Goal: Information Seeking & Learning: Learn about a topic

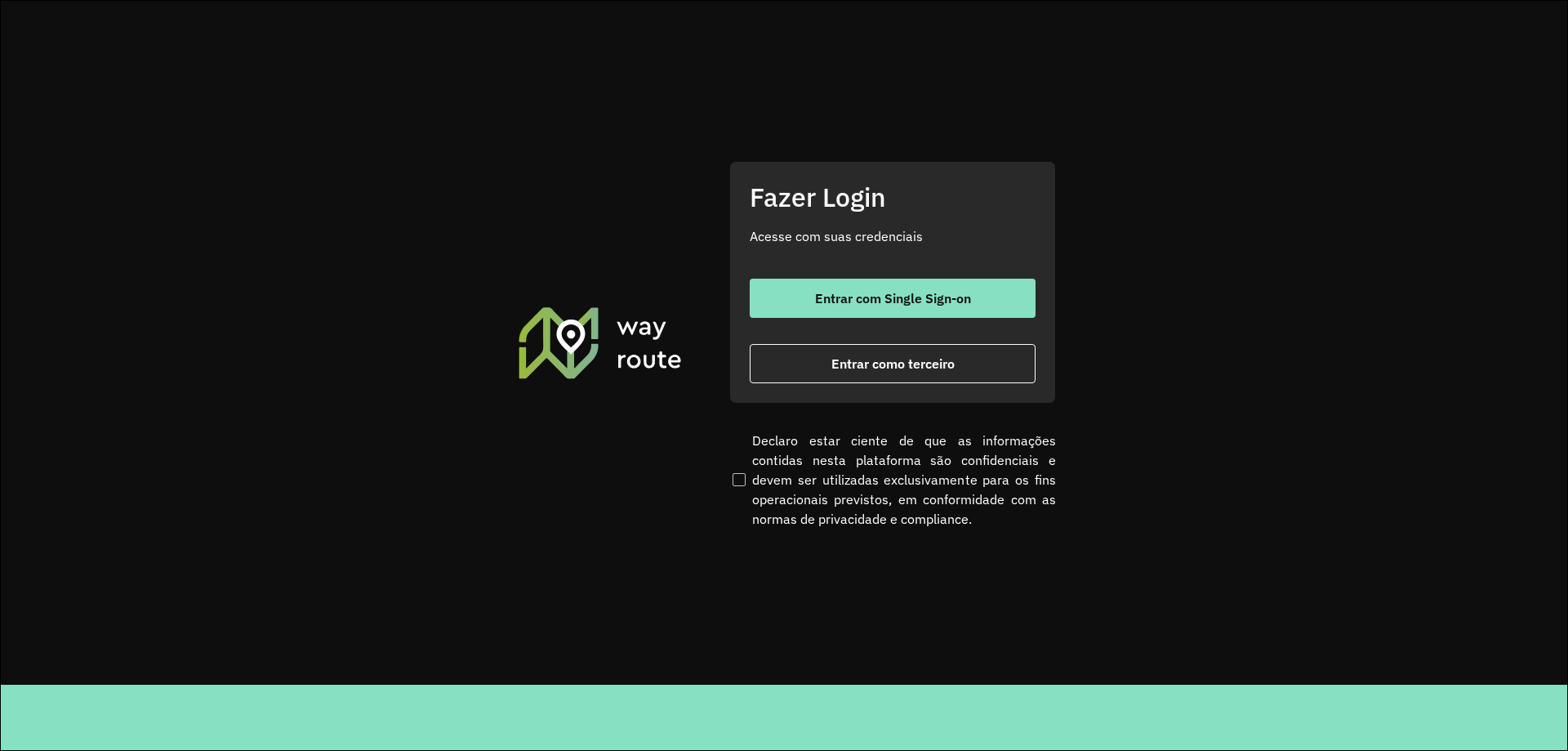
click at [912, 404] on div "Fazer Login Acesse com suas credenciais Entrar com Single Sign-on Entrar como t…" at bounding box center [893, 343] width 327 height 364
click at [916, 376] on button "Entrar como terceiro" at bounding box center [893, 364] width 285 height 39
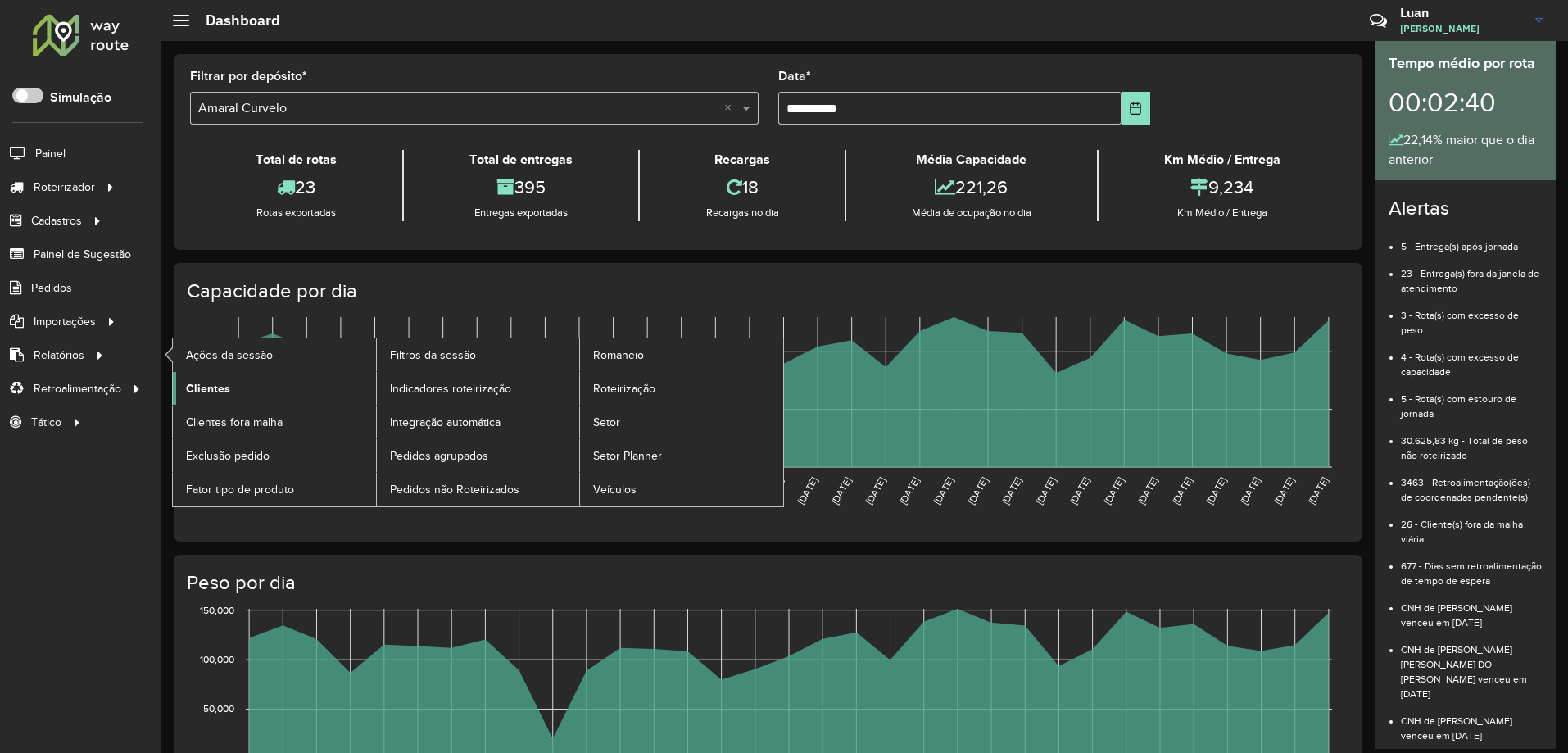
click at [226, 380] on span "Clientes" at bounding box center [208, 389] width 44 height 18
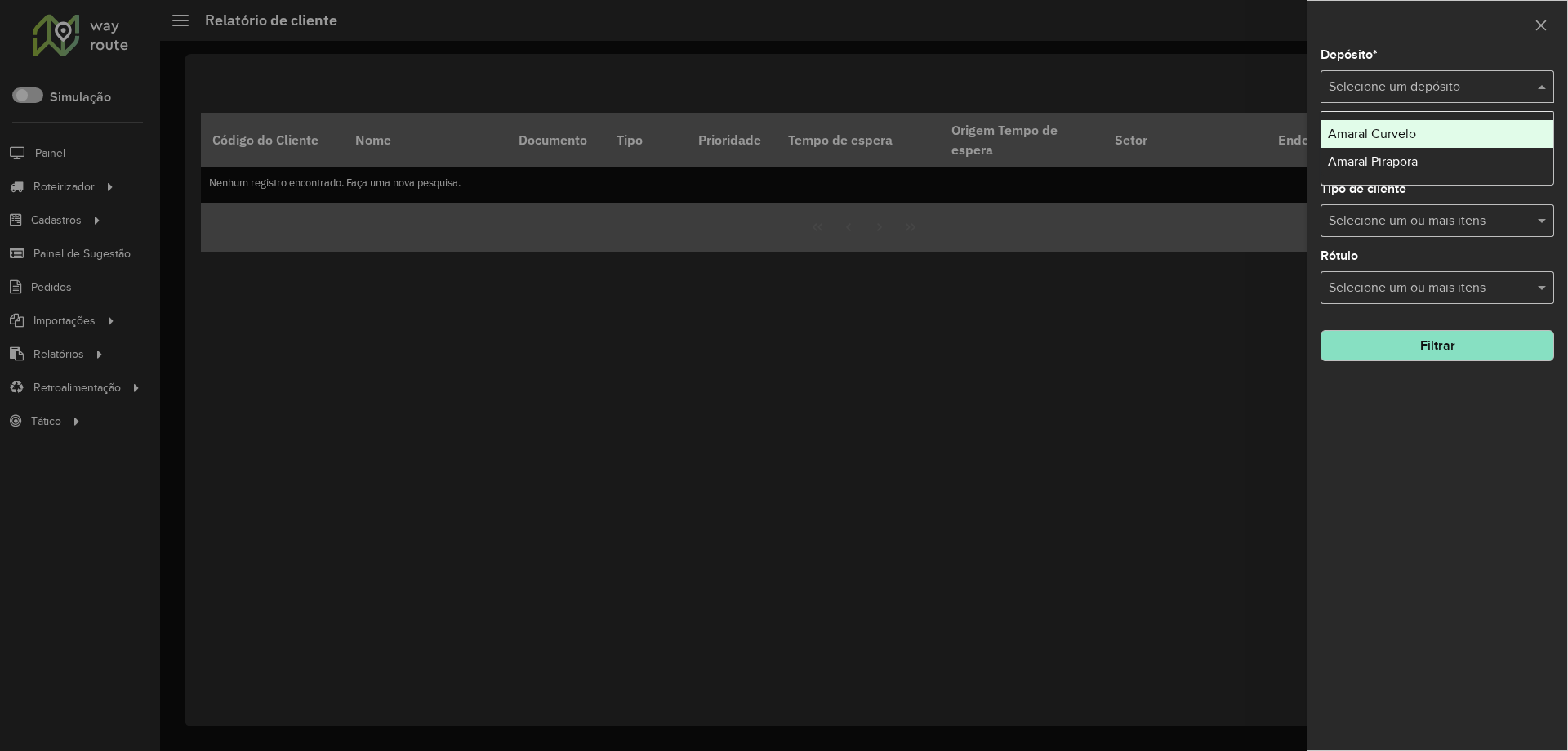
click at [1377, 93] on input "text" at bounding box center [1420, 87] width 185 height 20
click at [1371, 131] on span "Amaral Curvelo" at bounding box center [1372, 133] width 88 height 14
click at [1409, 344] on button "Filtrar" at bounding box center [1437, 345] width 234 height 31
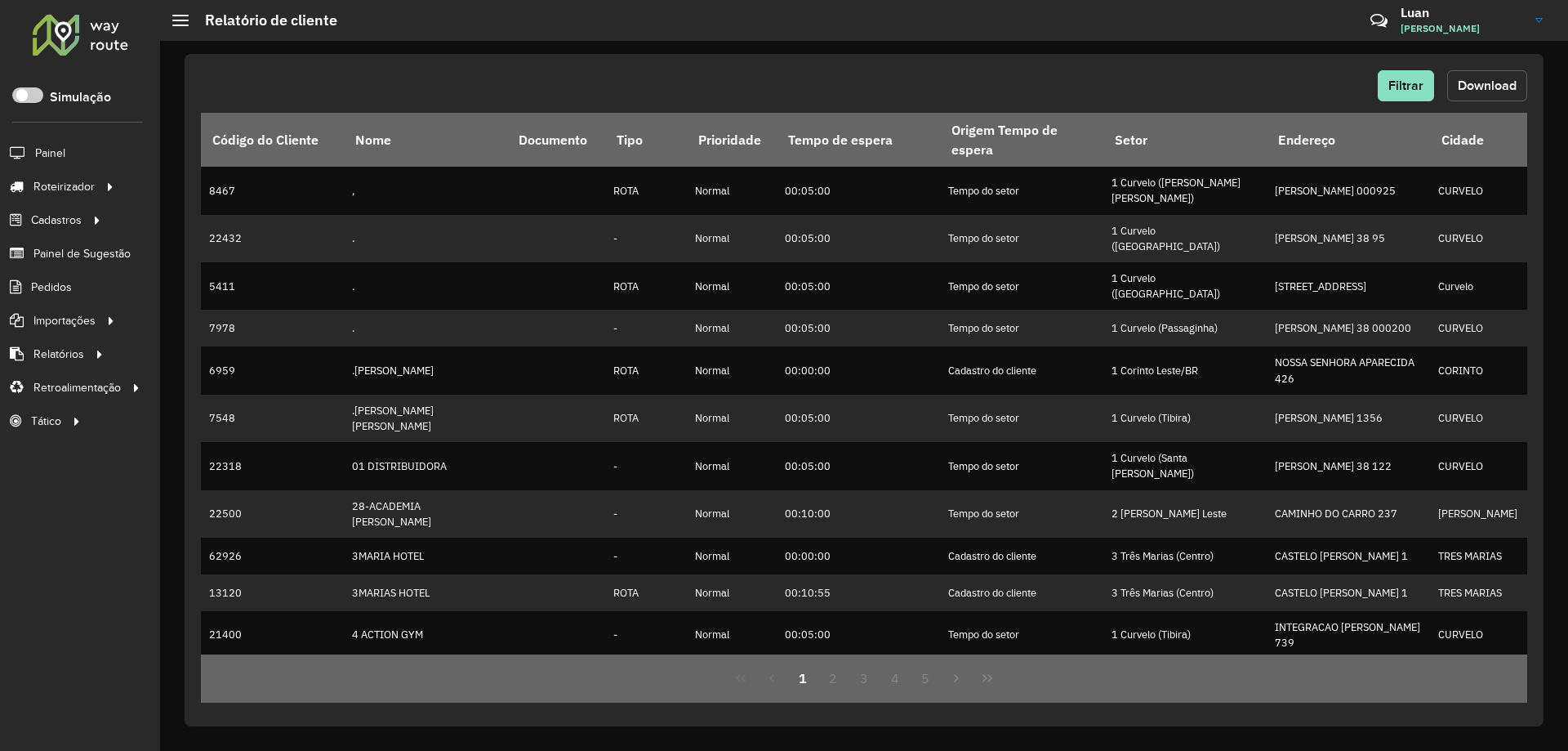
click at [1484, 87] on span "Download" at bounding box center [1487, 85] width 59 height 14
click at [1399, 91] on span "Filtrar" at bounding box center [1406, 85] width 35 height 14
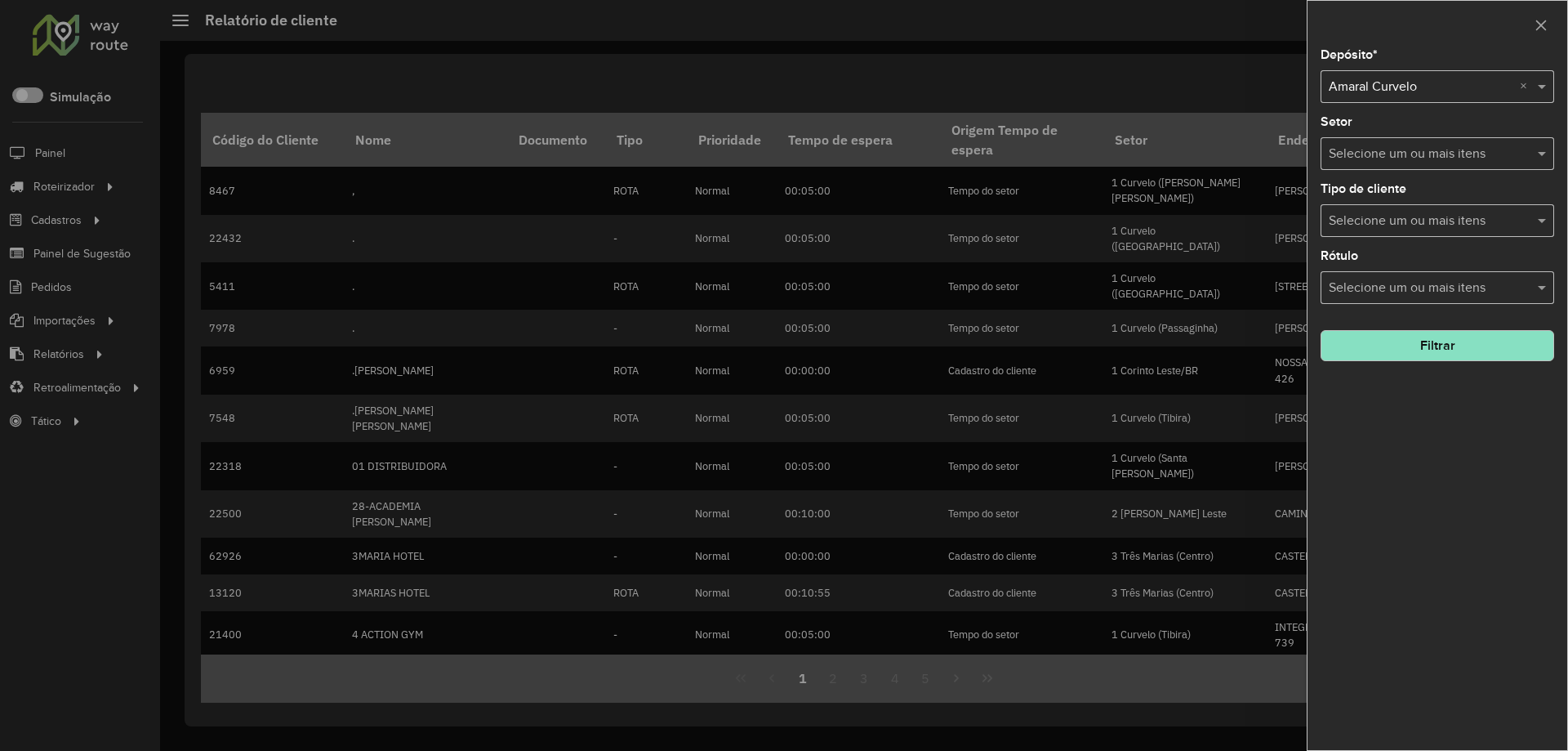
click at [1410, 100] on div "Selecione um depósito × Amaral Curvelo ×" at bounding box center [1437, 86] width 234 height 32
click at [1405, 131] on span "Amaral Pirapora" at bounding box center [1372, 133] width 90 height 14
click at [1390, 351] on button "Filtrar" at bounding box center [1437, 345] width 234 height 31
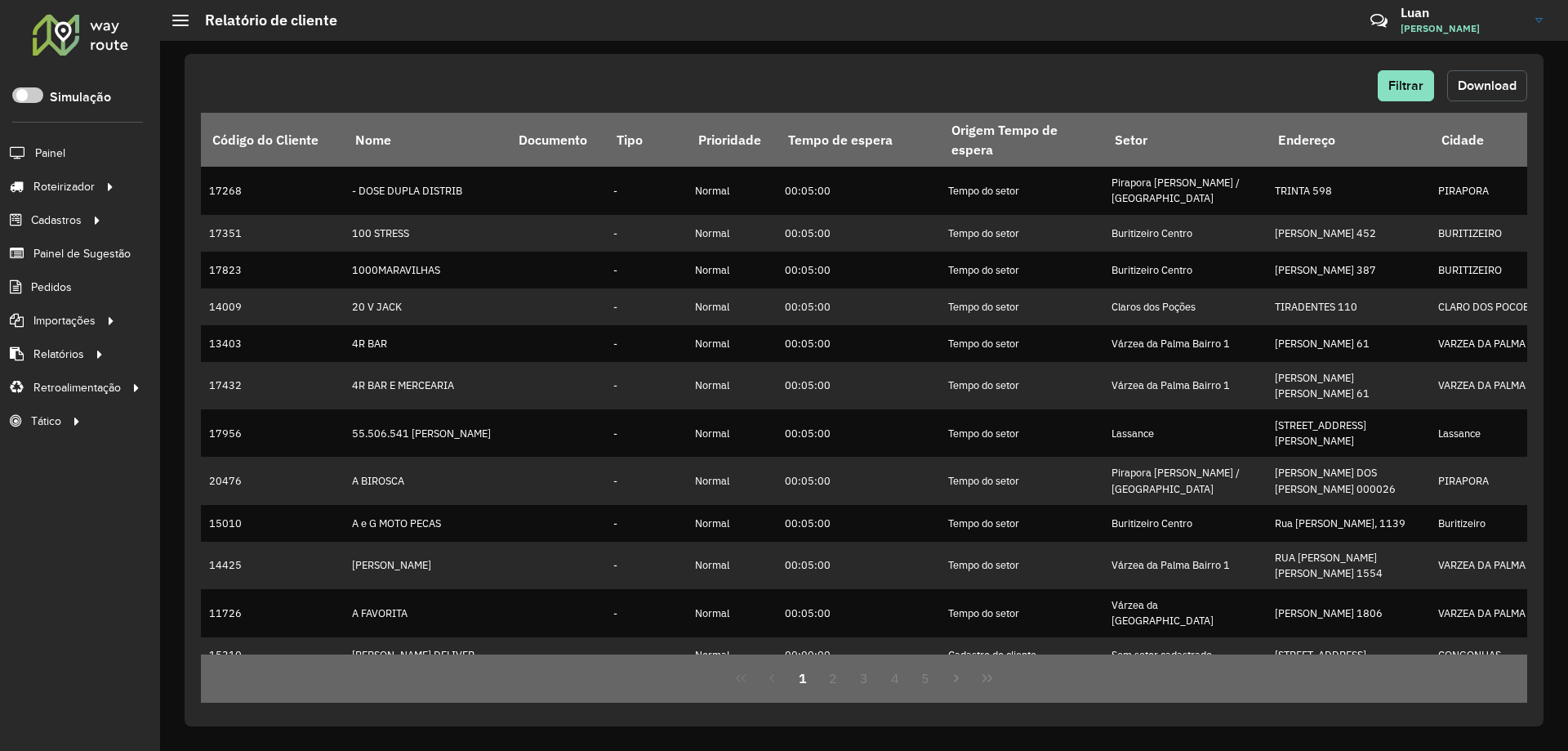
click at [1476, 74] on button "Download" at bounding box center [1487, 86] width 80 height 31
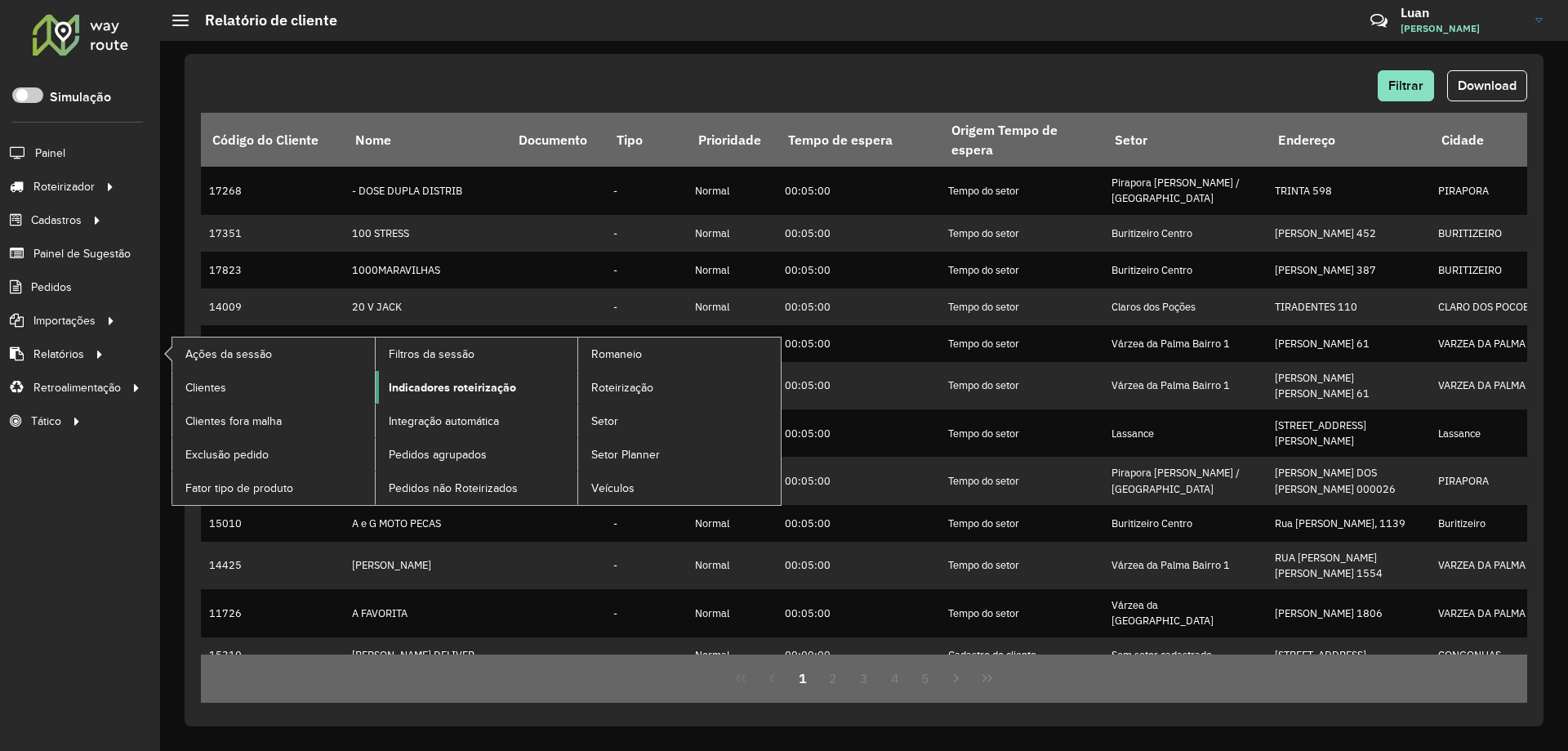
click at [399, 387] on span "Indicadores roteirização" at bounding box center [453, 388] width 127 height 18
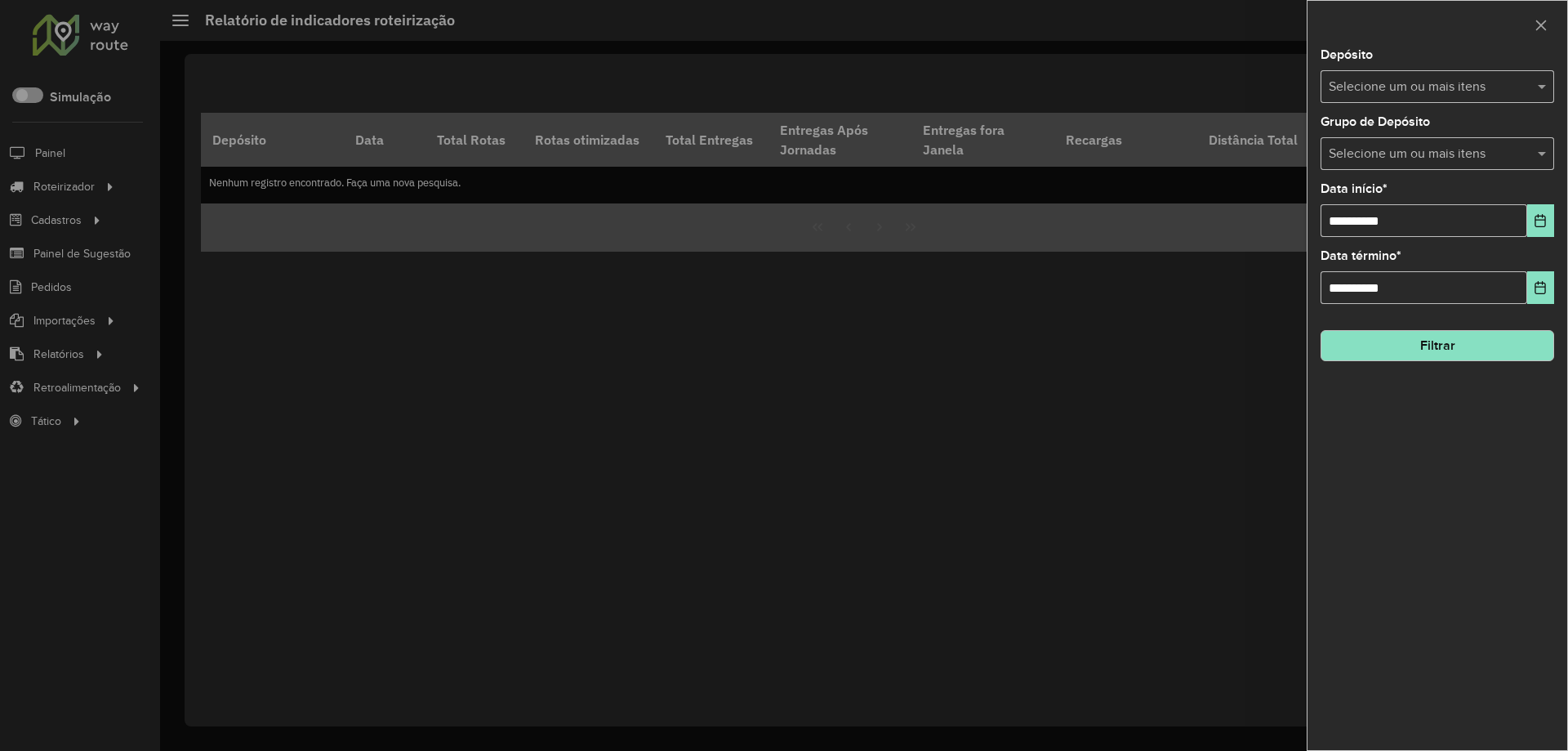
click at [1394, 95] on input "text" at bounding box center [1429, 87] width 209 height 20
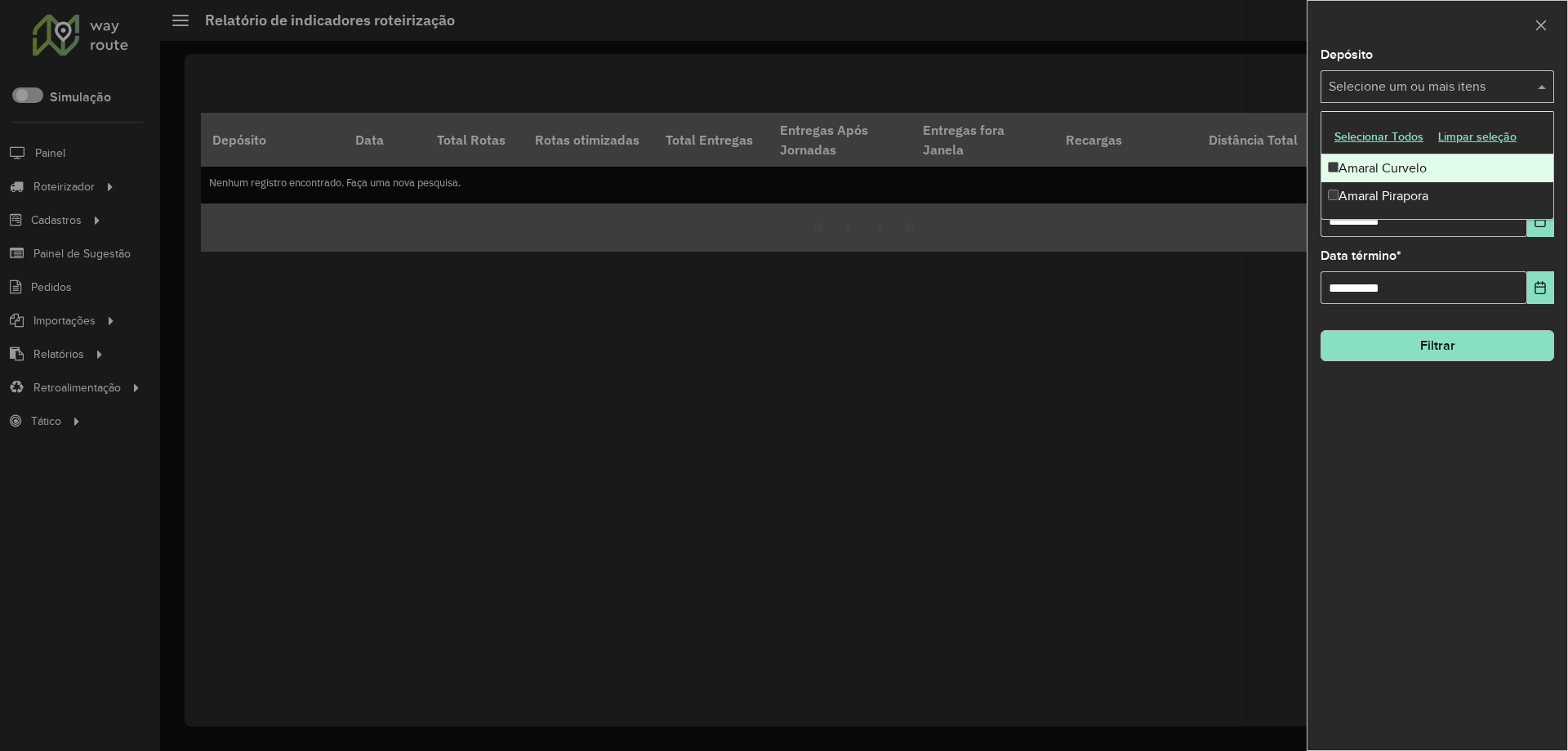
click at [1372, 161] on div "Amaral Curvelo" at bounding box center [1436, 168] width 232 height 27
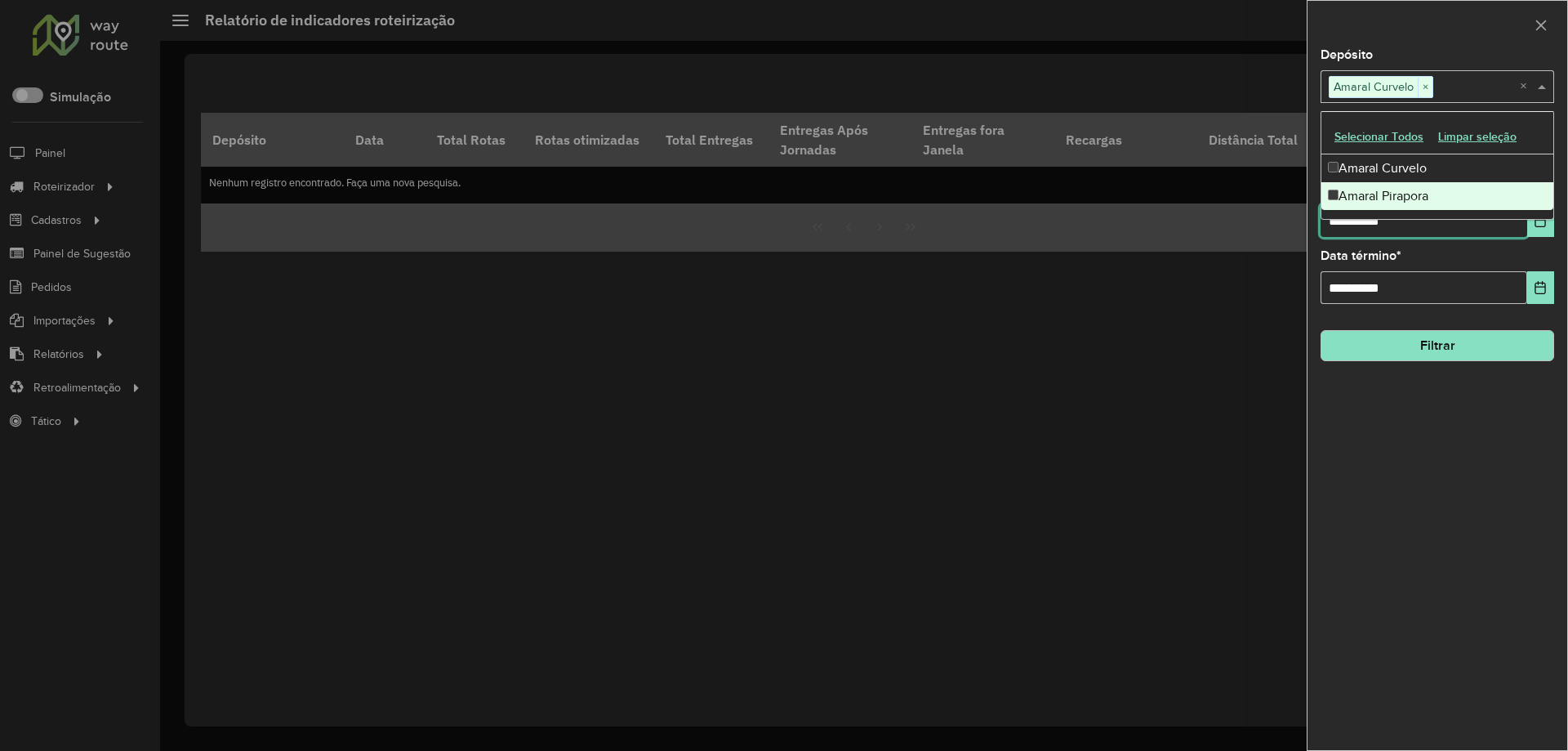
click at [1351, 235] on input "**********" at bounding box center [1423, 220] width 206 height 32
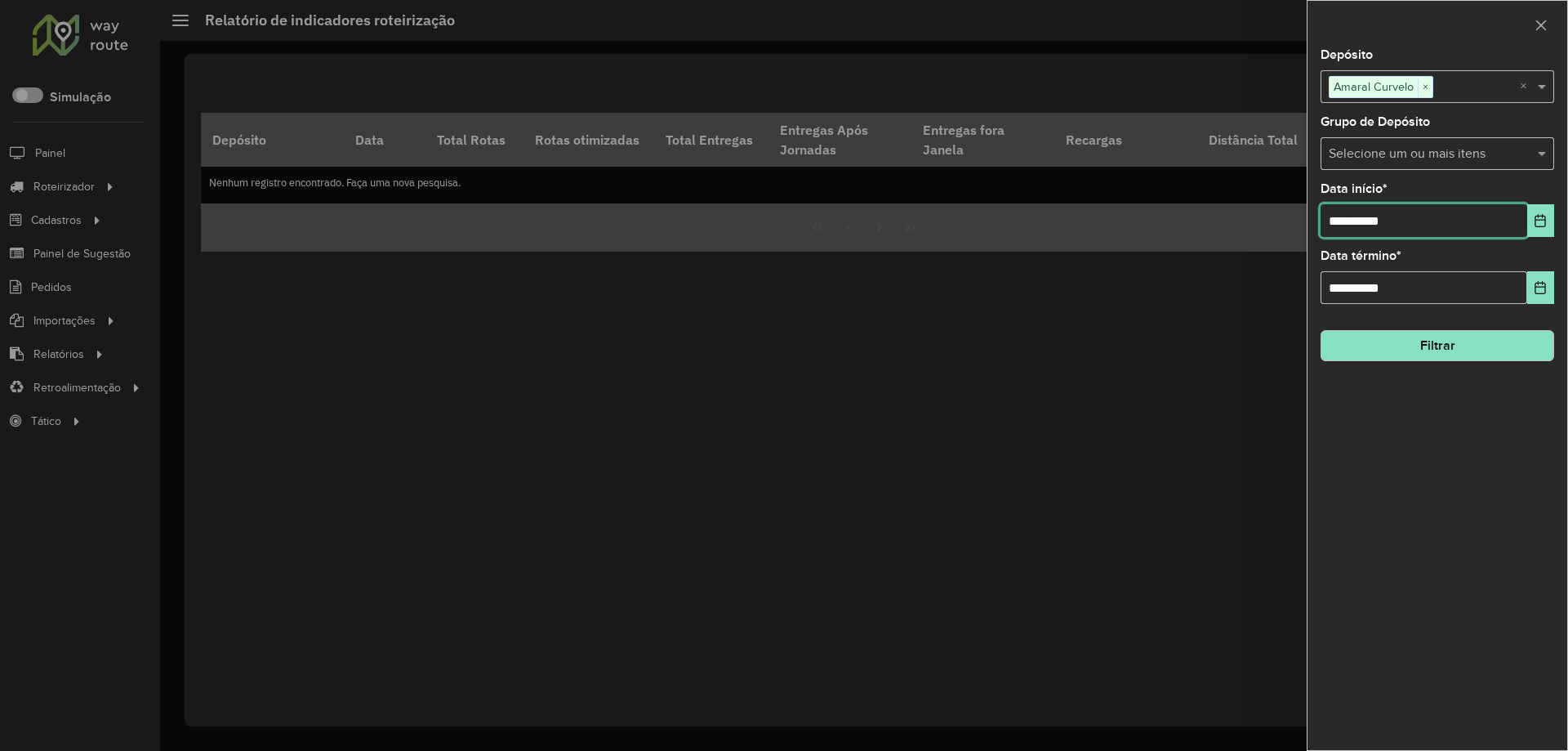
click at [1351, 235] on input "**********" at bounding box center [1423, 220] width 206 height 32
click at [1350, 235] on input "**********" at bounding box center [1423, 220] width 206 height 32
type input "**********"
click at [1398, 355] on button "Filtrar" at bounding box center [1437, 345] width 234 height 31
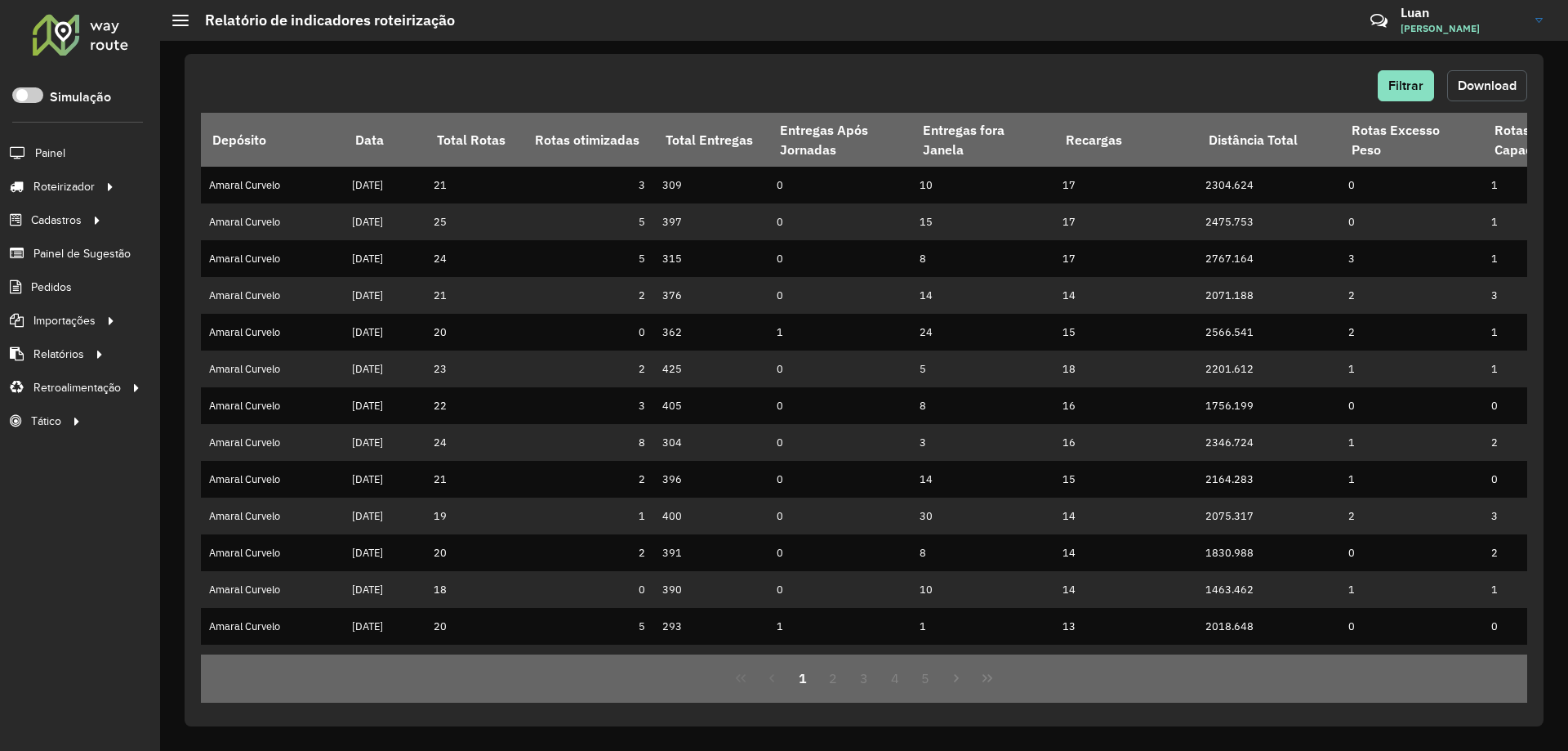
click at [1484, 92] on span "Download" at bounding box center [1487, 85] width 59 height 14
click at [1171, 49] on div "Filtrar Download Depósito Data Total Rotas Rotas otimizadas Total Entregas Entr…" at bounding box center [864, 396] width 1408 height 710
click at [1381, 82] on button "Filtrar" at bounding box center [1406, 86] width 57 height 31
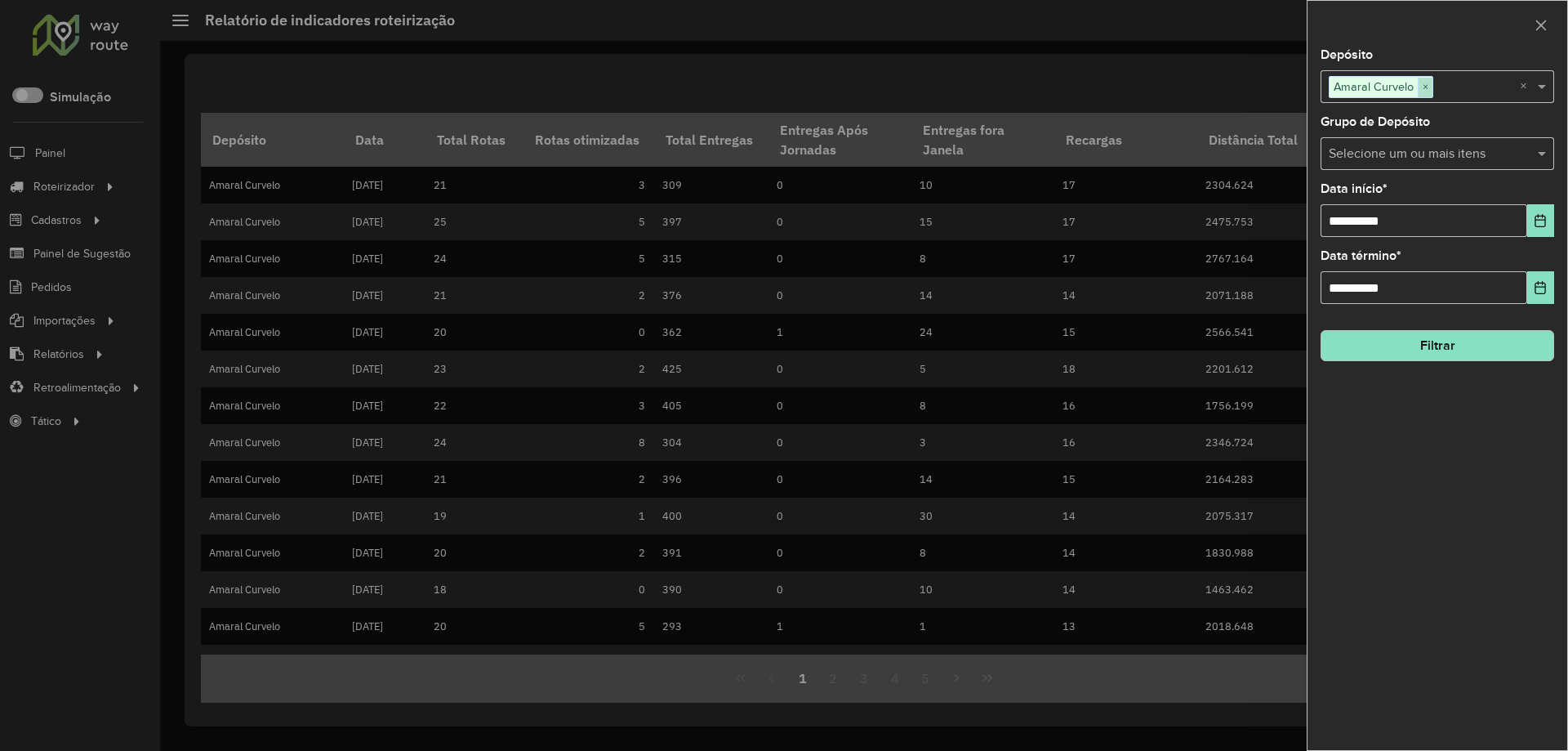
click at [1421, 90] on span "×" at bounding box center [1424, 87] width 15 height 20
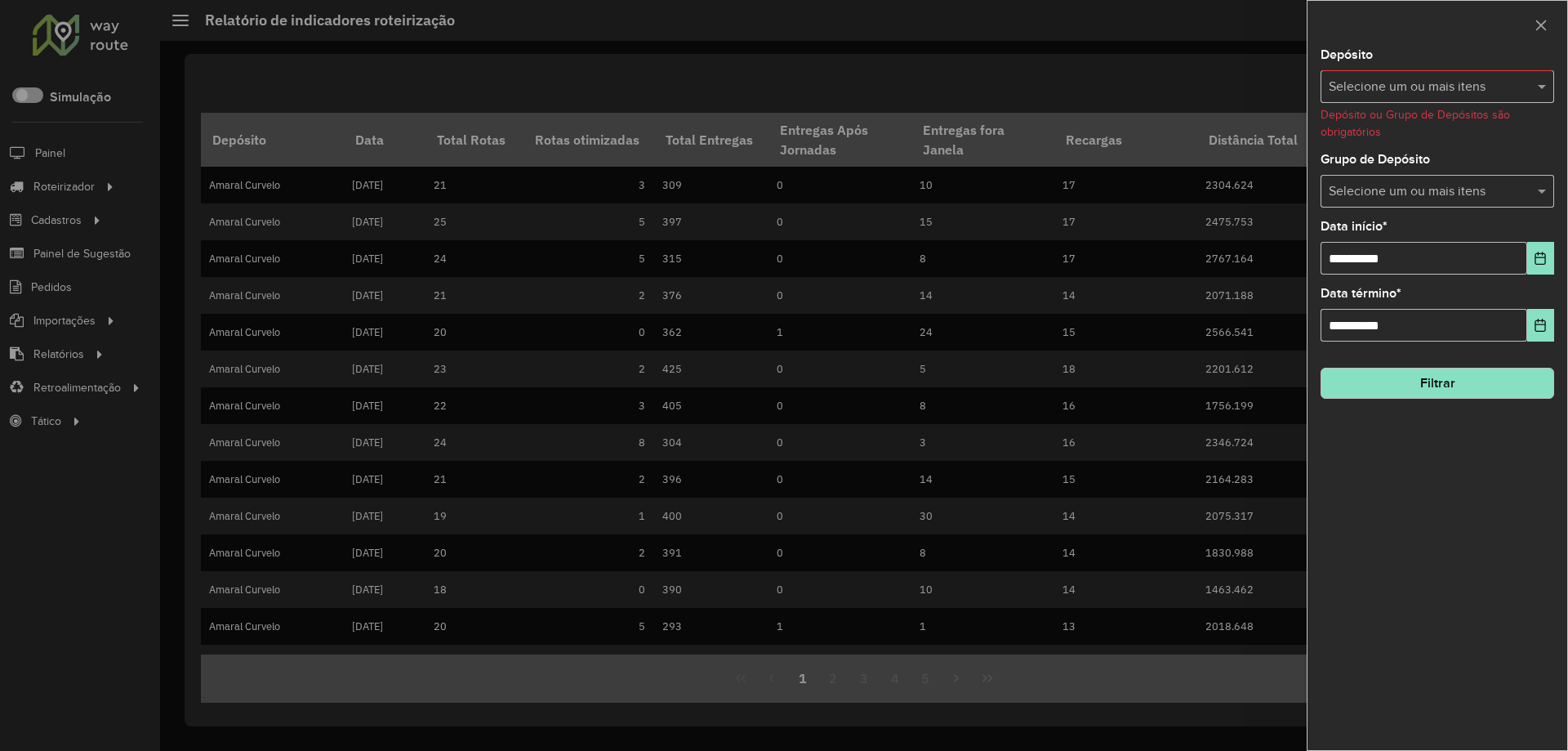
click at [1421, 90] on input "text" at bounding box center [1429, 87] width 209 height 20
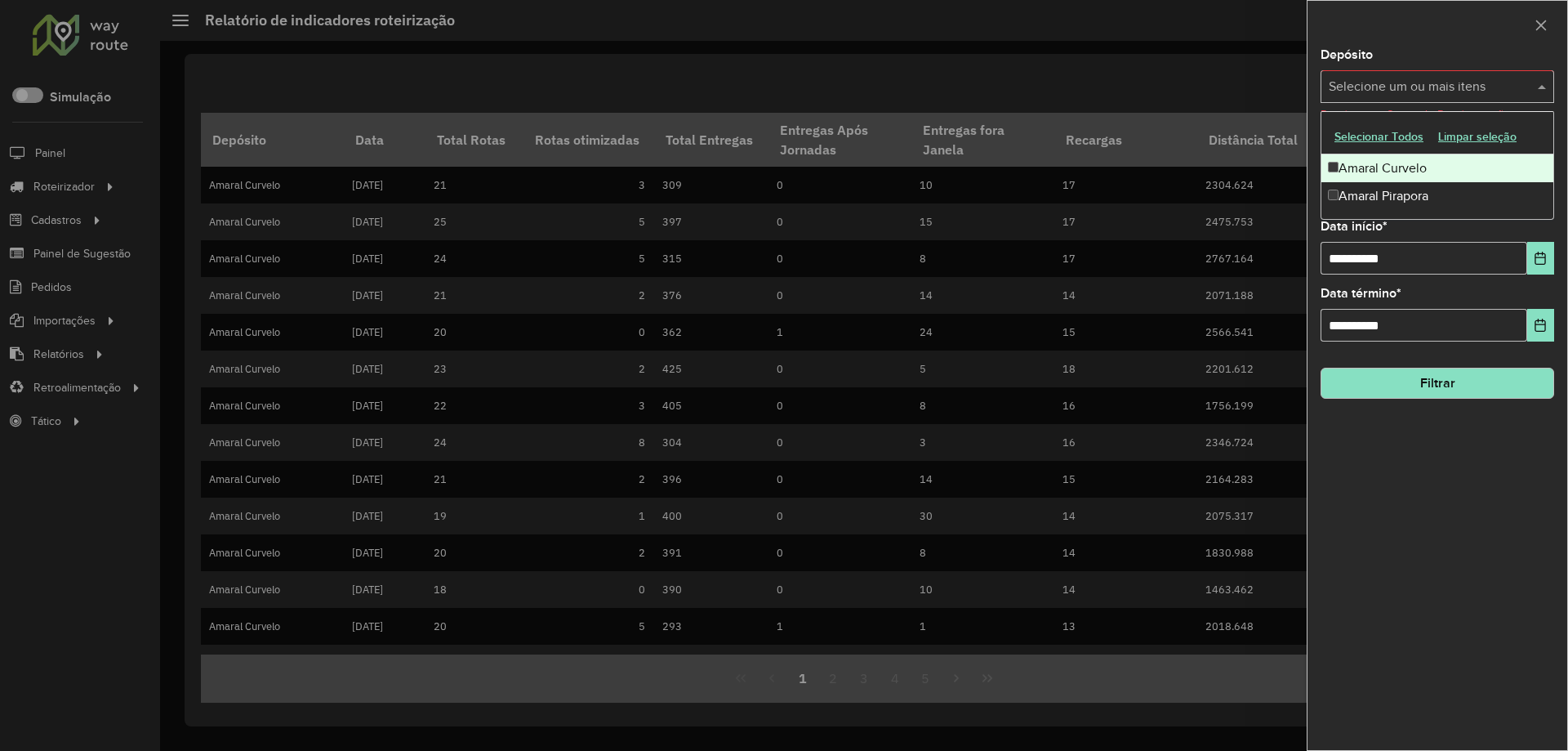
click at [1365, 192] on div "Amaral Pirapora" at bounding box center [1436, 196] width 232 height 27
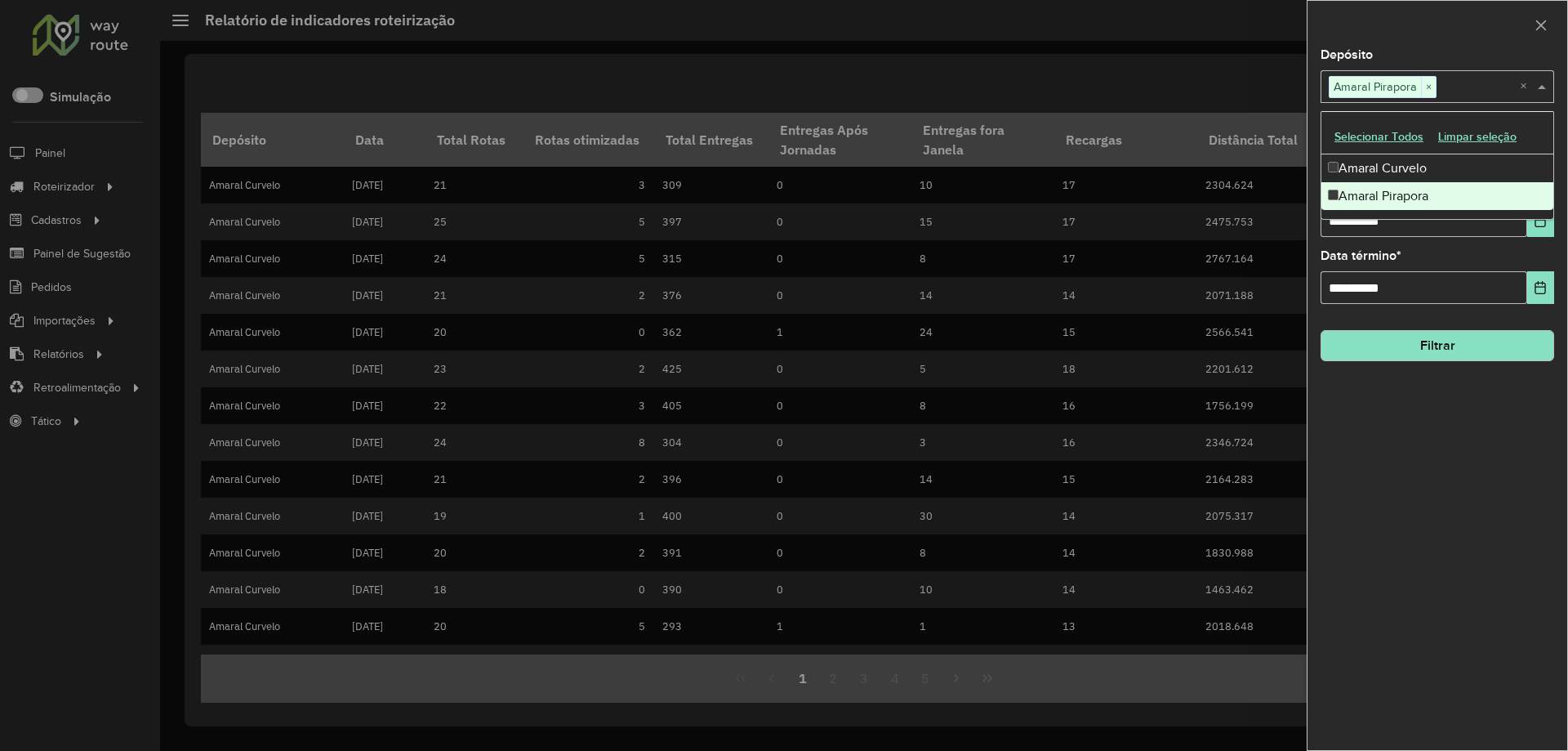
click at [1431, 349] on button "Filtrar" at bounding box center [1437, 345] width 234 height 31
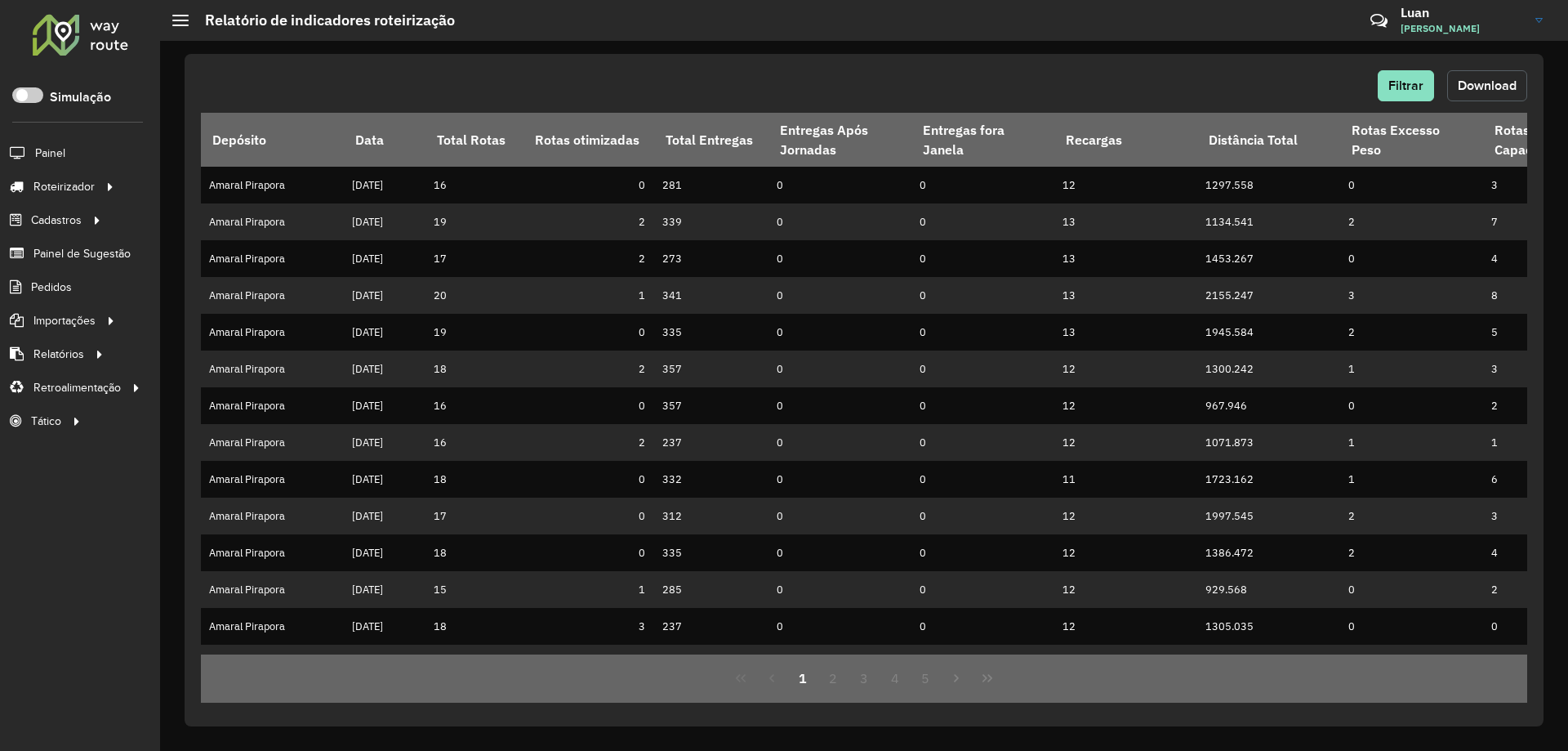
click at [1481, 88] on span "Download" at bounding box center [1487, 85] width 59 height 14
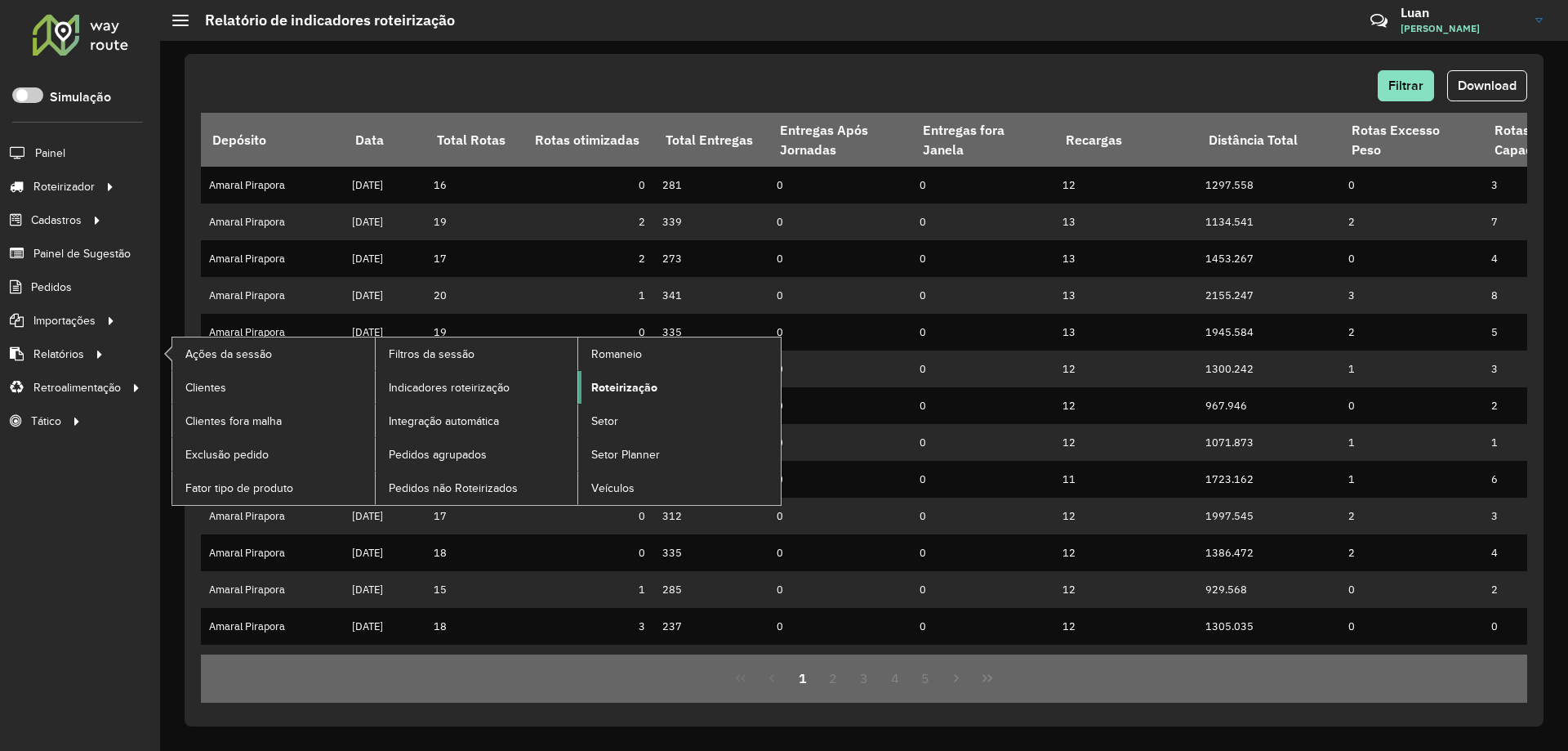
click at [620, 384] on span "Roteirização" at bounding box center [625, 388] width 66 height 18
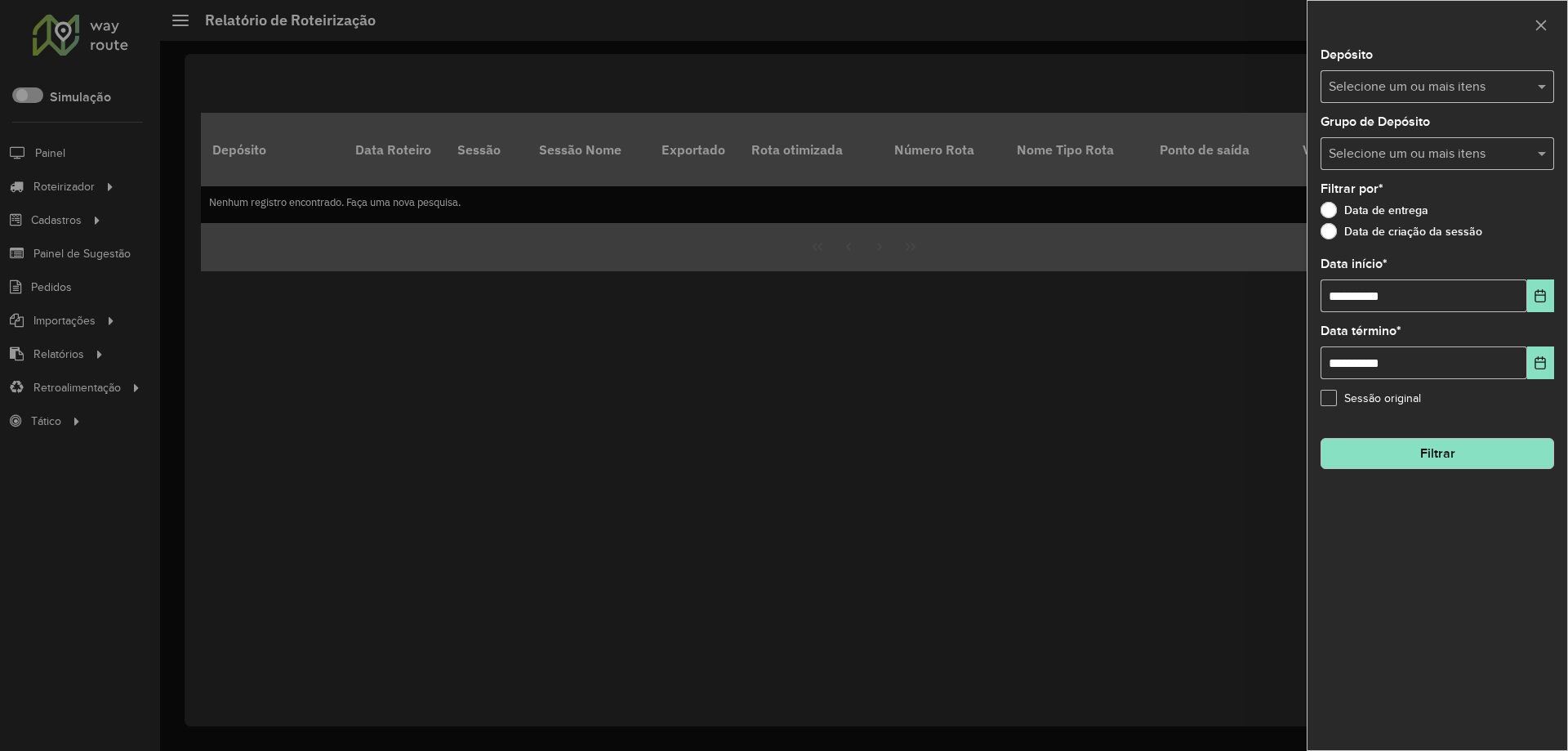
click at [1364, 87] on input "text" at bounding box center [1429, 87] width 209 height 20
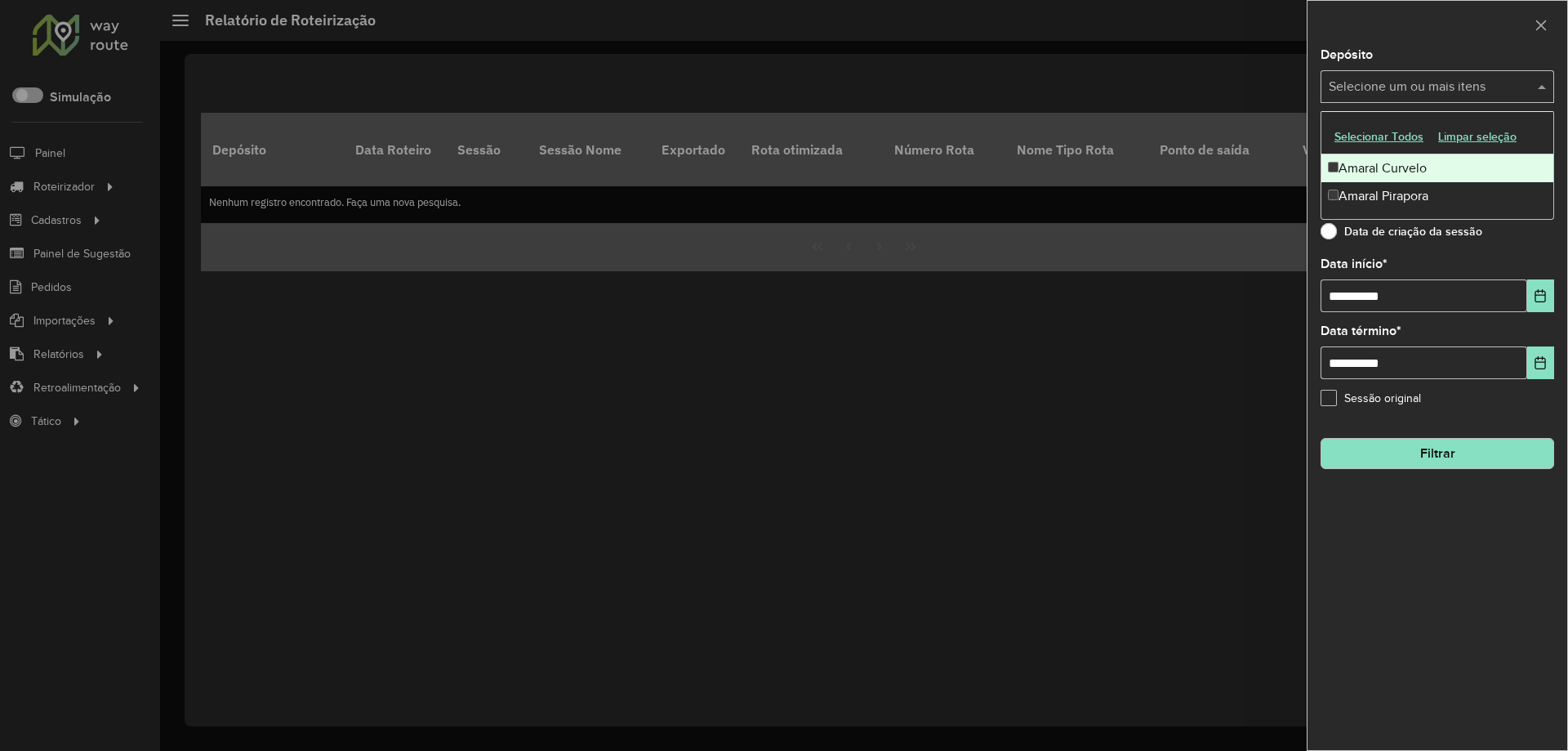
click at [1364, 164] on div "Amaral Curvelo" at bounding box center [1436, 168] width 232 height 27
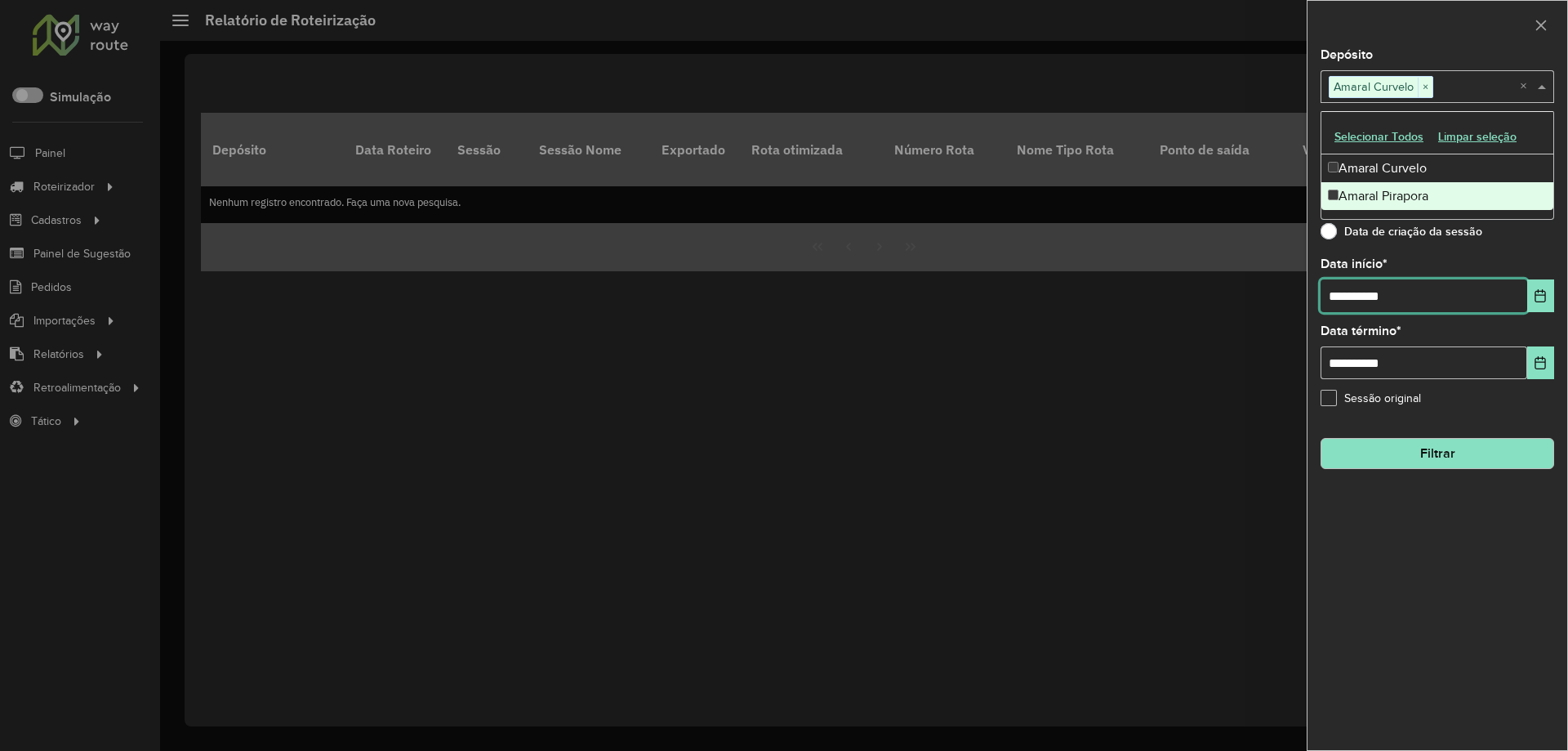
click at [1345, 292] on input "**********" at bounding box center [1423, 295] width 206 height 32
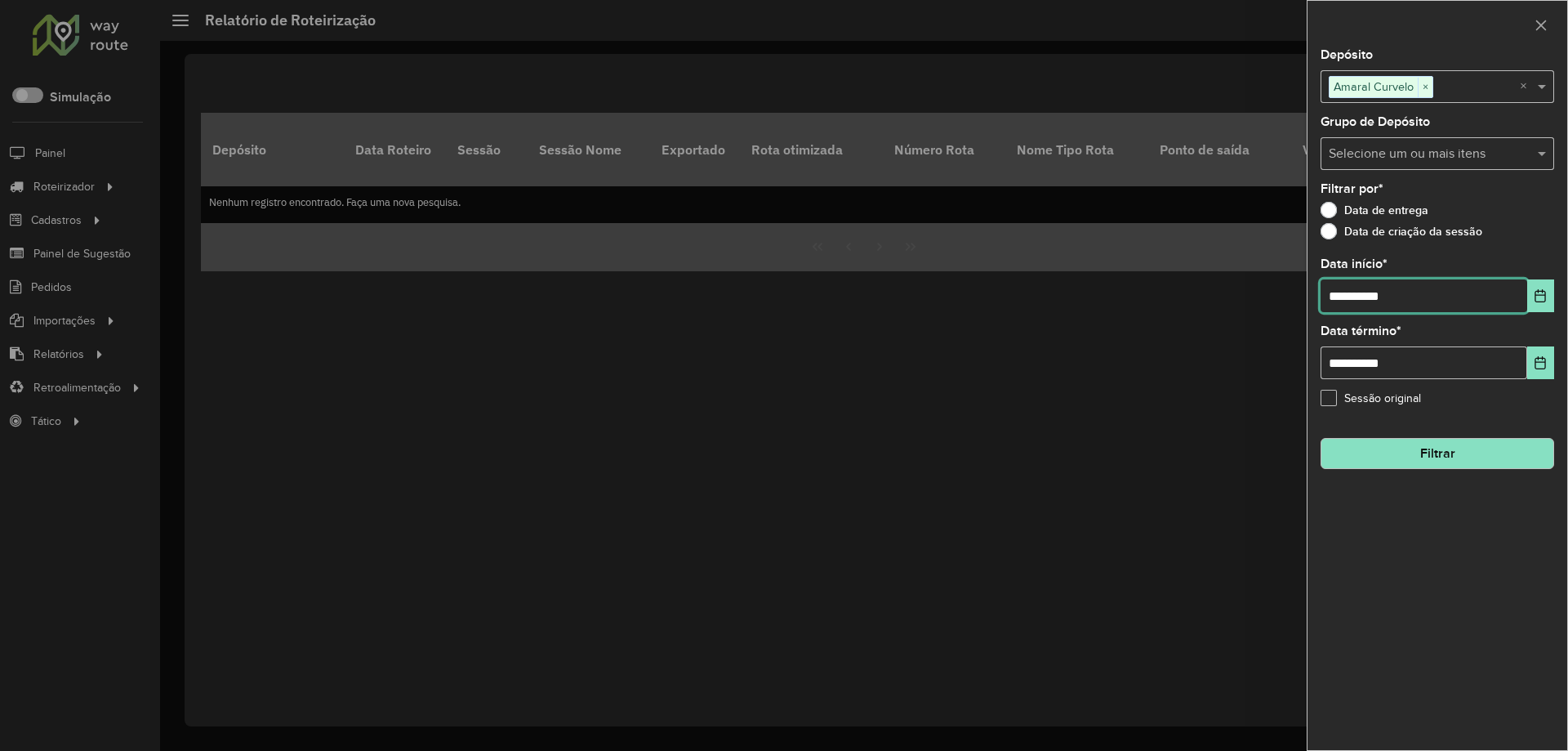
click at [1345, 292] on input "**********" at bounding box center [1423, 295] width 206 height 32
type input "**********"
click at [1391, 456] on button "Filtrar" at bounding box center [1437, 454] width 234 height 31
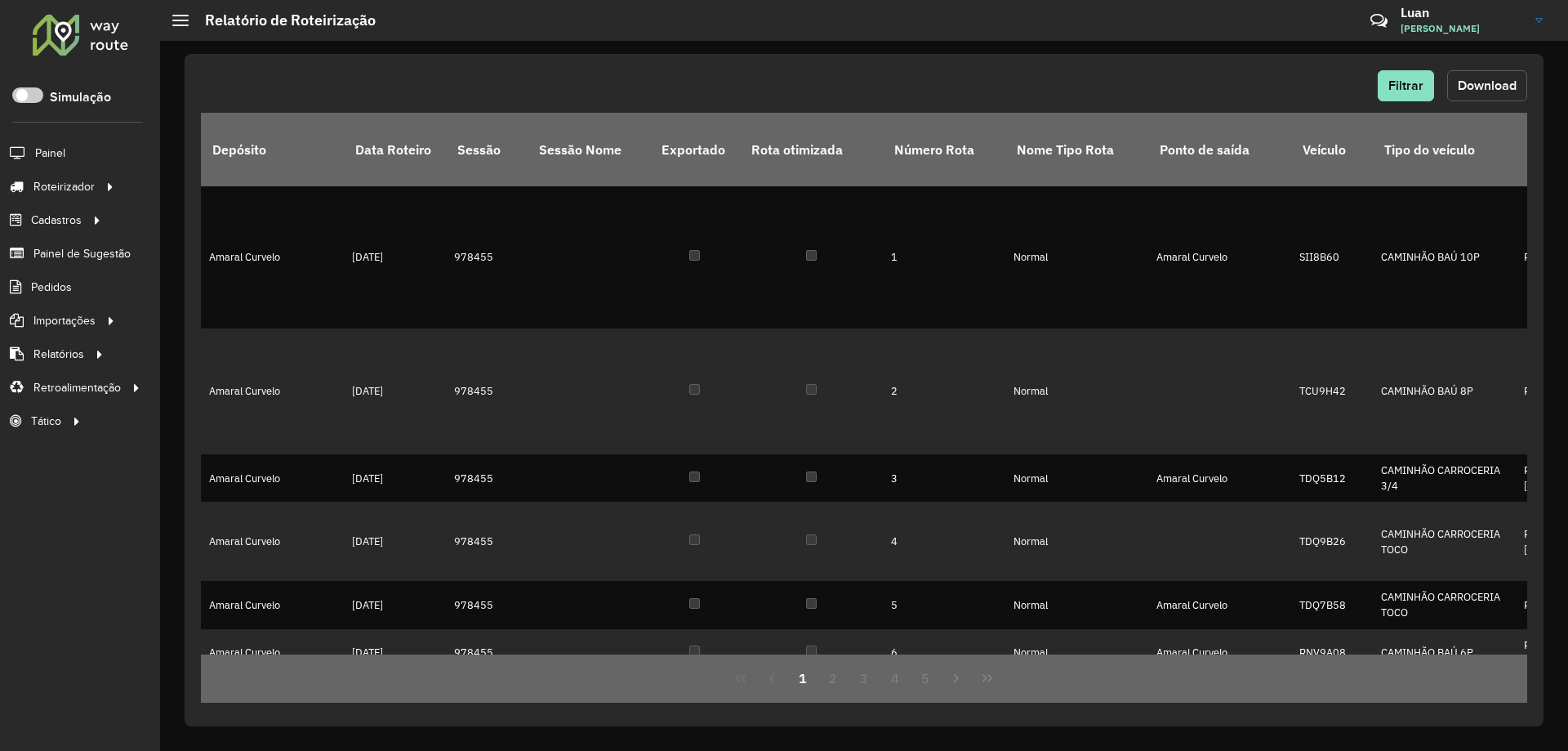
click at [1477, 82] on span "Download" at bounding box center [1487, 85] width 59 height 14
click at [1406, 102] on div "Filtrar Download" at bounding box center [863, 91] width 1326 height 42
click at [1397, 87] on span "Filtrar" at bounding box center [1406, 85] width 35 height 14
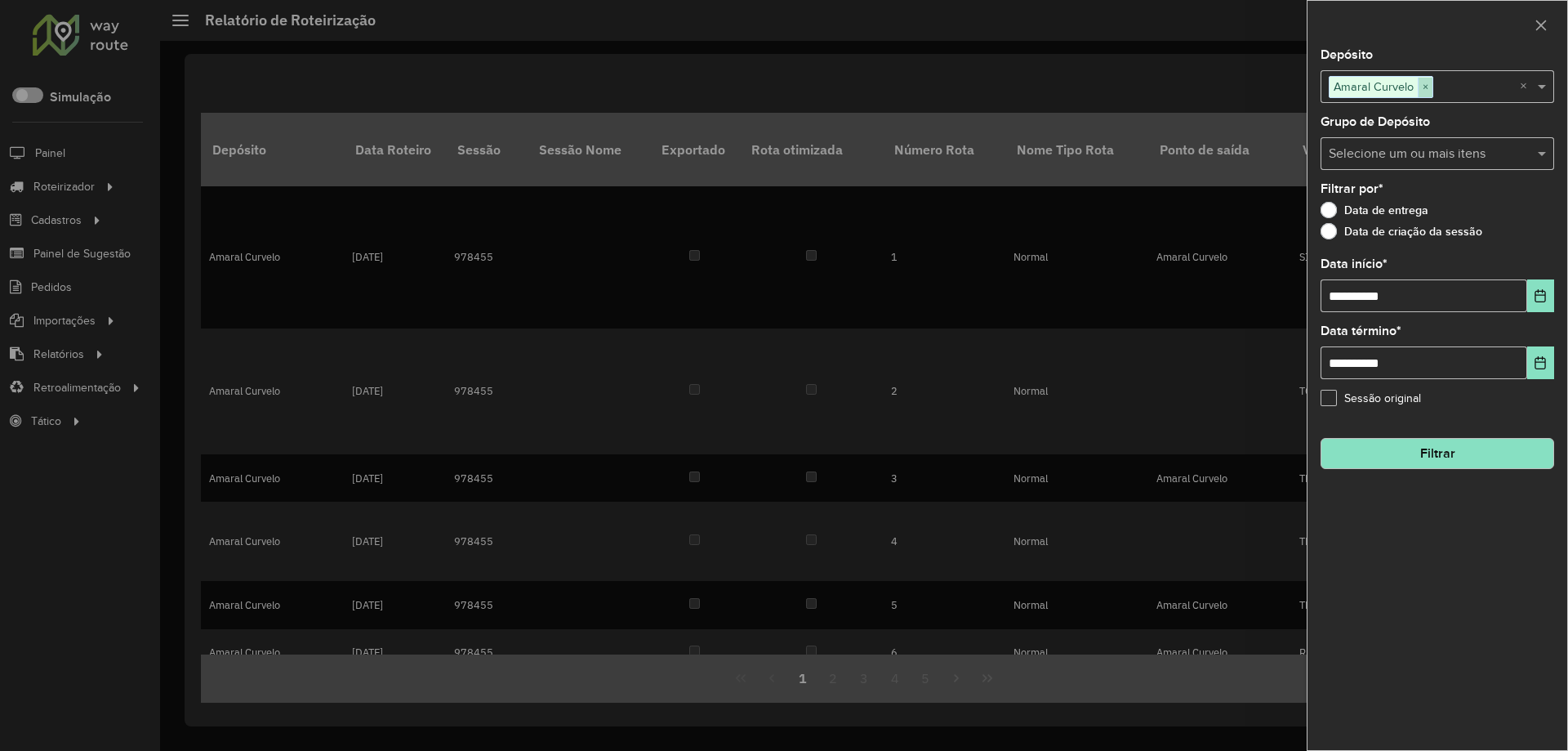
click at [1423, 90] on span "×" at bounding box center [1424, 87] width 15 height 20
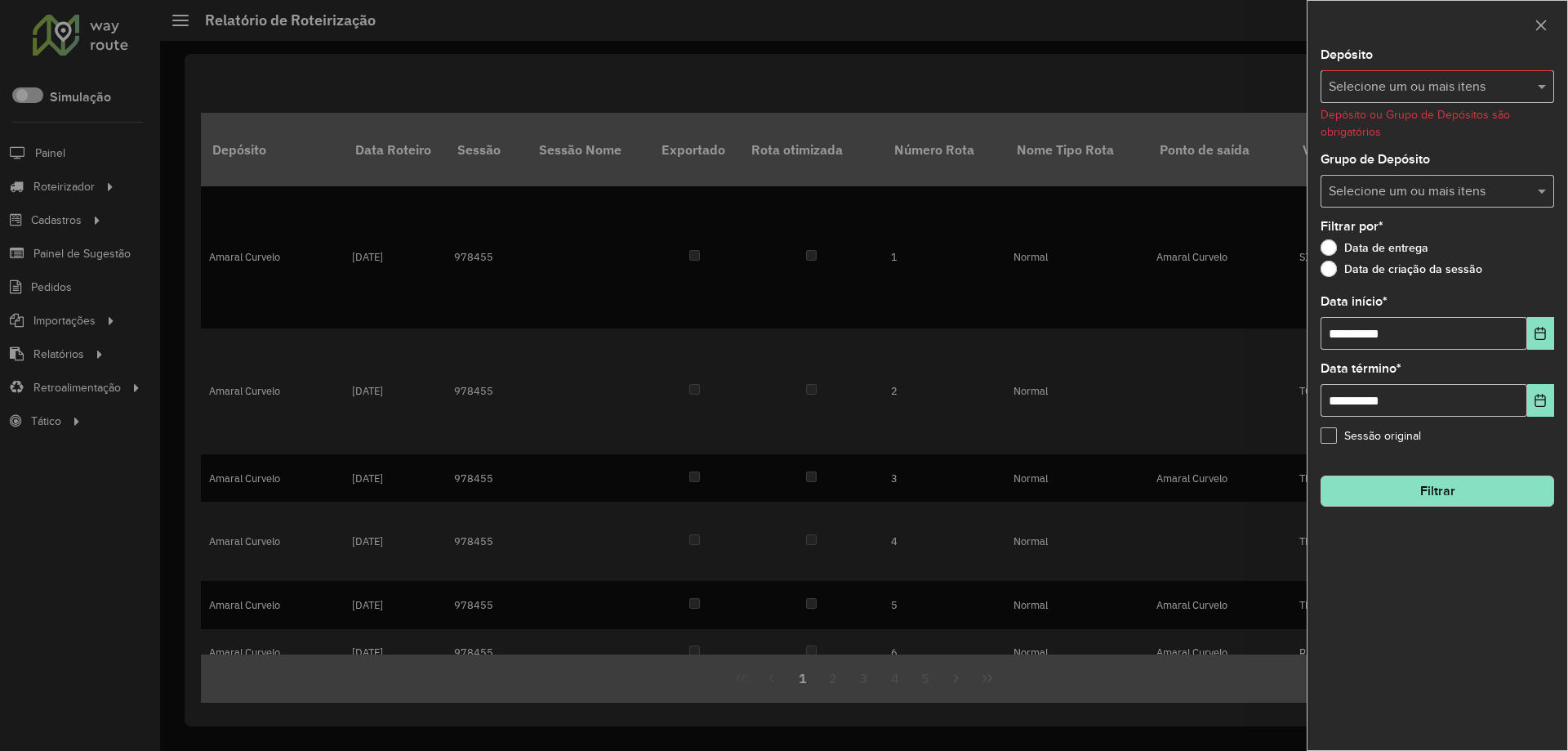
click at [1423, 90] on input "text" at bounding box center [1429, 87] width 209 height 20
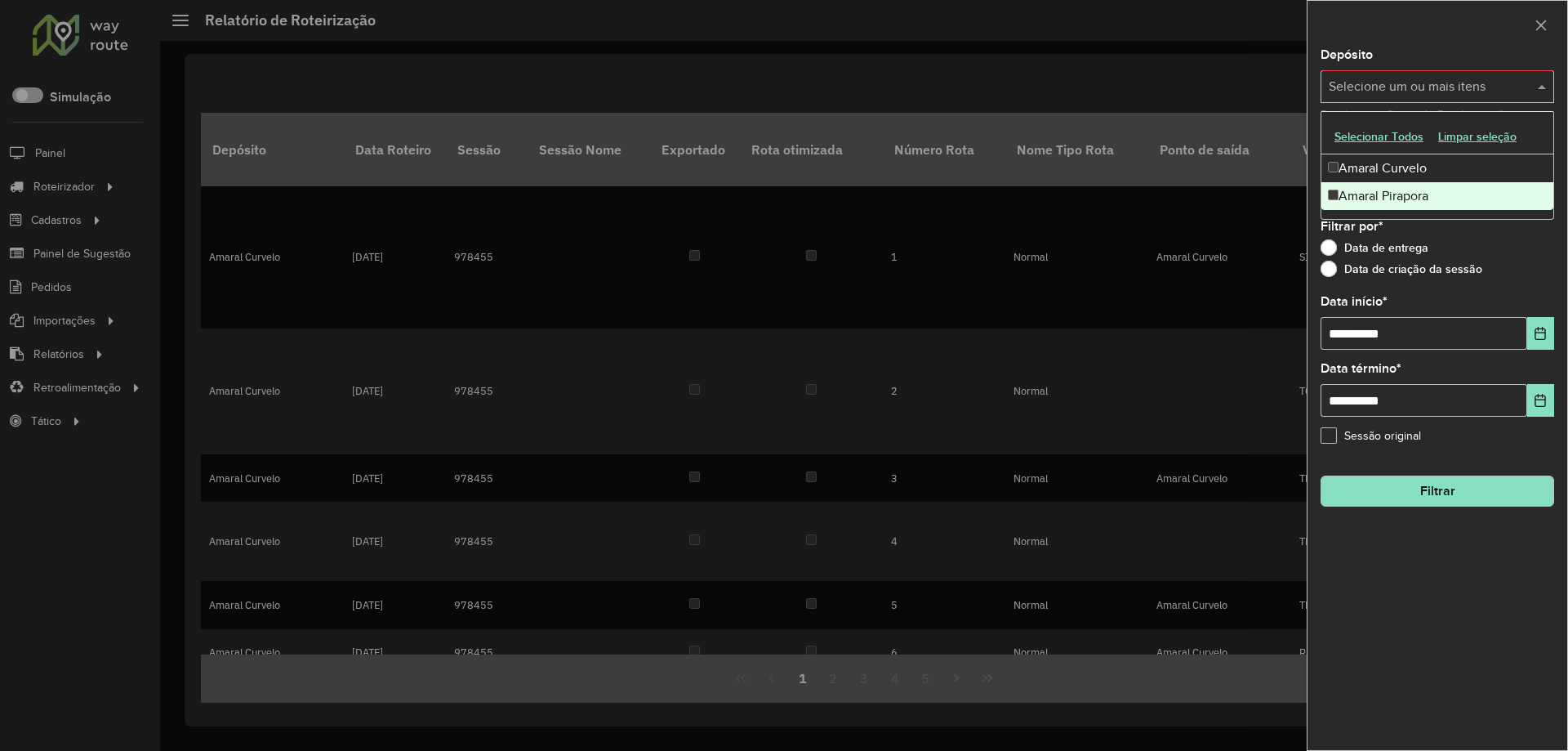
click at [1365, 194] on div "Amaral Pirapora" at bounding box center [1436, 196] width 232 height 27
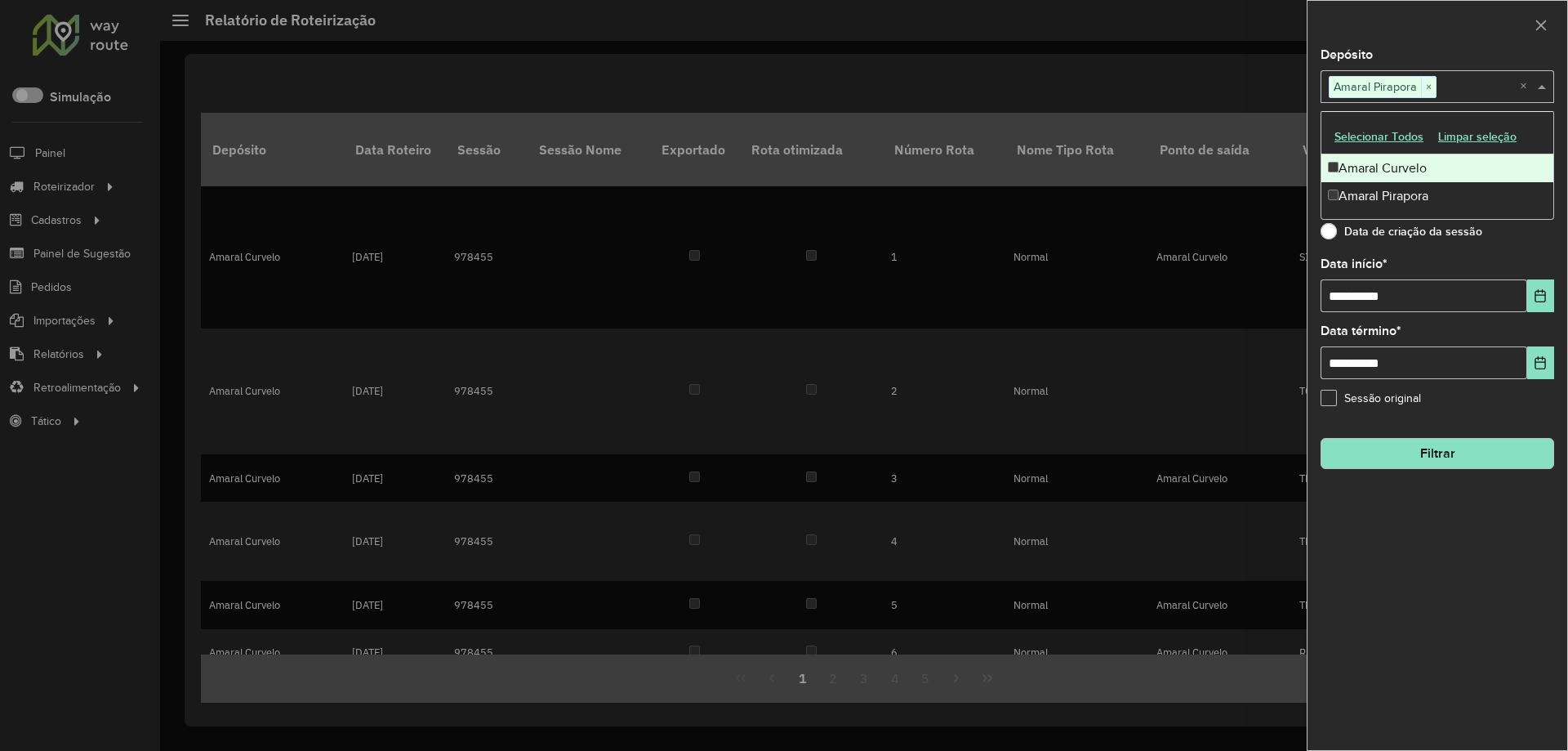
click at [1409, 12] on div at bounding box center [1437, 24] width 260 height 48
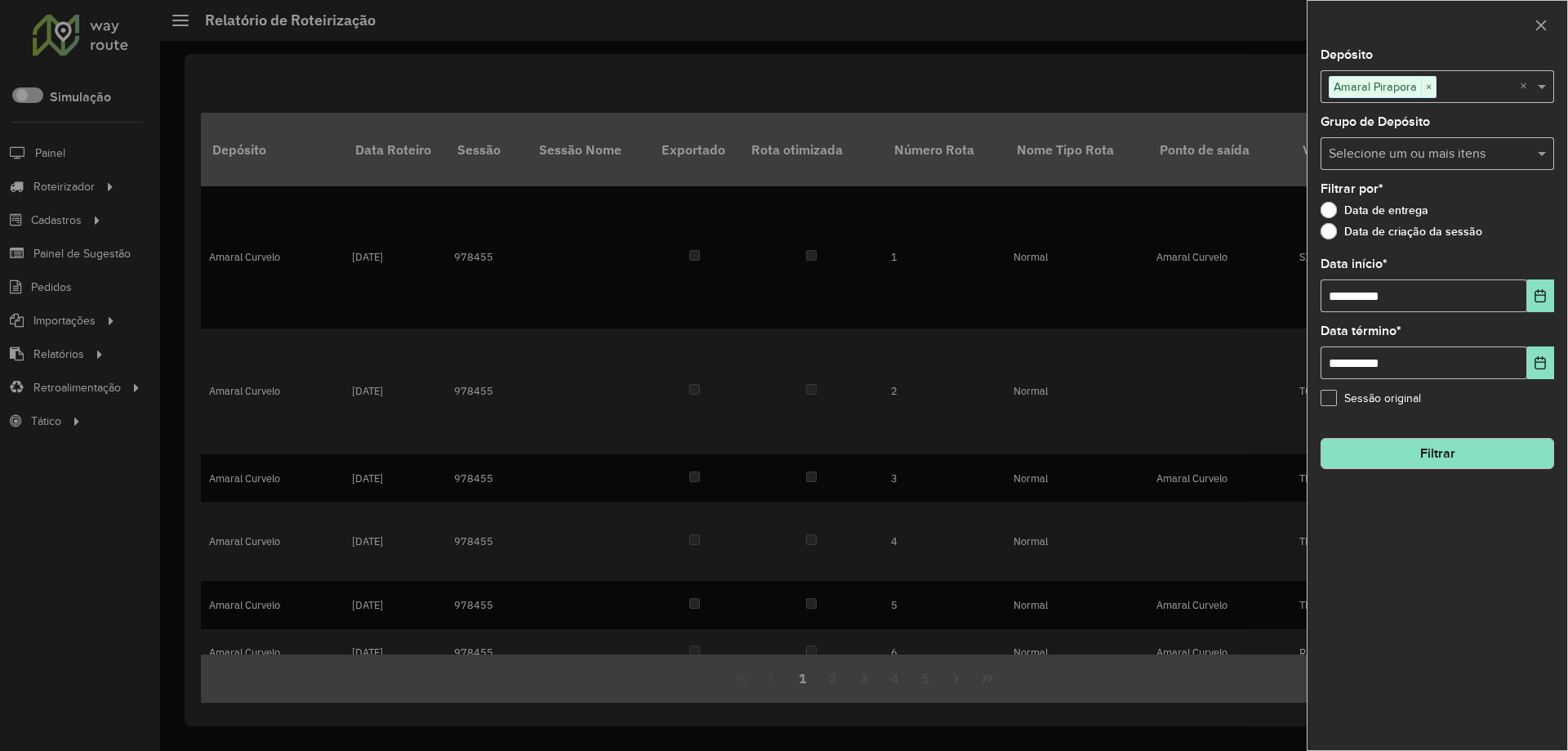
click at [1406, 436] on hb-field-button "Filtrar" at bounding box center [1437, 446] width 234 height 44
click at [1405, 440] on button "Filtrar" at bounding box center [1437, 454] width 234 height 31
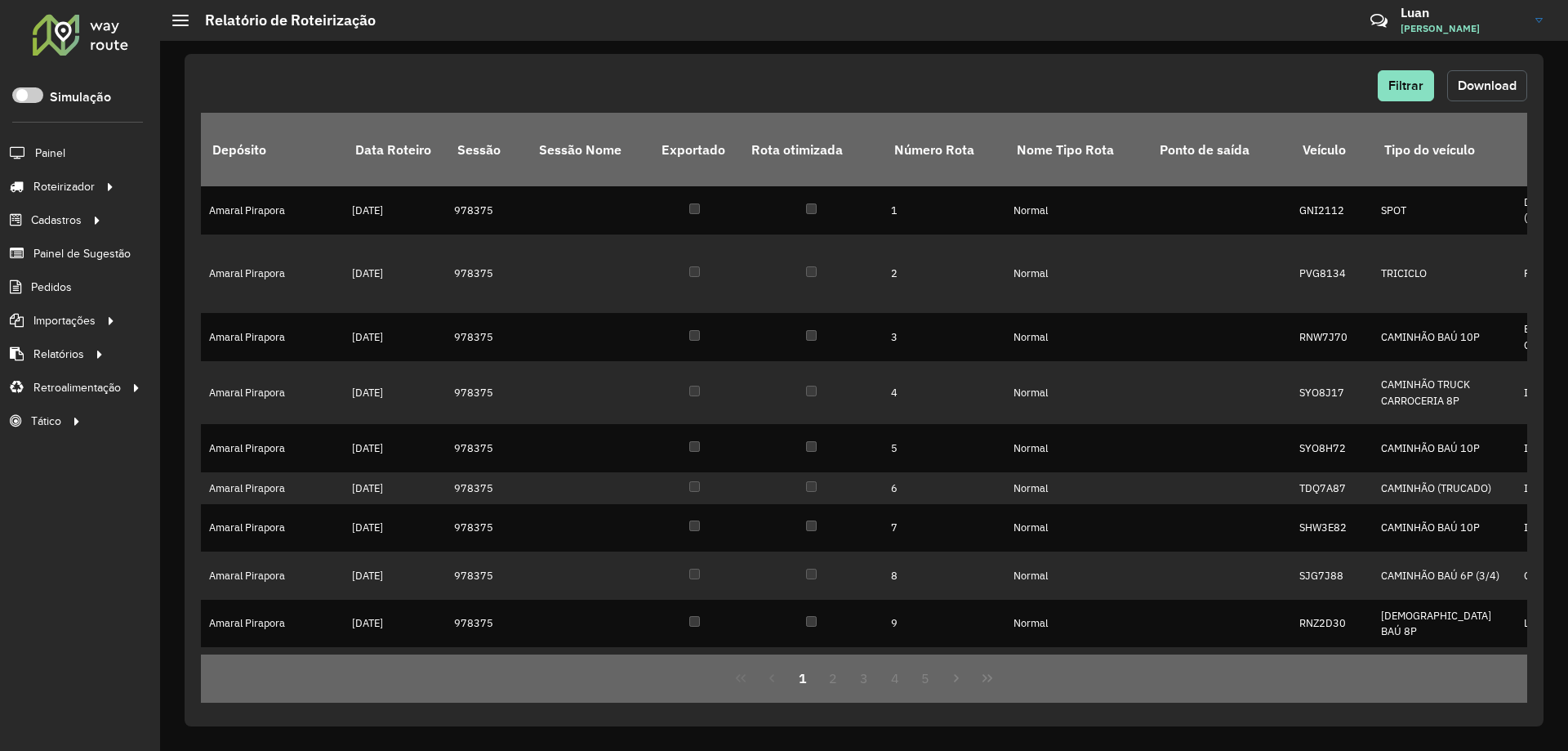
click at [1471, 90] on span "Download" at bounding box center [1487, 85] width 59 height 14
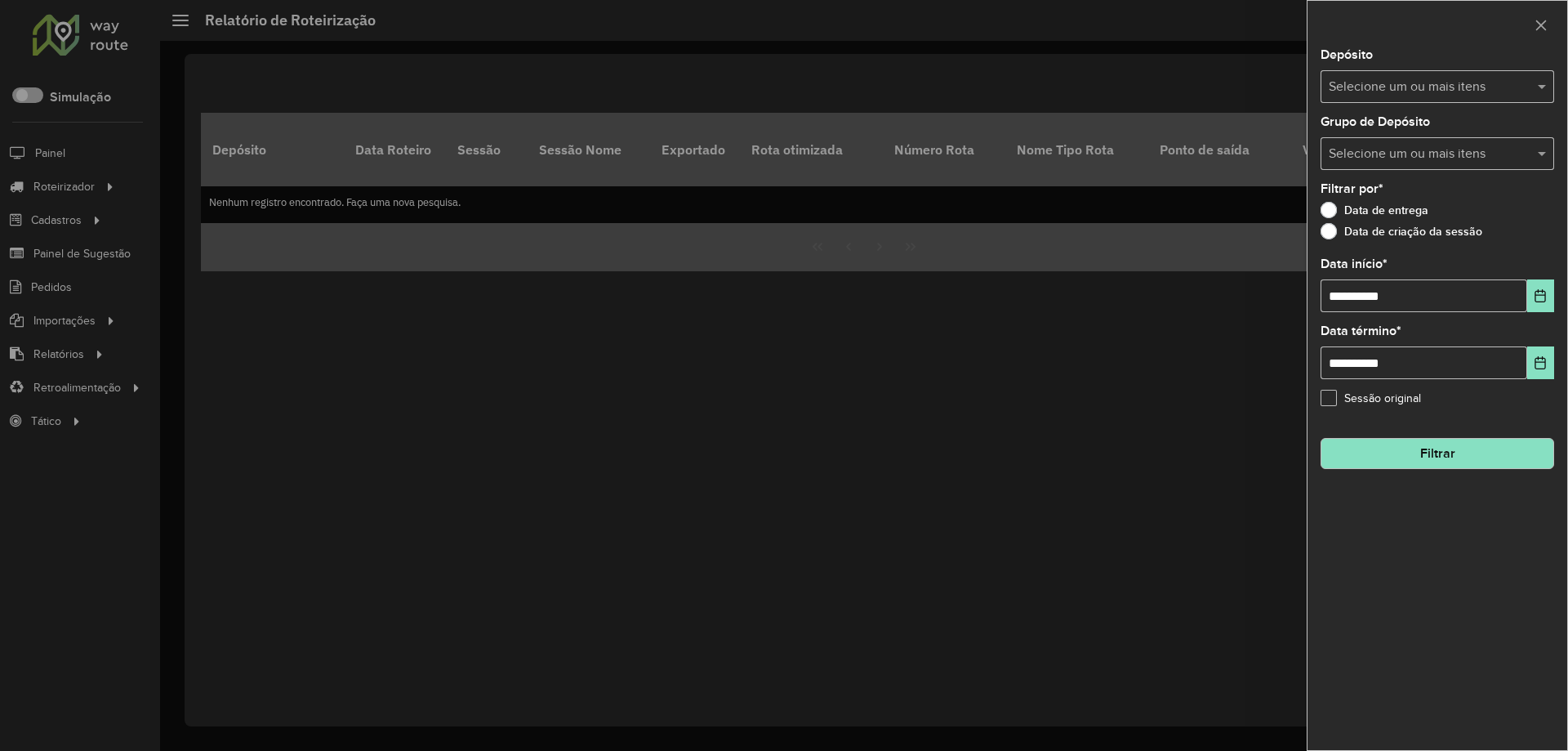
click at [27, 147] on div at bounding box center [784, 376] width 1568 height 751
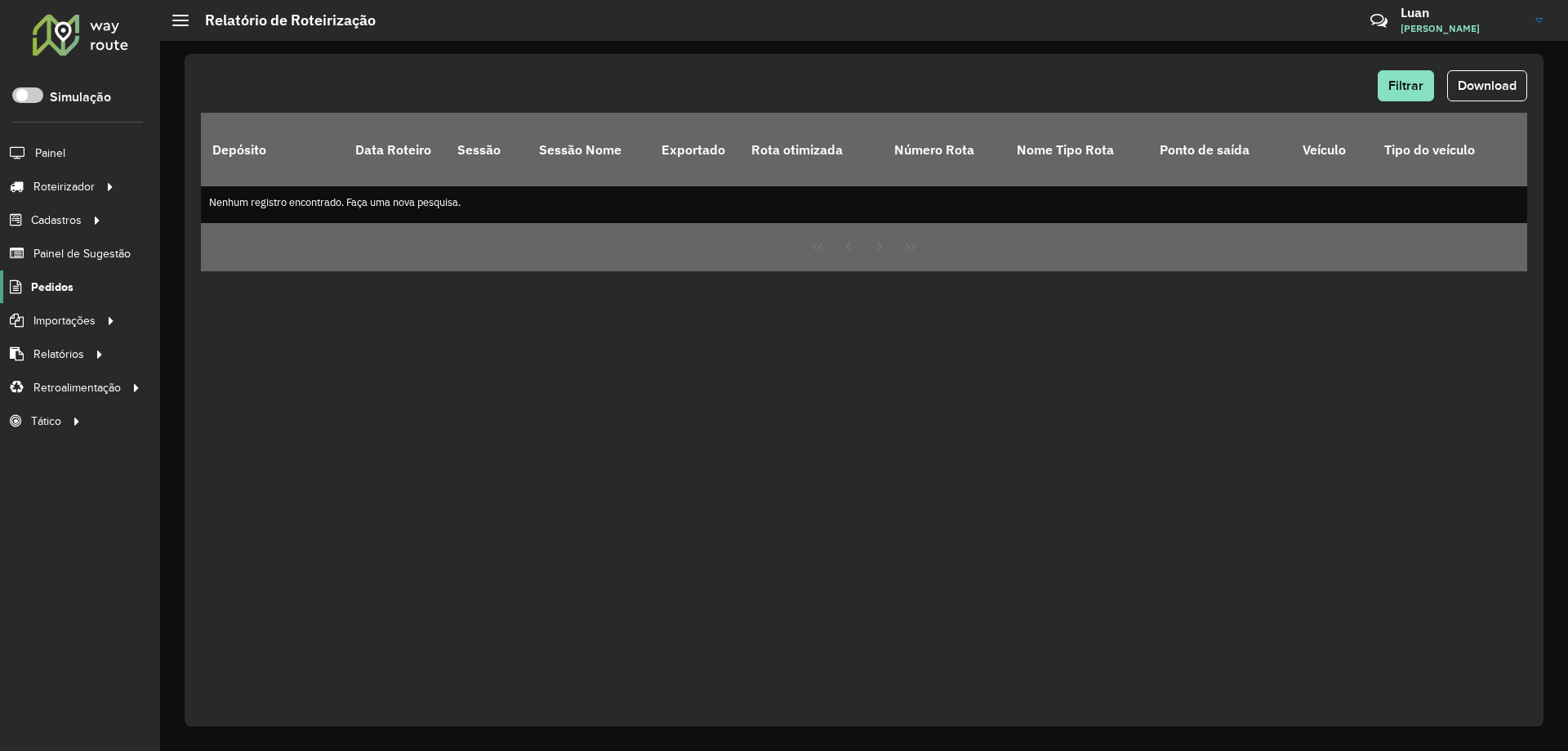
click at [56, 285] on span "Pedidos" at bounding box center [52, 287] width 42 height 18
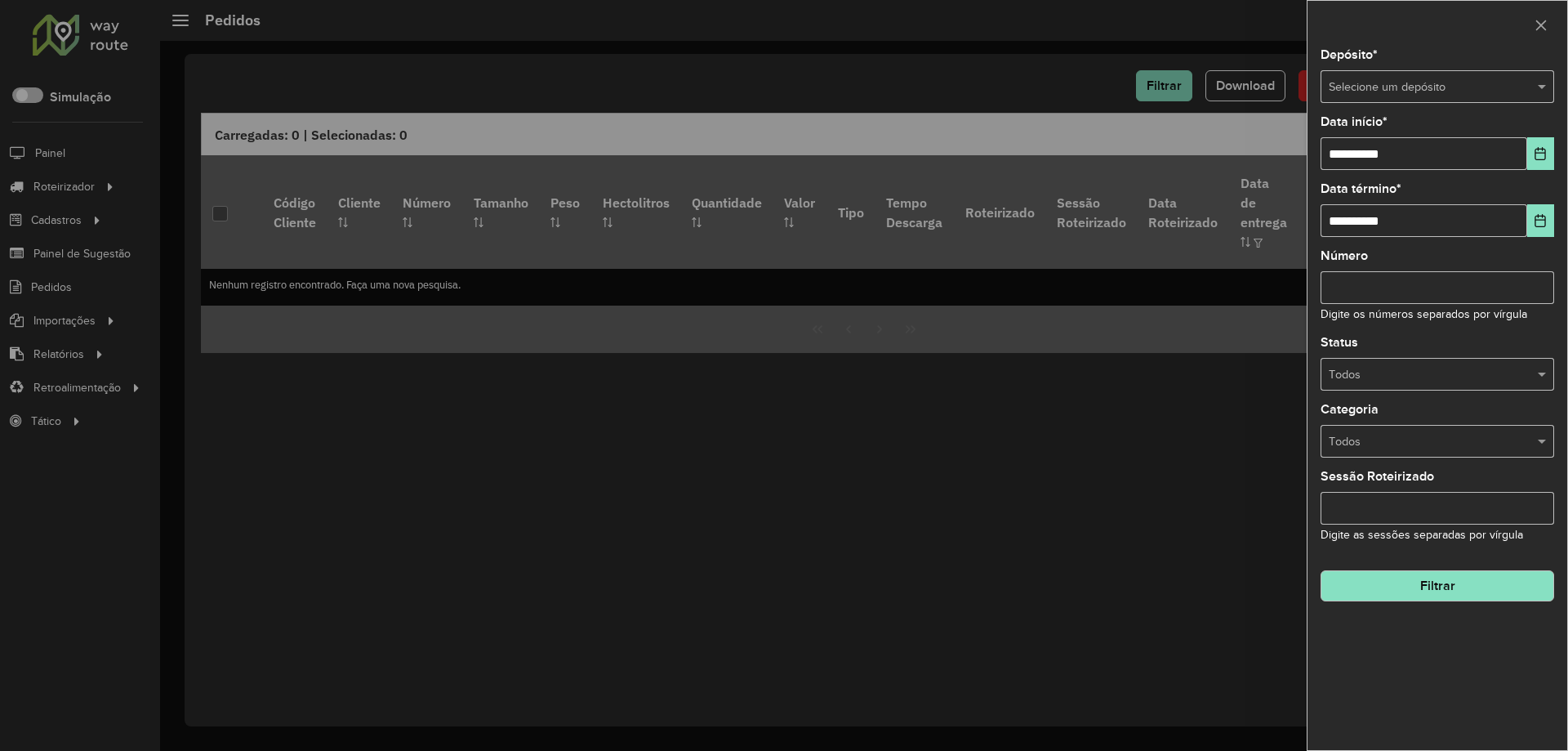
click at [73, 181] on div at bounding box center [784, 376] width 1568 height 751
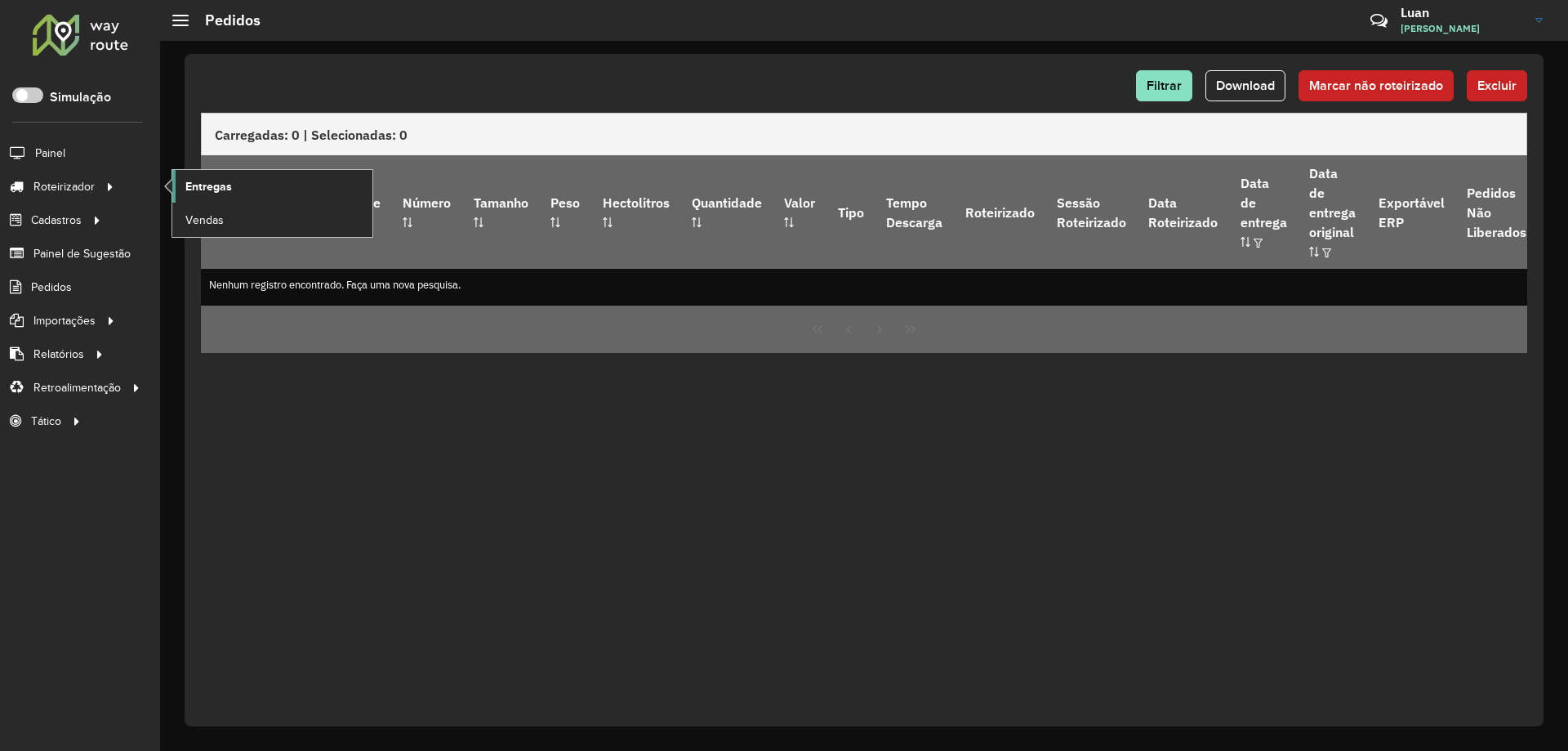
click at [176, 184] on link "Entregas" at bounding box center [272, 186] width 200 height 32
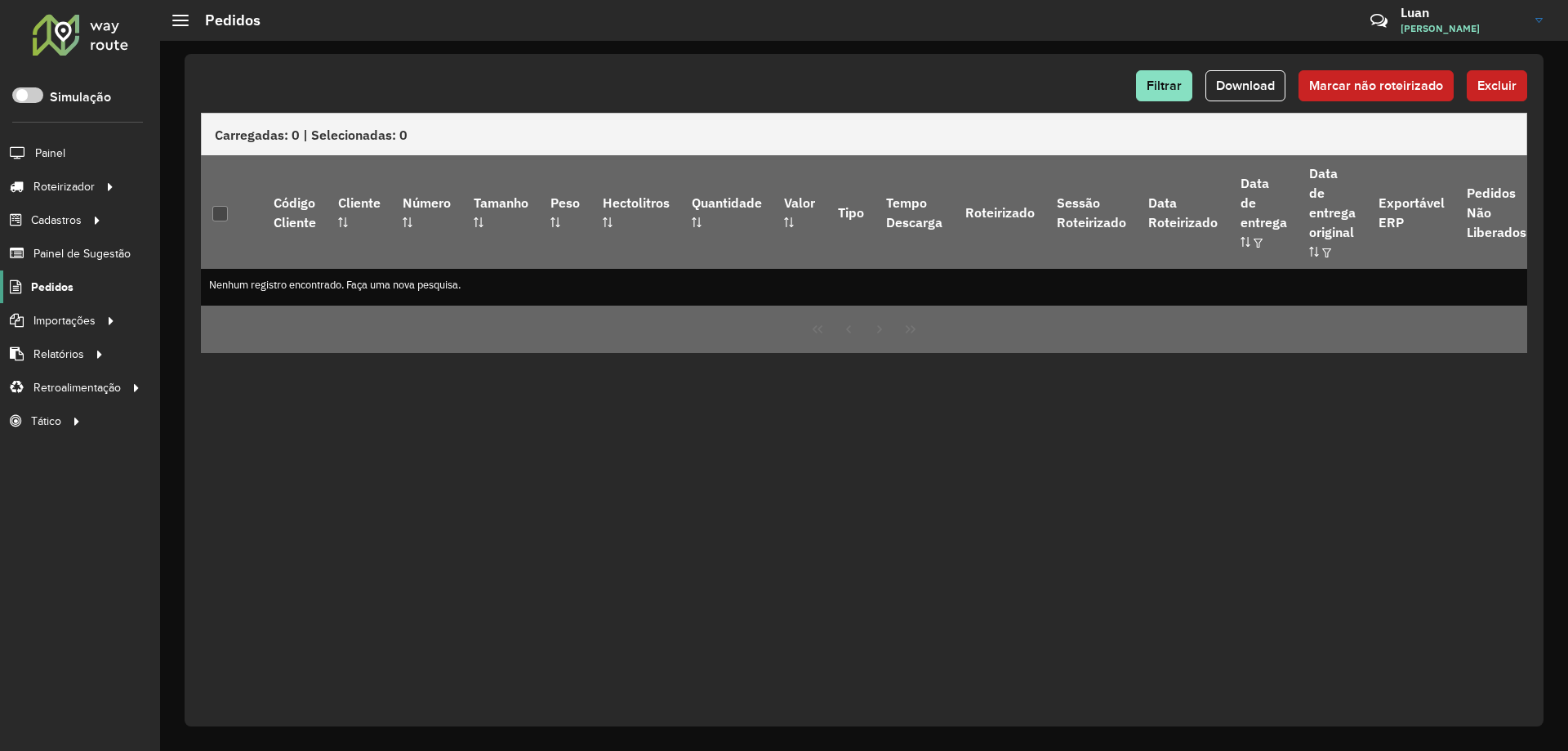
click at [45, 283] on span "Pedidos" at bounding box center [52, 287] width 42 height 18
click at [1187, 89] on button "Filtrar" at bounding box center [1164, 86] width 57 height 31
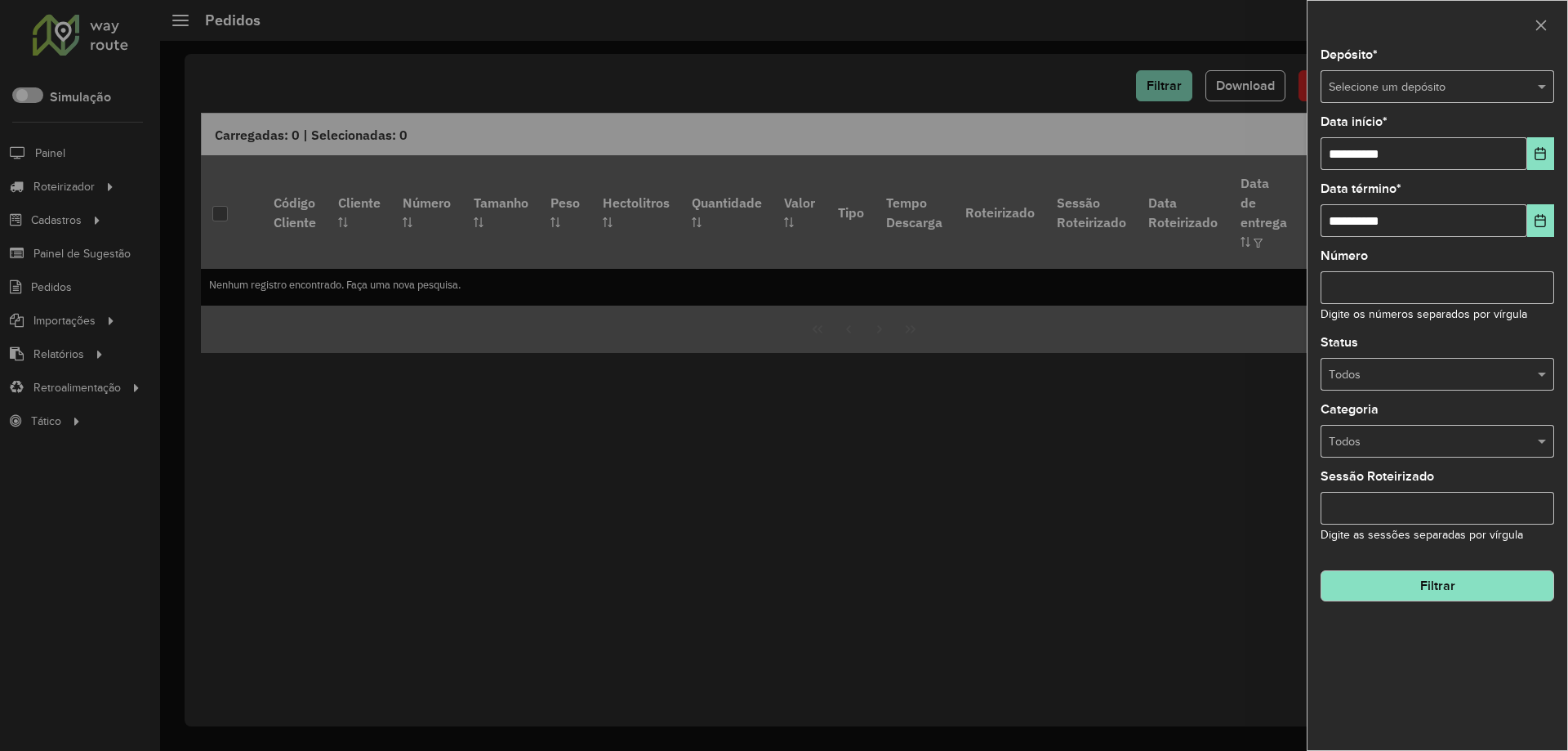
click at [1371, 97] on div "Selecione um depósito" at bounding box center [1437, 86] width 234 height 32
click at [1361, 144] on div "Amaral Curvelo" at bounding box center [1436, 133] width 232 height 26
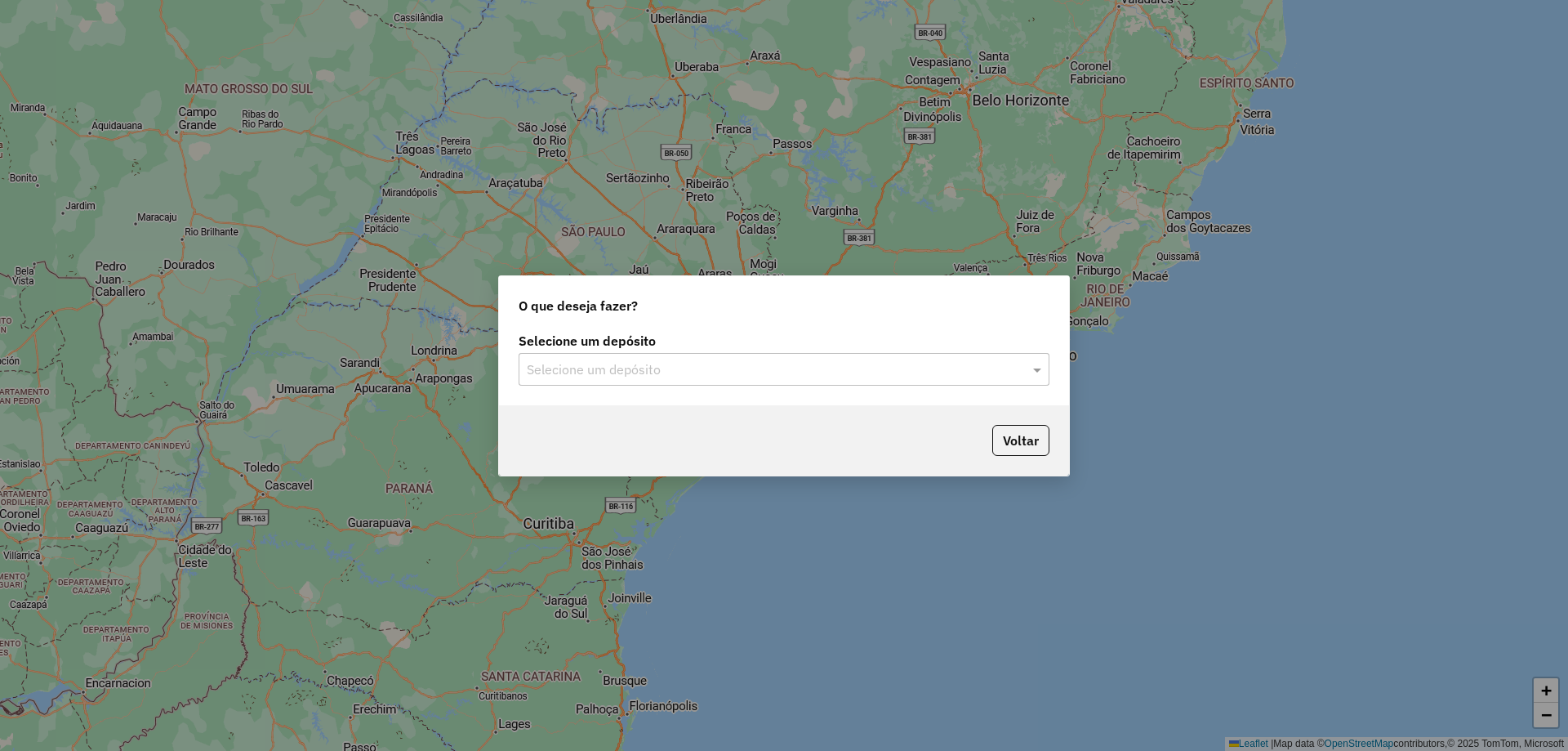
click at [717, 366] on input "text" at bounding box center [767, 370] width 482 height 20
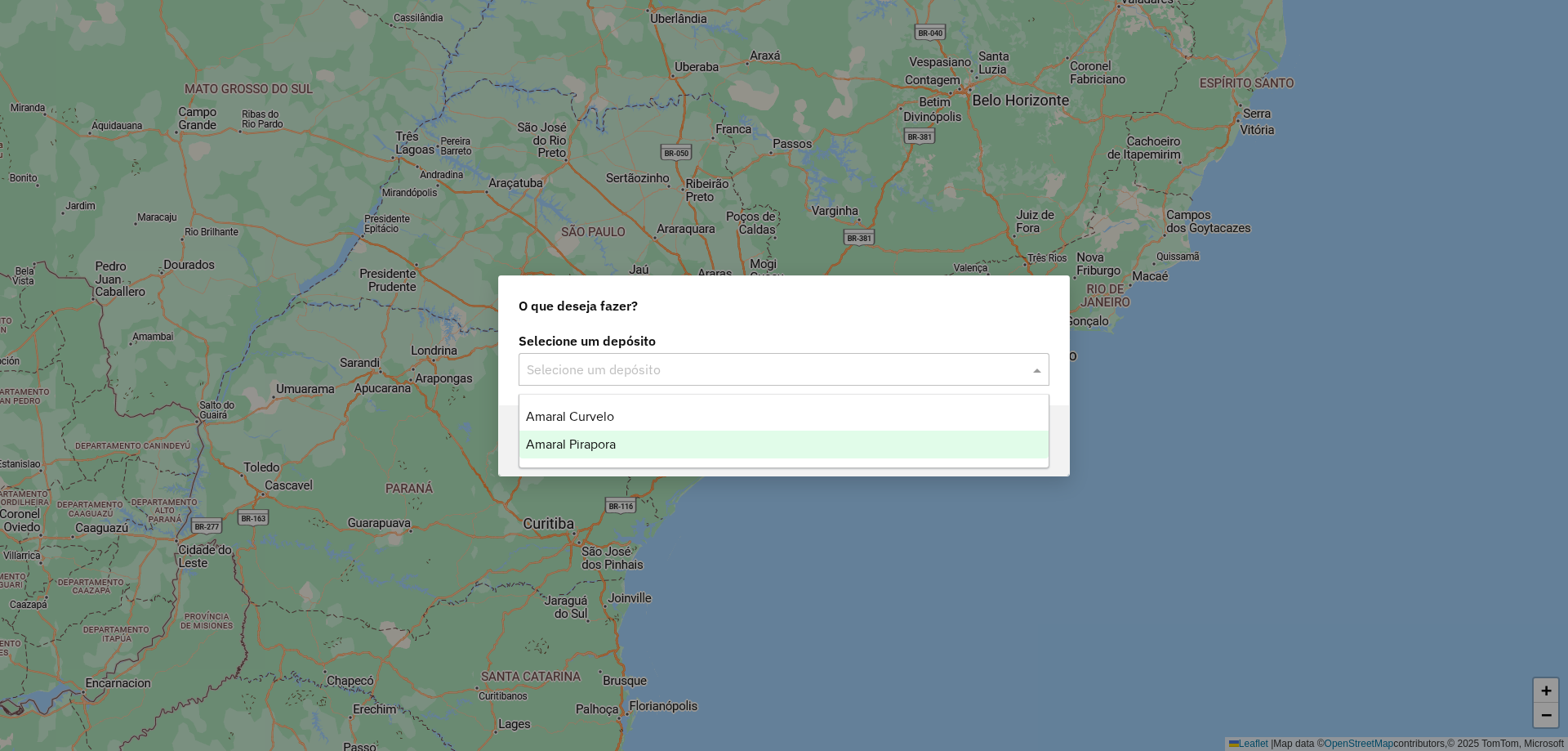
click at [533, 449] on span "Amaral Pirapora" at bounding box center [571, 444] width 90 height 14
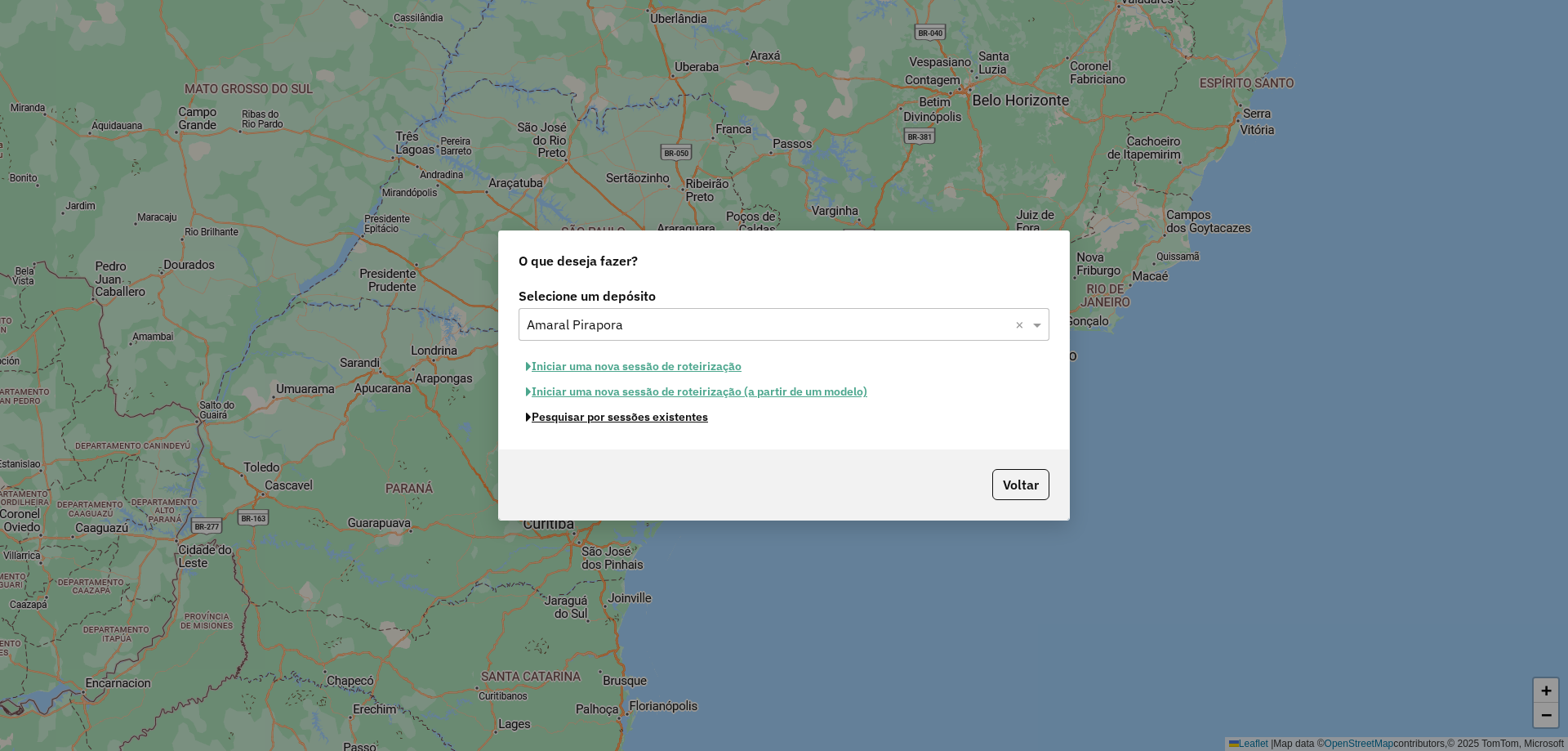
click at [596, 414] on button "Pesquisar por sessões existentes" at bounding box center [616, 417] width 196 height 25
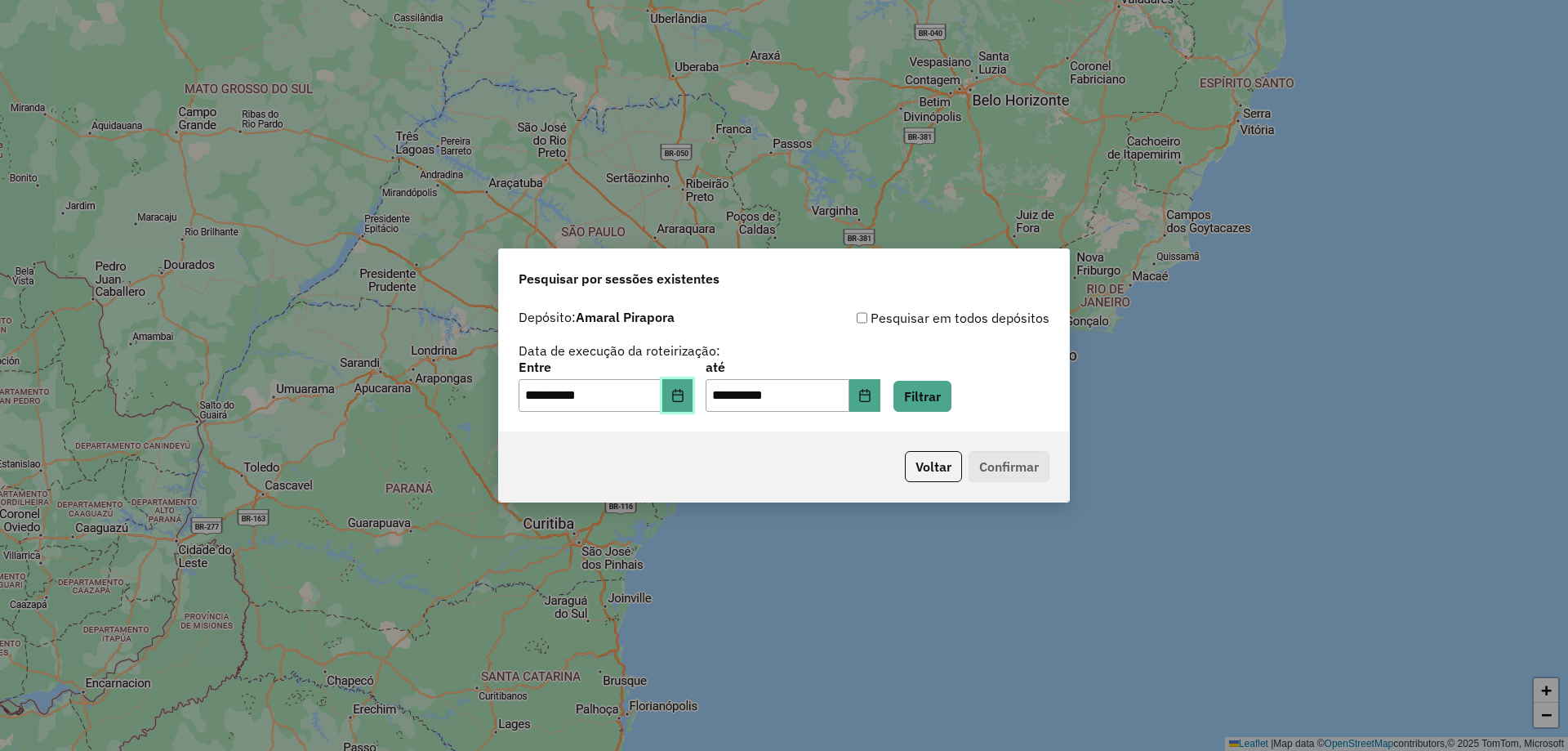
click at [684, 394] on icon "Choose Date" at bounding box center [677, 395] width 13 height 13
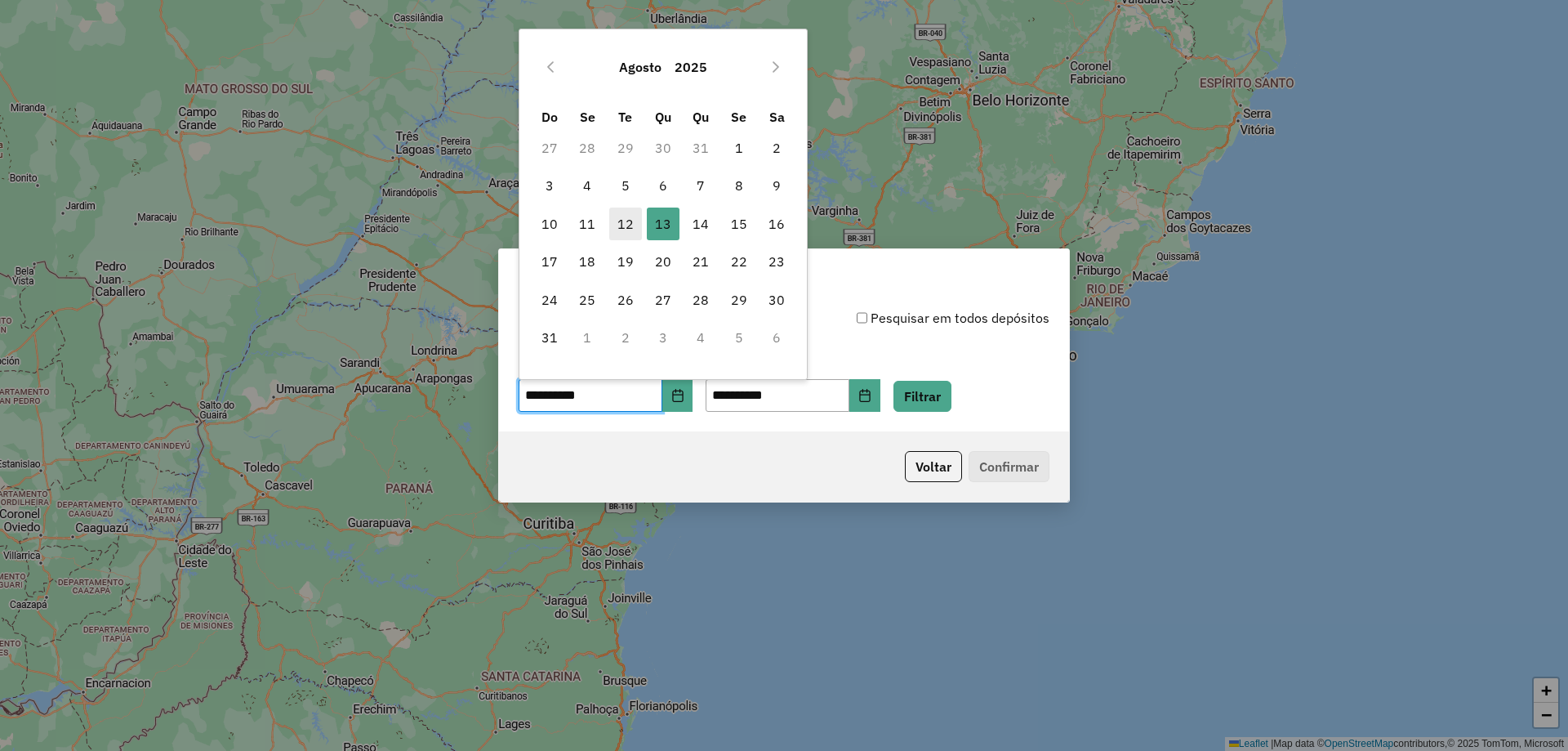
click at [632, 226] on span "12" at bounding box center [625, 223] width 32 height 32
type input "**********"
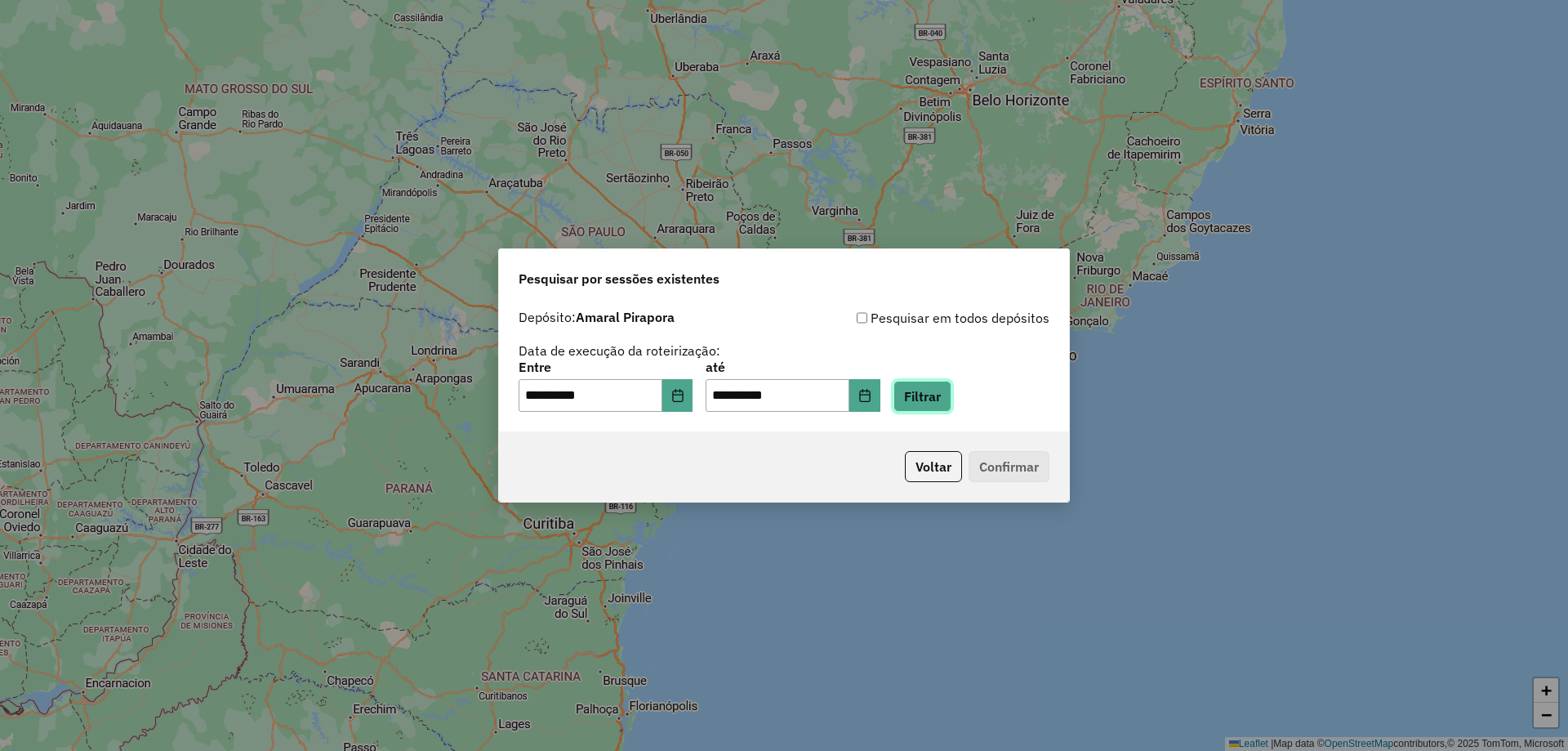
click at [944, 386] on button "Filtrar" at bounding box center [922, 396] width 58 height 31
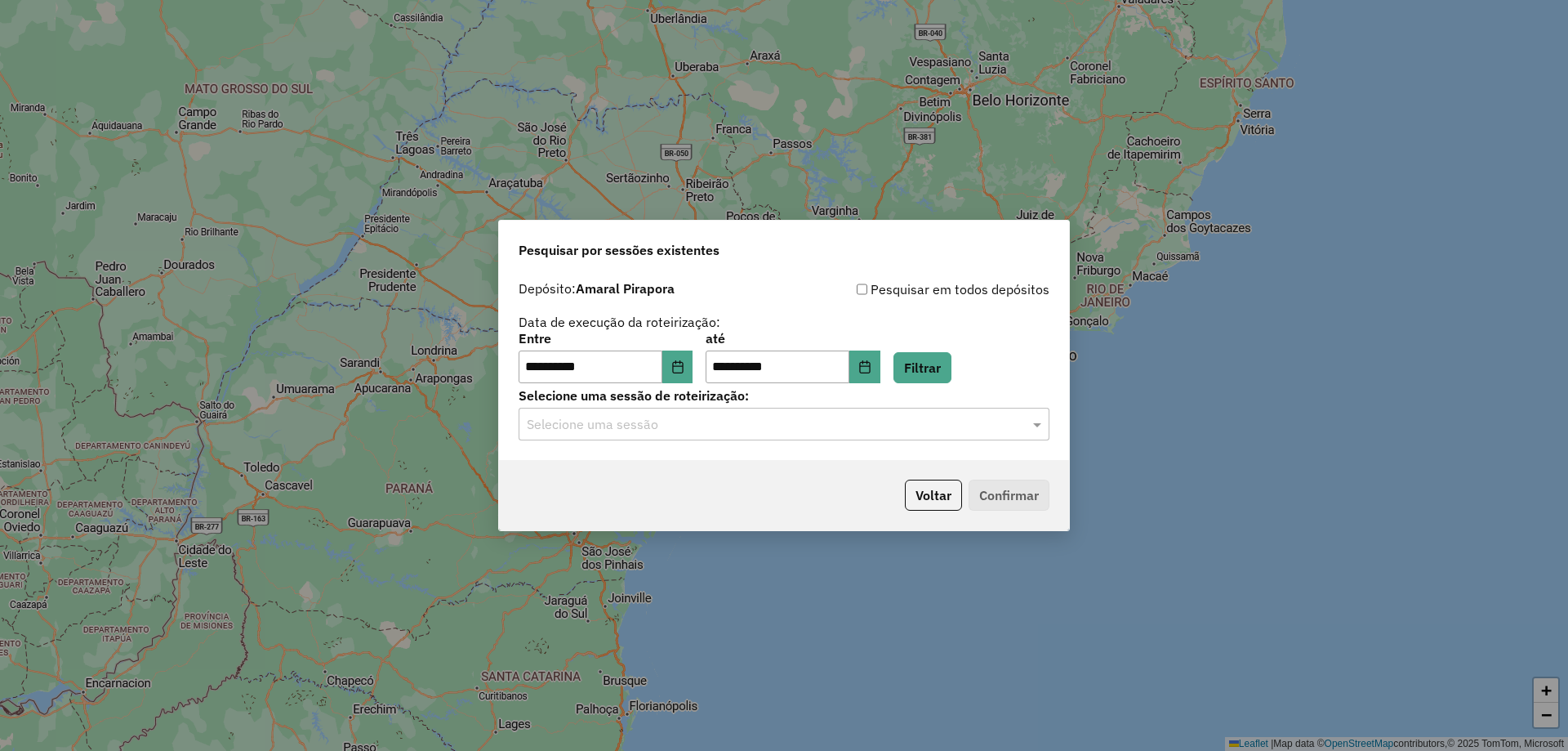
click at [645, 420] on input "text" at bounding box center [767, 424] width 482 height 20
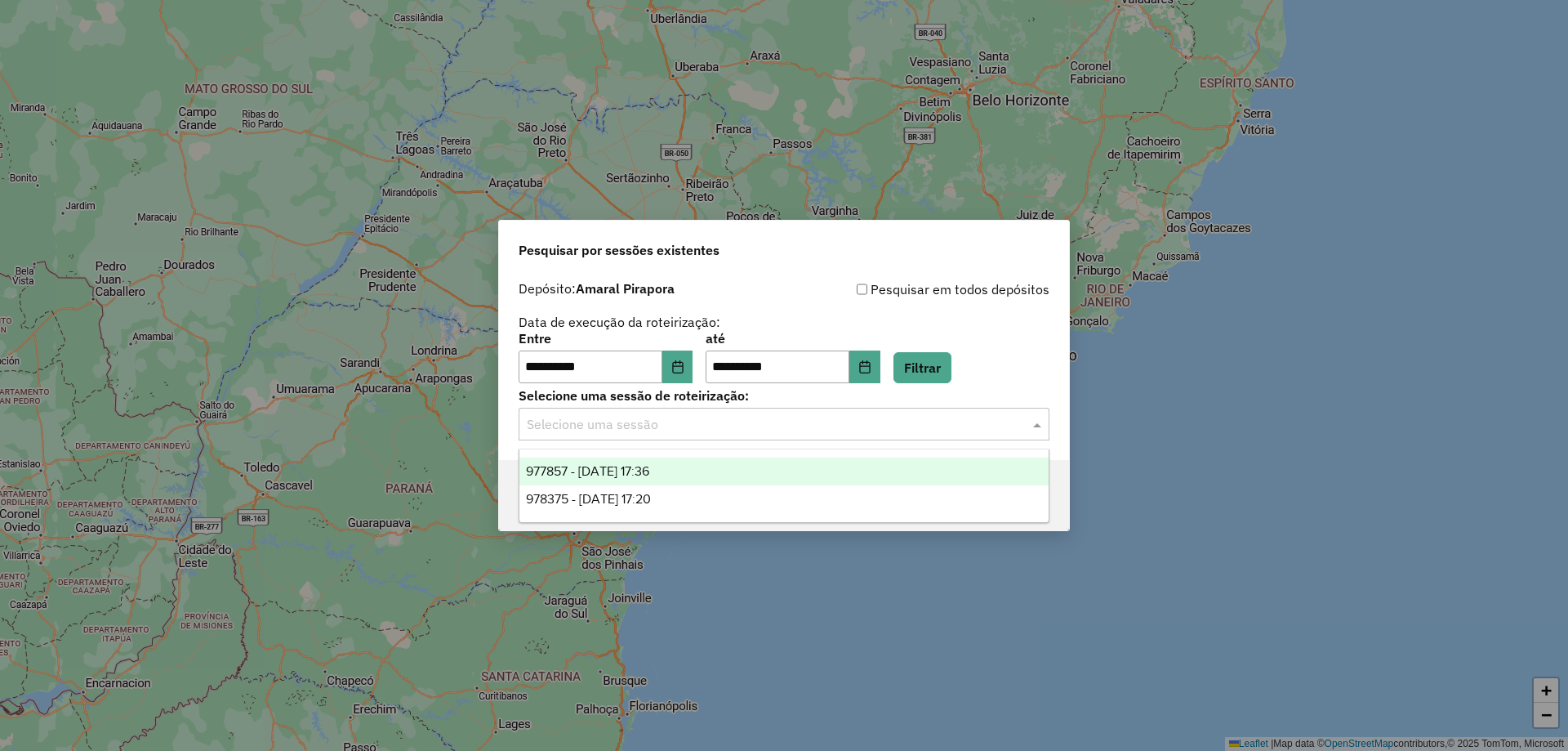
click at [637, 467] on span "977857 - 12/08/2025 17:36" at bounding box center [588, 470] width 123 height 14
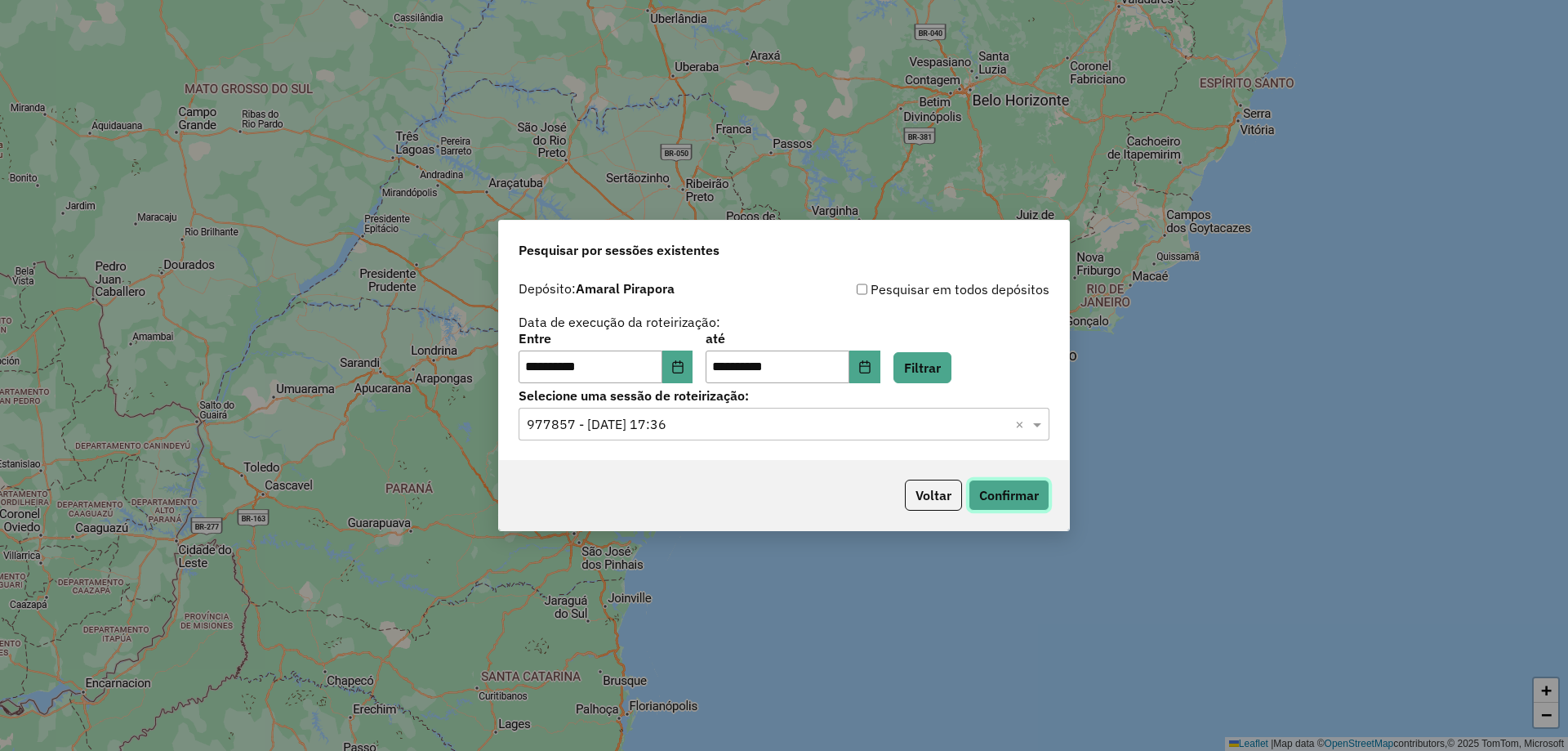
click at [1007, 498] on button "Confirmar" at bounding box center [1009, 495] width 81 height 31
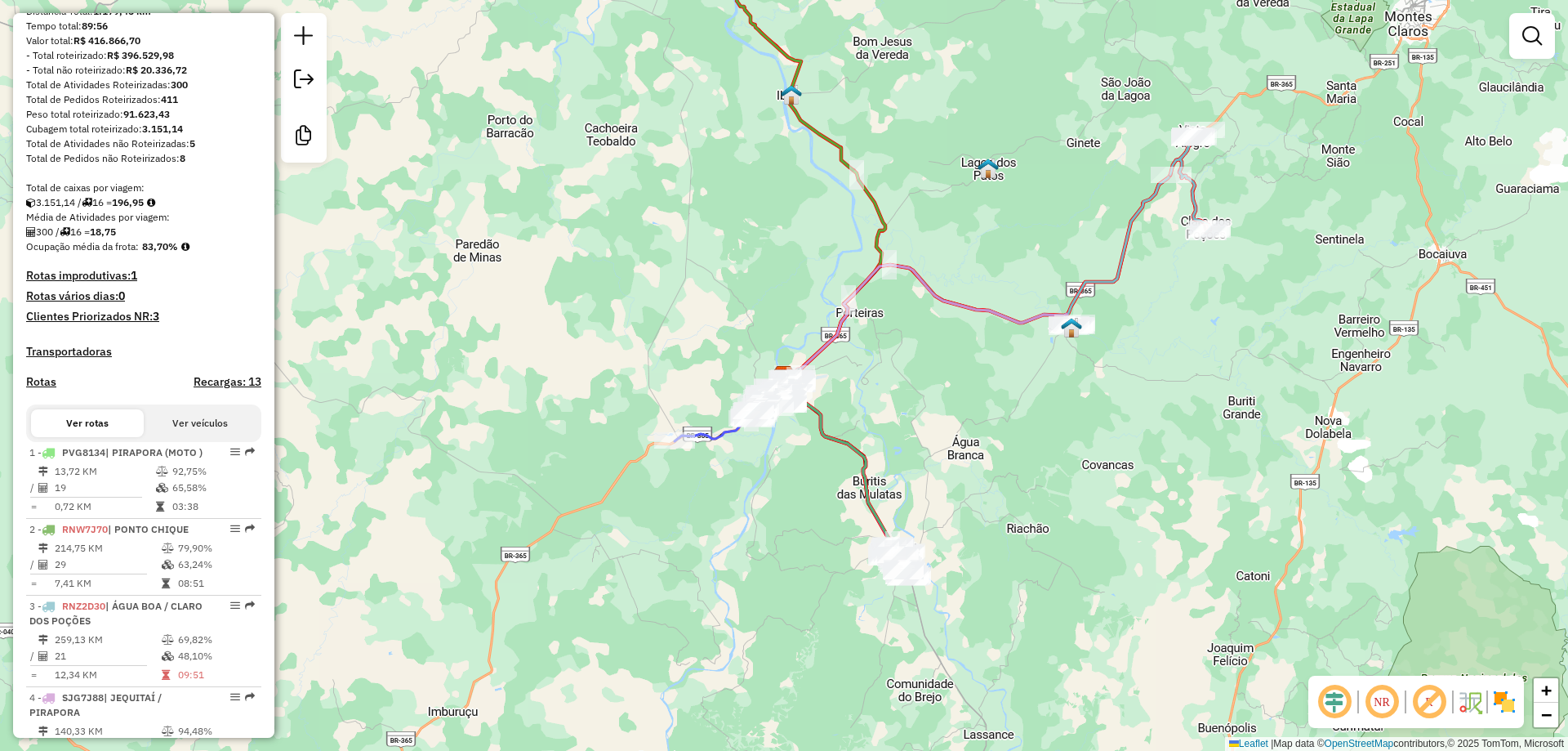
scroll to position [82, 0]
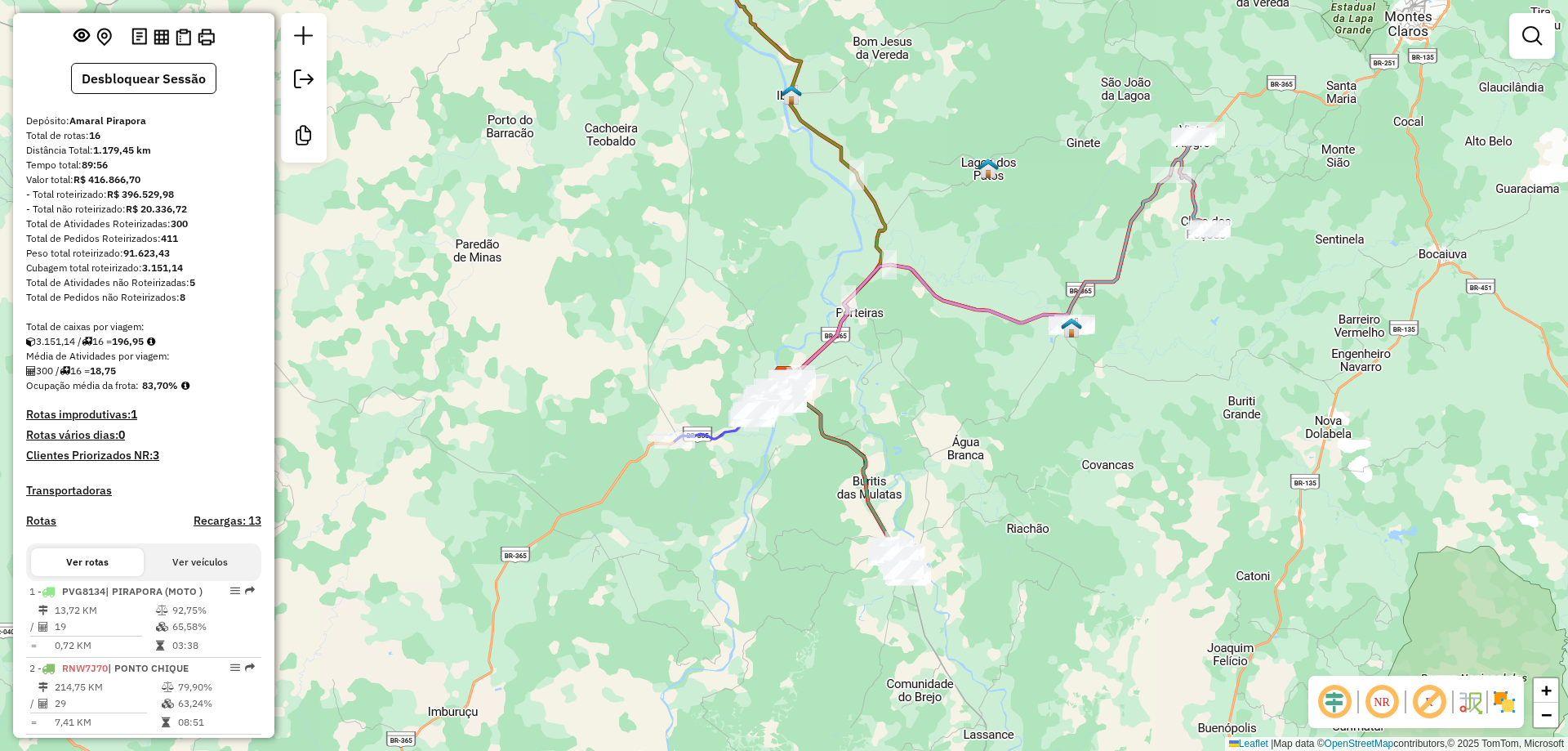
click at [1373, 706] on em at bounding box center [1381, 701] width 39 height 39
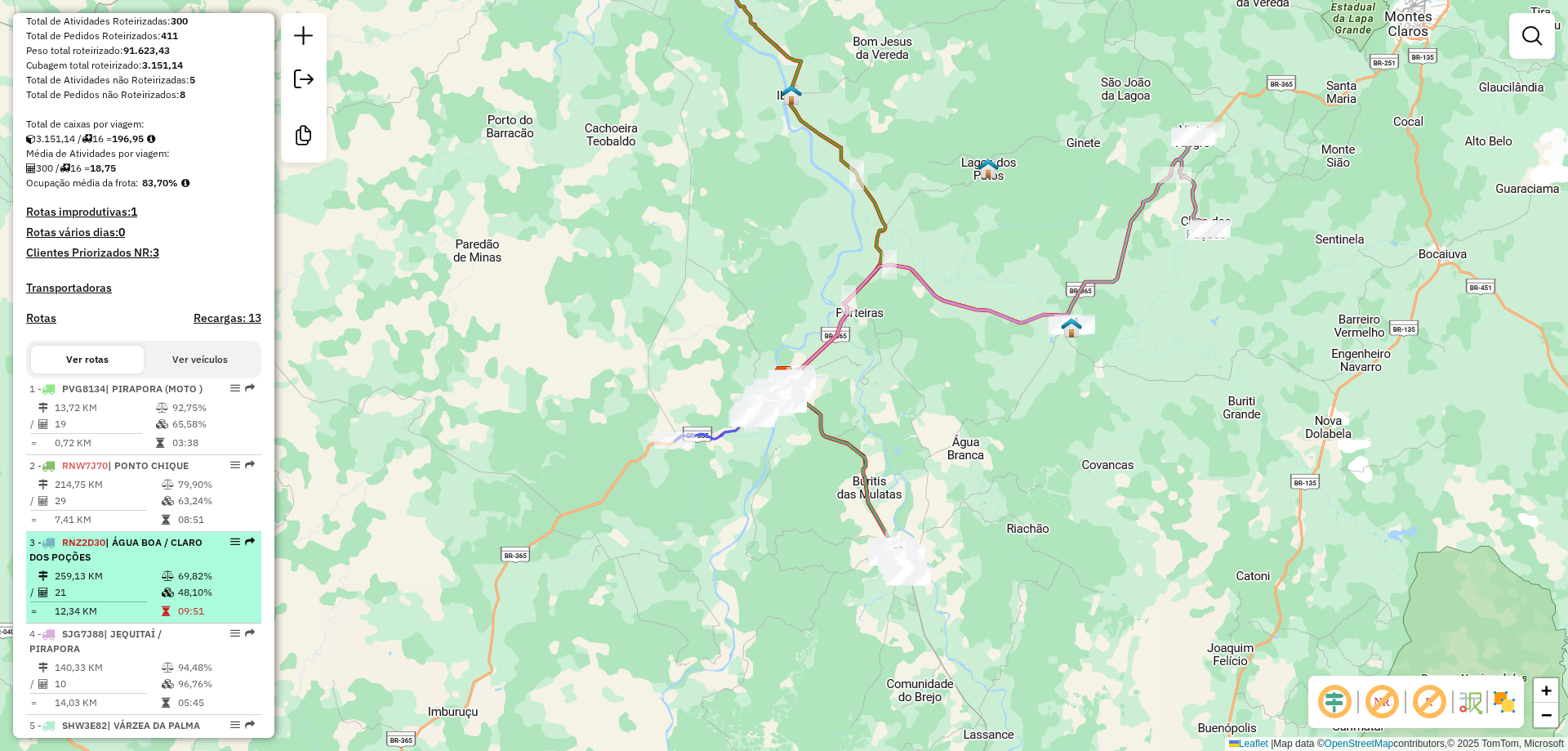
scroll to position [409, 0]
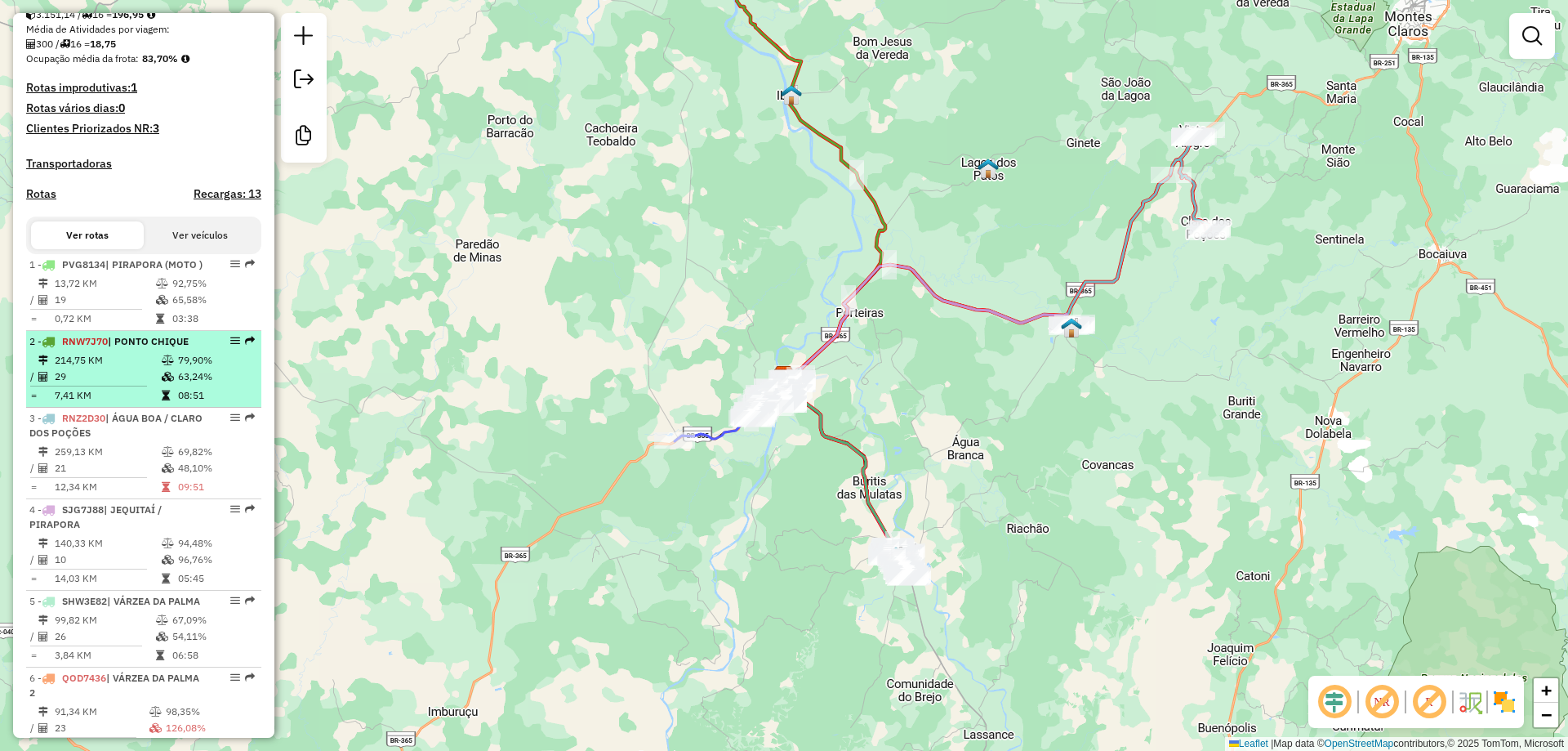
click at [136, 349] on div "2 - RNW7J70 | PONTO CHIQUE" at bounding box center [115, 341] width 173 height 15
select select "**********"
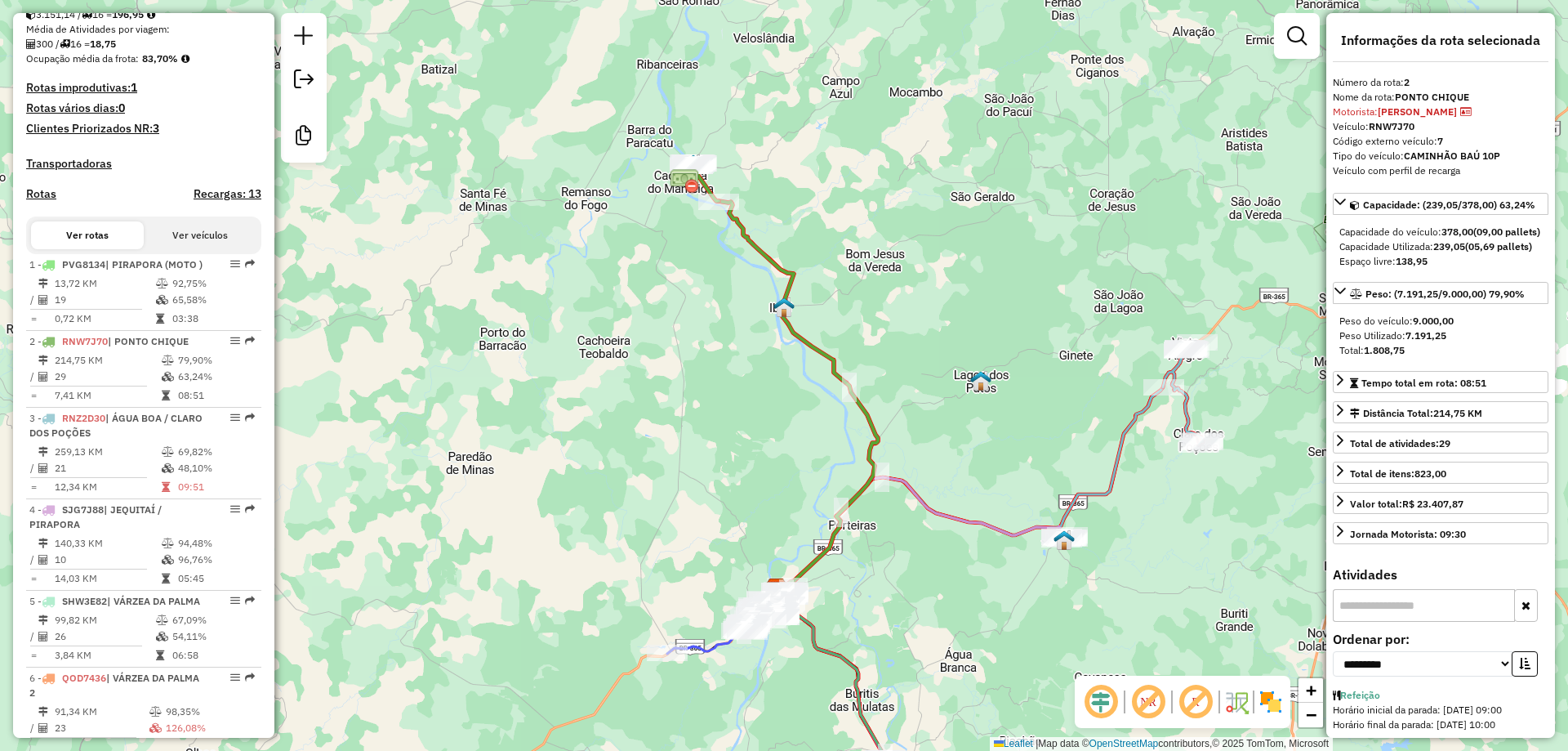
drag, startPoint x: 685, startPoint y: 322, endPoint x: 741, endPoint y: 567, distance: 251.3
click at [737, 566] on div "Janela de atendimento Grade de atendimento Capacidade Transportadoras Veículos …" at bounding box center [784, 376] width 1568 height 751
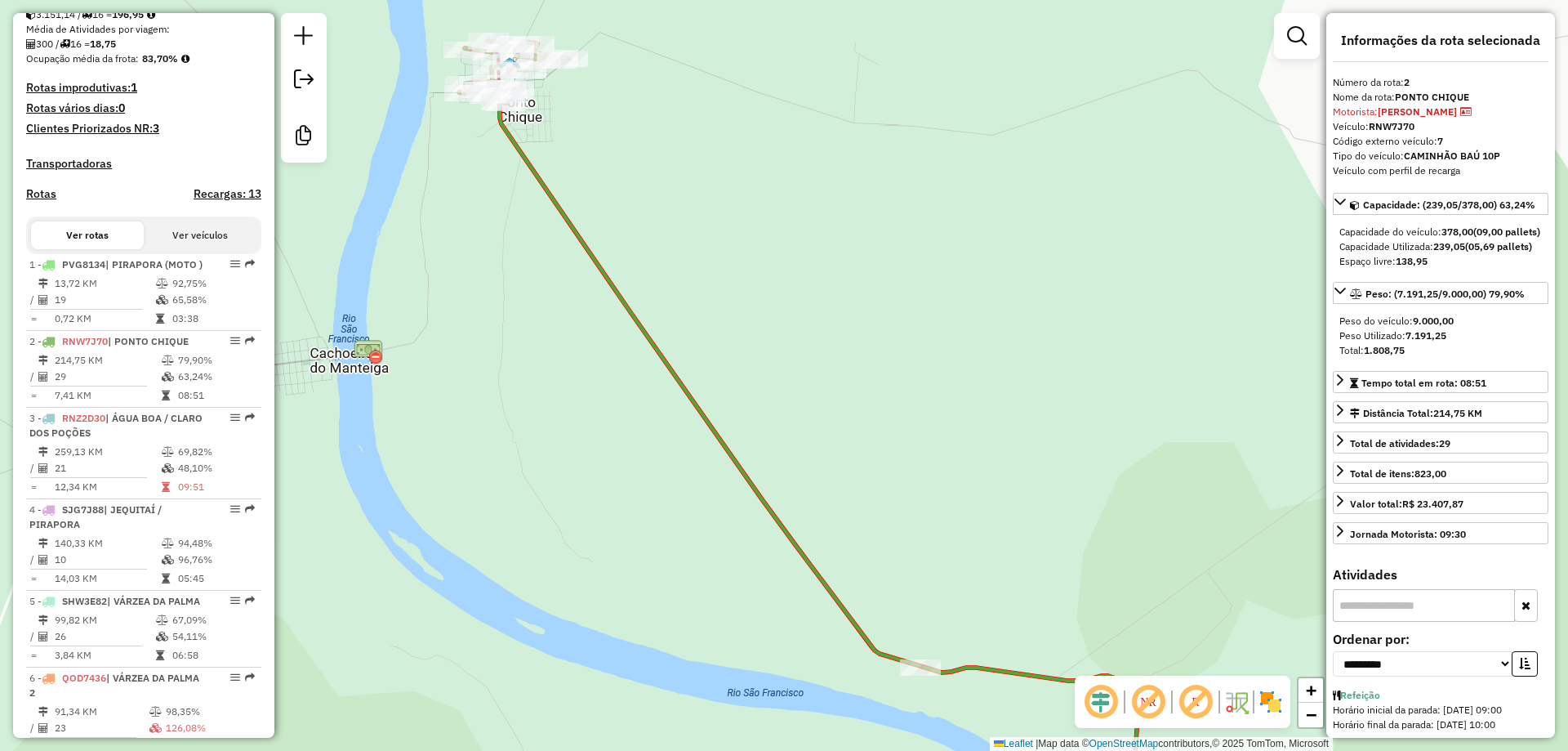
drag, startPoint x: 756, startPoint y: 362, endPoint x: 774, endPoint y: 331, distance: 35.8
click at [774, 331] on div "Janela de atendimento Grade de atendimento Capacidade Transportadoras Veículos …" at bounding box center [784, 376] width 1568 height 751
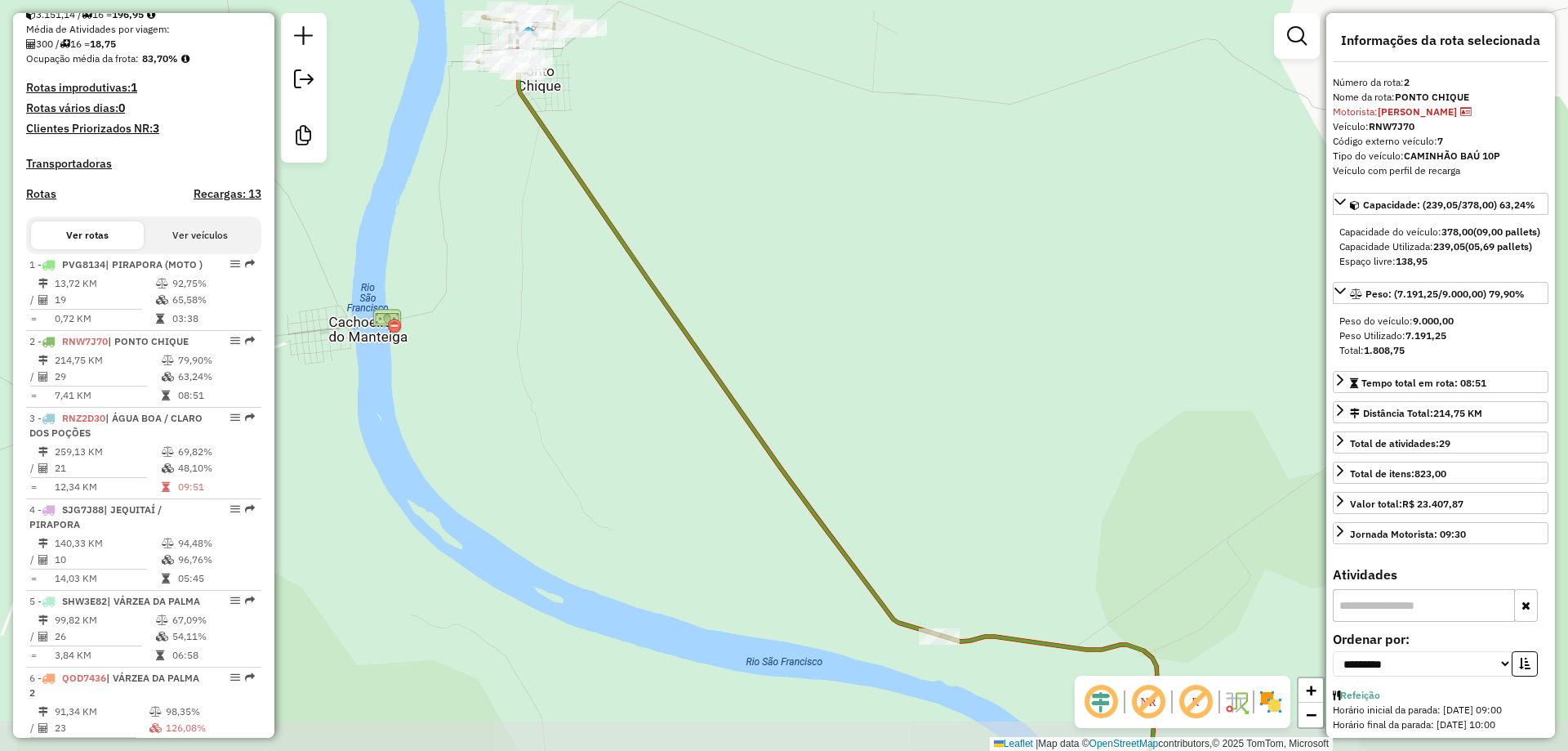
click at [777, 331] on div "Janela de atendimento Grade de atendimento Capacidade Transportadoras Veículos …" at bounding box center [784, 376] width 1568 height 751
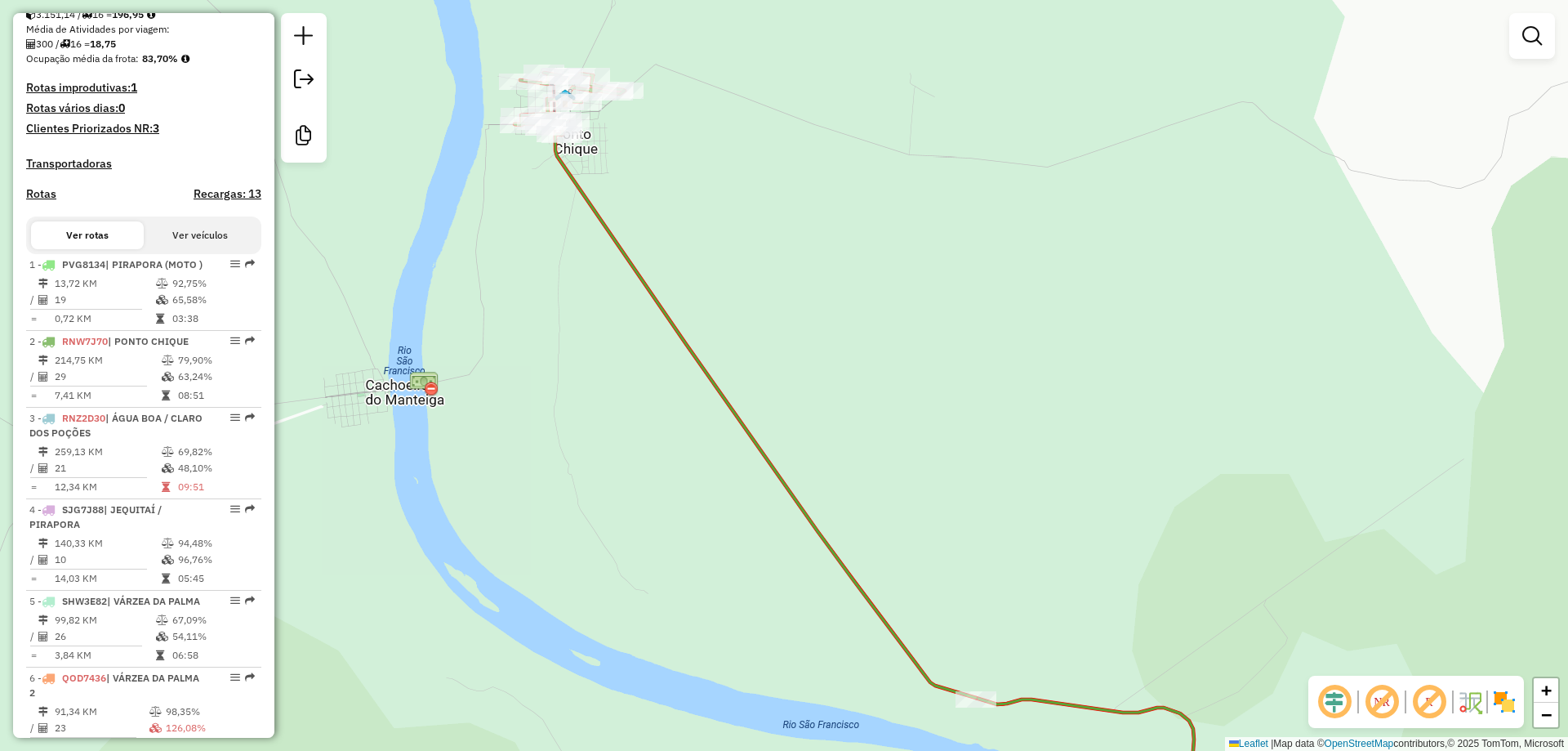
drag, startPoint x: 784, startPoint y: 354, endPoint x: 817, endPoint y: 401, distance: 57.4
click at [817, 401] on div "Janela de atendimento Grade de atendimento Capacidade Transportadoras Veículos …" at bounding box center [784, 376] width 1568 height 751
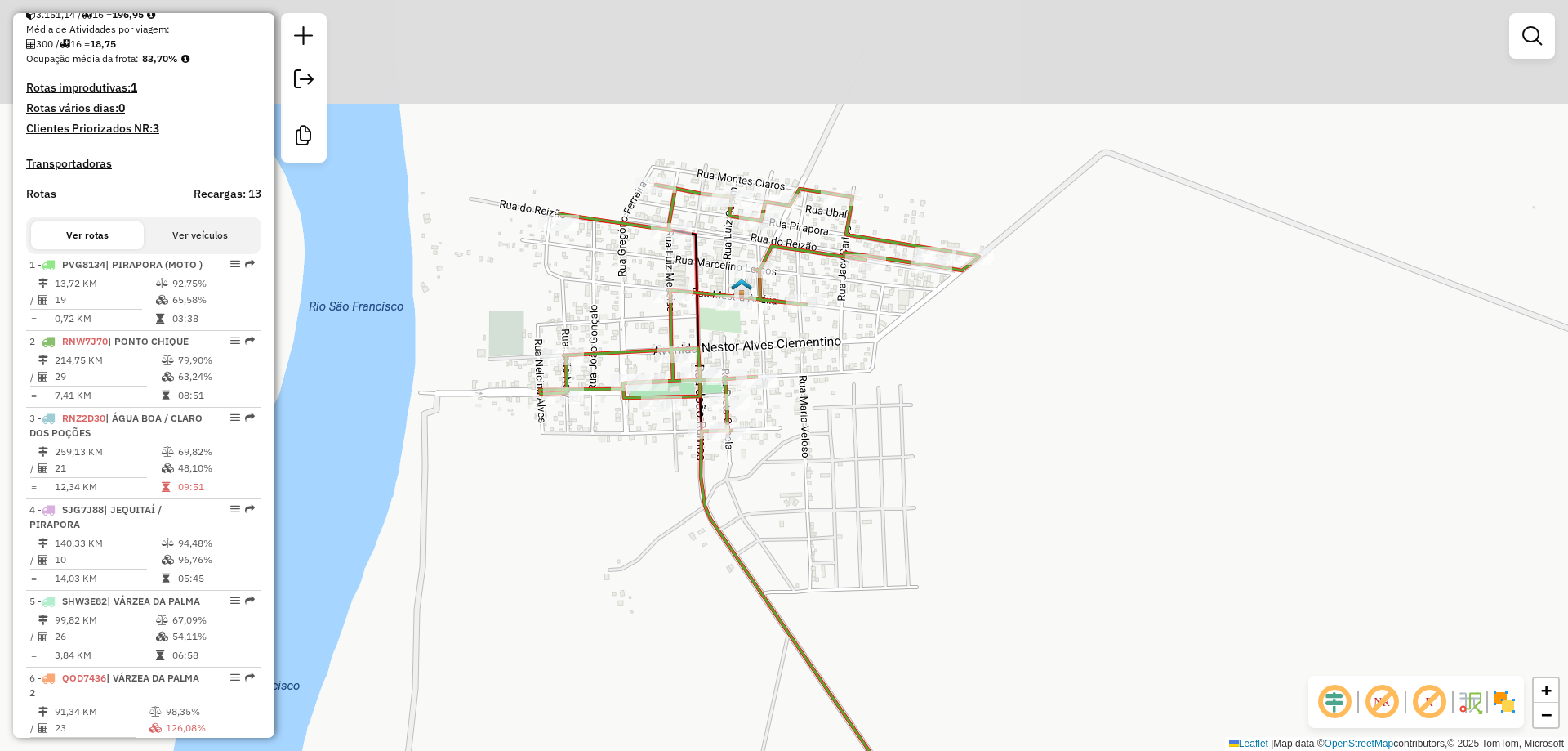
drag, startPoint x: 557, startPoint y: 236, endPoint x: 532, endPoint y: 275, distance: 46.3
click at [532, 275] on div "Janela de atendimento Grade de atendimento Capacidade Transportadoras Veículos …" at bounding box center [784, 376] width 1568 height 751
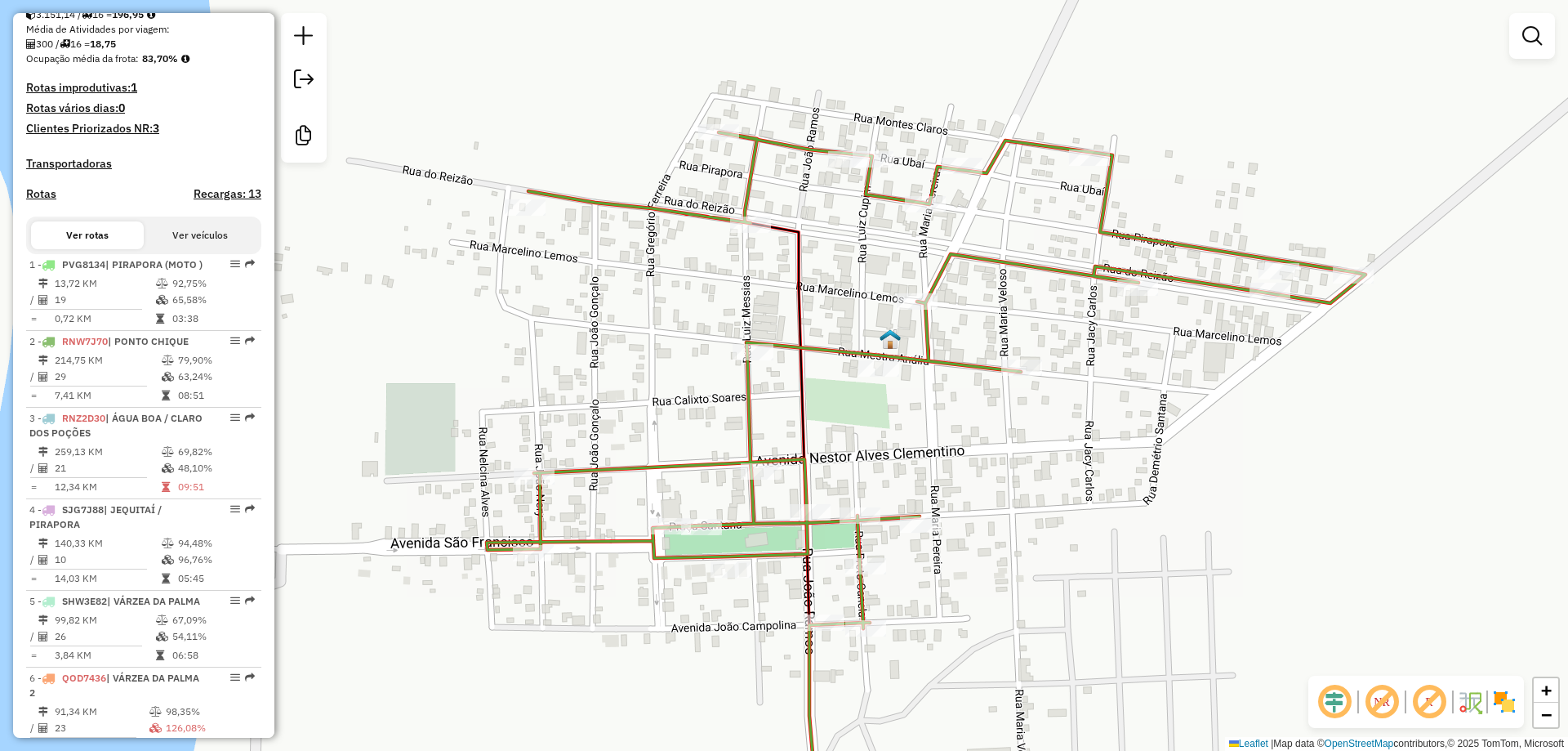
drag, startPoint x: 590, startPoint y: 321, endPoint x: 576, endPoint y: 341, distance: 24.4
click at [576, 341] on div "Janela de atendimento Grade de atendimento Capacidade Transportadoras Veículos …" at bounding box center [784, 376] width 1568 height 751
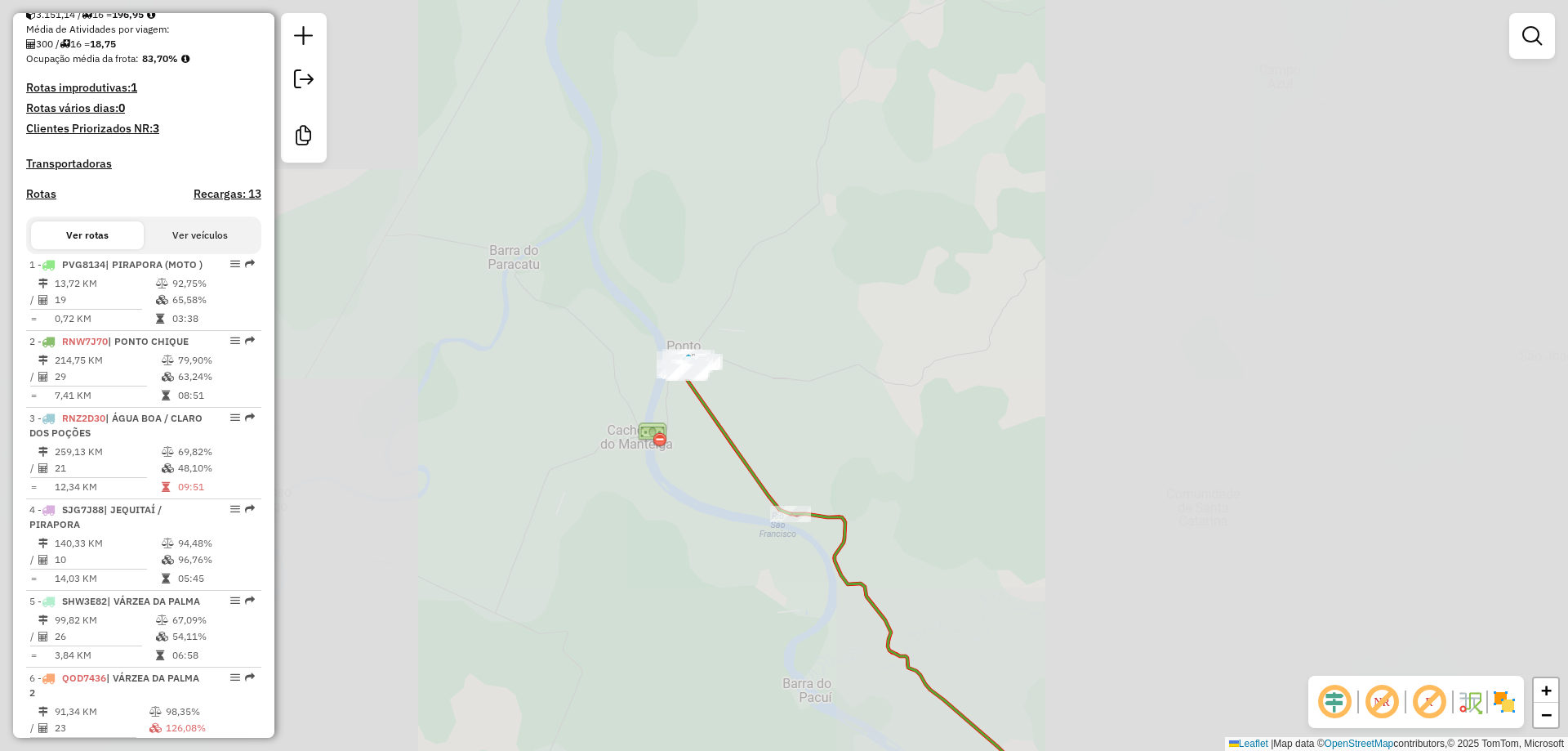
drag, startPoint x: 736, startPoint y: 447, endPoint x: 626, endPoint y: 218, distance: 254.0
click at [675, 357] on icon at bounding box center [733, 435] width 115 height 156
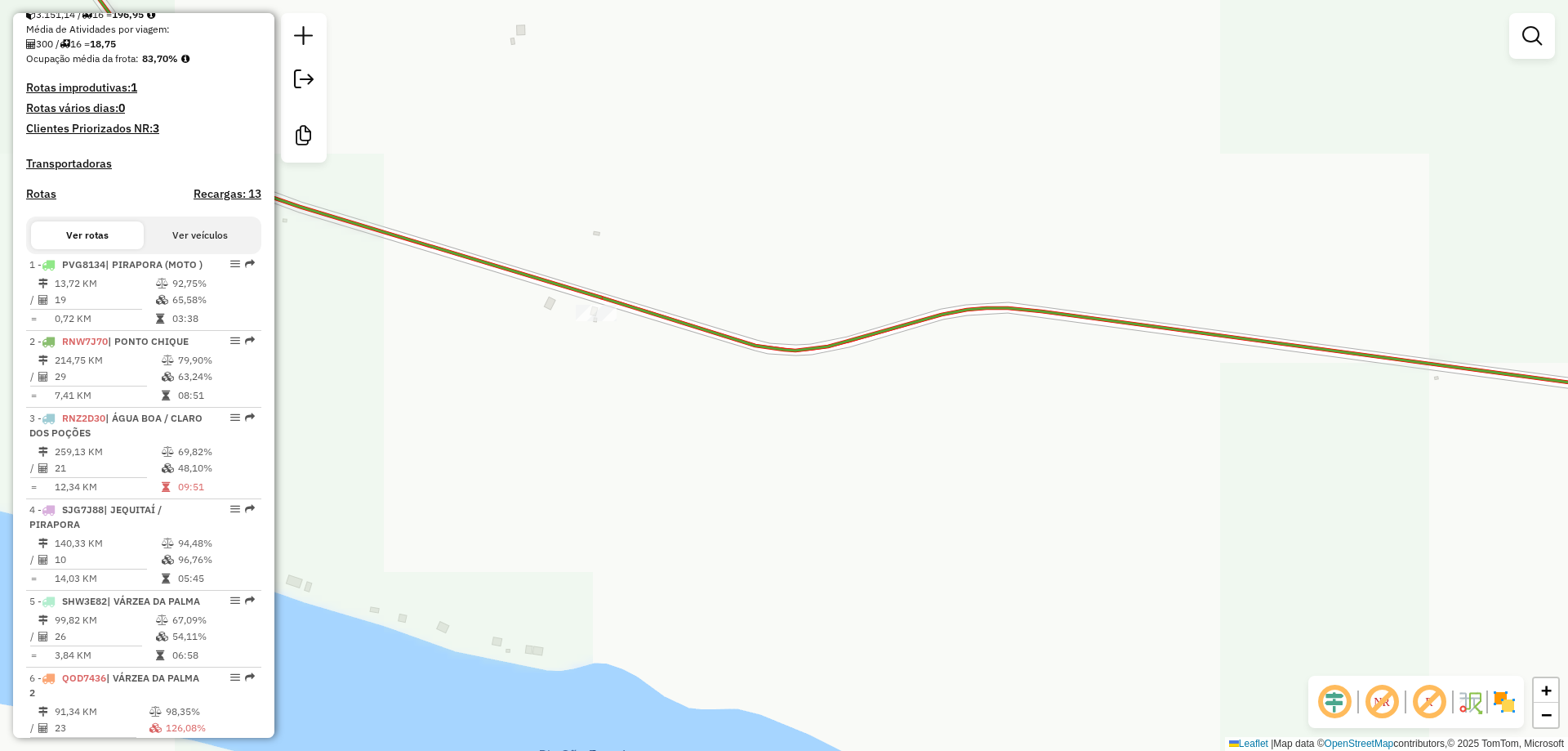
drag, startPoint x: 666, startPoint y: 290, endPoint x: 679, endPoint y: 294, distance: 13.6
click at [679, 294] on div "Janela de atendimento Grade de atendimento Capacidade Transportadoras Veículos …" at bounding box center [784, 376] width 1568 height 751
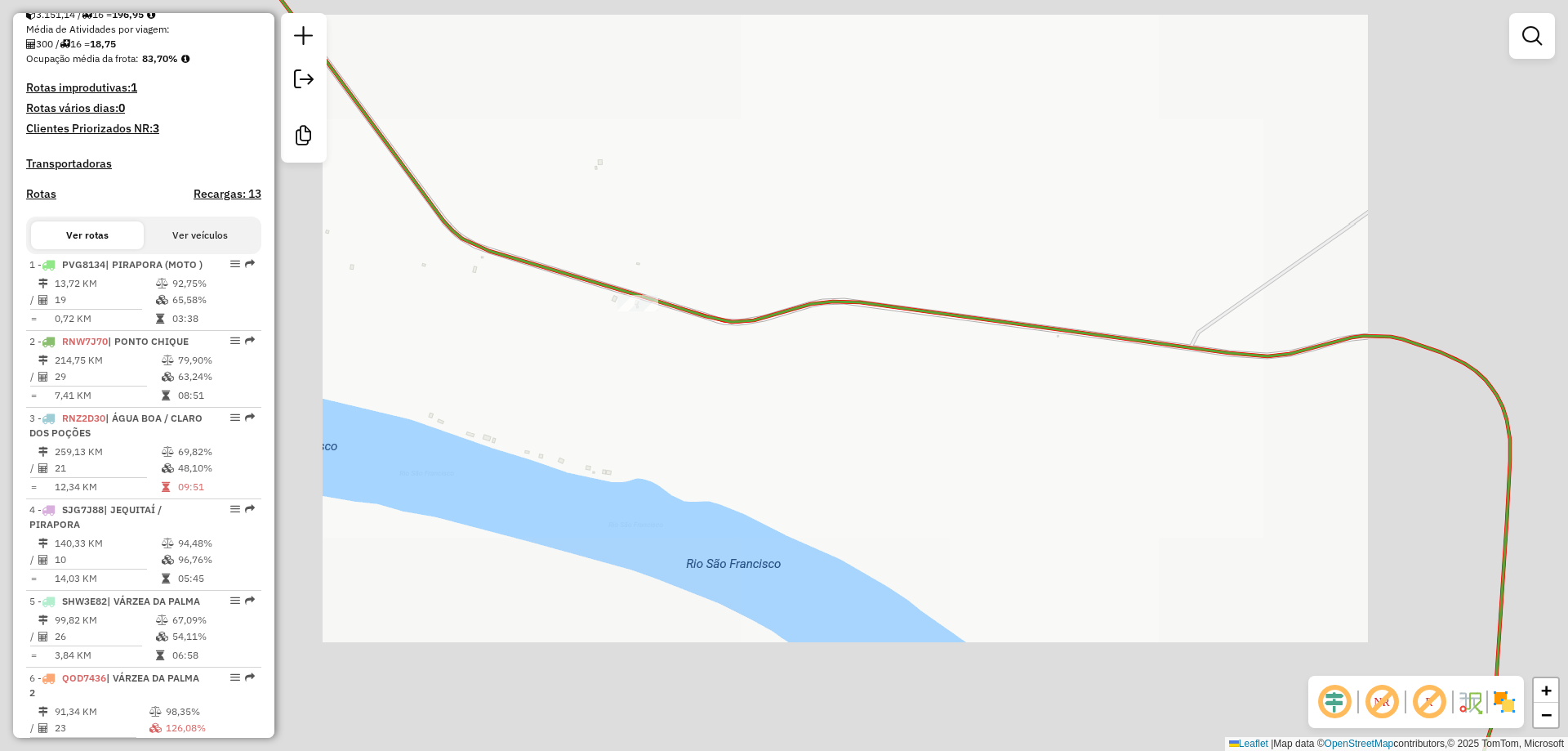
drag, startPoint x: 708, startPoint y: 293, endPoint x: 748, endPoint y: 362, distance: 79.8
click at [748, 362] on div "Janela de atendimento Grade de atendimento Capacidade Transportadoras Veículos …" at bounding box center [784, 376] width 1568 height 751
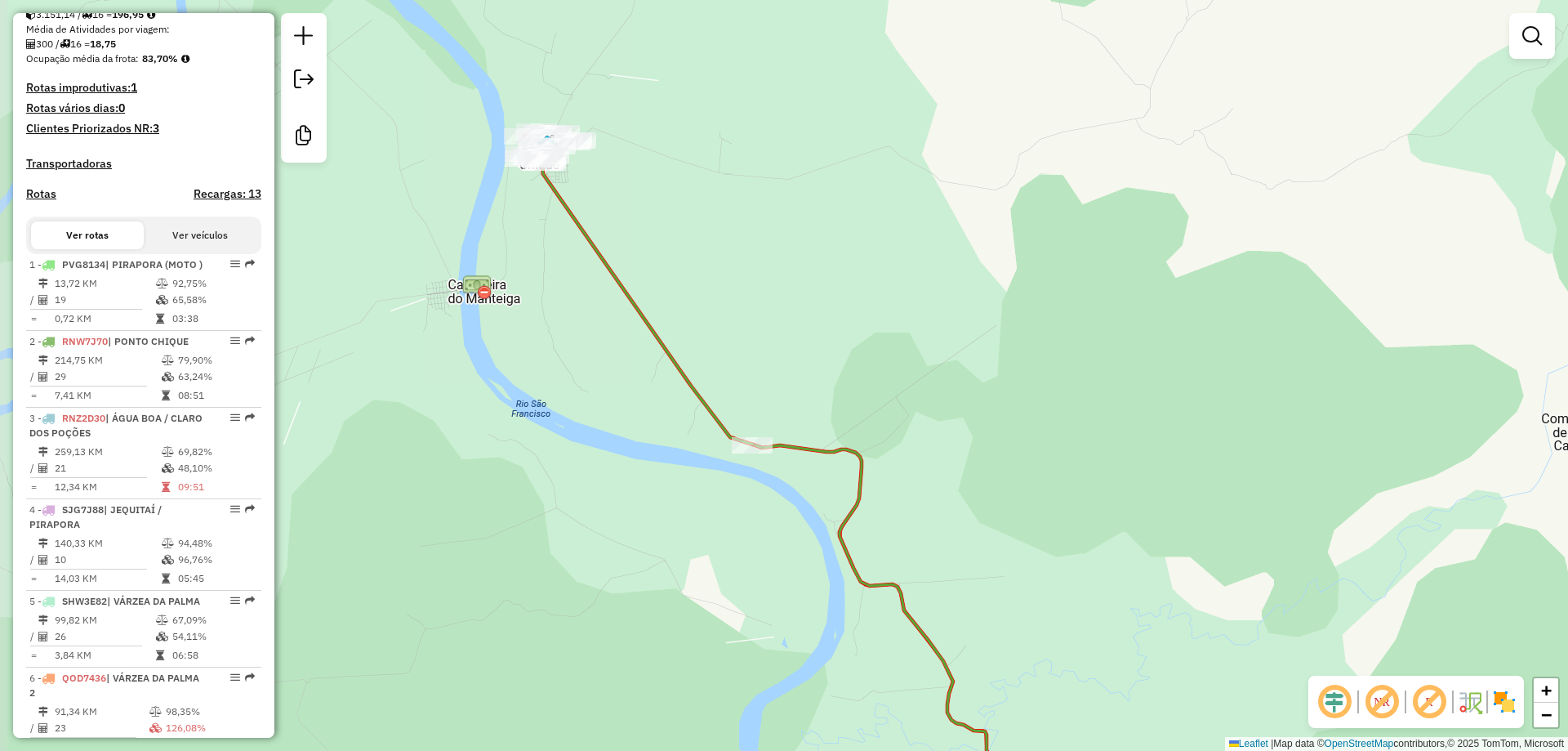
drag, startPoint x: 763, startPoint y: 366, endPoint x: 771, endPoint y: 419, distance: 53.6
click at [773, 419] on div "Janela de atendimento Grade de atendimento Capacidade Transportadoras Veículos …" at bounding box center [784, 376] width 1568 height 751
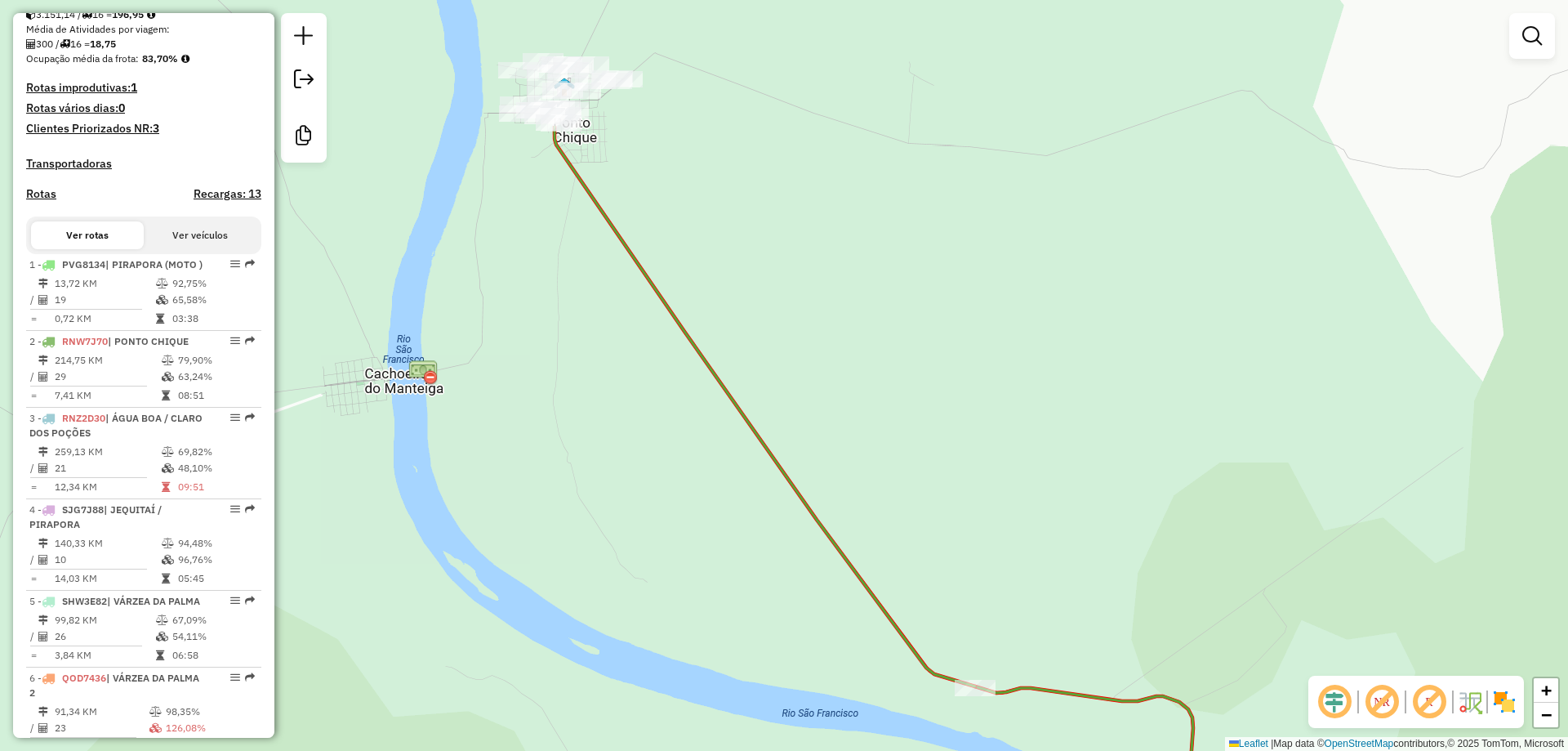
drag, startPoint x: 877, startPoint y: 500, endPoint x: 983, endPoint y: 605, distance: 149.2
click at [983, 605] on div "Janela de atendimento Grade de atendimento Capacidade Transportadoras Veículos …" at bounding box center [784, 376] width 1568 height 751
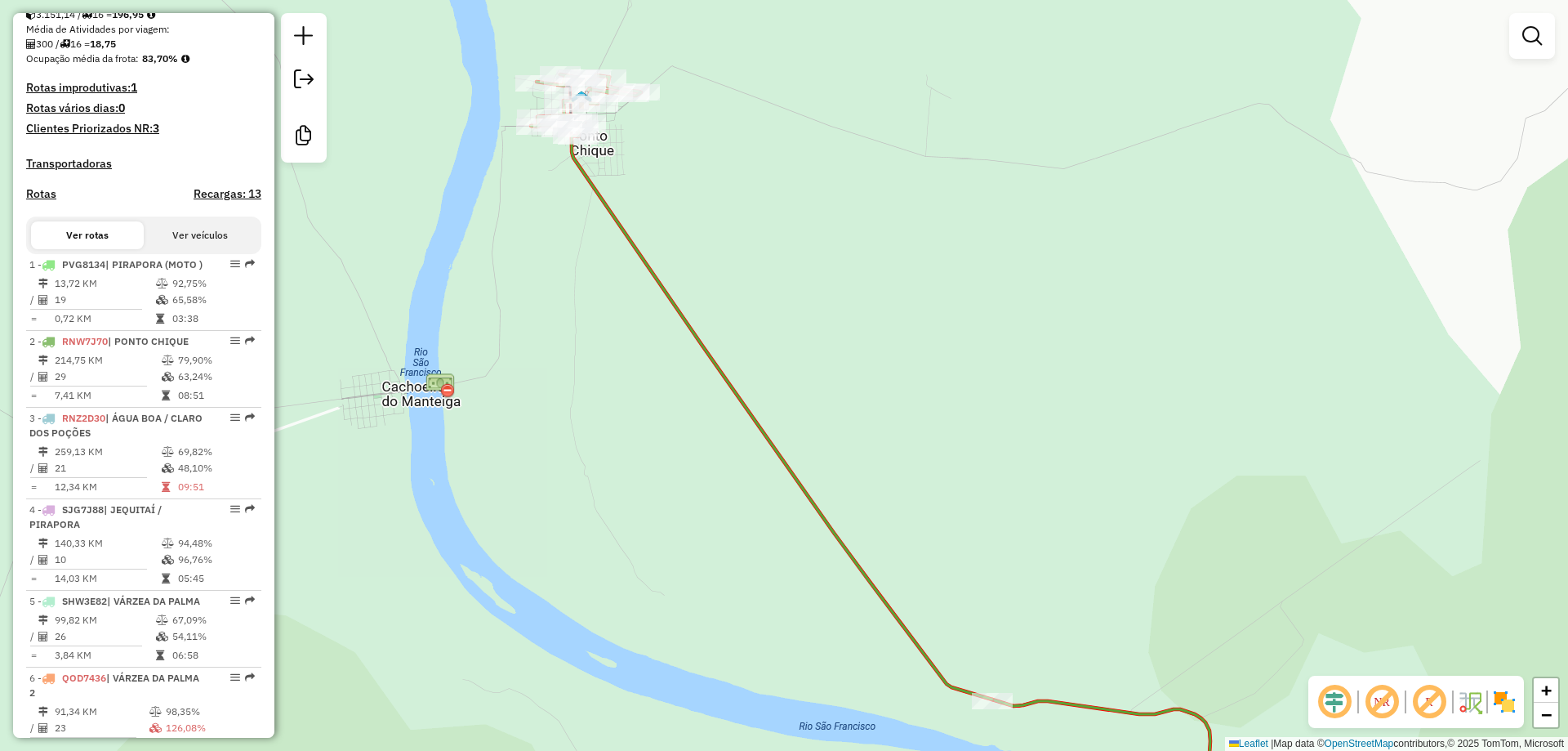
drag, startPoint x: 981, startPoint y: 569, endPoint x: 993, endPoint y: 582, distance: 17.7
click at [993, 582] on div "Janela de atendimento Grade de atendimento Capacidade Transportadoras Veículos …" at bounding box center [784, 376] width 1568 height 751
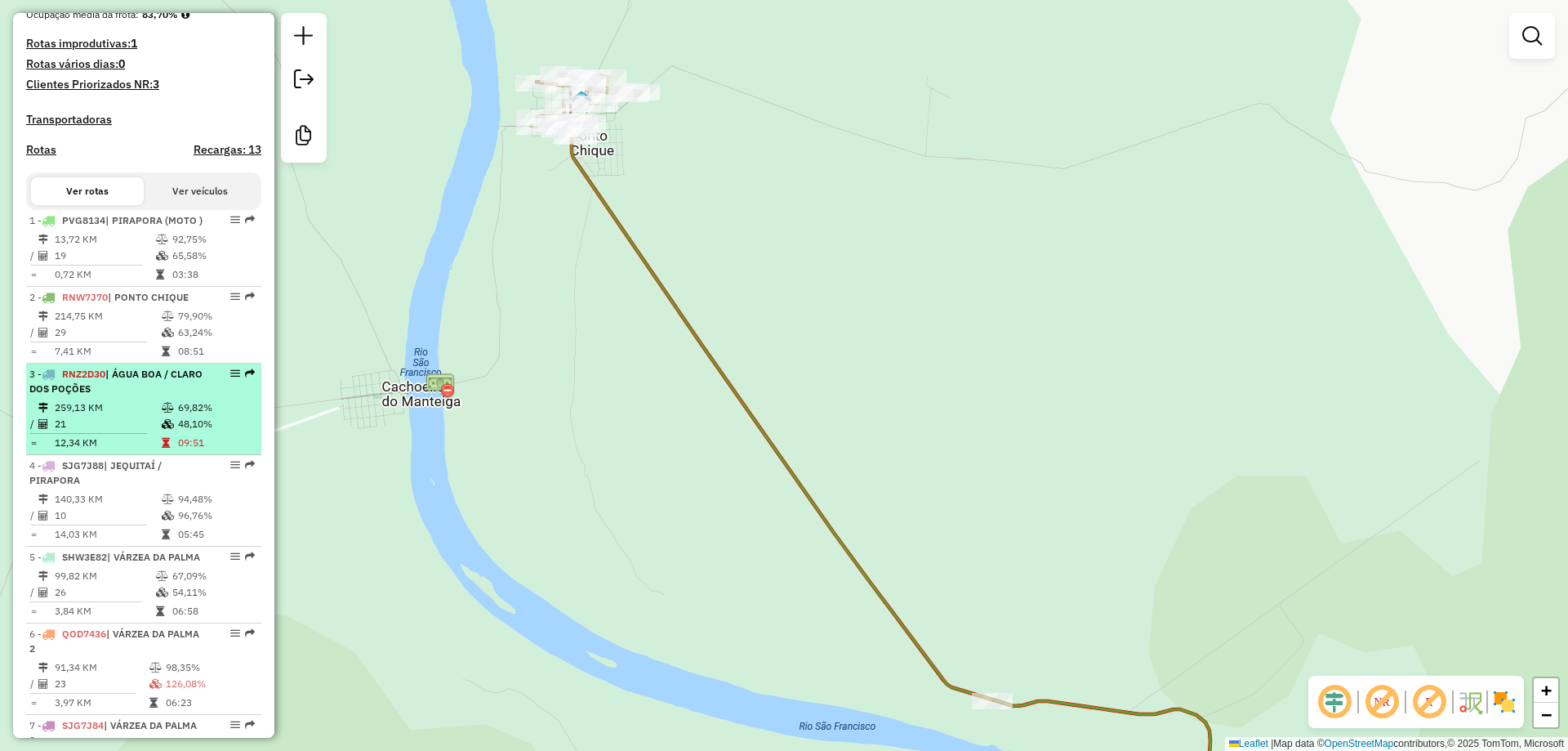
scroll to position [490, 0]
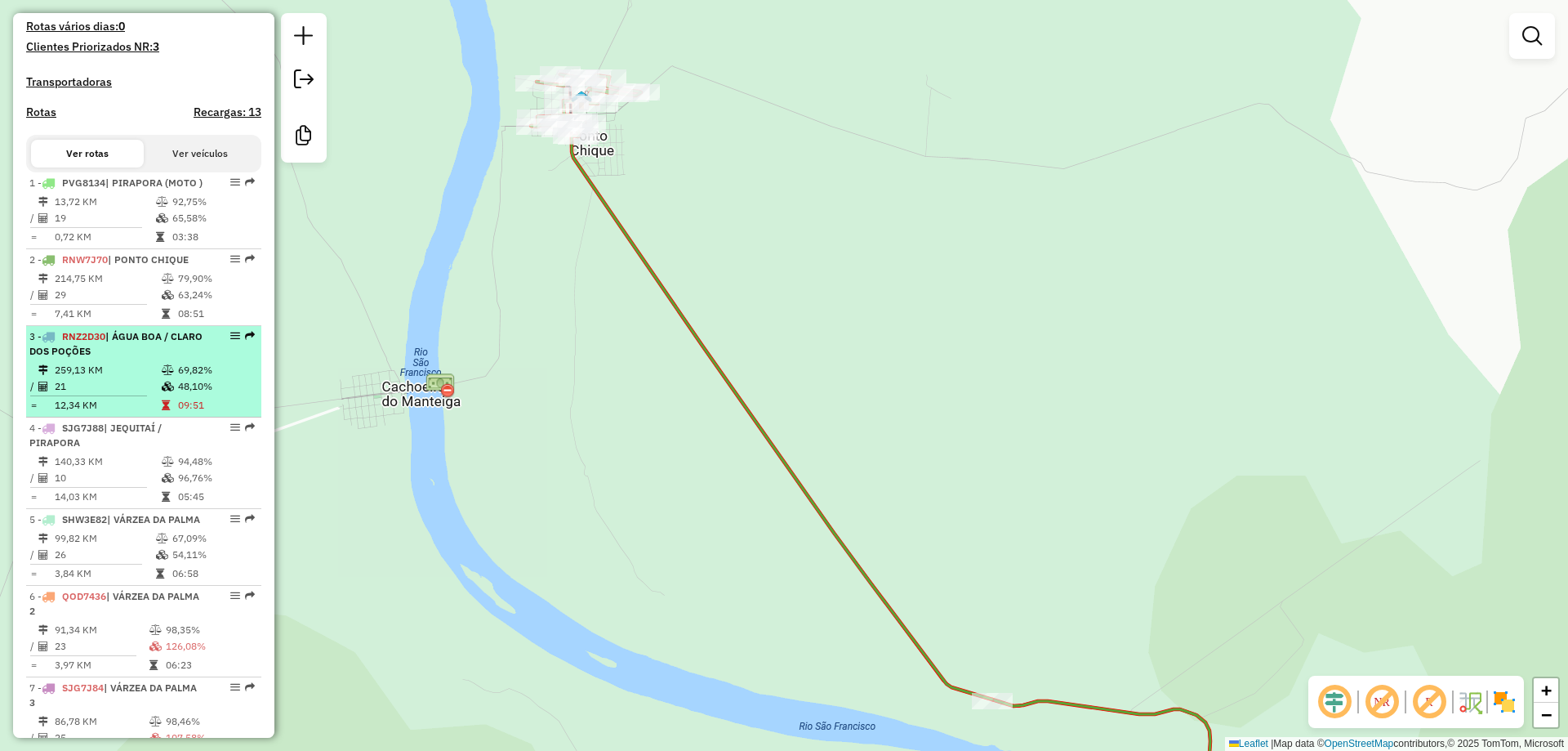
click at [109, 389] on li "3 - RNZ2D30 | ÁGUA BOA / CLARO DOS POÇÕES 259,13 KM 69,82% / 21 48,10% = 12,34 …" at bounding box center [144, 372] width 236 height 92
select select "**********"
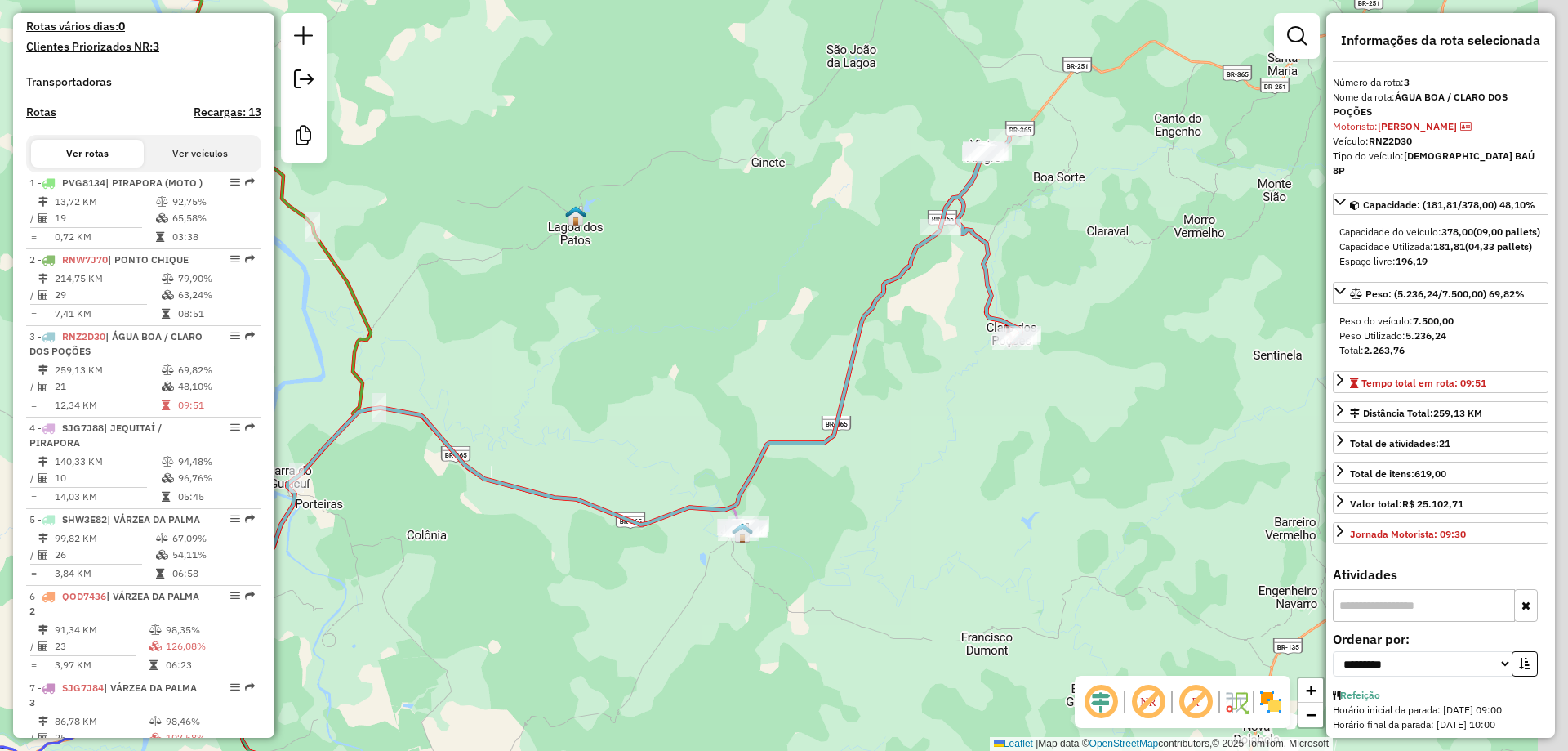
drag, startPoint x: 670, startPoint y: 473, endPoint x: 390, endPoint y: 482, distance: 280.1
click at [390, 482] on icon at bounding box center [553, 428] width 774 height 403
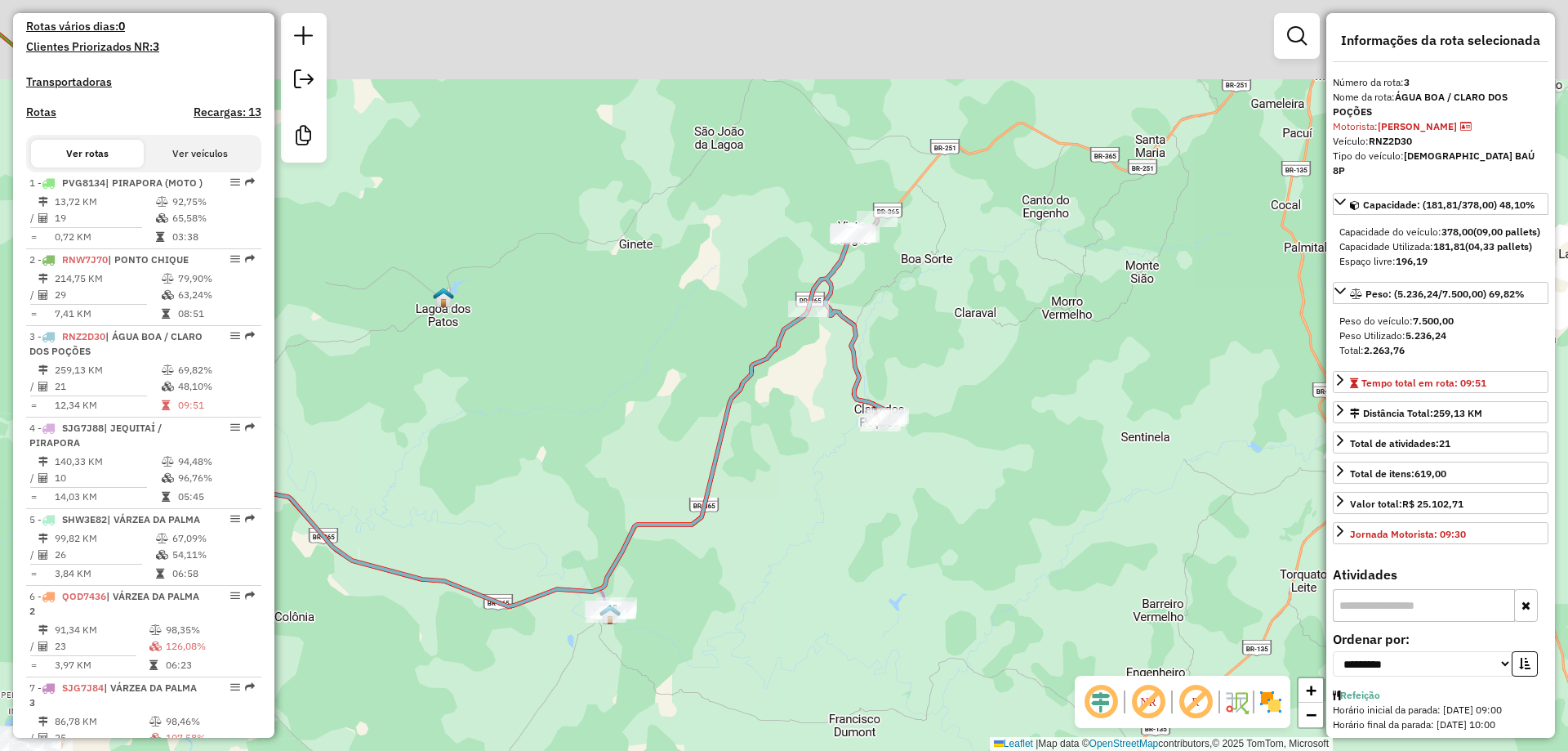
drag, startPoint x: 748, startPoint y: 376, endPoint x: 701, endPoint y: 459, distance: 95.4
click at [664, 513] on div "Janela de atendimento Grade de atendimento Capacidade Transportadoras Veículos …" at bounding box center [784, 376] width 1568 height 751
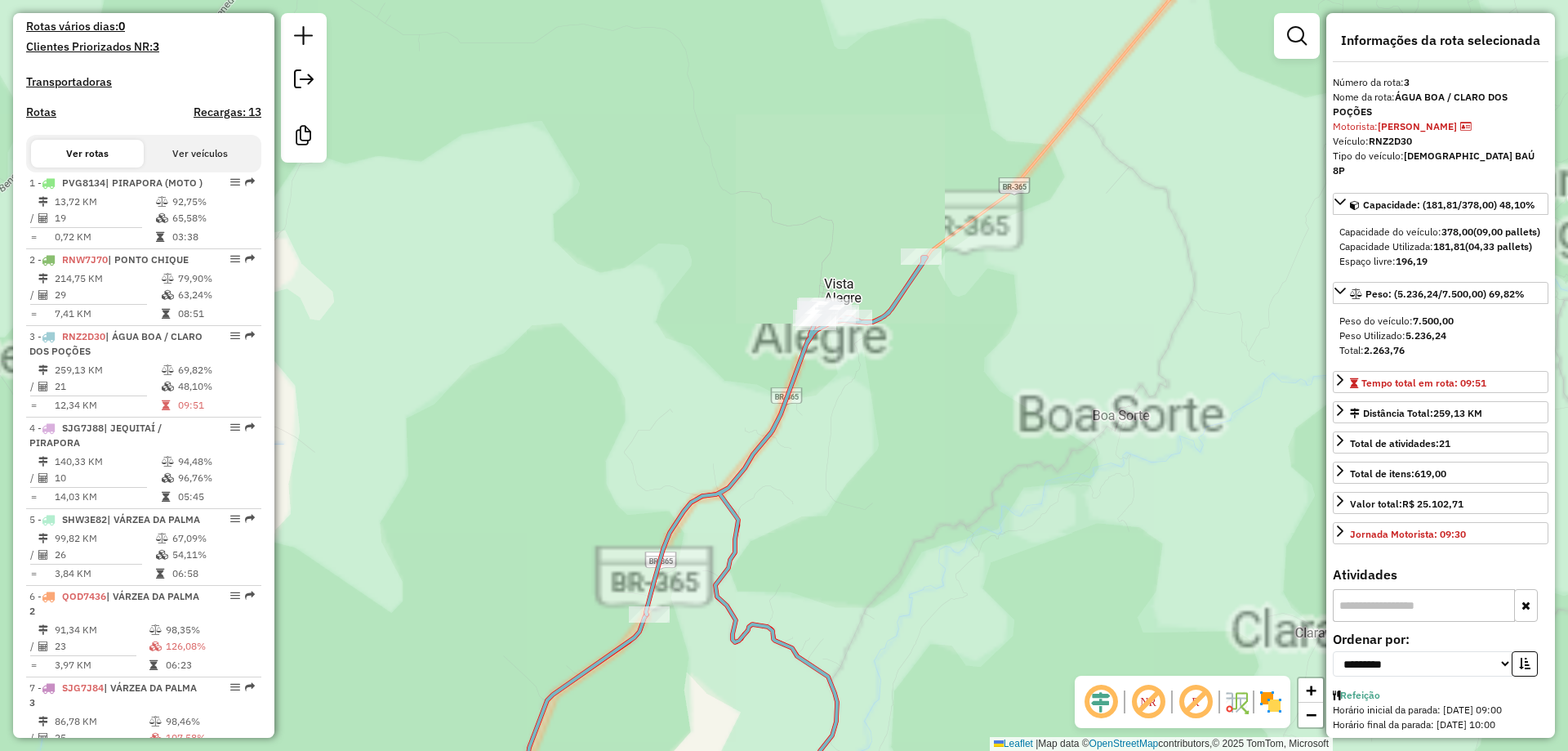
drag, startPoint x: 831, startPoint y: 380, endPoint x: 832, endPoint y: 405, distance: 25.0
click at [835, 404] on div "Janela de atendimento Grade de atendimento Capacidade Transportadoras Veículos …" at bounding box center [784, 376] width 1568 height 751
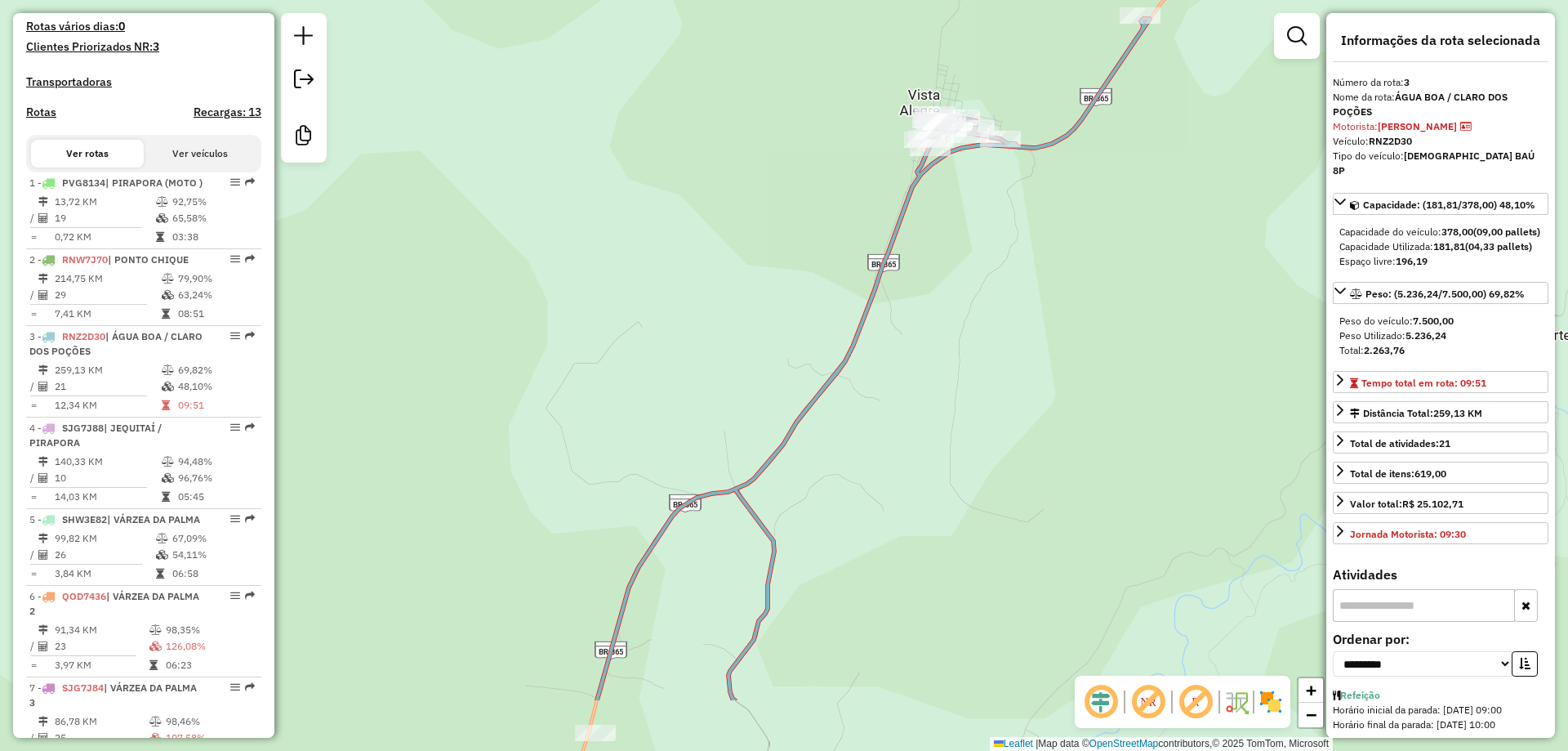
drag, startPoint x: 731, startPoint y: 399, endPoint x: 746, endPoint y: 275, distance: 124.9
click at [746, 275] on div "Janela de atendimento Grade de atendimento Capacidade Transportadoras Veículos …" at bounding box center [784, 376] width 1568 height 751
click at [1098, 443] on div "Janela de atendimento Grade de atendimento Capacidade Transportadoras Veículos …" at bounding box center [784, 376] width 1568 height 751
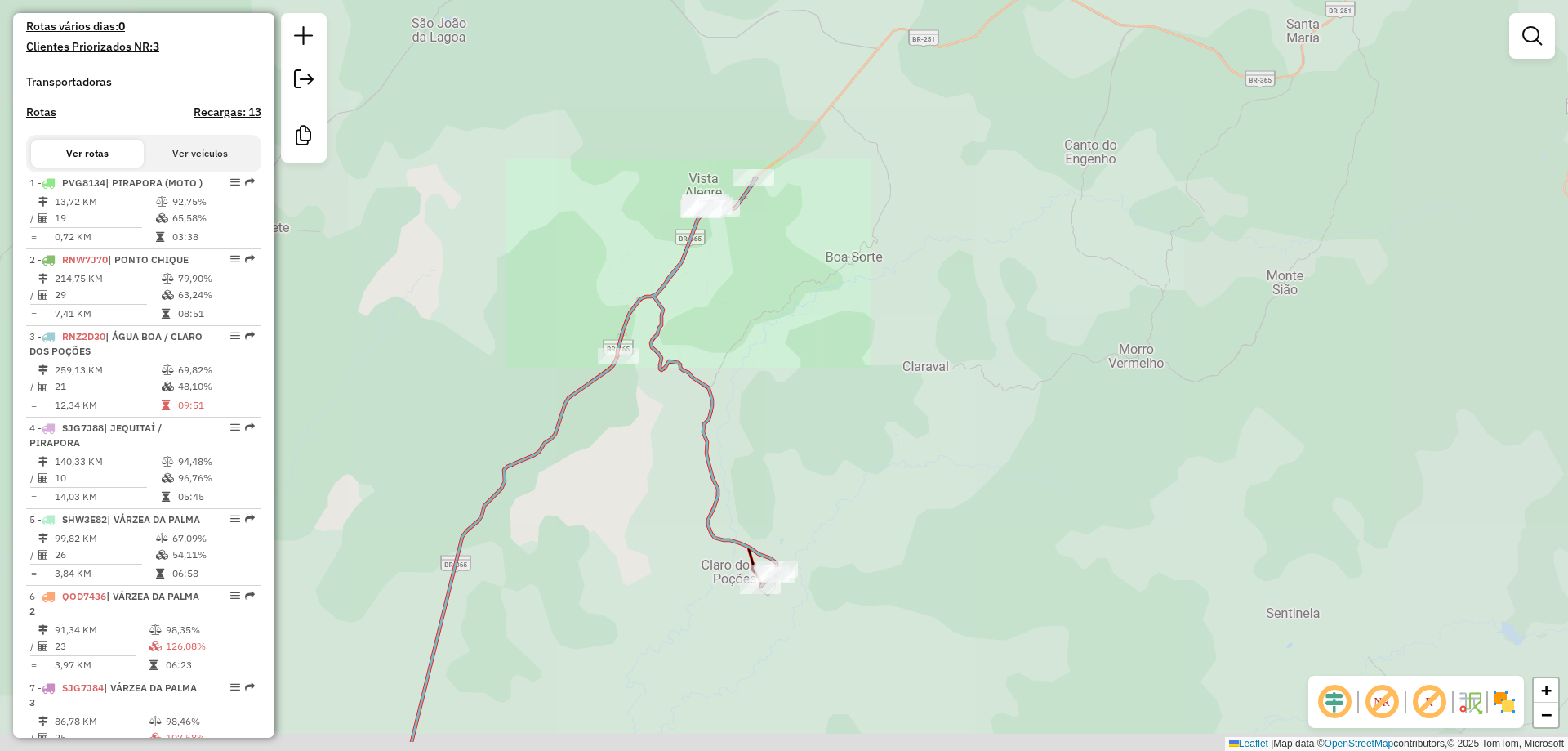
drag, startPoint x: 789, startPoint y: 378, endPoint x: 726, endPoint y: 300, distance: 100.3
click at [731, 295] on div "Janela de atendimento Grade de atendimento Capacidade Transportadoras Veículos …" at bounding box center [784, 376] width 1568 height 751
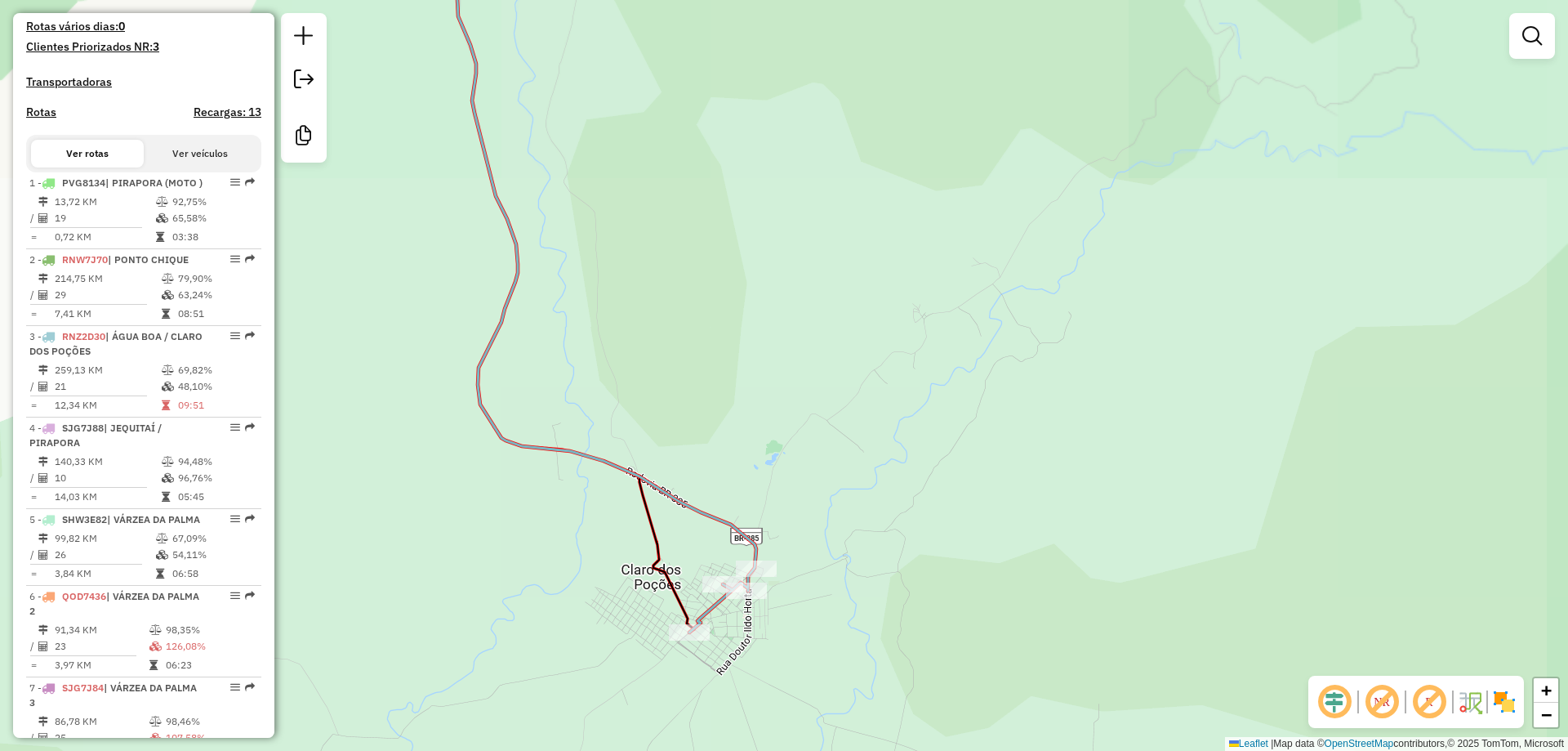
drag, startPoint x: 669, startPoint y: 528, endPoint x: 650, endPoint y: 231, distance: 297.6
click at [650, 231] on div "Janela de atendimento Grade de atendimento Capacidade Transportadoras Veículos …" at bounding box center [784, 376] width 1568 height 751
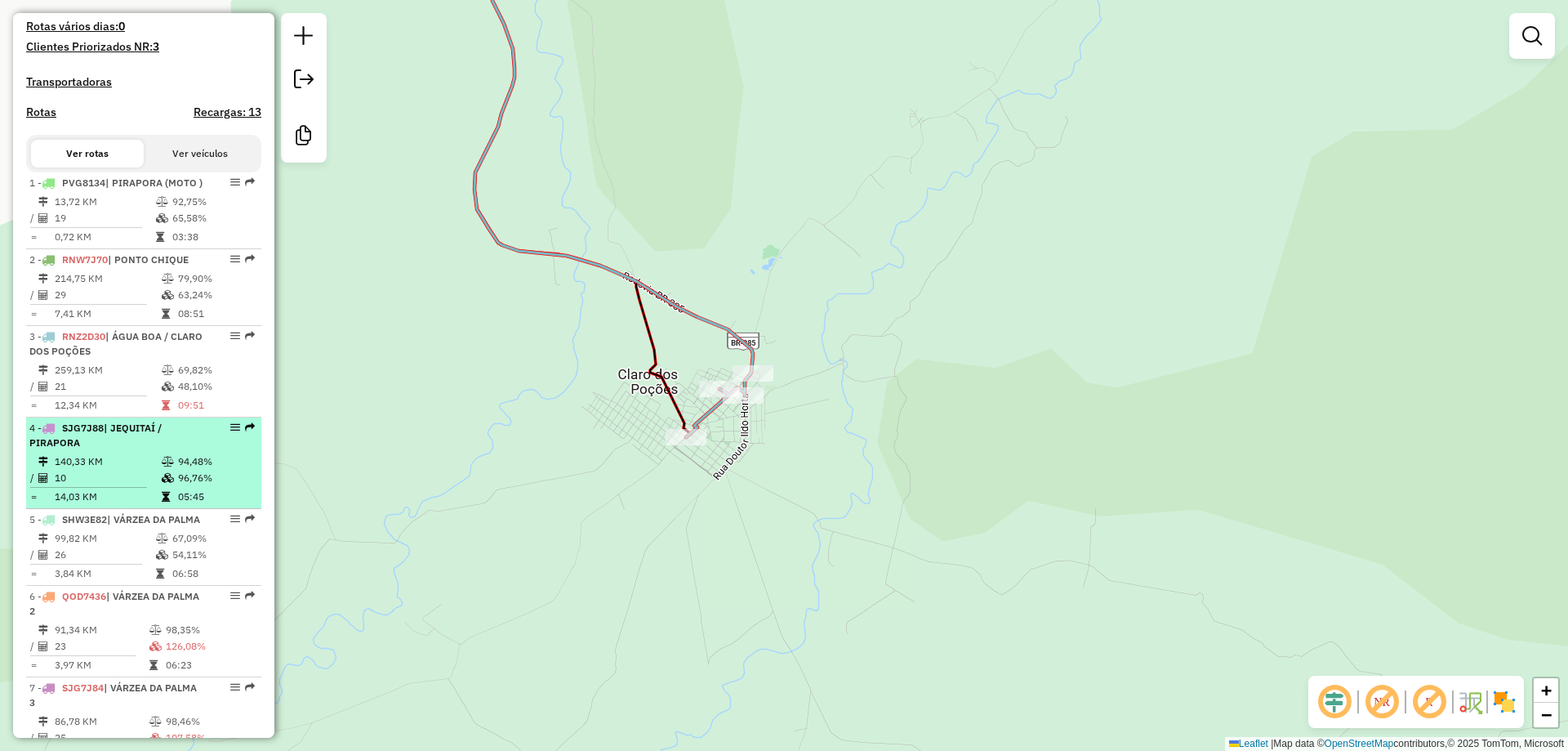
click at [125, 450] on div "4 - SJG7J88 | JEQUITAÍ / PIRAPORA" at bounding box center [115, 435] width 173 height 29
select select "**********"
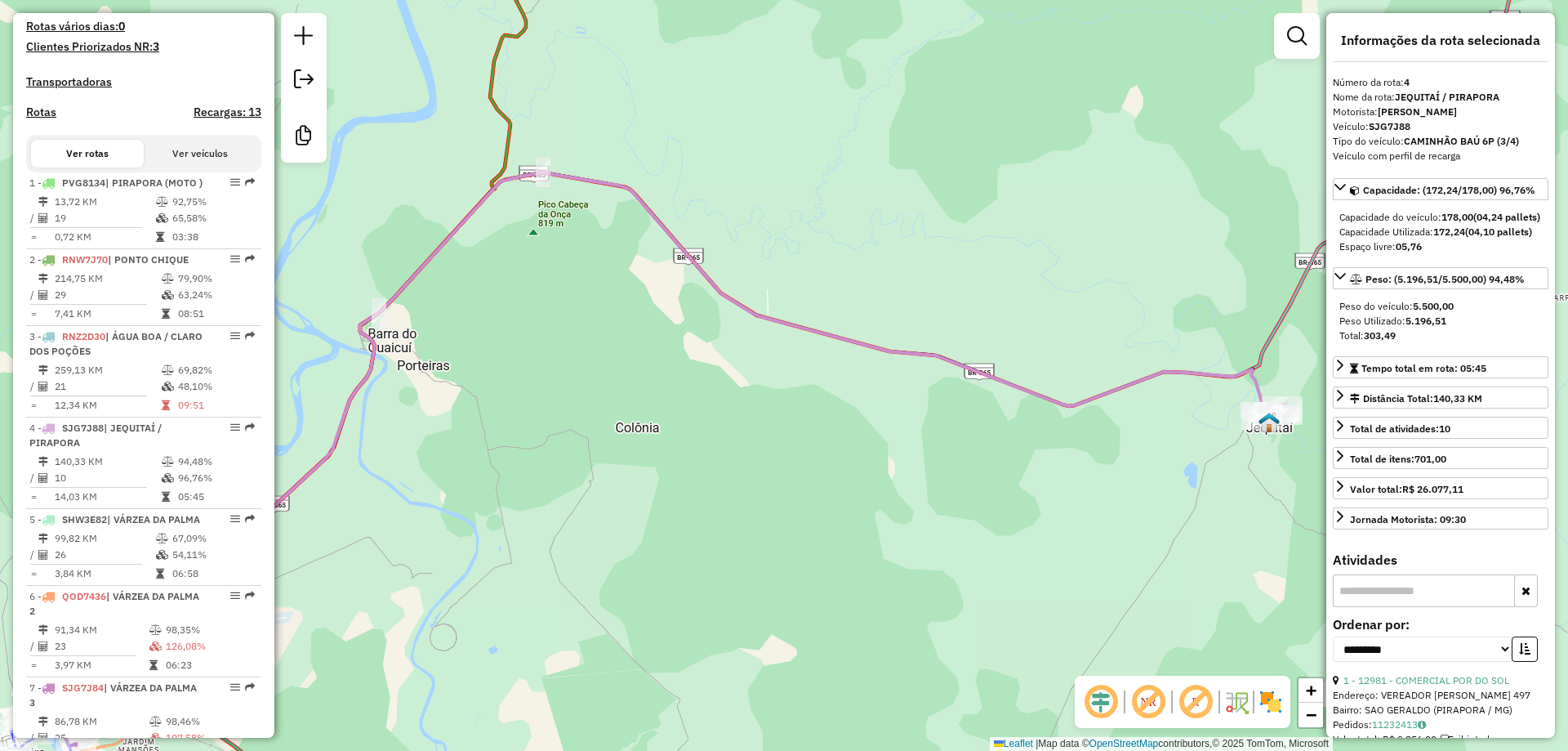
drag, startPoint x: 825, startPoint y: 419, endPoint x: 711, endPoint y: 454, distance: 119.3
click at [711, 454] on div "Janela de atendimento Grade de atendimento Capacidade Transportadoras Veículos …" at bounding box center [784, 376] width 1568 height 751
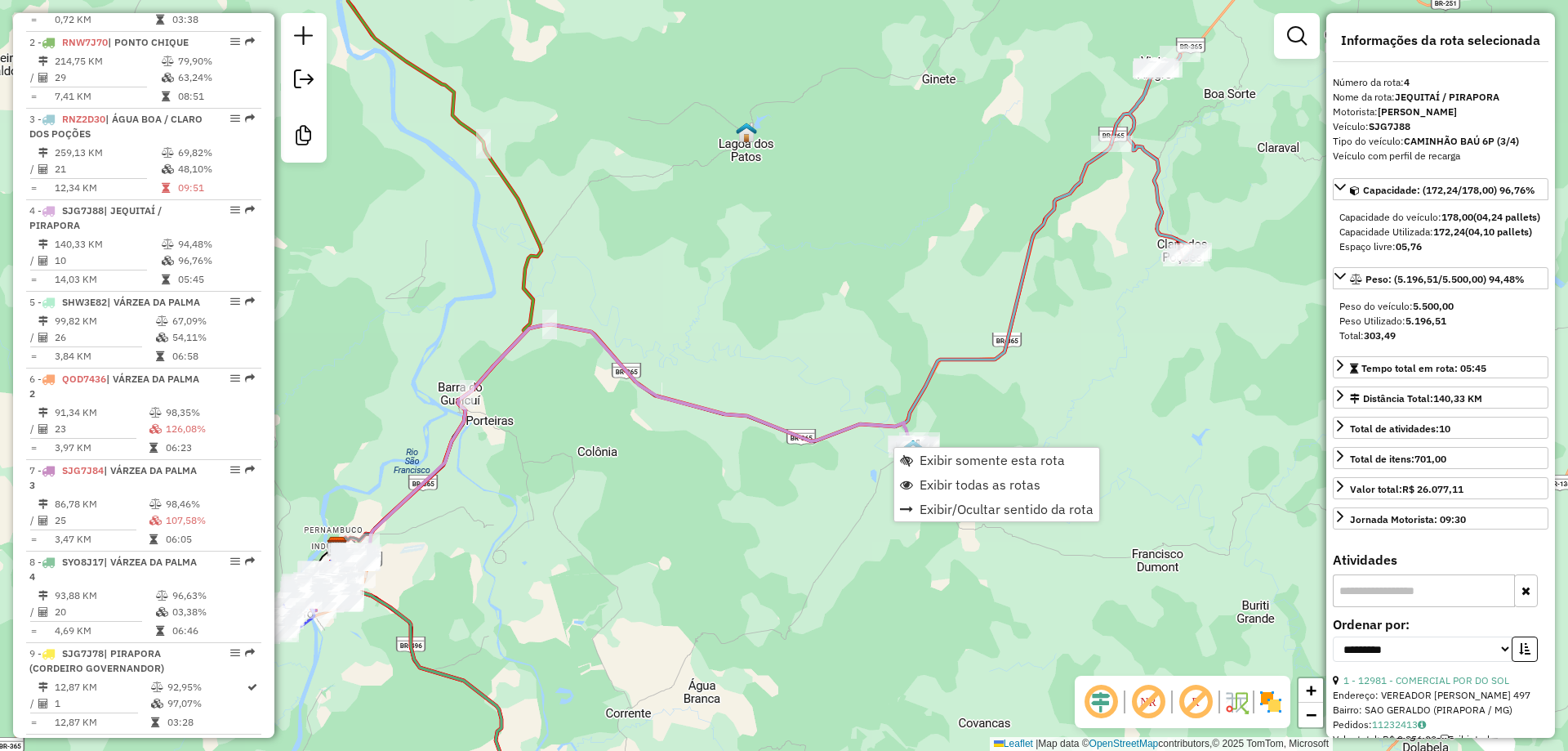
scroll to position [924, 0]
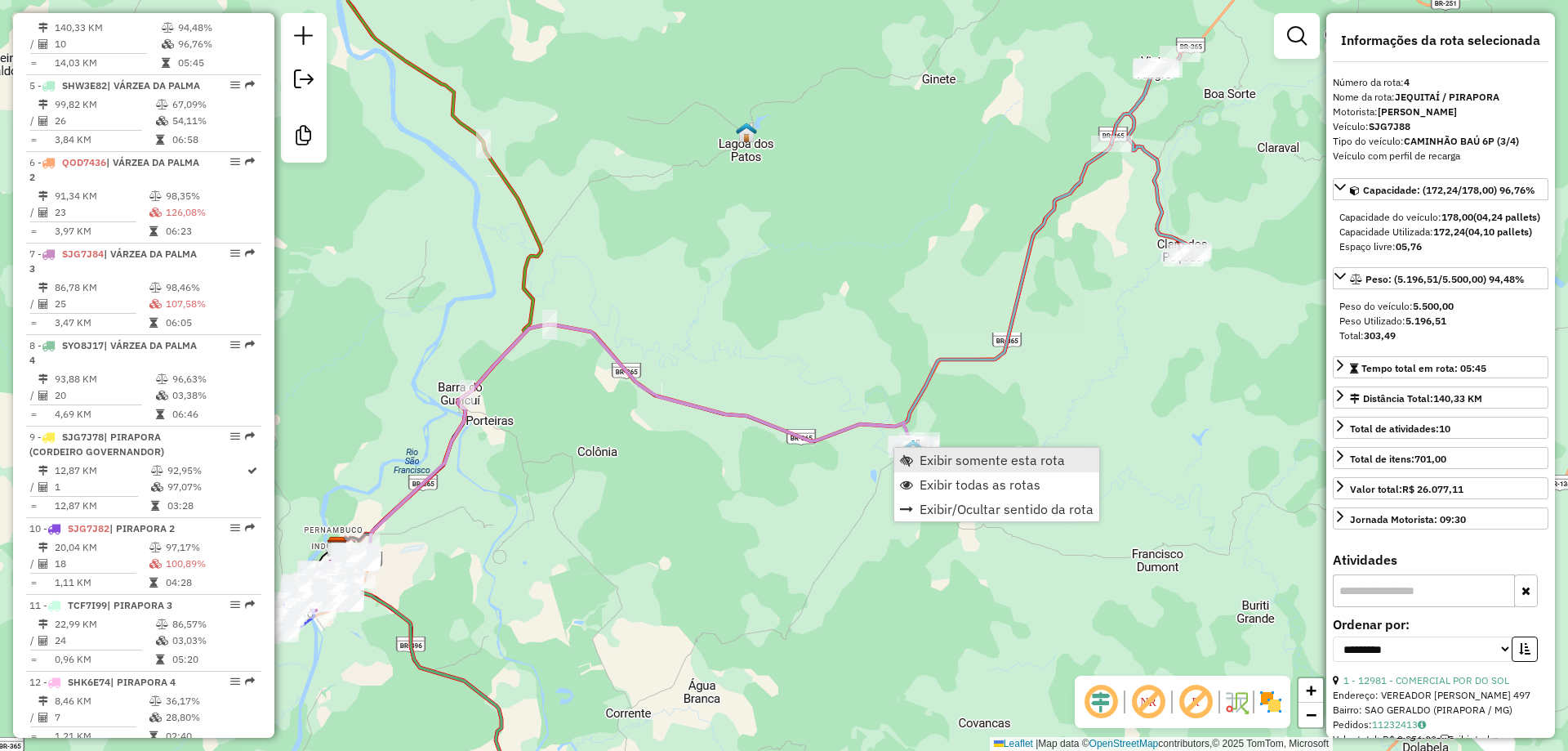
click at [955, 461] on span "Exibir somente esta rota" at bounding box center [991, 460] width 146 height 13
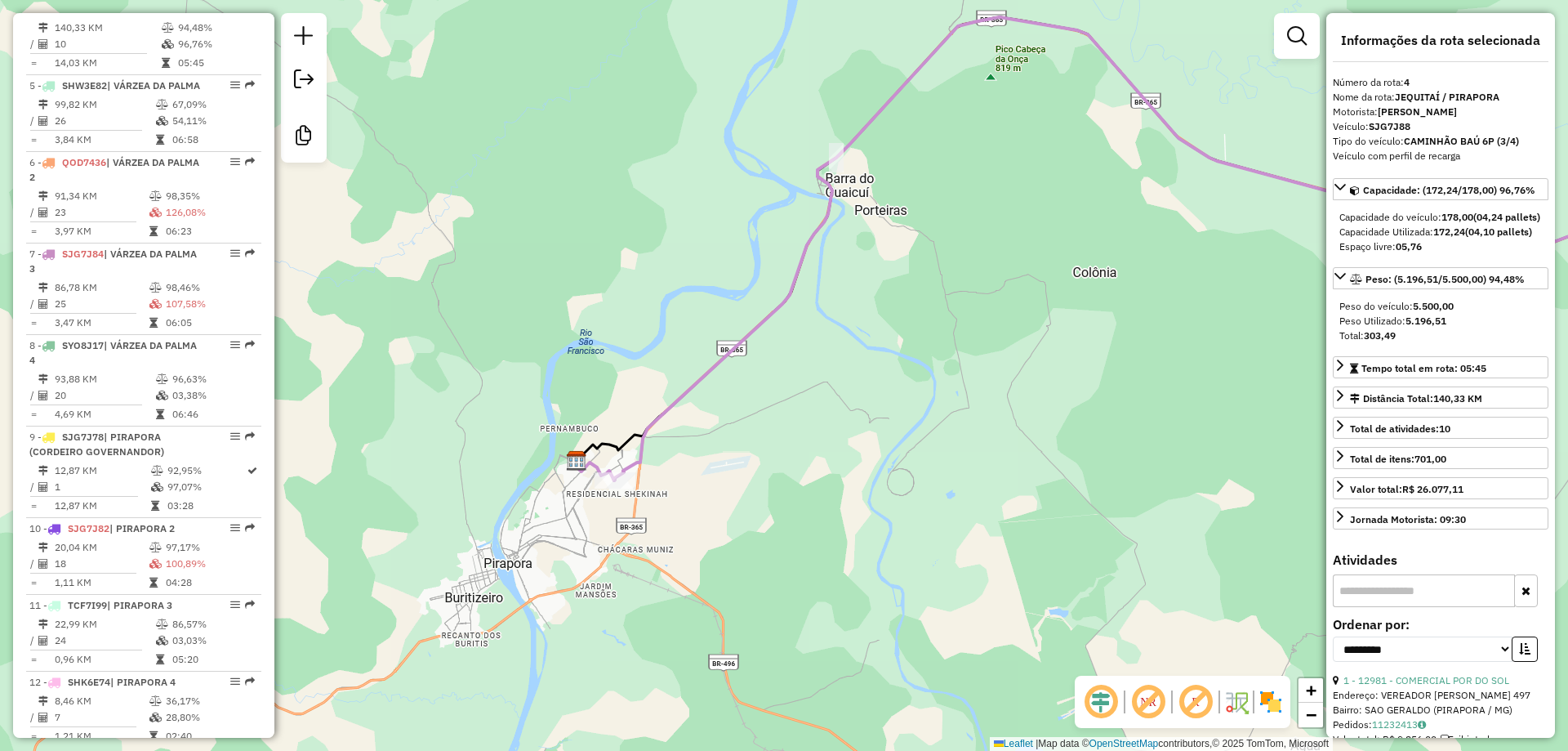
drag, startPoint x: 780, startPoint y: 478, endPoint x: 761, endPoint y: 398, distance: 82.2
click at [761, 398] on div "Janela de atendimento Grade de atendimento Capacidade Transportadoras Veículos …" at bounding box center [784, 376] width 1568 height 751
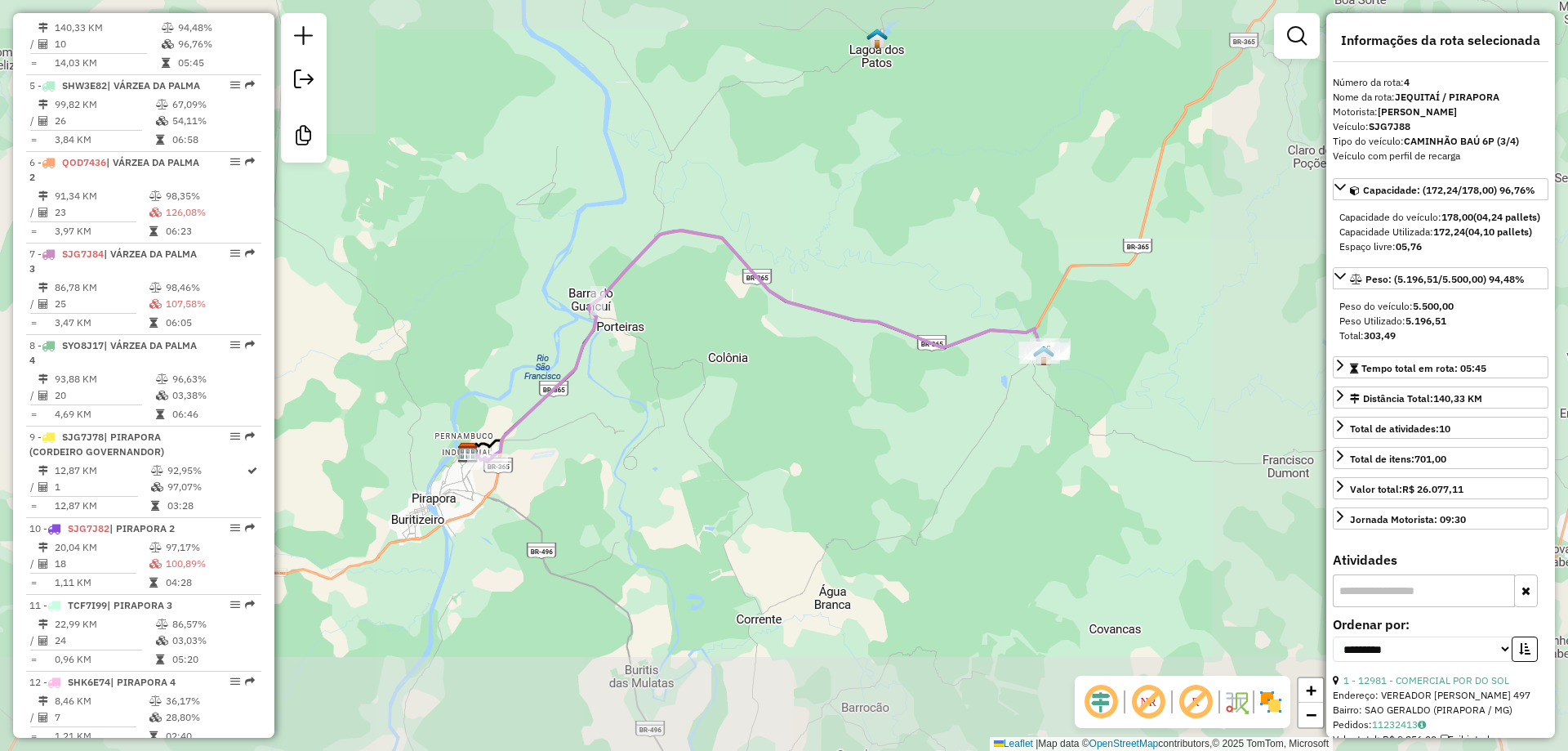
drag, startPoint x: 741, startPoint y: 416, endPoint x: 733, endPoint y: 349, distance: 67.5
click at [733, 349] on div "Janela de atendimento Grade de atendimento Capacidade Transportadoras Veículos …" at bounding box center [784, 376] width 1568 height 751
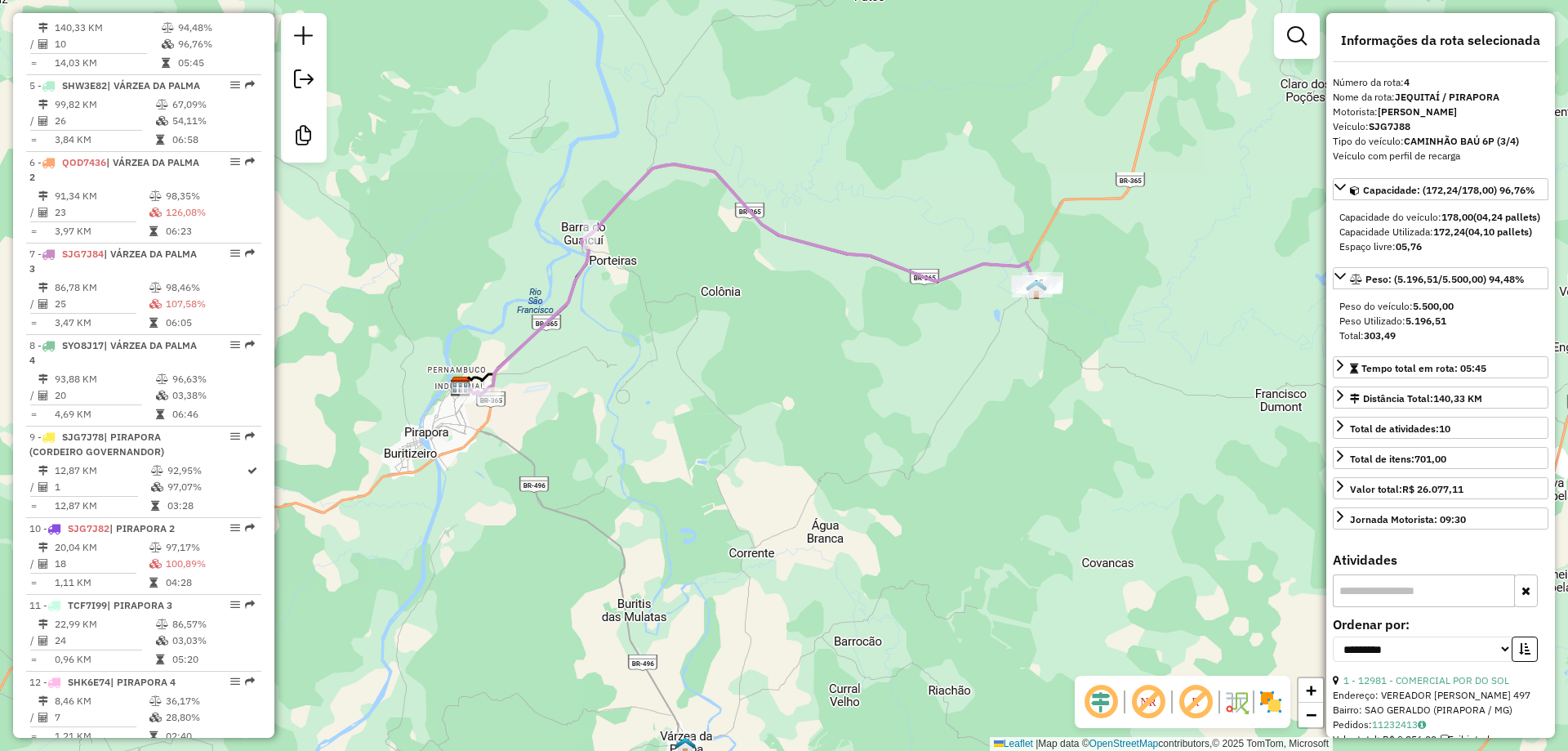
drag, startPoint x: 751, startPoint y: 401, endPoint x: 760, endPoint y: 417, distance: 18.4
click at [760, 417] on div "Janela de atendimento Grade de atendimento Capacidade Transportadoras Veículos …" at bounding box center [784, 376] width 1568 height 751
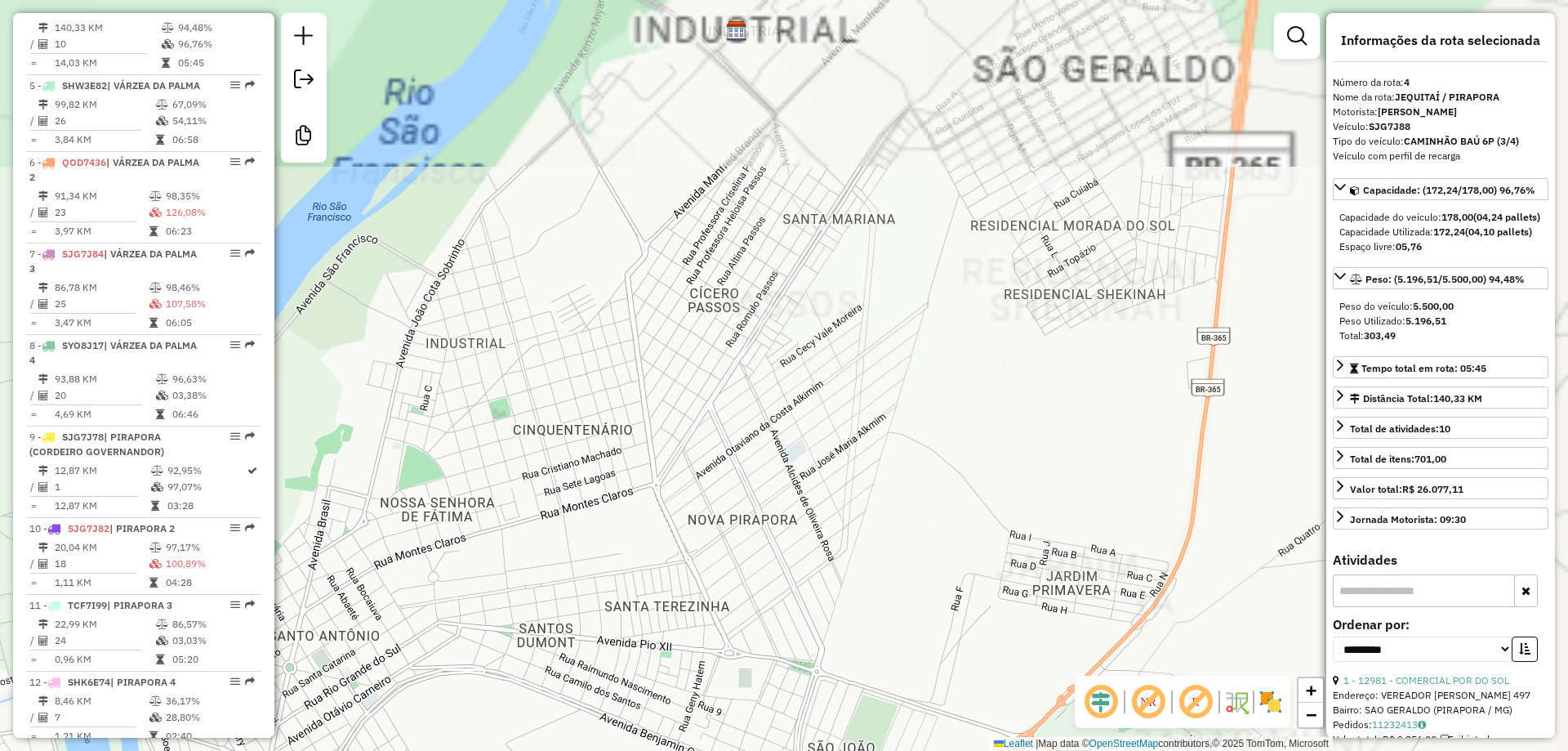
drag, startPoint x: 650, startPoint y: 431, endPoint x: 720, endPoint y: 373, distance: 90.9
click at [633, 456] on div "Janela de atendimento Grade de atendimento Capacidade Transportadoras Veículos …" at bounding box center [784, 376] width 1568 height 751
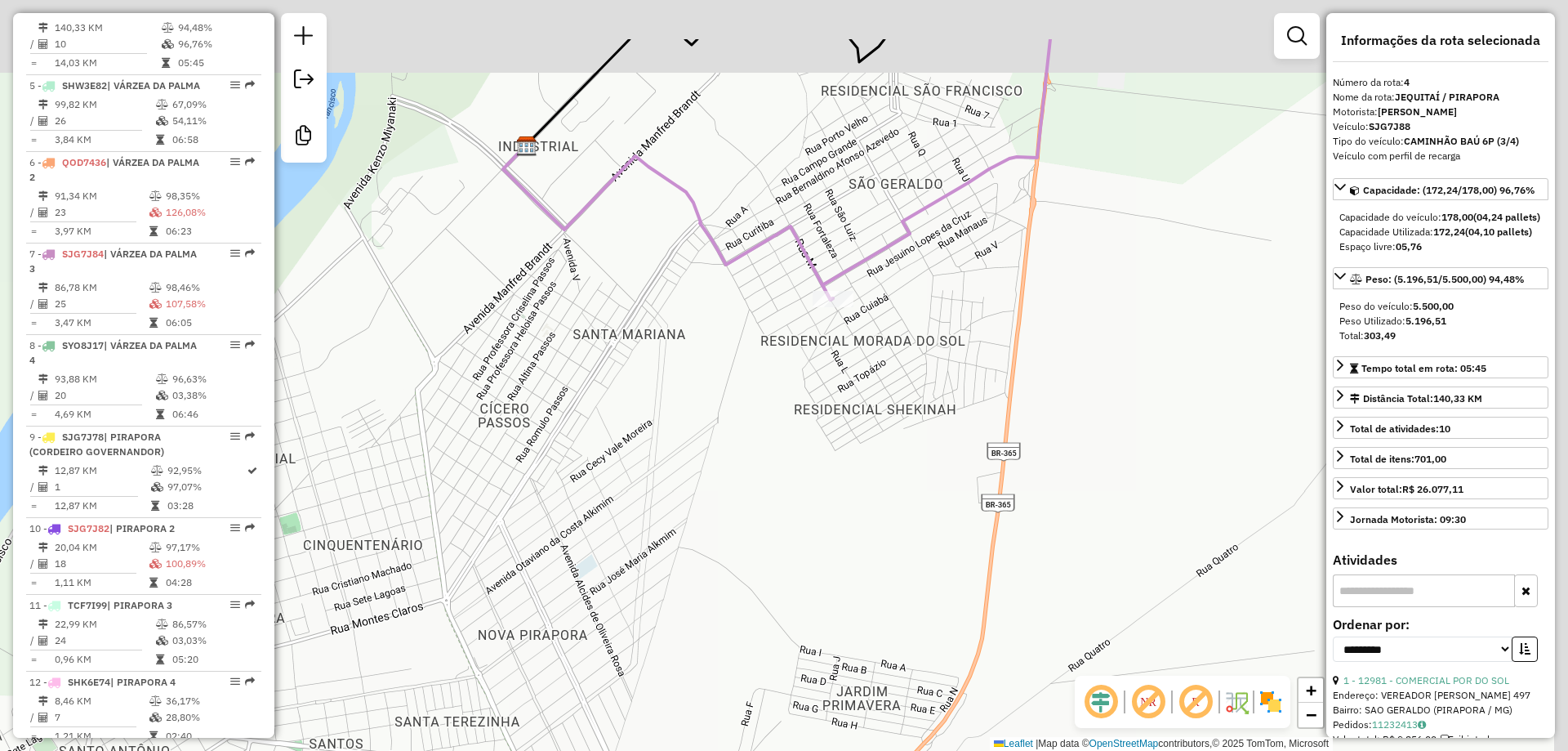
drag, startPoint x: 799, startPoint y: 320, endPoint x: 627, endPoint y: 372, distance: 179.7
click at [588, 434] on div "Janela de atendimento Grade de atendimento Capacidade Transportadoras Veículos …" at bounding box center [784, 376] width 1568 height 751
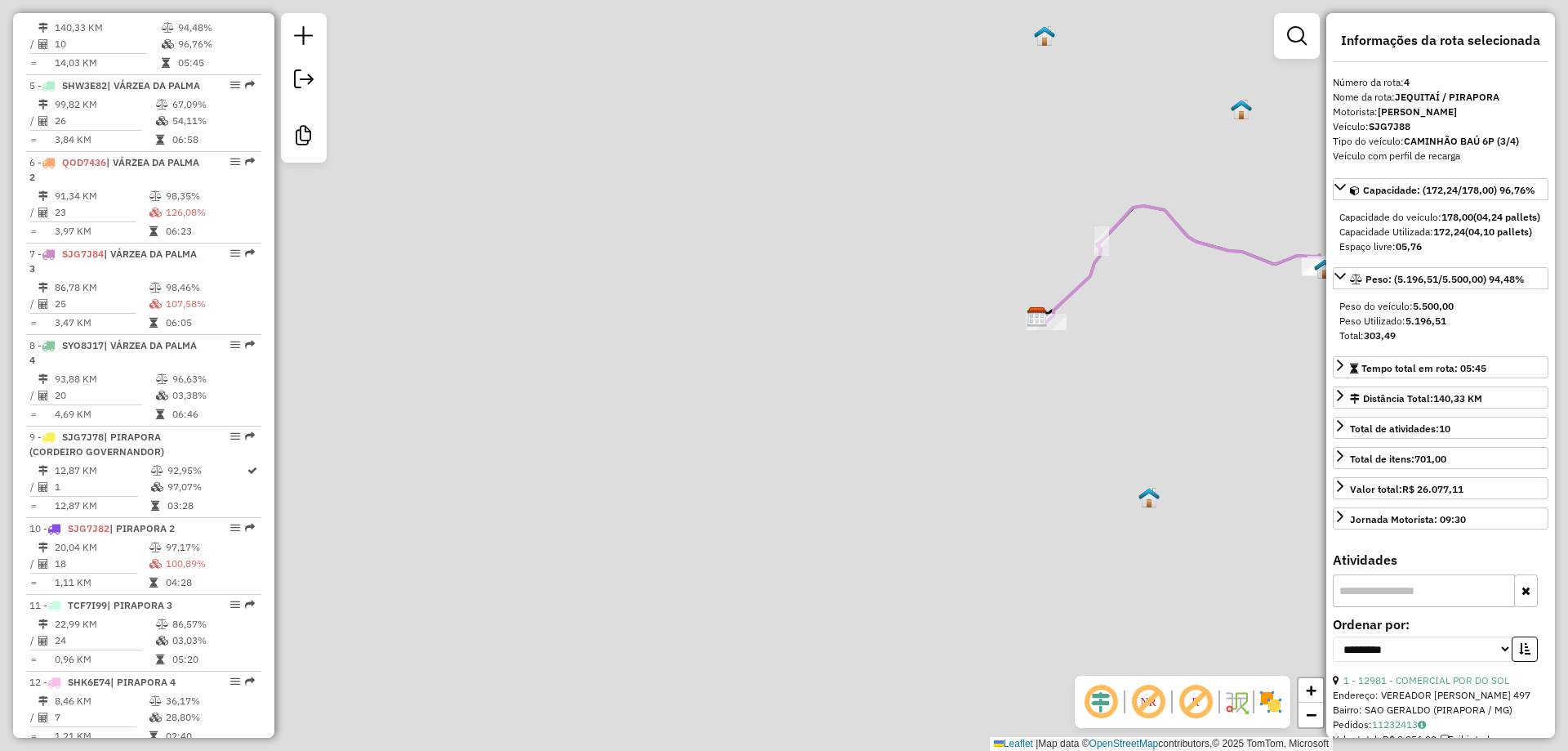
drag, startPoint x: 840, startPoint y: 394, endPoint x: 729, endPoint y: 420, distance: 114.0
click at [736, 419] on div "Janela de atendimento Grade de atendimento Capacidade Transportadoras Veículos …" at bounding box center [784, 376] width 1568 height 751
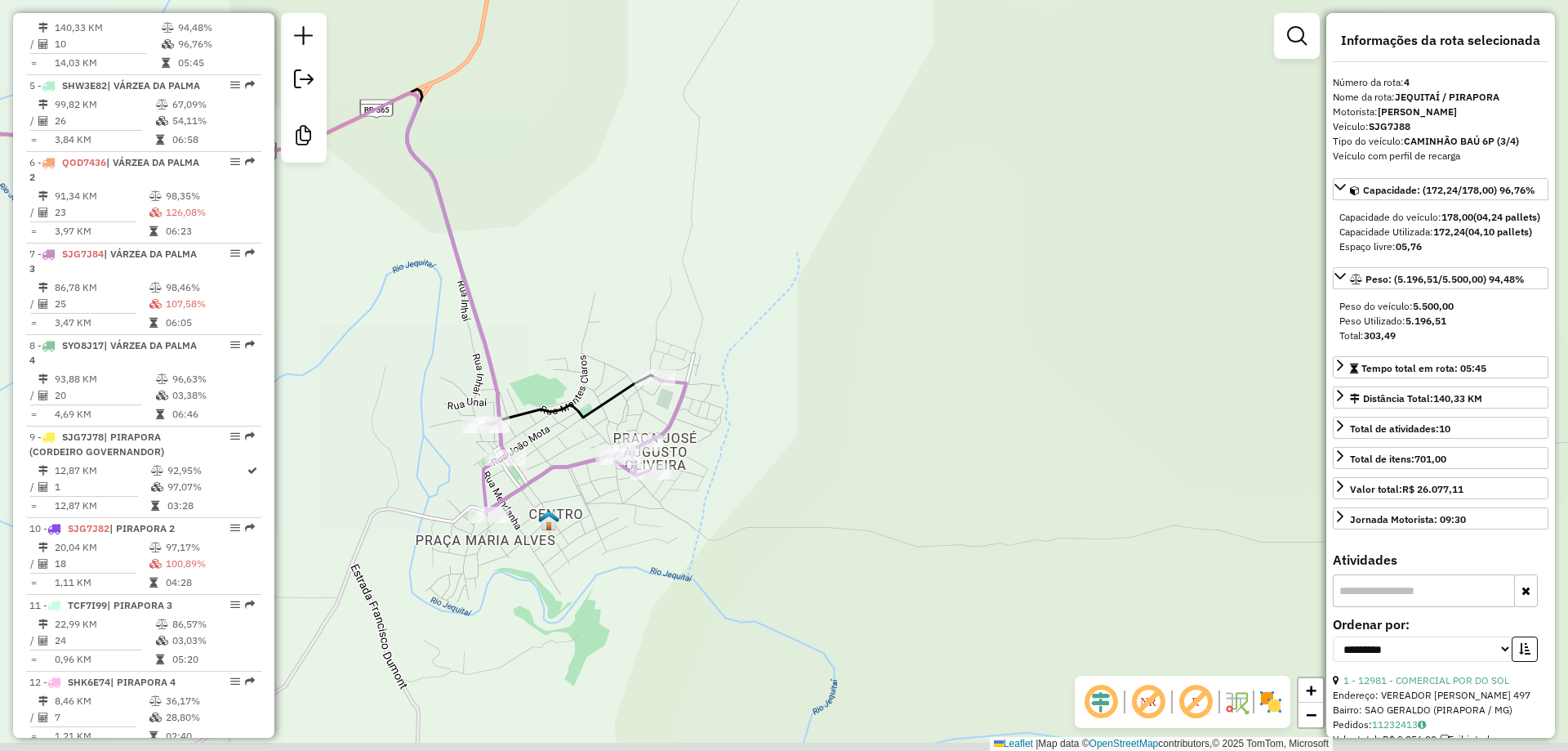
drag, startPoint x: 543, startPoint y: 515, endPoint x: 541, endPoint y: 387, distance: 128.0
click at [570, 400] on icon at bounding box center [271, 254] width 765 height 331
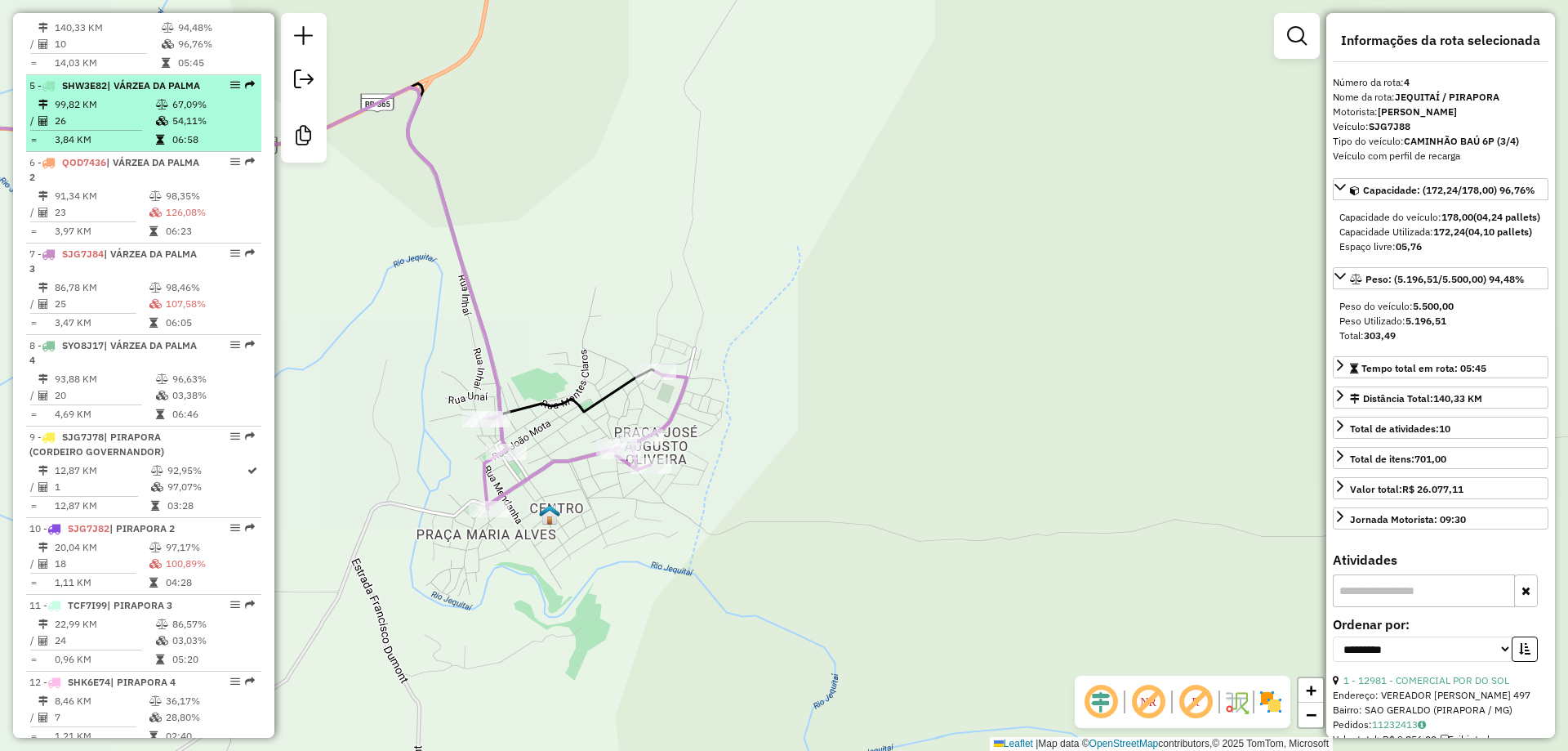
click at [115, 112] on td "99,82 KM" at bounding box center [105, 105] width 102 height 17
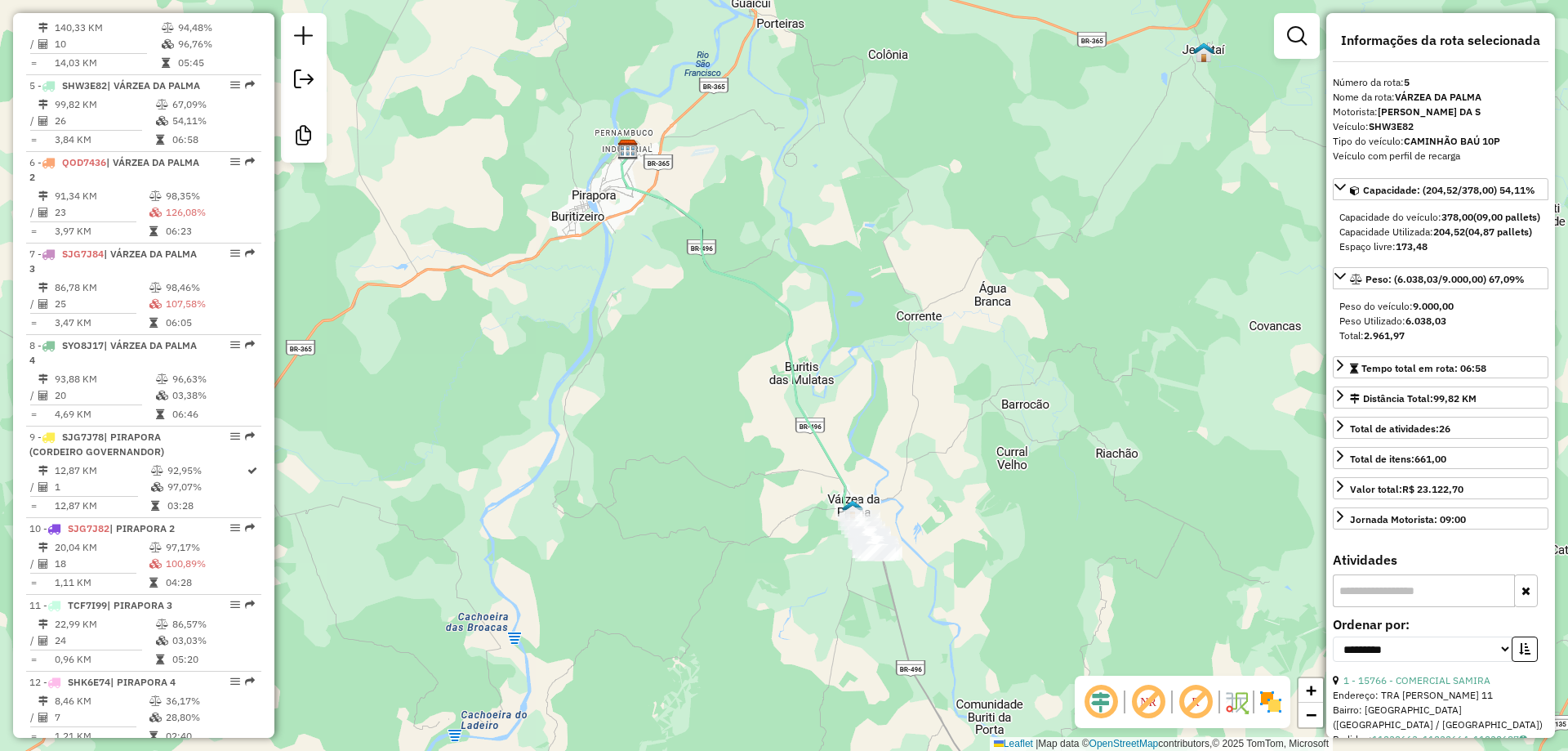
drag, startPoint x: 719, startPoint y: 558, endPoint x: 523, endPoint y: 462, distance: 218.2
click at [513, 462] on div "Janela de atendimento Grade de atendimento Capacidade Transportadoras Veículos …" at bounding box center [784, 376] width 1568 height 751
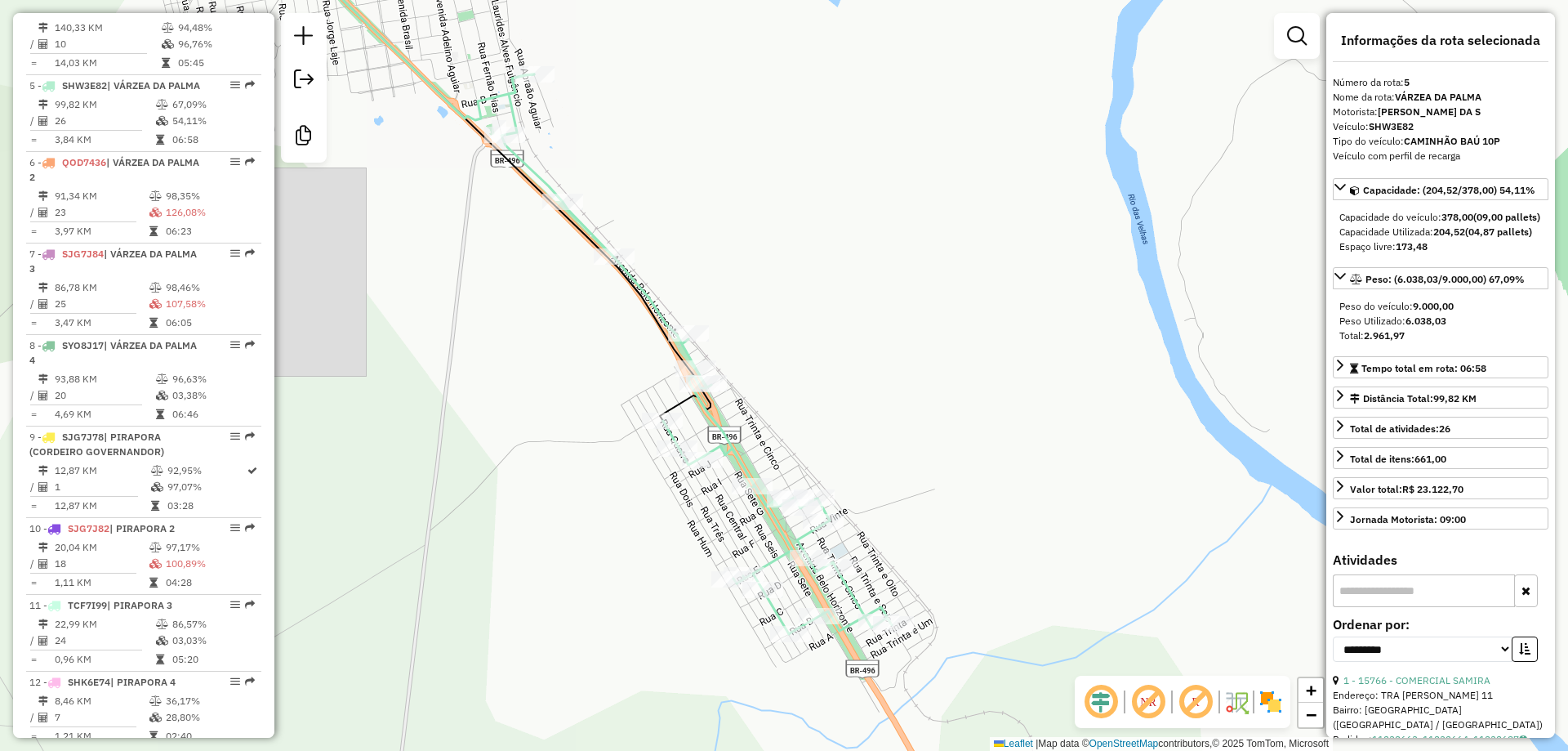
drag, startPoint x: 827, startPoint y: 497, endPoint x: 858, endPoint y: 489, distance: 32.0
click at [863, 493] on div "Janela de atendimento Grade de atendimento Capacidade Transportadoras Veículos …" at bounding box center [784, 376] width 1568 height 751
click at [880, 475] on div "Janela de atendimento Grade de atendimento Capacidade Transportadoras Veículos …" at bounding box center [784, 376] width 1568 height 751
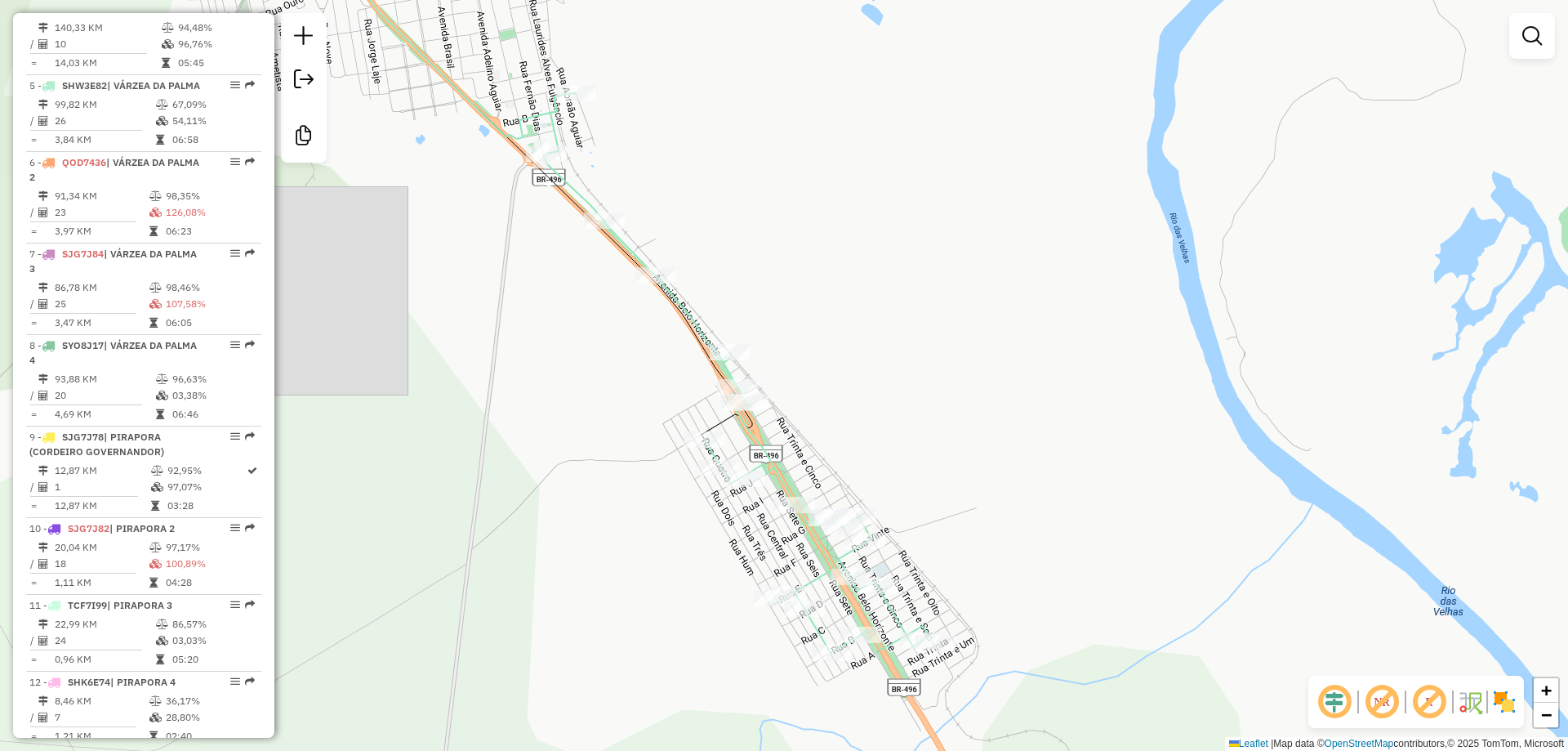
drag, startPoint x: 905, startPoint y: 488, endPoint x: 938, endPoint y: 500, distance: 35.1
click at [938, 500] on div "Janela de atendimento Grade de atendimento Capacidade Transportadoras Veículos …" at bounding box center [784, 376] width 1568 height 751
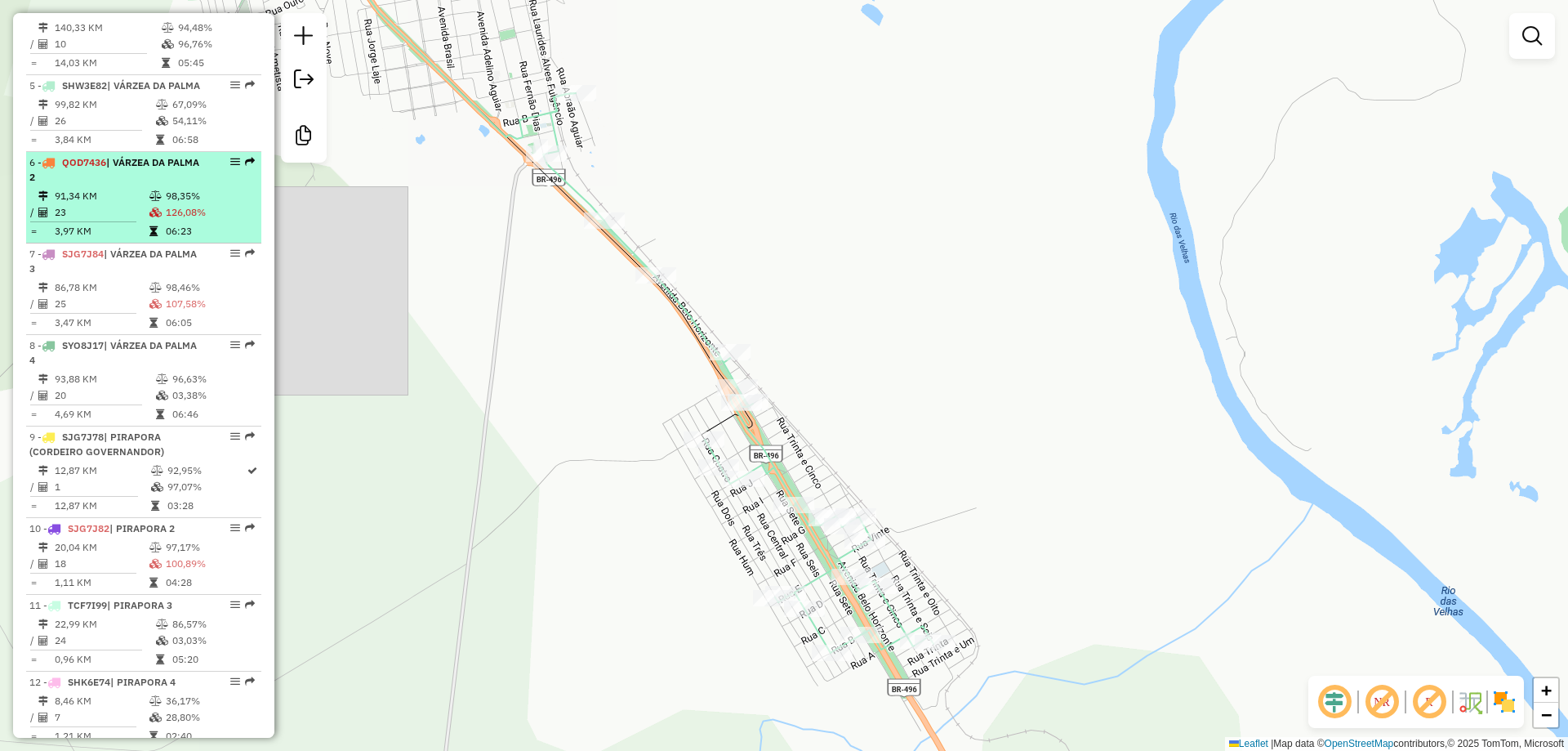
click at [116, 204] on td "91,34 KM" at bounding box center [101, 196] width 95 height 17
select select "**********"
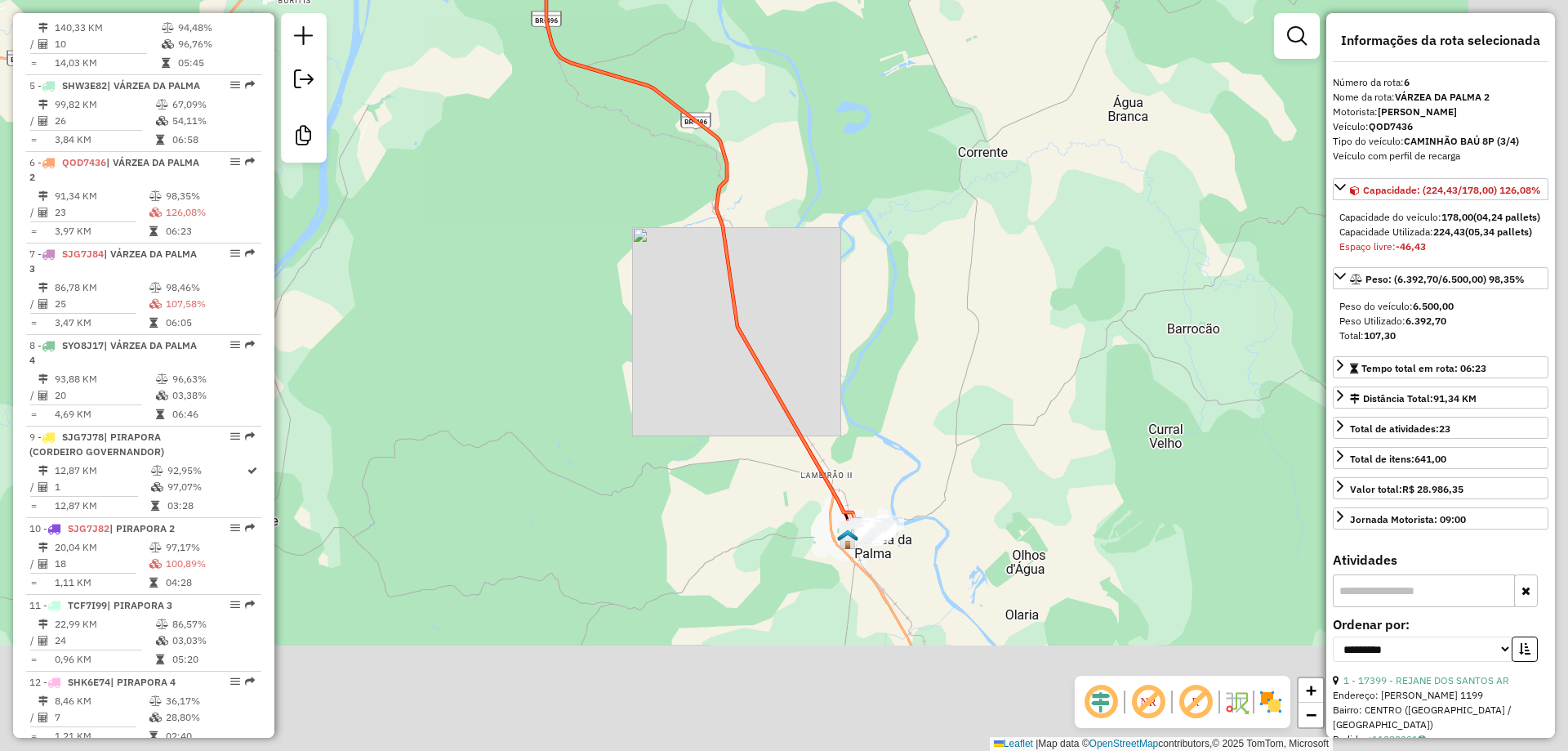
drag, startPoint x: 983, startPoint y: 508, endPoint x: 852, endPoint y: 322, distance: 227.5
click at [852, 322] on div "Janela de atendimento Grade de atendimento Capacidade Transportadoras Veículos …" at bounding box center [784, 376] width 1568 height 751
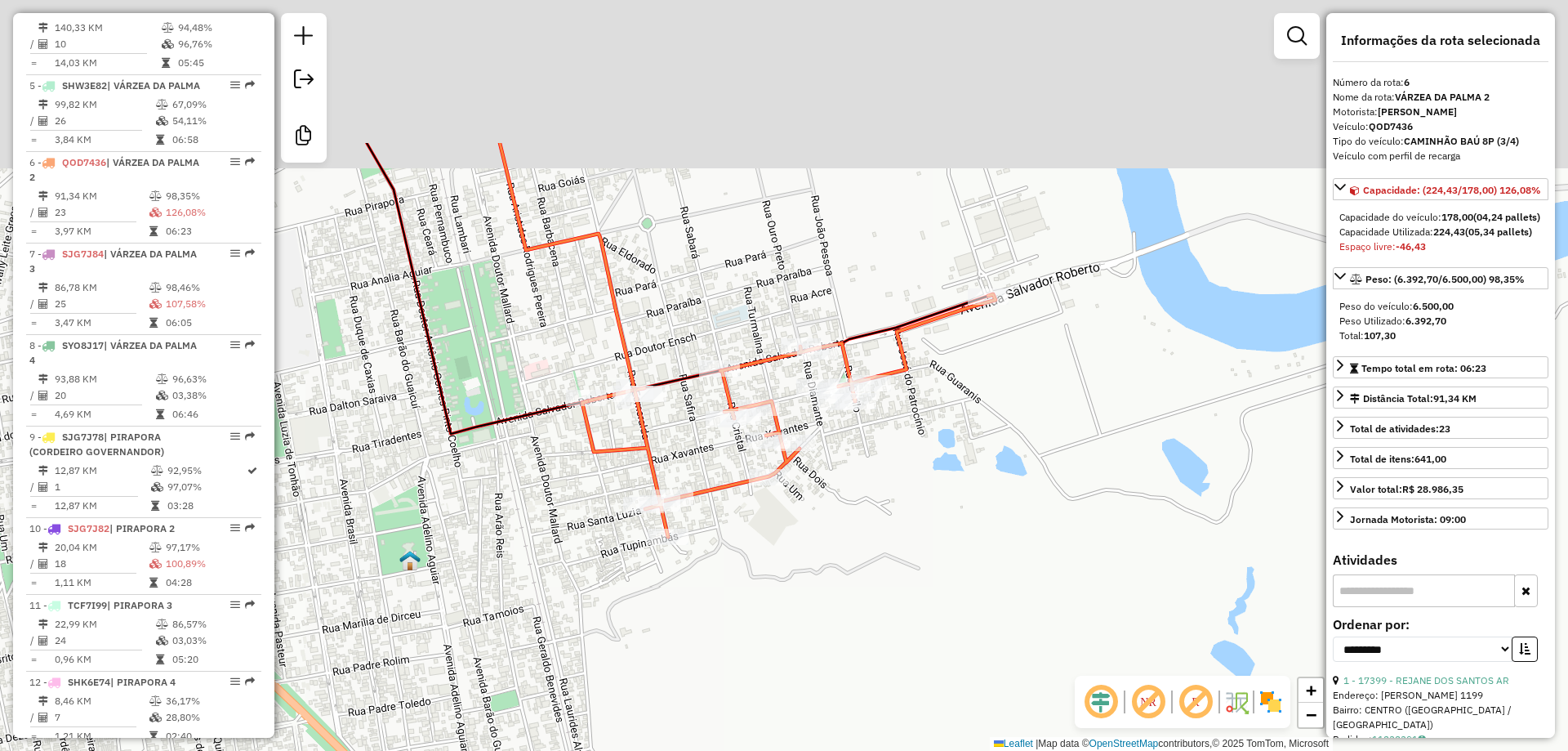
click at [840, 529] on div "Janela de atendimento Grade de atendimento Capacidade Transportadoras Veículos …" at bounding box center [784, 376] width 1568 height 751
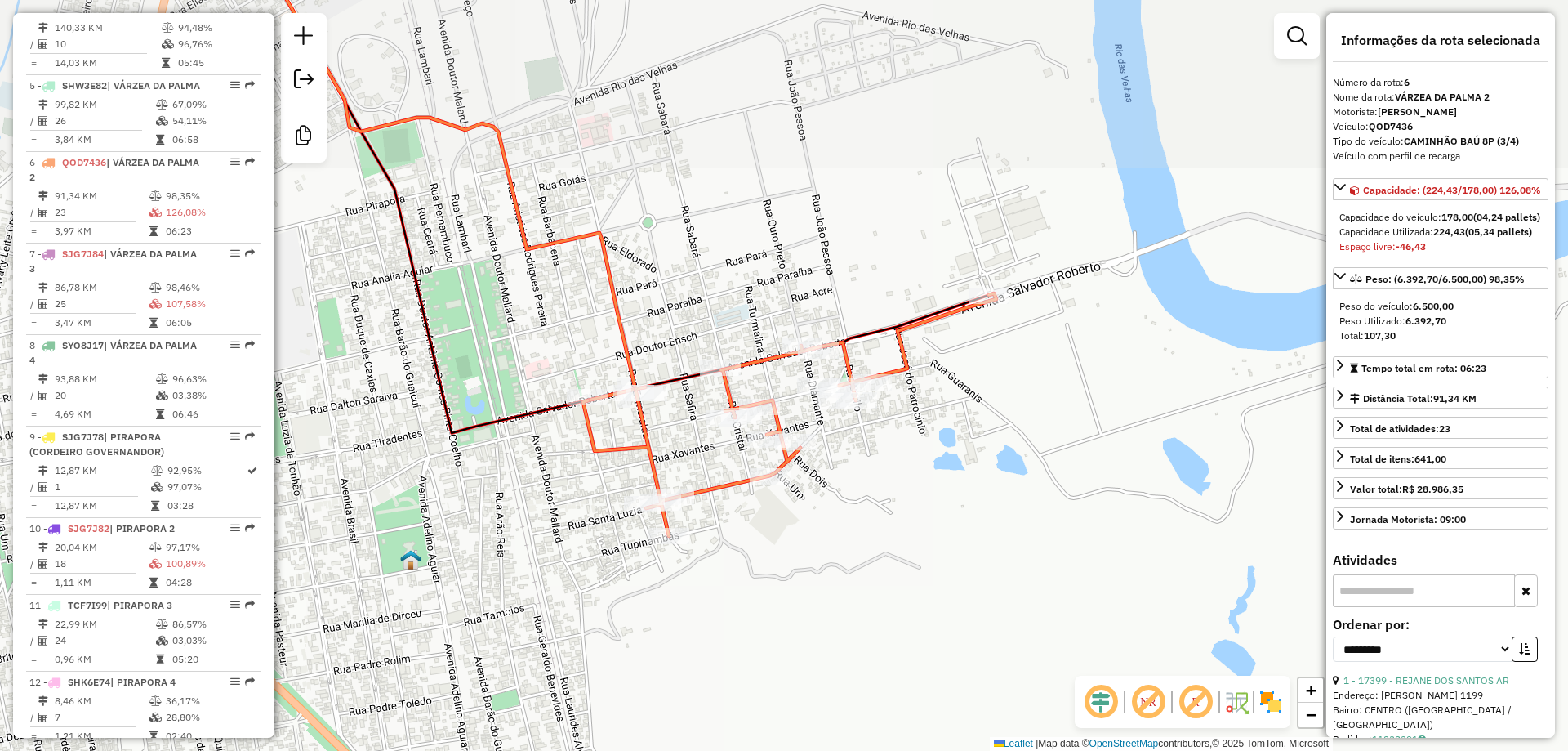
click at [837, 523] on div "Janela de atendimento Grade de atendimento Capacidade Transportadoras Veículos …" at bounding box center [784, 376] width 1568 height 751
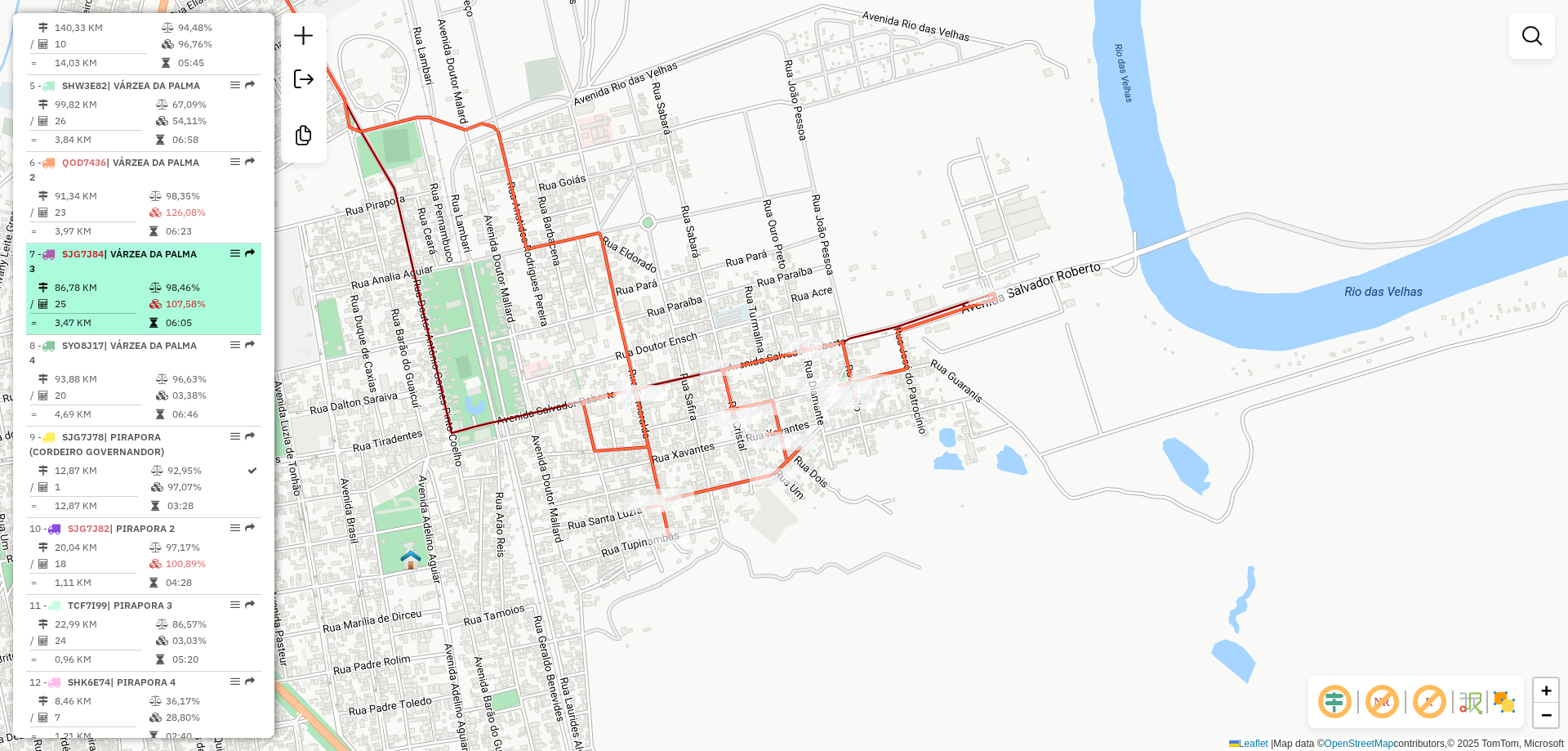
click at [90, 295] on td "86,78 KM" at bounding box center [101, 287] width 95 height 17
select select "**********"
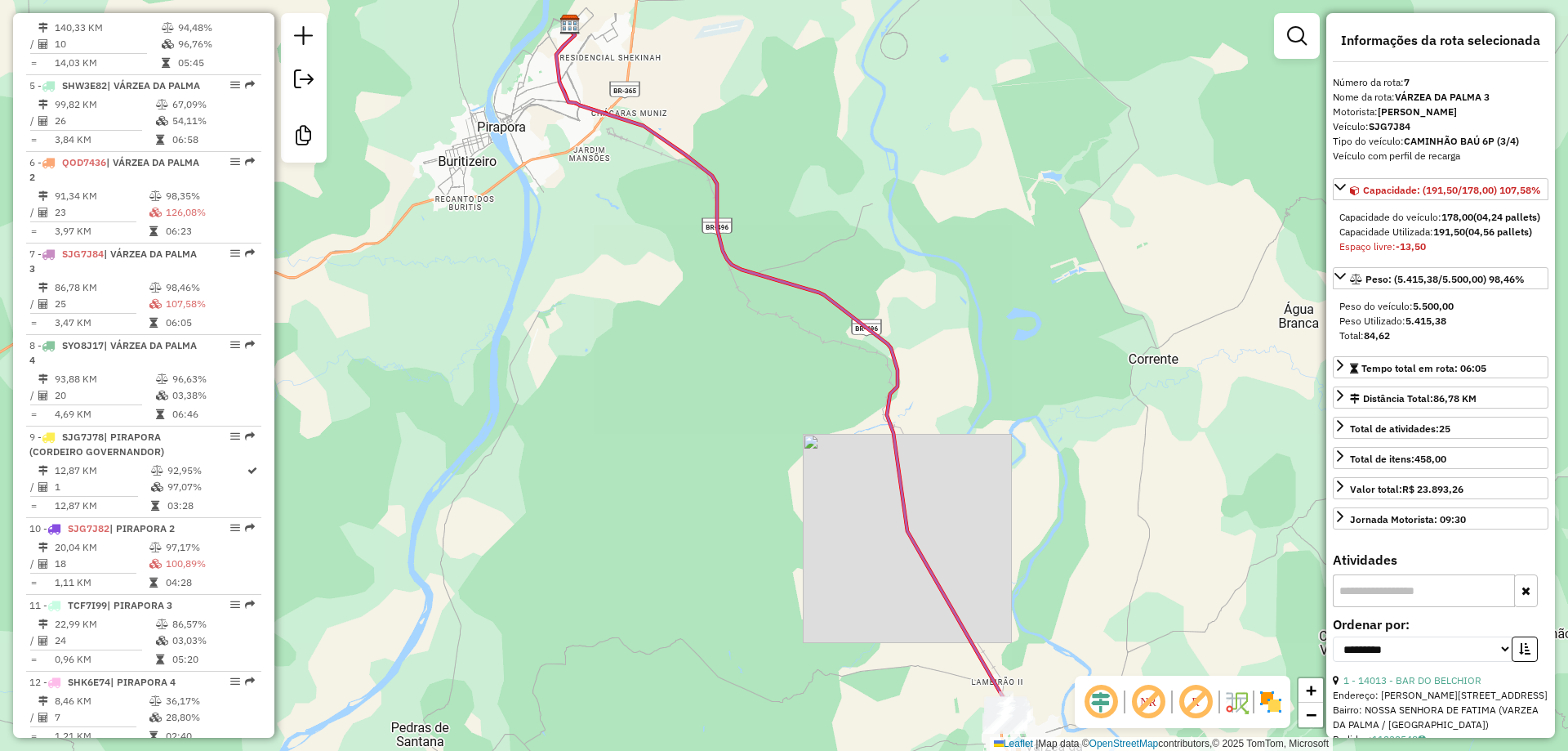
drag, startPoint x: 607, startPoint y: 210, endPoint x: 601, endPoint y: 200, distance: 11.7
click at [601, 200] on div "Janela de atendimento Grade de atendimento Capacidade Transportadoras Veículos …" at bounding box center [784, 376] width 1568 height 751
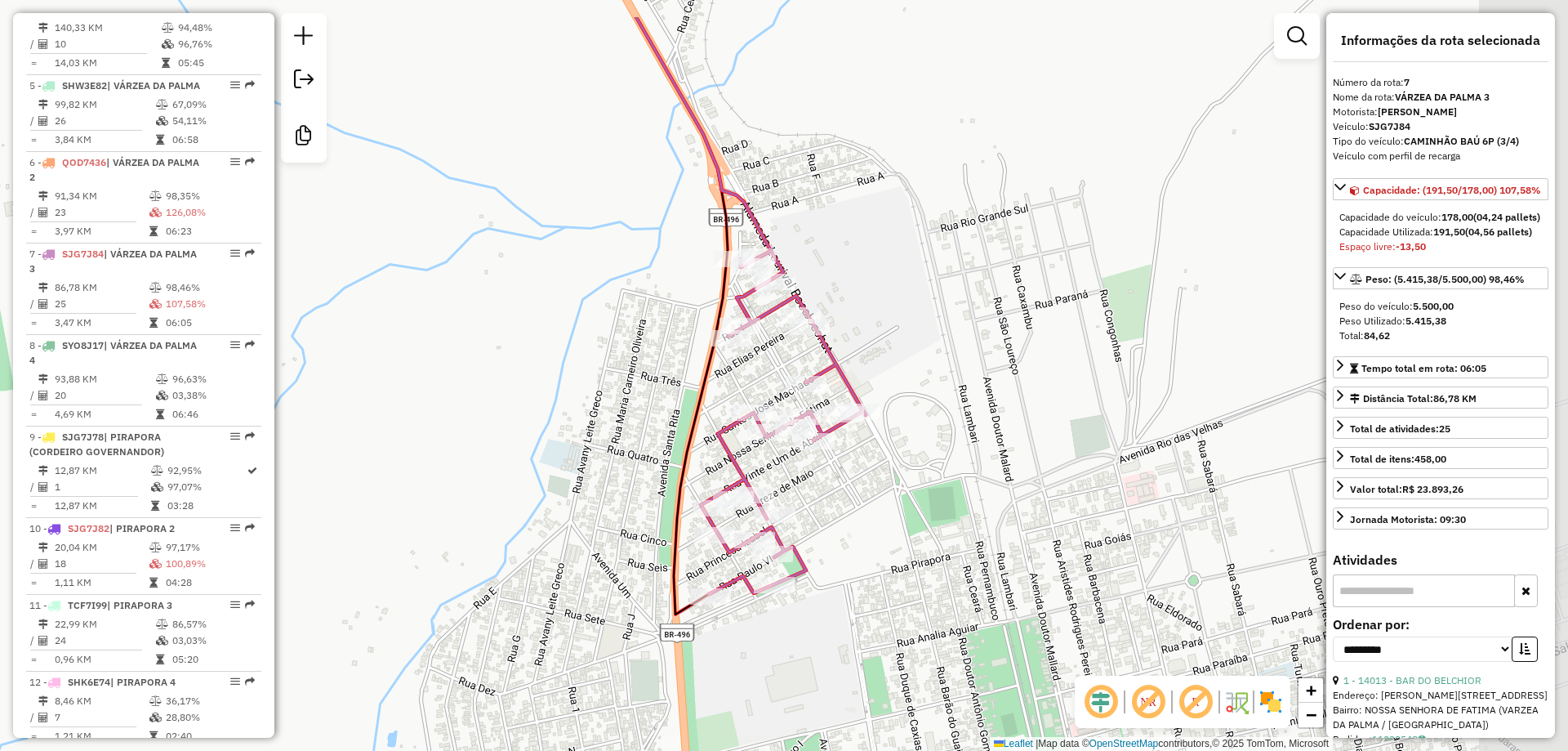
drag, startPoint x: 1093, startPoint y: 336, endPoint x: 899, endPoint y: 428, distance: 214.7
click at [890, 417] on div "Rota 7 - Placa SJG7J84 11020 - CORREAS BAR Janela de atendimento Grade de atend…" at bounding box center [784, 376] width 1568 height 751
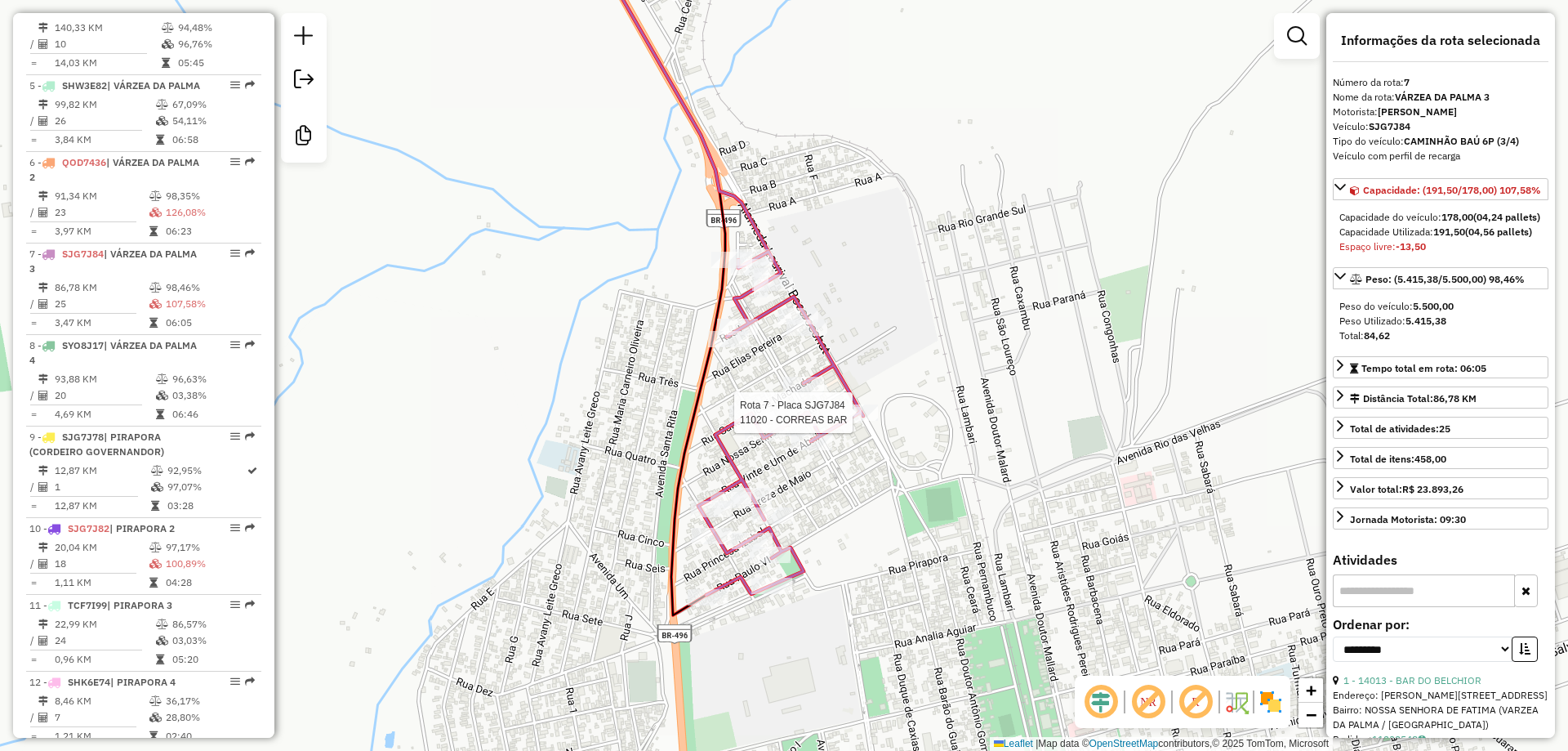
click at [915, 440] on div "Rota 7 - Placa SJG7J84 11020 - CORREAS BAR Janela de atendimento Grade de atend…" at bounding box center [784, 376] width 1568 height 751
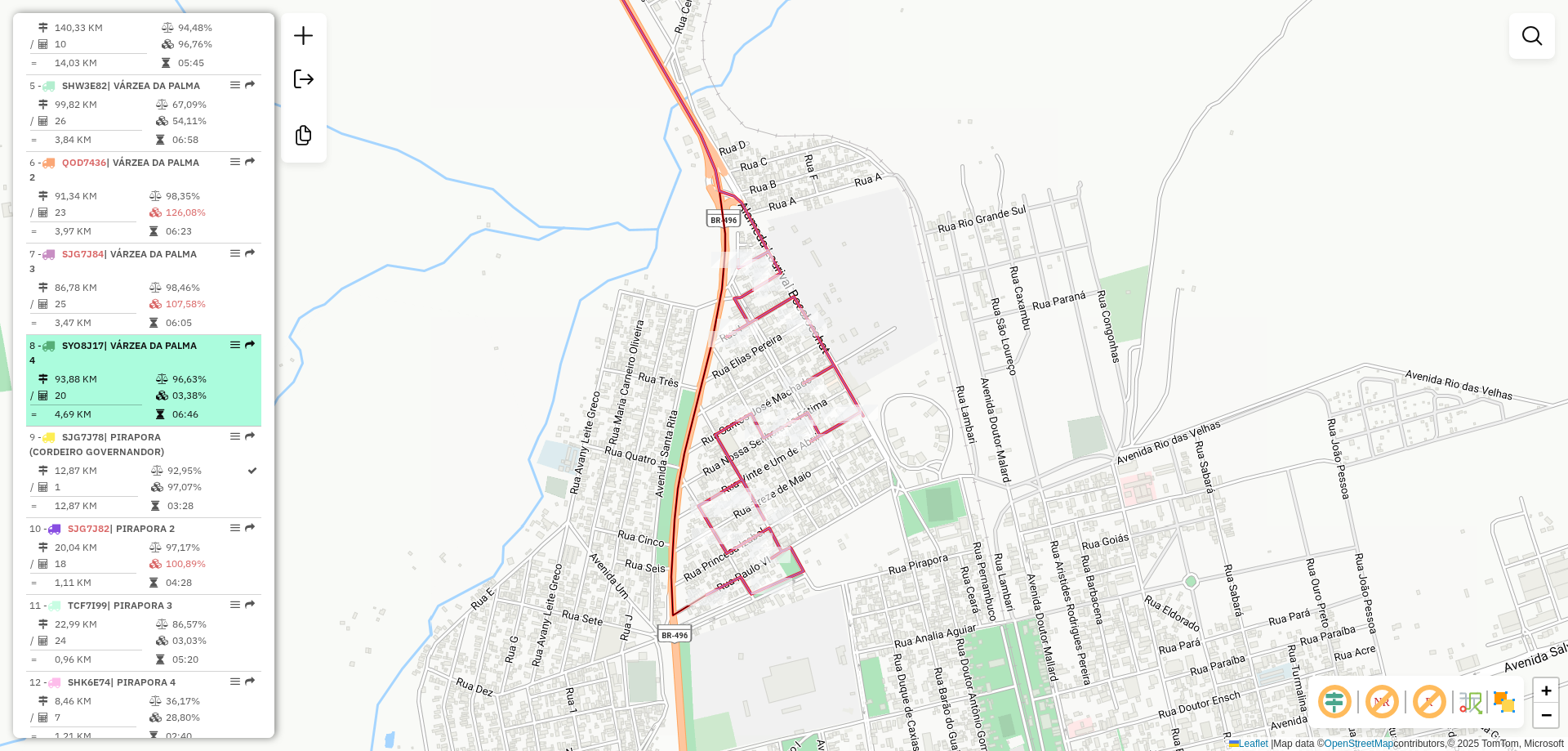
click at [116, 387] on td "93,88 KM" at bounding box center [105, 378] width 102 height 17
select select "**********"
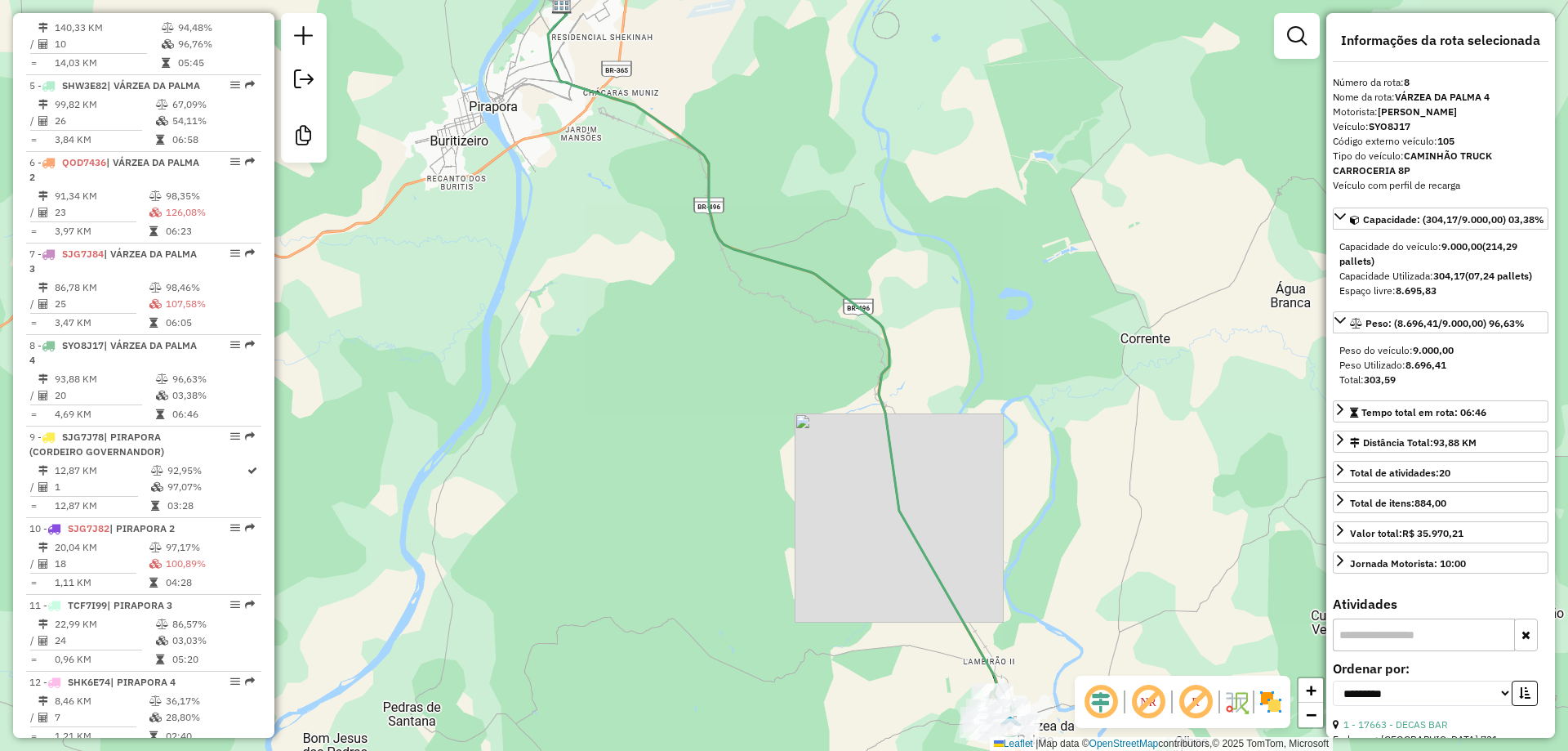
drag, startPoint x: 711, startPoint y: 561, endPoint x: 595, endPoint y: 323, distance: 264.8
click at [595, 323] on div "Janela de atendimento Grade de atendimento Capacidade Transportadoras Veículos …" at bounding box center [784, 376] width 1568 height 751
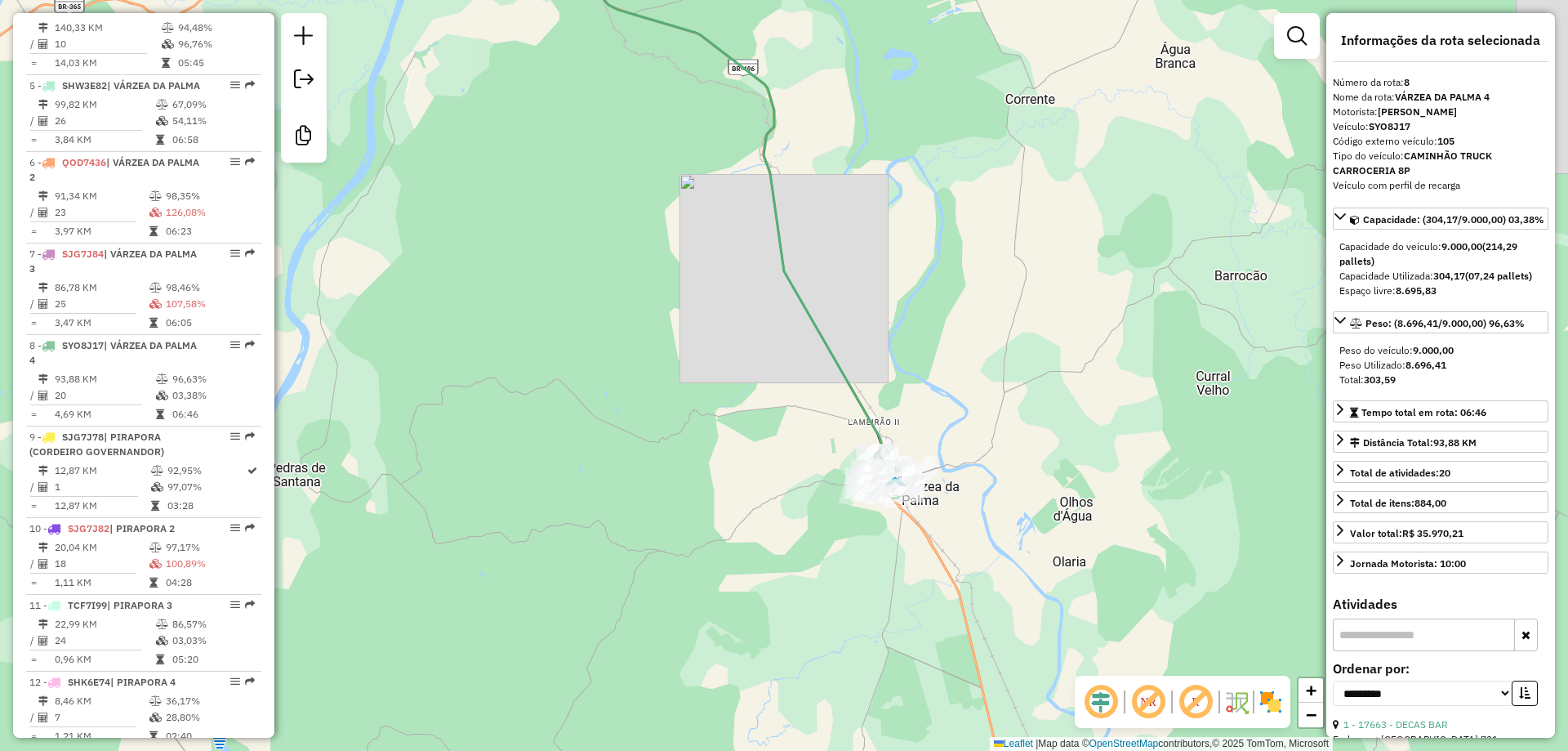
drag, startPoint x: 769, startPoint y: 446, endPoint x: 640, endPoint y: 385, distance: 142.7
click at [641, 385] on div "Janela de atendimento Grade de atendimento Capacidade Transportadoras Veículos …" at bounding box center [784, 376] width 1568 height 751
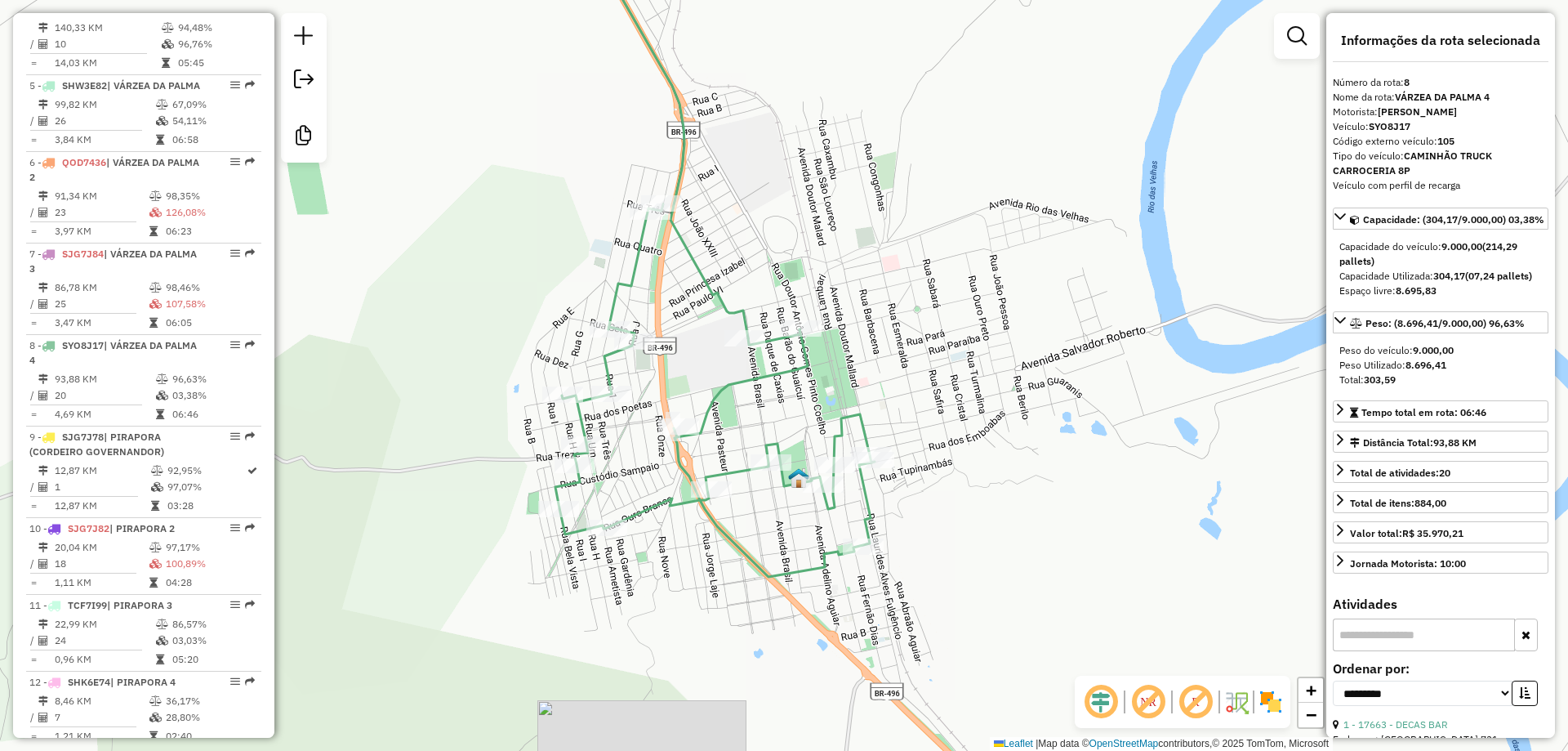
click at [943, 412] on div "Janela de atendimento Grade de atendimento Capacidade Transportadoras Veículos …" at bounding box center [784, 376] width 1568 height 751
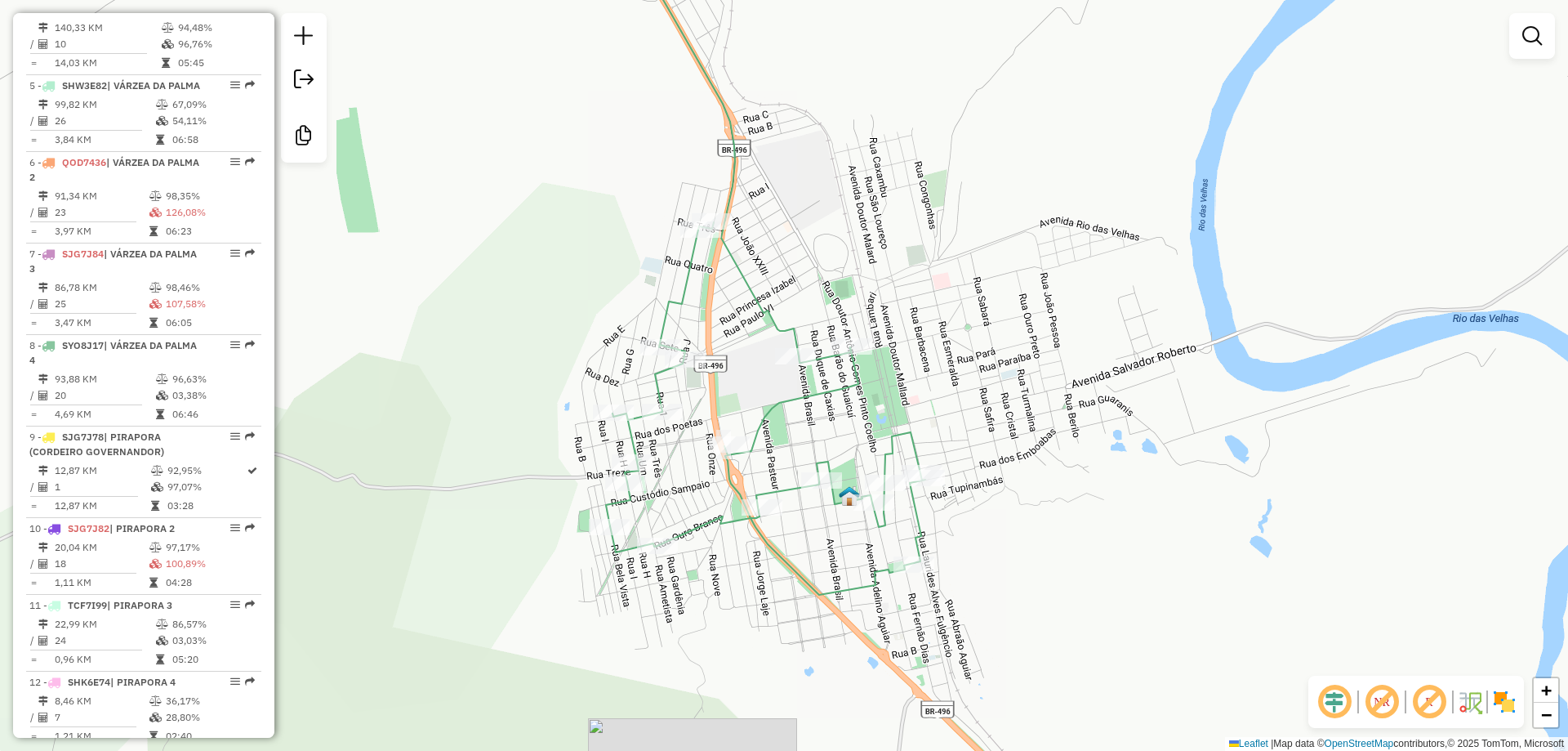
drag, startPoint x: 974, startPoint y: 431, endPoint x: 1076, endPoint y: 452, distance: 104.1
click at [1076, 452] on div "Janela de atendimento Grade de atendimento Capacidade Transportadoras Veículos …" at bounding box center [784, 376] width 1568 height 751
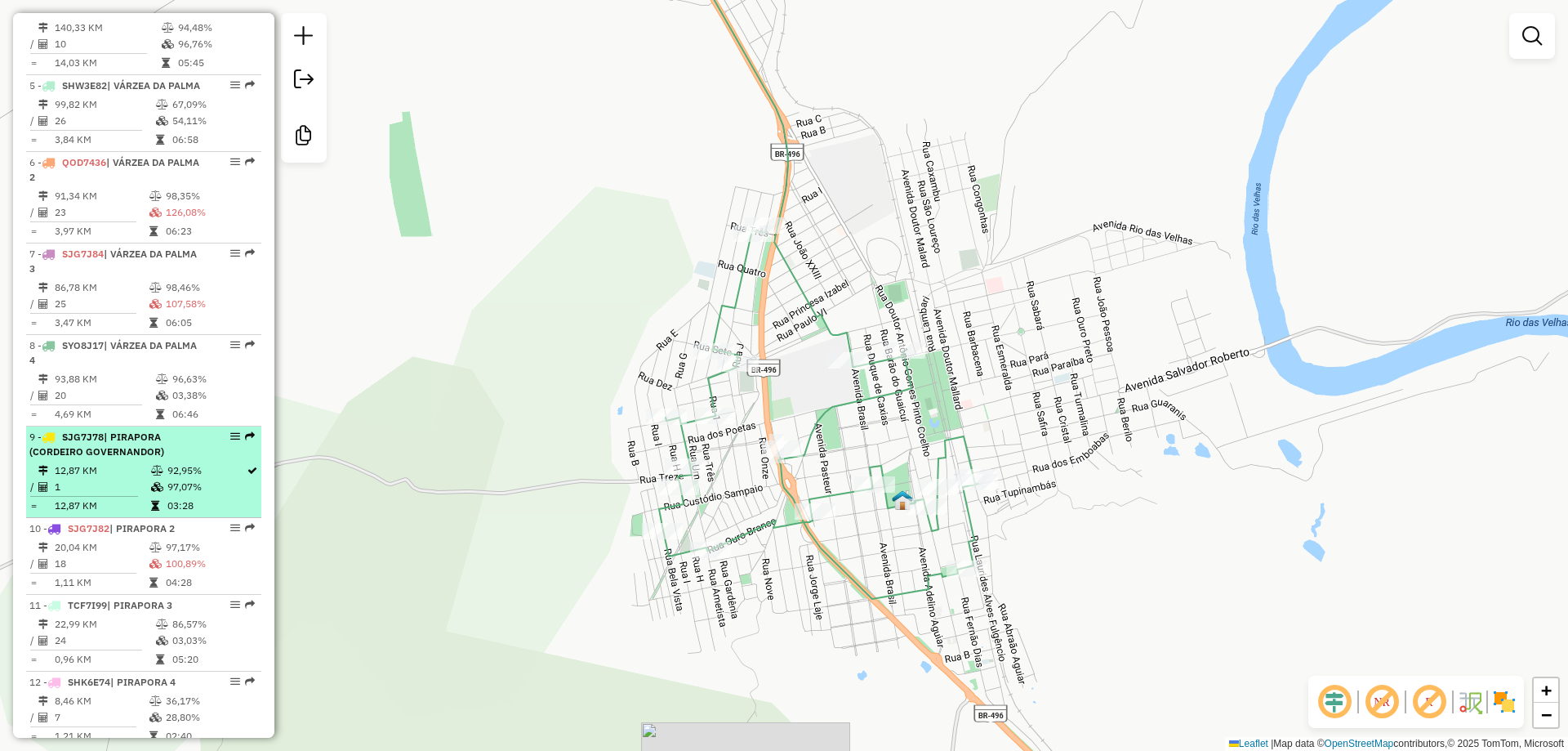
click at [81, 478] on td "12,87 KM" at bounding box center [102, 470] width 97 height 17
select select "**********"
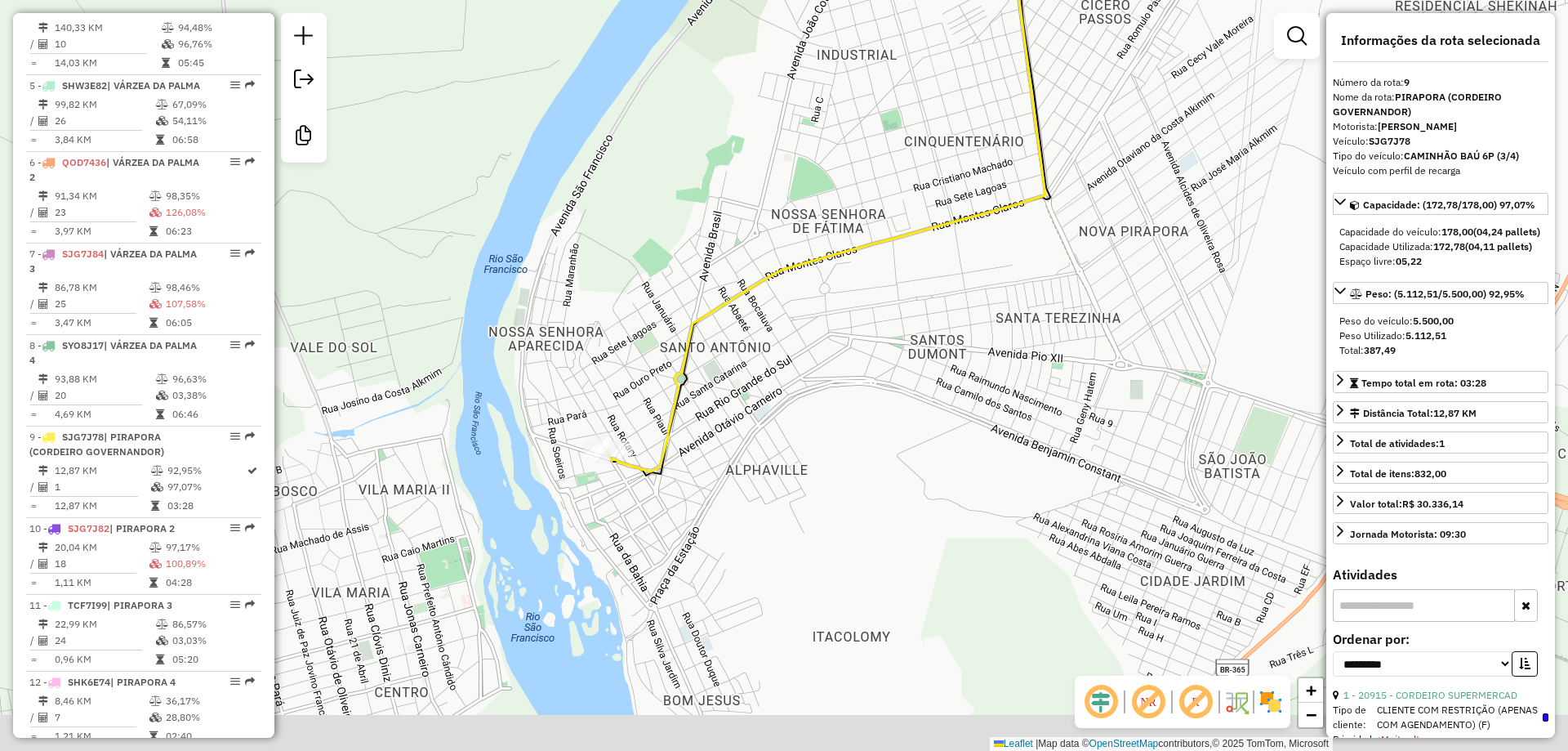
drag, startPoint x: 659, startPoint y: 536, endPoint x: 745, endPoint y: 305, distance: 246.5
click at [745, 305] on div "Janela de atendimento Grade de atendimento Capacidade Transportadoras Veículos …" at bounding box center [784, 376] width 1568 height 751
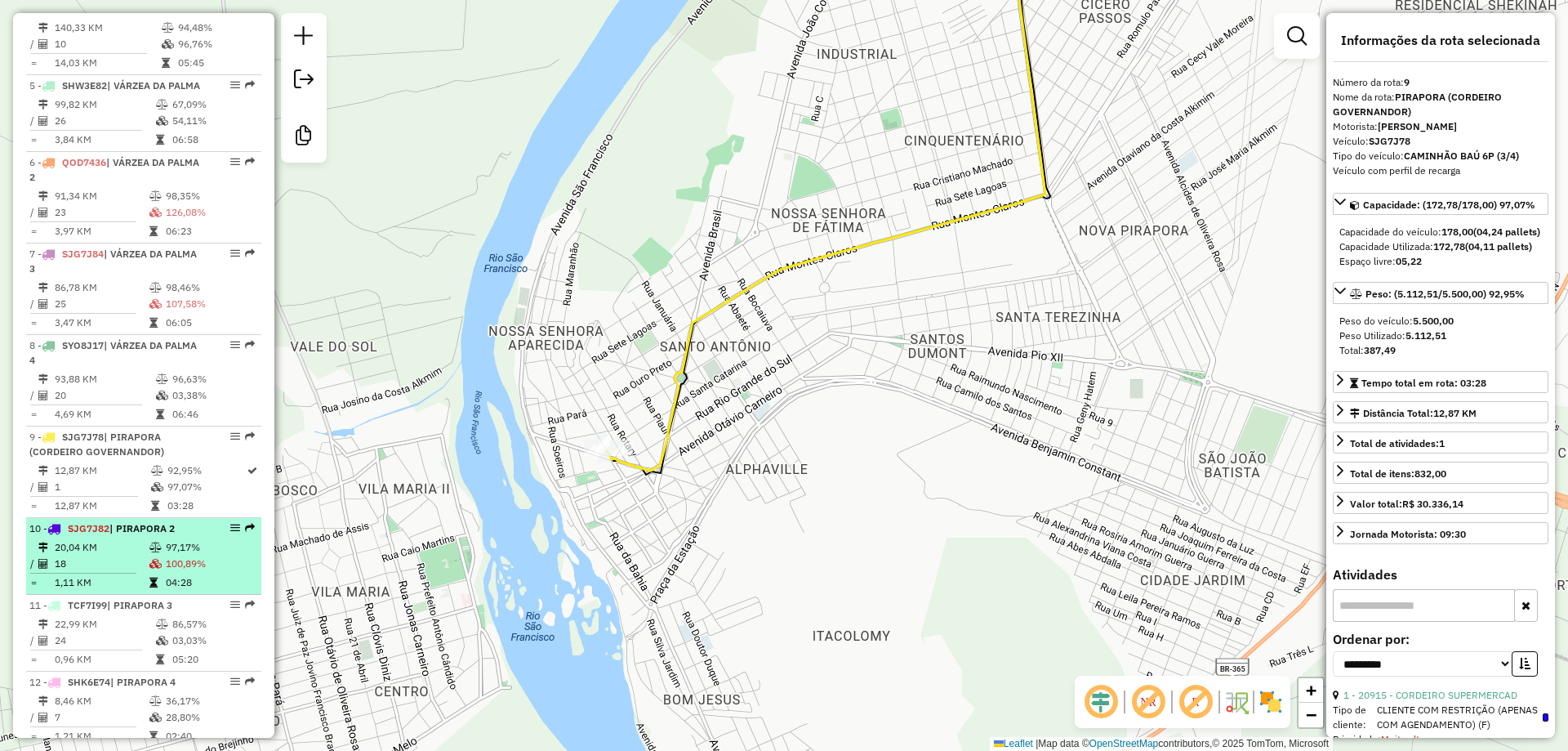
click at [121, 572] on td "18" at bounding box center [101, 563] width 95 height 17
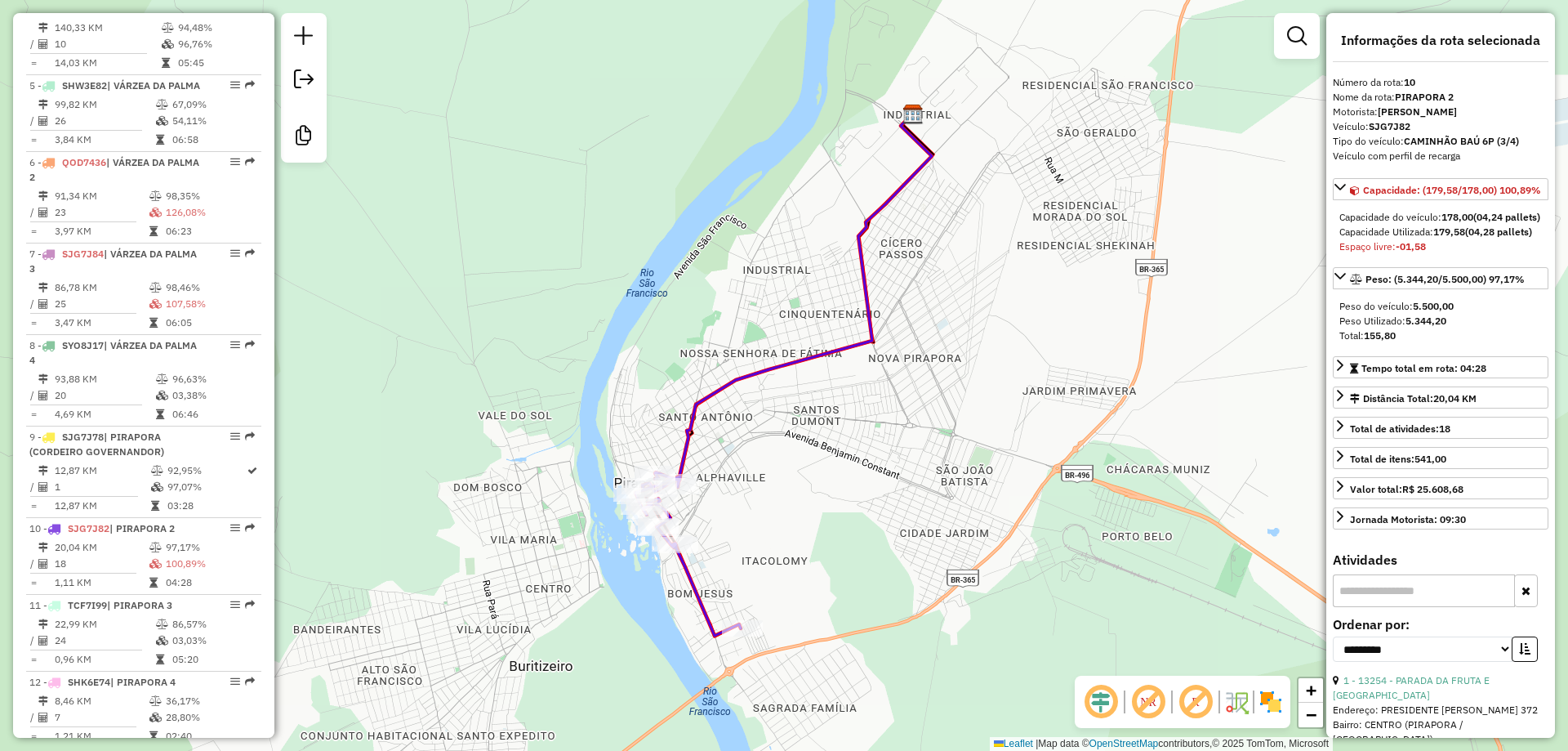
click at [753, 529] on div "Janela de atendimento Grade de atendimento Capacidade Transportadoras Veículos …" at bounding box center [784, 376] width 1568 height 751
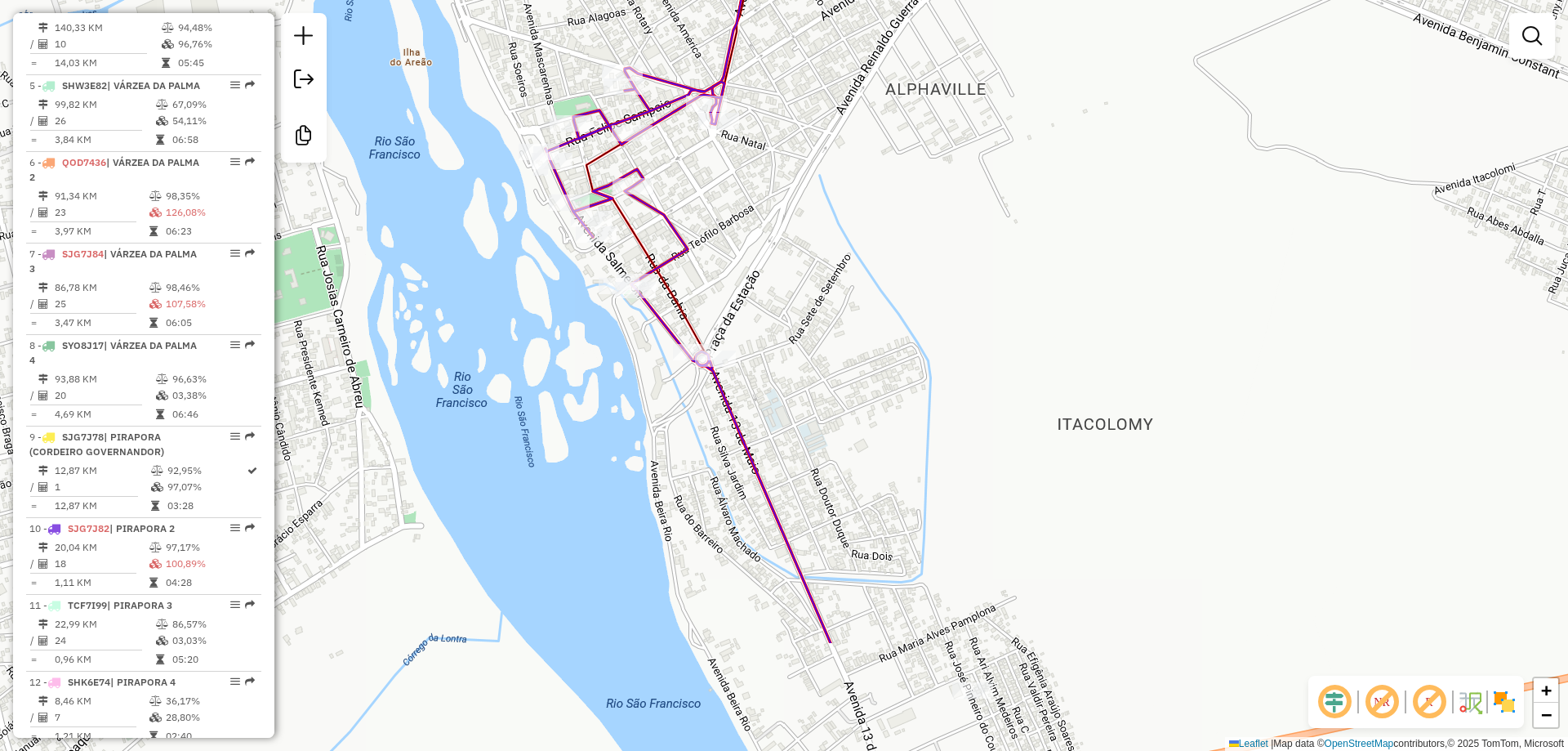
drag, startPoint x: 791, startPoint y: 409, endPoint x: 845, endPoint y: 392, distance: 56.6
click at [845, 392] on div "Janela de atendimento Grade de atendimento Capacidade Transportadoras Veículos …" at bounding box center [784, 376] width 1568 height 751
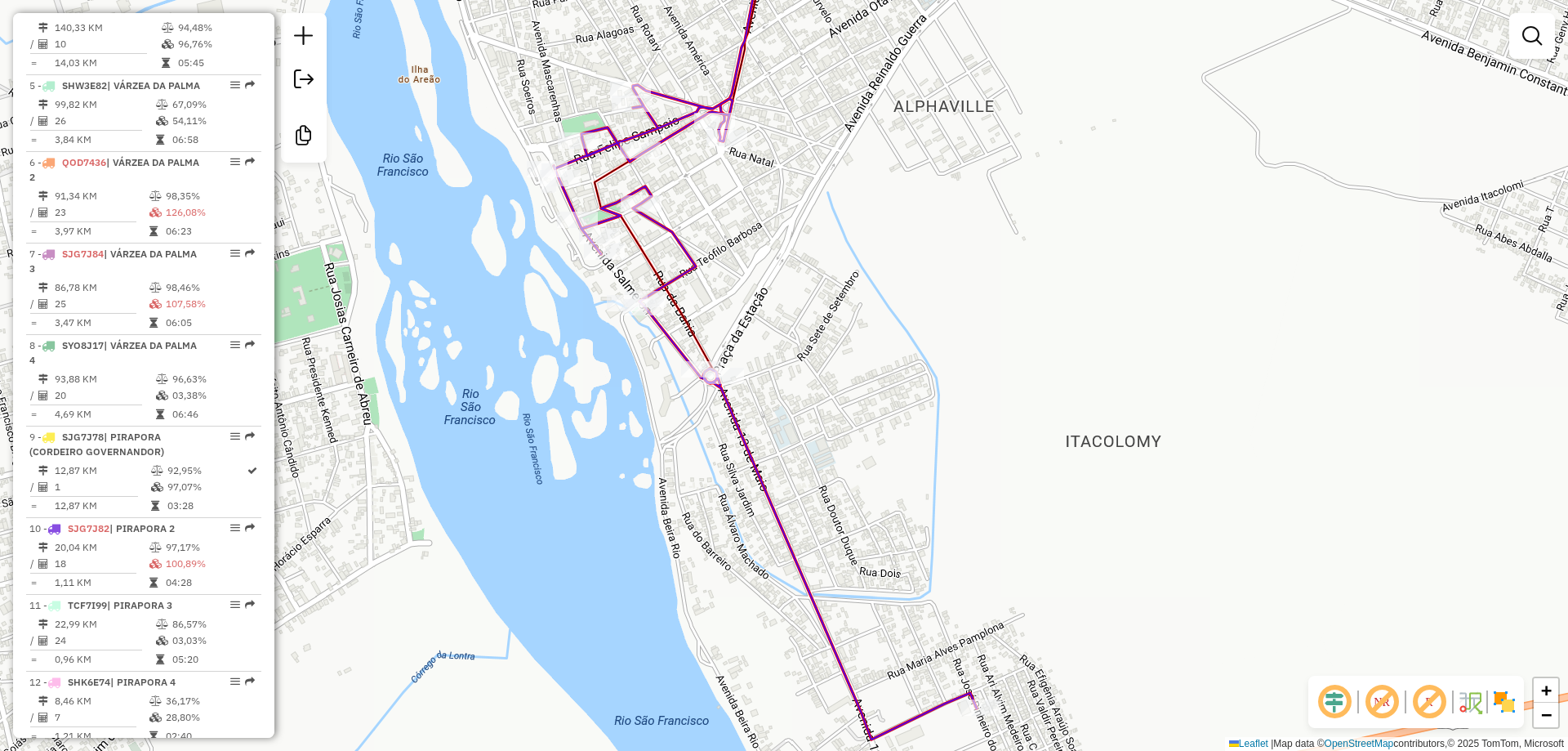
drag, startPoint x: 1009, startPoint y: 384, endPoint x: 1009, endPoint y: 376, distance: 8.0
click at [1009, 376] on div "Janela de atendimento Grade de atendimento Capacidade Transportadoras Veículos …" at bounding box center [784, 376] width 1568 height 751
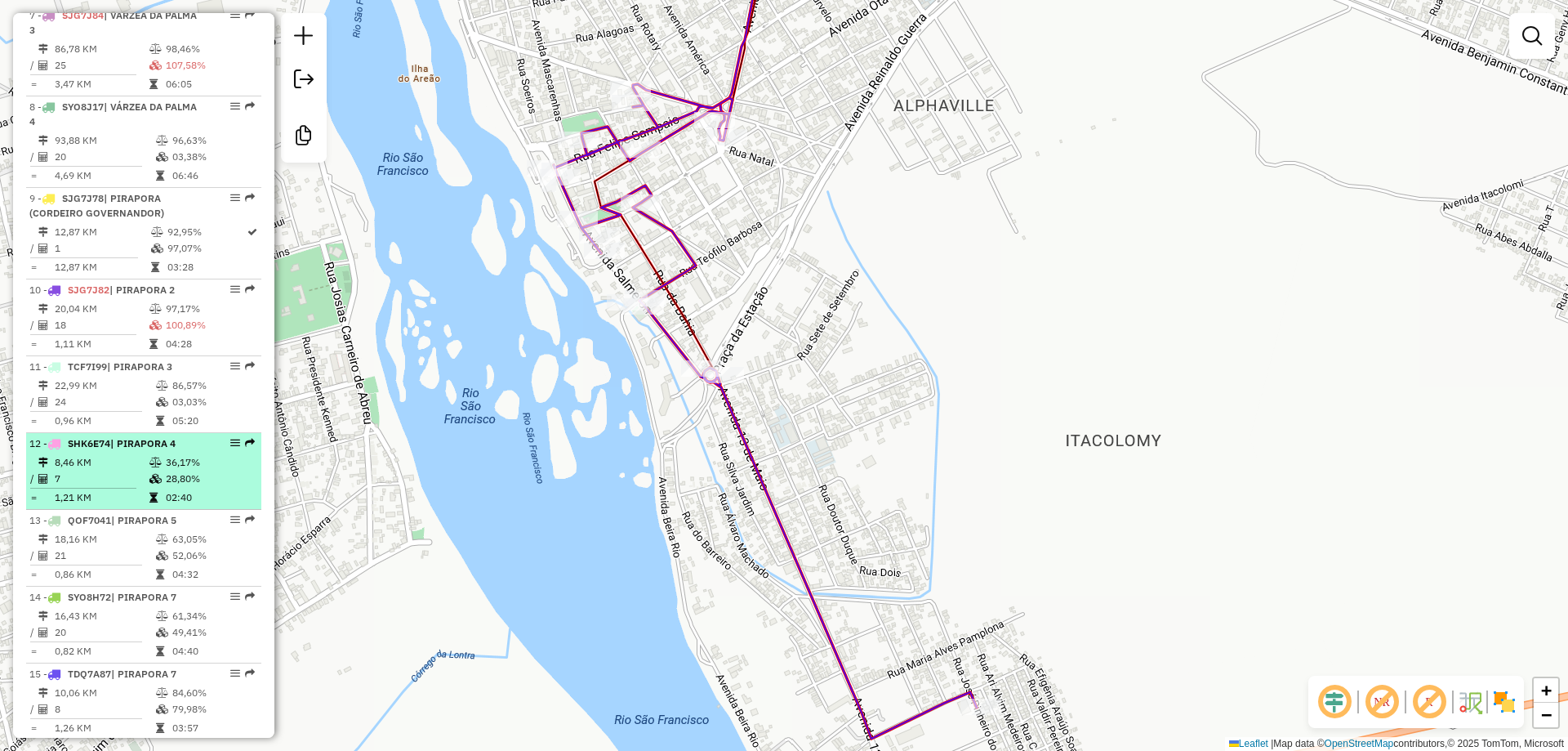
scroll to position [1251, 0]
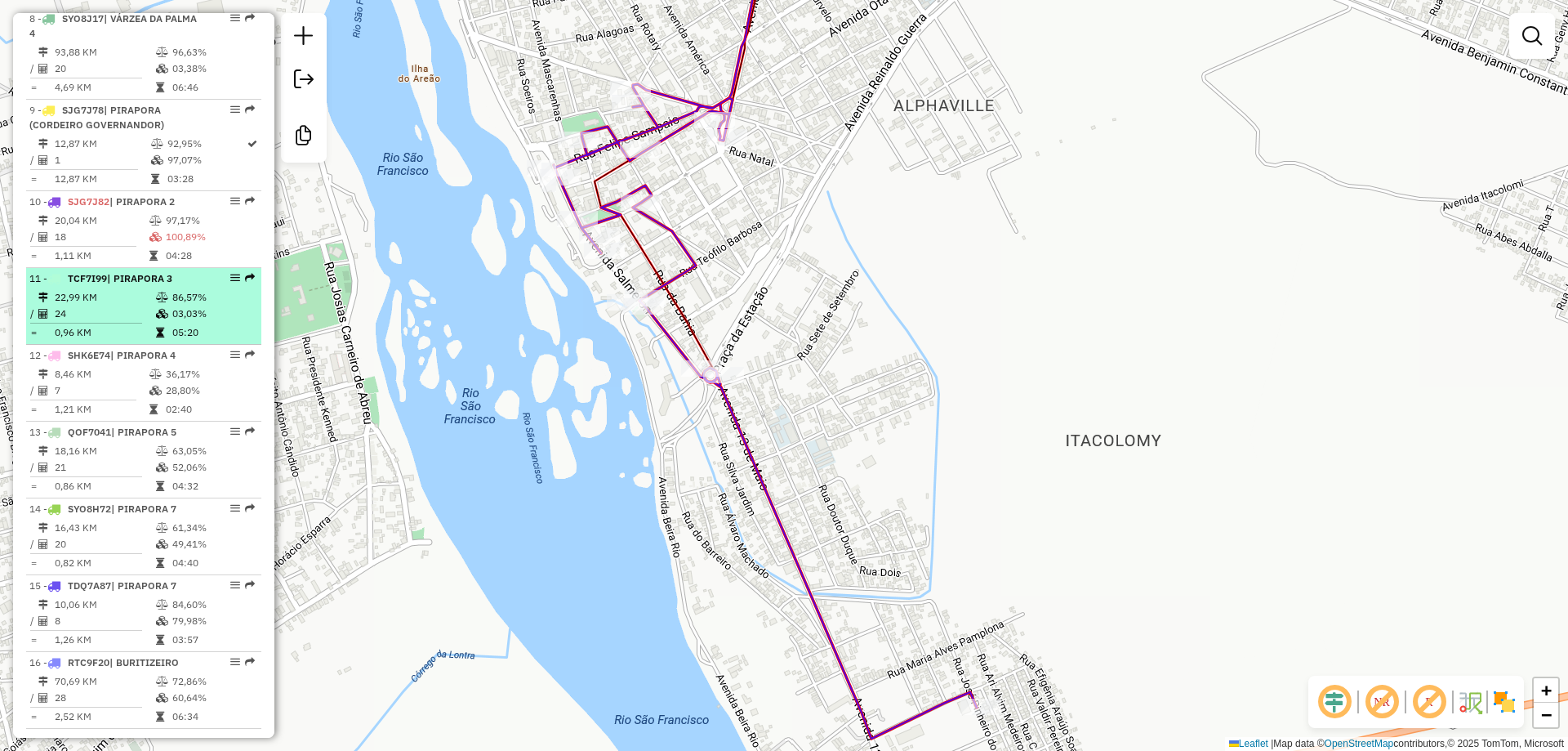
click at [87, 322] on td "24" at bounding box center [105, 313] width 102 height 17
select select "**********"
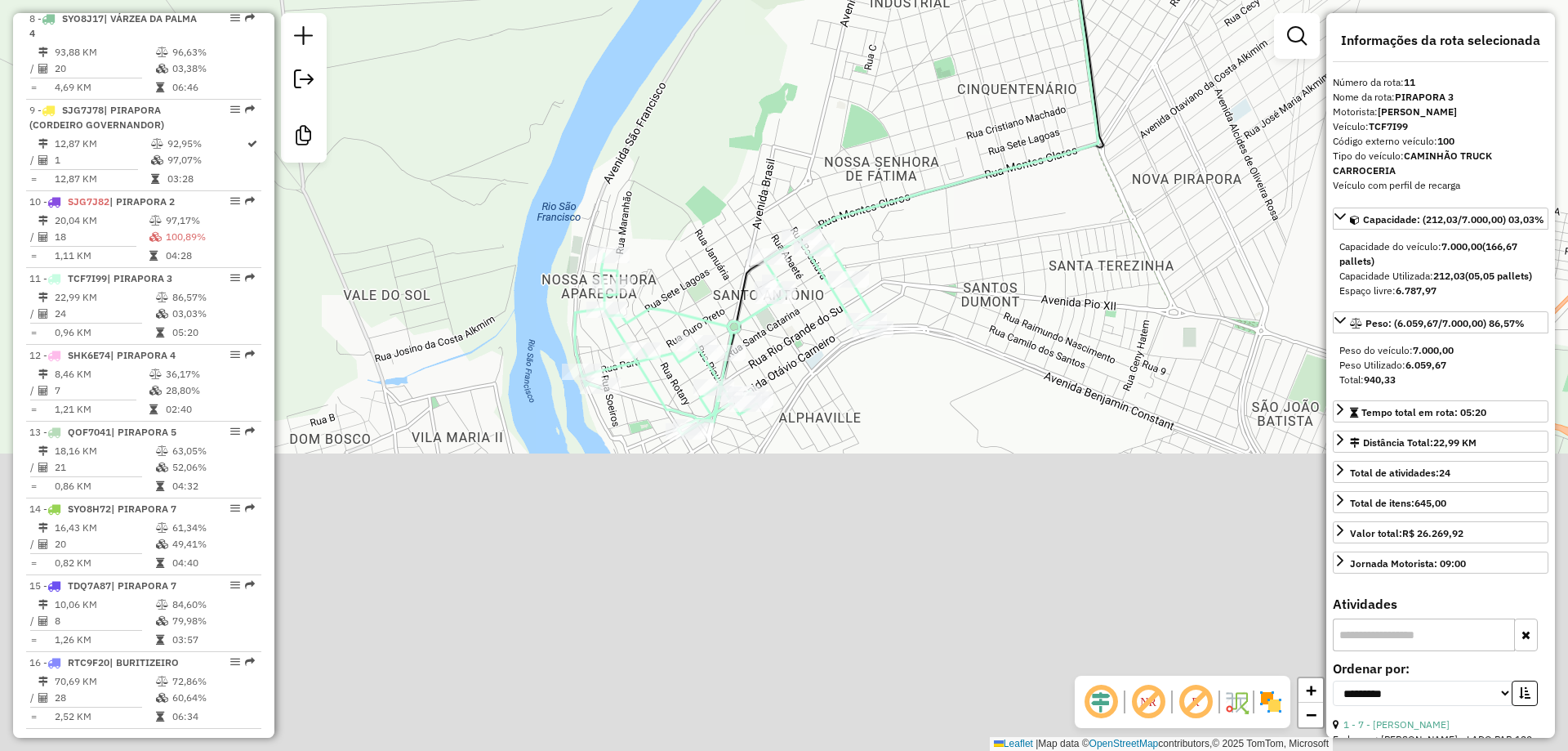
drag, startPoint x: 840, startPoint y: 320, endPoint x: 926, endPoint y: 116, distance: 221.4
click at [926, 116] on div "Janela de atendimento Grade de atendimento Capacidade Transportadoras Veículos …" at bounding box center [784, 376] width 1568 height 751
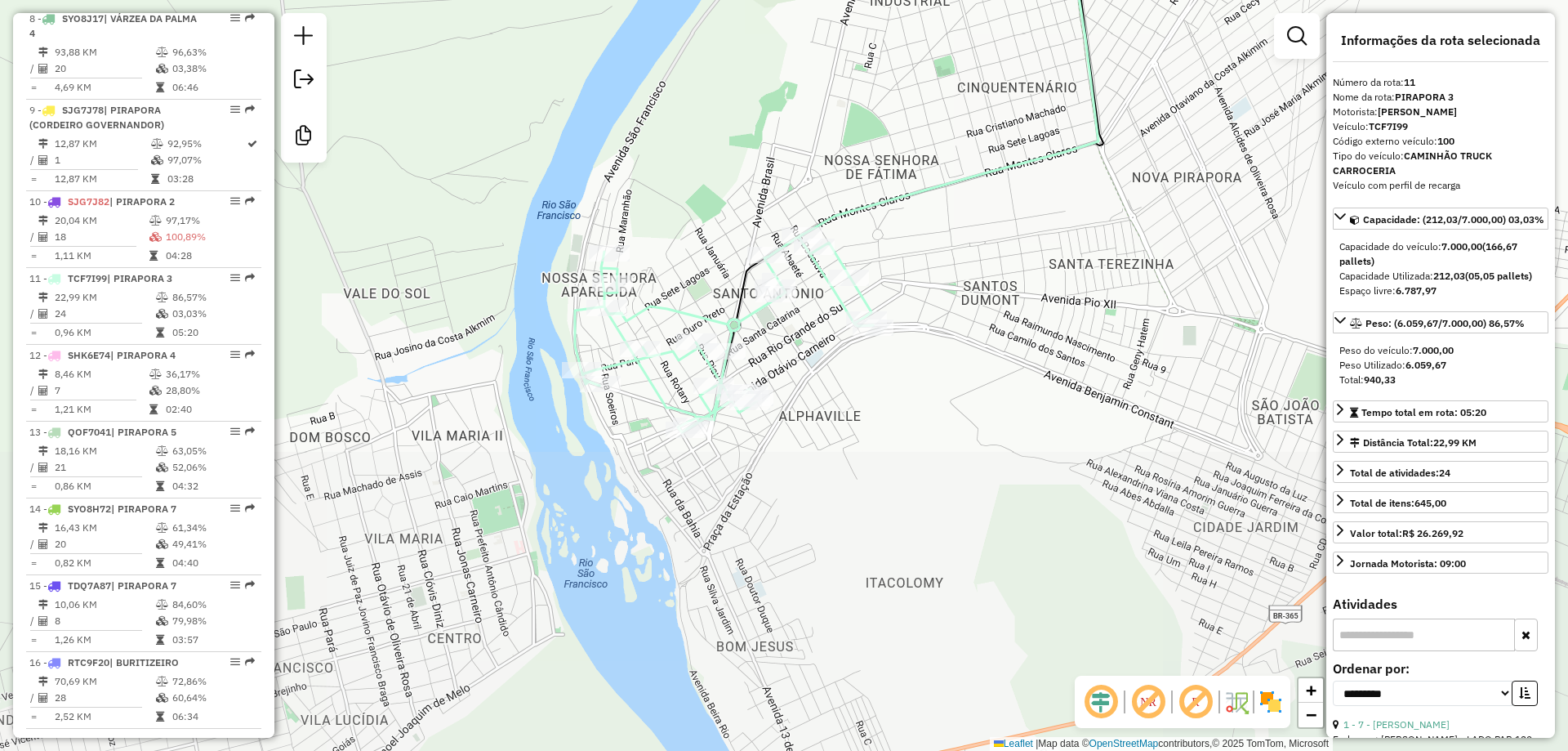
click at [972, 329] on div "Janela de atendimento Grade de atendimento Capacidade Transportadoras Veículos …" at bounding box center [784, 376] width 1568 height 751
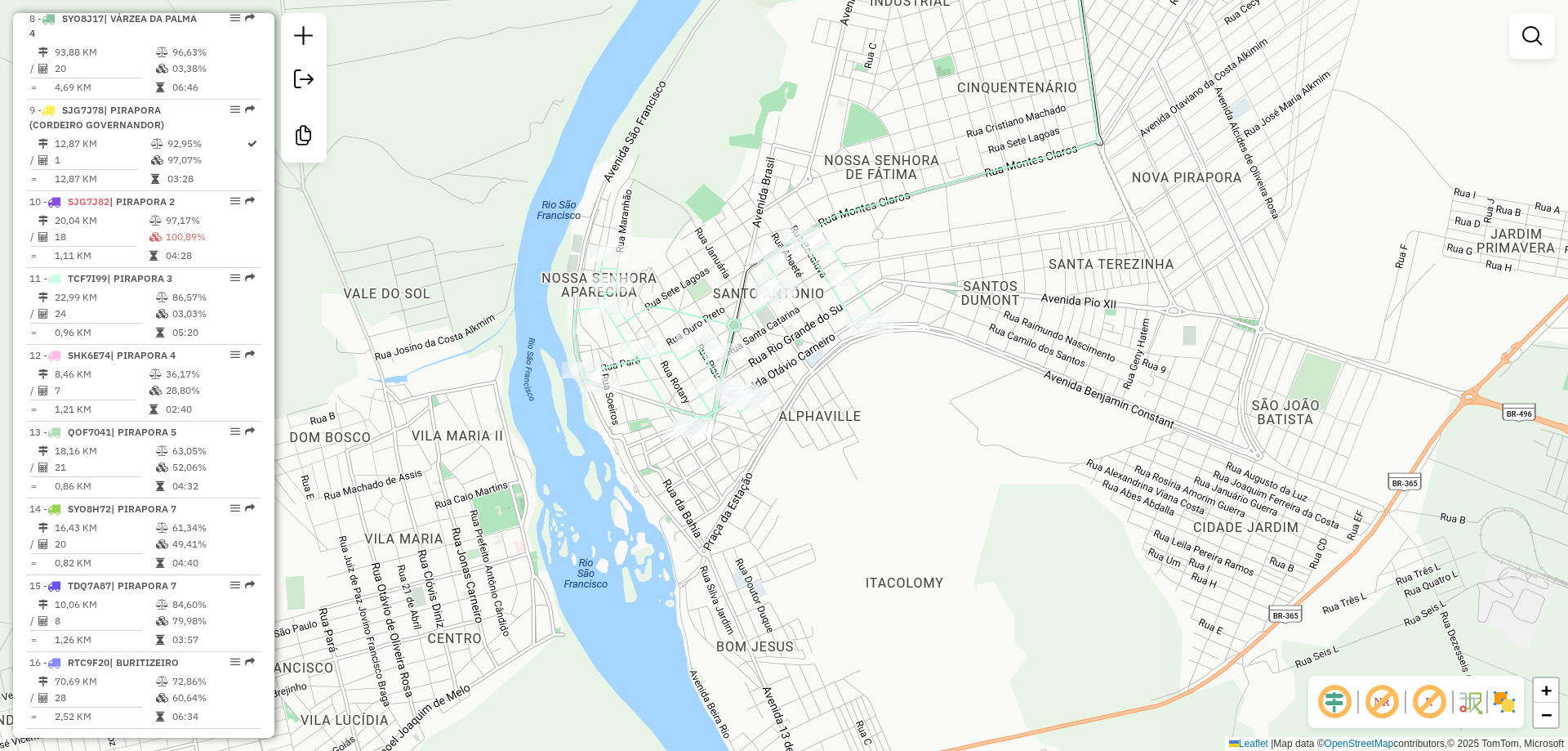
drag, startPoint x: 984, startPoint y: 396, endPoint x: 1007, endPoint y: 461, distance: 68.9
click at [1007, 461] on div "Janela de atendimento Grade de atendimento Capacidade Transportadoras Veículos …" at bounding box center [784, 376] width 1568 height 751
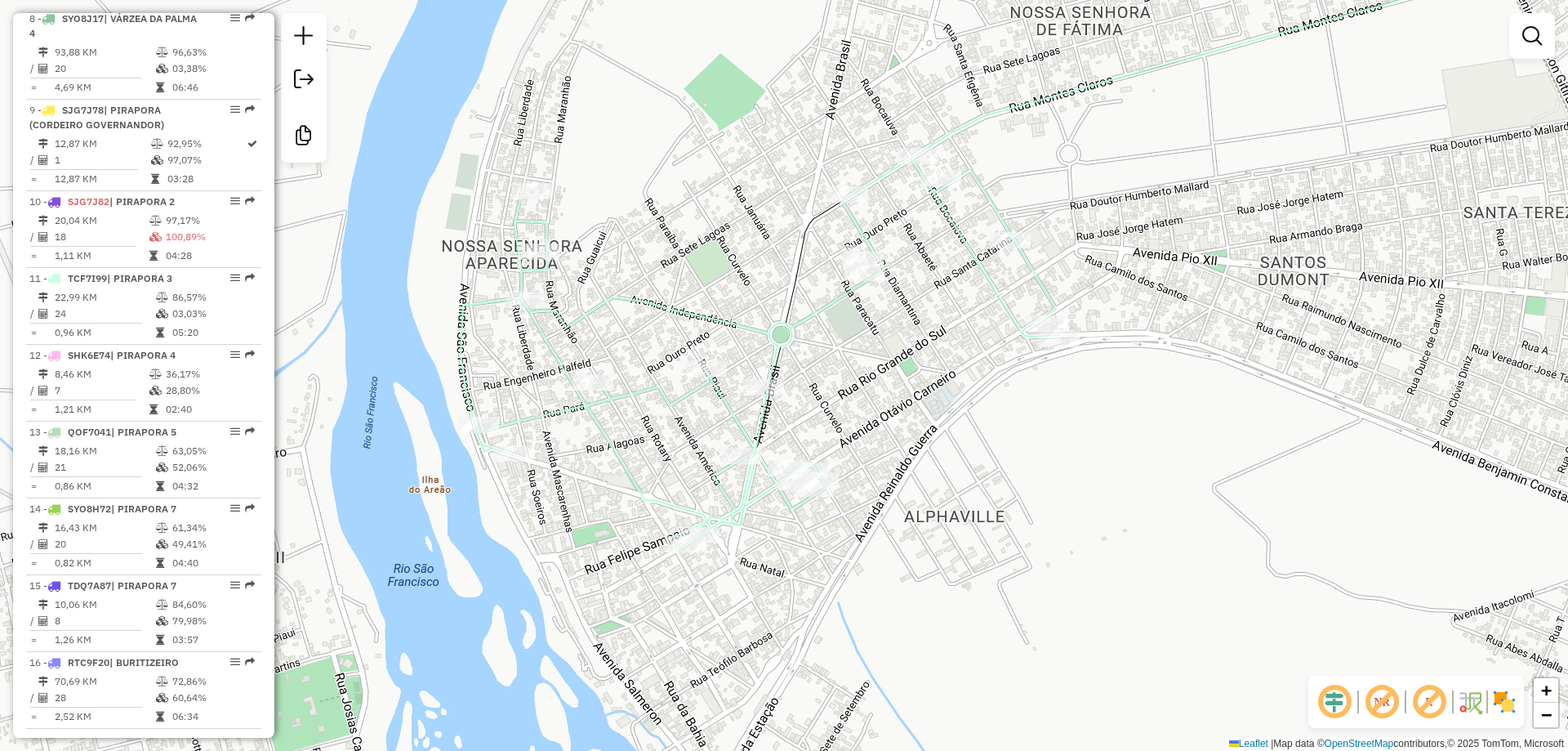
drag, startPoint x: 915, startPoint y: 499, endPoint x: 1117, endPoint y: 476, distance: 203.3
click at [1117, 476] on div "Janela de atendimento Grade de atendimento Capacidade Transportadoras Veículos …" at bounding box center [784, 376] width 1568 height 751
click at [1117, 508] on div "Janela de atendimento Grade de atendimento Capacidade Transportadoras Veículos …" at bounding box center [784, 376] width 1568 height 751
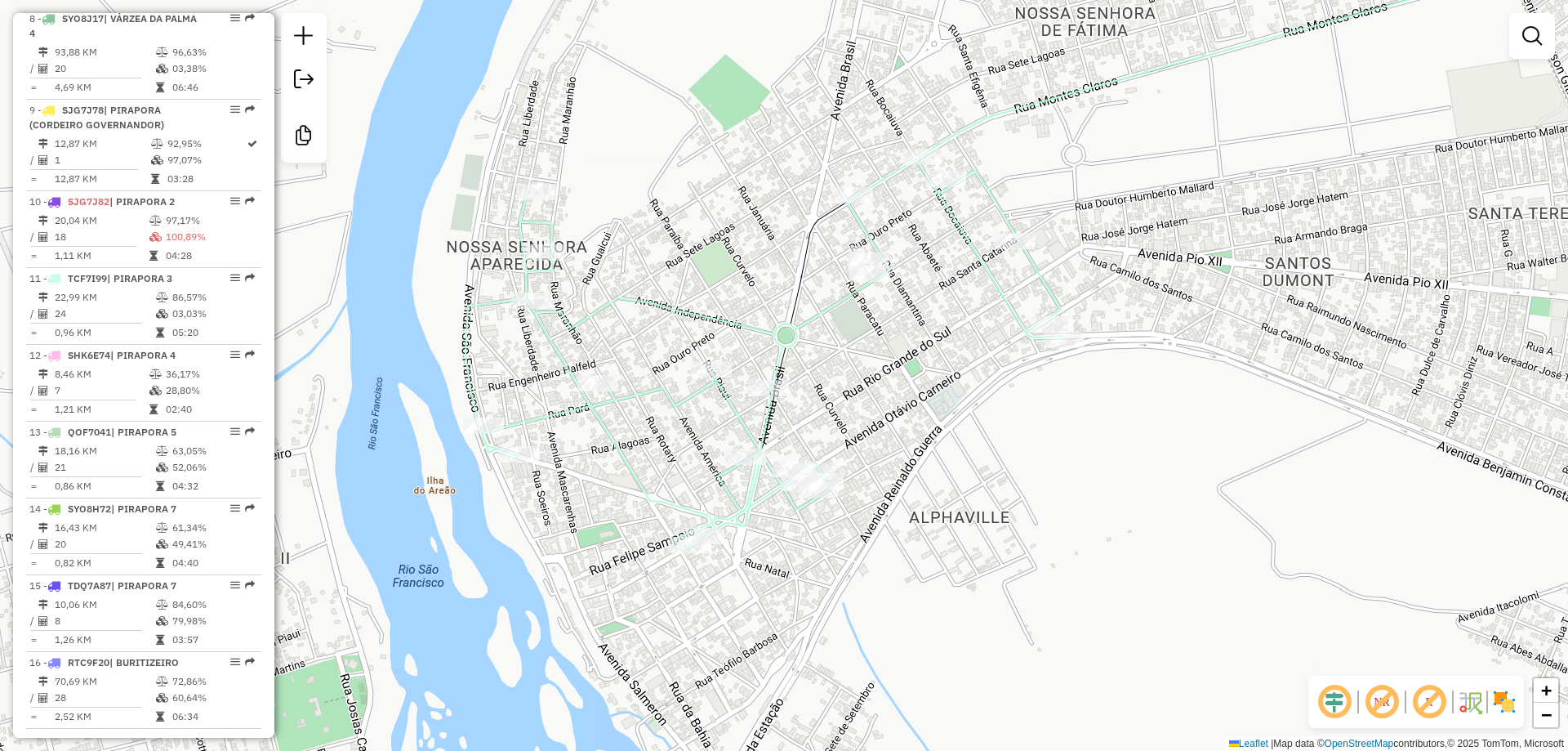
drag, startPoint x: 1122, startPoint y: 518, endPoint x: 1157, endPoint y: 523, distance: 35.4
click at [1157, 523] on div "Janela de atendimento Grade de atendimento Capacidade Transportadoras Veículos …" at bounding box center [784, 376] width 1568 height 751
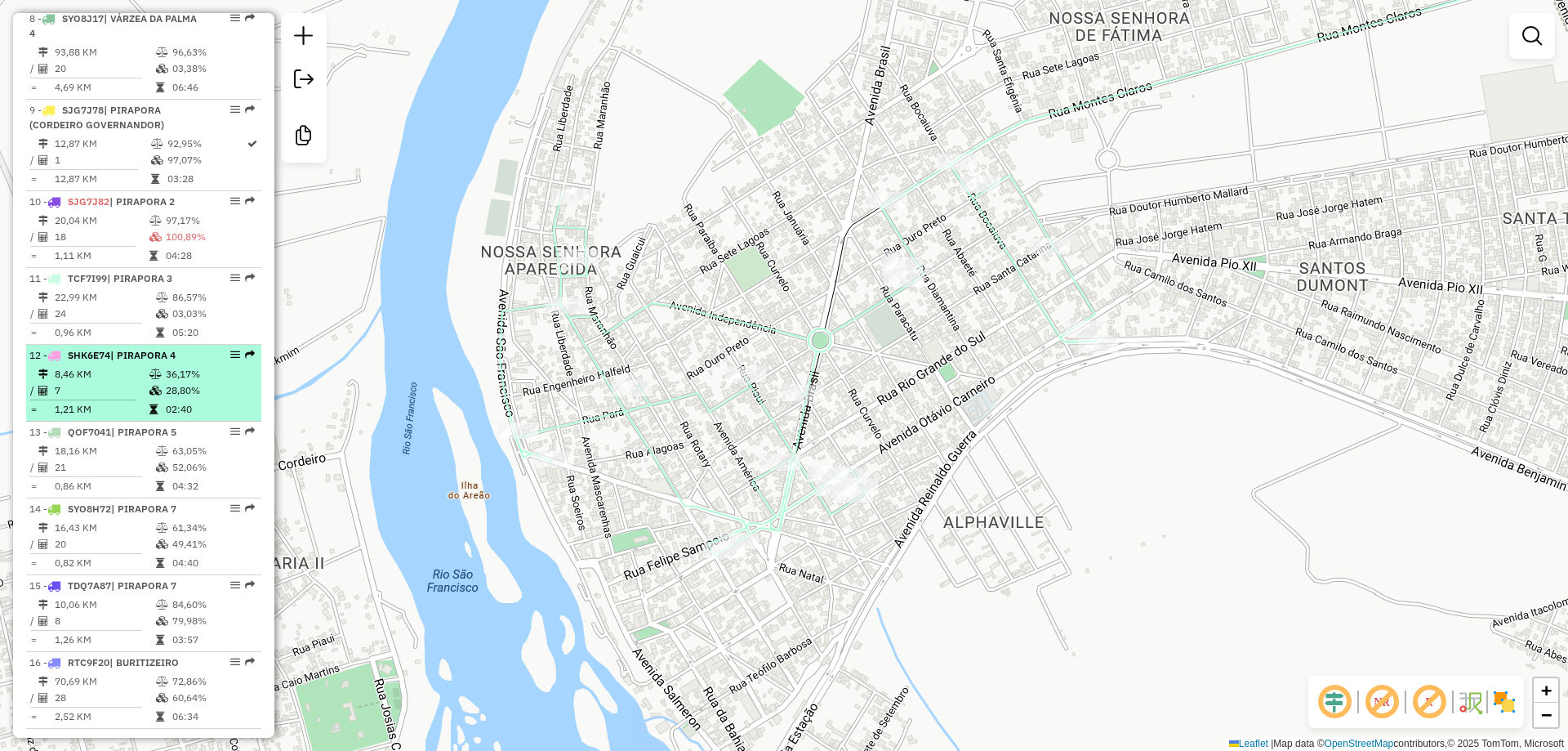
click at [116, 399] on td "7" at bounding box center [101, 390] width 95 height 17
select select "**********"
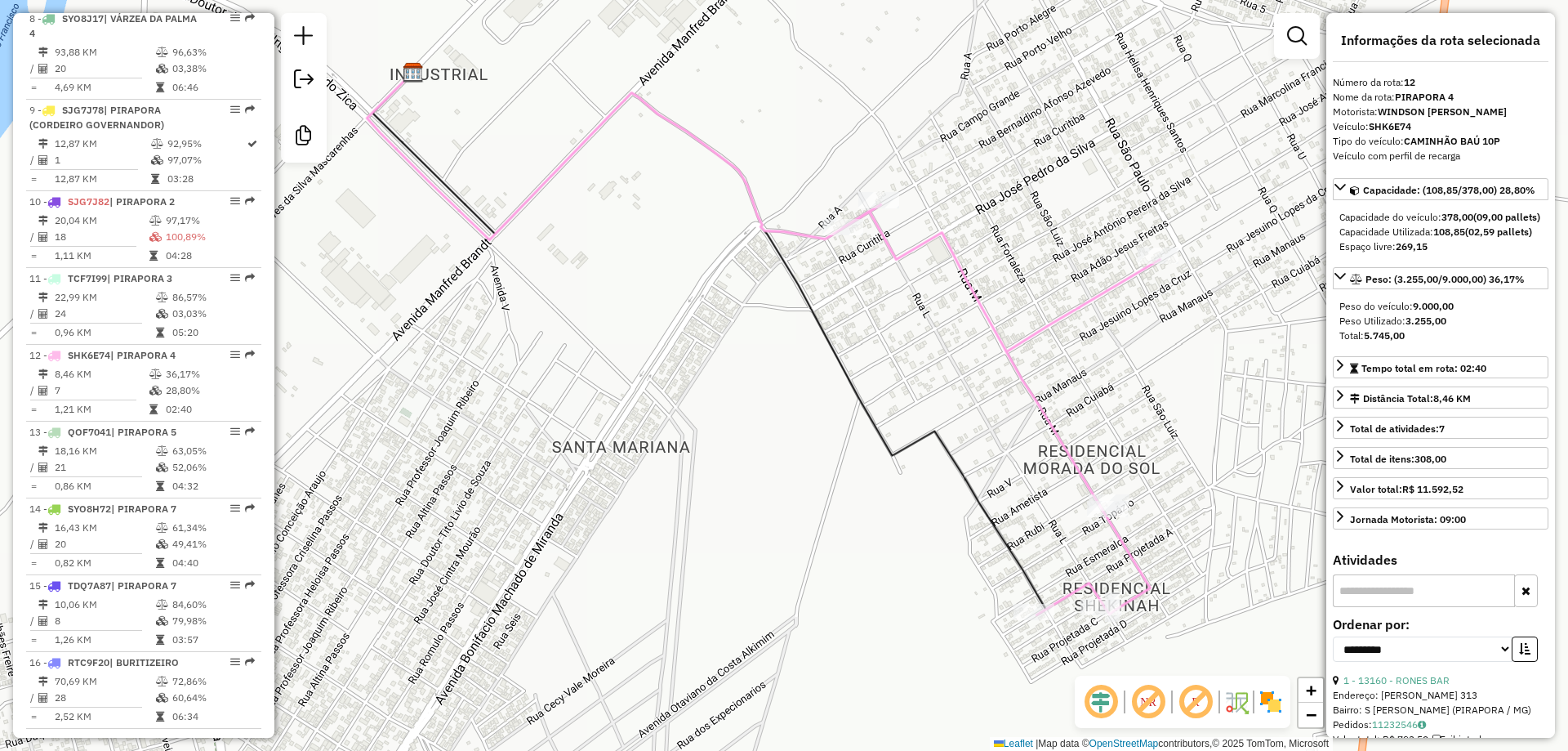
drag, startPoint x: 826, startPoint y: 493, endPoint x: 776, endPoint y: 478, distance: 52.2
click at [776, 478] on div "Janela de atendimento Grade de atendimento Capacidade Transportadoras Veículos …" at bounding box center [784, 376] width 1568 height 751
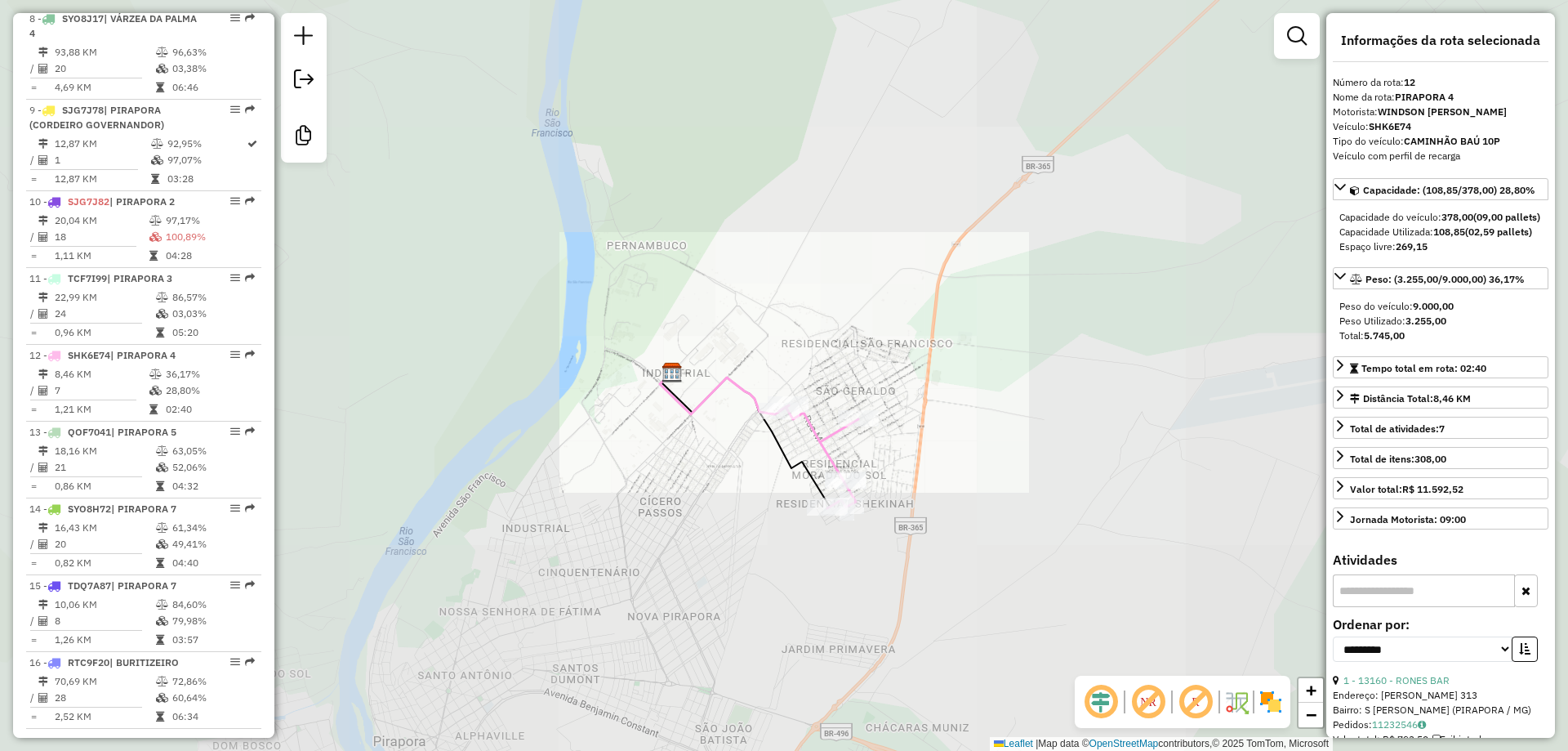
drag, startPoint x: 738, startPoint y: 478, endPoint x: 685, endPoint y: 491, distance: 54.6
click at [687, 489] on div "Janela de atendimento Grade de atendimento Capacidade Transportadoras Veículos …" at bounding box center [784, 376] width 1568 height 751
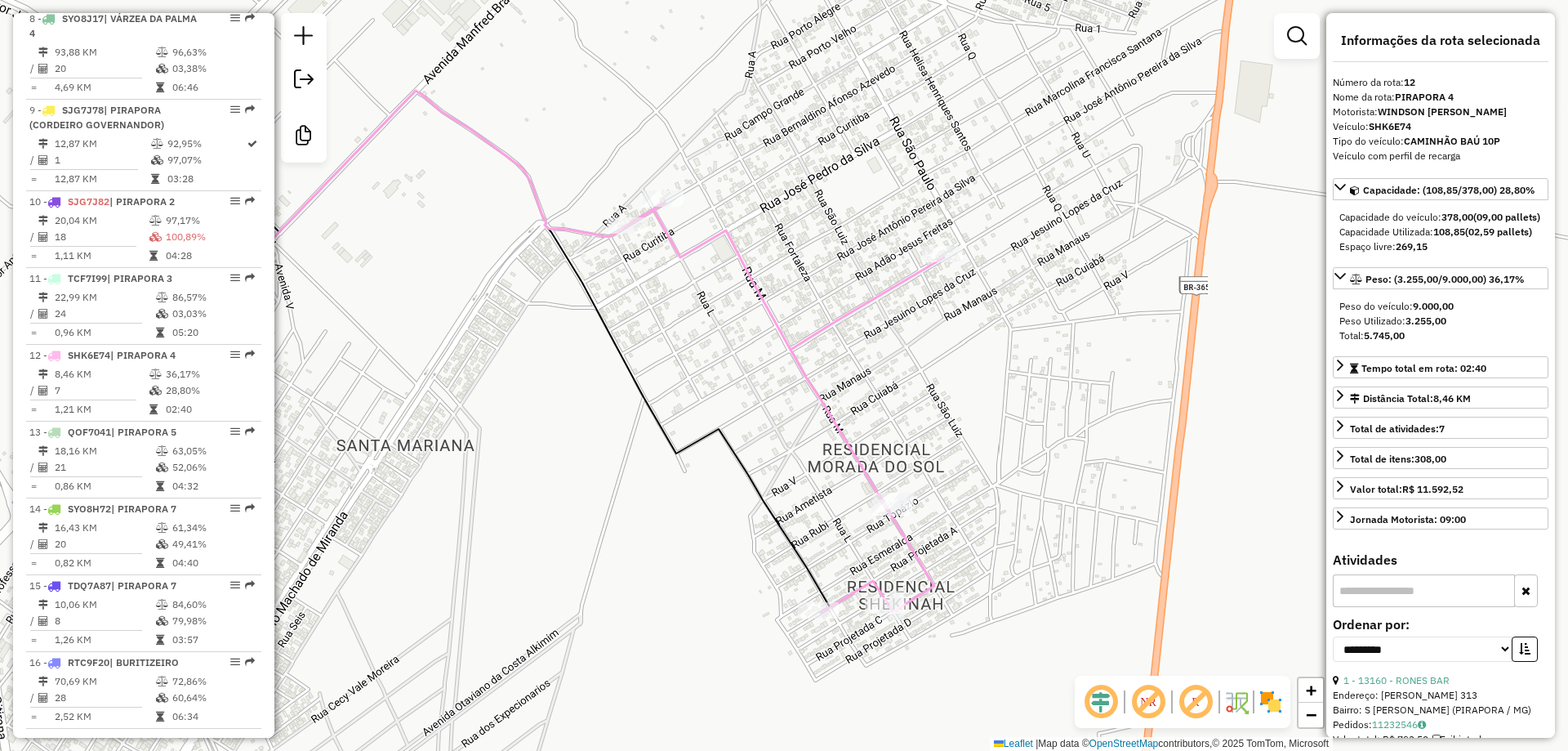
drag, startPoint x: 1014, startPoint y: 449, endPoint x: 959, endPoint y: 408, distance: 68.6
click at [959, 408] on div "Janela de atendimento Grade de atendimento Capacidade Transportadoras Veículos …" at bounding box center [784, 376] width 1568 height 751
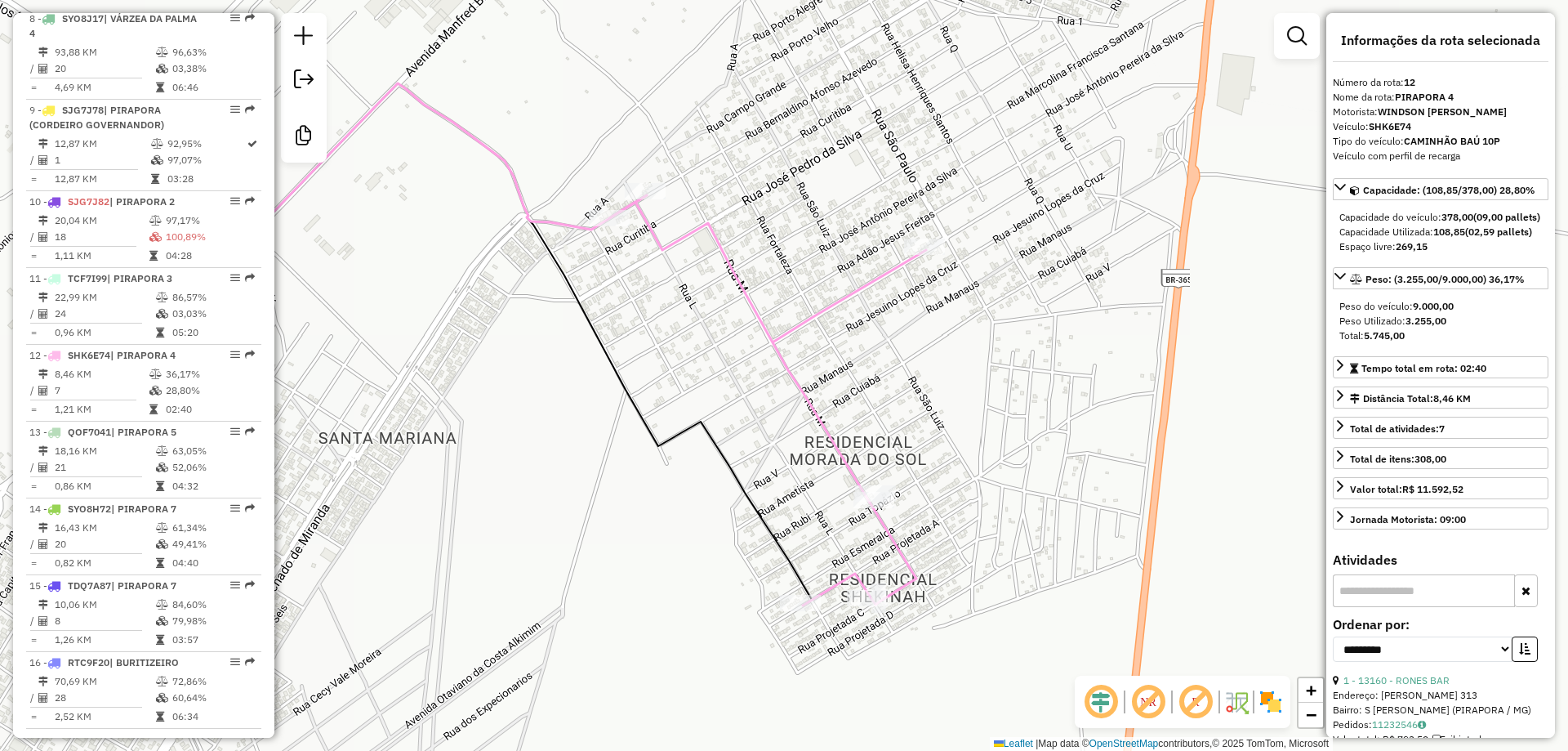
click at [959, 408] on div "Janela de atendimento Grade de atendimento Capacidade Transportadoras Veículos …" at bounding box center [784, 376] width 1568 height 751
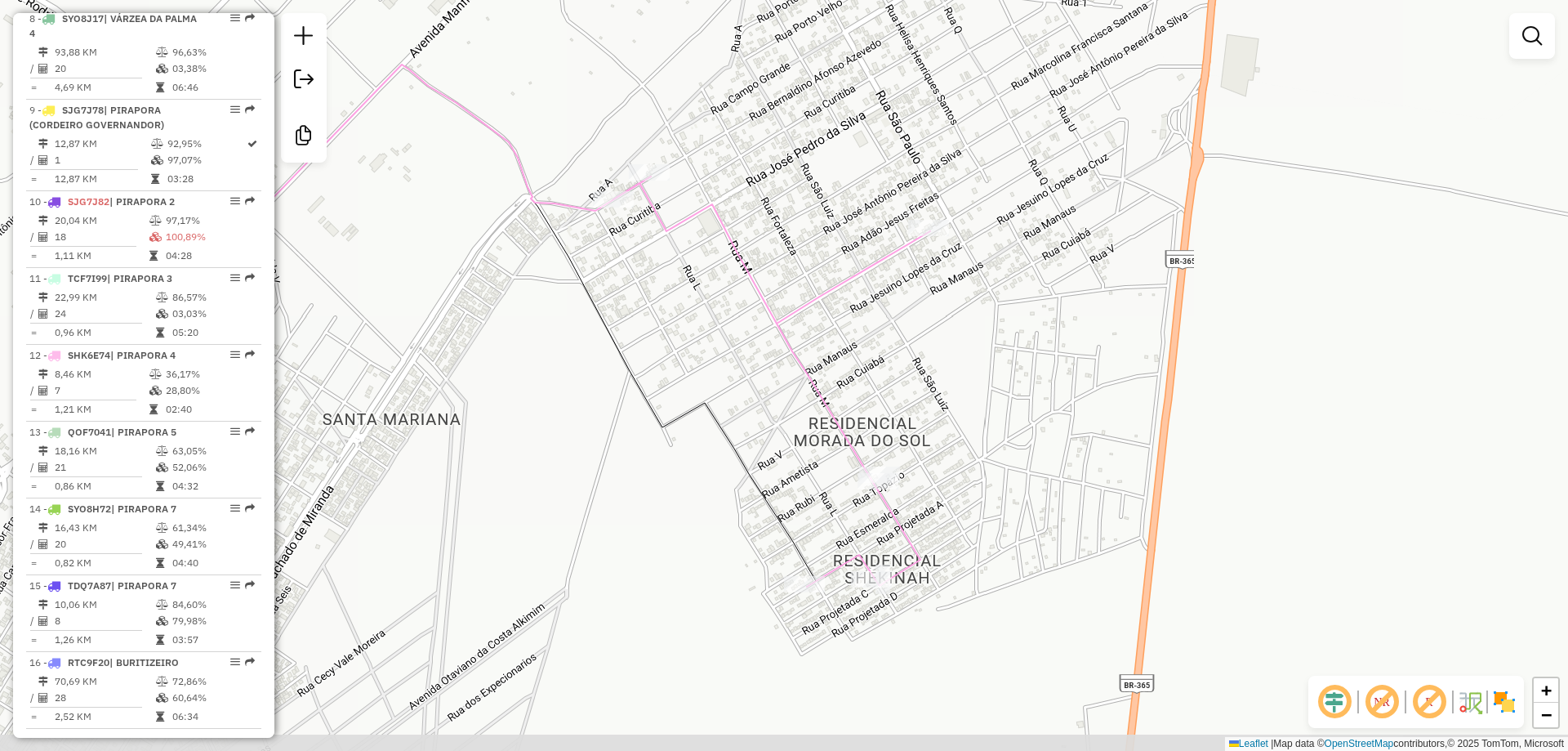
drag, startPoint x: 995, startPoint y: 434, endPoint x: 990, endPoint y: 404, distance: 30.4
click at [999, 414] on div "Janela de atendimento Grade de atendimento Capacidade Transportadoras Veículos …" at bounding box center [784, 376] width 1568 height 751
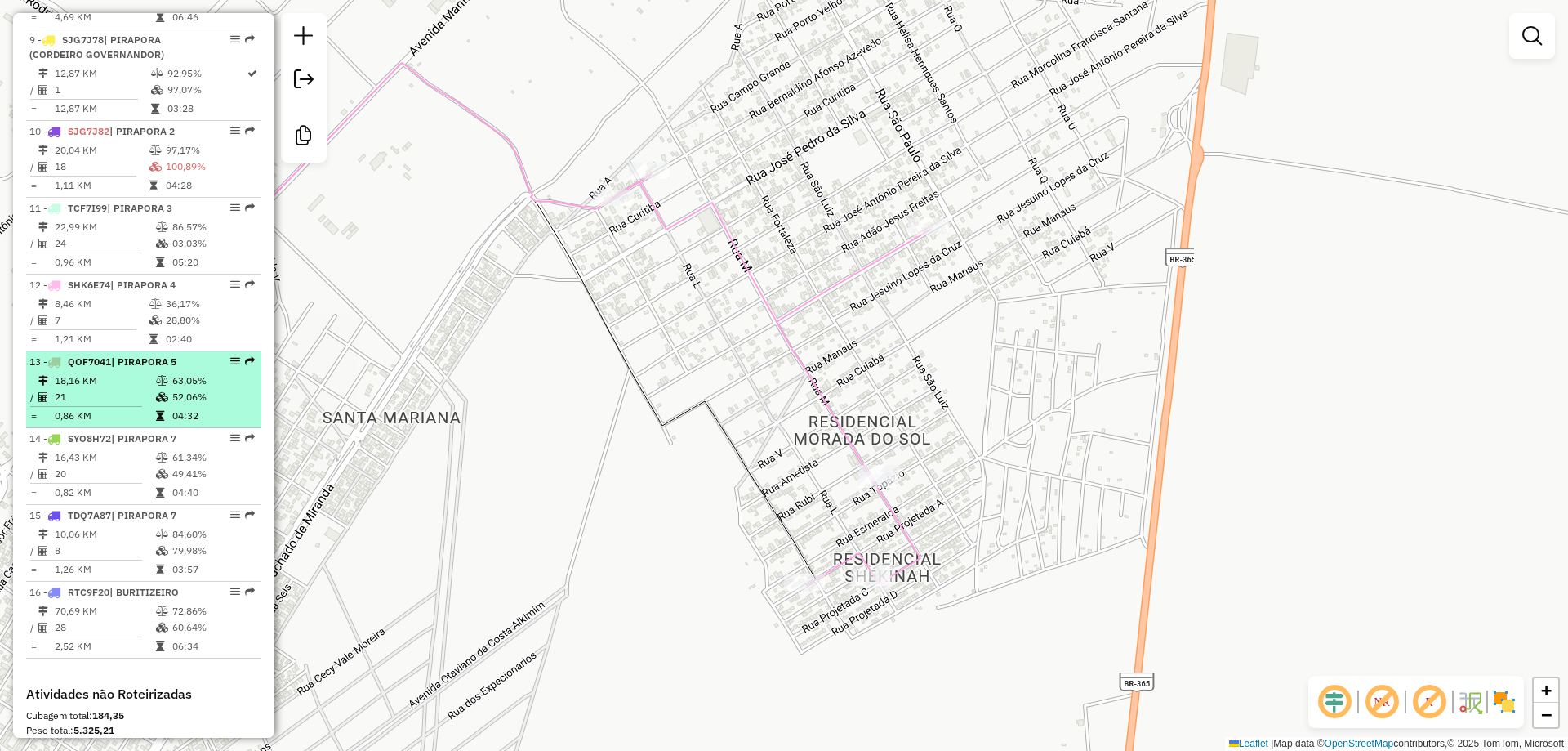
scroll to position [1332, 0]
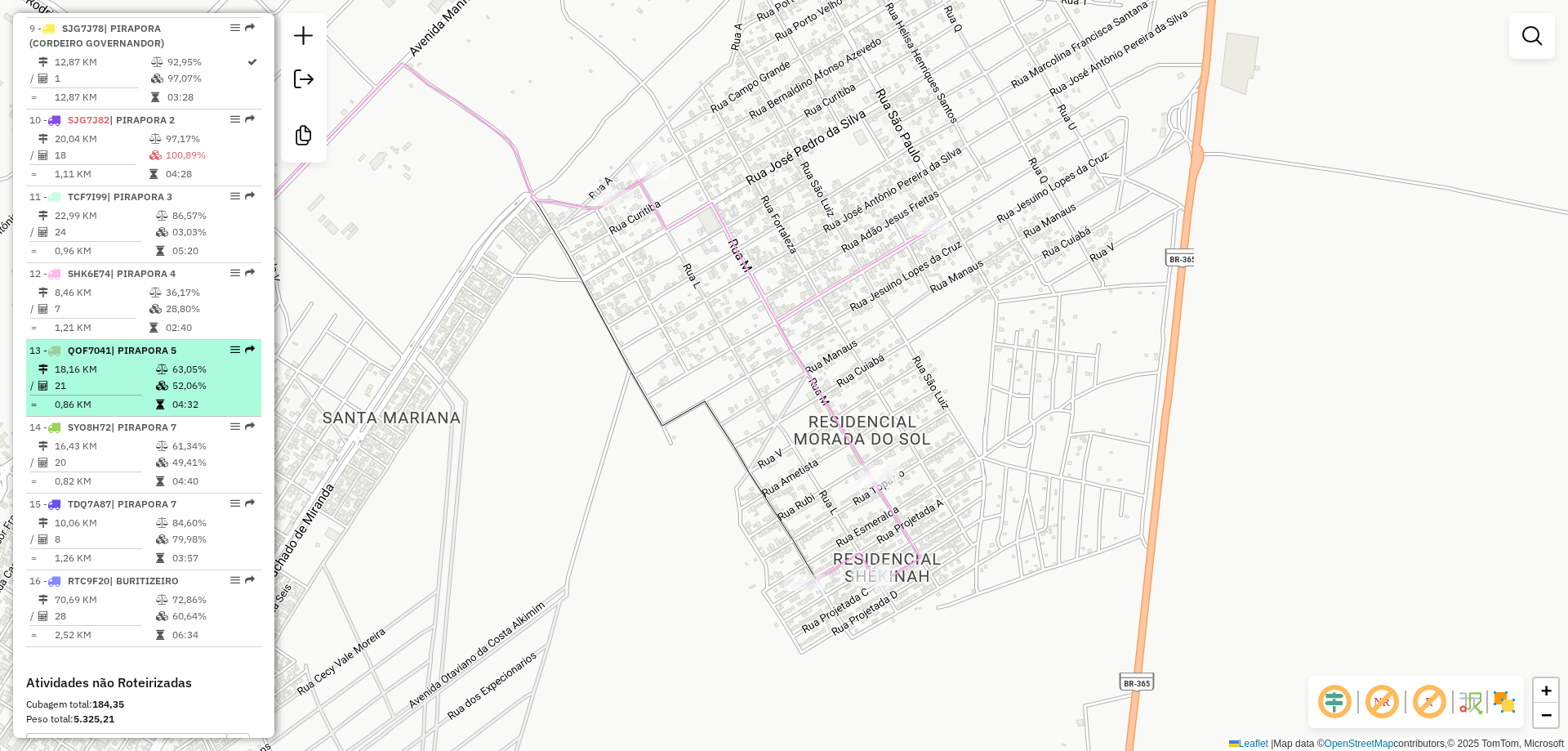
click at [105, 377] on td "18,16 KM" at bounding box center [105, 369] width 102 height 17
select select "**********"
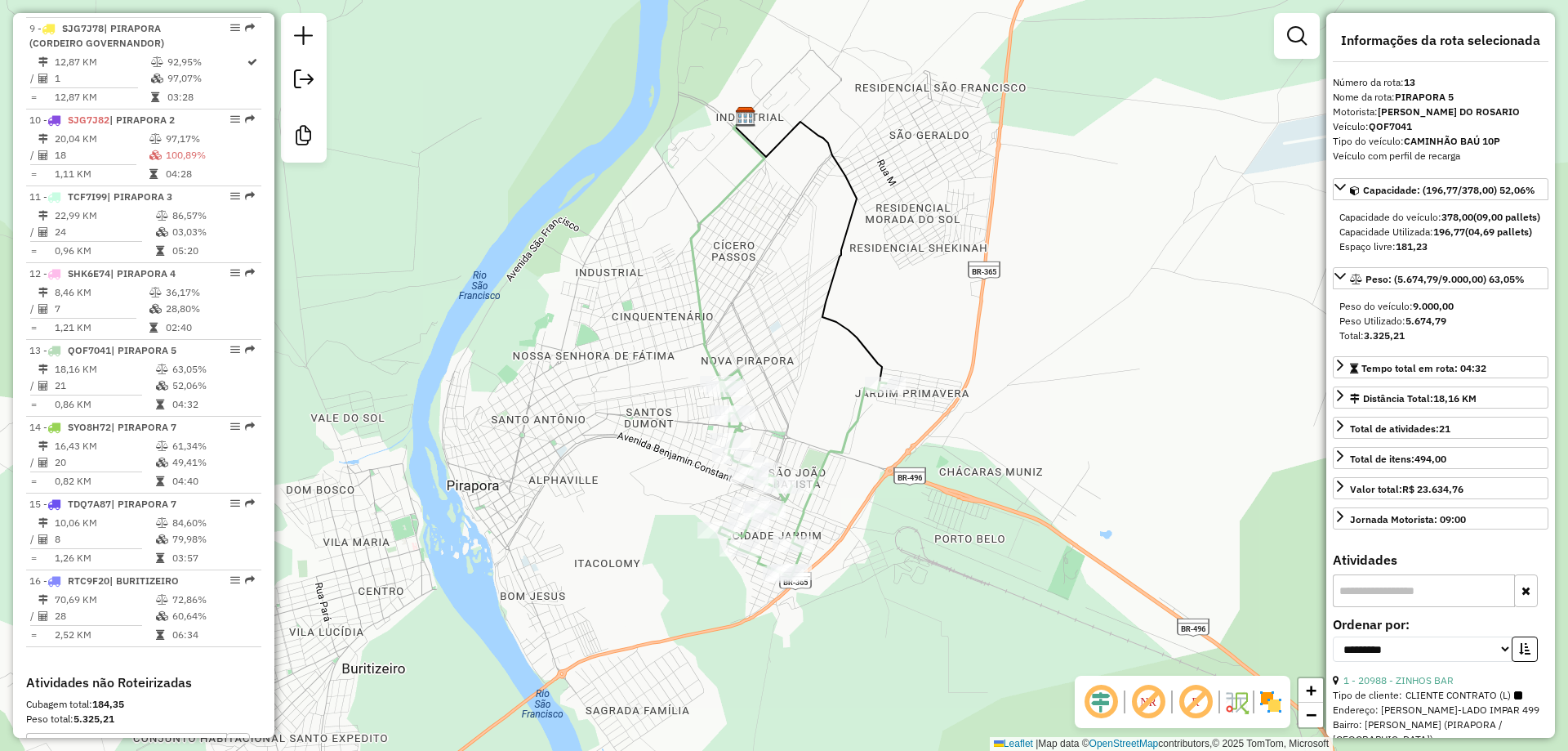
drag, startPoint x: 801, startPoint y: 332, endPoint x: 819, endPoint y: 301, distance: 35.8
click at [806, 221] on div "Janela de atendimento Grade de atendimento Capacidade Transportadoras Veículos …" at bounding box center [784, 376] width 1568 height 751
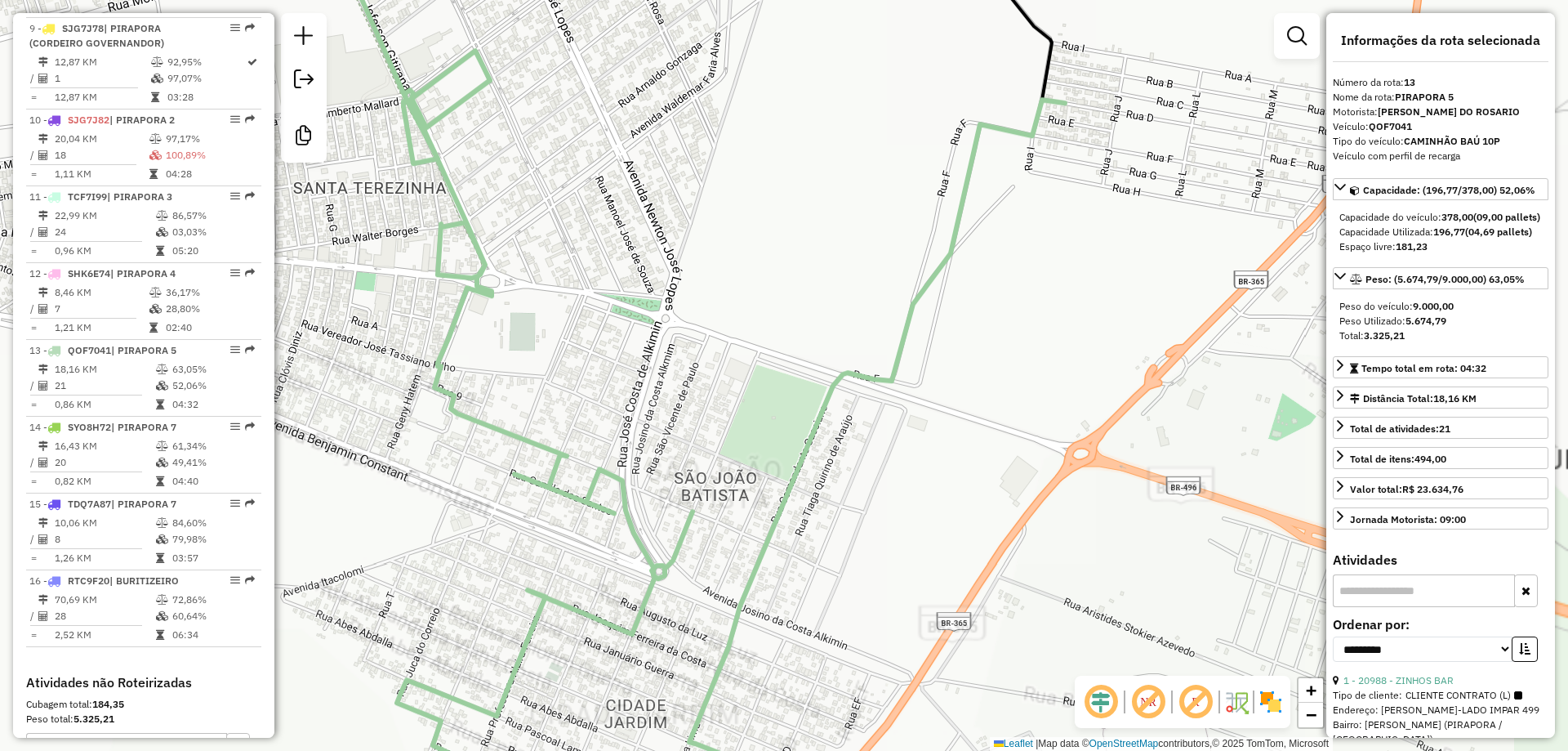
click at [783, 349] on div "Janela de atendimento Grade de atendimento Capacidade Transportadoras Veículos …" at bounding box center [784, 376] width 1568 height 751
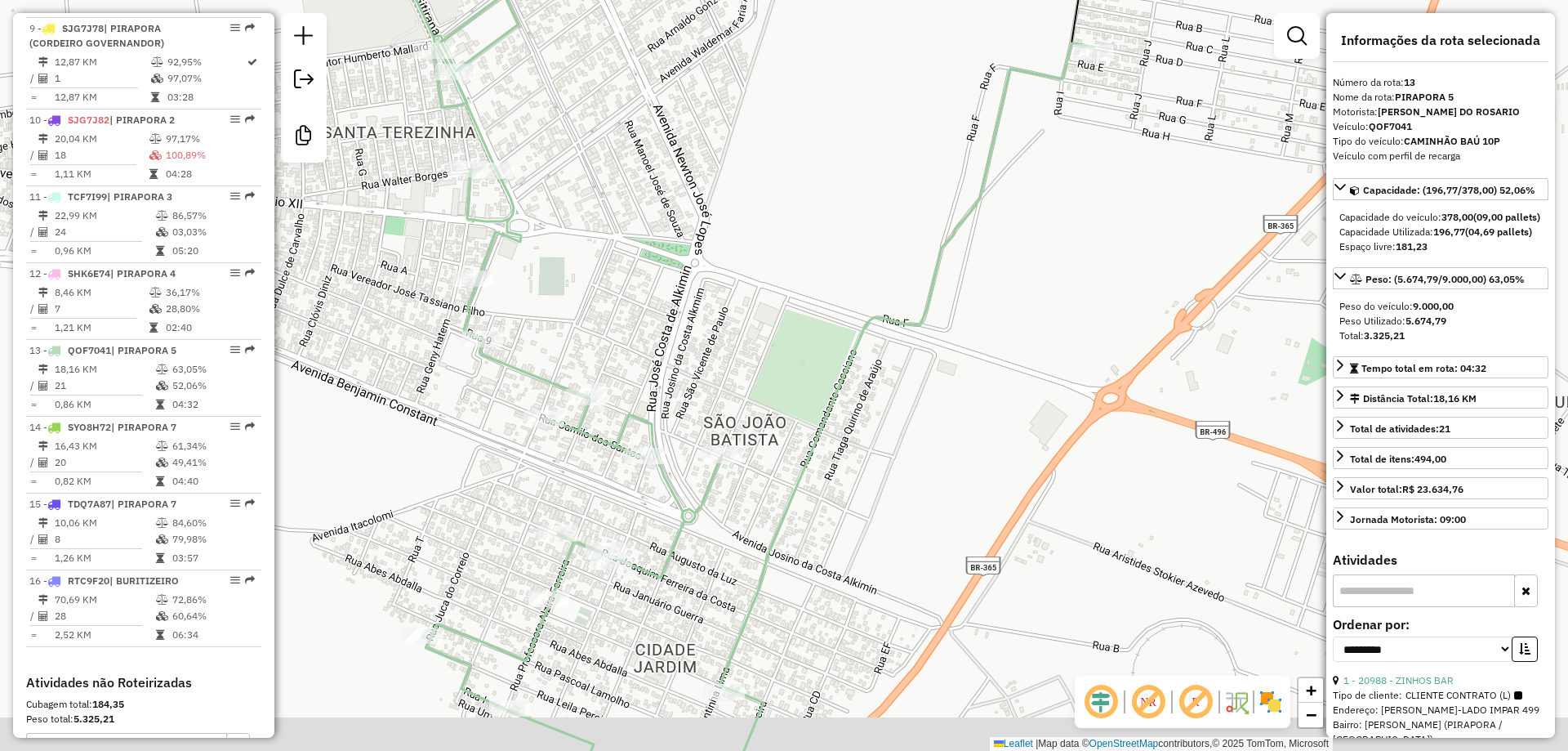
drag, startPoint x: 854, startPoint y: 275, endPoint x: 883, endPoint y: 231, distance: 52.7
click at [883, 231] on div "Janela de atendimento Grade de atendimento Capacidade Transportadoras Veículos …" at bounding box center [784, 376] width 1568 height 751
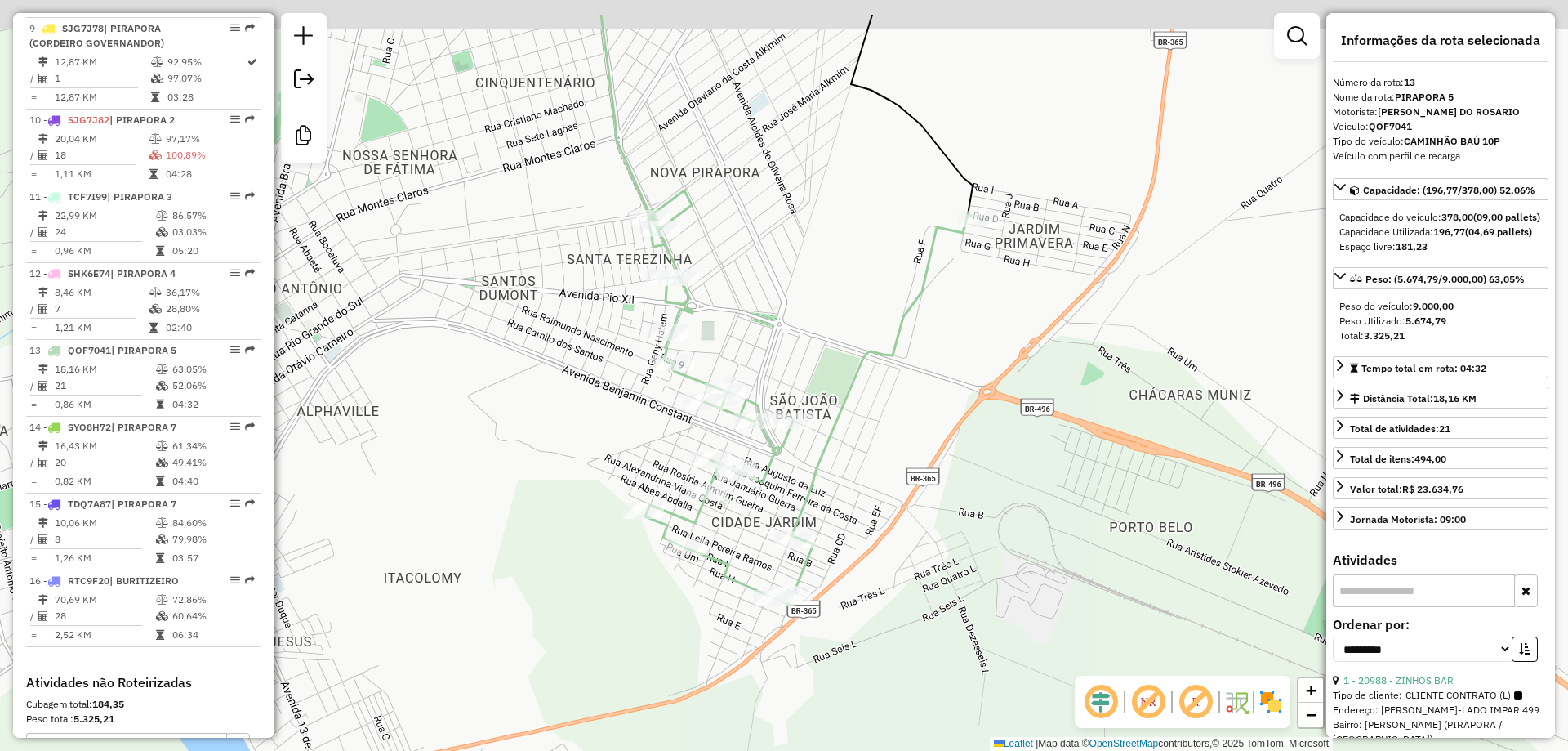
drag, startPoint x: 873, startPoint y: 257, endPoint x: 854, endPoint y: 344, distance: 89.1
click at [854, 342] on div "Janela de atendimento Grade de atendimento Capacidade Transportadoras Veículos …" at bounding box center [784, 376] width 1568 height 751
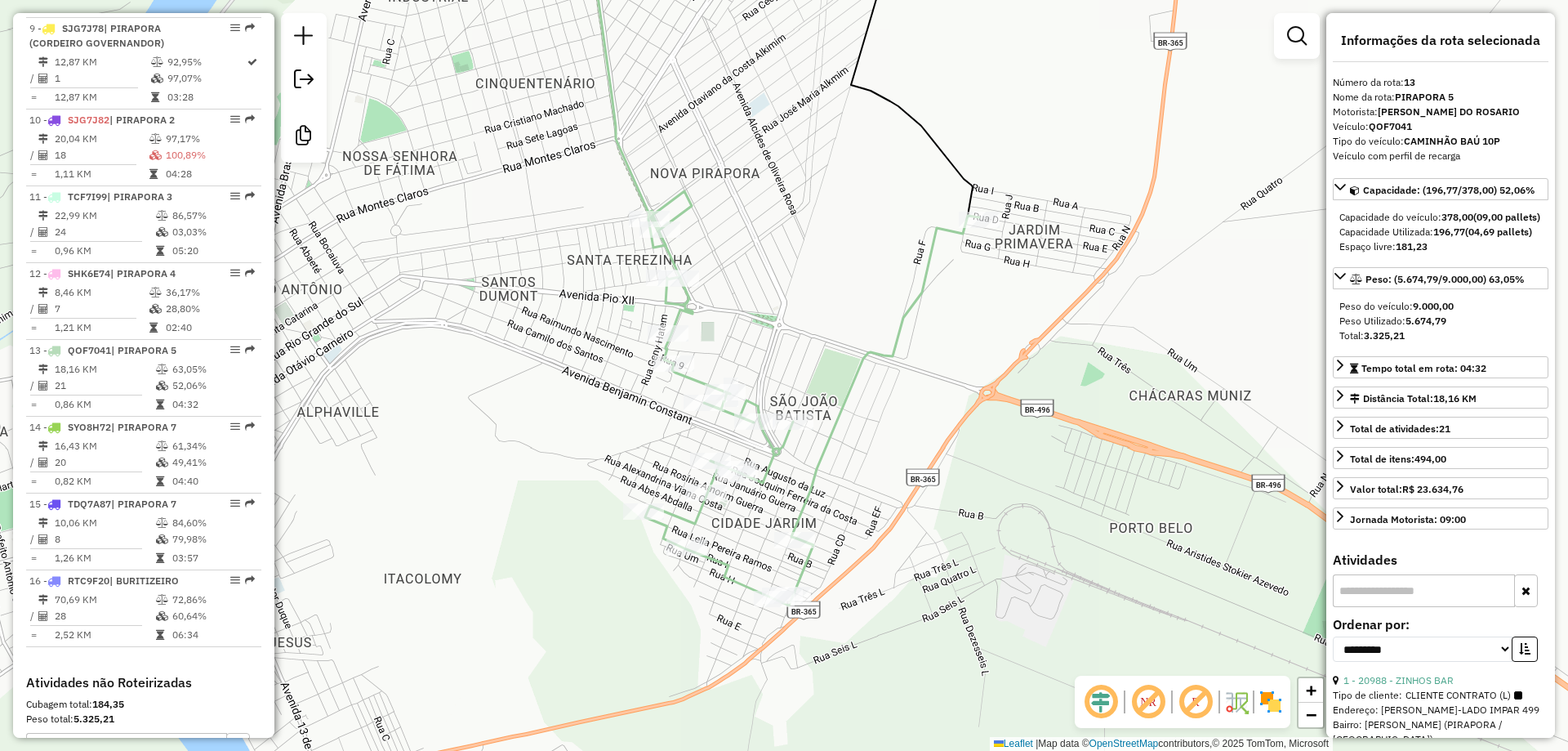
click at [993, 434] on div "Janela de atendimento Grade de atendimento Capacidade Transportadoras Veículos …" at bounding box center [784, 376] width 1568 height 751
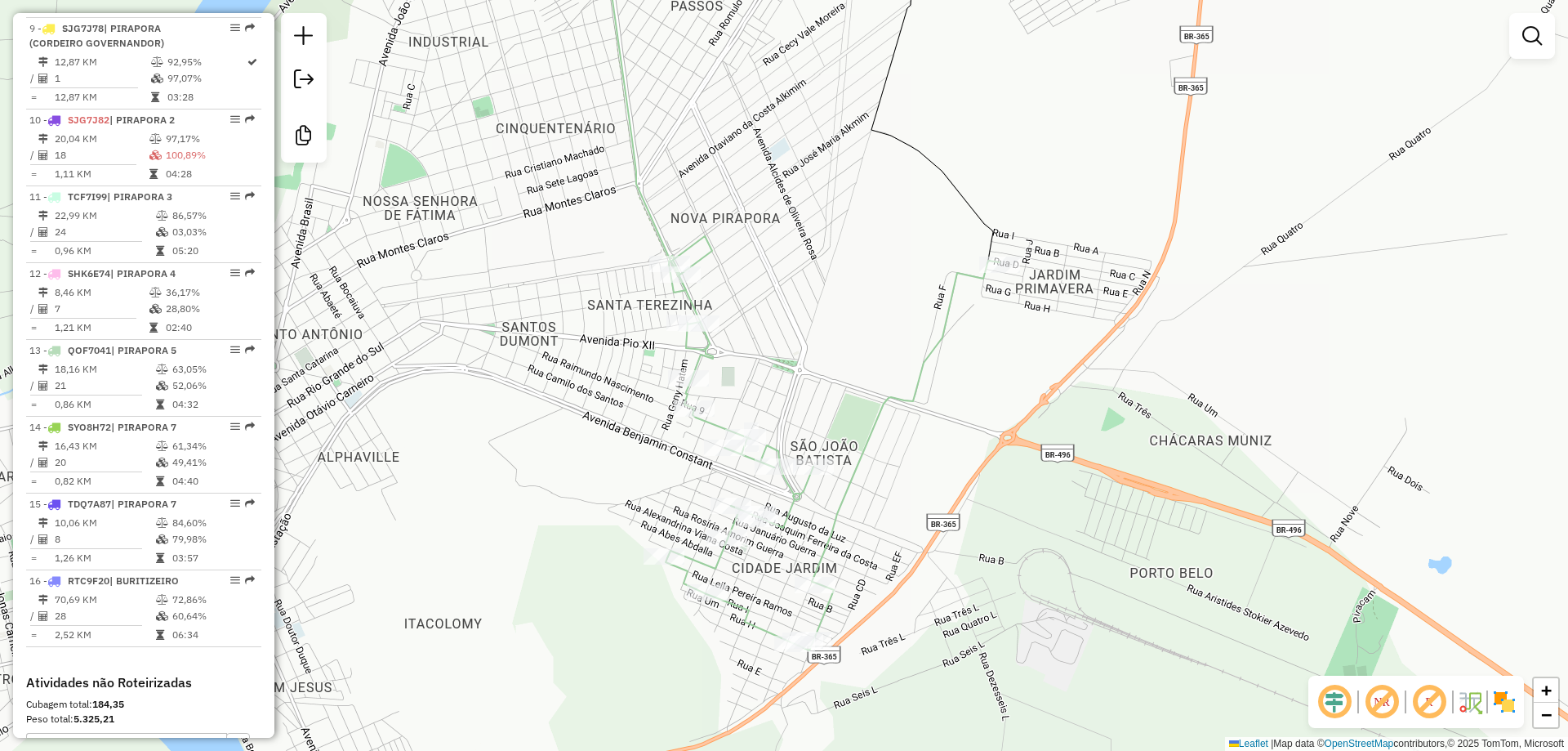
click at [1105, 464] on div "Janela de atendimento Grade de atendimento Capacidade Transportadoras Veículos …" at bounding box center [784, 376] width 1568 height 751
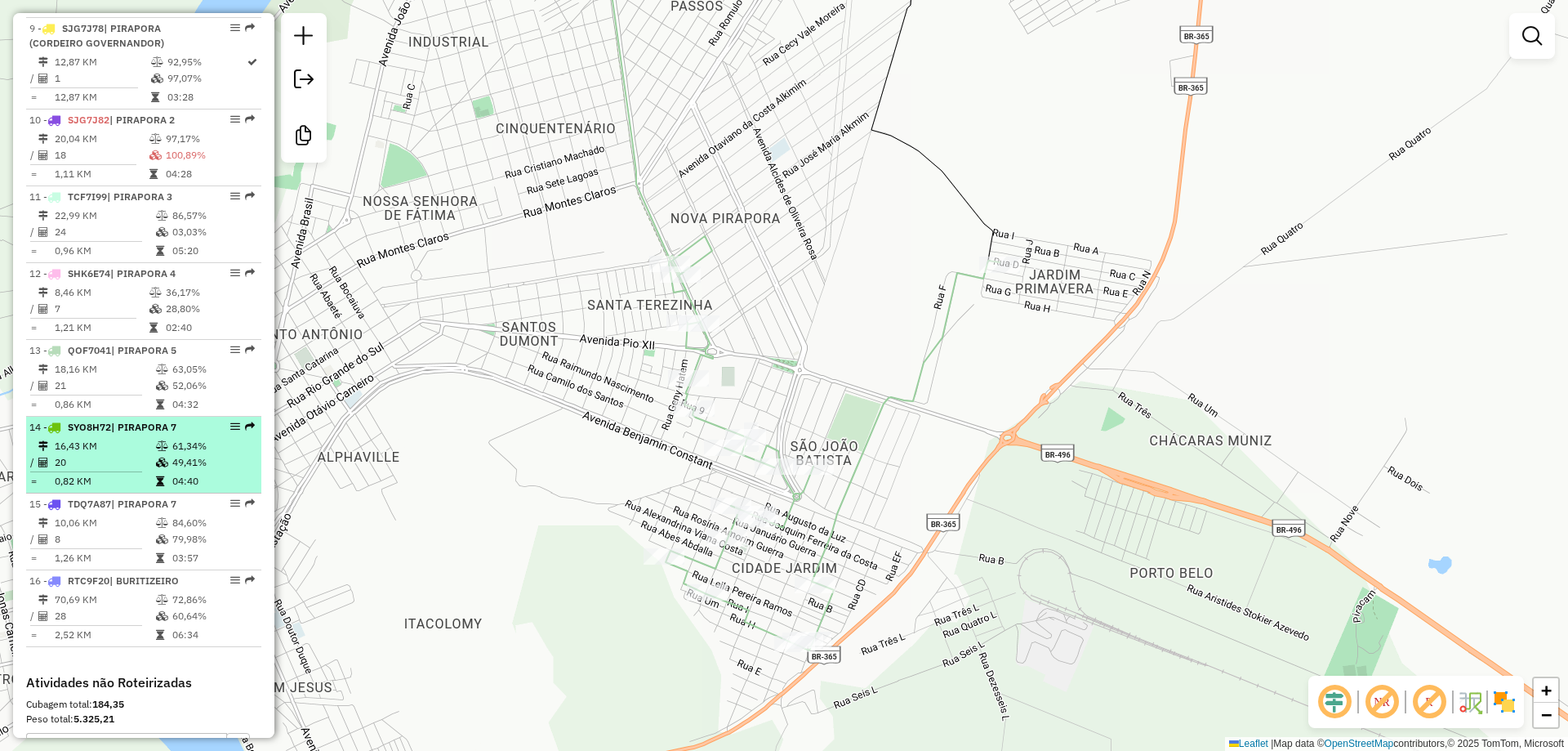
click at [111, 434] on div "14 - SYO8H72 | PIRAPORA 7" at bounding box center [115, 426] width 173 height 15
select select "**********"
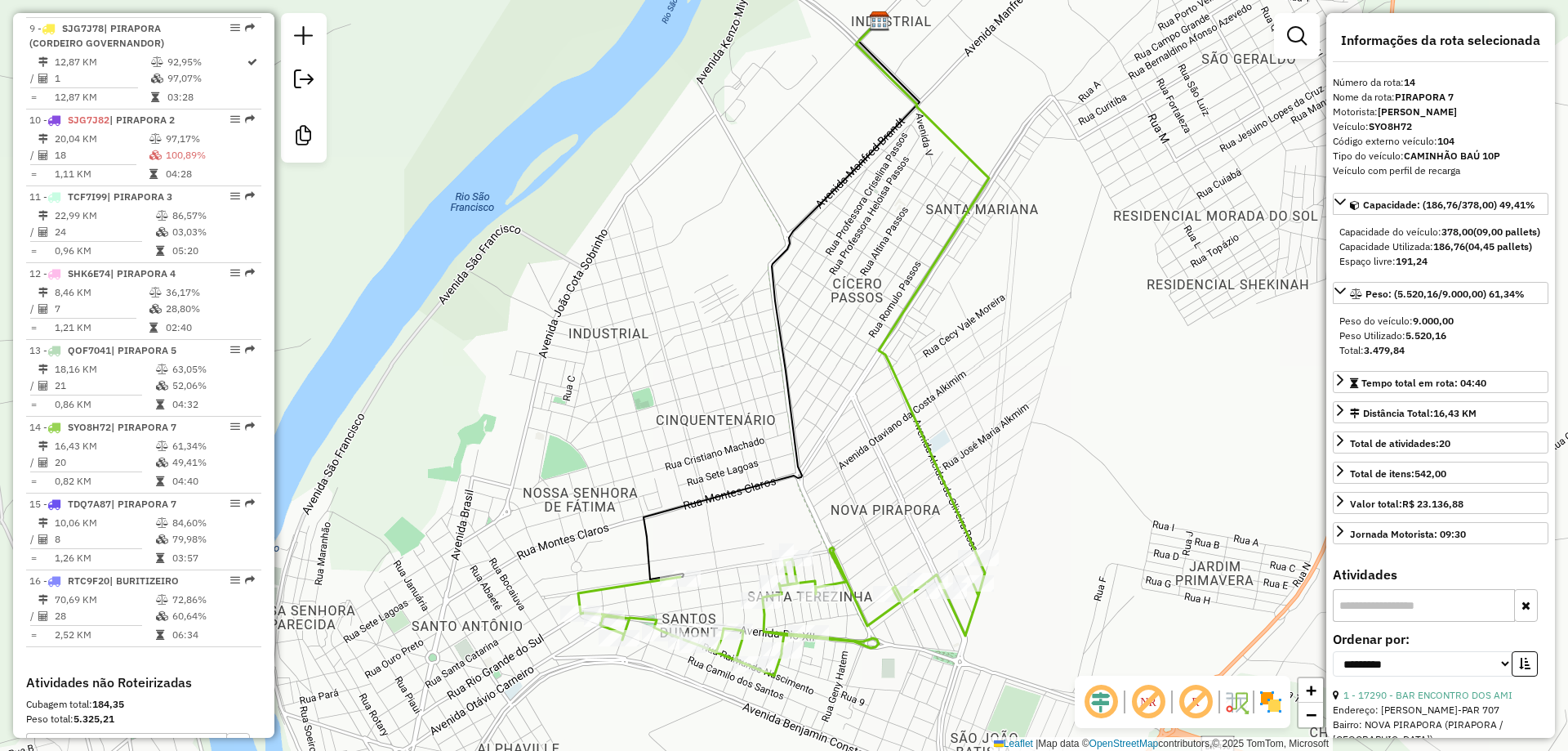
drag, startPoint x: 843, startPoint y: 461, endPoint x: 843, endPoint y: 263, distance: 198.0
click at [843, 263] on div "Janela de atendimento Grade de atendimento Capacidade Transportadoras Veículos …" at bounding box center [784, 376] width 1568 height 751
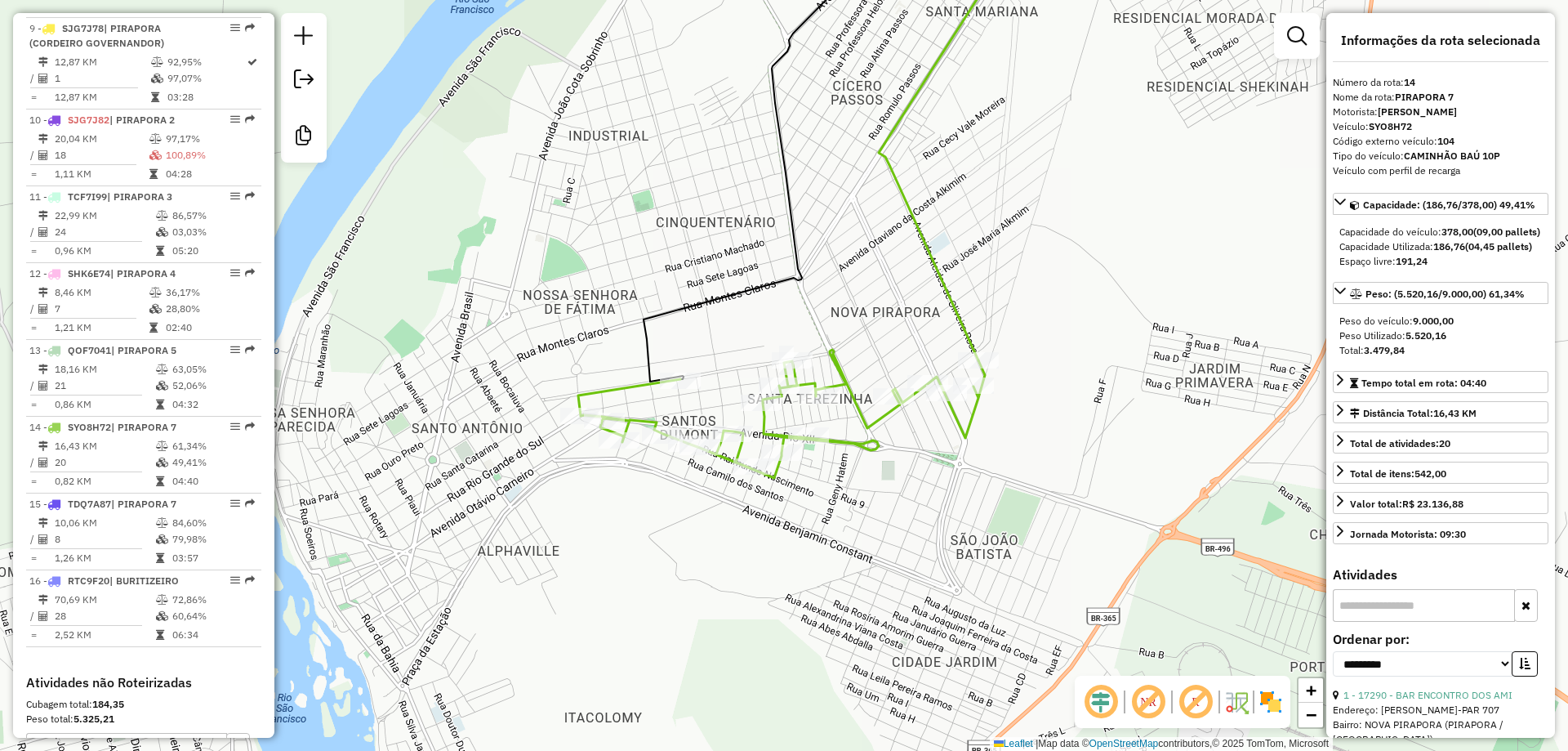
click at [820, 205] on div "Janela de atendimento Grade de atendimento Capacidade Transportadoras Veículos …" at bounding box center [784, 376] width 1568 height 751
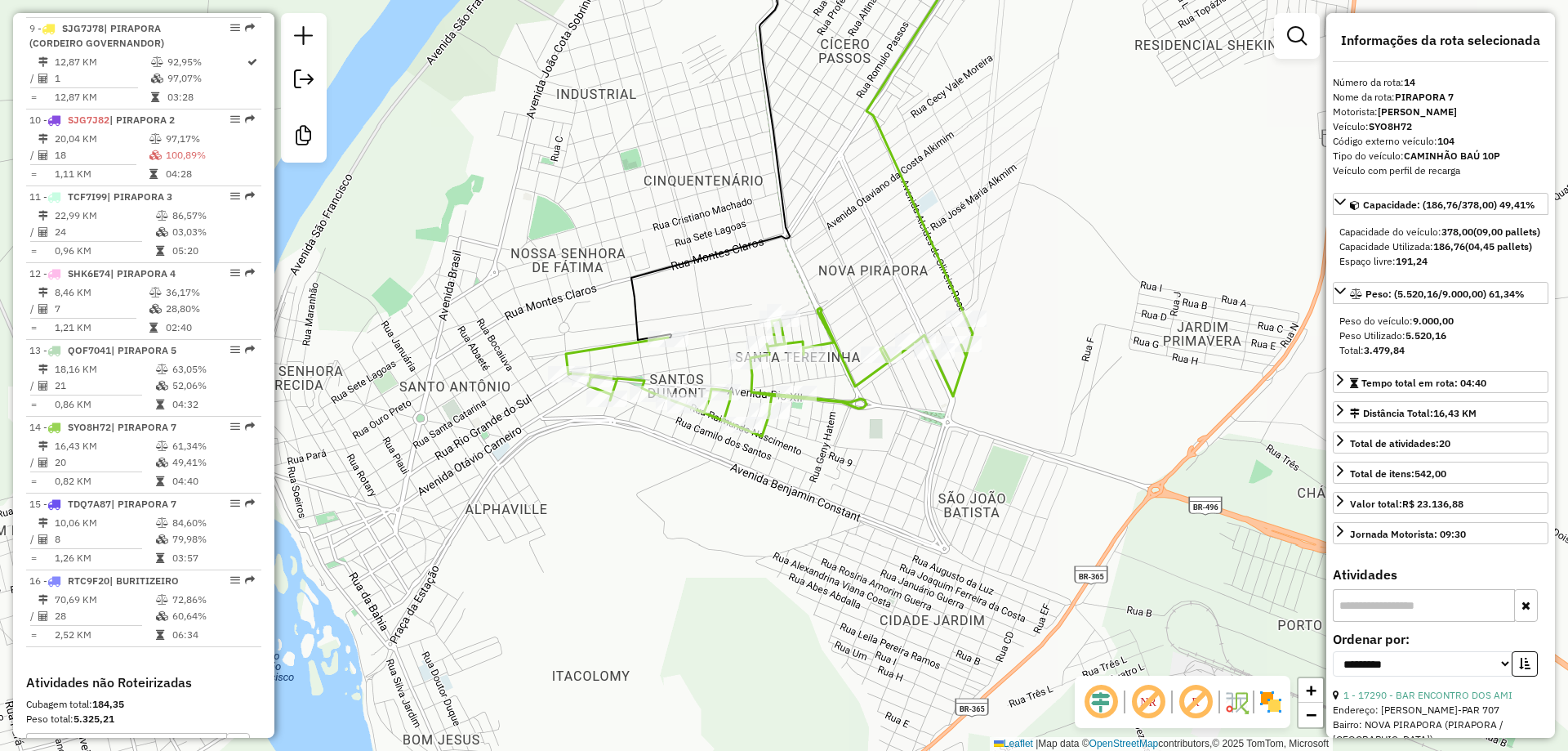
click at [820, 205] on div "Janela de atendimento Grade de atendimento Capacidade Transportadoras Veículos …" at bounding box center [784, 376] width 1568 height 751
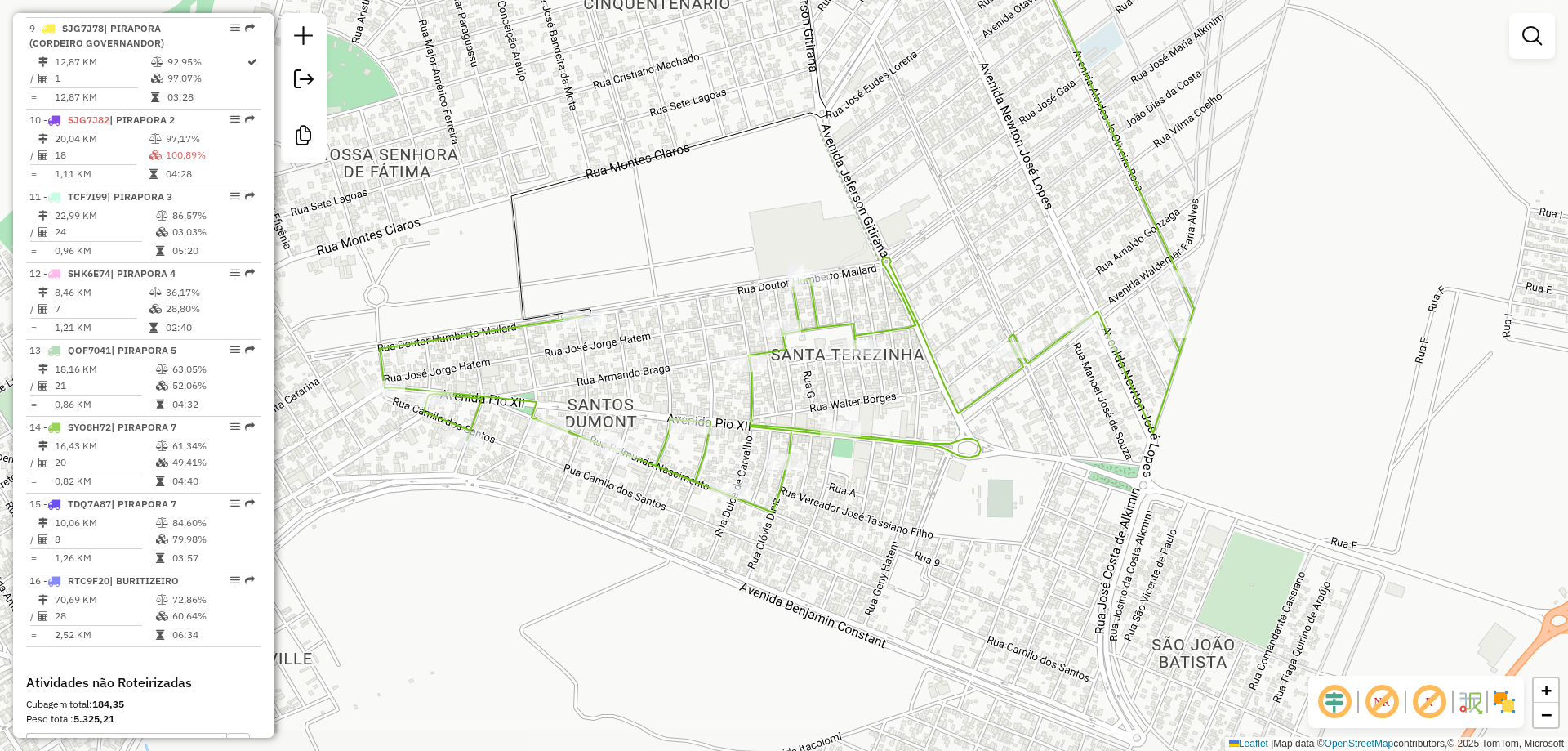
drag, startPoint x: 788, startPoint y: 255, endPoint x: 815, endPoint y: 123, distance: 134.7
click at [821, 110] on div "Janela de atendimento Grade de atendimento Capacidade Transportadoras Veículos …" at bounding box center [784, 376] width 1568 height 751
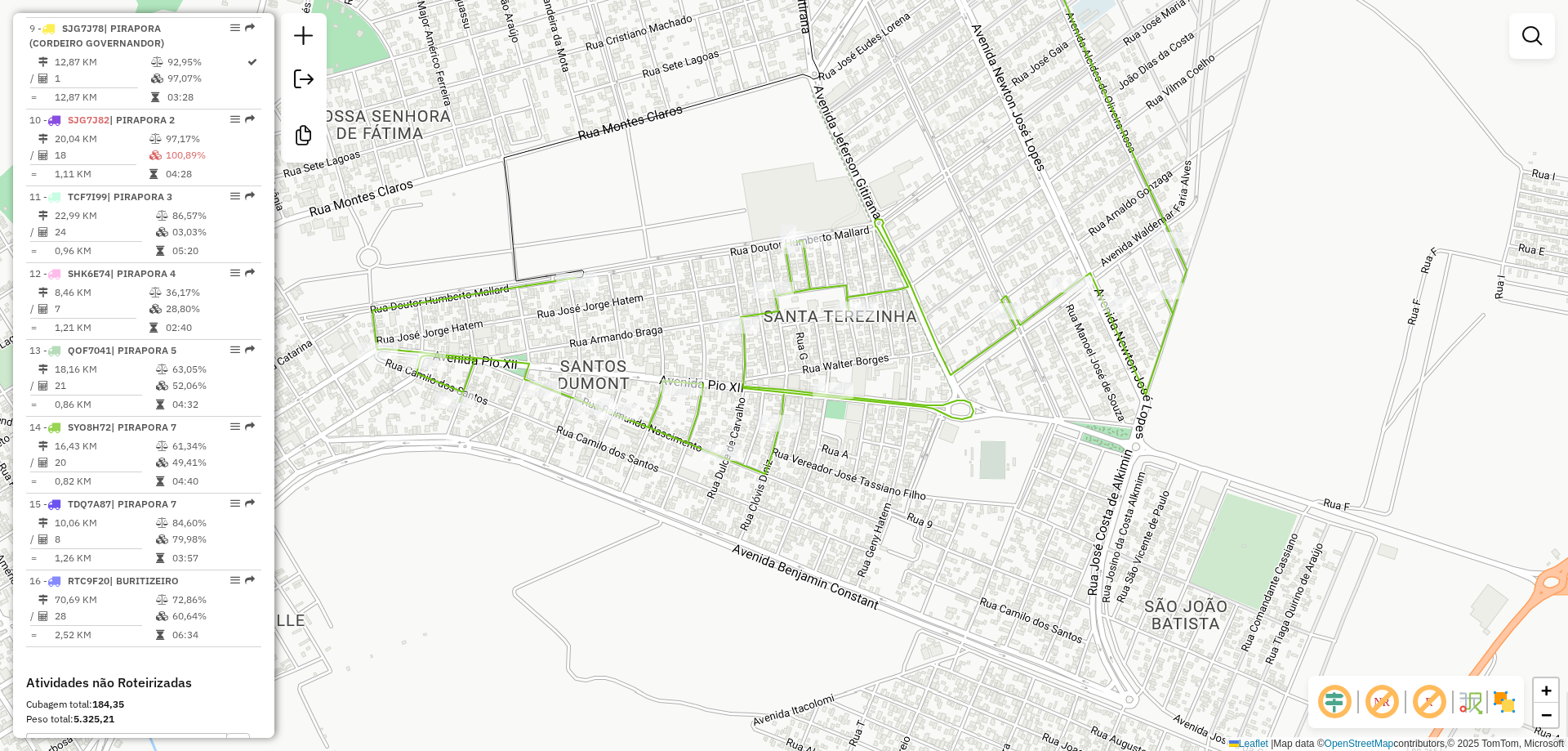
click at [815, 127] on div "Janela de atendimento Grade de atendimento Capacidade Transportadoras Veículos …" at bounding box center [784, 376] width 1568 height 751
click at [791, 153] on div "Janela de atendimento Grade de atendimento Capacidade Transportadoras Veículos …" at bounding box center [784, 376] width 1568 height 751
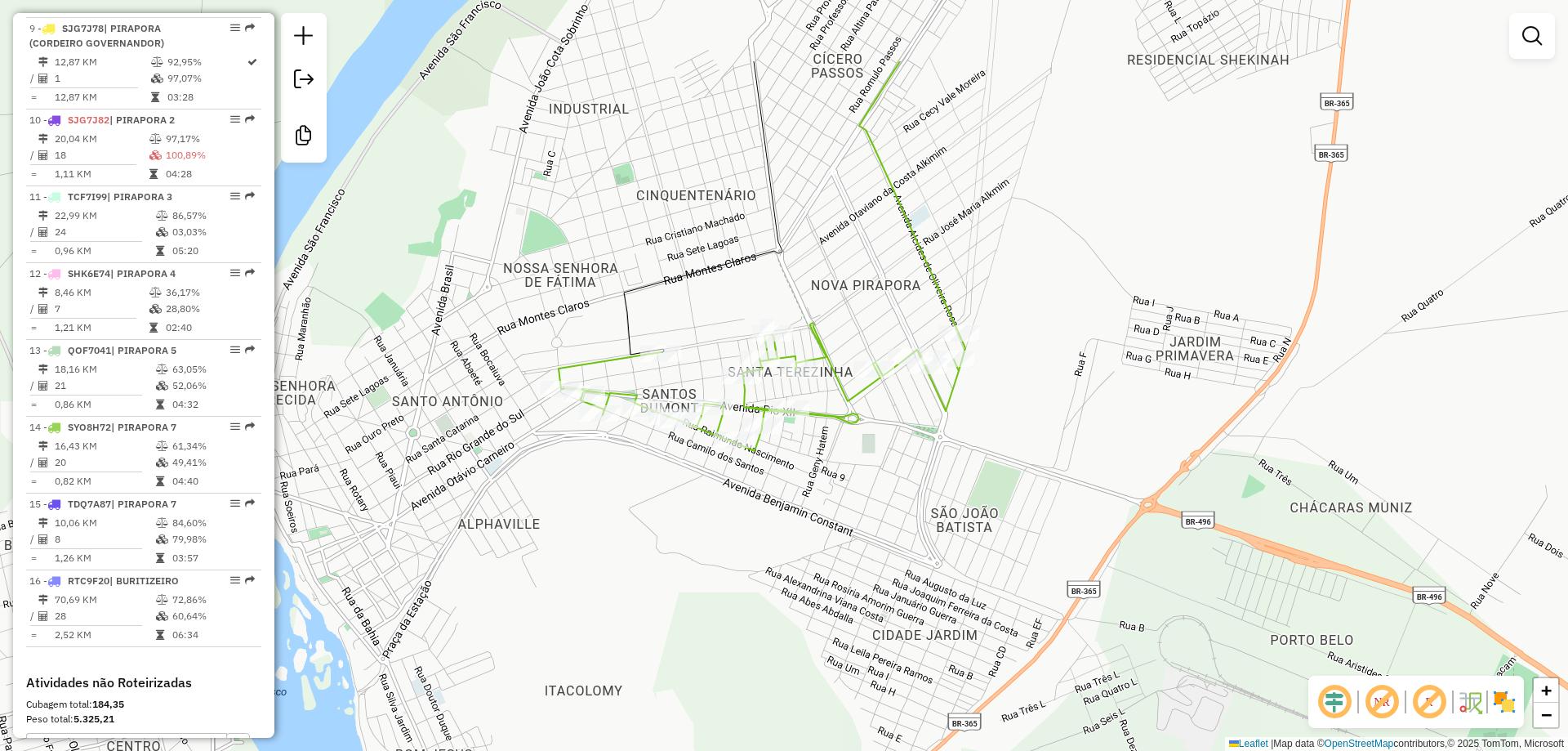
drag, startPoint x: 796, startPoint y: 147, endPoint x: 770, endPoint y: 347, distance: 201.7
click at [770, 347] on div "Janela de atendimento Grade de atendimento Capacidade Transportadoras Veículos …" at bounding box center [784, 376] width 1568 height 751
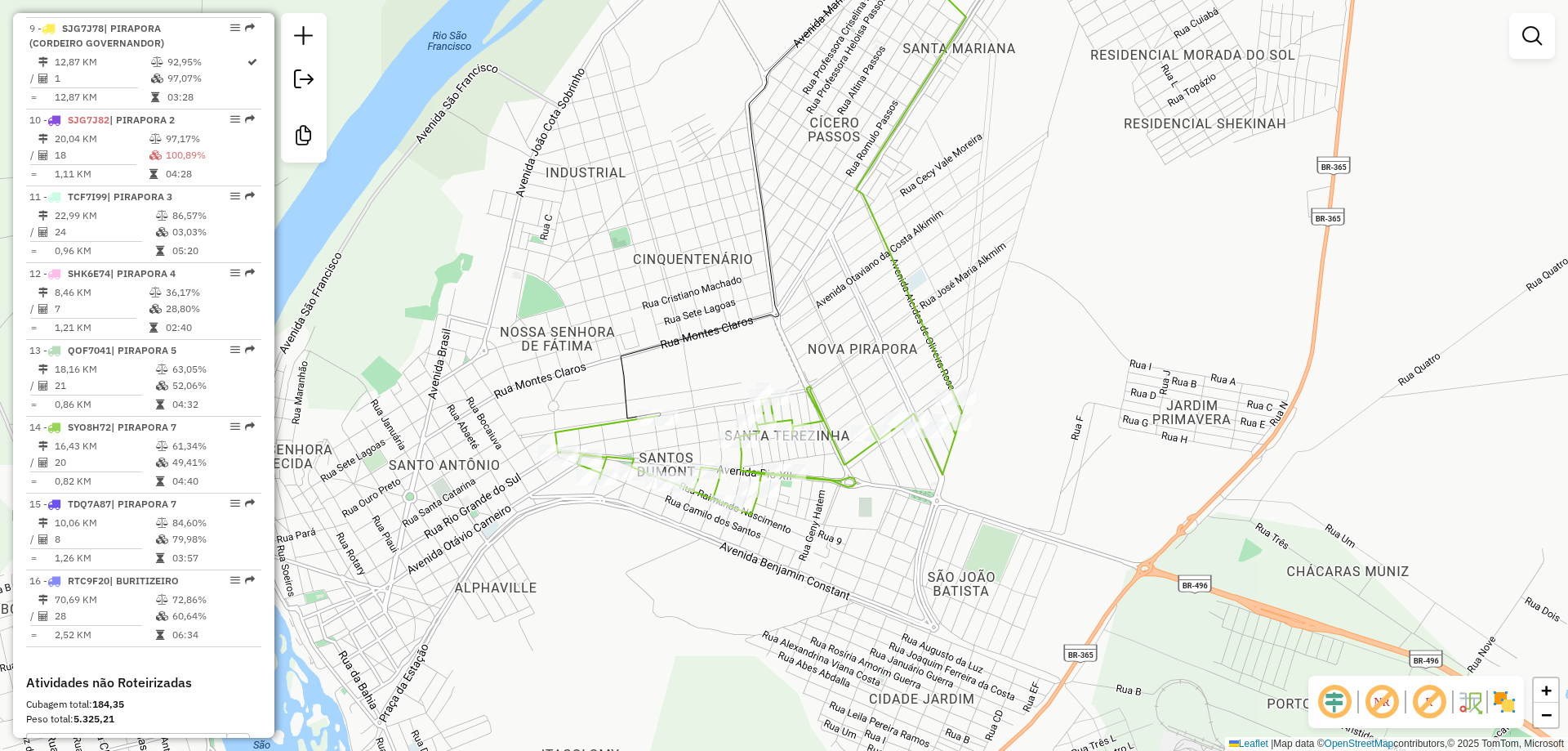
drag, startPoint x: 741, startPoint y: 298, endPoint x: 741, endPoint y: 260, distance: 38.0
click at [741, 260] on div "Janela de atendimento Grade de atendimento Capacidade Transportadoras Veículos …" at bounding box center [784, 376] width 1568 height 751
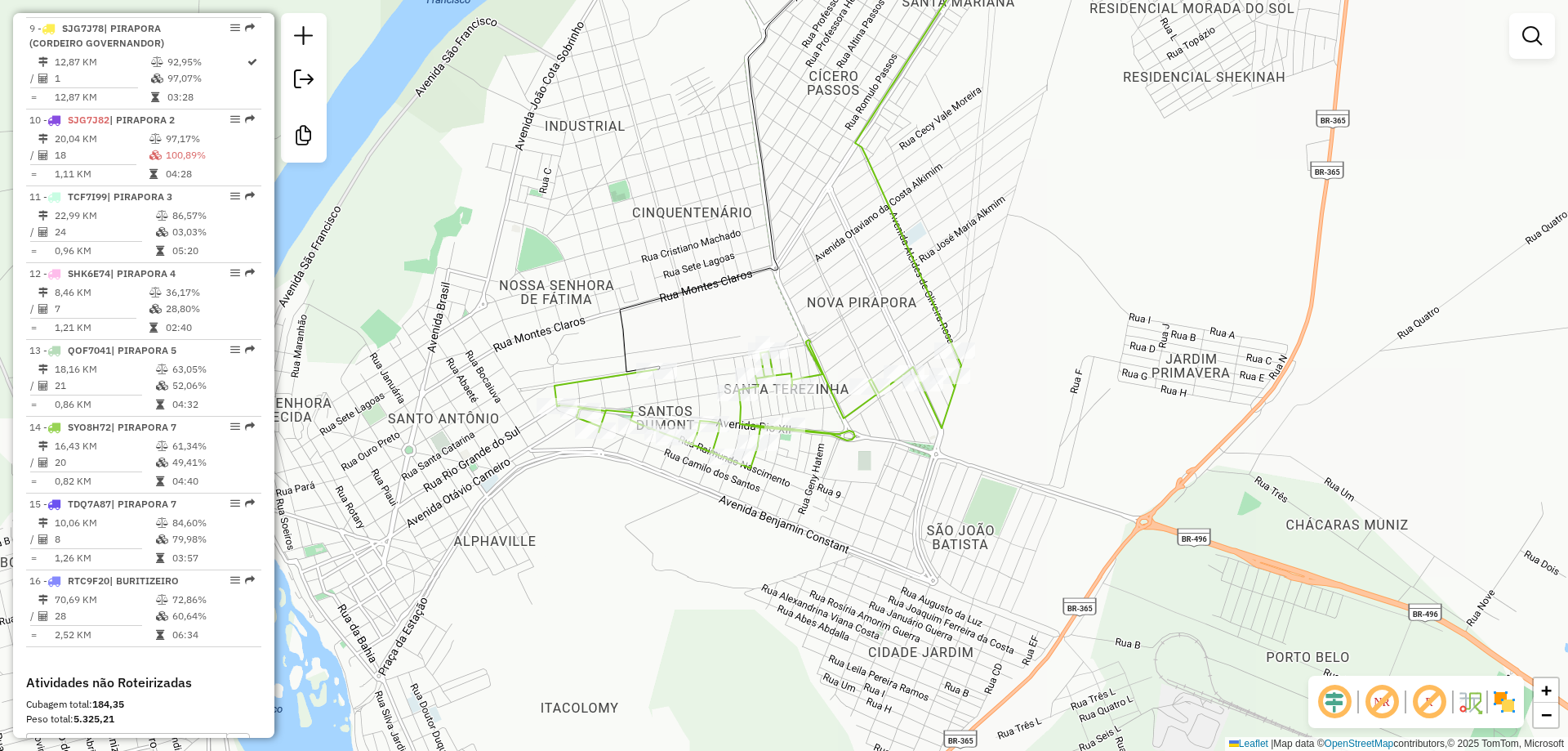
click at [741, 260] on div "Janela de atendimento Grade de atendimento Capacidade Transportadoras Veículos …" at bounding box center [784, 376] width 1568 height 751
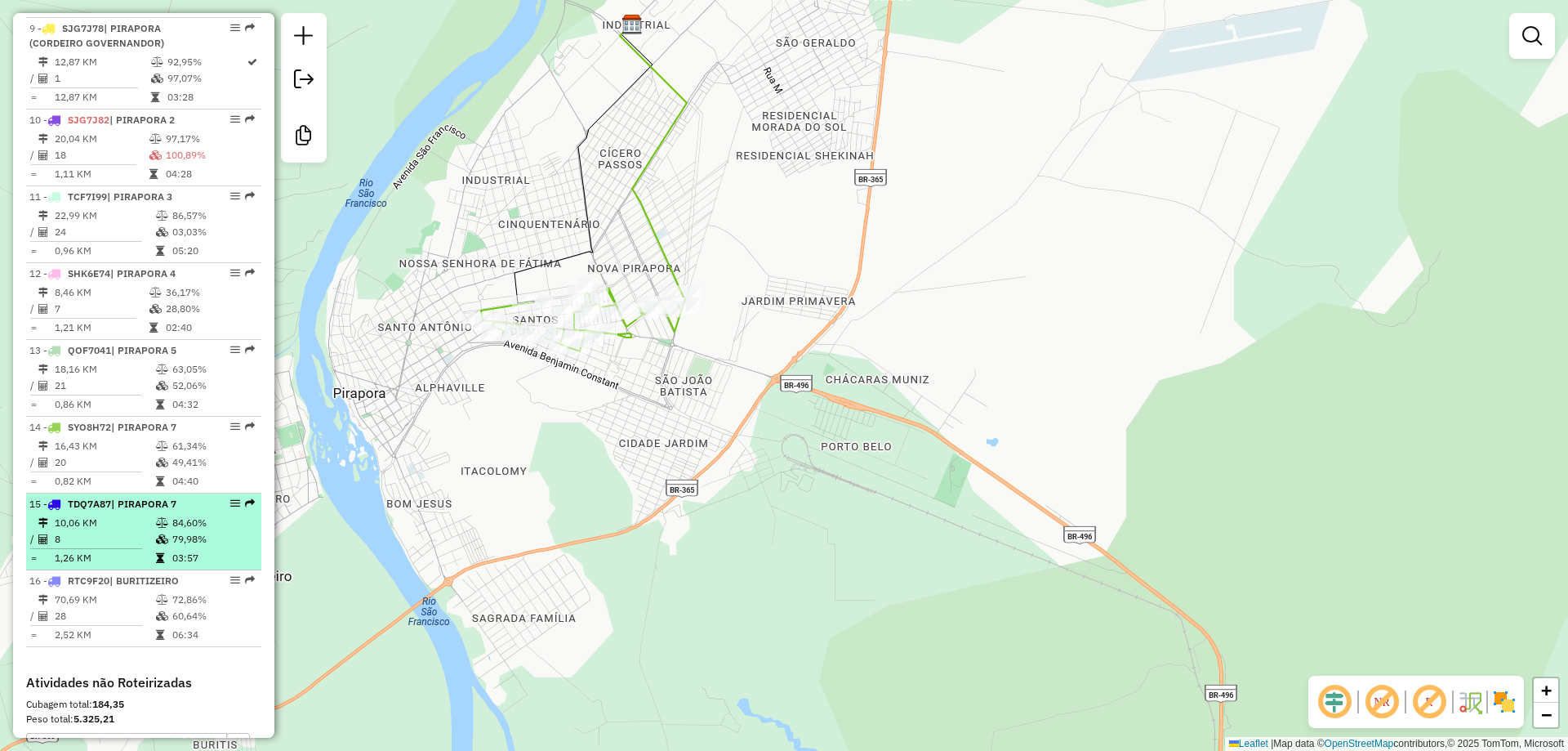
click at [109, 509] on span "TDQ7A87" at bounding box center [89, 504] width 43 height 13
select select "**********"
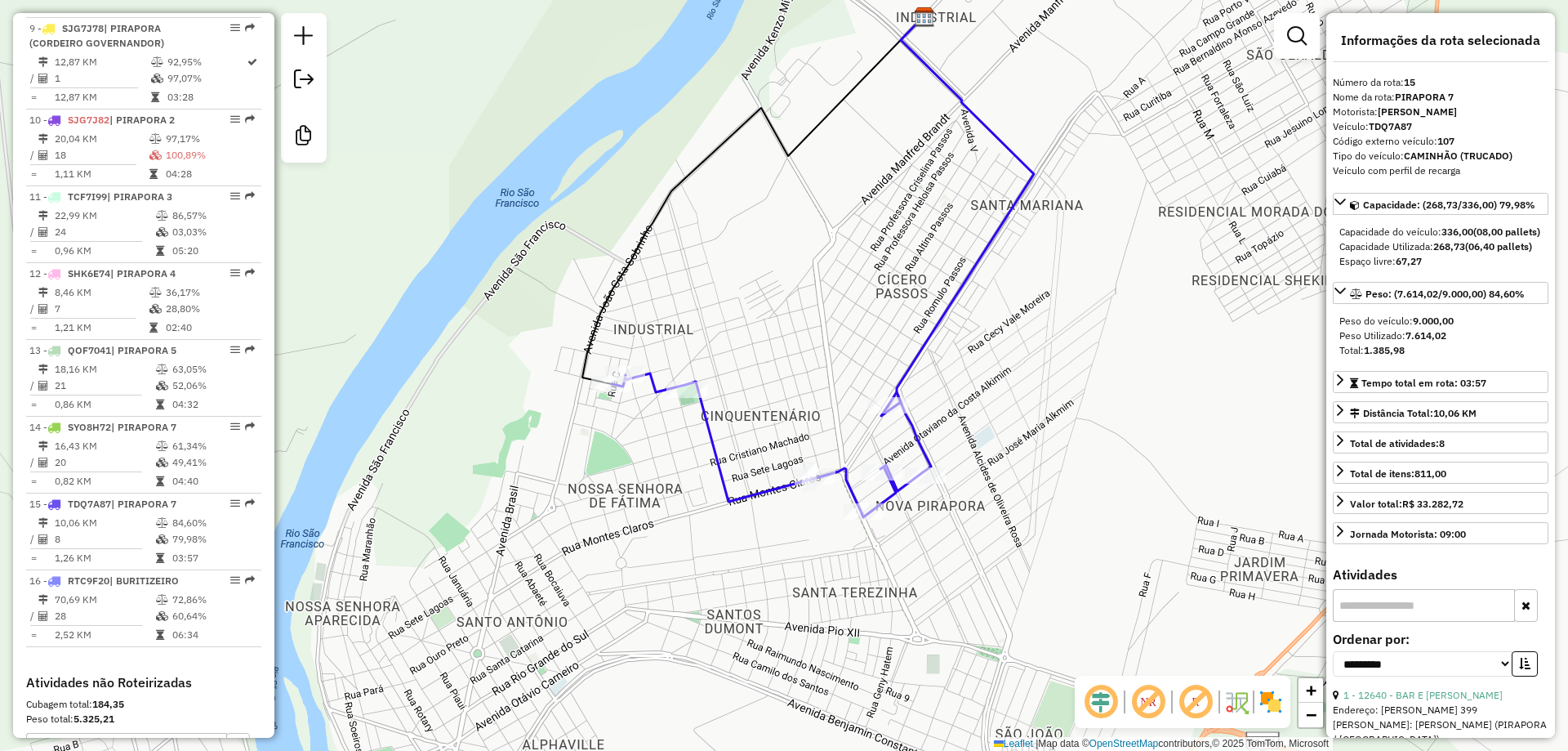
drag, startPoint x: 607, startPoint y: 518, endPoint x: 626, endPoint y: 449, distance: 71.6
click at [626, 449] on div "Janela de atendimento Grade de atendimento Capacidade Transportadoras Veículos …" at bounding box center [784, 376] width 1568 height 751
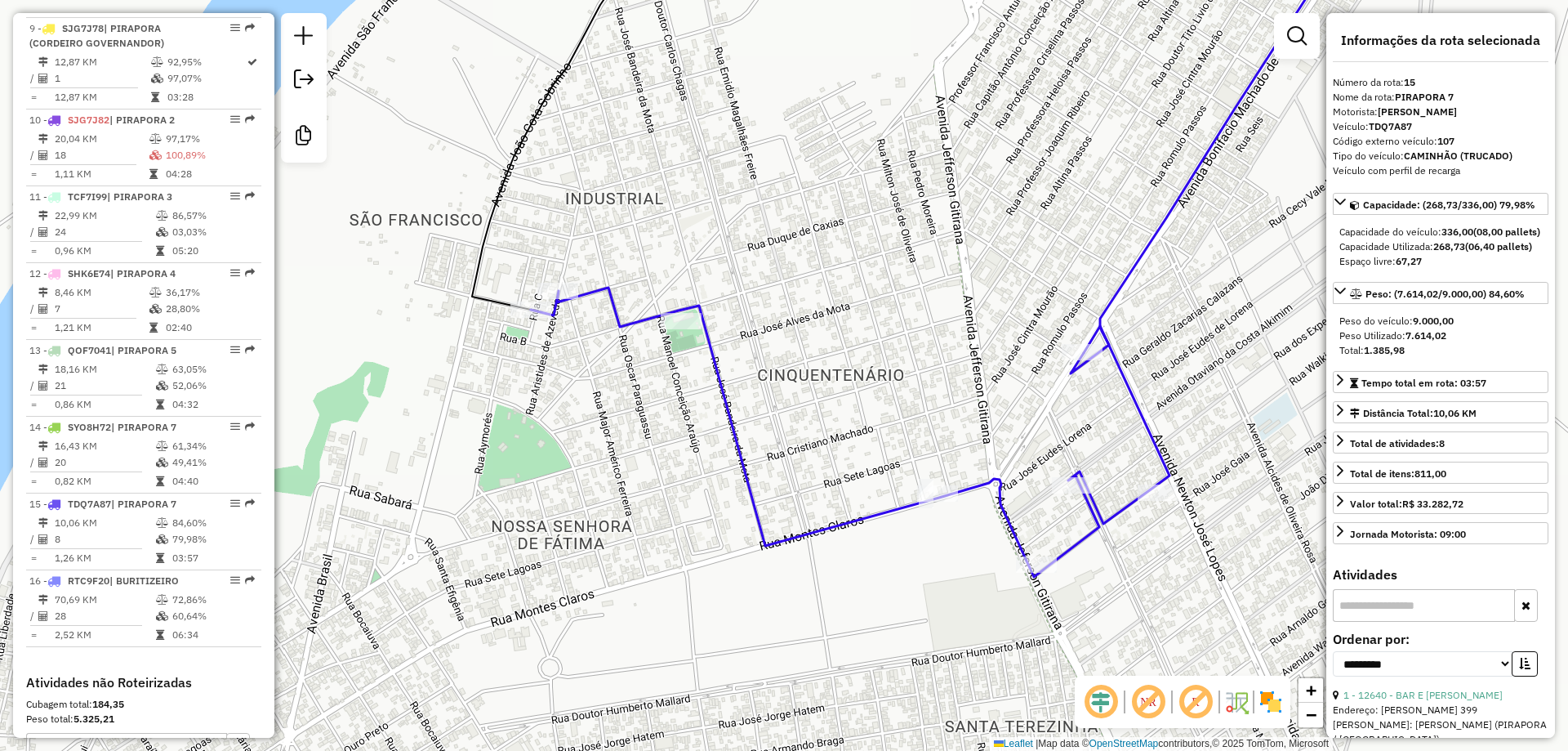
drag, startPoint x: 691, startPoint y: 465, endPoint x: 692, endPoint y: 454, distance: 11.0
click at [692, 454] on div "Janela de atendimento Grade de atendimento Capacidade Transportadoras Veículos …" at bounding box center [784, 376] width 1568 height 751
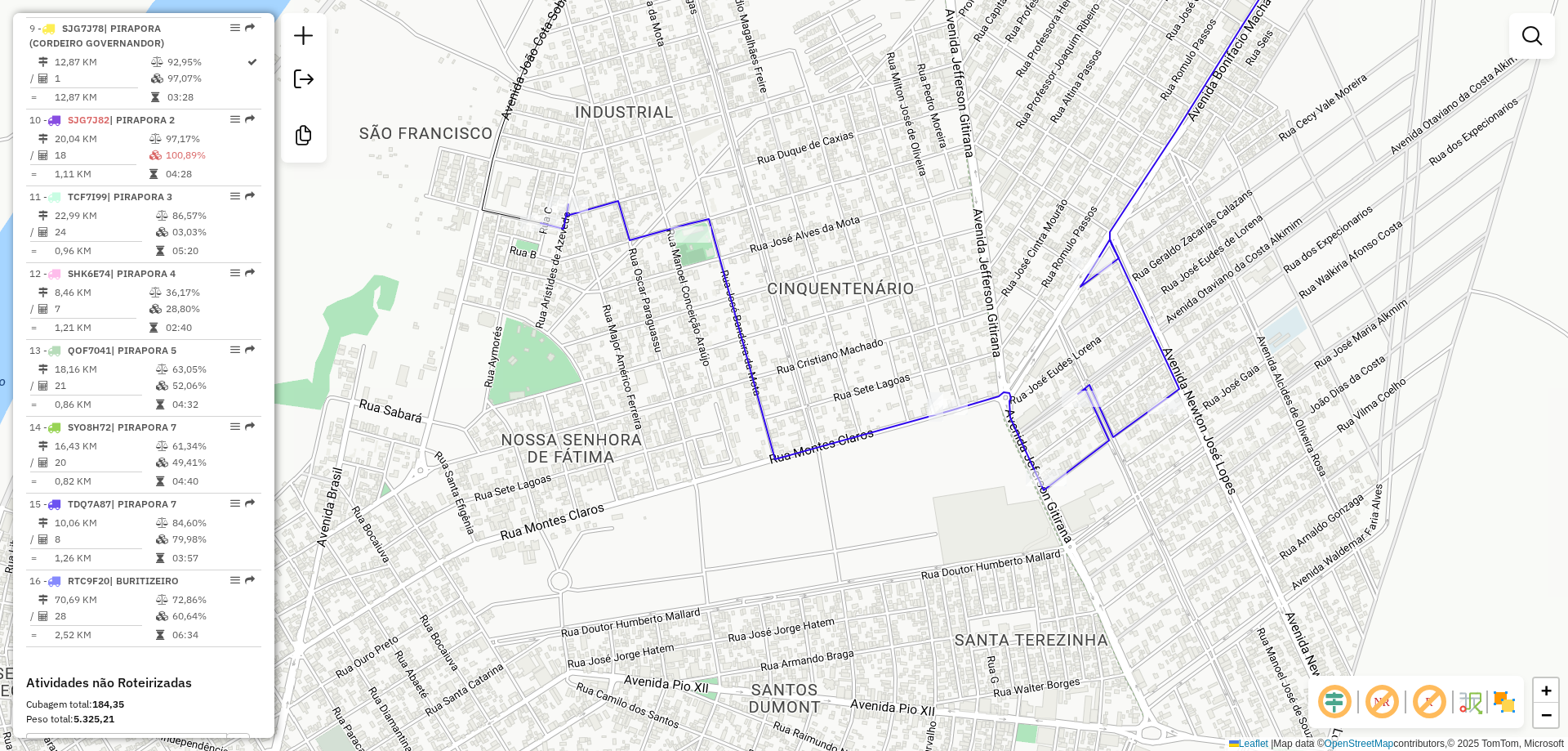
drag, startPoint x: 679, startPoint y: 439, endPoint x: 683, endPoint y: 388, distance: 51.2
click at [685, 389] on div "Janela de atendimento Grade de atendimento Capacidade Transportadoras Veículos …" at bounding box center [784, 376] width 1568 height 751
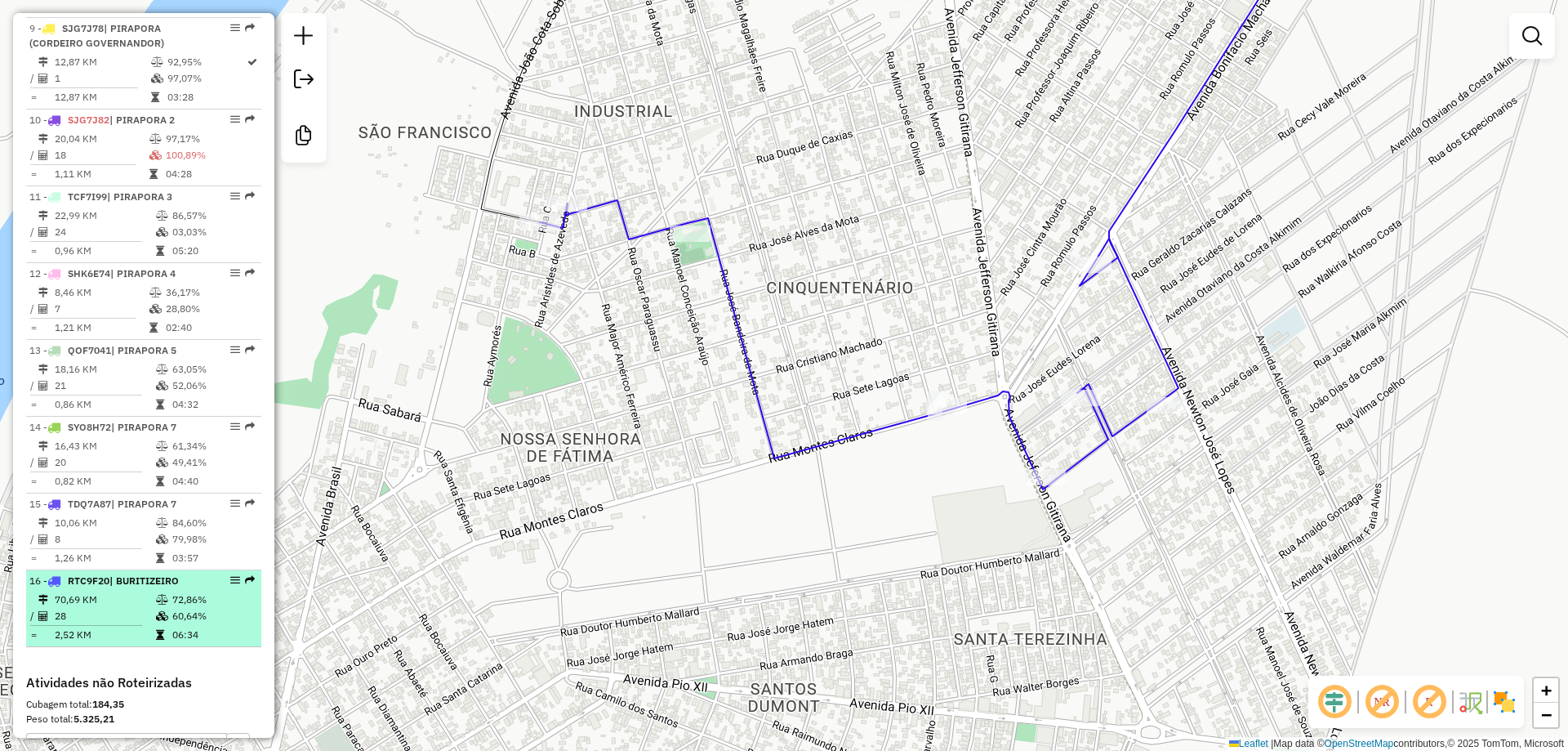
click at [147, 634] on li "16 - RTC9F20 | BURITIZEIRO 70,69 KM 72,86% / 28 60,64% = 2,52 KM 06:34" at bounding box center [144, 608] width 236 height 77
select select "**********"
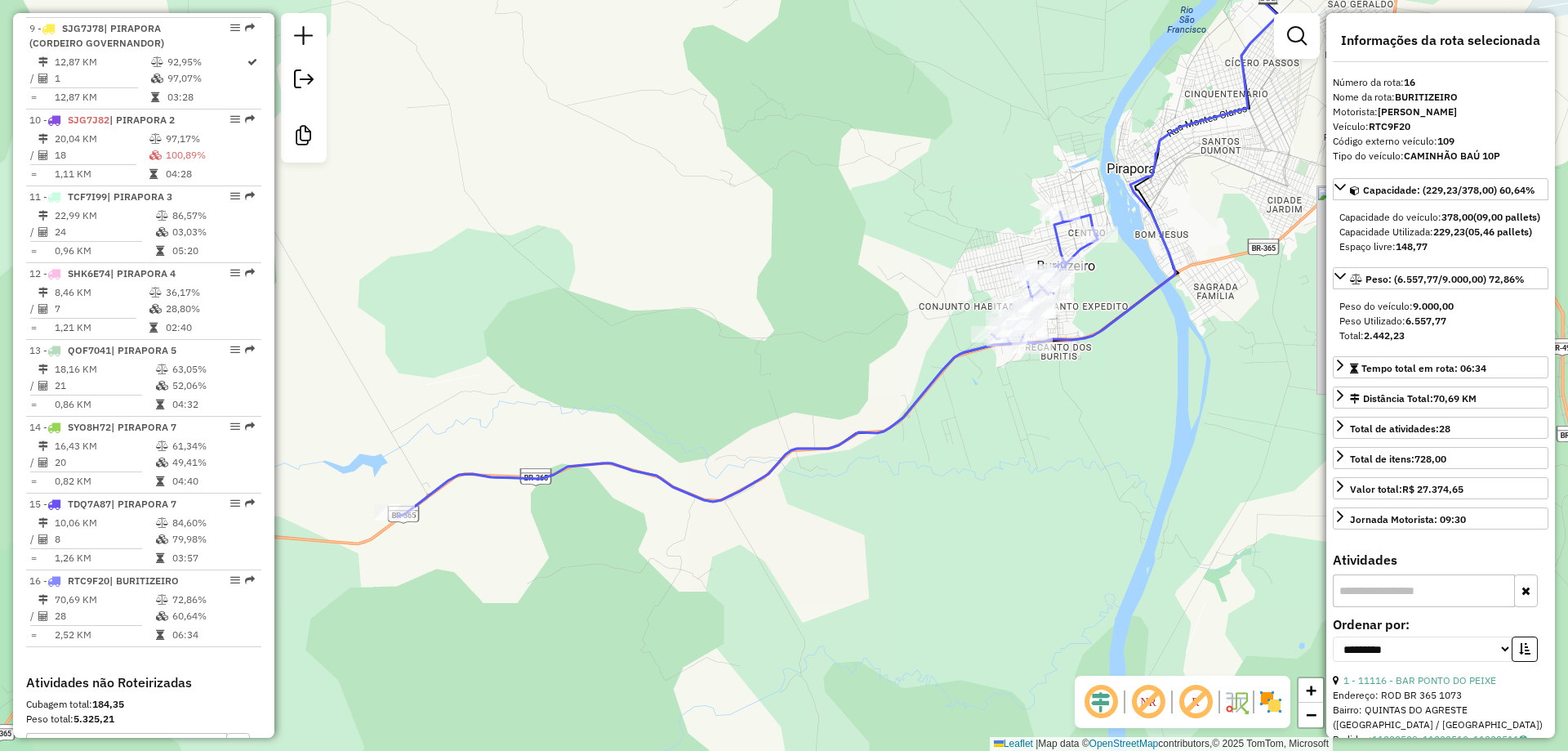
drag, startPoint x: 933, startPoint y: 379, endPoint x: 984, endPoint y: 265, distance: 124.9
click at [984, 265] on div "Janela de atendimento Grade de atendimento Capacidade Transportadoras Veículos …" at bounding box center [784, 376] width 1568 height 751
click at [874, 357] on div "Janela de atendimento Grade de atendimento Capacidade Transportadoras Veículos …" at bounding box center [784, 376] width 1568 height 751
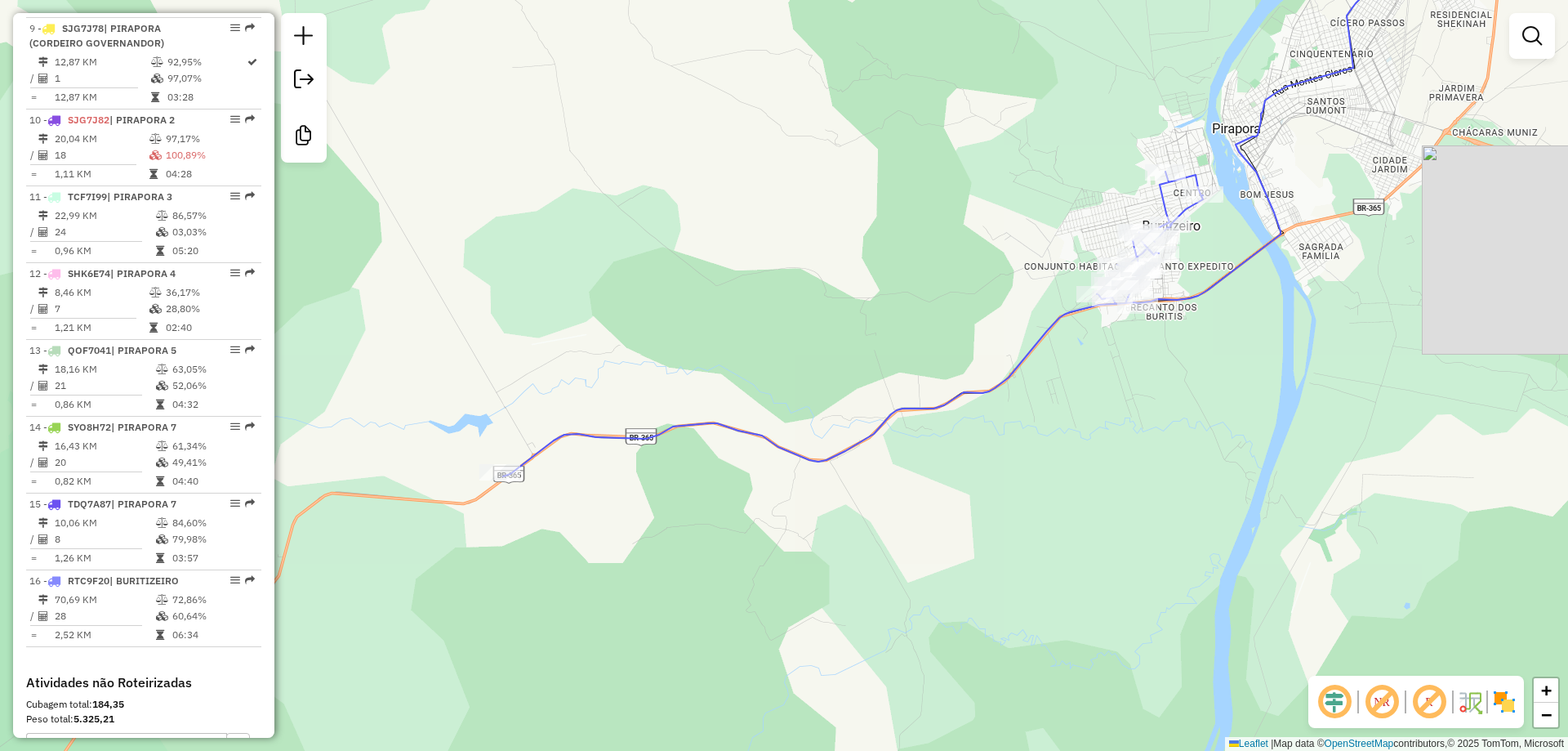
drag, startPoint x: 776, startPoint y: 373, endPoint x: 871, endPoint y: 370, distance: 95.0
click at [871, 370] on div "Janela de atendimento Grade de atendimento Capacidade Transportadoras Veículos …" at bounding box center [784, 376] width 1568 height 751
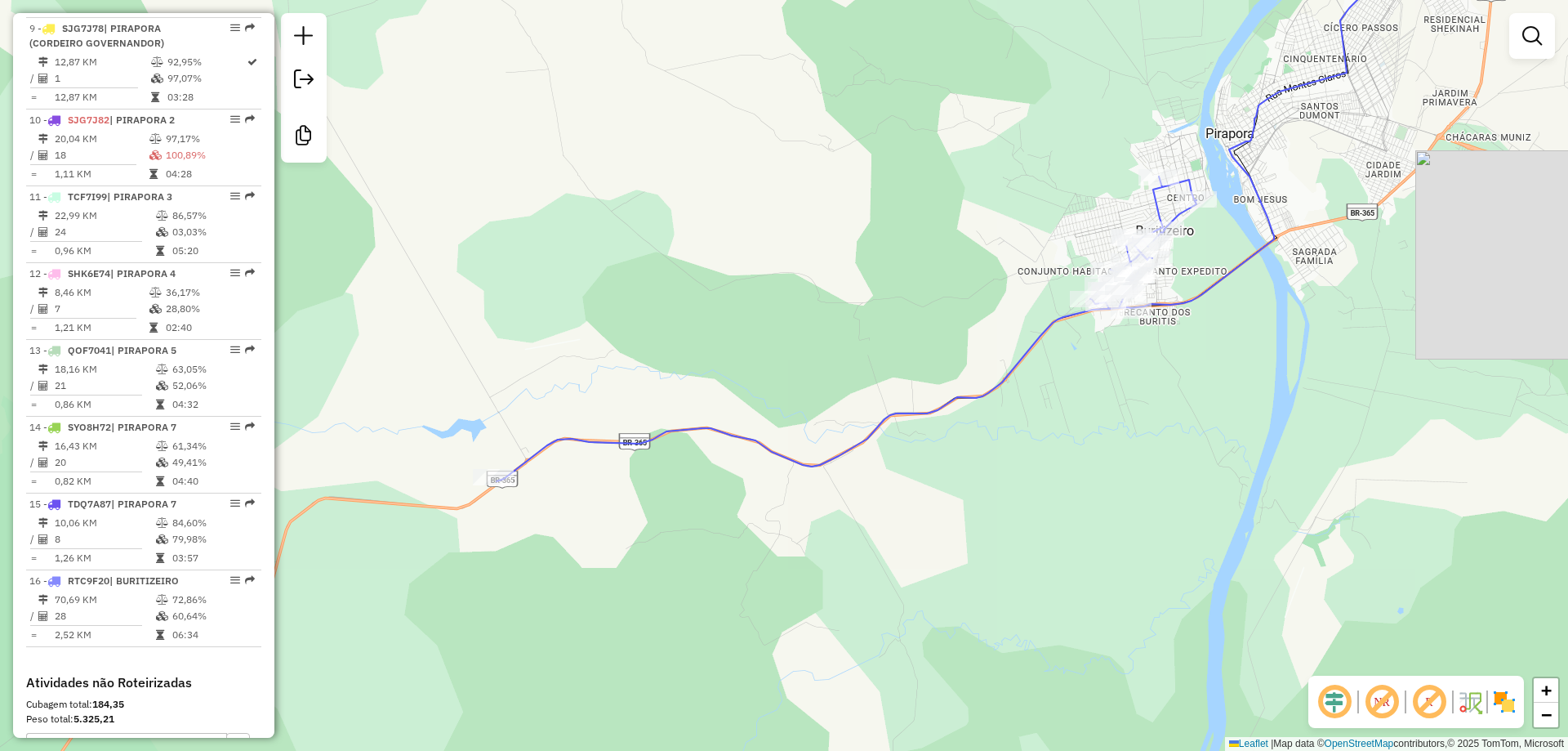
drag, startPoint x: 820, startPoint y: 369, endPoint x: 823, endPoint y: 336, distance: 33.1
click at [823, 336] on div "Janela de atendimento Grade de atendimento Capacidade Transportadoras Veículos …" at bounding box center [784, 376] width 1568 height 751
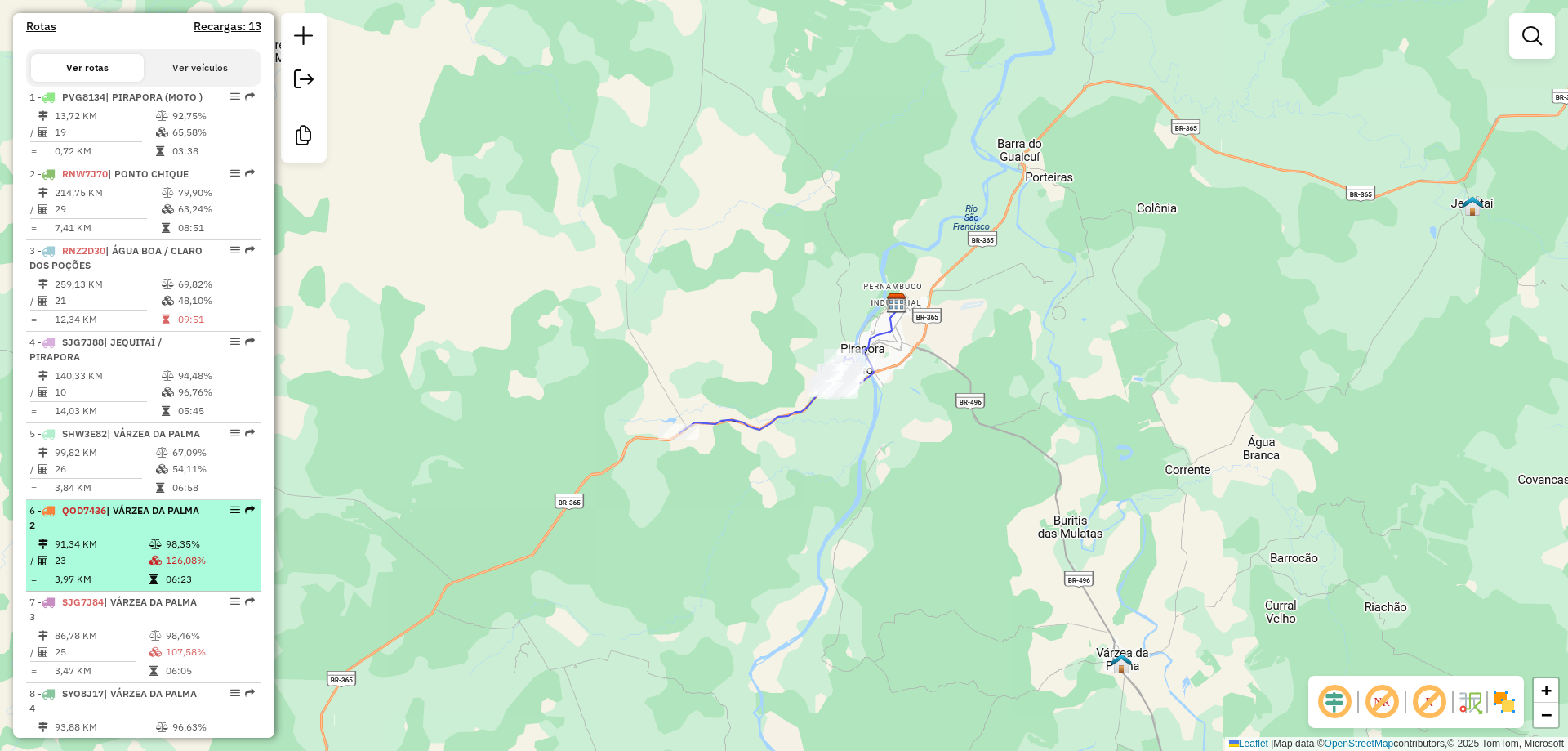
scroll to position [434, 0]
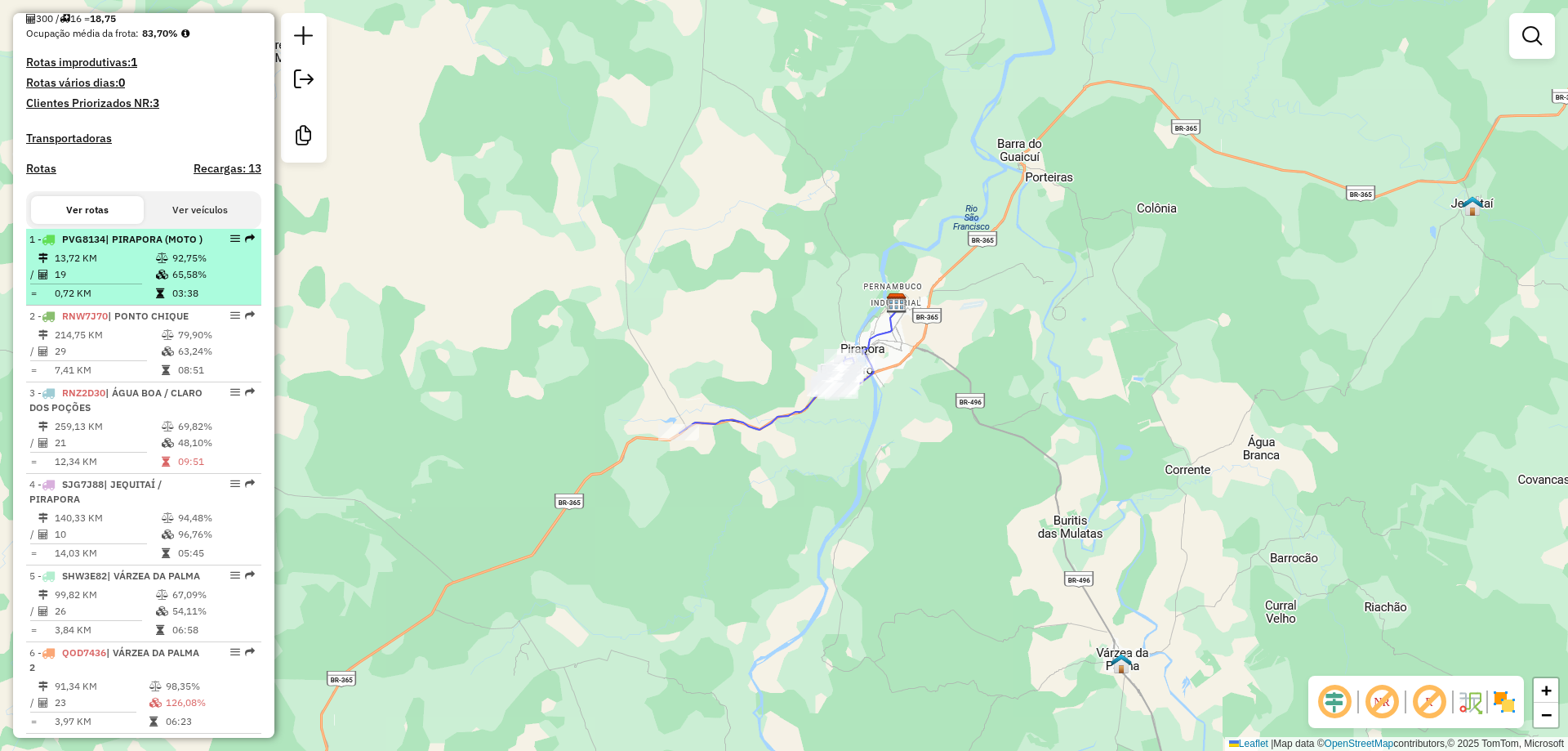
click at [99, 246] on div "1 - PVG8134 | PIRAPORA (MOTO )" at bounding box center [115, 239] width 173 height 15
select select "**********"
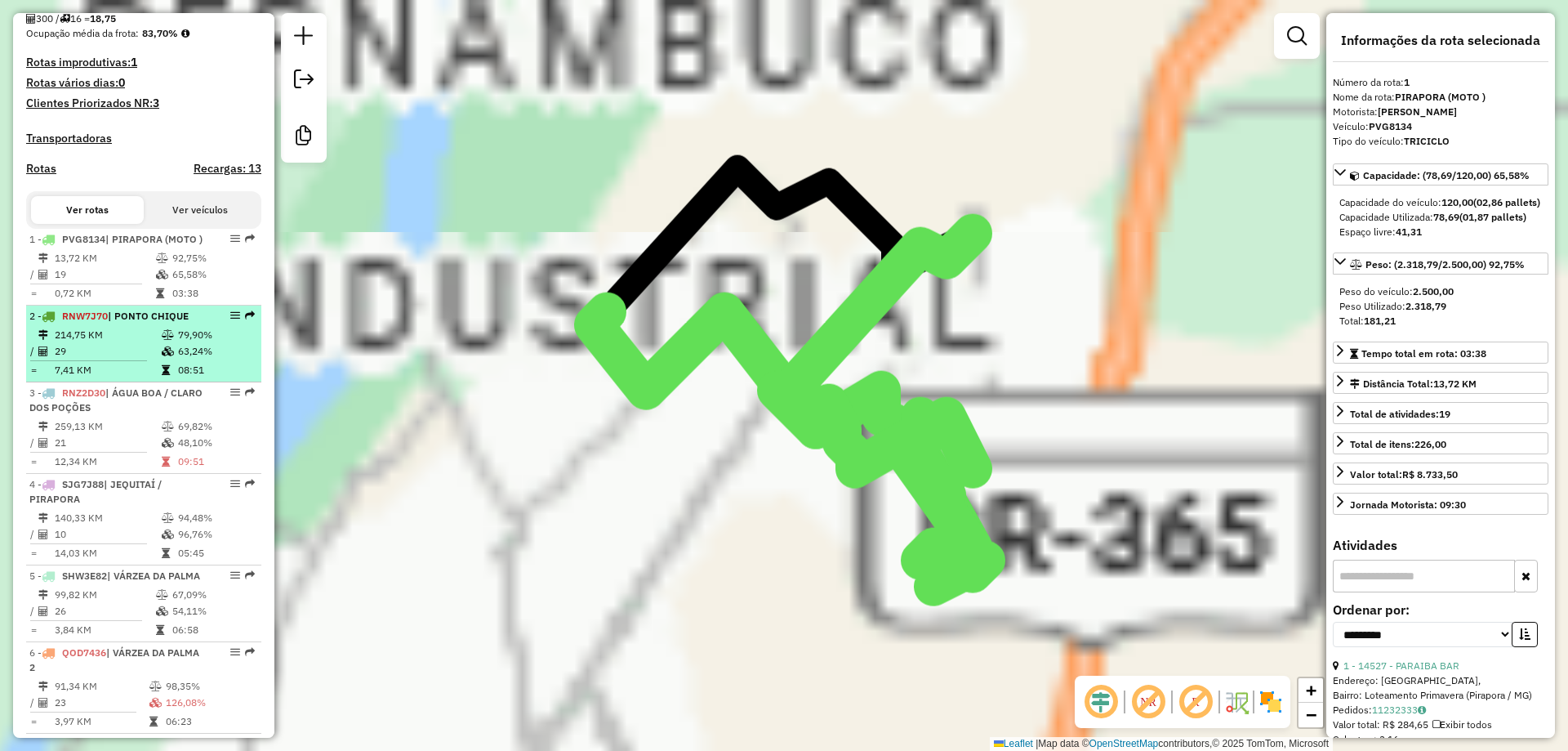
click at [107, 322] on span "RNW7J70" at bounding box center [84, 316] width 46 height 13
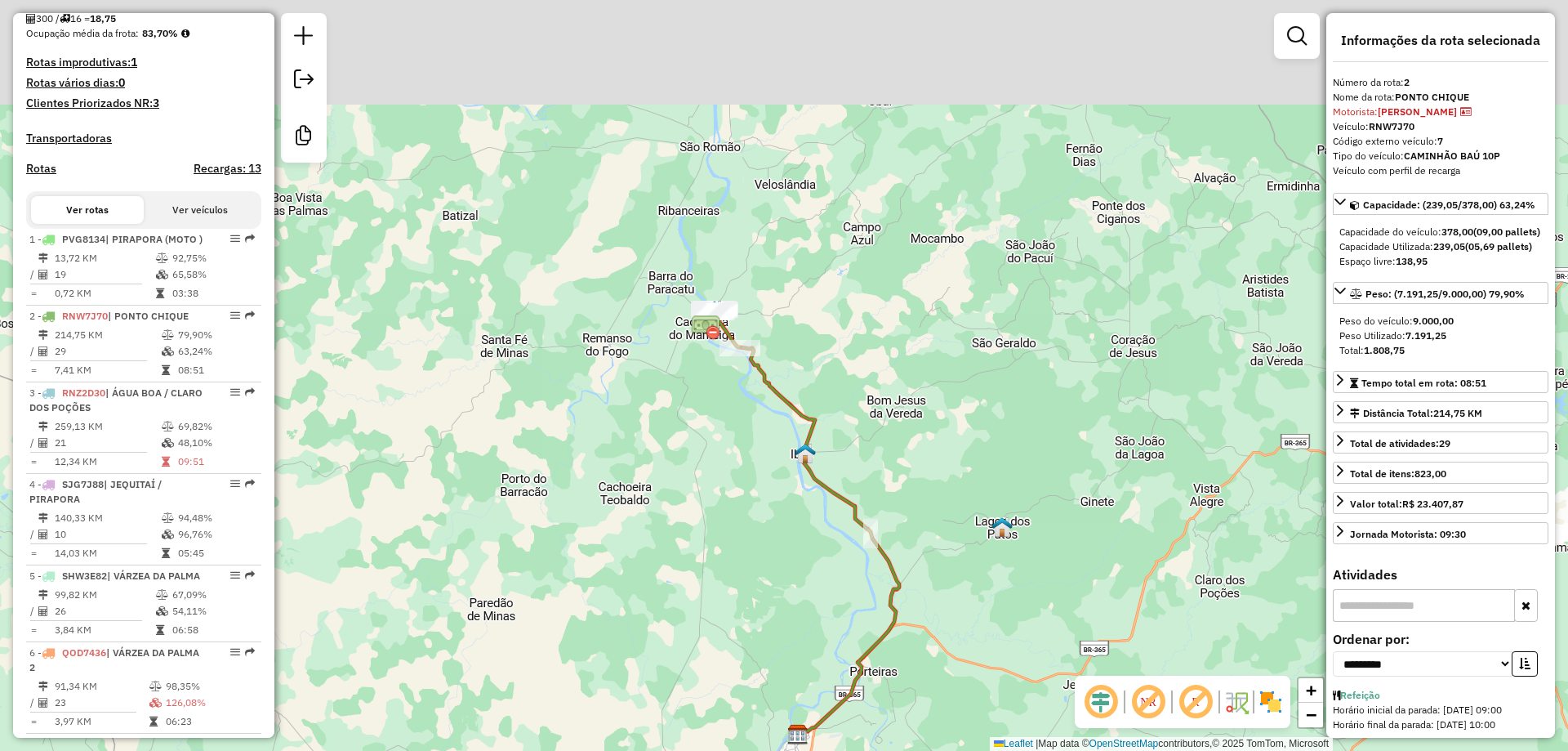
drag, startPoint x: 739, startPoint y: 279, endPoint x: 785, endPoint y: 559, distance: 283.8
click at [785, 558] on div "Janela de atendimento Grade de atendimento Capacidade Transportadoras Veículos …" at bounding box center [784, 376] width 1568 height 751
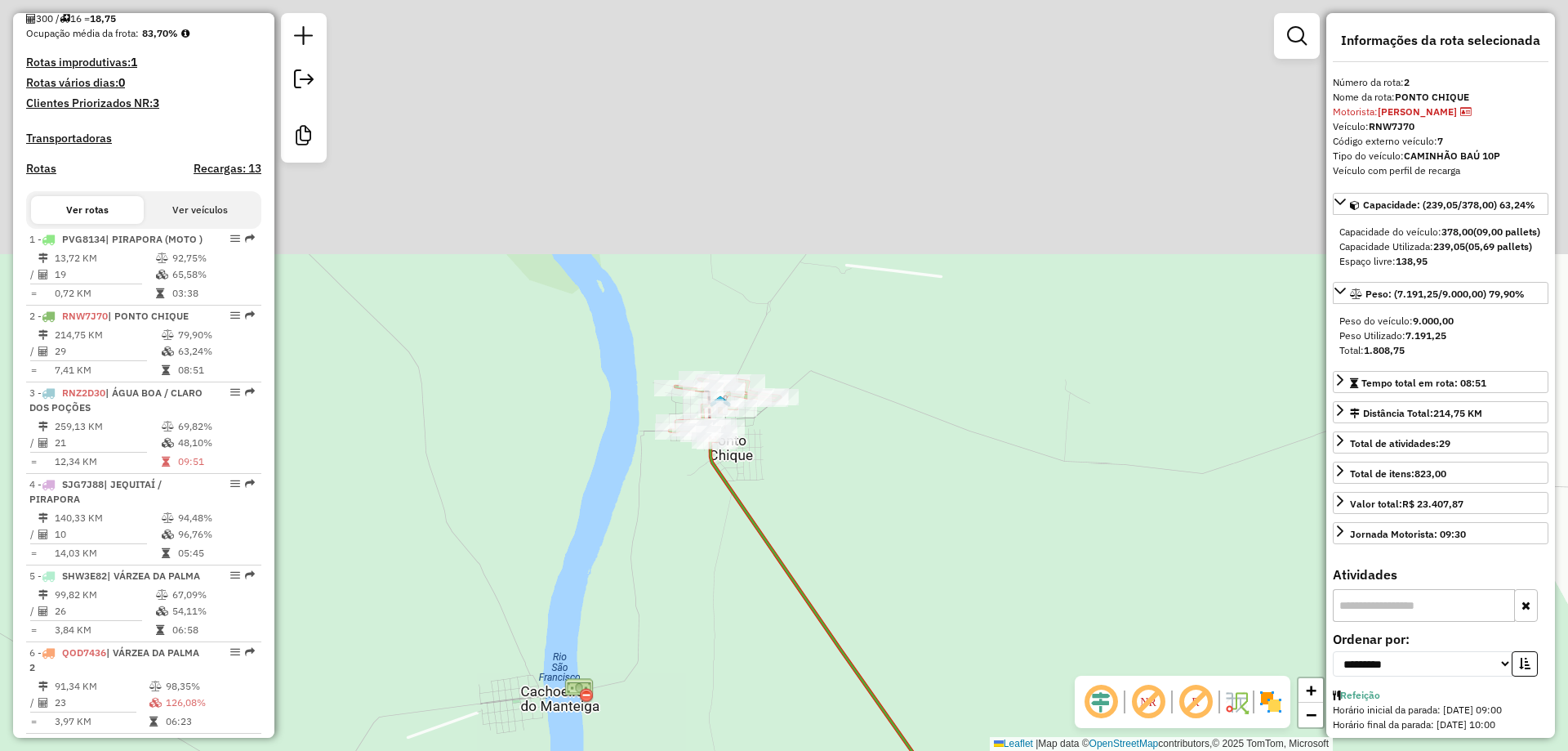
drag, startPoint x: 802, startPoint y: 371, endPoint x: 717, endPoint y: 538, distance: 187.4
click at [797, 661] on div "Janela de atendimento Grade de atendimento Capacidade Transportadoras Veículos …" at bounding box center [784, 376] width 1568 height 751
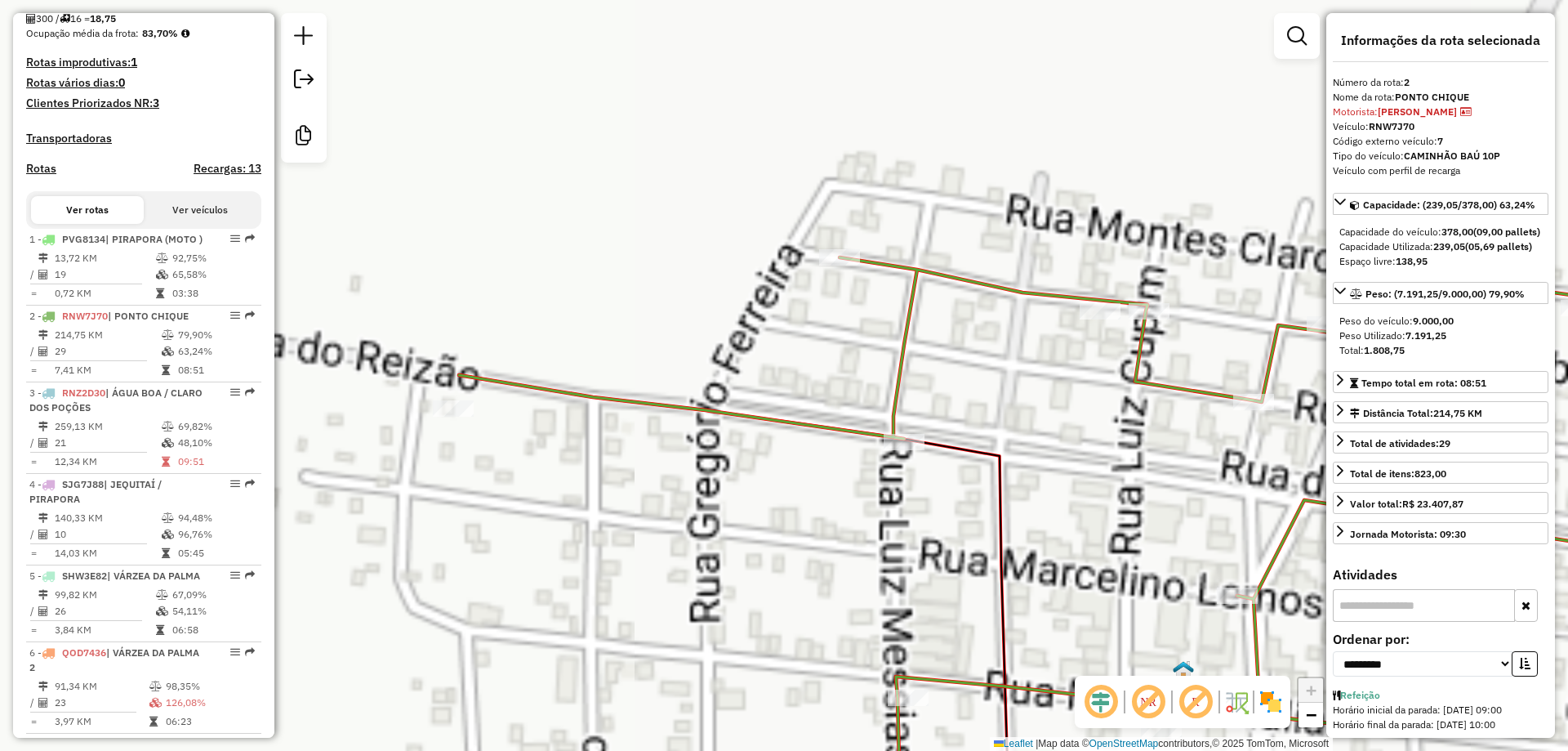
drag, startPoint x: 696, startPoint y: 381, endPoint x: 676, endPoint y: 363, distance: 26.9
click at [681, 366] on div "Janela de atendimento Grade de atendimento Capacidade Transportadoras Veículos …" at bounding box center [784, 376] width 1568 height 751
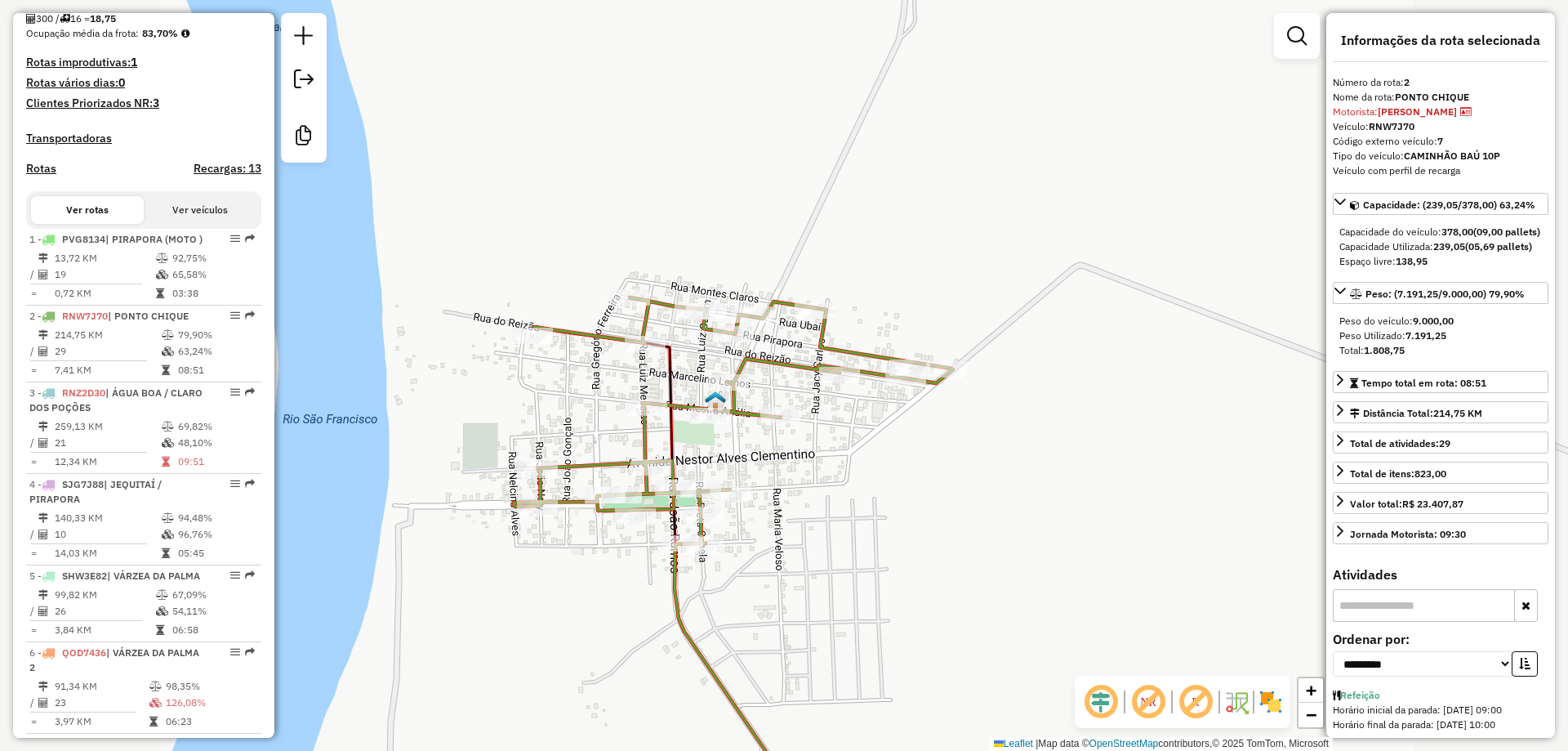
drag, startPoint x: 655, startPoint y: 397, endPoint x: 622, endPoint y: 398, distance: 33.0
click at [622, 398] on div "Janela de atendimento Grade de atendimento Capacidade Transportadoras Veículos …" at bounding box center [784, 376] width 1568 height 751
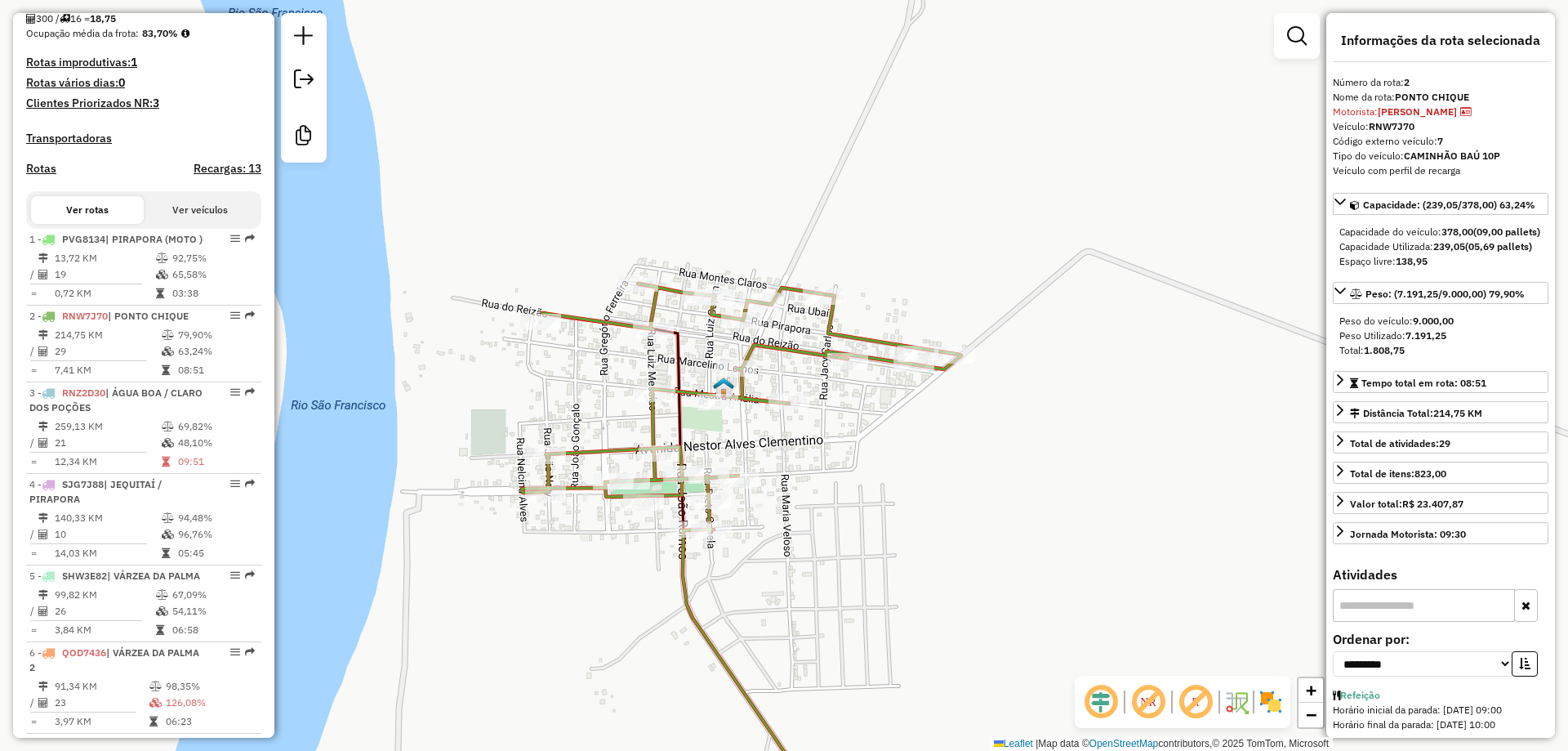
drag, startPoint x: 614, startPoint y: 410, endPoint x: 630, endPoint y: 386, distance: 28.8
click at [630, 386] on div "Janela de atendimento Grade de atendimento Capacidade Transportadoras Veículos …" at bounding box center [784, 376] width 1568 height 751
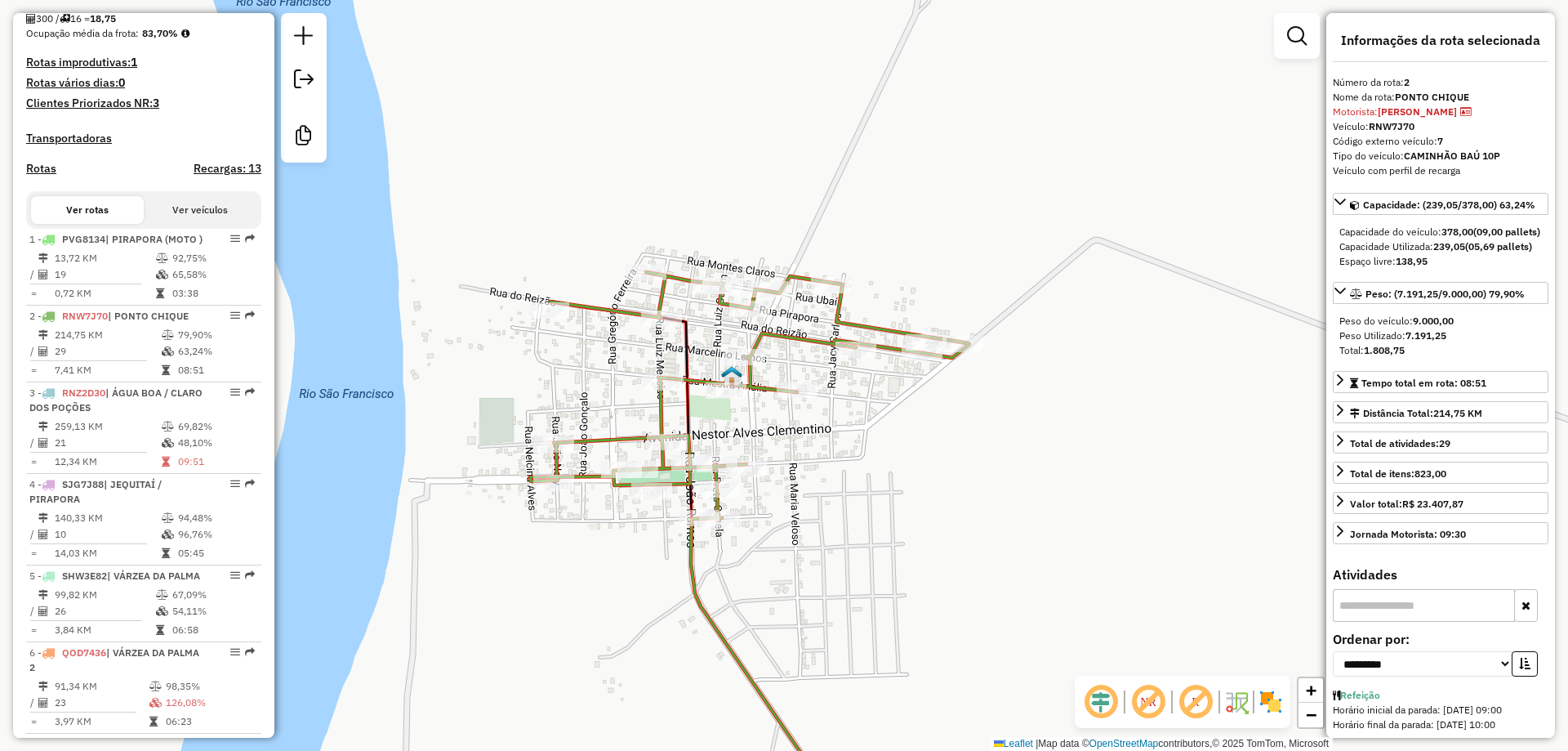
click at [627, 393] on div "Janela de atendimento Grade de atendimento Capacidade Transportadoras Veículos …" at bounding box center [784, 376] width 1568 height 751
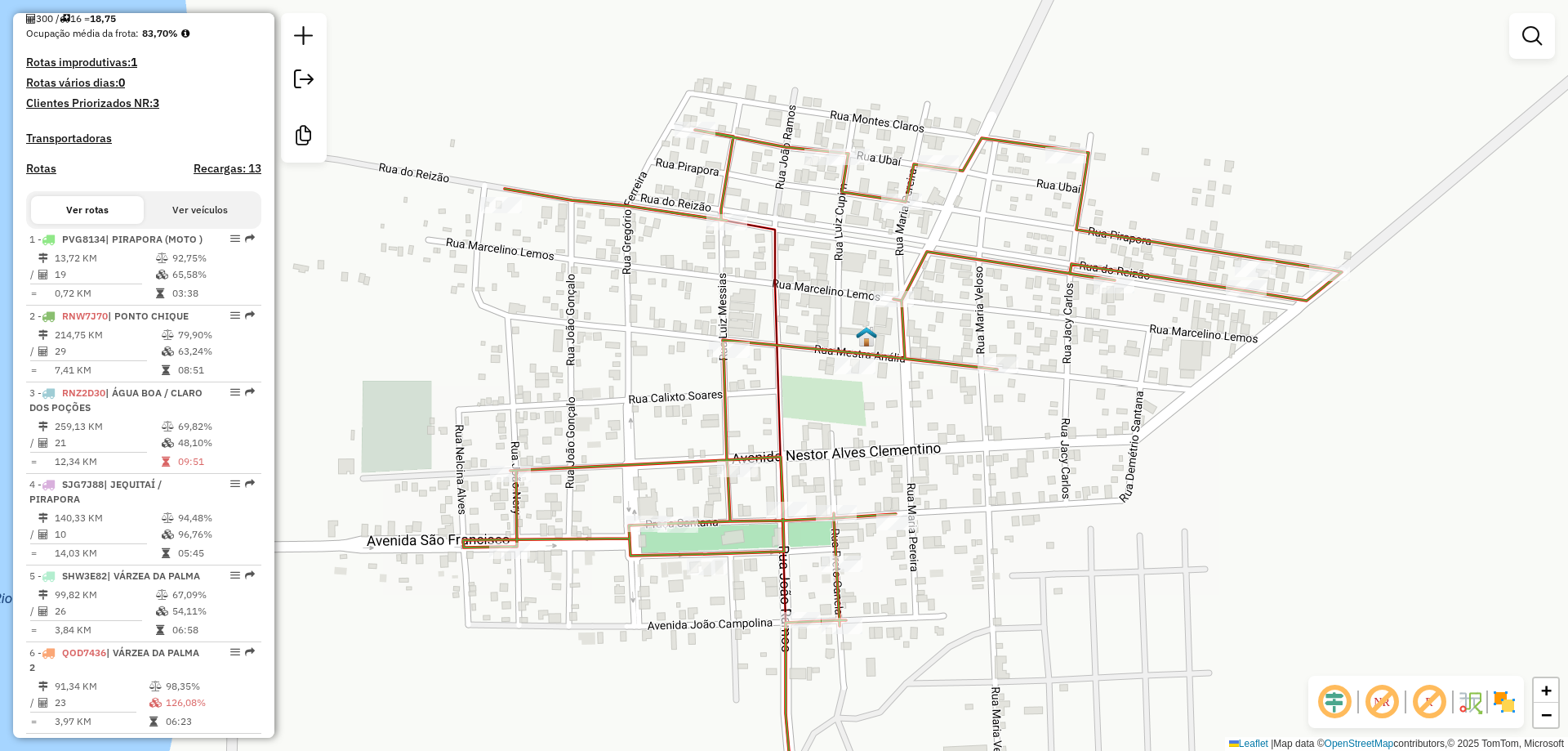
drag, startPoint x: 627, startPoint y: 392, endPoint x: 655, endPoint y: 383, distance: 29.4
click at [655, 383] on div "Janela de atendimento Grade de atendimento Capacidade Transportadoras Veículos …" at bounding box center [784, 376] width 1568 height 751
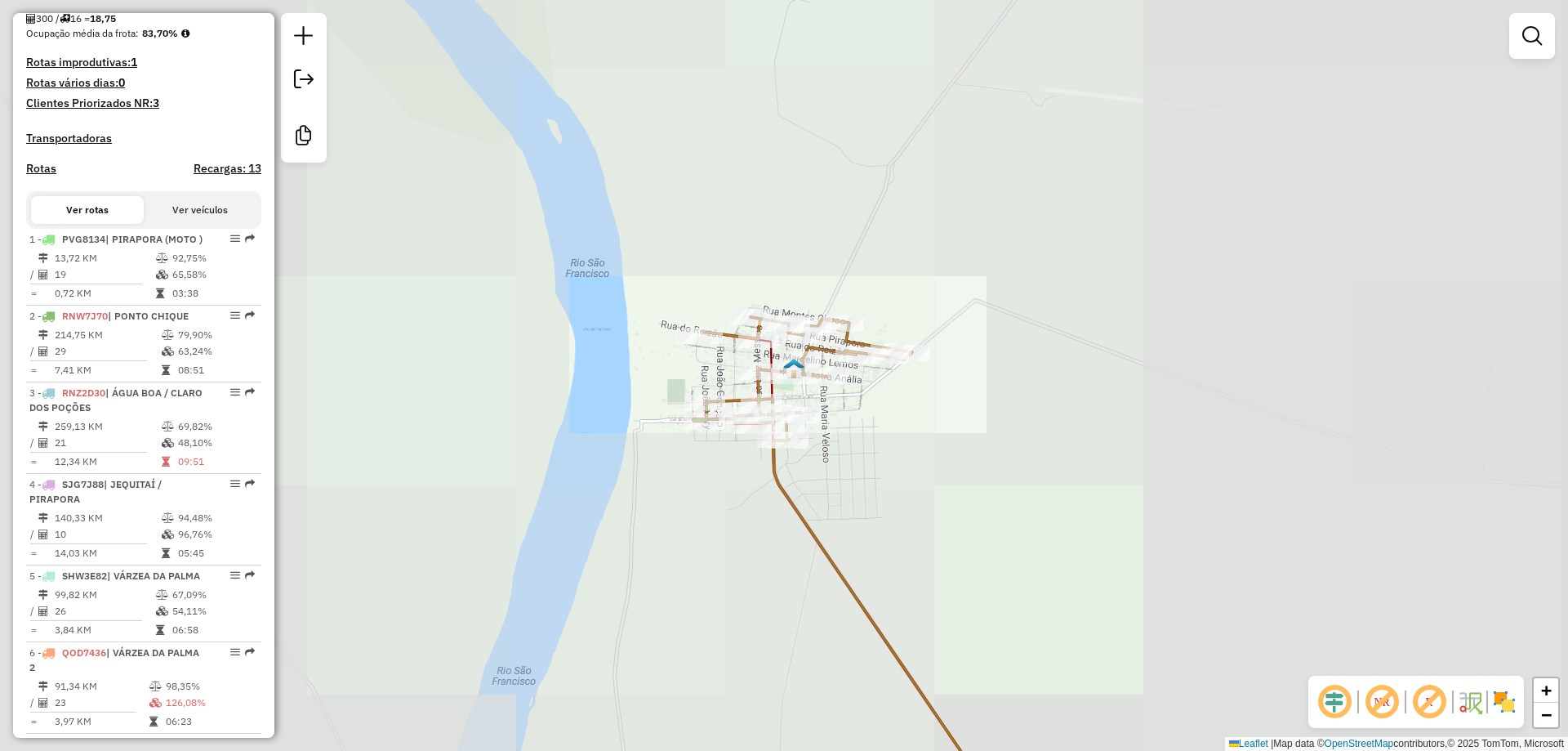
drag, startPoint x: 885, startPoint y: 525, endPoint x: 725, endPoint y: 242, distance: 325.1
click at [726, 243] on div "Janela de atendimento Grade de atendimento Capacidade Transportadoras Veículos …" at bounding box center [784, 376] width 1568 height 751
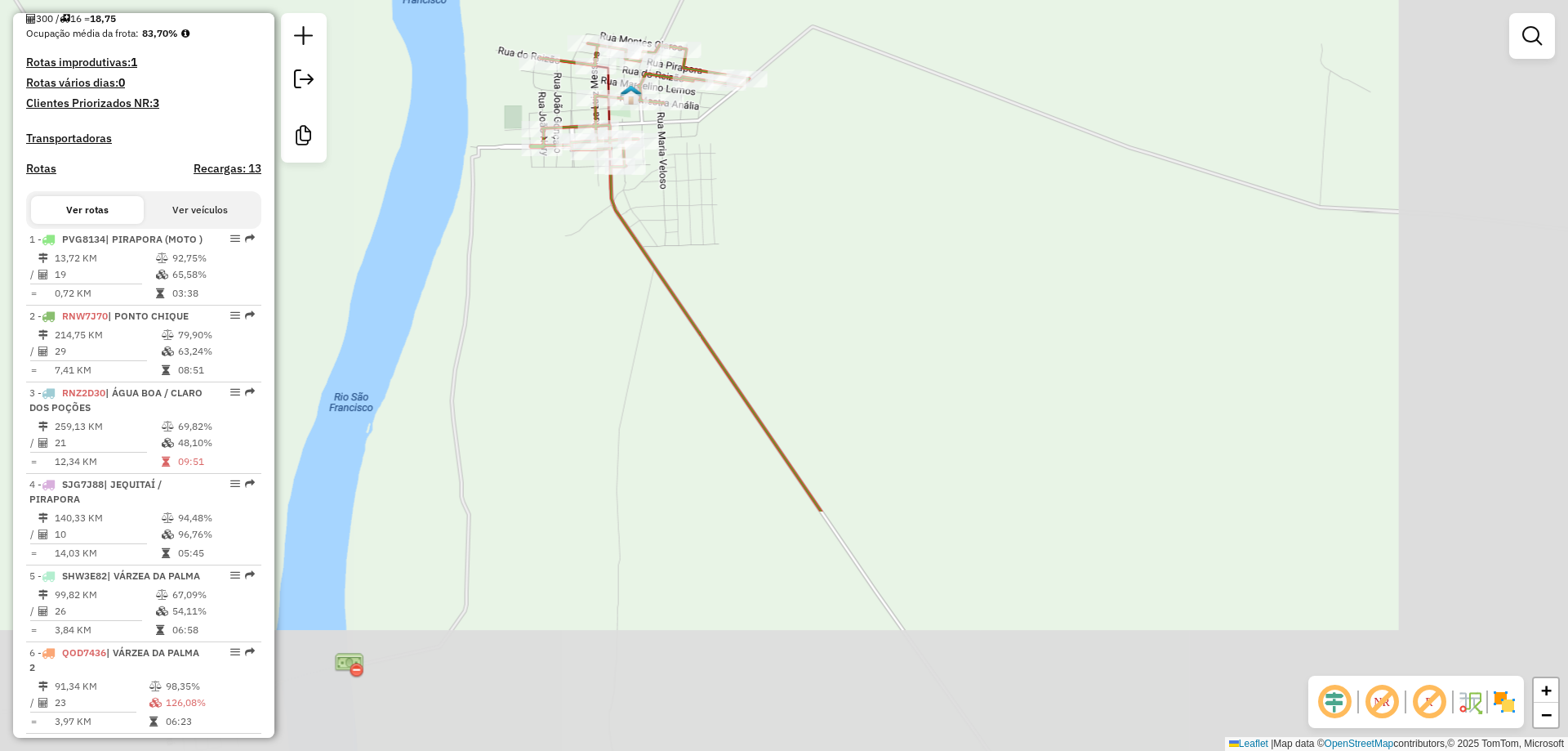
click at [730, 221] on div "Janela de atendimento Grade de atendimento Capacidade Transportadoras Veículos …" at bounding box center [784, 376] width 1568 height 751
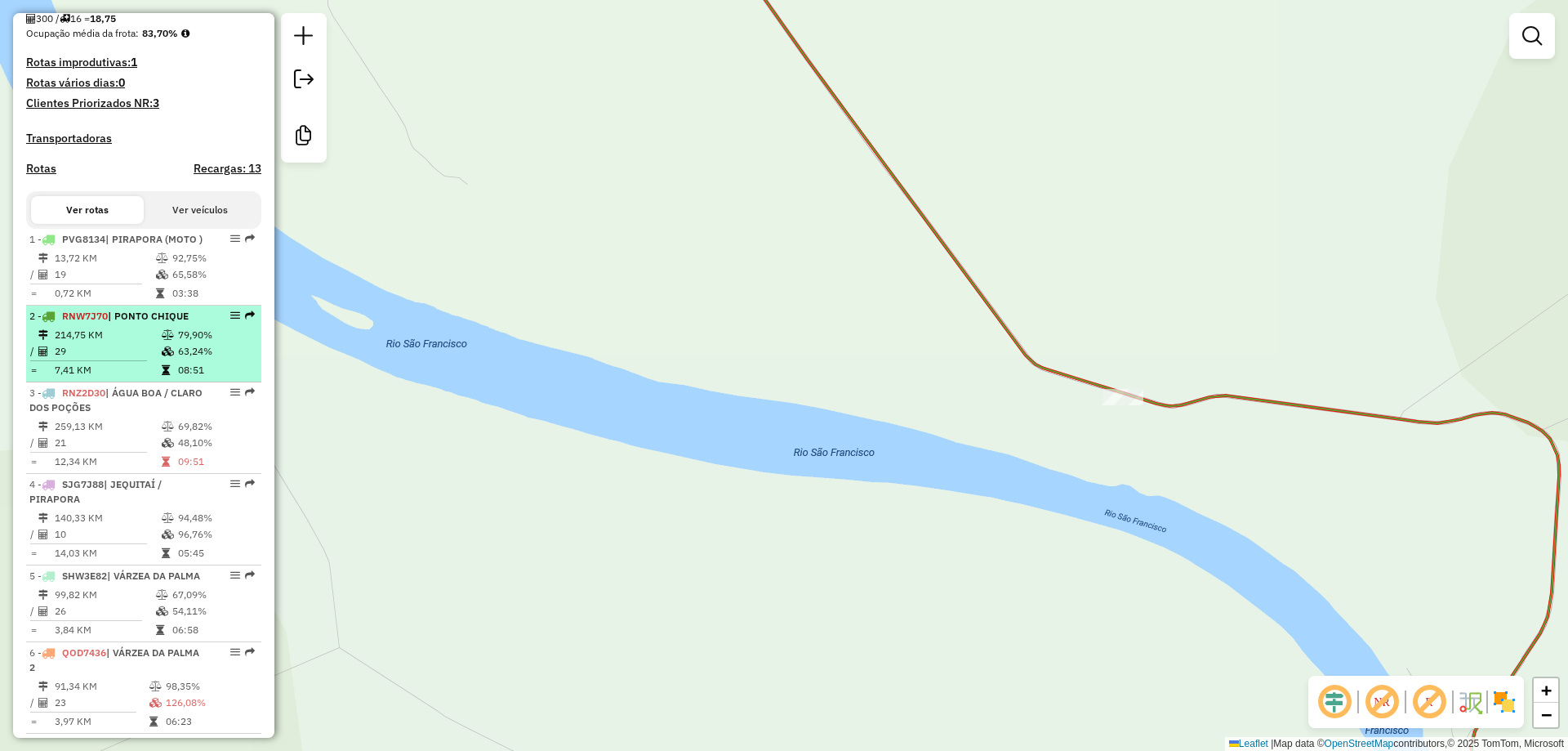
click at [109, 362] on td at bounding box center [95, 361] width 131 height 3
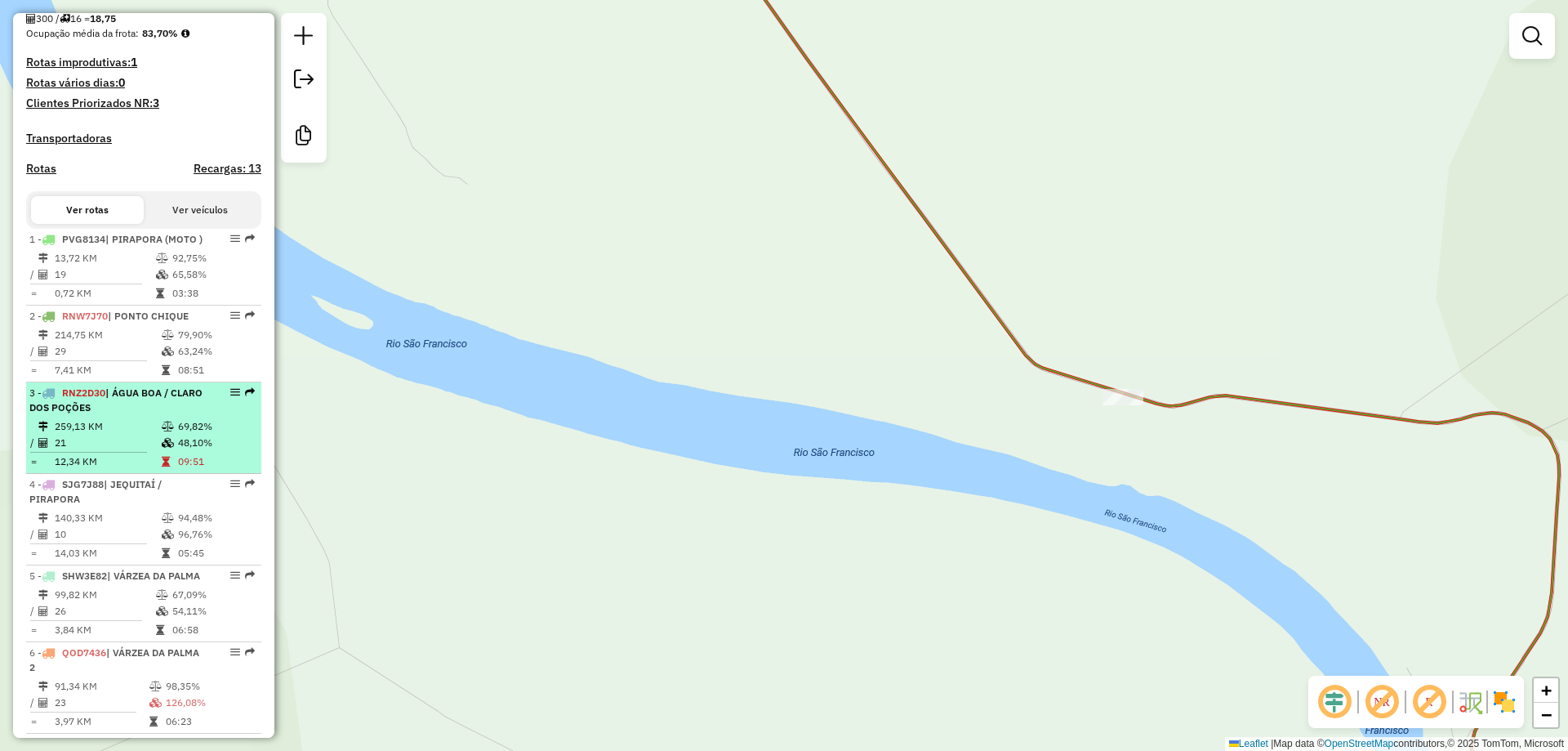
select select "**********"
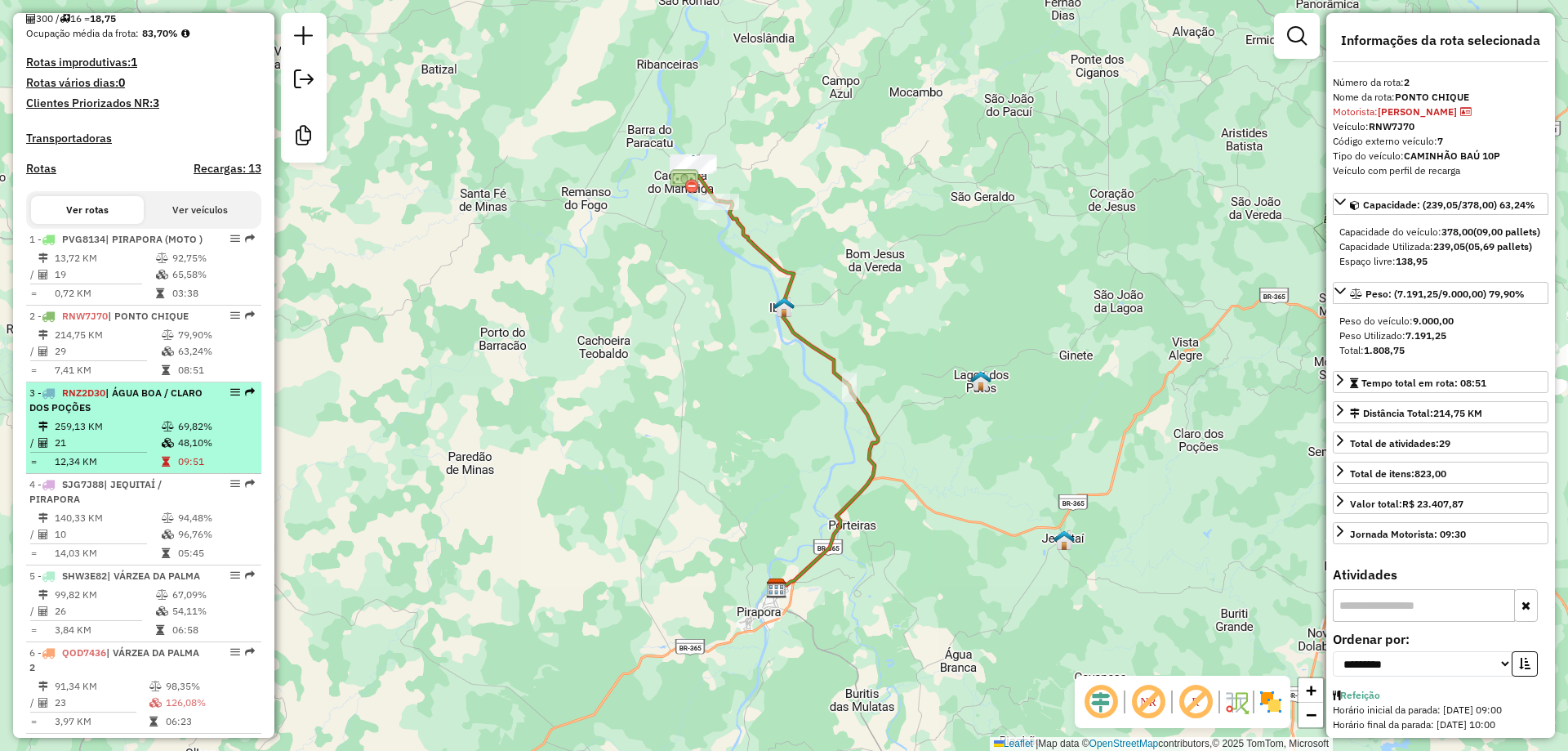
click at [83, 451] on td "21" at bounding box center [107, 442] width 107 height 17
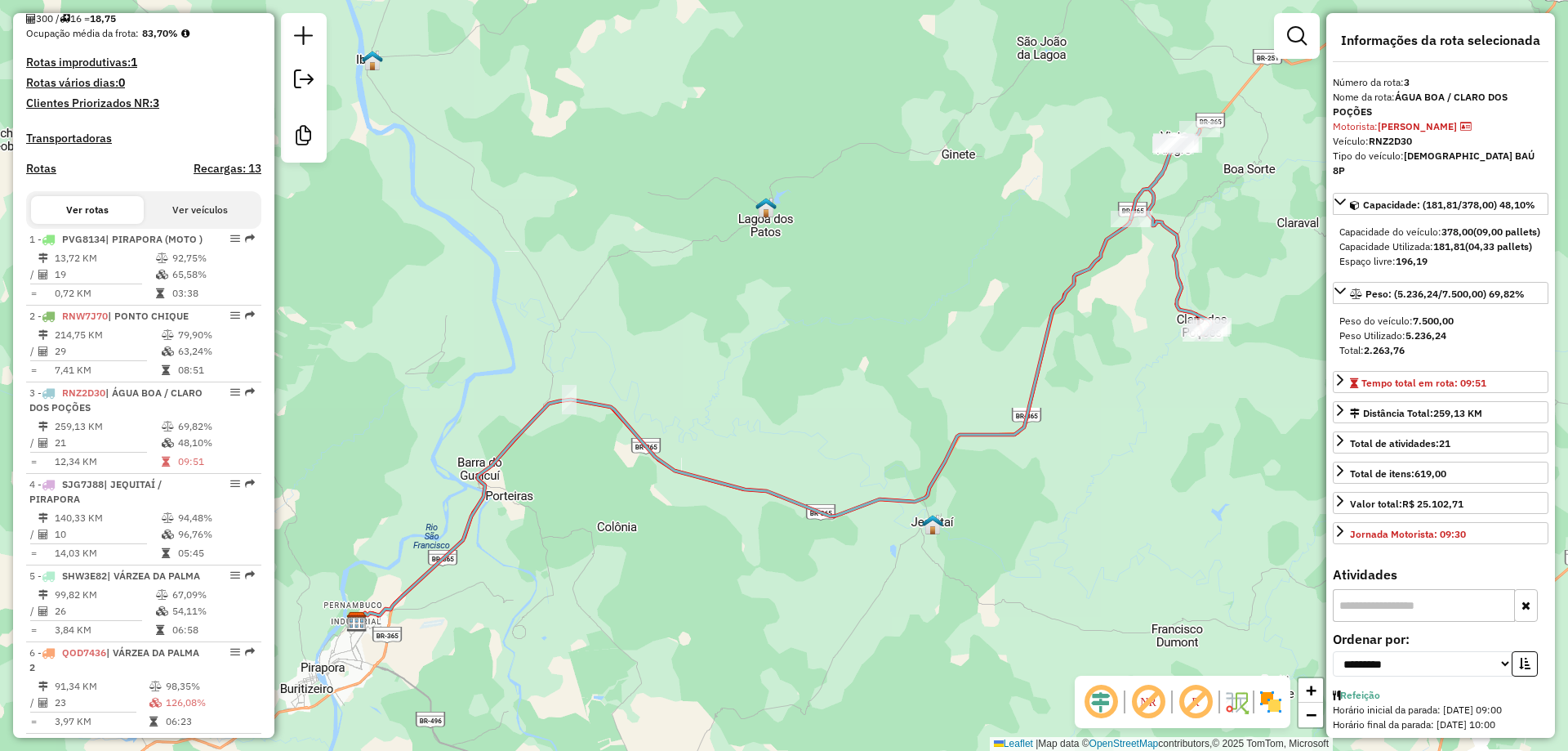
drag, startPoint x: 994, startPoint y: 394, endPoint x: 665, endPoint y: 508, distance: 348.2
click at [665, 508] on div "Janela de atendimento Grade de atendimento Capacidade Transportadoras Veículos …" at bounding box center [784, 376] width 1568 height 751
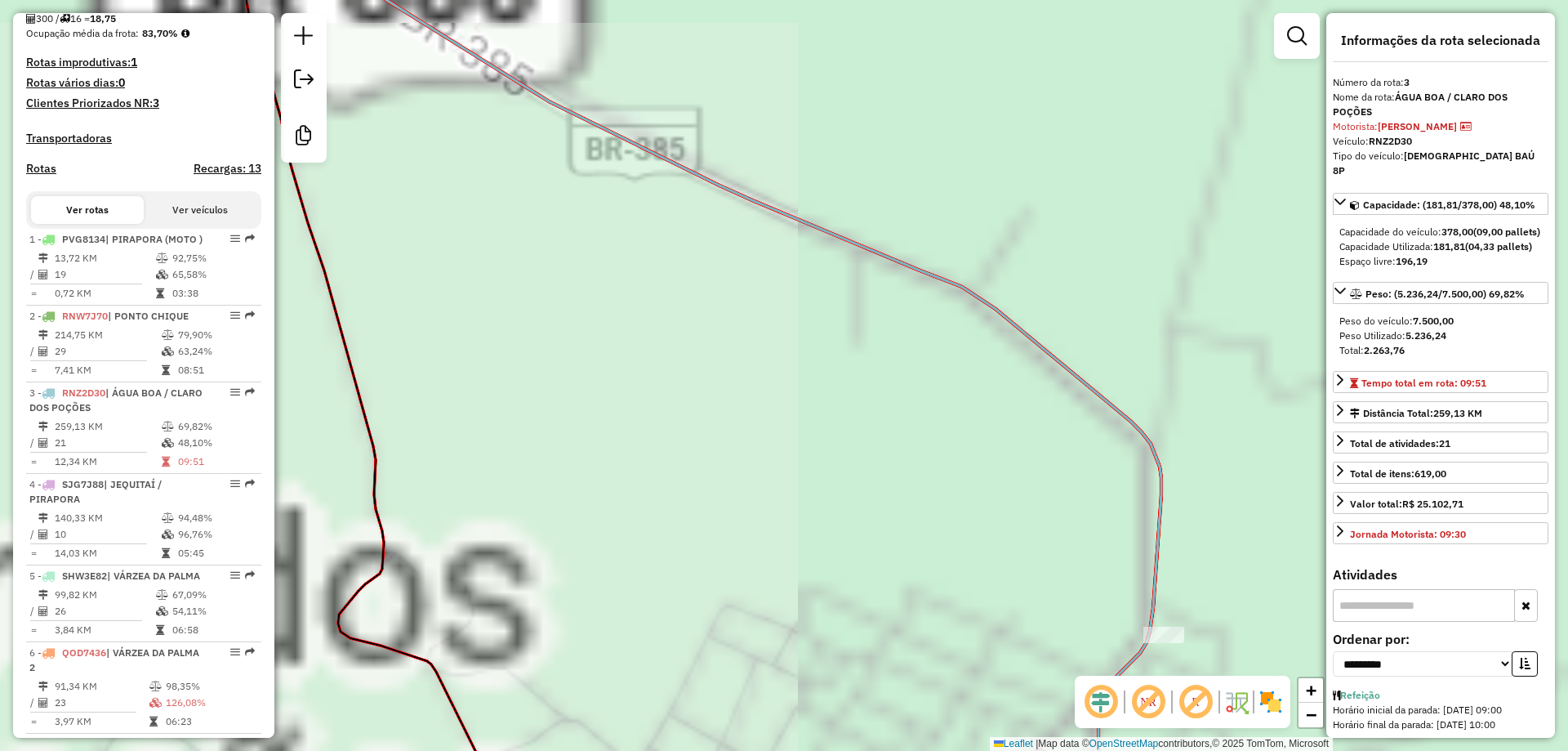
drag, startPoint x: 986, startPoint y: 498, endPoint x: 944, endPoint y: 270, distance: 231.8
click at [991, 224] on div "Janela de atendimento Grade de atendimento Capacidade Transportadoras Veículos …" at bounding box center [784, 376] width 1568 height 751
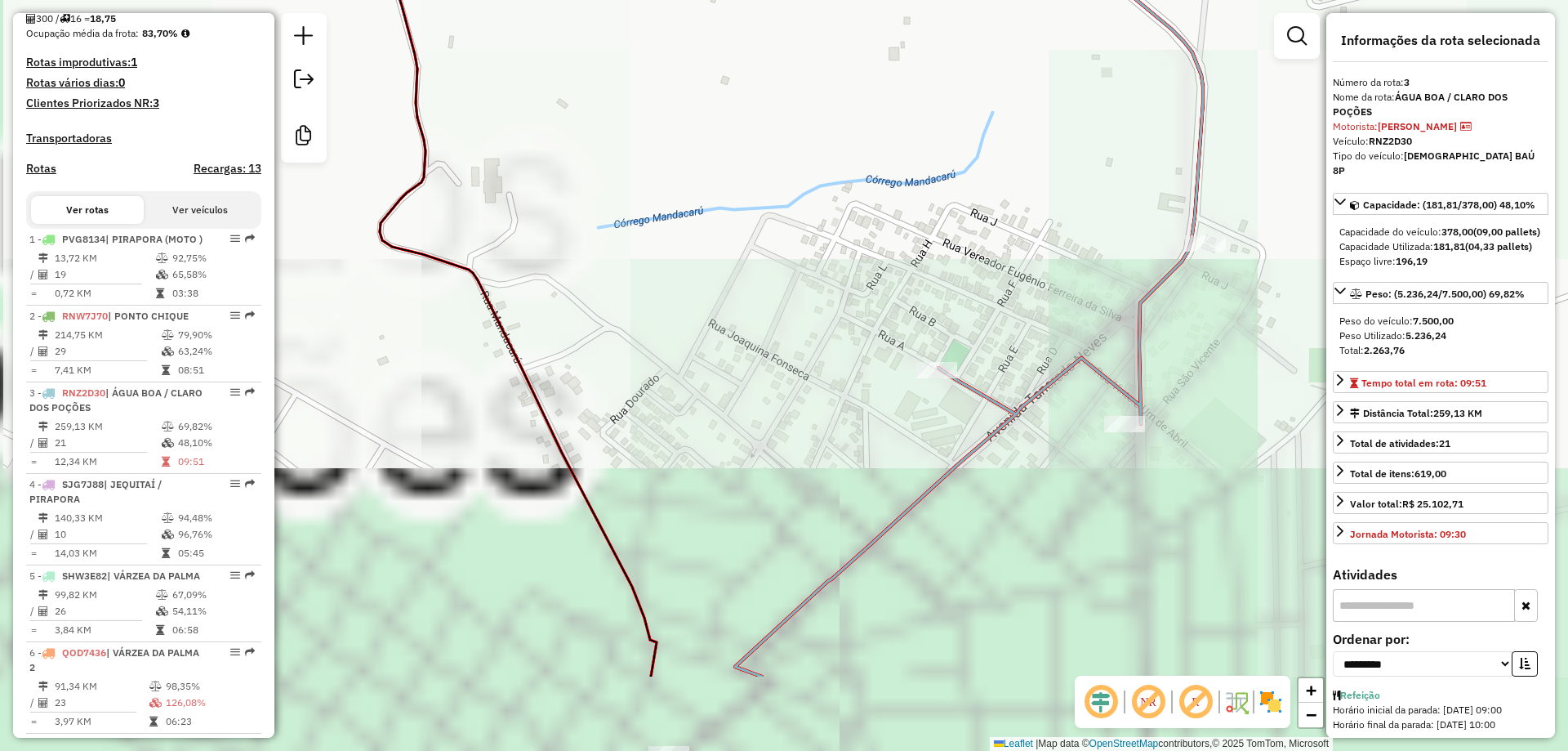
drag, startPoint x: 834, startPoint y: 397, endPoint x: 870, endPoint y: 190, distance: 210.1
click at [870, 192] on div "Janela de atendimento Grade de atendimento Capacidade Transportadoras Veículos …" at bounding box center [784, 376] width 1568 height 751
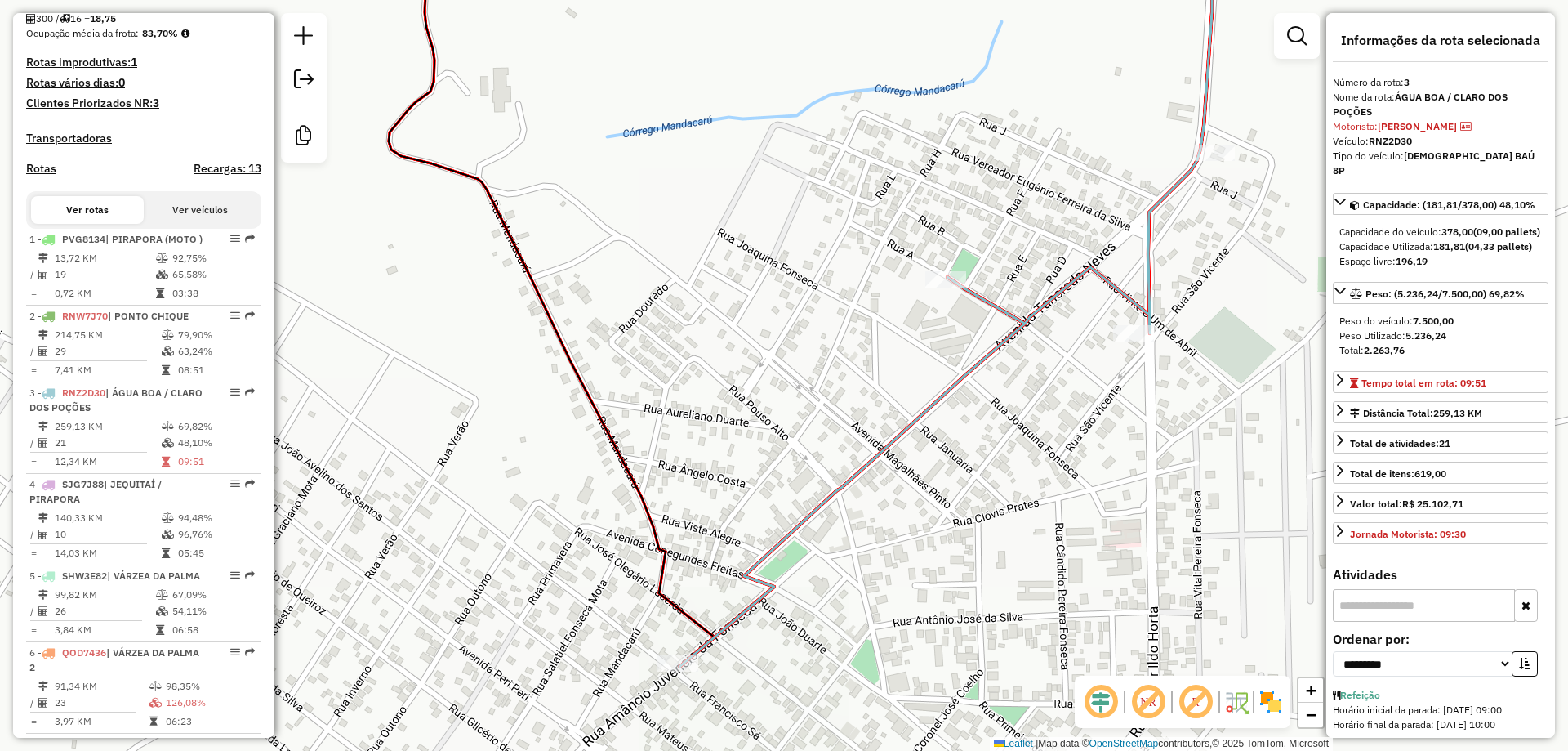
drag, startPoint x: 840, startPoint y: 222, endPoint x: 793, endPoint y: 163, distance: 75.4
click at [796, 163] on div "Janela de atendimento Grade de atendimento Capacidade Transportadoras Veículos …" at bounding box center [784, 376] width 1568 height 751
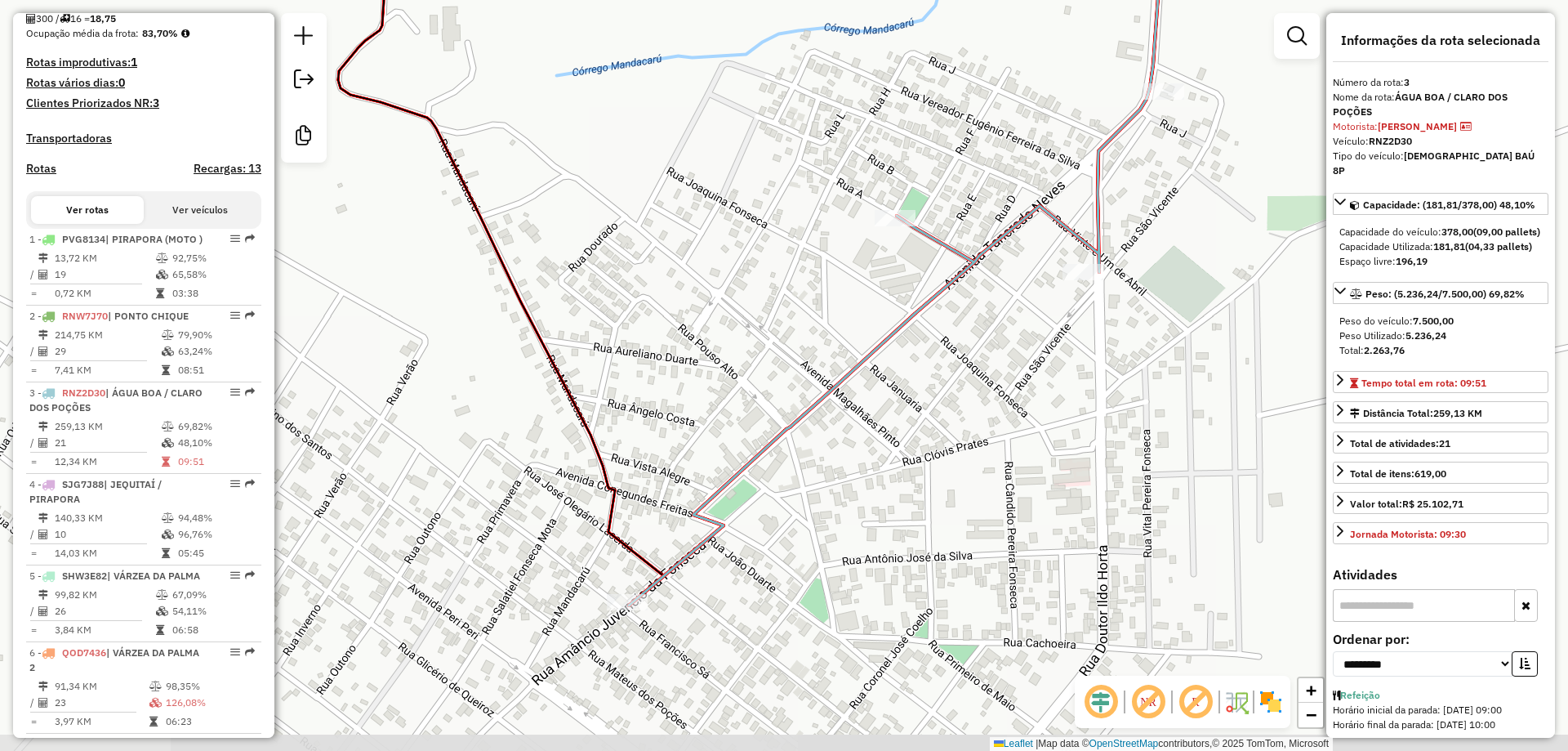
click at [676, 218] on div "Janela de atendimento Grade de atendimento Capacidade Transportadoras Veículos …" at bounding box center [784, 376] width 1568 height 751
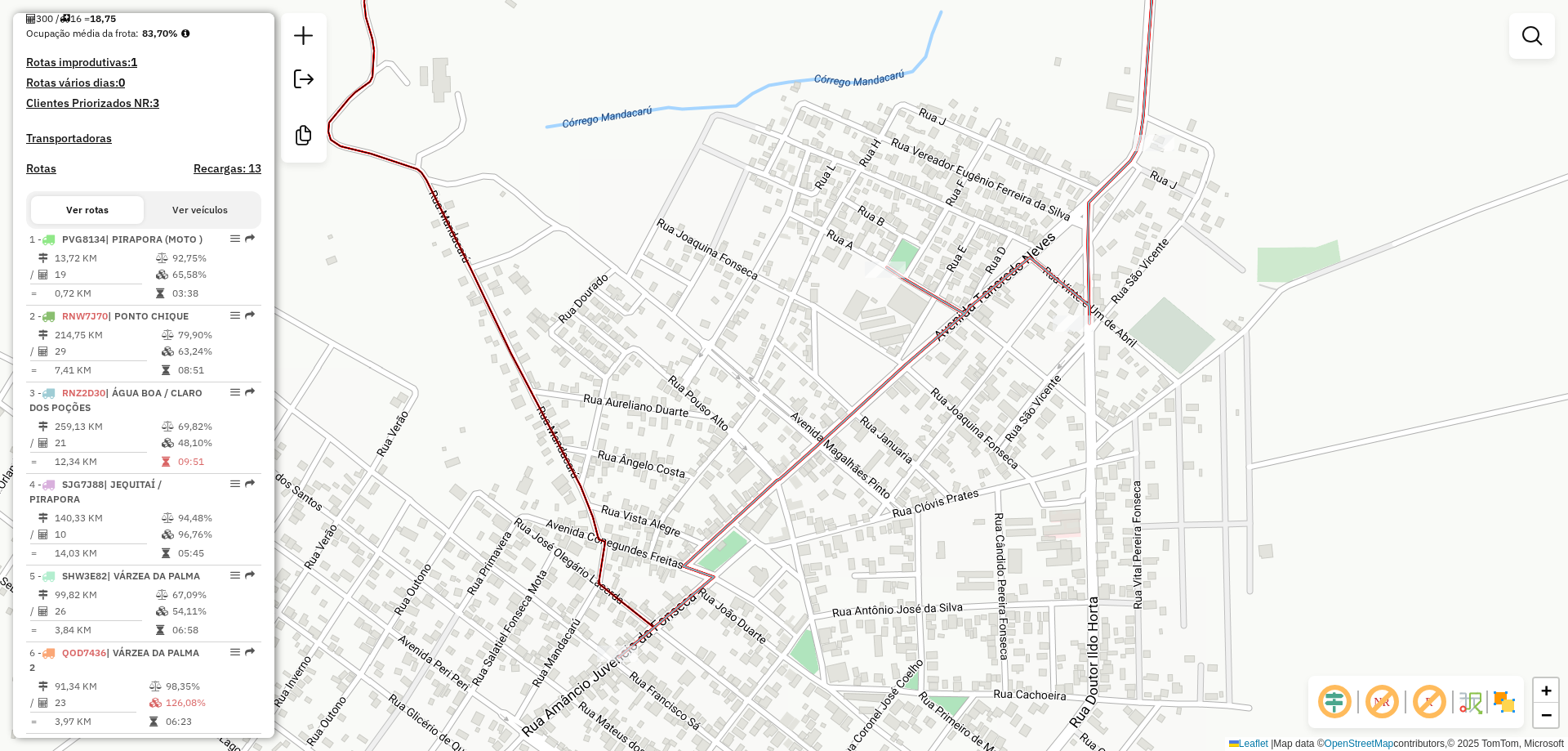
drag, startPoint x: 662, startPoint y: 272, endPoint x: 657, endPoint y: 297, distance: 25.5
click at [657, 297] on div "Janela de atendimento Grade de atendimento Capacidade Transportadoras Veículos …" at bounding box center [784, 376] width 1568 height 751
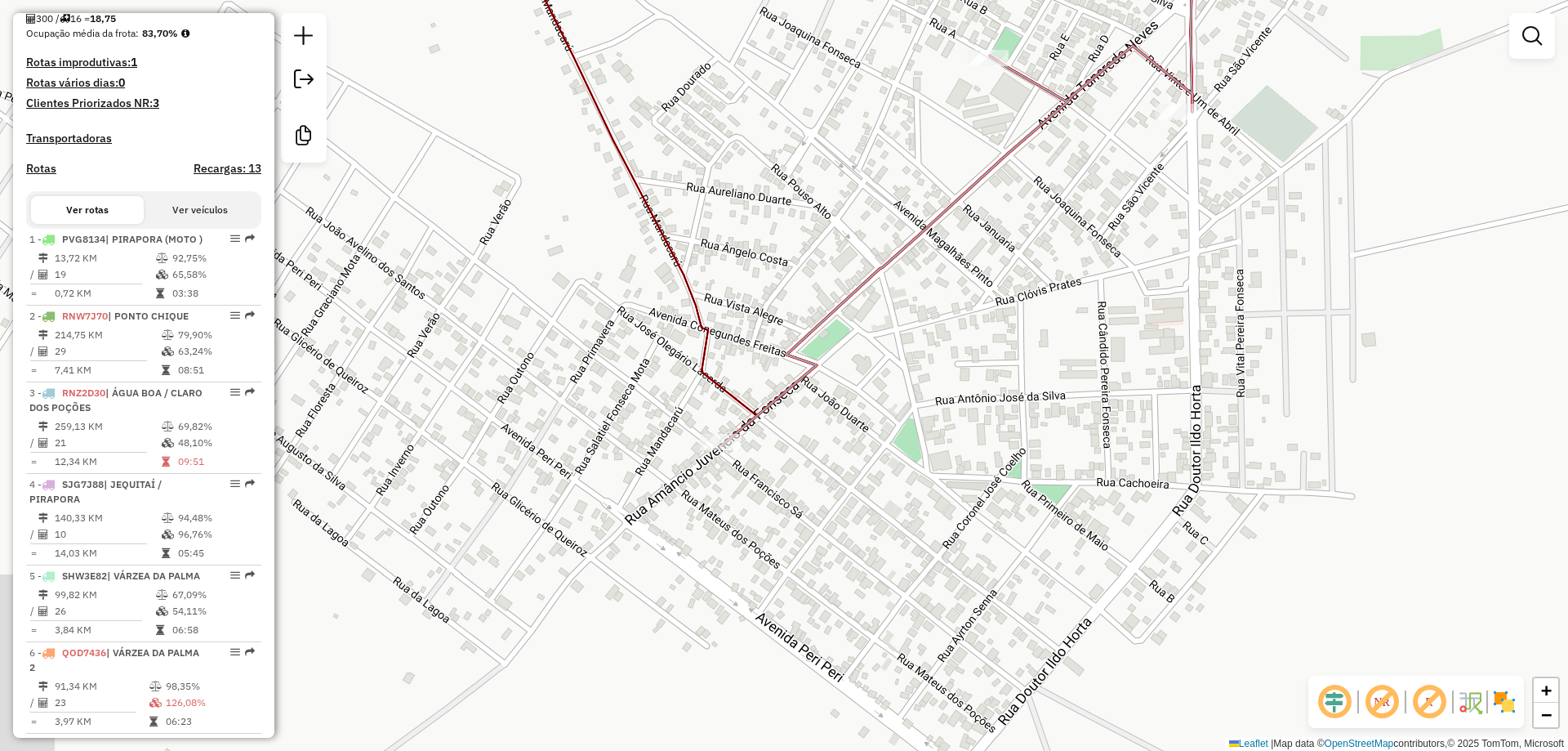
drag, startPoint x: 899, startPoint y: 452, endPoint x: 997, endPoint y: 244, distance: 229.9
click at [997, 245] on div "Janela de atendimento Grade de atendimento Capacidade Transportadoras Veículos …" at bounding box center [784, 376] width 1568 height 751
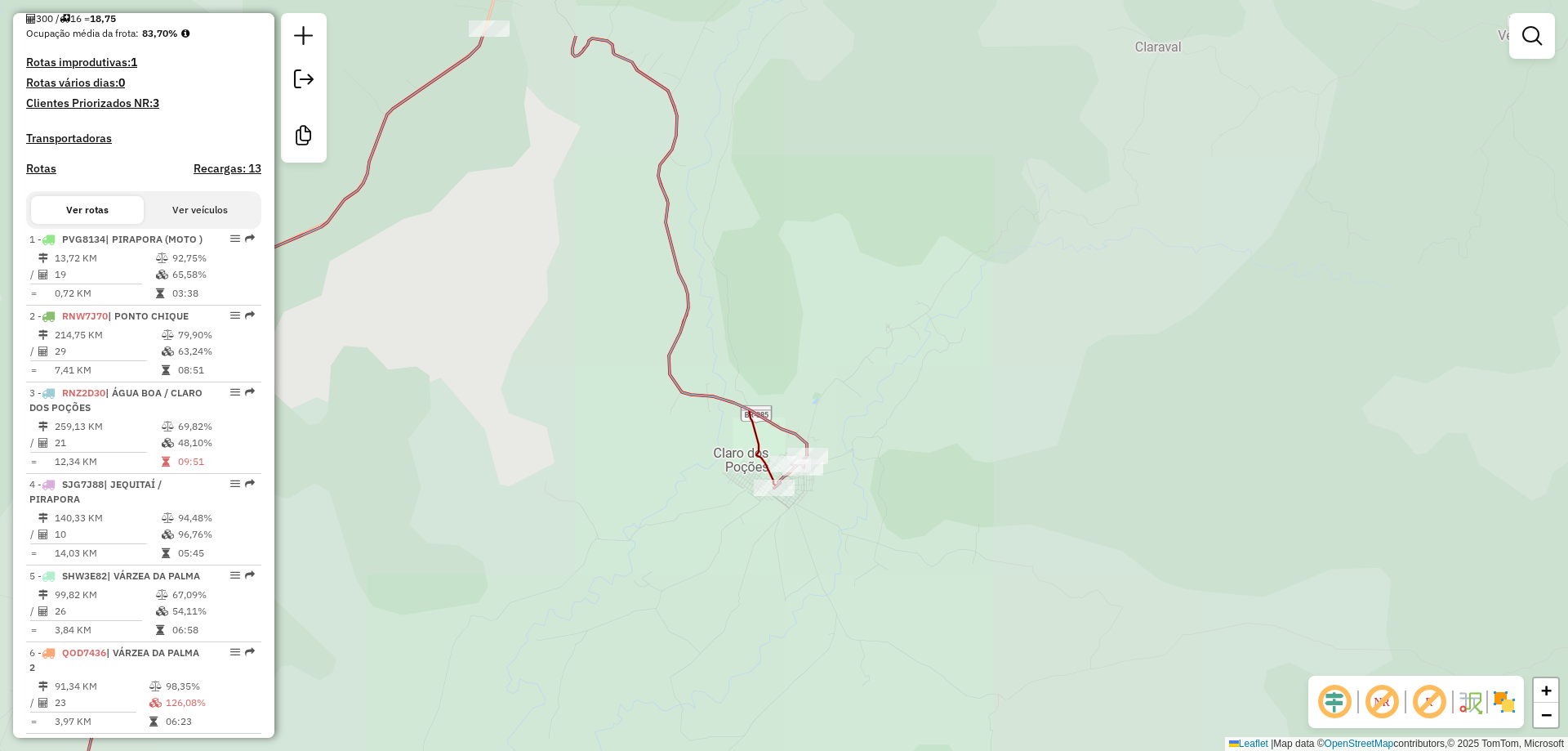
drag, startPoint x: 780, startPoint y: 357, endPoint x: 805, endPoint y: 543, distance: 187.7
click at [805, 542] on div "Janela de atendimento Grade de atendimento Capacidade Transportadoras Veículos …" at bounding box center [784, 376] width 1568 height 751
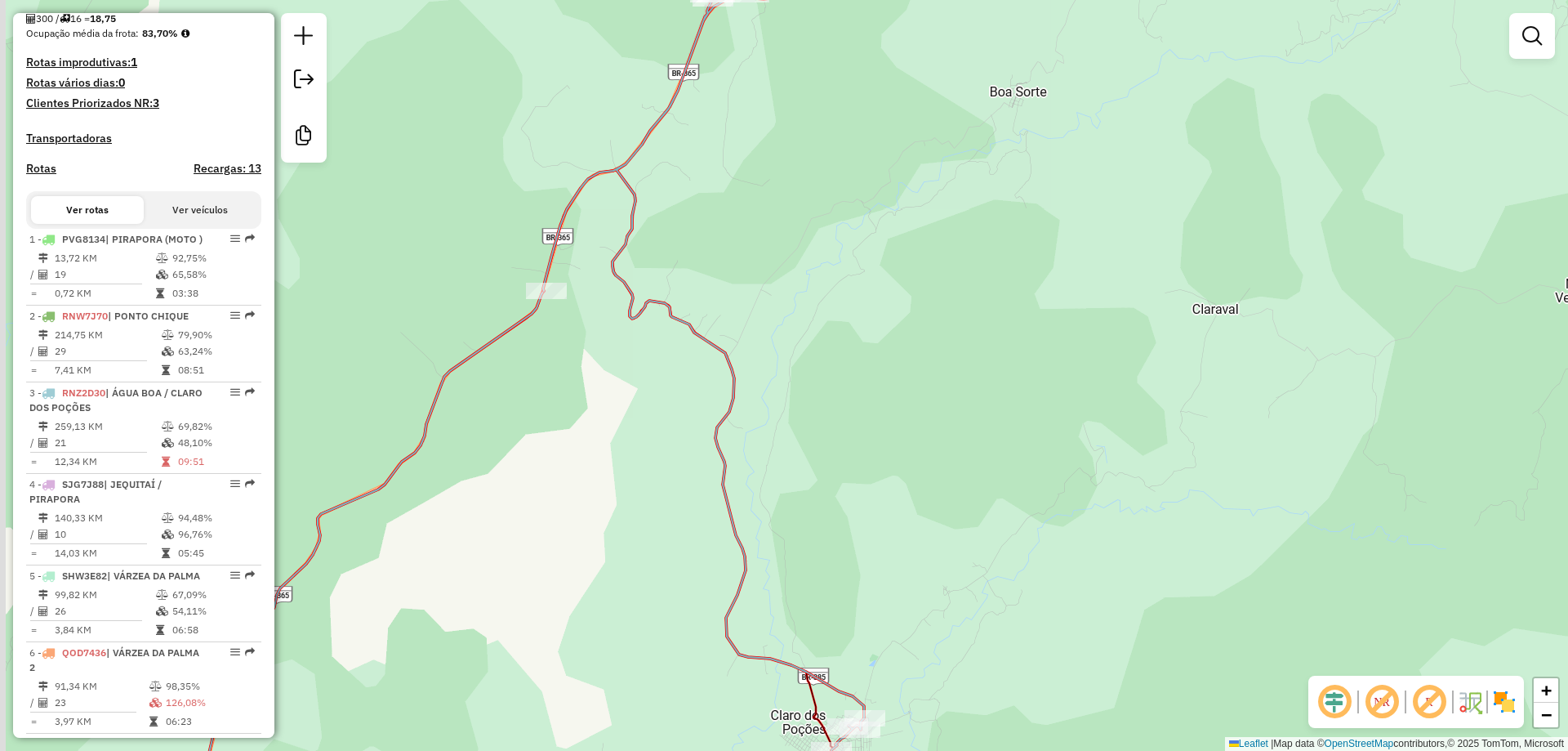
drag, startPoint x: 694, startPoint y: 280, endPoint x: 747, endPoint y: 524, distance: 249.7
click at [747, 524] on div "Janela de atendimento Grade de atendimento Capacidade Transportadoras Veículos …" at bounding box center [784, 376] width 1568 height 751
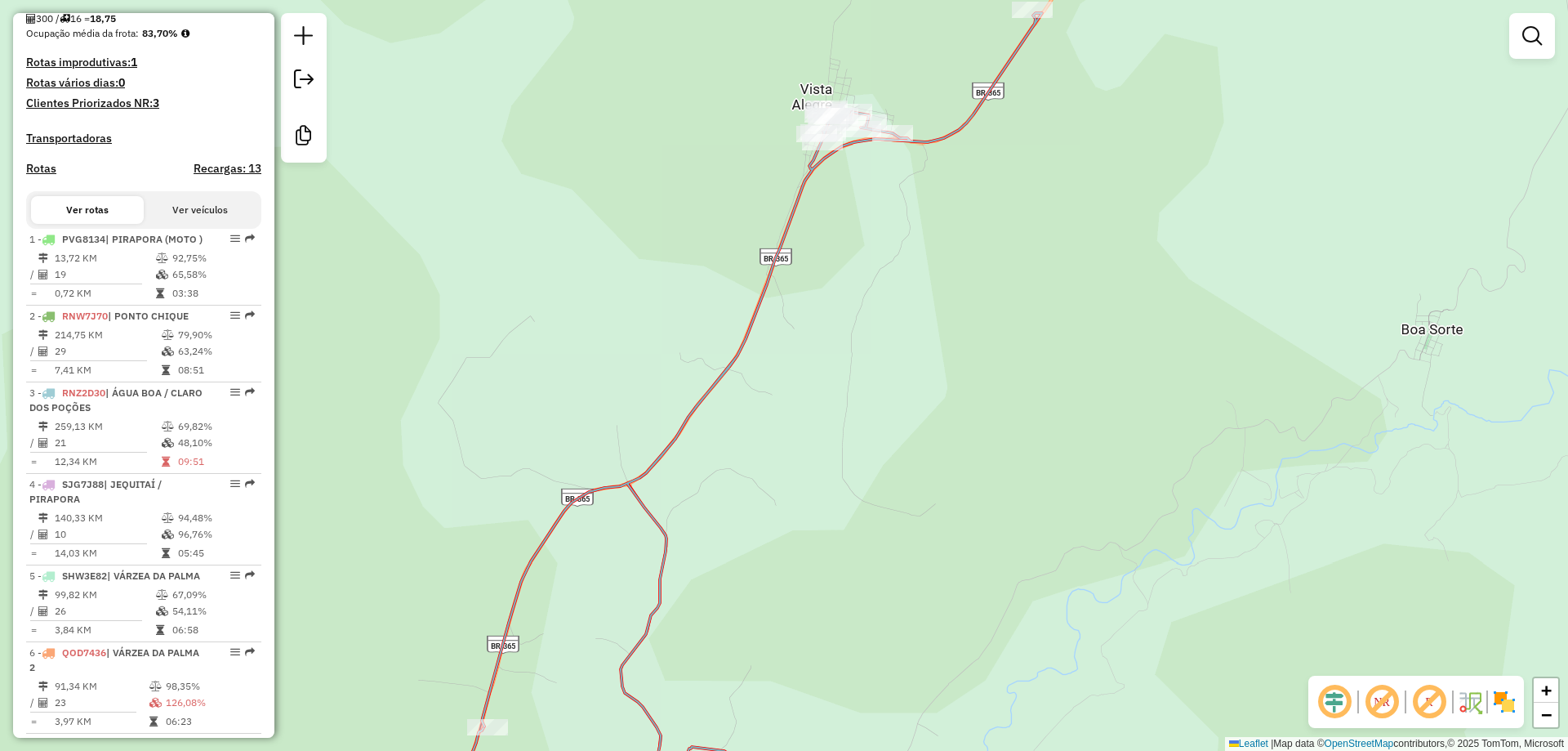
drag, startPoint x: 802, startPoint y: 331, endPoint x: 753, endPoint y: 464, distance: 141.7
click at [755, 462] on icon at bounding box center [762, 419] width 560 height 813
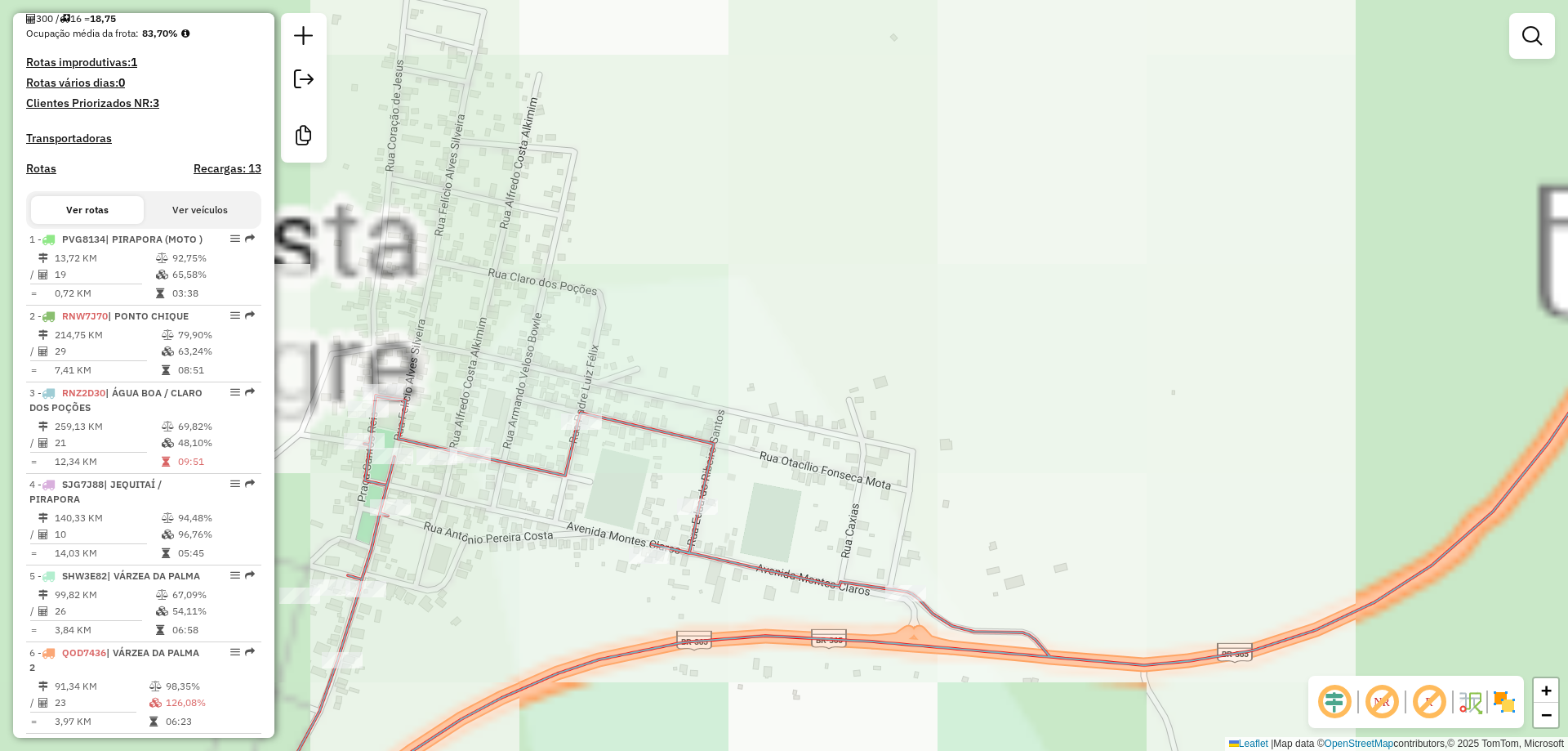
drag, startPoint x: 810, startPoint y: 375, endPoint x: 935, endPoint y: 266, distance: 165.8
click at [937, 252] on div "Janela de atendimento Grade de atendimento Capacidade Transportadoras Veículos …" at bounding box center [784, 376] width 1568 height 751
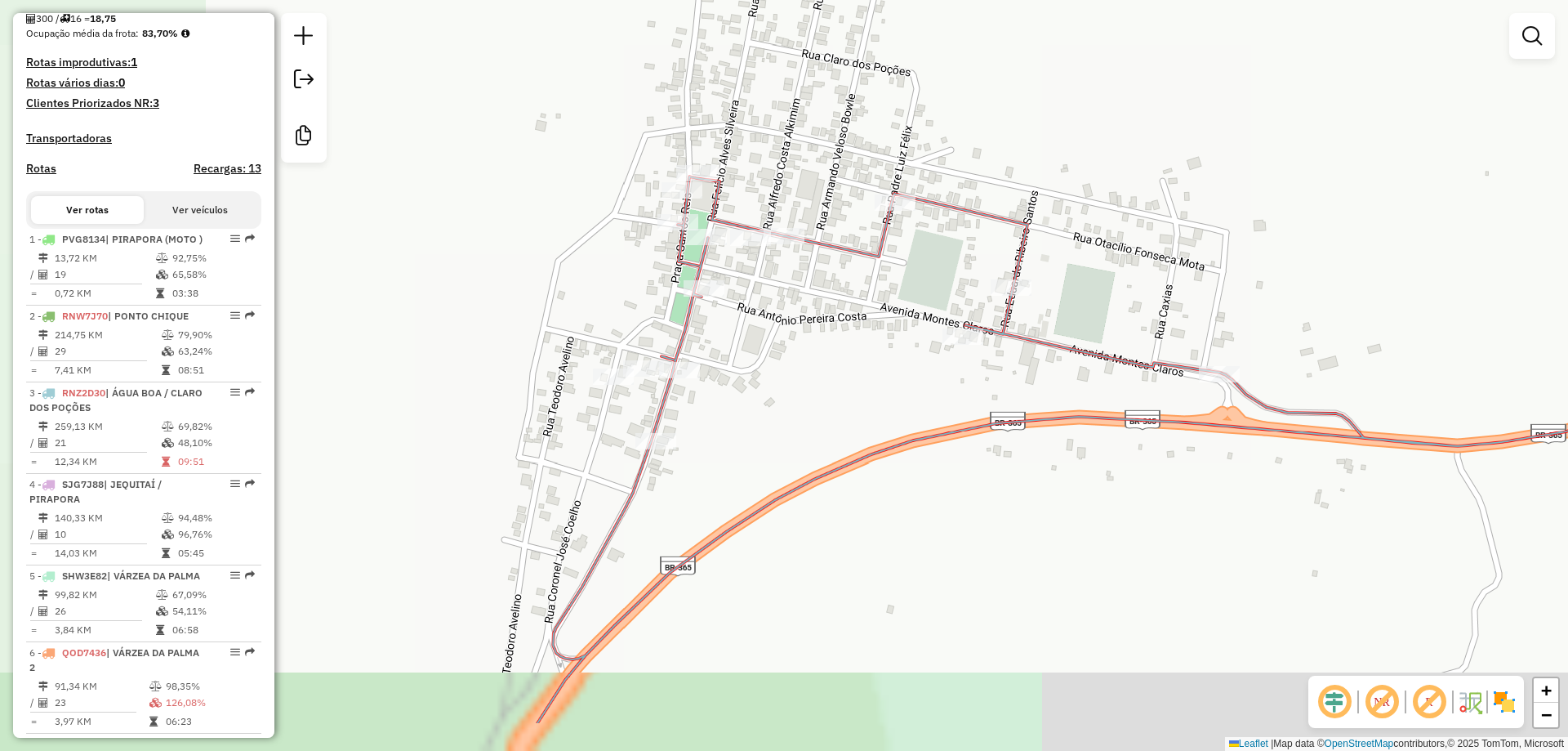
drag, startPoint x: 902, startPoint y: 327, endPoint x: 1101, endPoint y: 236, distance: 218.8
click at [1101, 234] on div "Janela de atendimento Grade de atendimento Capacidade Transportadoras Veículos …" at bounding box center [784, 376] width 1568 height 751
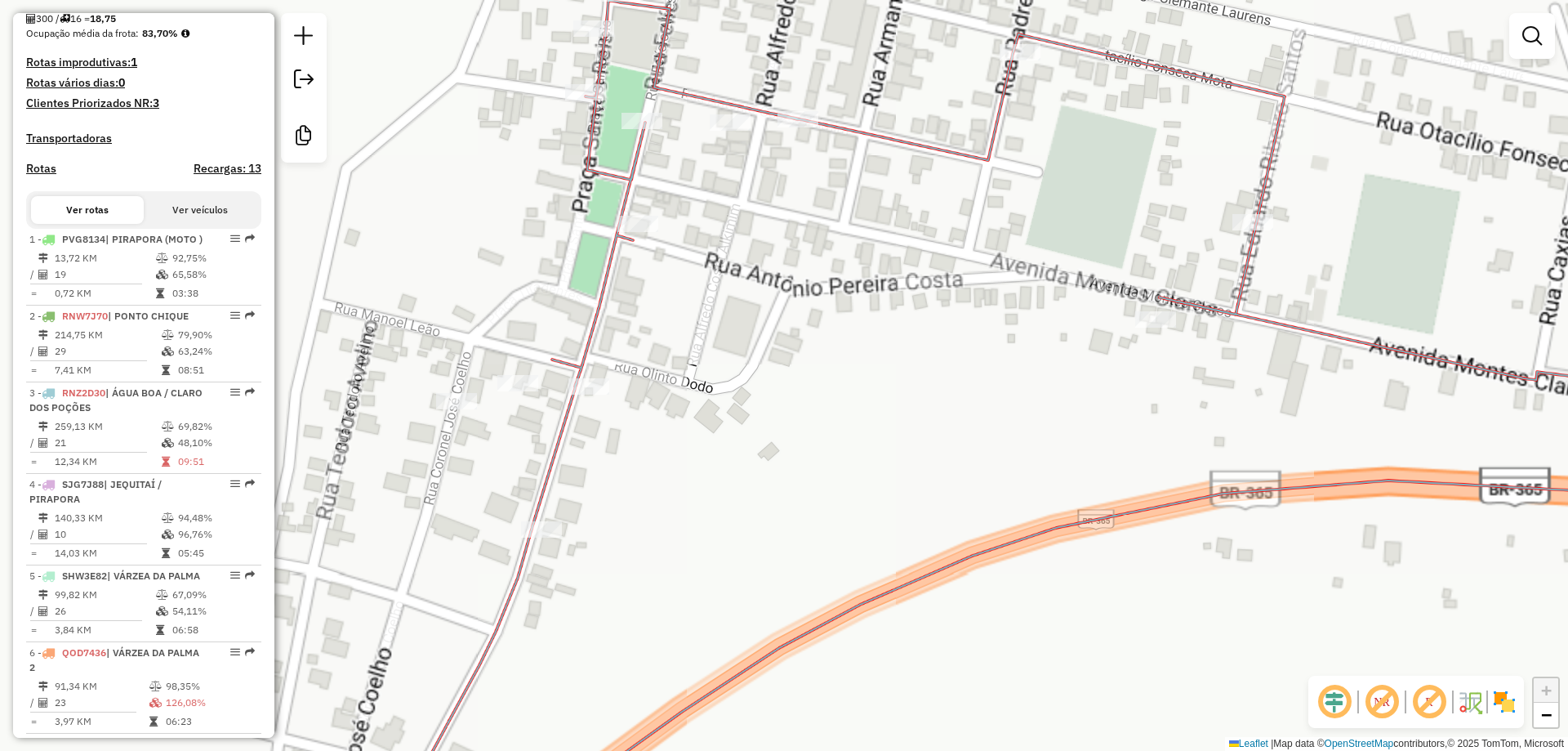
drag, startPoint x: 826, startPoint y: 330, endPoint x: 892, endPoint y: 314, distance: 67.9
click at [892, 314] on div "Janela de atendimento Grade de atendimento Capacidade Transportadoras Veículos …" at bounding box center [784, 376] width 1568 height 751
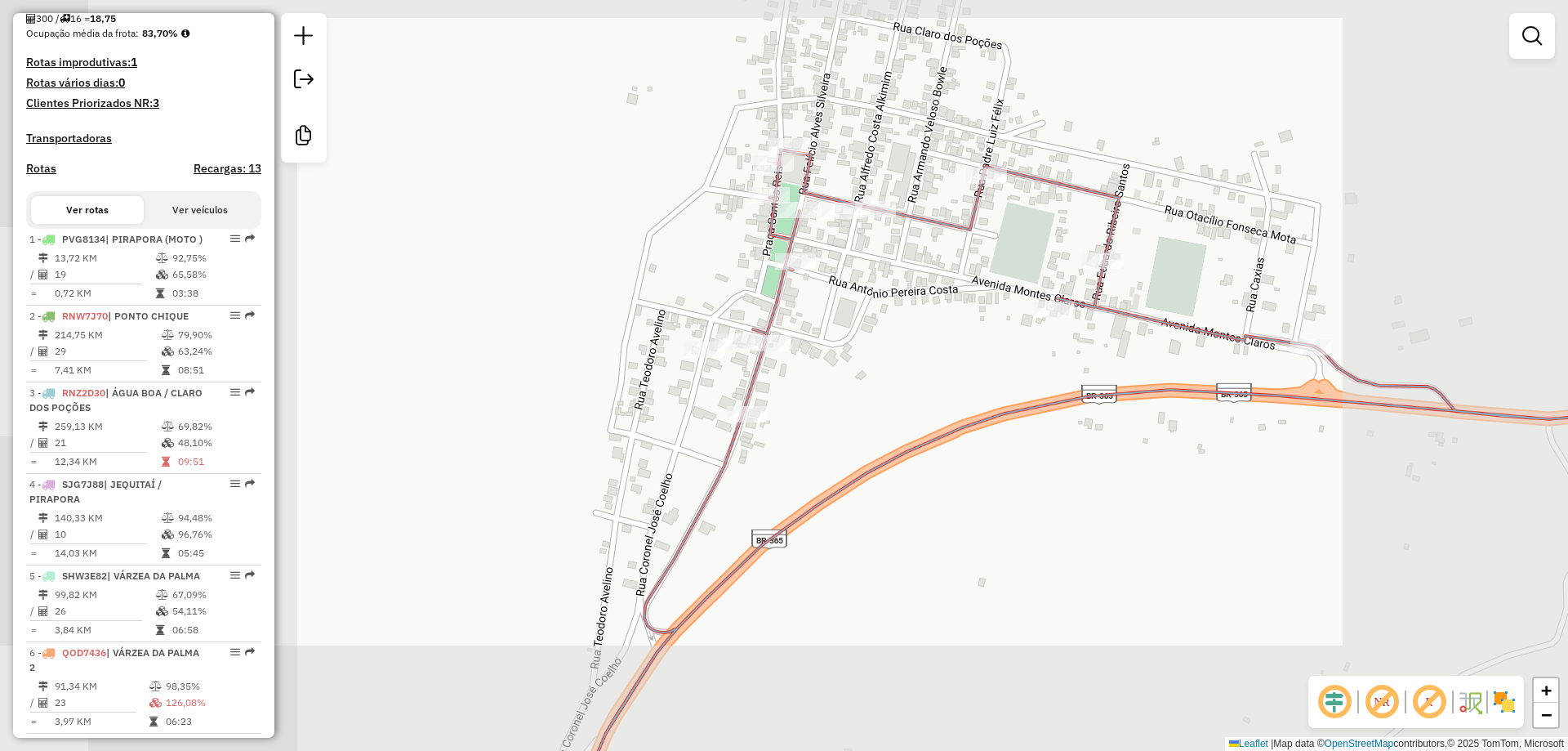
drag, startPoint x: 858, startPoint y: 341, endPoint x: 806, endPoint y: 360, distance: 55.4
click at [806, 360] on div "Janela de atendimento Grade de atendimento Capacidade Transportadoras Veículos …" at bounding box center [784, 376] width 1568 height 751
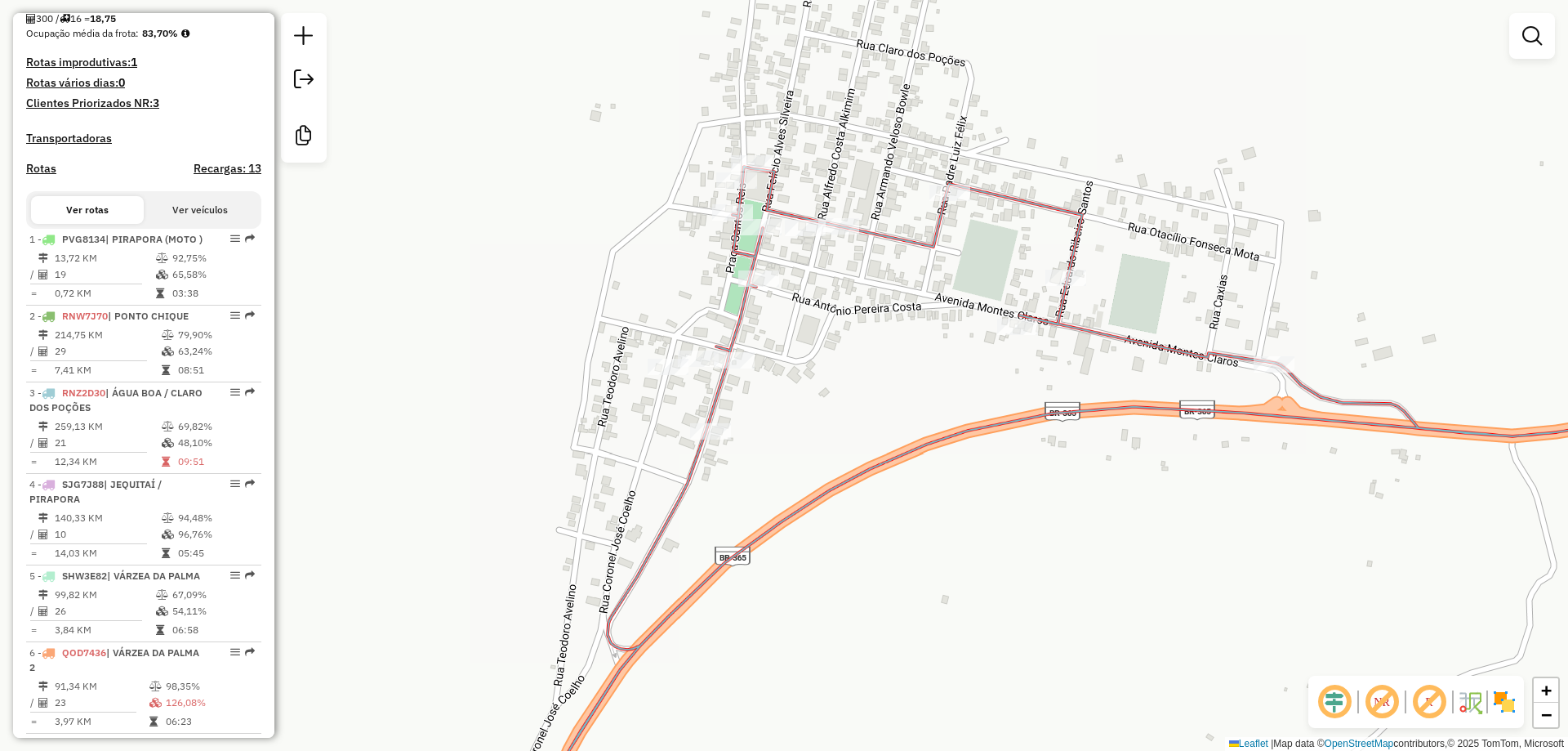
drag, startPoint x: 820, startPoint y: 367, endPoint x: 716, endPoint y: 404, distance: 110.4
click at [716, 404] on div "Janela de atendimento Grade de atendimento Capacidade Transportadoras Veículos …" at bounding box center [784, 376] width 1568 height 751
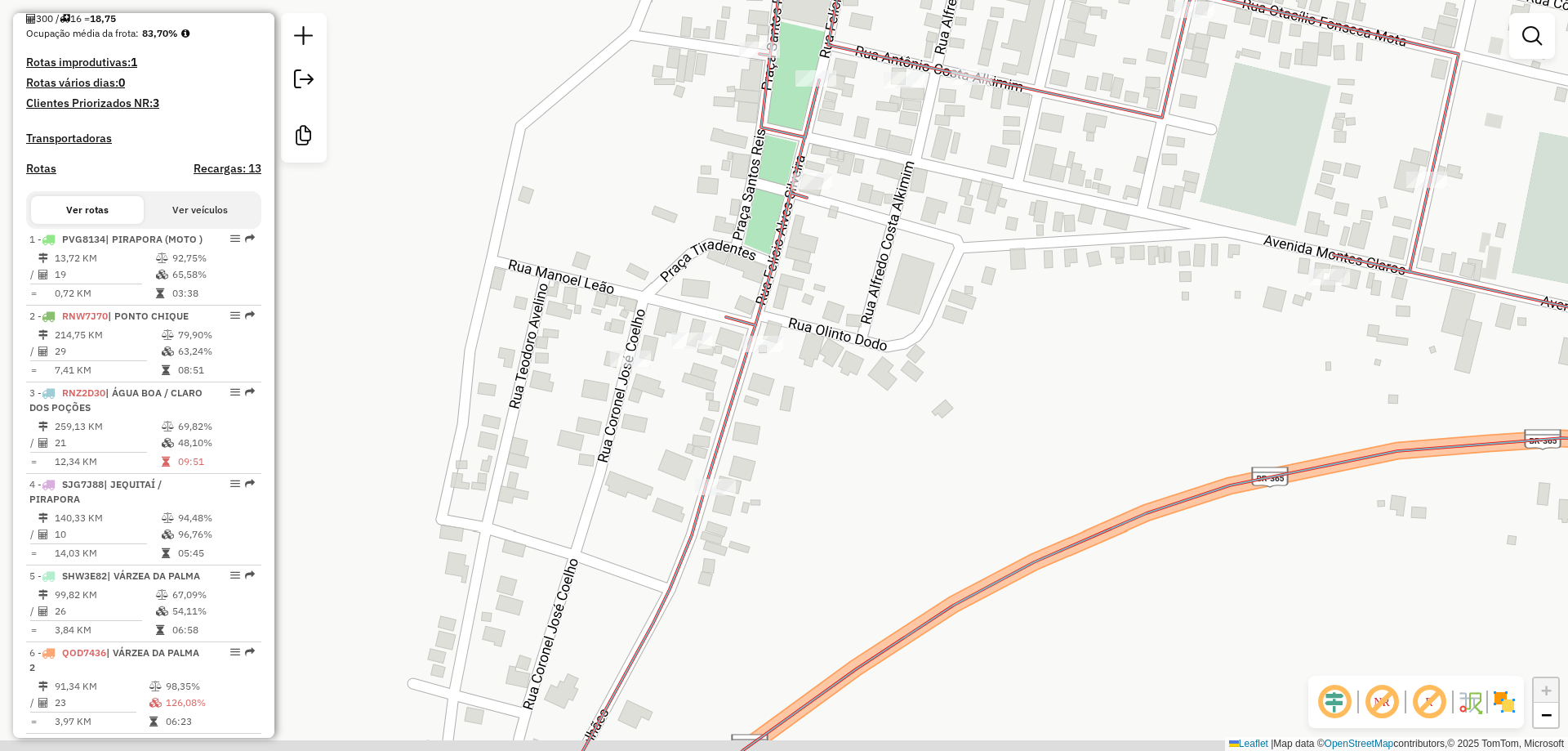
click at [553, 408] on div "Janela de atendimento Grade de atendimento Capacidade Transportadoras Veículos …" at bounding box center [784, 376] width 1568 height 751
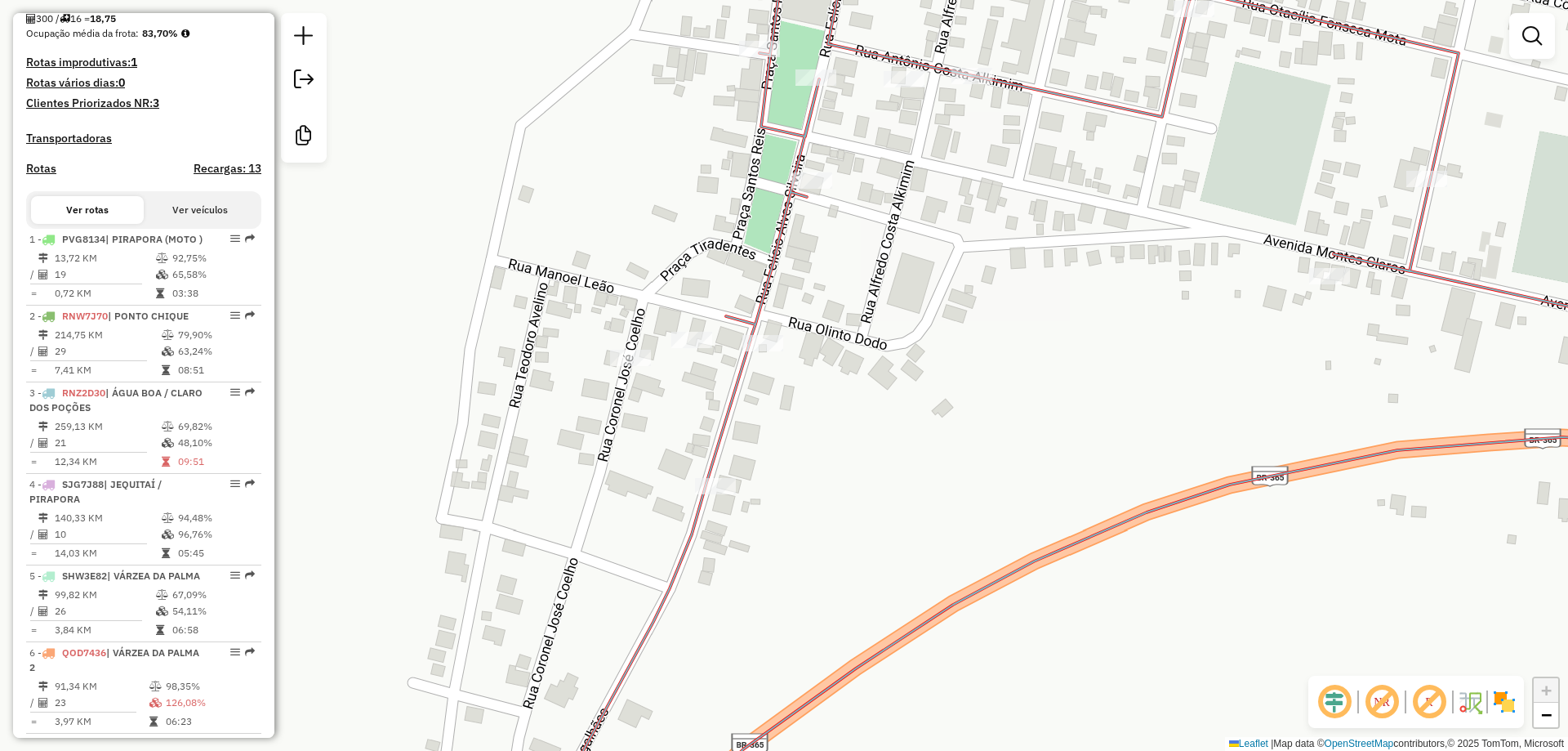
drag, startPoint x: 885, startPoint y: 573, endPoint x: 889, endPoint y: 605, distance: 32.2
click at [889, 605] on div "Janela de atendimento Grade de atendimento Capacidade Transportadoras Veículos …" at bounding box center [784, 376] width 1568 height 751
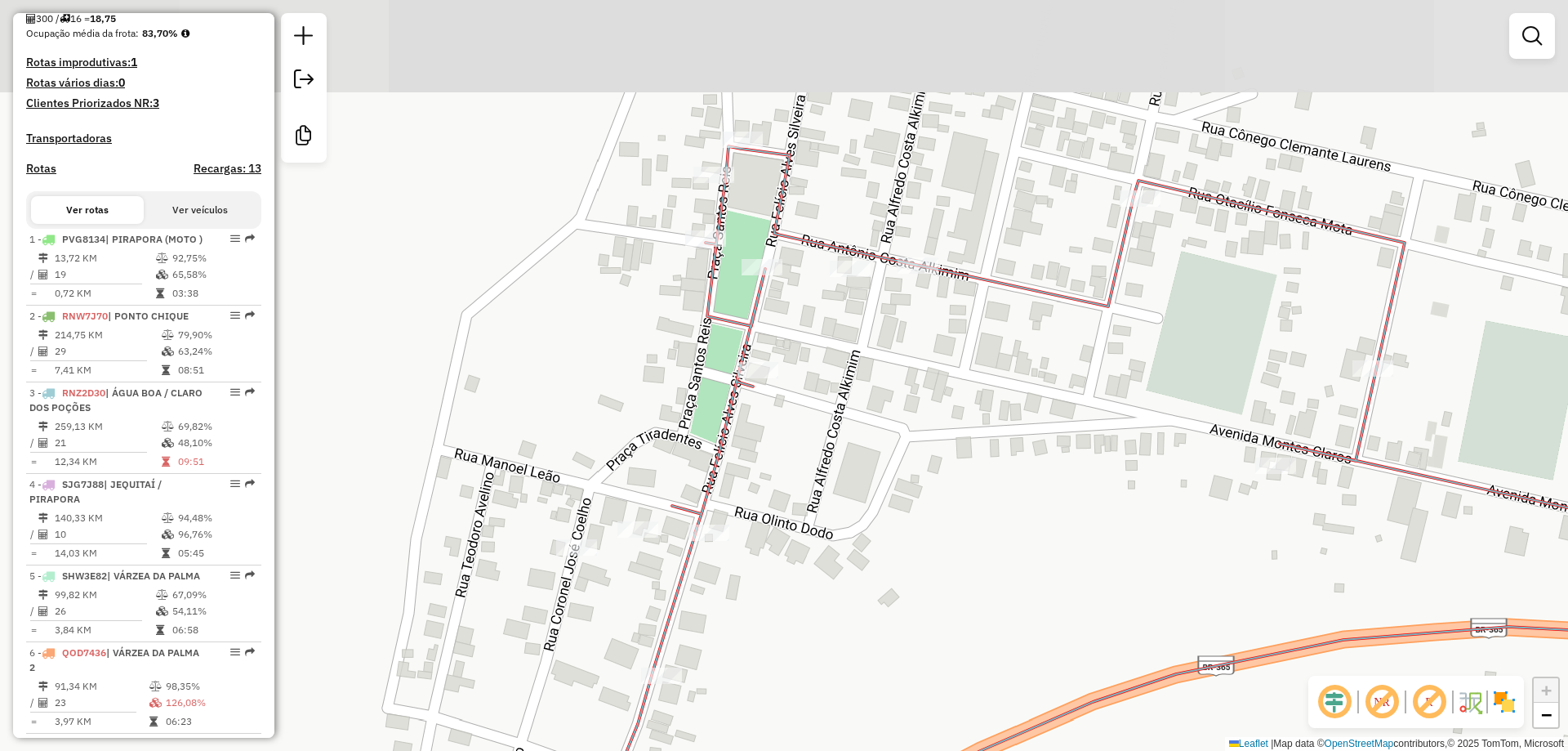
click at [860, 582] on div "Janela de atendimento Grade de atendimento Capacidade Transportadoras Veículos …" at bounding box center [784, 376] width 1568 height 751
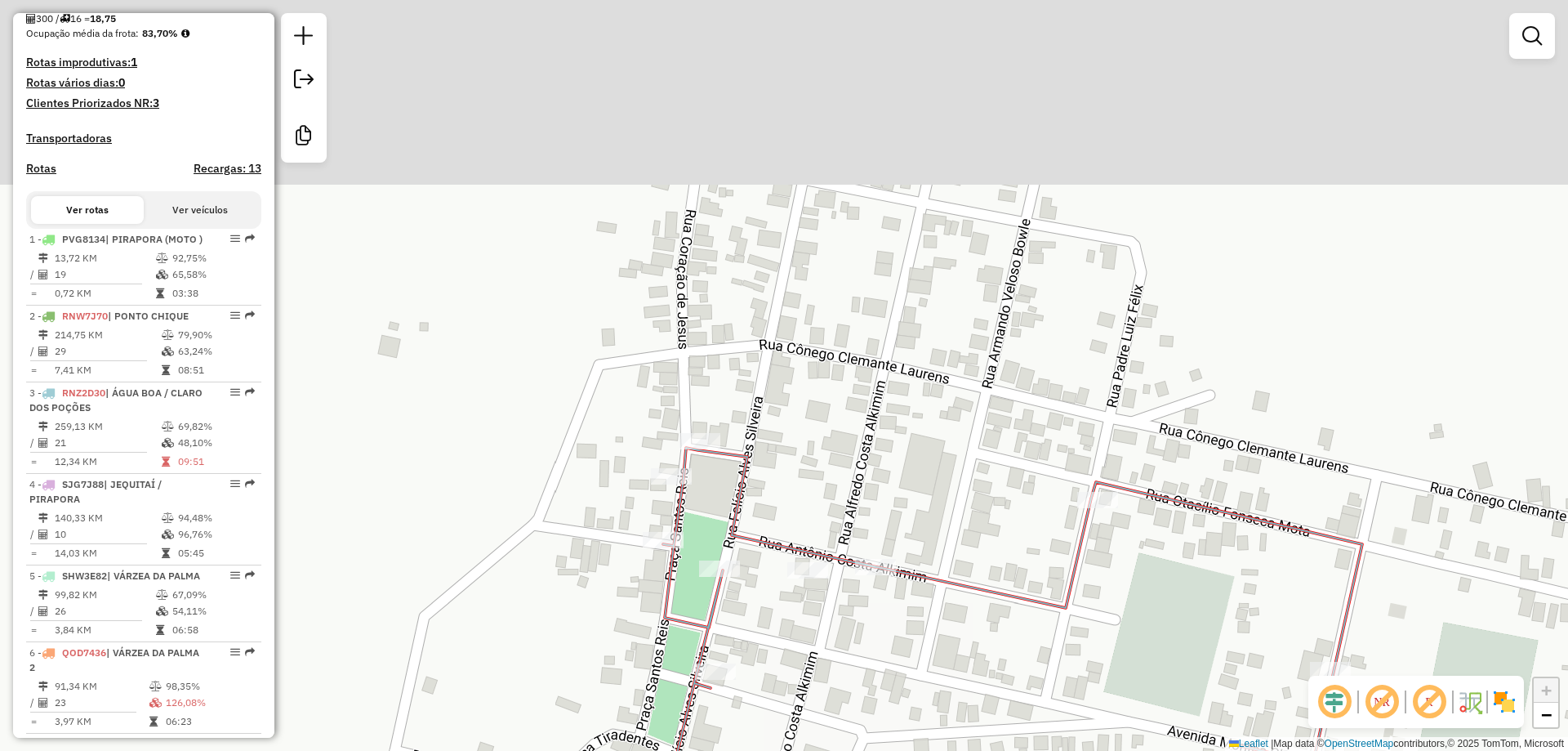
drag, startPoint x: 810, startPoint y: 446, endPoint x: 804, endPoint y: 483, distance: 37.5
click at [805, 482] on div "Janela de atendimento Grade de atendimento Capacidade Transportadoras Veículos …" at bounding box center [784, 376] width 1568 height 751
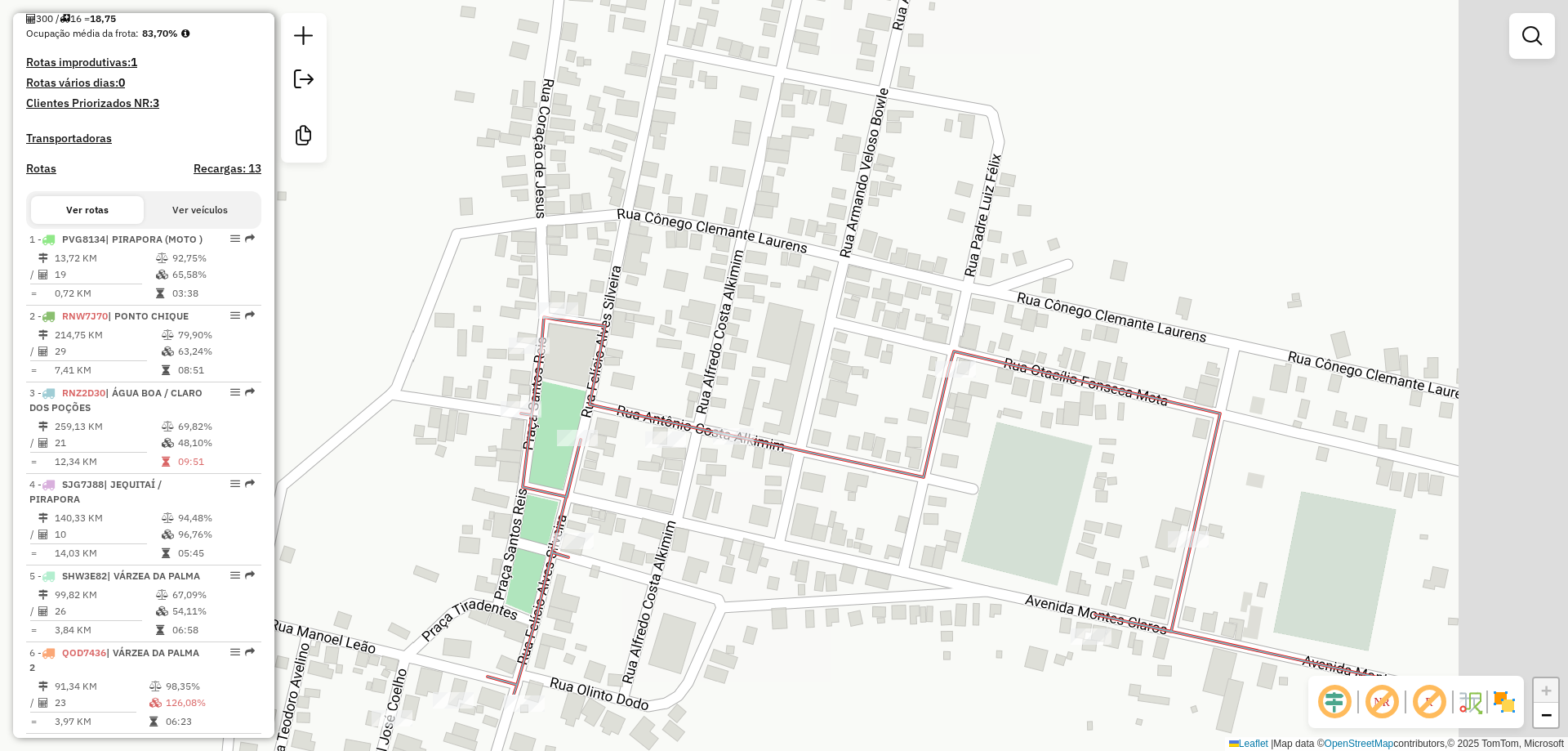
drag, startPoint x: 918, startPoint y: 444, endPoint x: 770, endPoint y: 306, distance: 202.4
click at [770, 306] on div "Janela de atendimento Grade de atendimento Capacidade Transportadoras Veículos …" at bounding box center [784, 376] width 1568 height 751
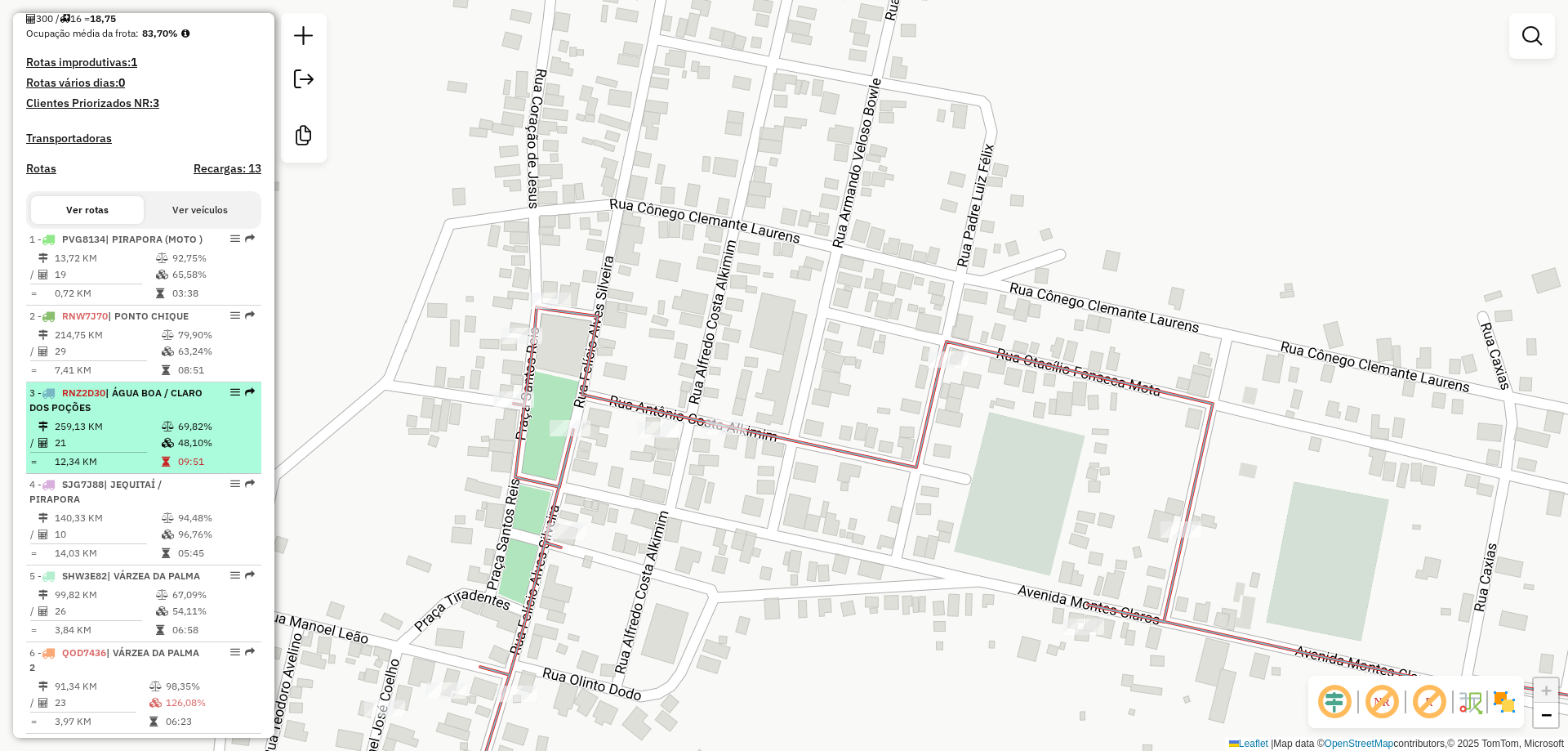
click at [109, 451] on td "21" at bounding box center [107, 442] width 107 height 17
select select "**********"
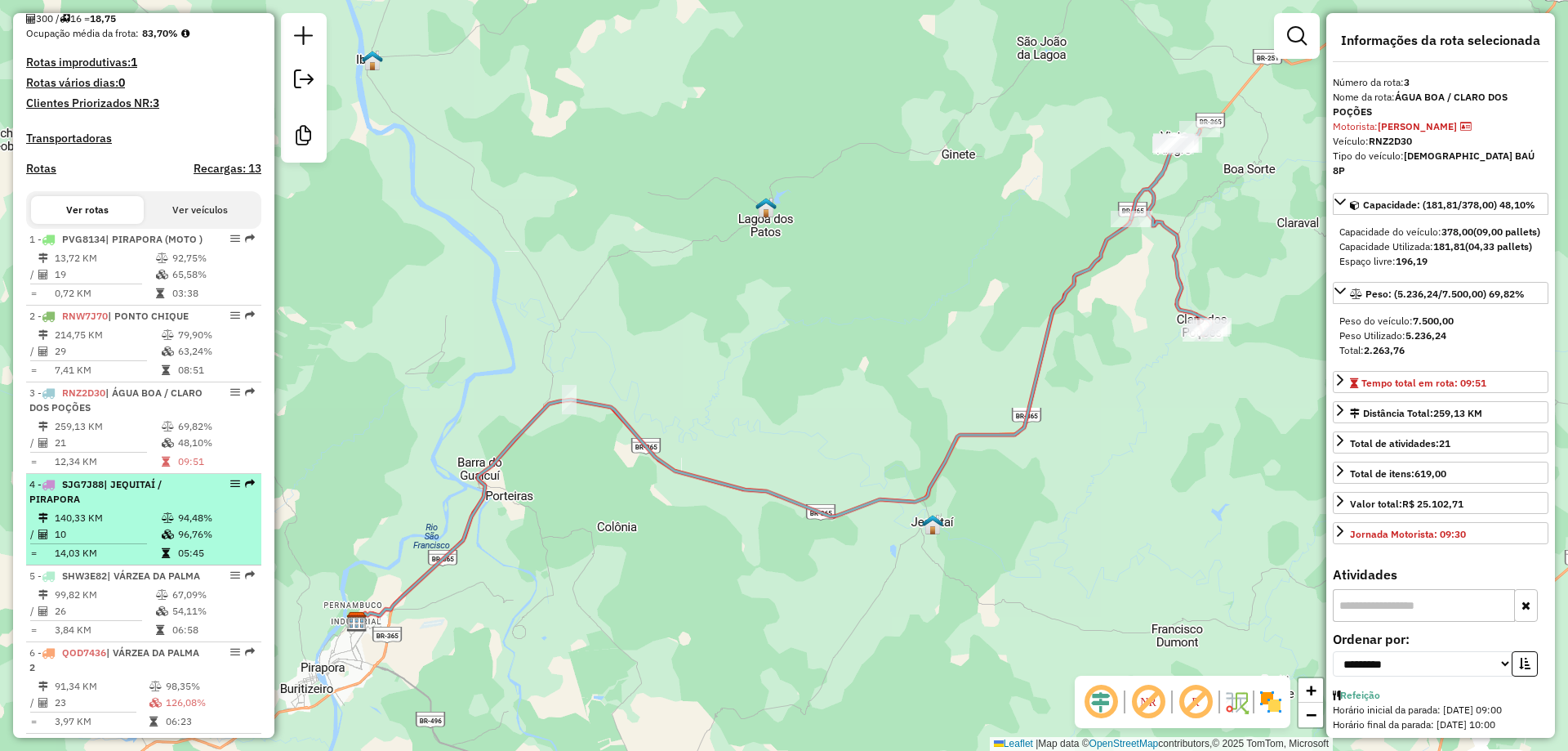
click at [112, 505] on span "| JEQUITAÍ / PIRAPORA" at bounding box center [95, 492] width 132 height 27
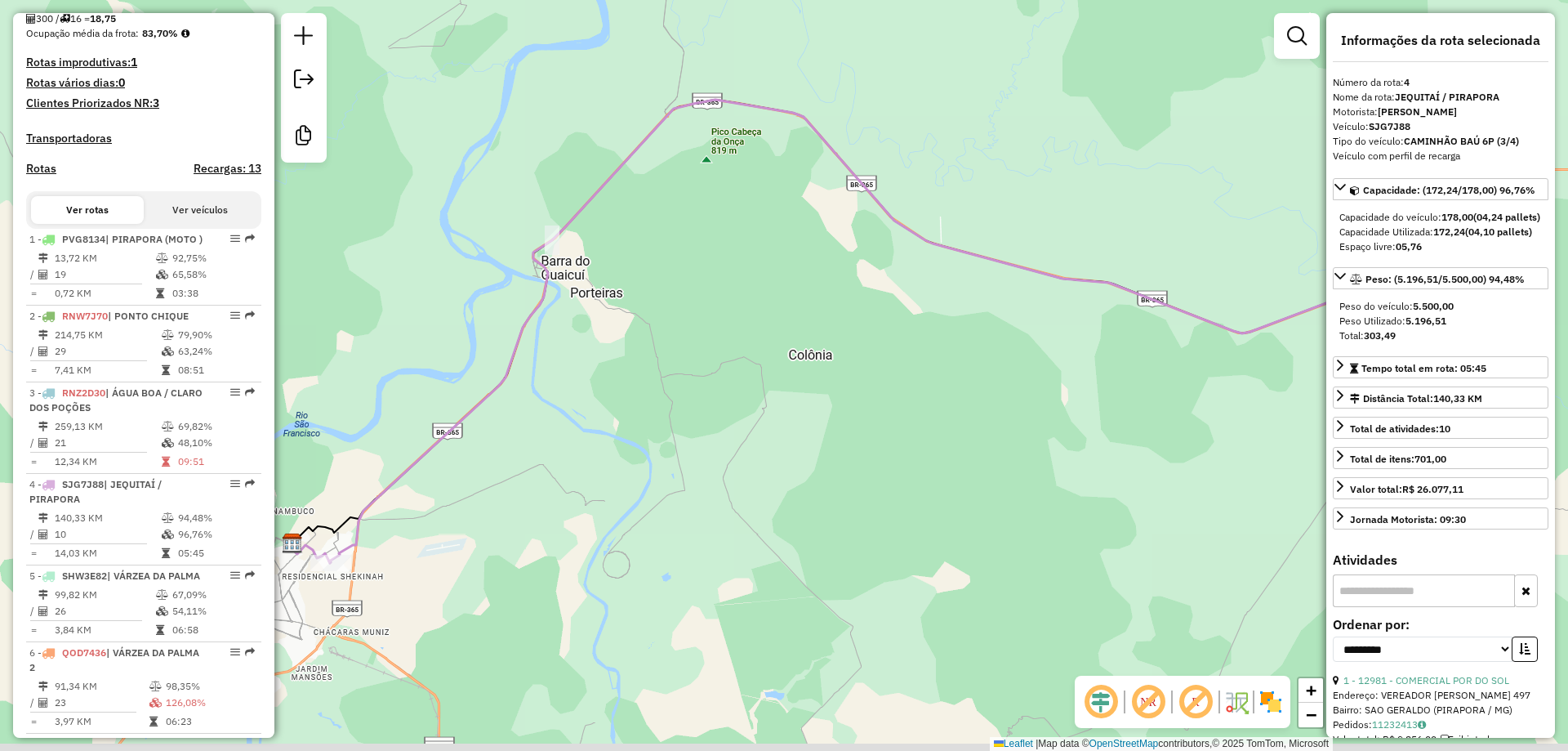
drag, startPoint x: 564, startPoint y: 428, endPoint x: 850, endPoint y: 305, distance: 311.3
click at [860, 281] on div "Janela de atendimento Grade de atendimento Capacidade Transportadoras Veículos …" at bounding box center [784, 376] width 1568 height 751
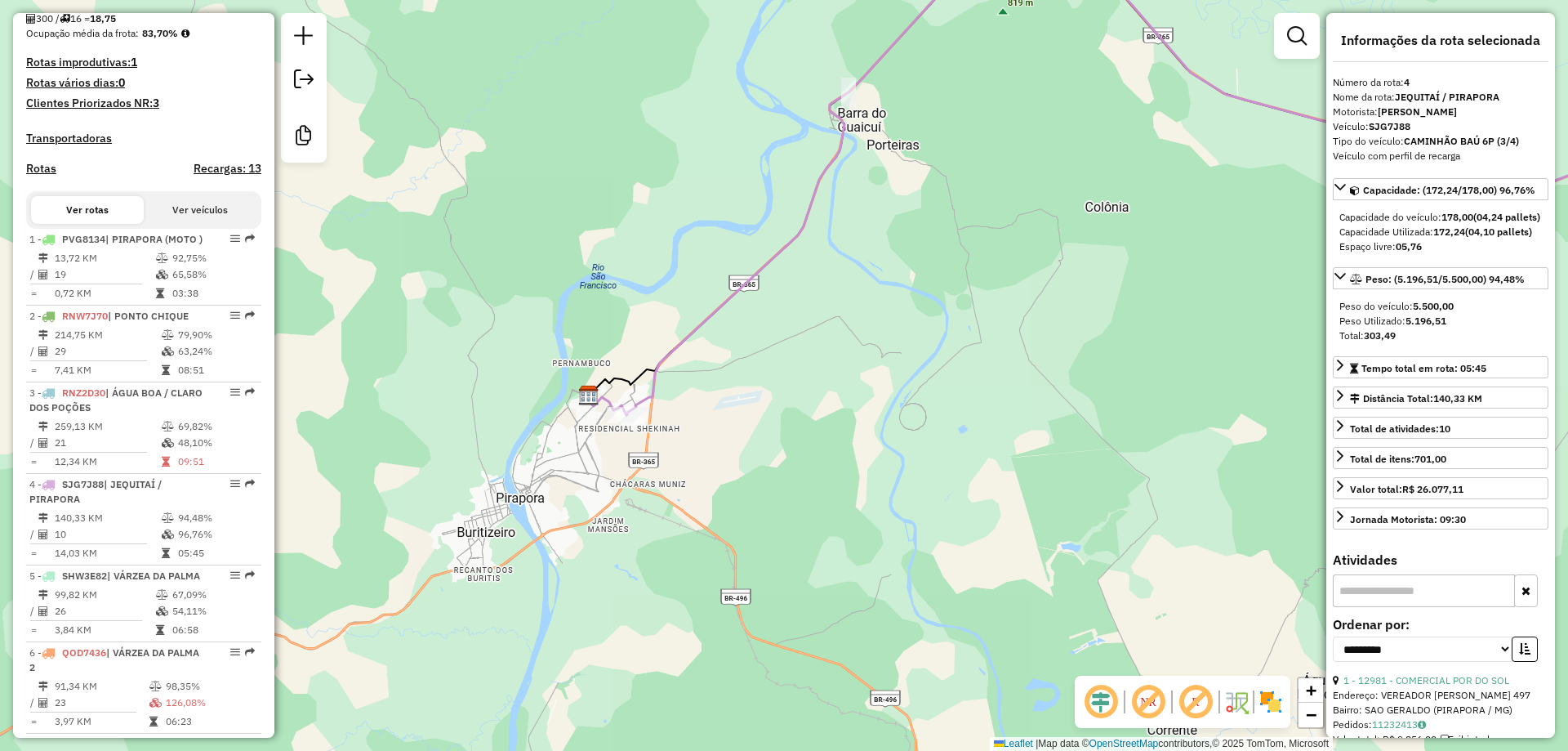
drag, startPoint x: 780, startPoint y: 413, endPoint x: 690, endPoint y: 454, distance: 98.9
click at [513, 478] on div "Janela de atendimento Grade de atendimento Capacidade Transportadoras Veículos …" at bounding box center [784, 376] width 1568 height 751
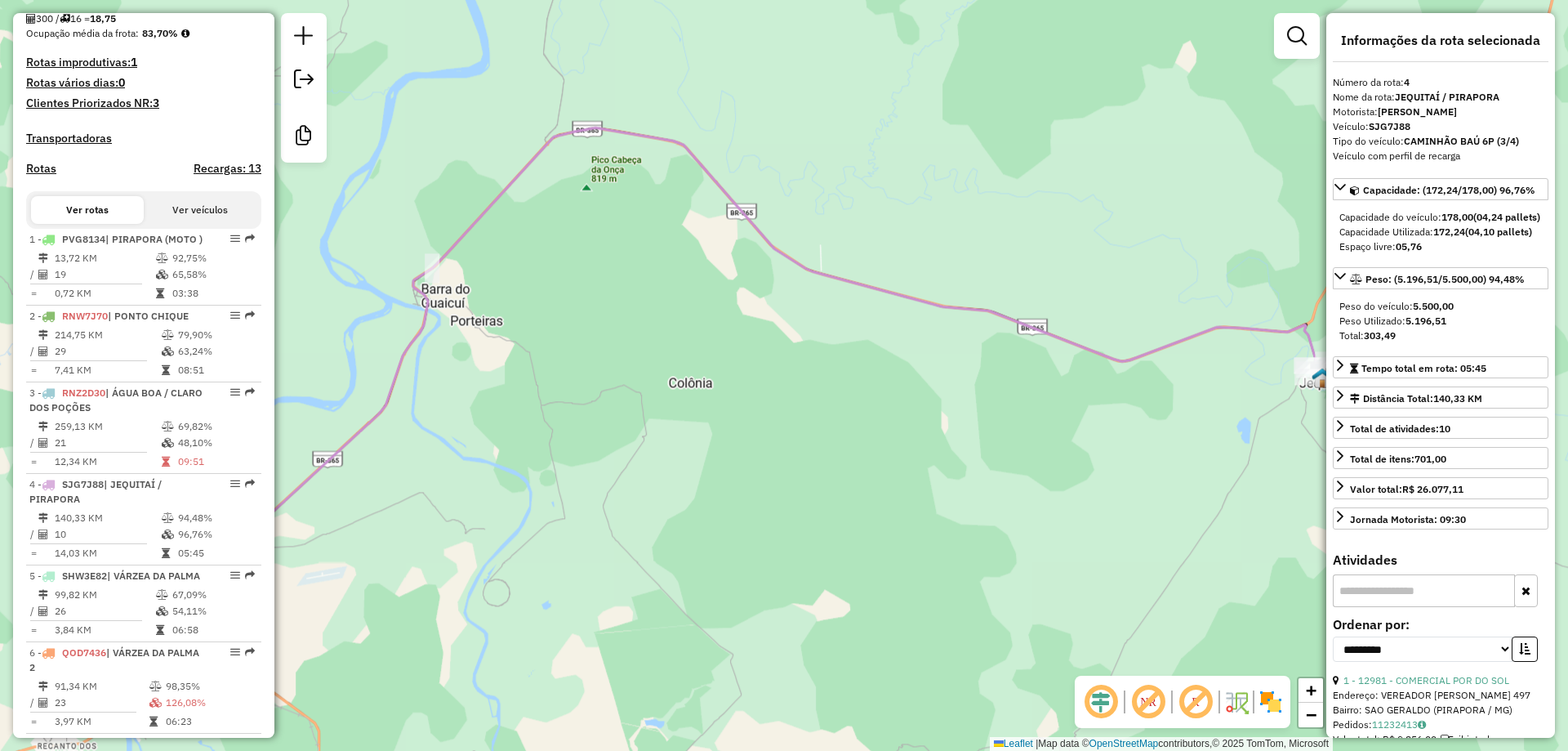
drag, startPoint x: 1187, startPoint y: 323, endPoint x: 907, endPoint y: 468, distance: 315.3
click at [920, 467] on div "Janela de atendimento Grade de atendimento Capacidade Transportadoras Veículos …" at bounding box center [784, 376] width 1568 height 751
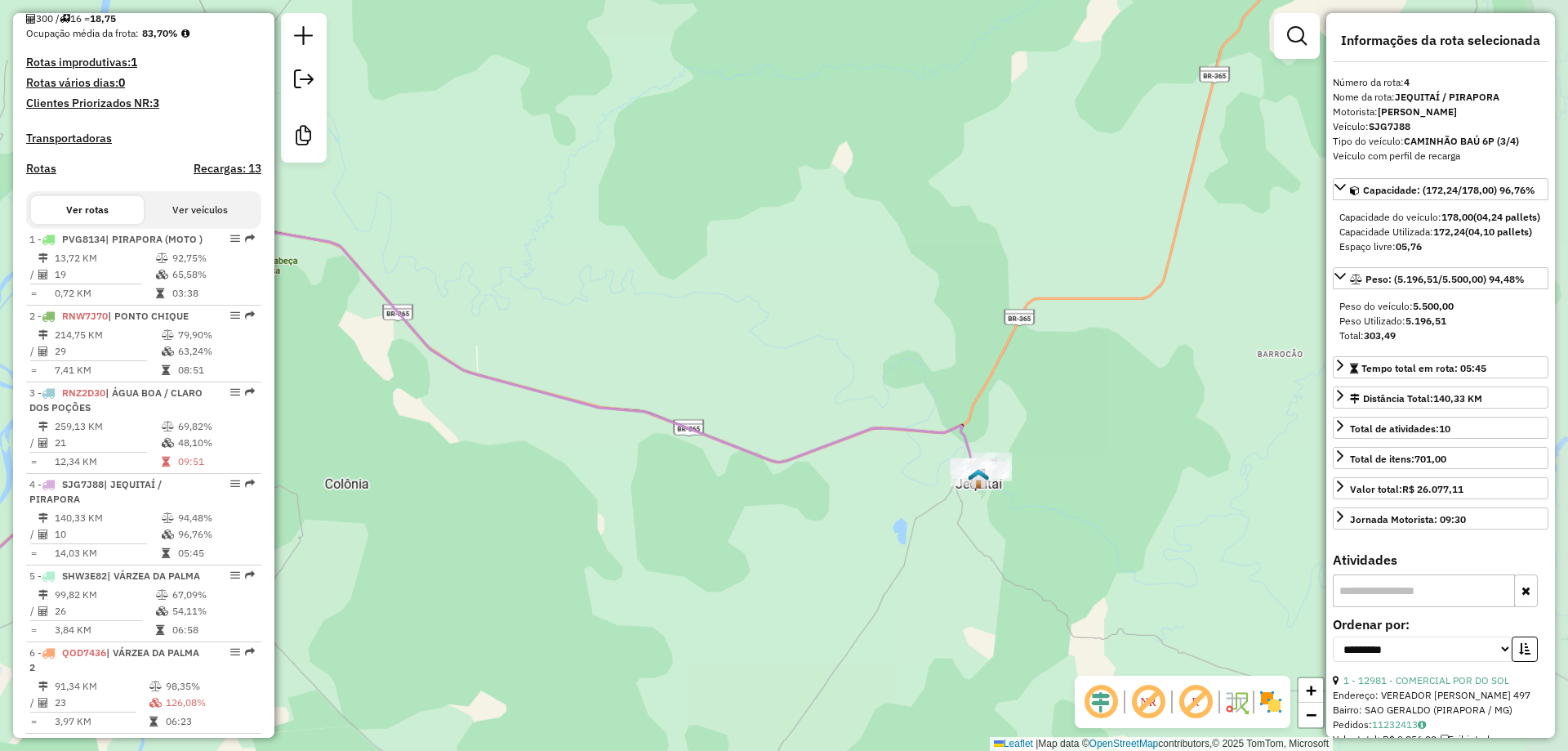
drag, startPoint x: 893, startPoint y: 447, endPoint x: 1073, endPoint y: 312, distance: 225.0
click at [1073, 315] on div "Janela de atendimento Grade de atendimento Capacidade Transportadoras Veículos …" at bounding box center [784, 376] width 1568 height 751
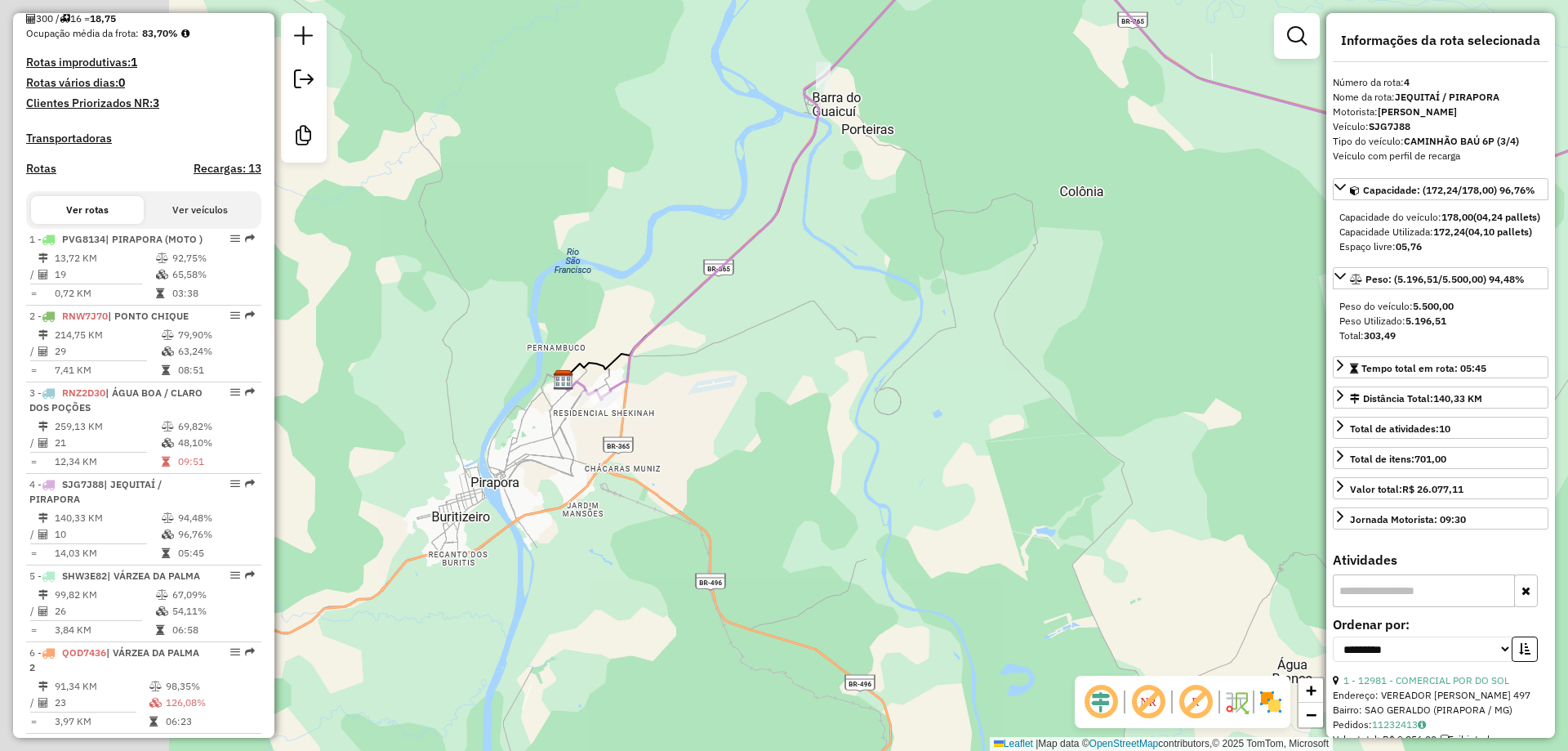
drag, startPoint x: 897, startPoint y: 293, endPoint x: 860, endPoint y: 326, distance: 49.6
click at [938, 284] on div "Janela de atendimento Grade de atendimento Capacidade Transportadoras Veículos …" at bounding box center [784, 376] width 1568 height 751
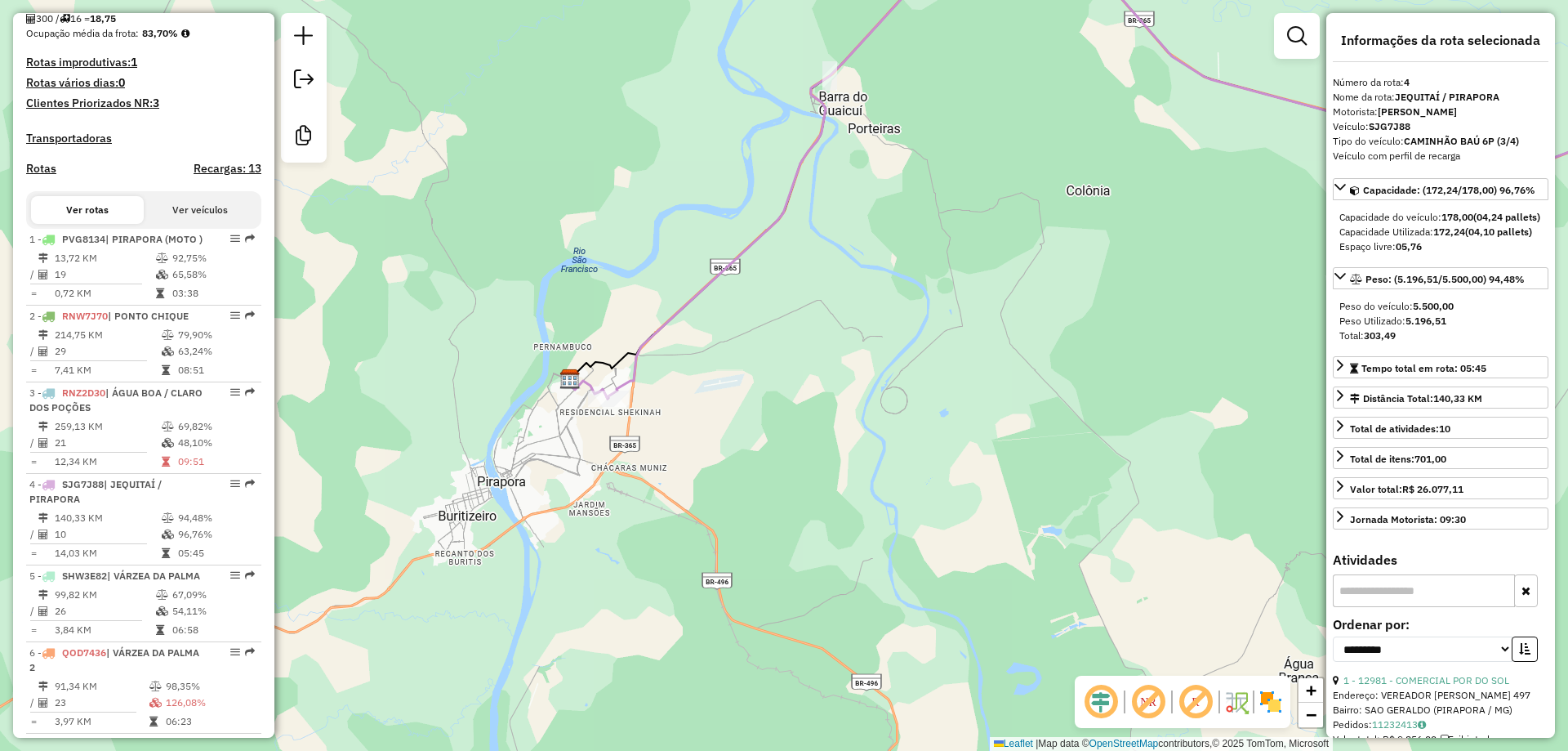
drag, startPoint x: 830, startPoint y: 344, endPoint x: 873, endPoint y: 305, distance: 58.1
click at [922, 290] on div "Janela de atendimento Grade de atendimento Capacidade Transportadoras Veículos …" at bounding box center [784, 376] width 1568 height 751
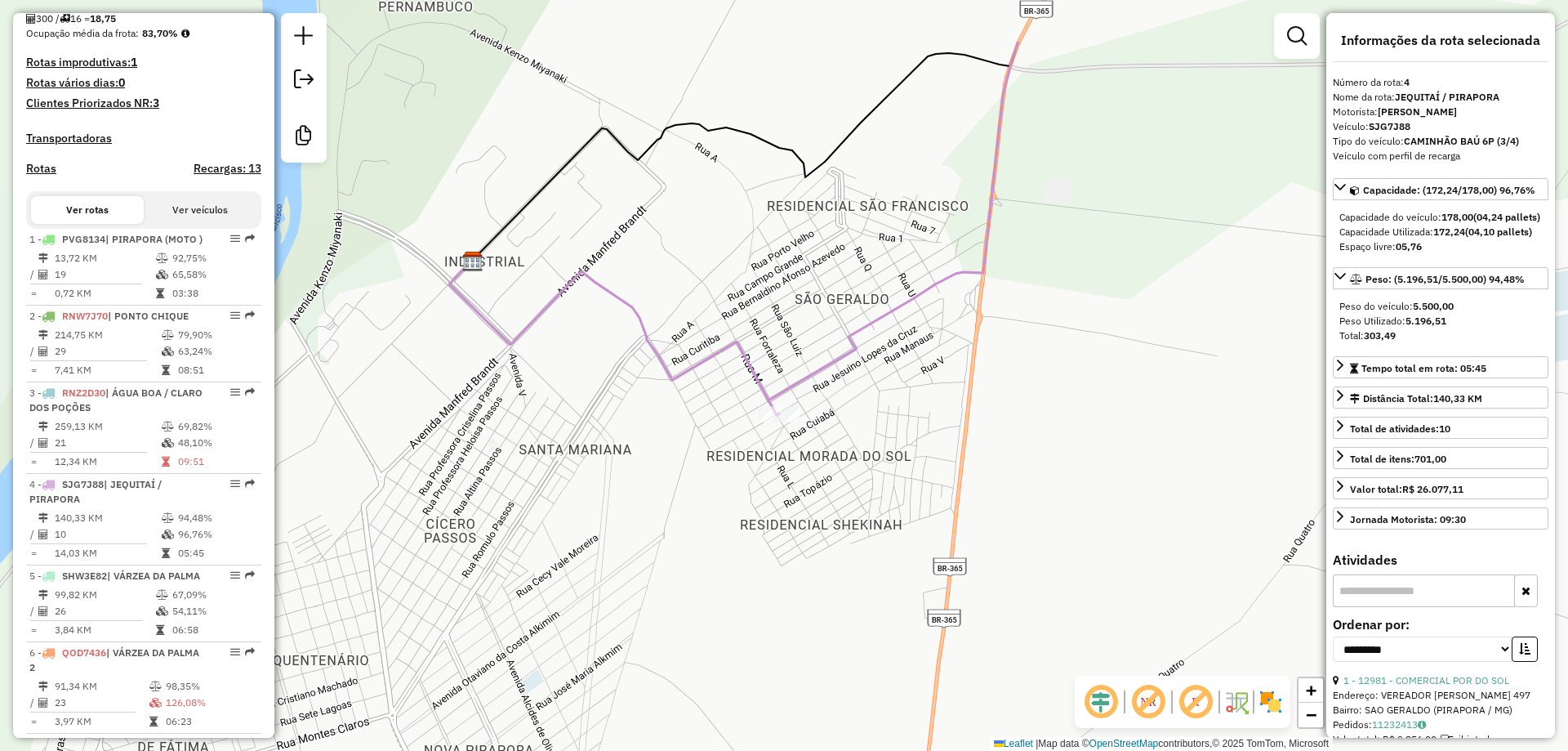
drag, startPoint x: 721, startPoint y: 342, endPoint x: 724, endPoint y: 434, distance: 92.0
click at [724, 434] on div "Janela de atendimento Grade de atendimento Capacidade Transportadoras Veículos …" at bounding box center [784, 376] width 1568 height 751
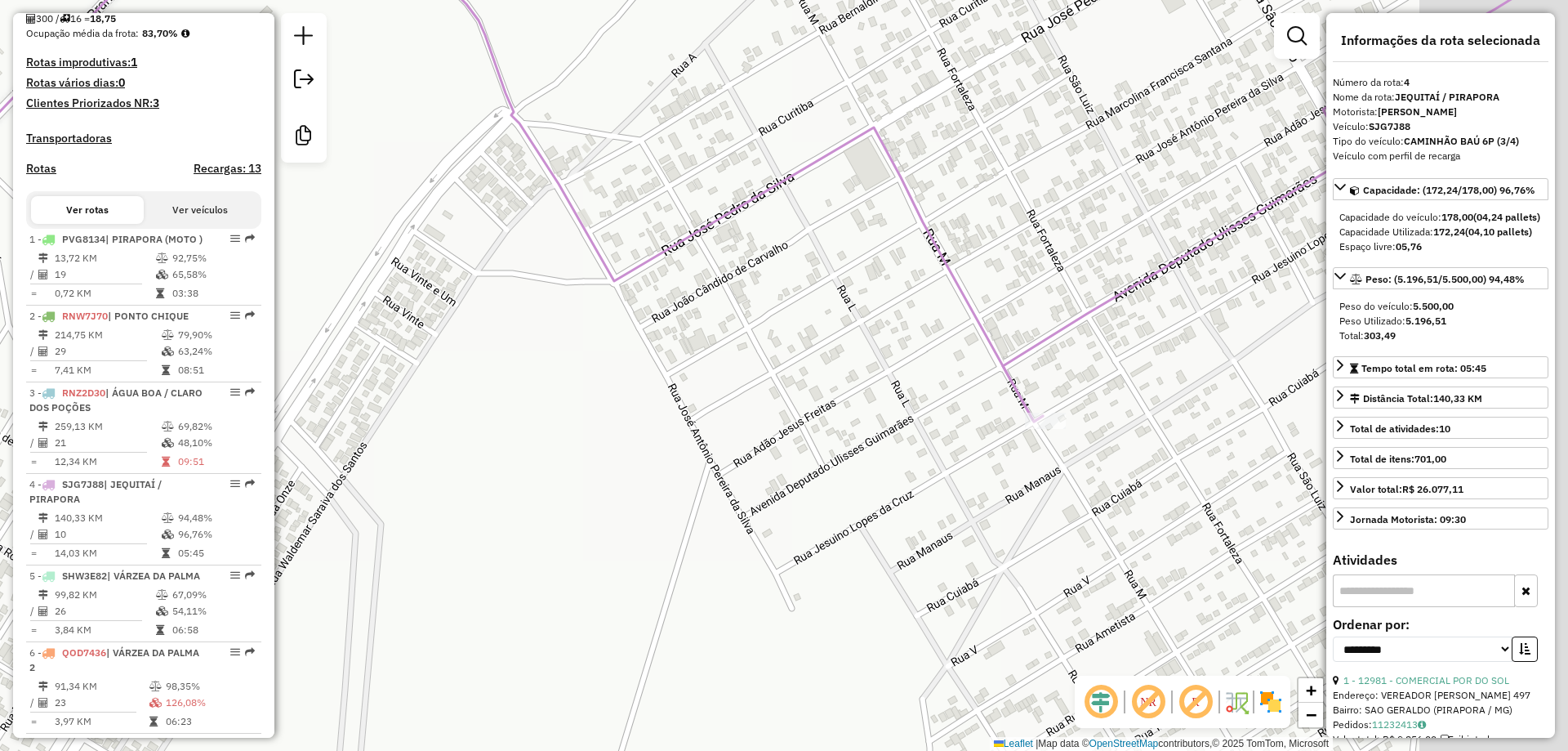
drag, startPoint x: 1017, startPoint y: 404, endPoint x: 747, endPoint y: 408, distance: 270.0
click at [747, 408] on div "Janela de atendimento Grade de atendimento Capacidade Transportadoras Veículos …" at bounding box center [784, 376] width 1568 height 751
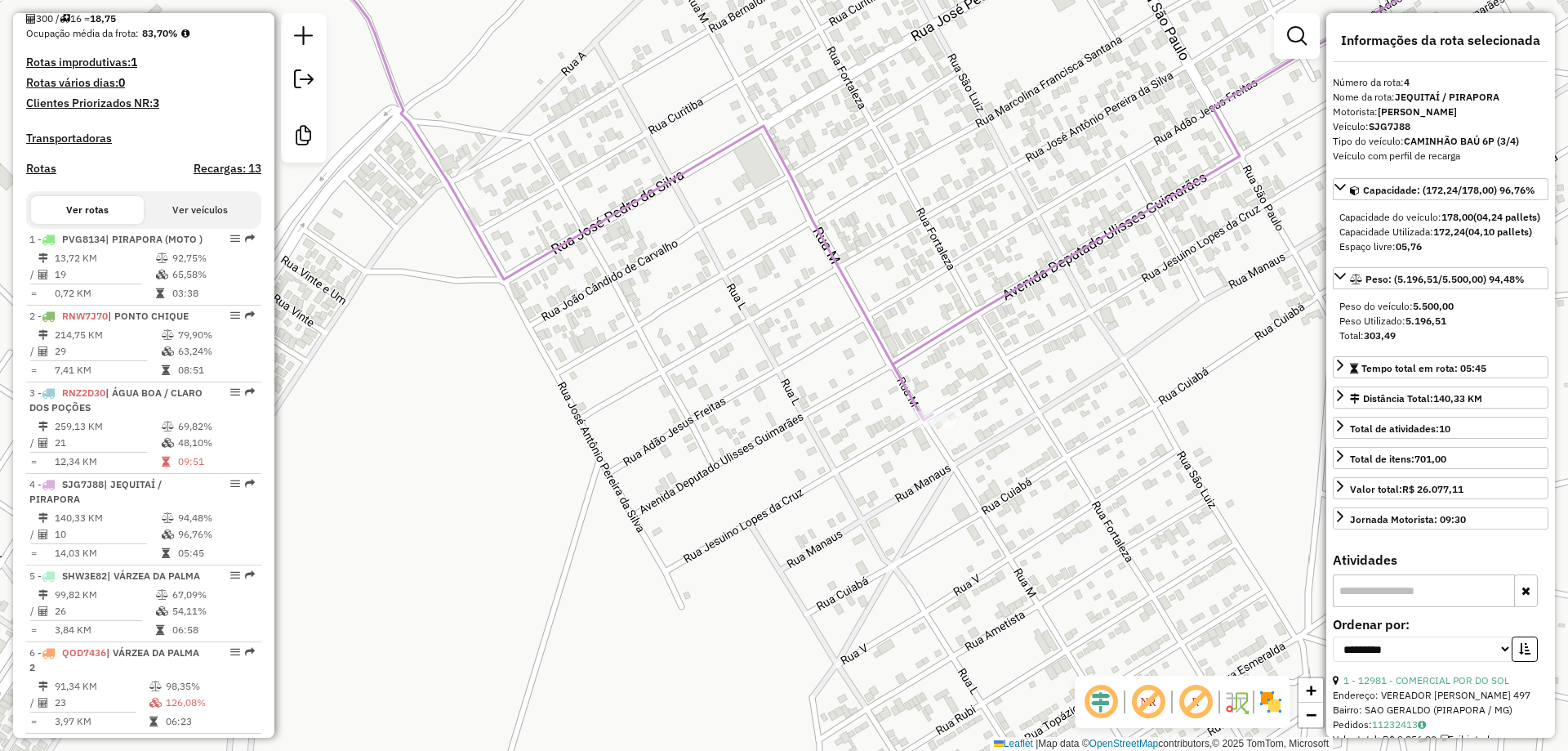
drag, startPoint x: 731, startPoint y: 473, endPoint x: 731, endPoint y: 273, distance: 200.0
click at [731, 289] on div "Janela de atendimento Grade de atendimento Capacidade Transportadoras Veículos …" at bounding box center [784, 376] width 1568 height 751
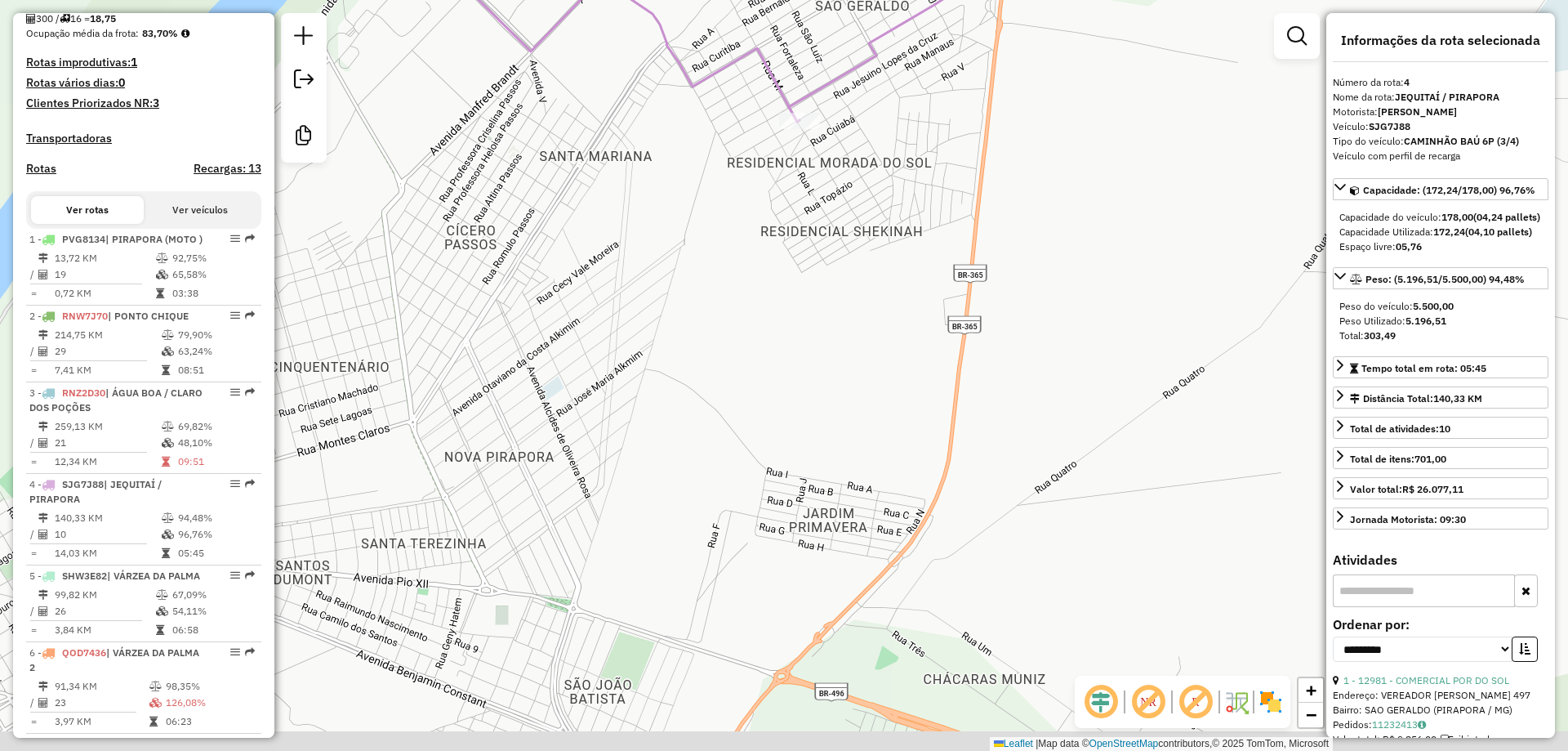
drag, startPoint x: 666, startPoint y: 434, endPoint x: 696, endPoint y: 246, distance: 190.4
click at [696, 250] on div "Janela de atendimento Grade de atendimento Capacidade Transportadoras Veículos …" at bounding box center [784, 376] width 1568 height 751
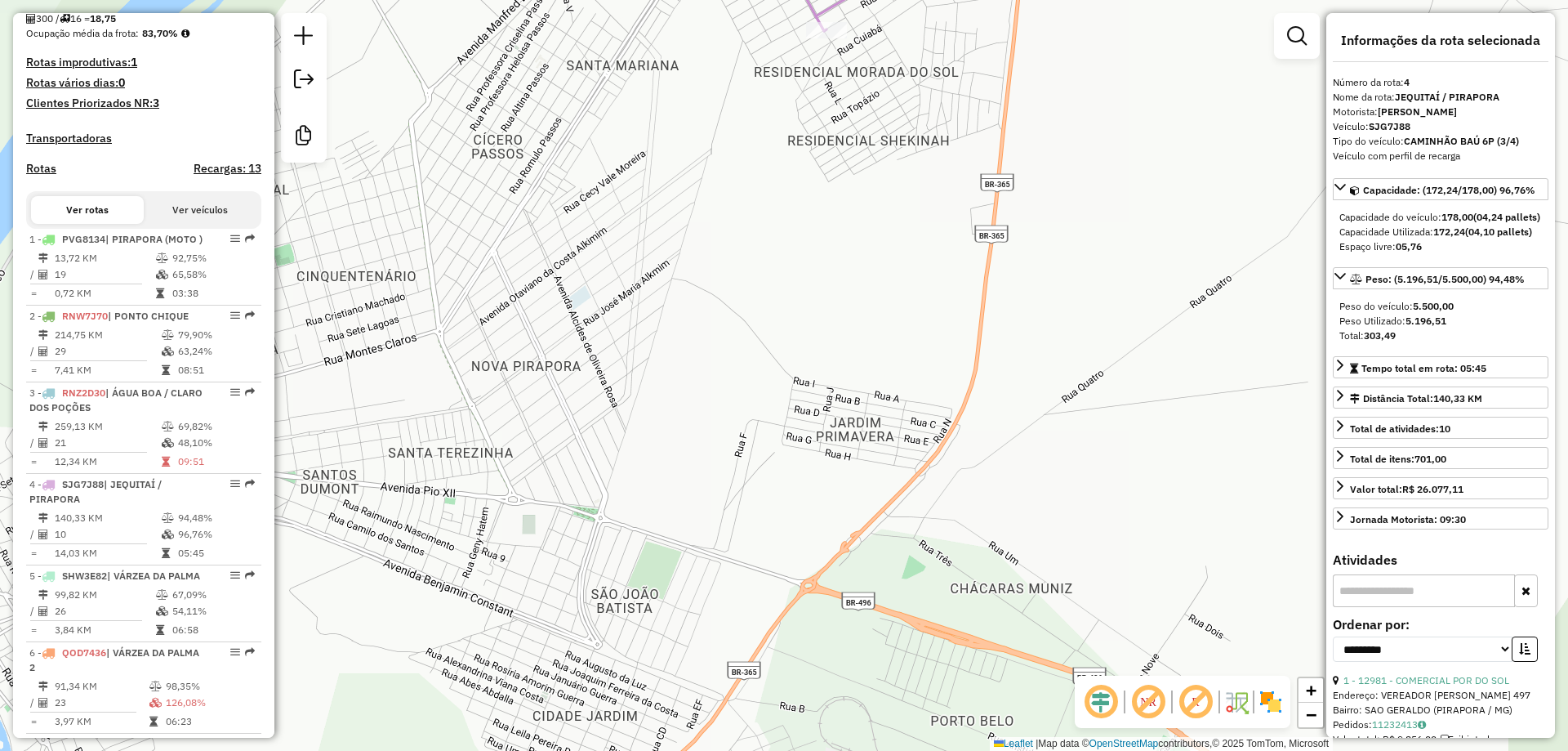
drag, startPoint x: 719, startPoint y: 478, endPoint x: 848, endPoint y: 513, distance: 133.7
click at [849, 506] on div "Janela de atendimento Grade de atendimento Capacidade Transportadoras Veículos …" at bounding box center [784, 376] width 1568 height 751
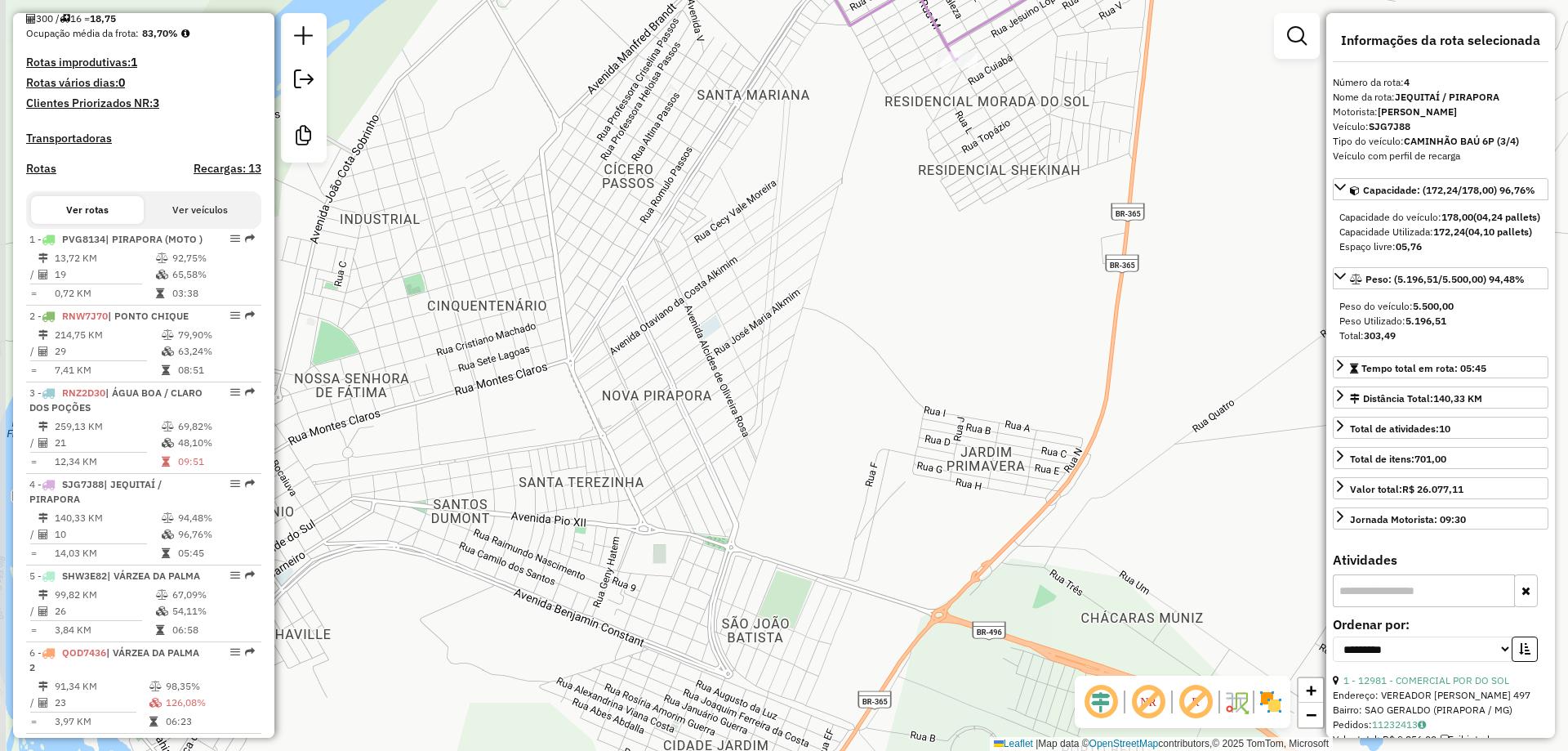
drag, startPoint x: 810, startPoint y: 633, endPoint x: 835, endPoint y: 603, distance: 39.1
click at [810, 639] on div "Janela de atendimento Grade de atendimento Capacidade Transportadoras Veículos …" at bounding box center [784, 376] width 1568 height 751
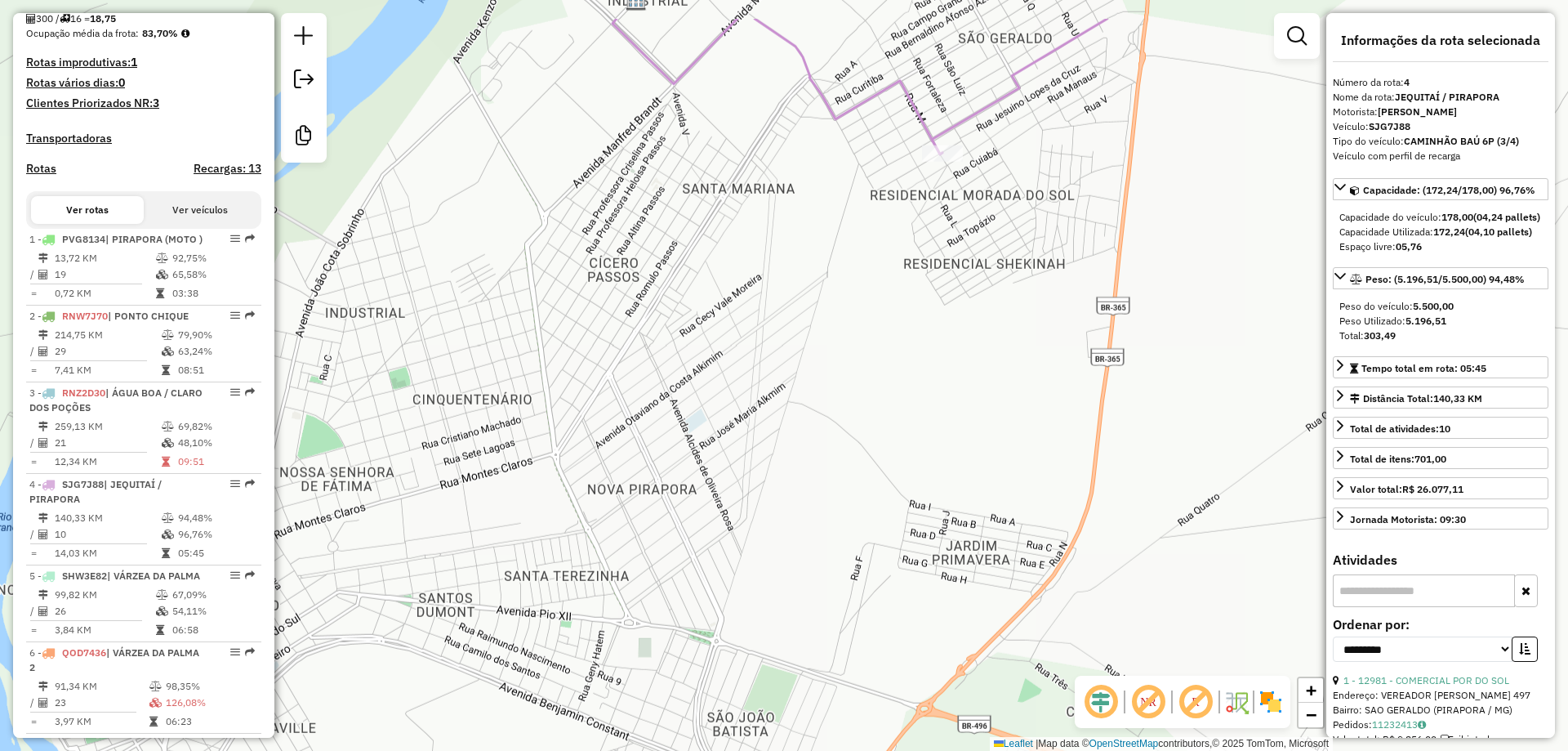
drag, startPoint x: 890, startPoint y: 399, endPoint x: 849, endPoint y: 533, distance: 140.1
click at [849, 533] on div "Janela de atendimento Grade de atendimento Capacidade Transportadoras Veículos …" at bounding box center [784, 376] width 1568 height 751
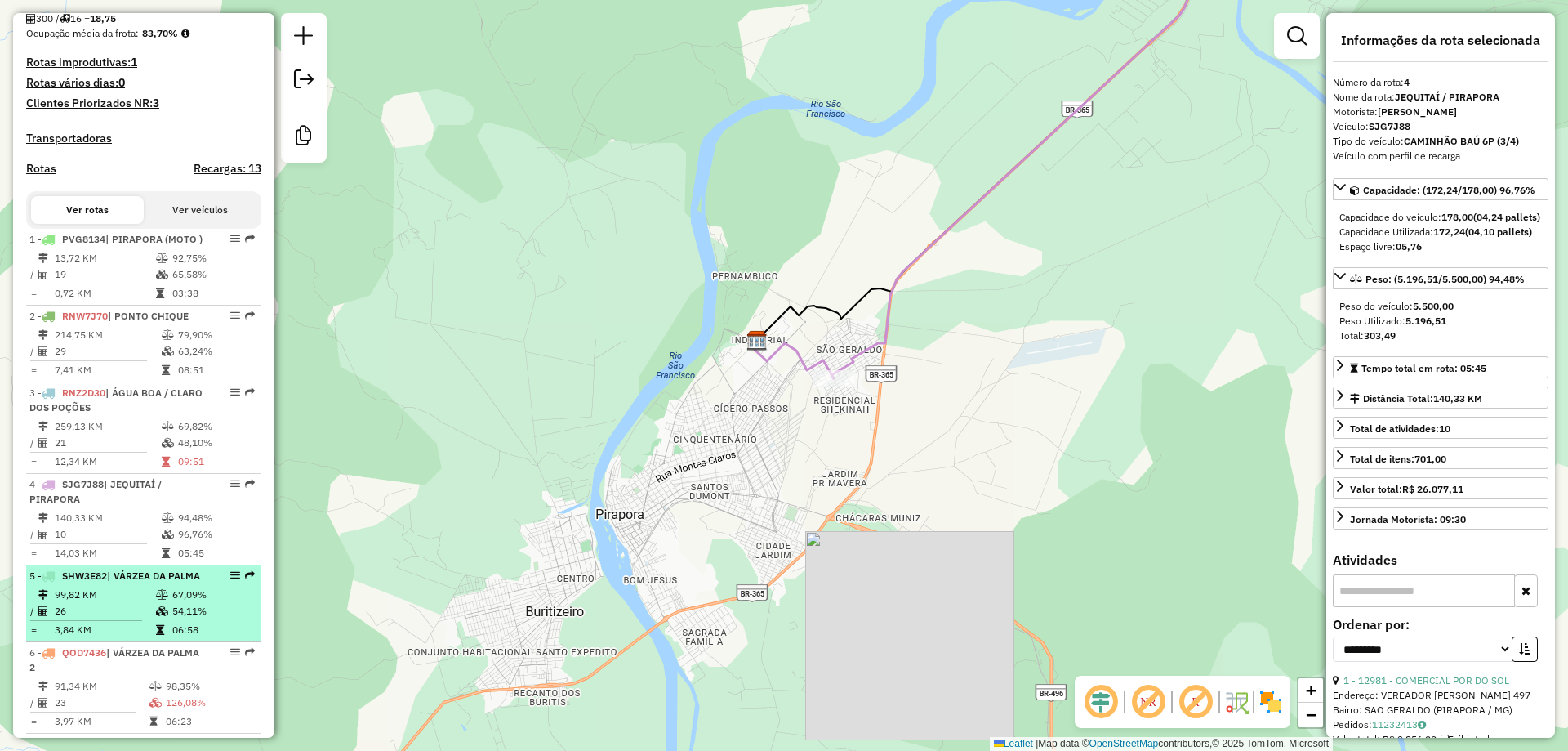
click at [98, 602] on td "99,82 KM" at bounding box center [105, 595] width 102 height 17
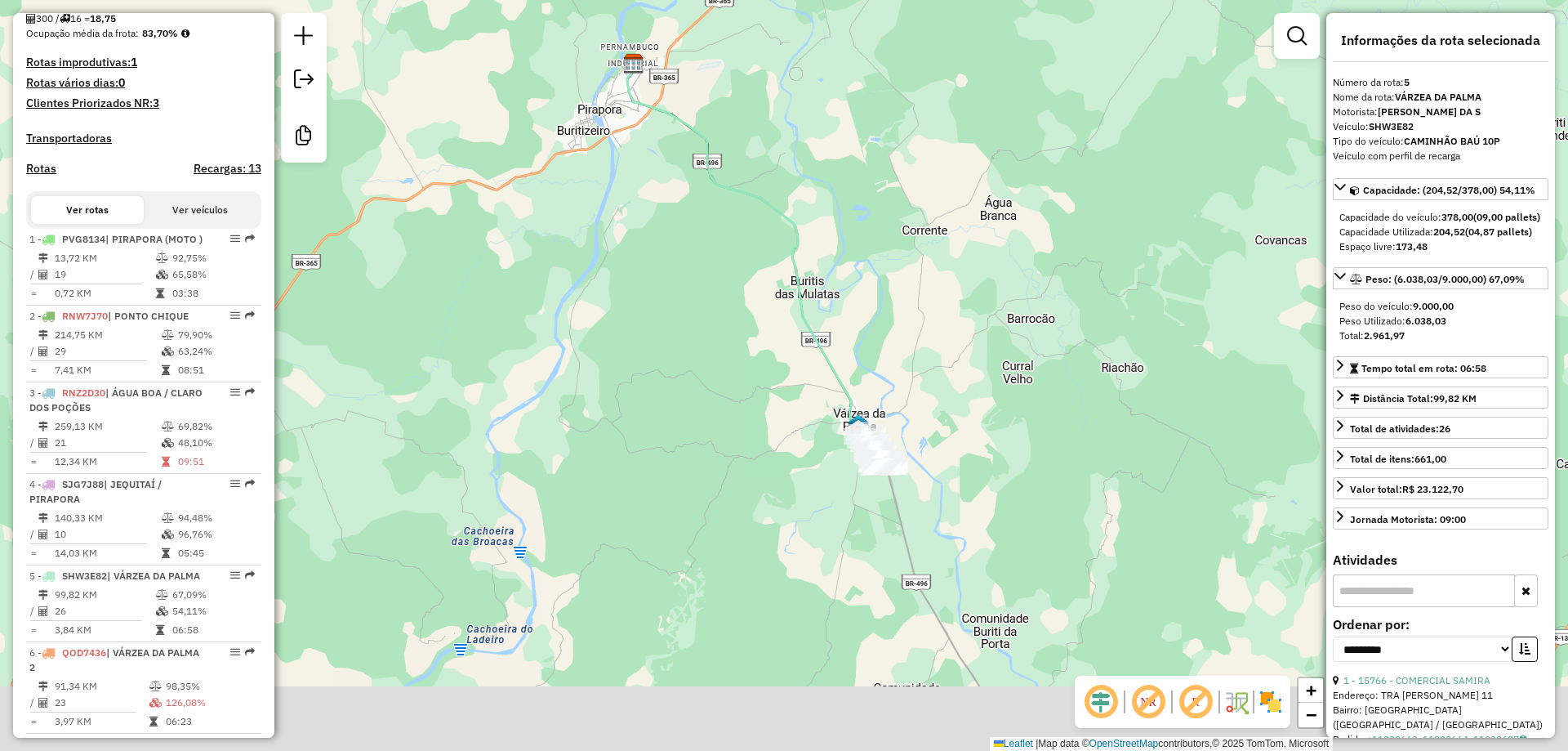
drag, startPoint x: 699, startPoint y: 344, endPoint x: 722, endPoint y: 360, distance: 28.0
click at [682, 305] on div "Janela de atendimento Grade de atendimento Capacidade Transportadoras Veículos …" at bounding box center [784, 376] width 1568 height 751
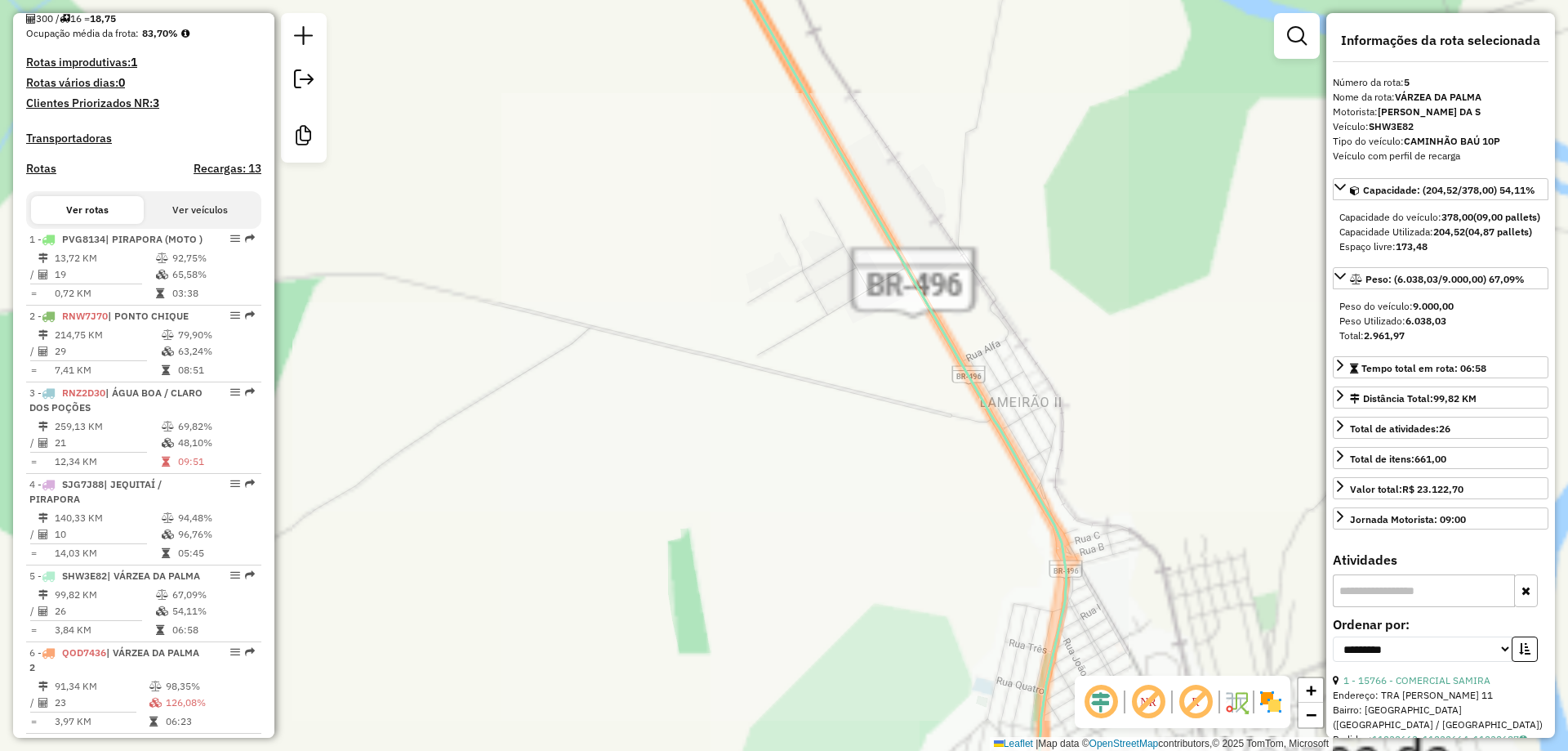
drag, startPoint x: 1028, startPoint y: 538, endPoint x: 503, endPoint y: 187, distance: 631.5
click at [685, 275] on div "Janela de atendimento Grade de atendimento Capacidade Transportadoras Veículos …" at bounding box center [784, 376] width 1568 height 751
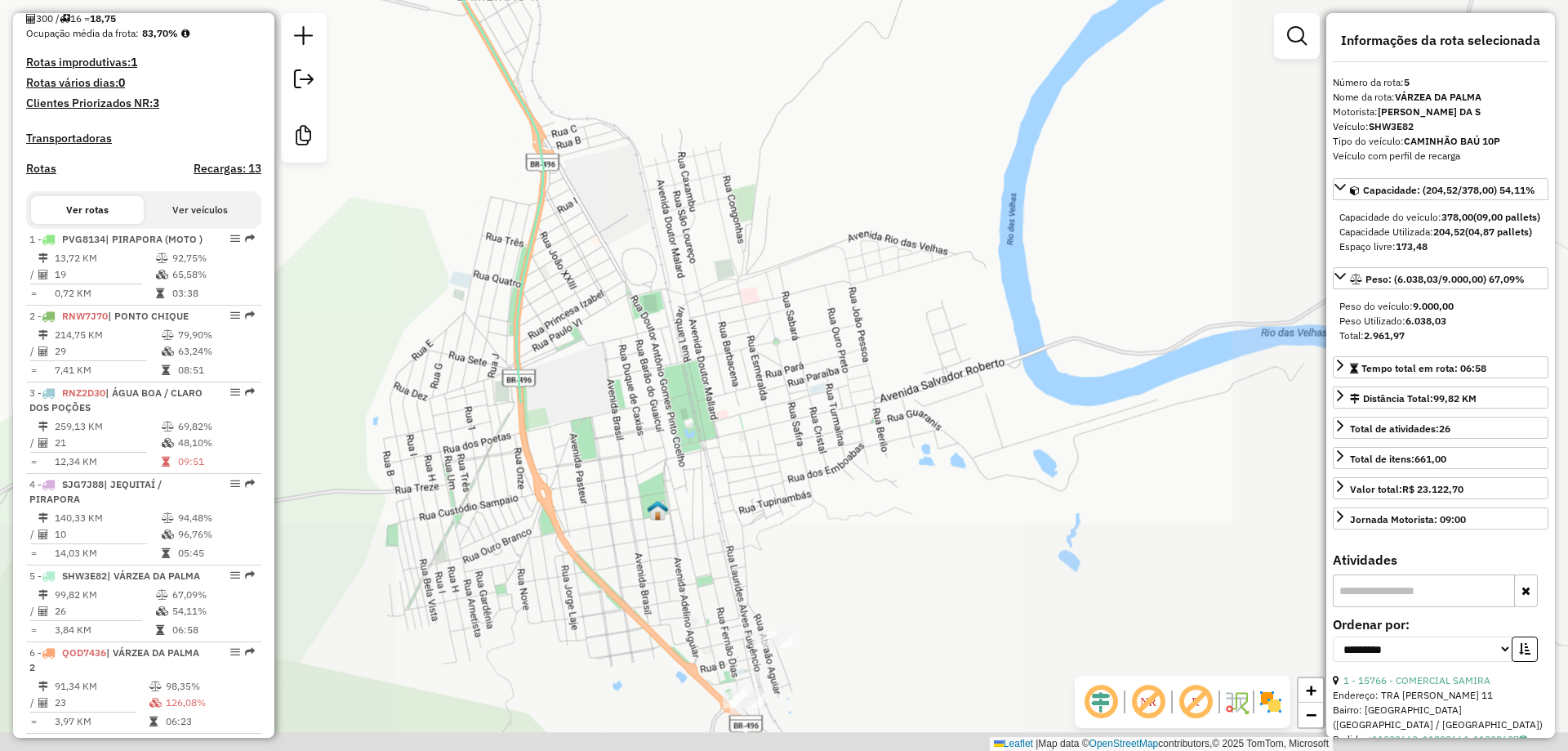
drag, startPoint x: 752, startPoint y: 439, endPoint x: 776, endPoint y: 298, distance: 143.0
click at [776, 298] on div "Janela de atendimento Grade de atendimento Capacidade Transportadoras Veículos …" at bounding box center [784, 376] width 1568 height 751
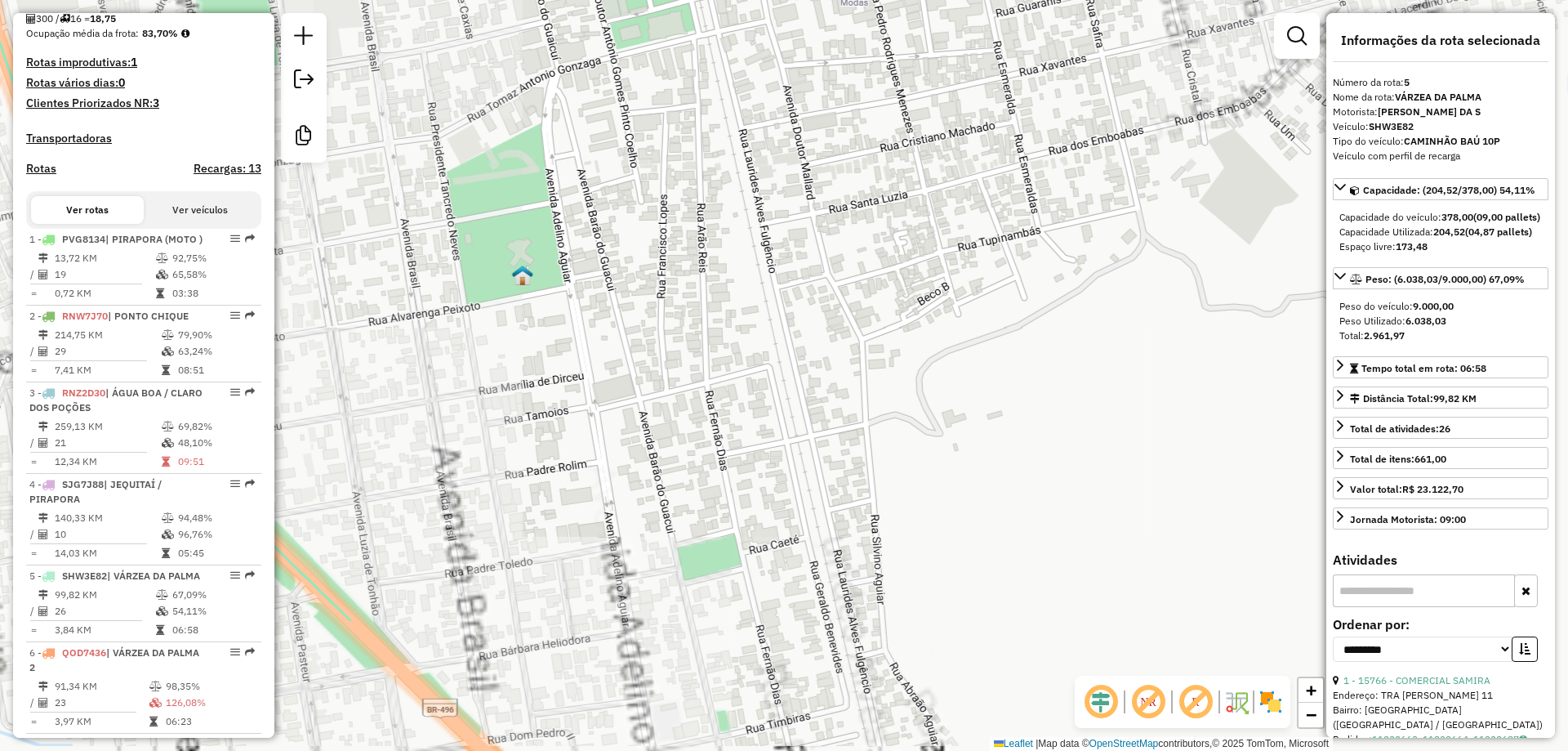
drag, startPoint x: 756, startPoint y: 411, endPoint x: 754, endPoint y: 217, distance: 194.0
click at [797, 162] on div "Janela de atendimento Grade de atendimento Capacidade Transportadoras Veículos …" at bounding box center [784, 376] width 1568 height 751
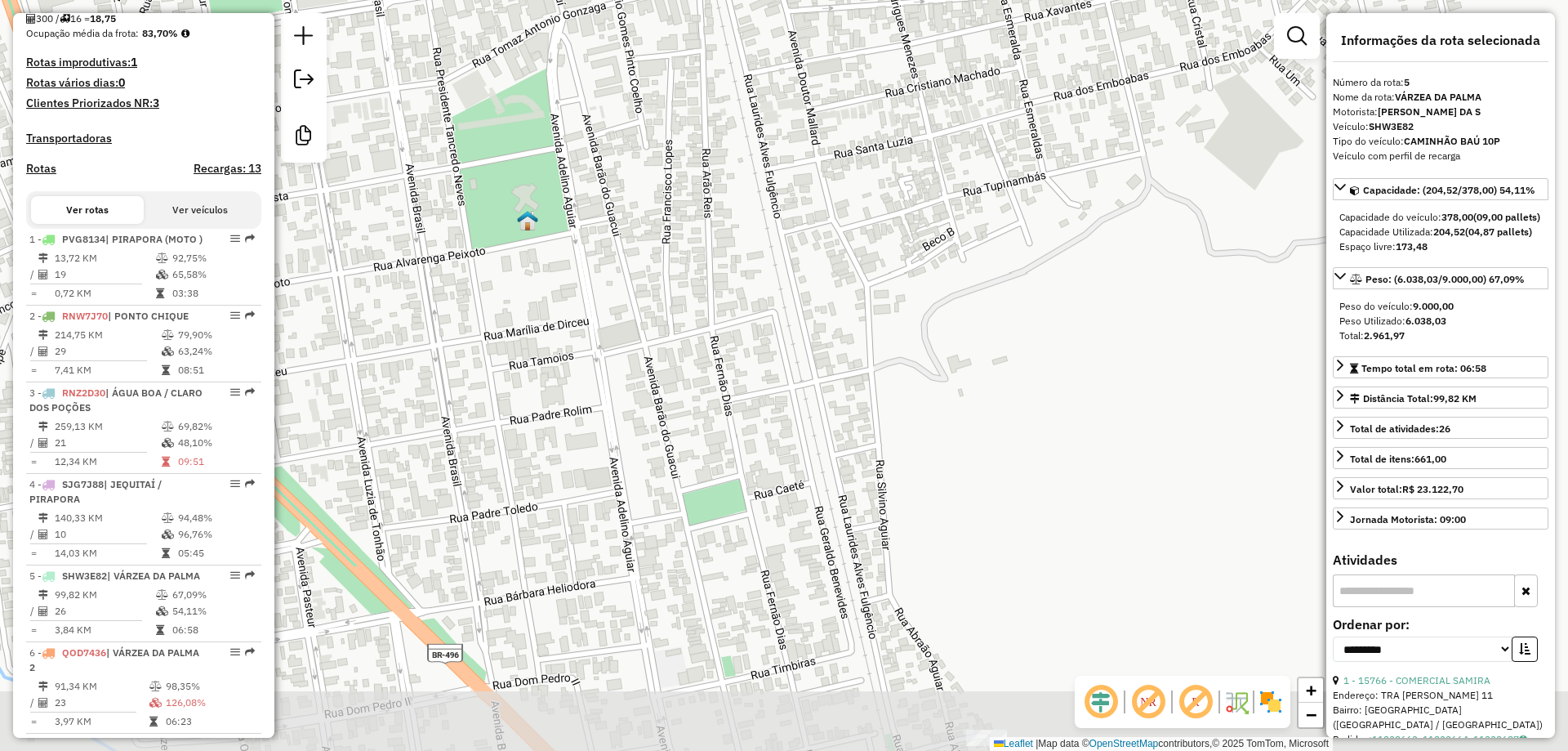
drag, startPoint x: 703, startPoint y: 269, endPoint x: 849, endPoint y: 268, distance: 146.0
click at [792, 268] on div "Janela de atendimento Grade de atendimento Capacidade Transportadoras Veículos …" at bounding box center [784, 376] width 1568 height 751
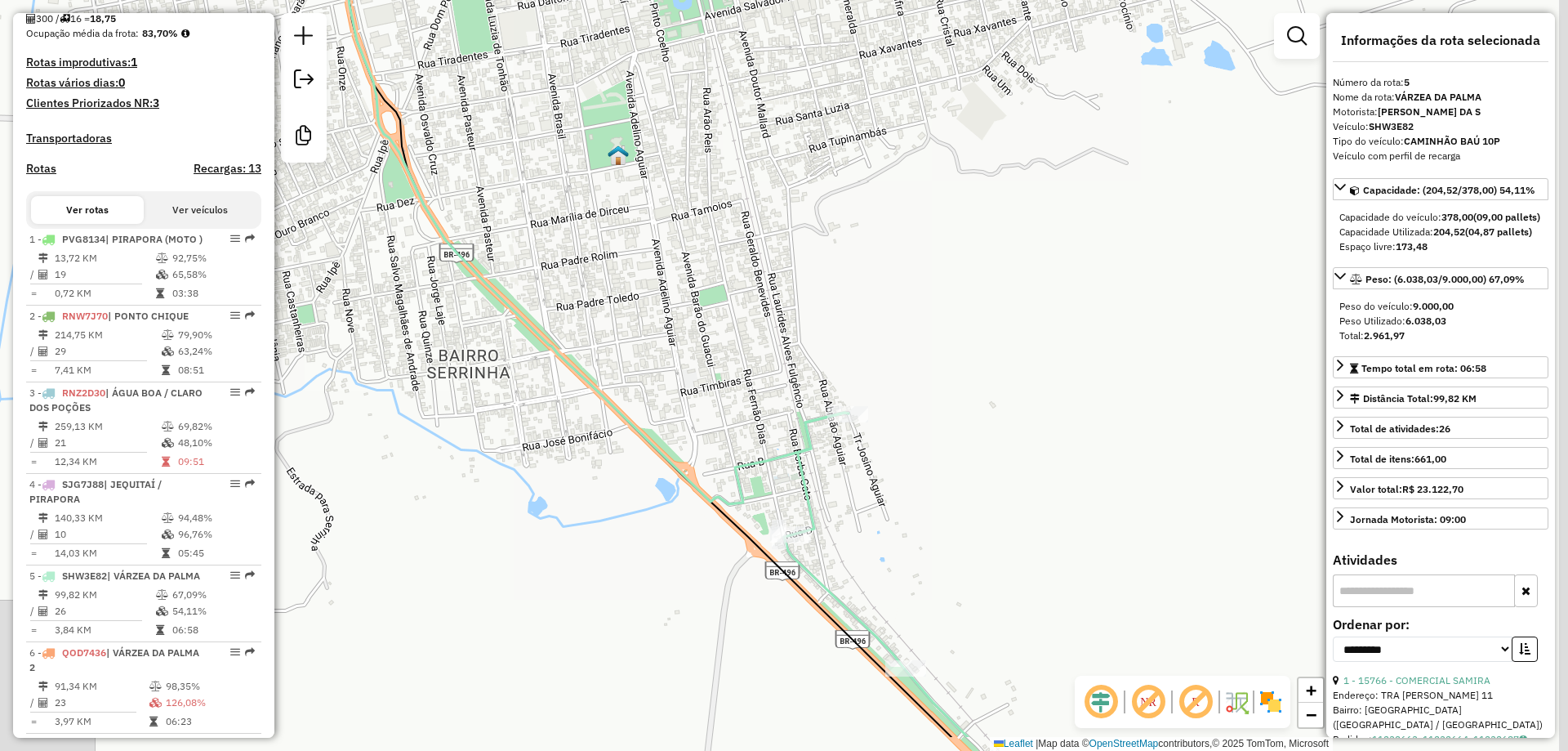
drag, startPoint x: 912, startPoint y: 419, endPoint x: 786, endPoint y: 330, distance: 154.3
click at [786, 330] on div "Janela de atendimento Grade de atendimento Capacidade Transportadoras Veículos …" at bounding box center [784, 376] width 1568 height 751
drag, startPoint x: 826, startPoint y: 366, endPoint x: 760, endPoint y: 221, distance: 159.3
click at [785, 273] on div "Janela de atendimento Grade de atendimento Capacidade Transportadoras Veículos …" at bounding box center [784, 376] width 1568 height 751
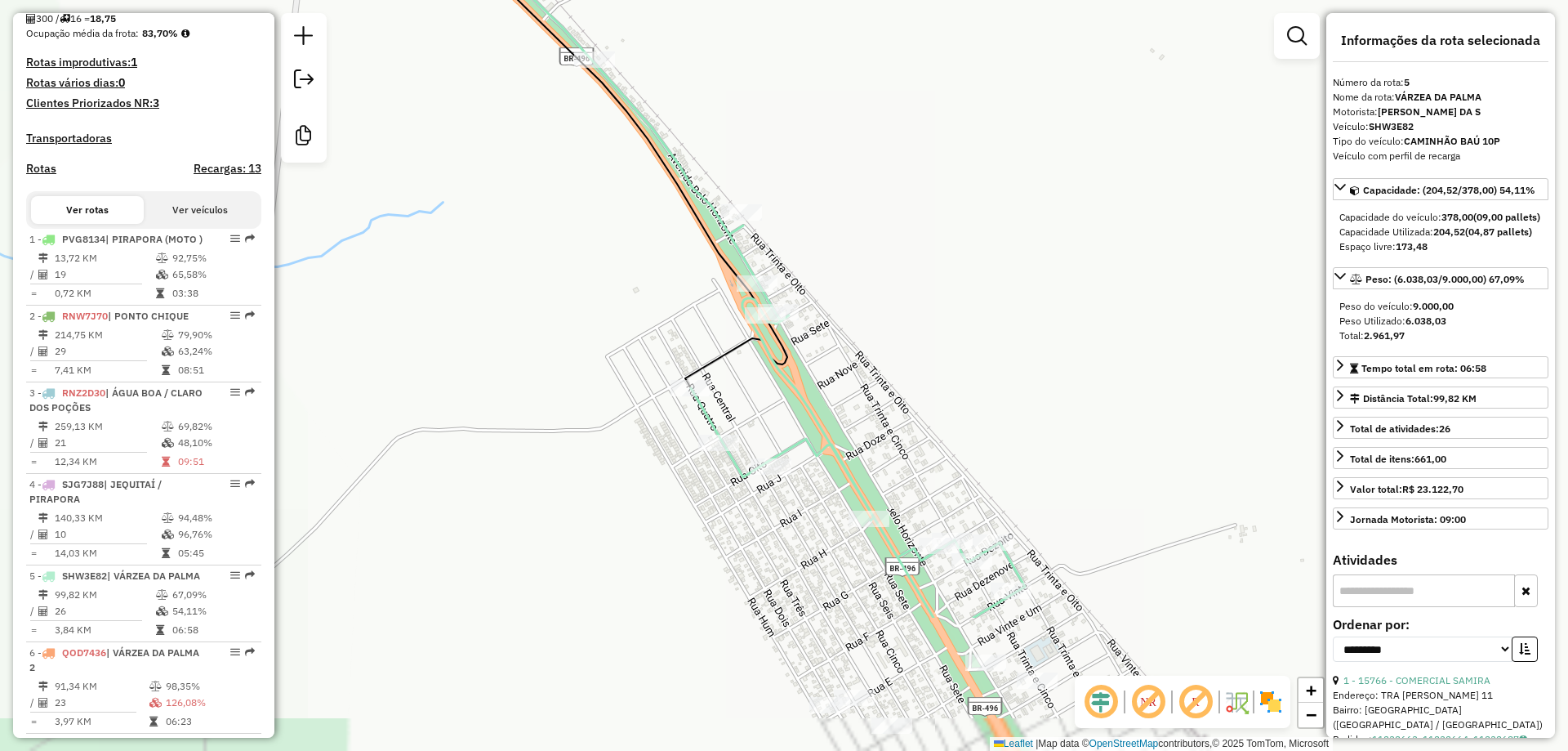
drag, startPoint x: 862, startPoint y: 466, endPoint x: 779, endPoint y: 58, distance: 416.4
click at [769, 40] on div "Janela de atendimento Grade de atendimento Capacidade Transportadoras Veículos …" at bounding box center [784, 376] width 1568 height 751
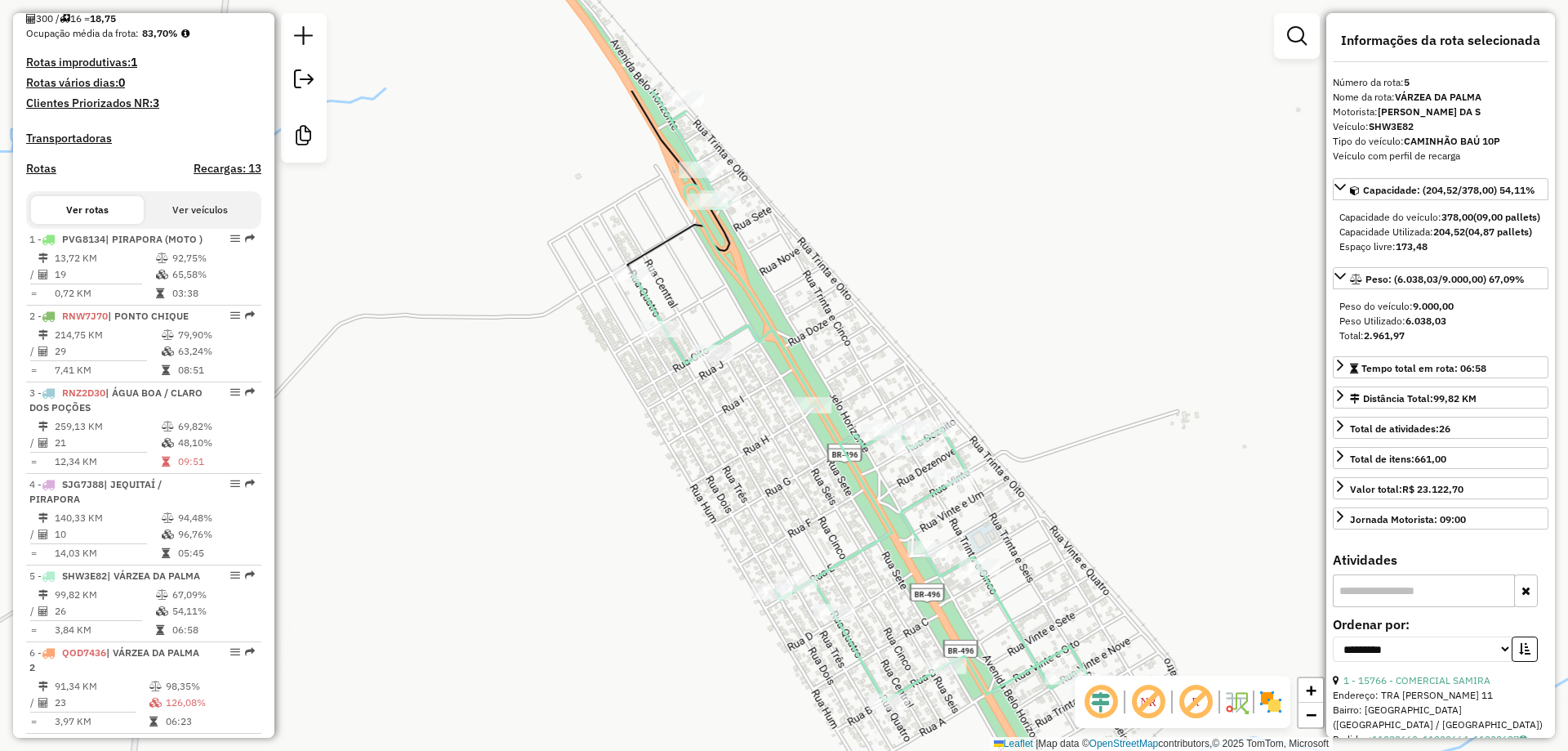
drag, startPoint x: 875, startPoint y: 241, endPoint x: 884, endPoint y: 355, distance: 114.4
click at [884, 355] on div "Janela de atendimento Grade de atendimento Capacidade Transportadoras Veículos …" at bounding box center [784, 376] width 1568 height 751
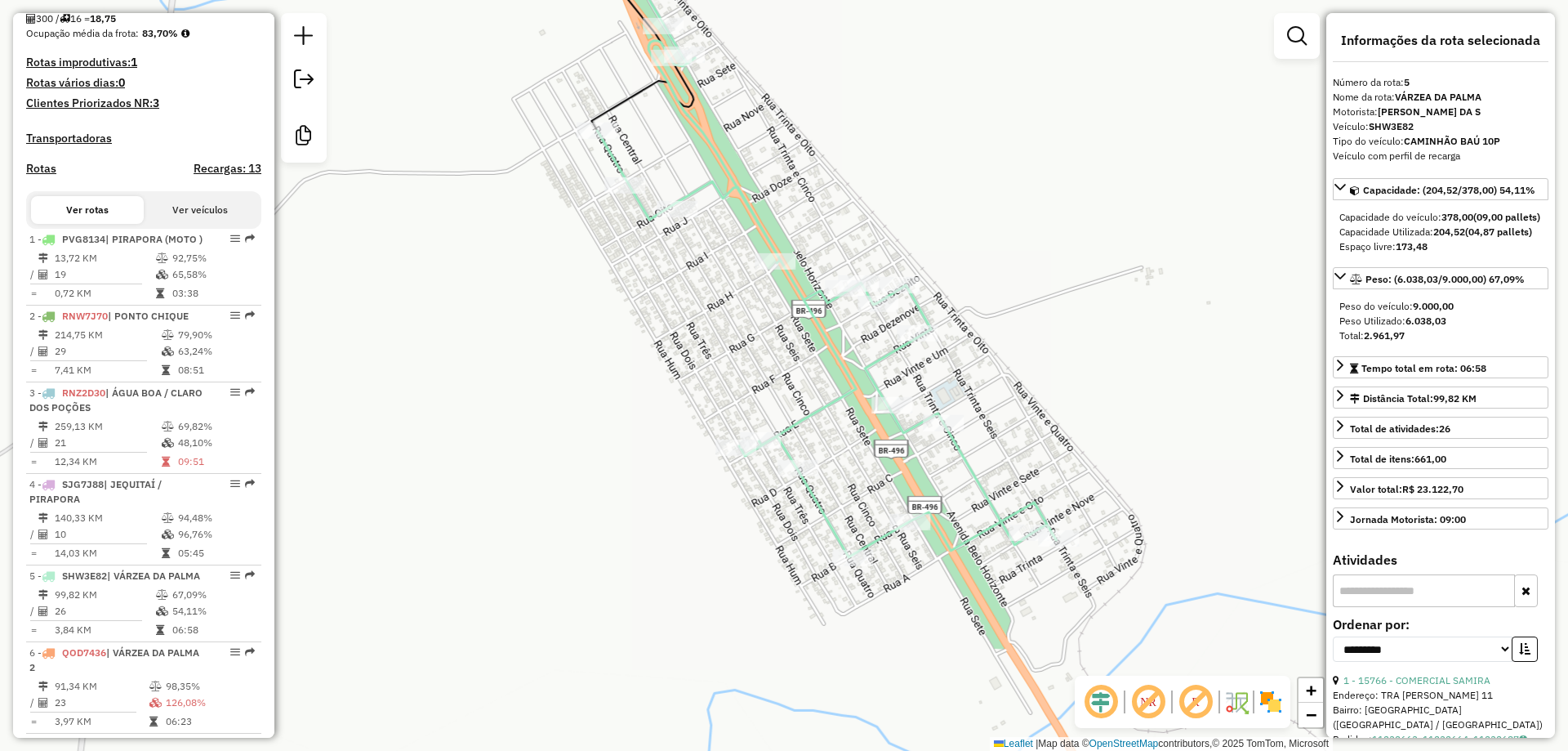
drag, startPoint x: 613, startPoint y: 519, endPoint x: 578, endPoint y: 375, distance: 148.2
click at [578, 375] on div "Janela de atendimento Grade de atendimento Capacidade Transportadoras Veículos …" at bounding box center [784, 376] width 1568 height 751
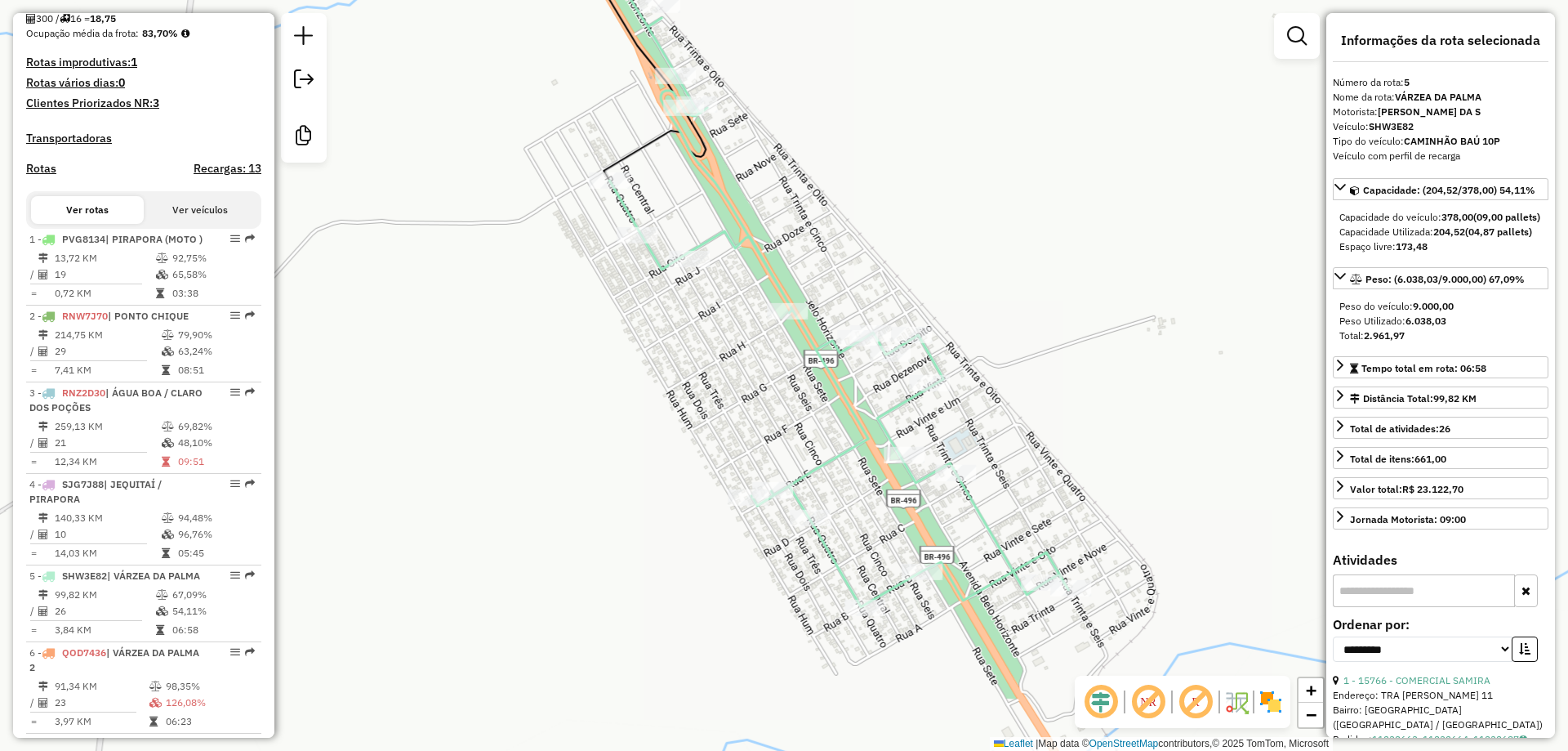
drag, startPoint x: 607, startPoint y: 394, endPoint x: 616, endPoint y: 413, distance: 21.0
click at [616, 413] on div "Janela de atendimento Grade de atendimento Capacidade Transportadoras Veículos …" at bounding box center [784, 376] width 1568 height 751
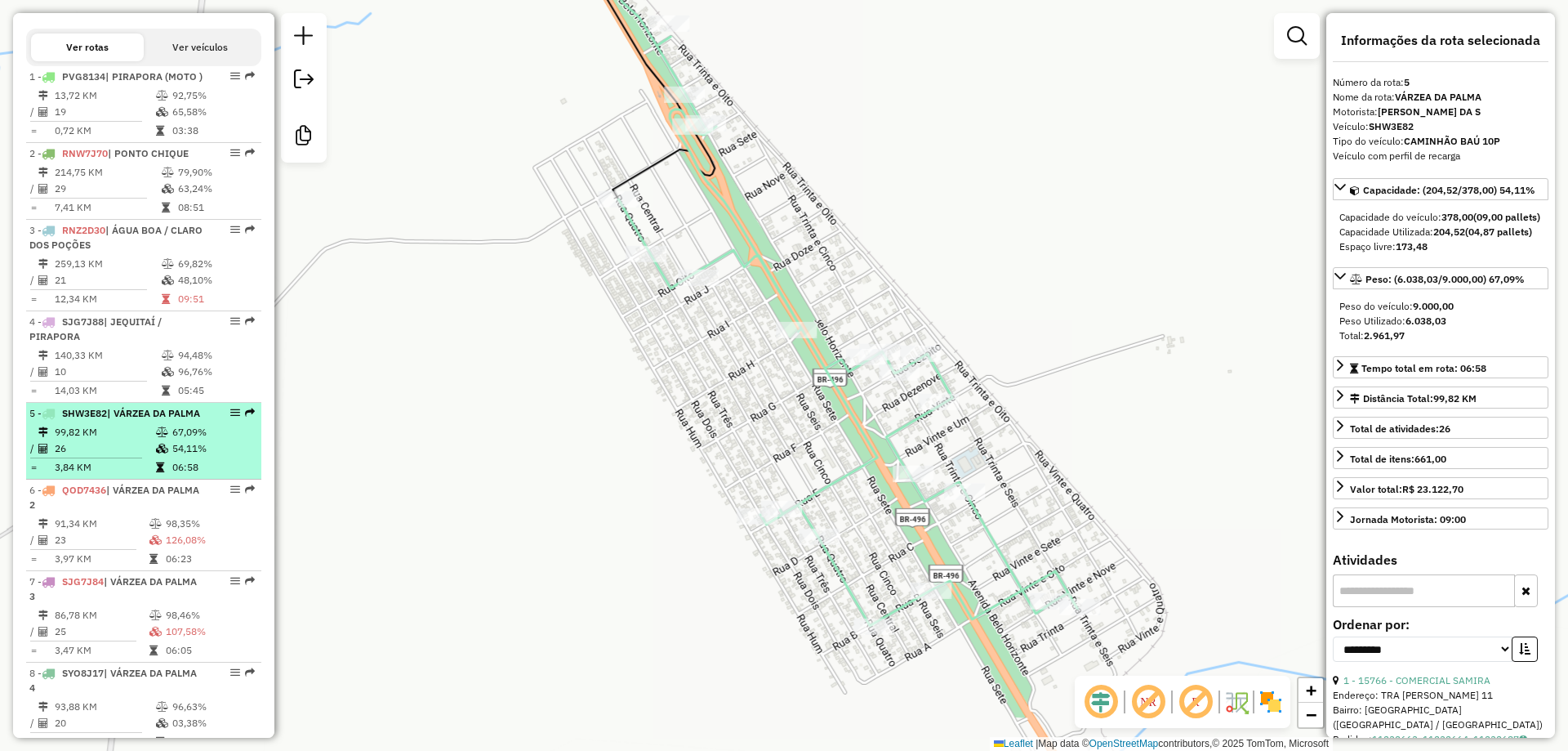
scroll to position [597, 0]
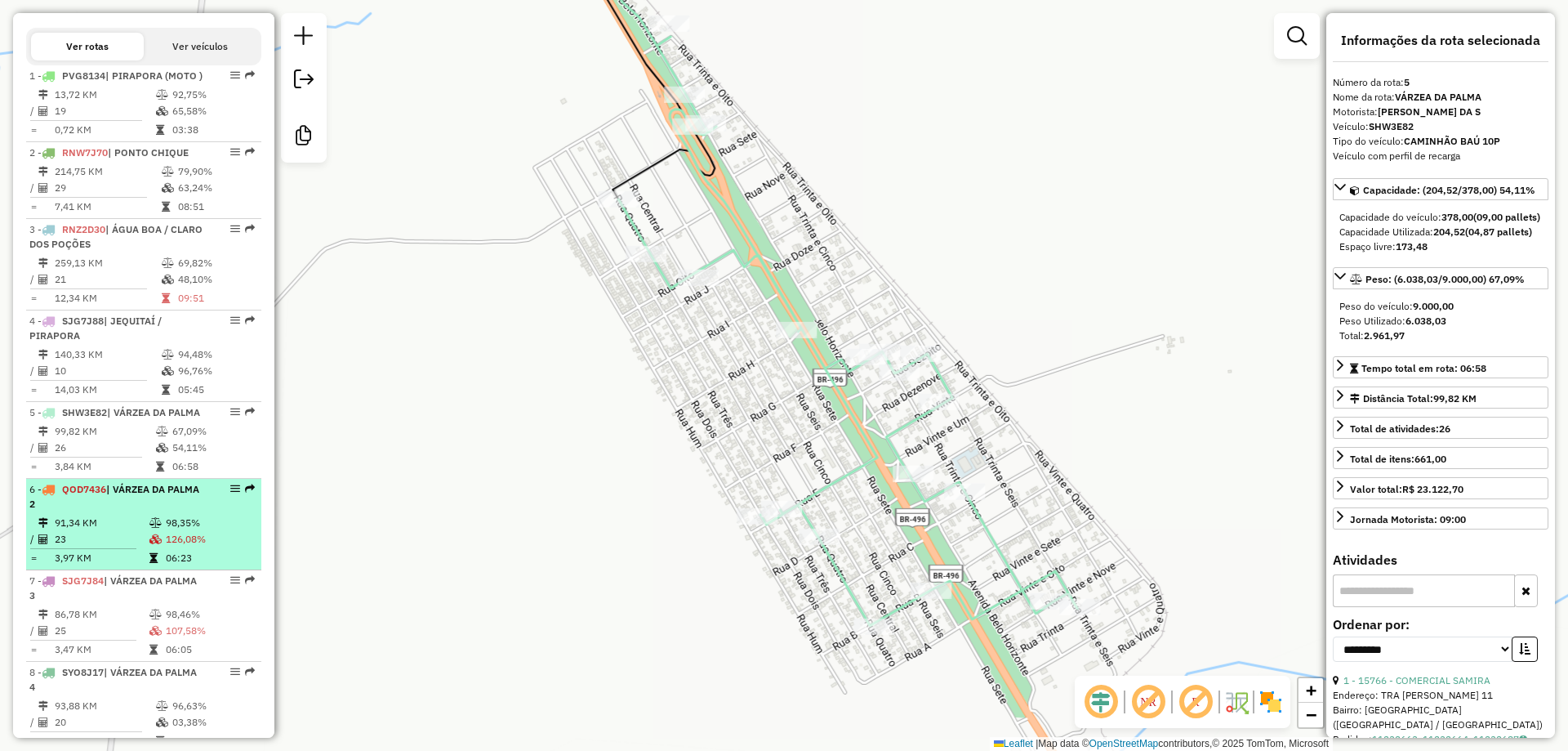
click at [87, 511] on div "6 - QOD7436 | VÁRZEA DA PALMA 2" at bounding box center [115, 497] width 173 height 29
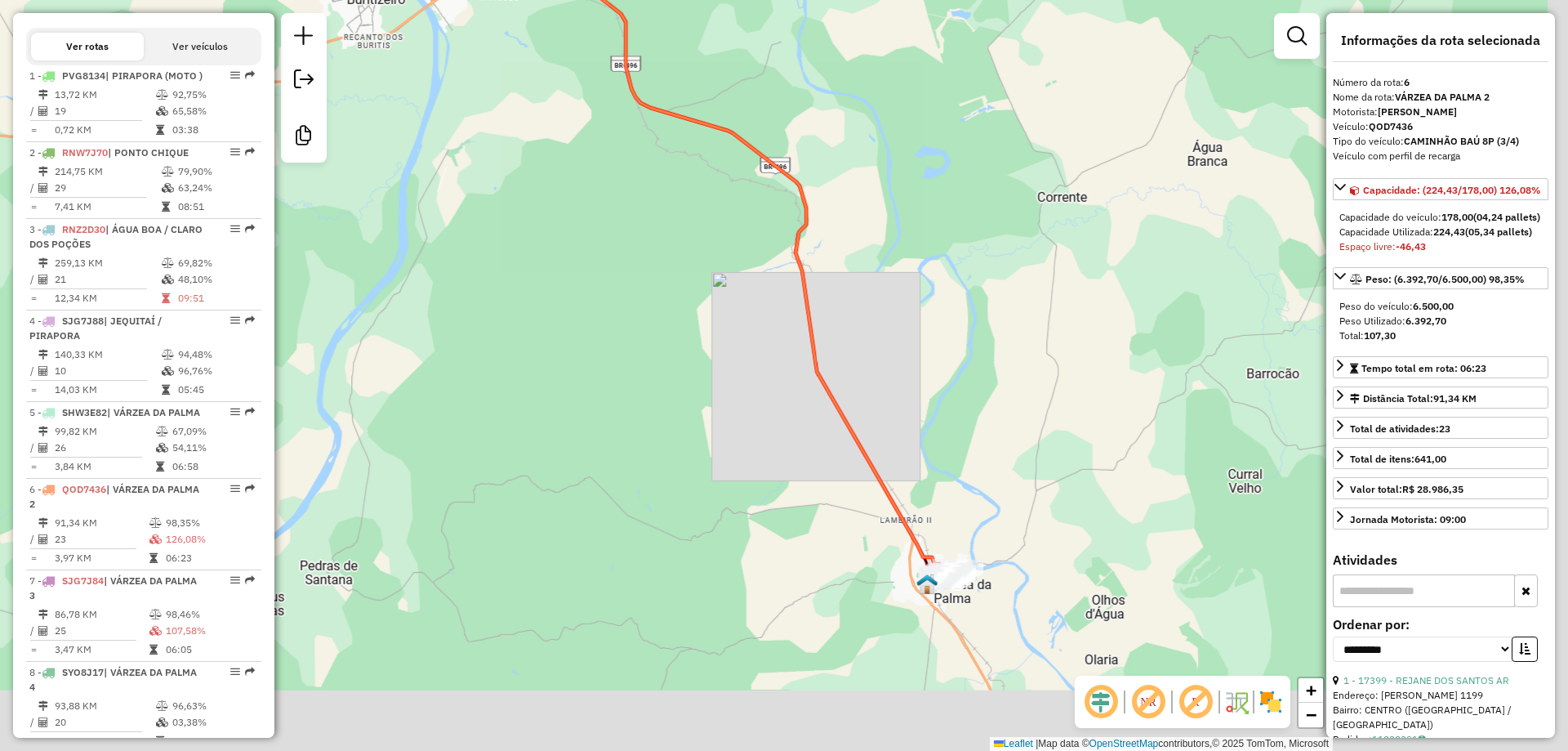
drag, startPoint x: 704, startPoint y: 440, endPoint x: 701, endPoint y: 349, distance: 91.0
click at [602, 201] on div "Janela de atendimento Grade de atendimento Capacidade Transportadoras Veículos …" at bounding box center [784, 376] width 1568 height 751
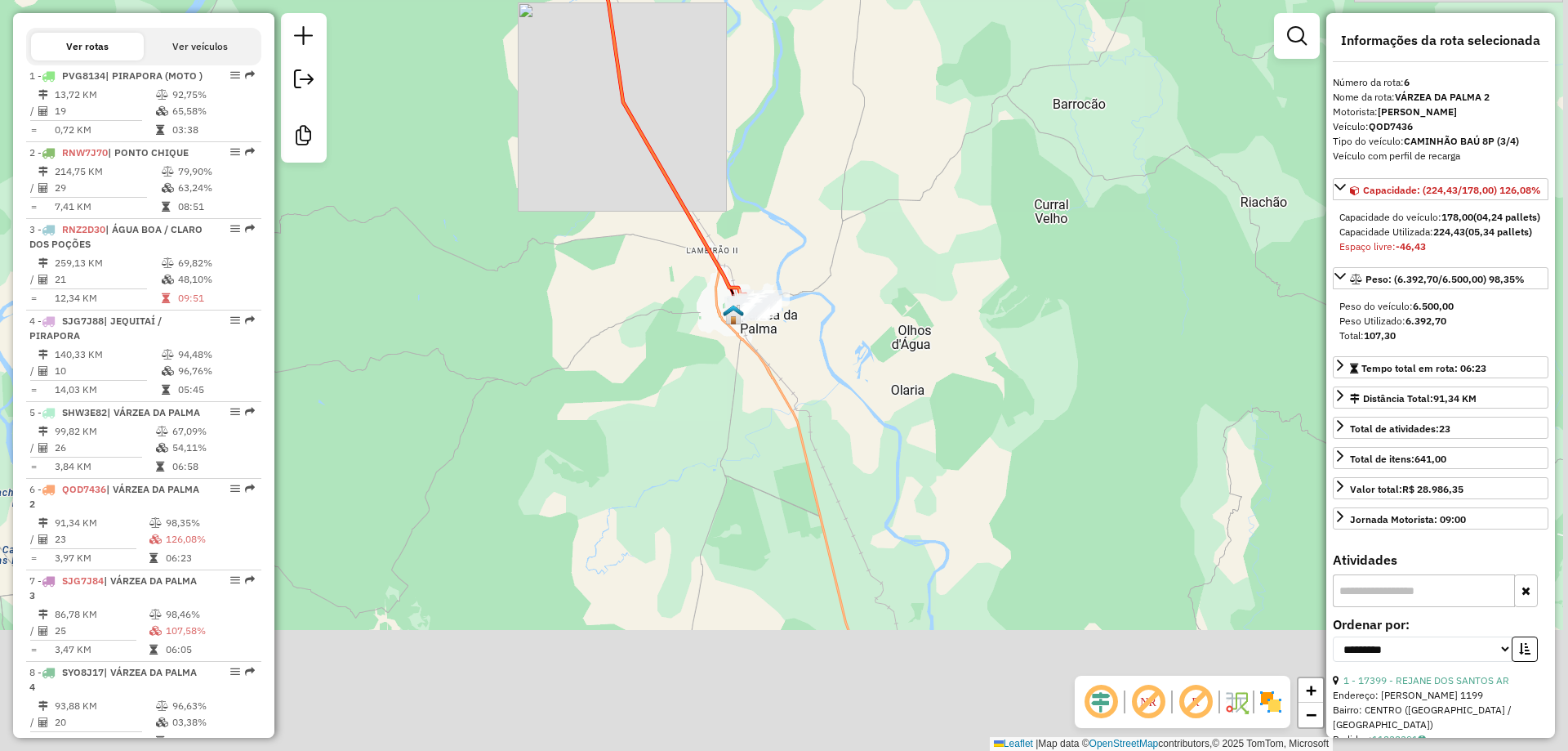
drag, startPoint x: 747, startPoint y: 421, endPoint x: 533, endPoint y: 217, distance: 295.7
click at [556, 227] on div "Janela de atendimento Grade de atendimento Capacidade Transportadoras Veículos …" at bounding box center [784, 376] width 1568 height 751
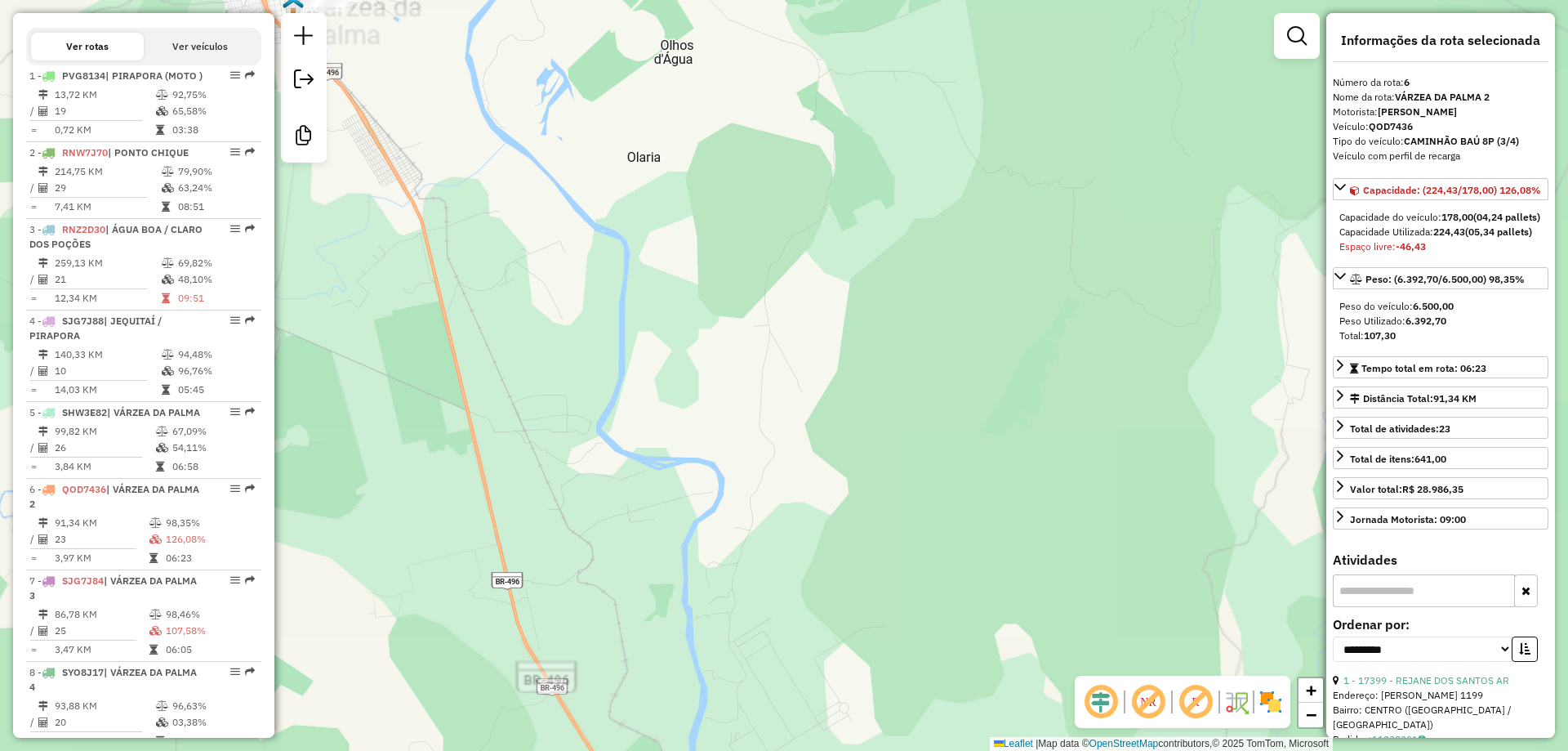
drag, startPoint x: 444, startPoint y: 136, endPoint x: 775, endPoint y: 518, distance: 505.5
click at [775, 518] on div "Janela de atendimento Grade de atendimento Capacidade Transportadoras Veículos …" at bounding box center [784, 376] width 1568 height 751
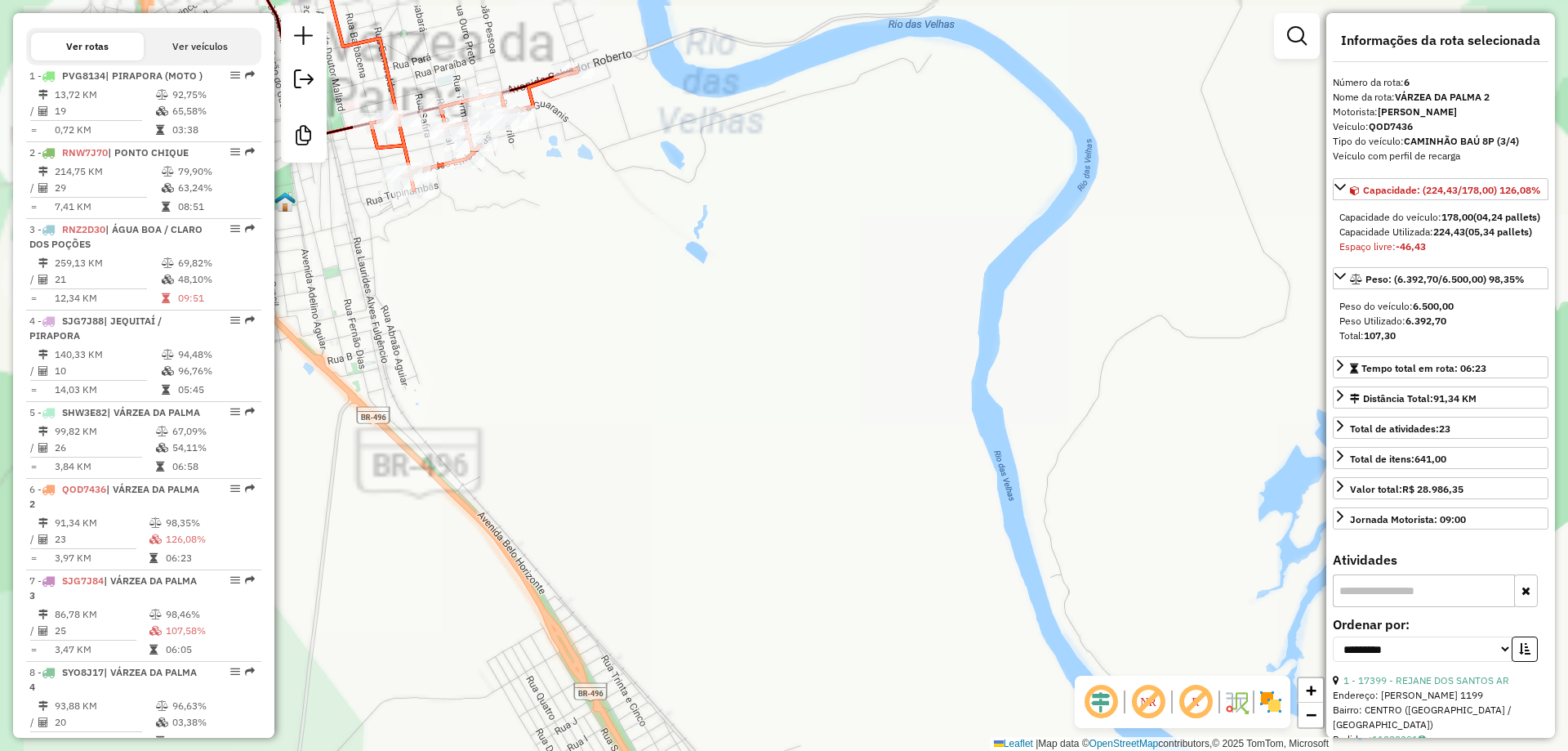
drag, startPoint x: 597, startPoint y: 370, endPoint x: 772, endPoint y: 588, distance: 279.6
click at [772, 588] on div "Janela de atendimento Grade de atendimento Capacidade Transportadoras Veículos …" at bounding box center [784, 376] width 1568 height 751
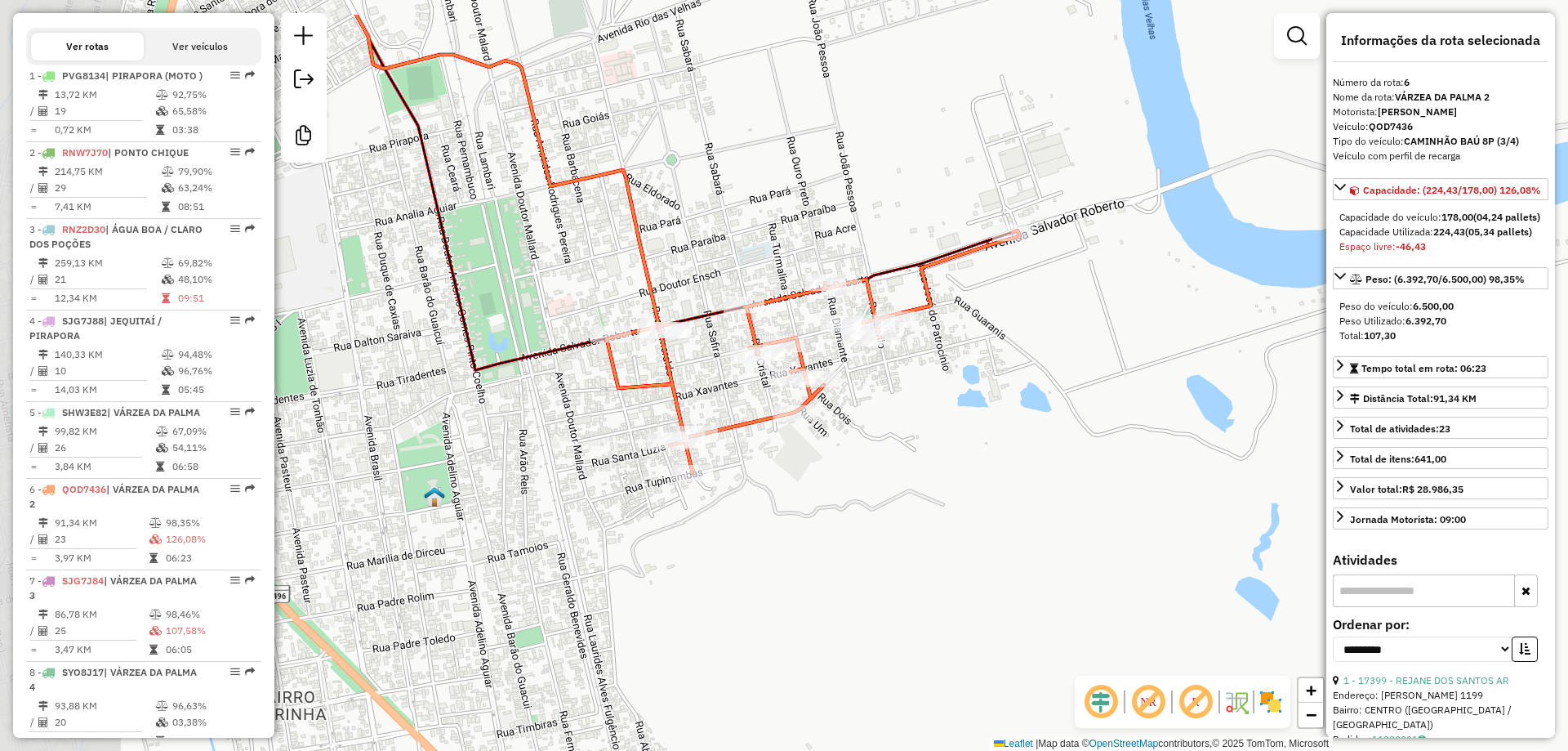
drag, startPoint x: 813, startPoint y: 439, endPoint x: 913, endPoint y: 502, distance: 118.2
click at [913, 502] on div "Janela de atendimento Grade de atendimento Capacidade Transportadoras Veículos …" at bounding box center [784, 376] width 1568 height 751
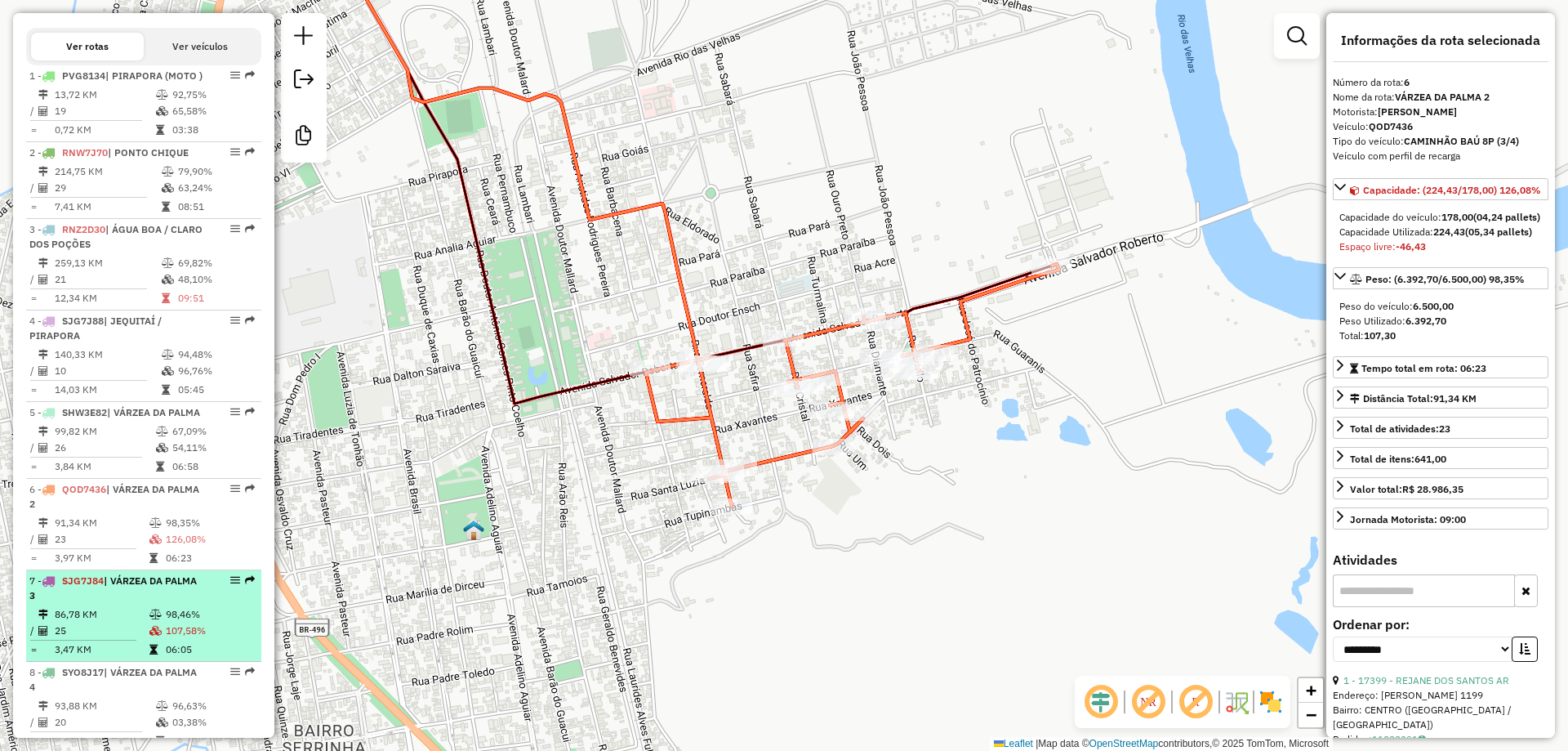
click at [98, 587] on span "SJG7J84" at bounding box center [82, 580] width 42 height 13
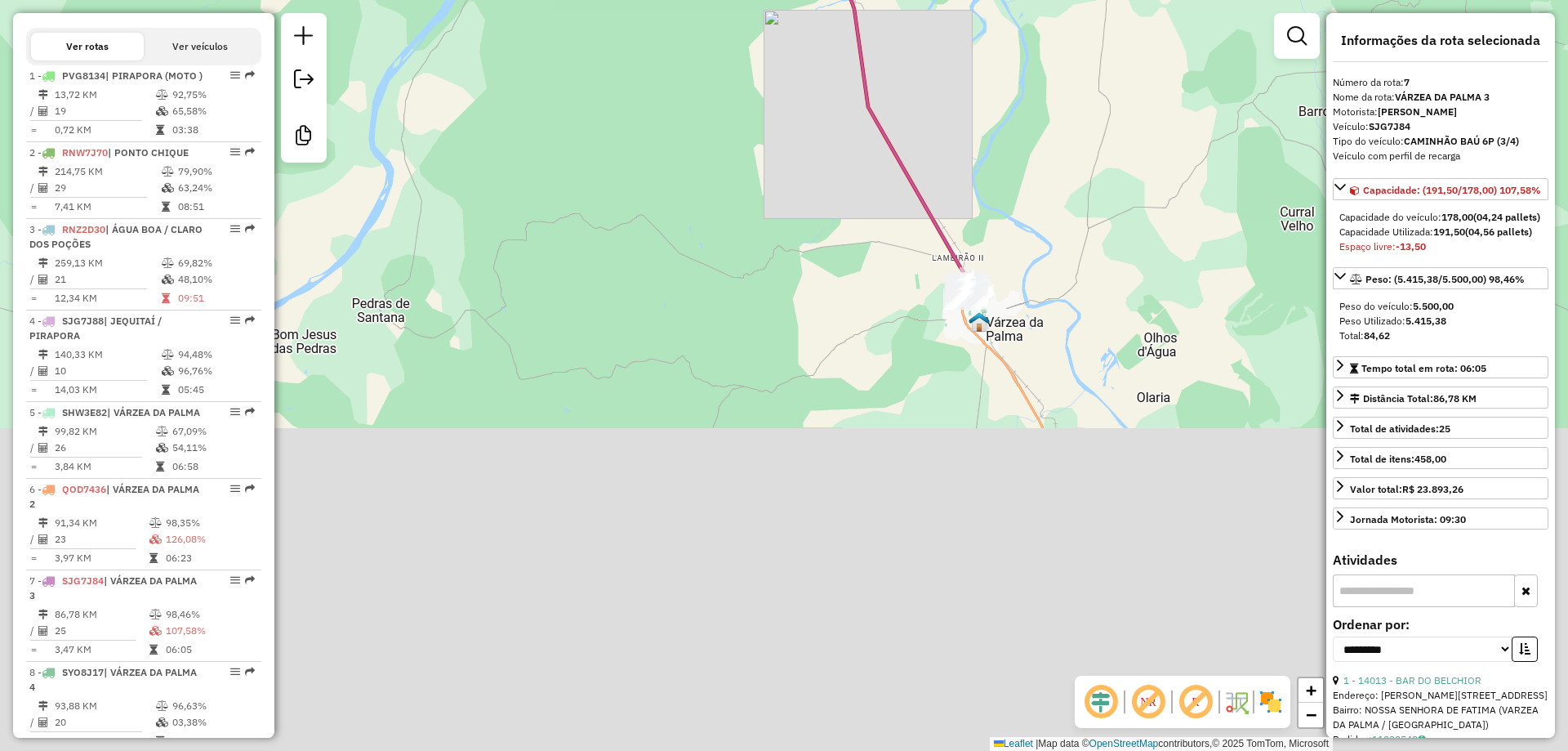
drag, startPoint x: 640, startPoint y: 567, endPoint x: 704, endPoint y: 344, distance: 232.0
click at [610, 179] on div "Janela de atendimento Grade de atendimento Capacidade Transportadoras Veículos …" at bounding box center [784, 376] width 1568 height 751
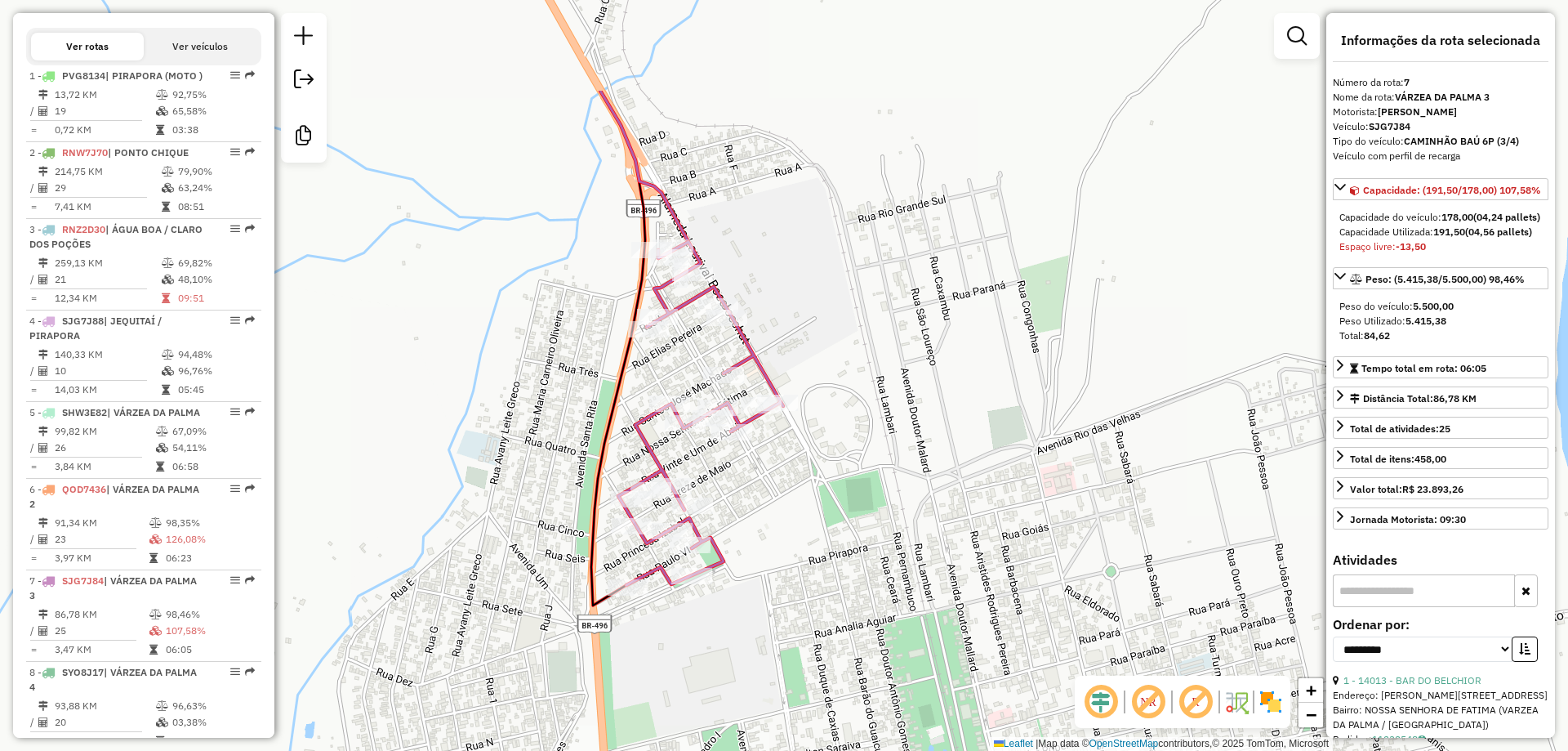
drag, startPoint x: 648, startPoint y: 304, endPoint x: 861, endPoint y: 444, distance: 254.9
click at [861, 444] on div "Janela de atendimento Grade de atendimento Capacidade Transportadoras Veículos …" at bounding box center [784, 376] width 1568 height 751
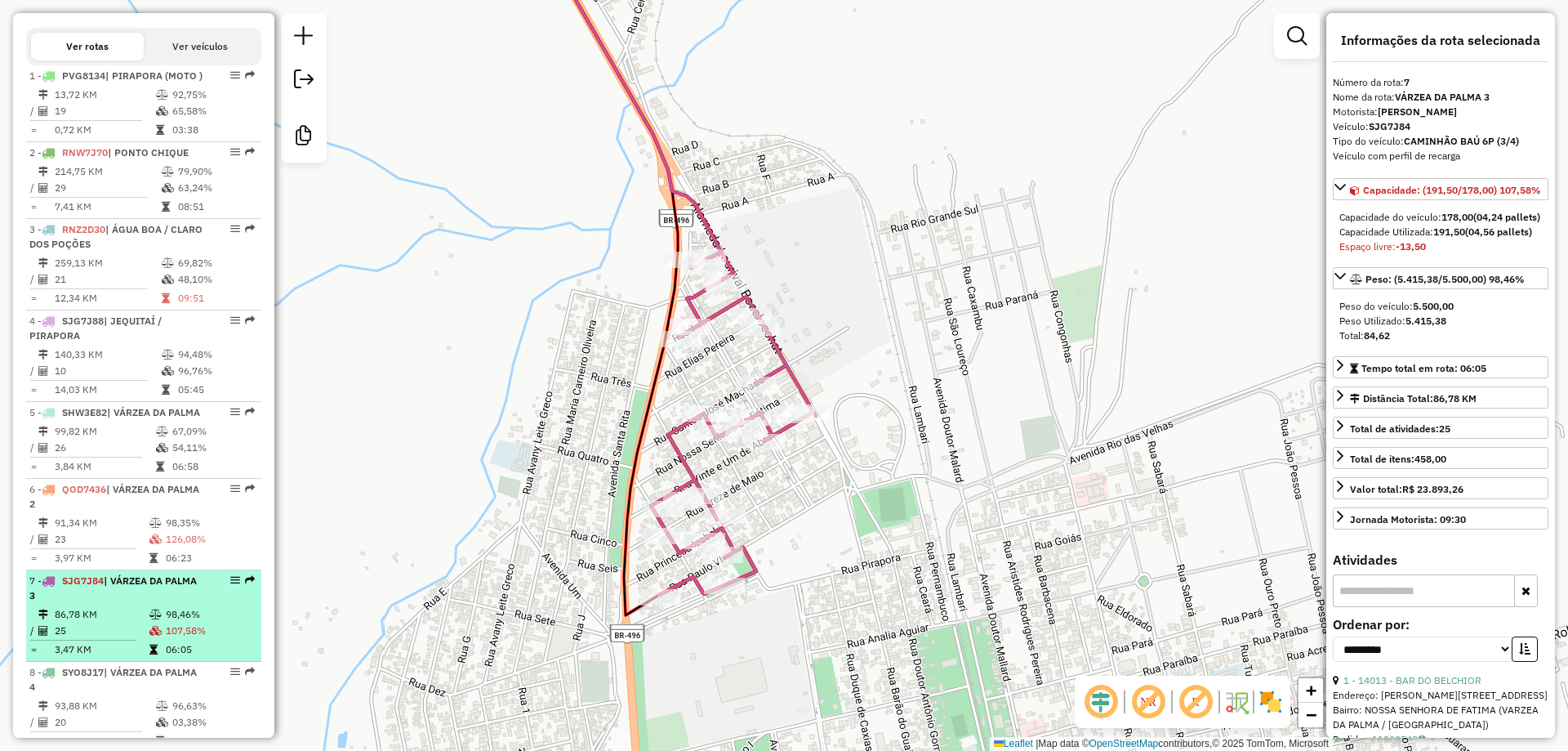
click at [90, 678] on span "SYO8J17" at bounding box center [82, 672] width 42 height 13
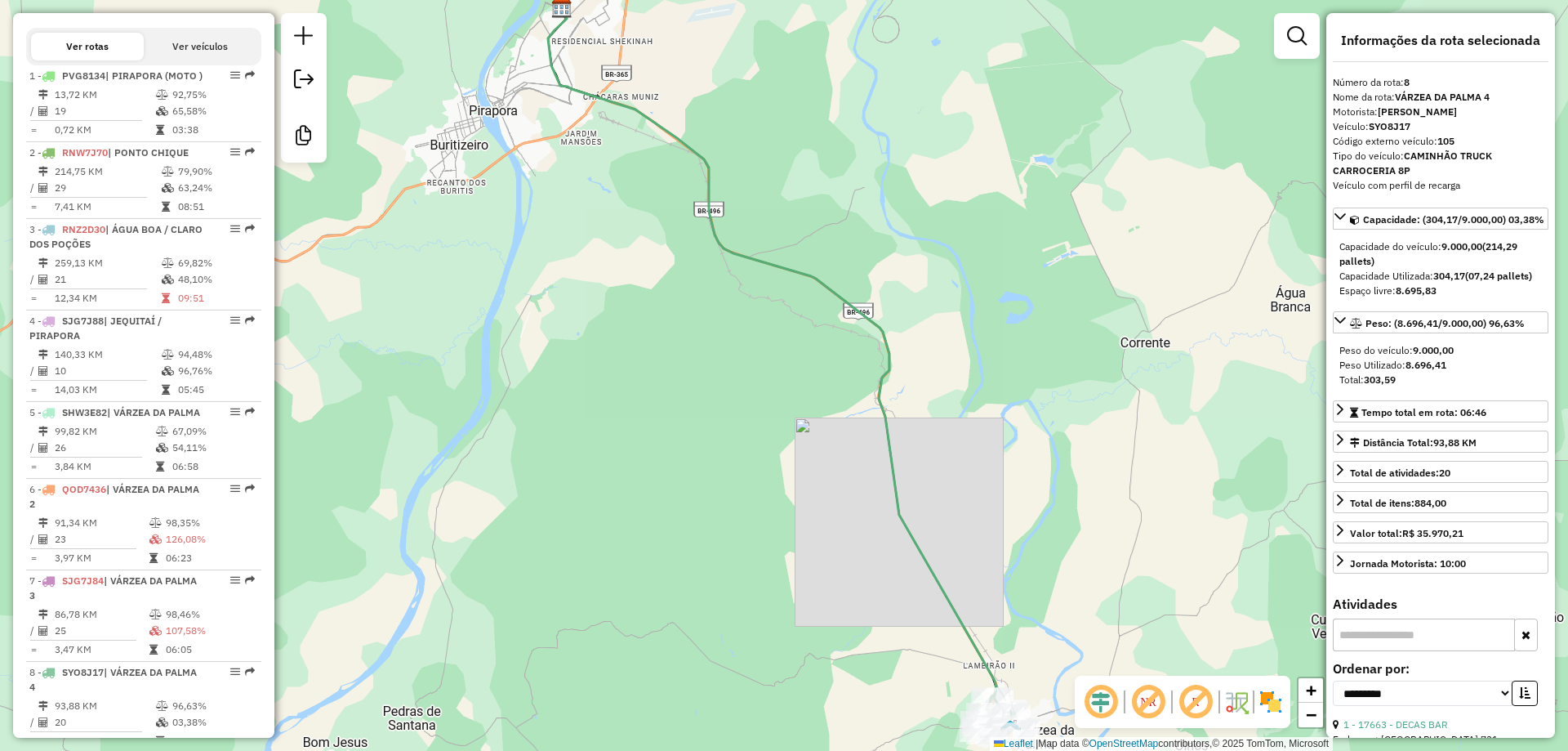
click at [619, 449] on div "Janela de atendimento Grade de atendimento Capacidade Transportadoras Veículos …" at bounding box center [784, 376] width 1568 height 751
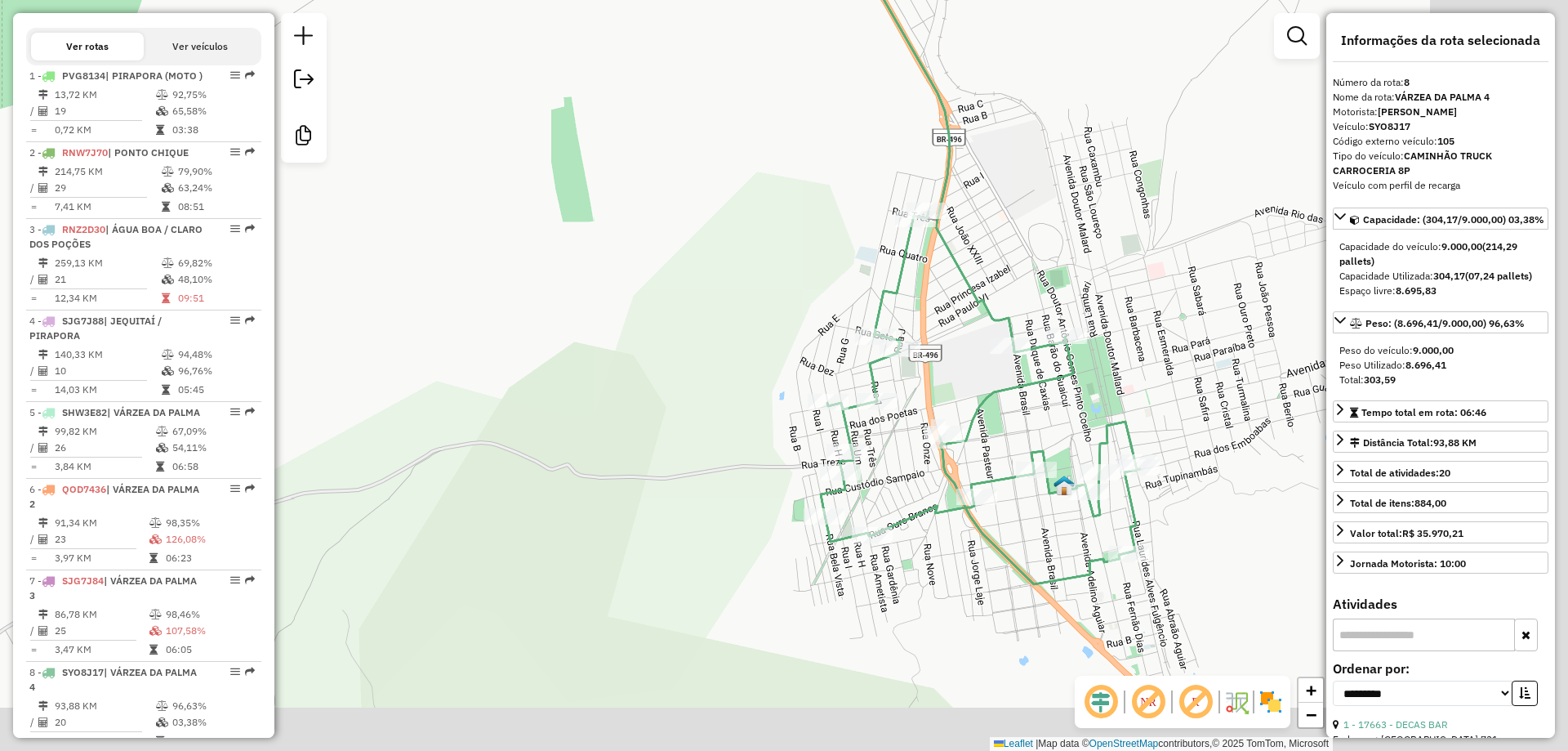
drag, startPoint x: 1001, startPoint y: 527, endPoint x: 798, endPoint y: 342, distance: 274.7
click at [798, 342] on div "Janela de atendimento Grade de atendimento Capacidade Transportadoras Veículos …" at bounding box center [784, 376] width 1568 height 751
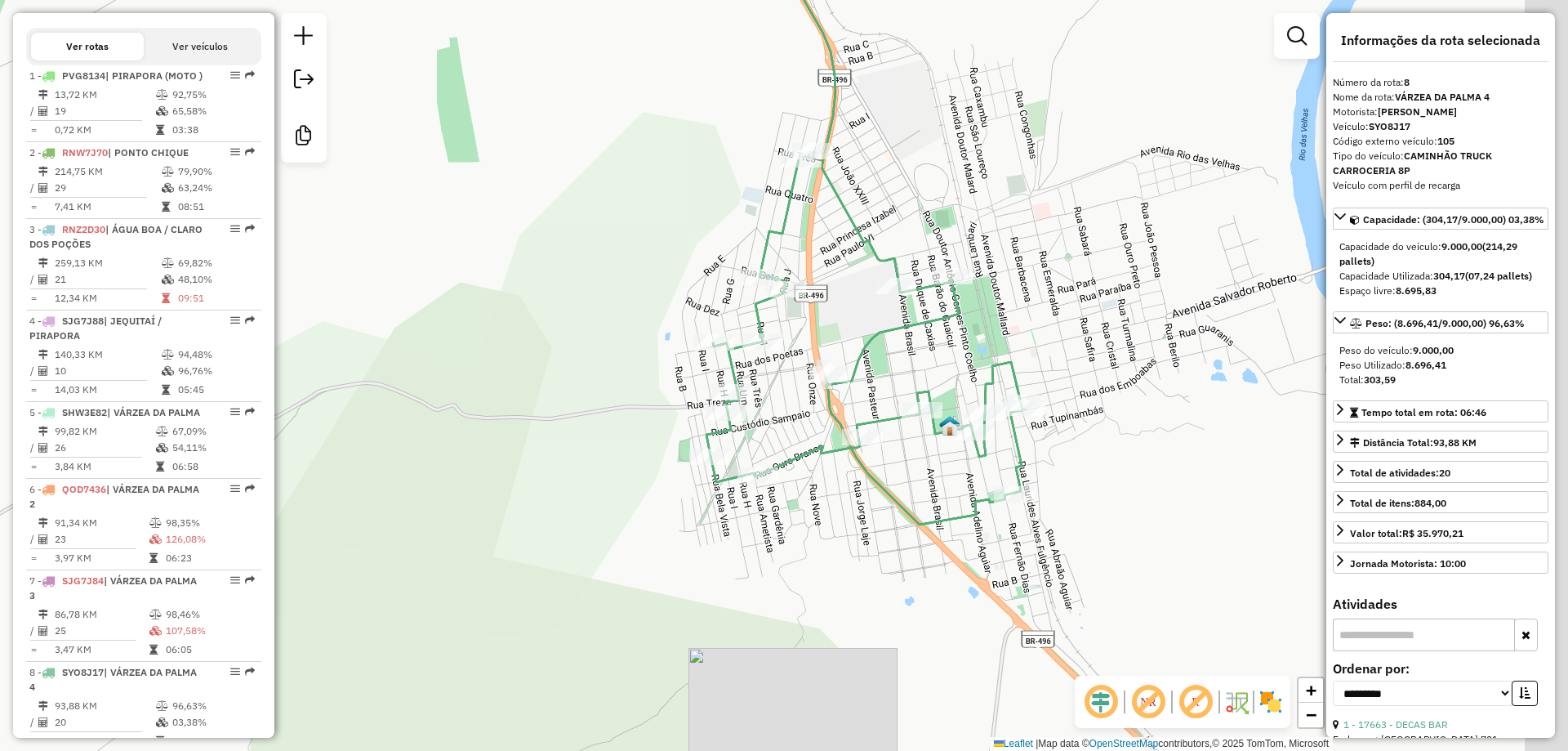
drag, startPoint x: 732, startPoint y: 382, endPoint x: 636, endPoint y: 346, distance: 102.5
click at [636, 346] on div "Janela de atendimento Grade de atendimento Capacidade Transportadoras Veículos …" at bounding box center [784, 376] width 1568 height 751
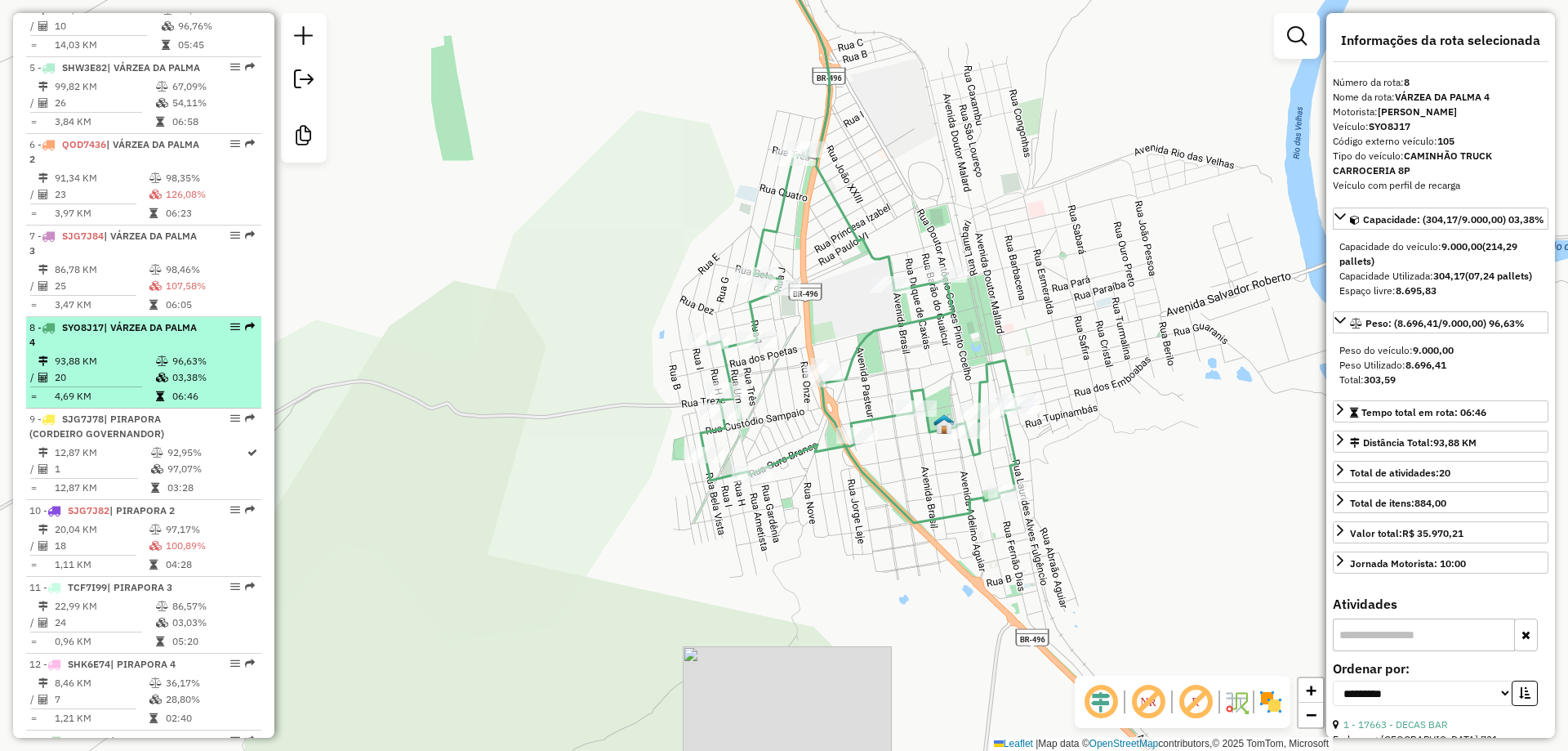
scroll to position [842, 0]
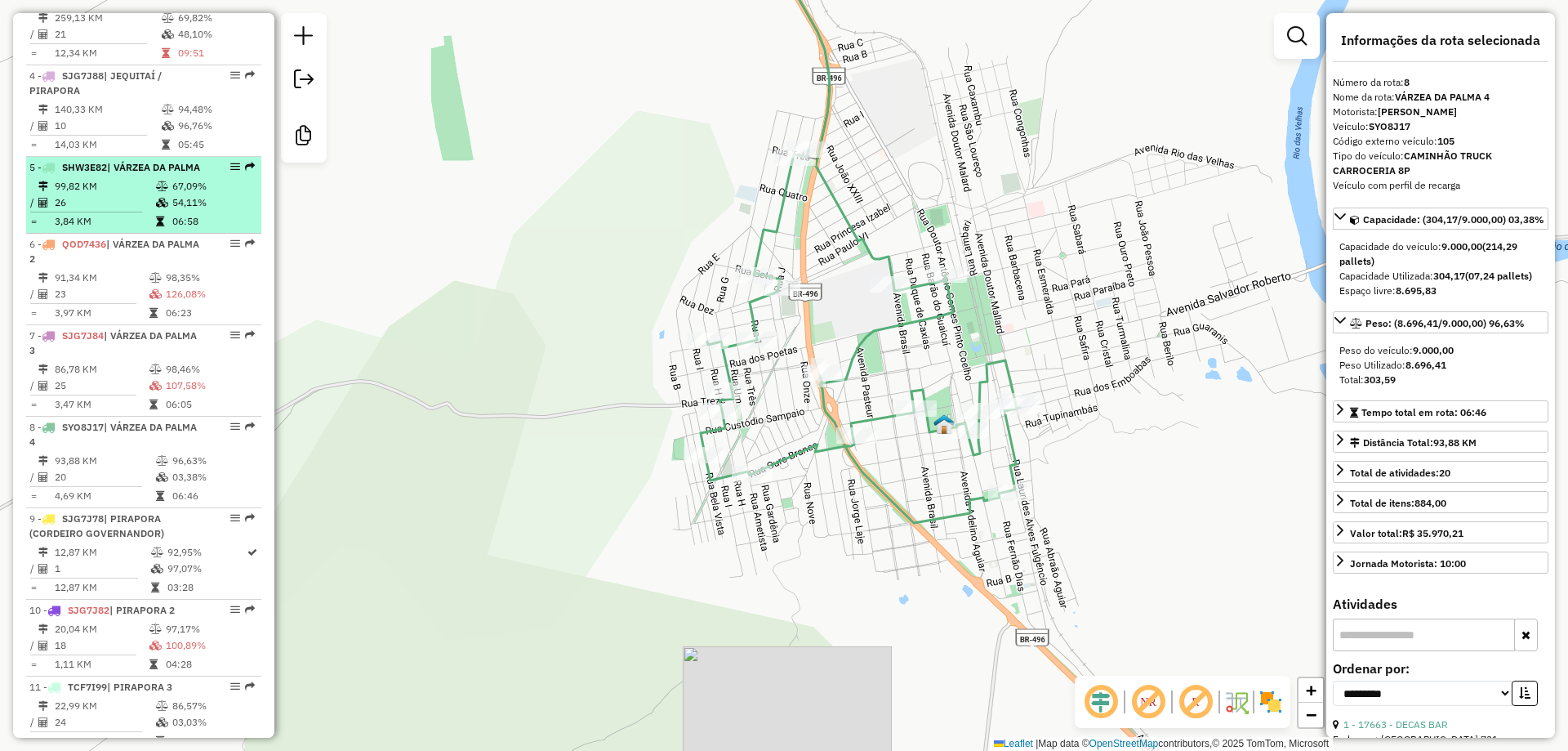
click at [115, 175] on div "5 - SHW3E82 | VÁRZEA DA PALMA" at bounding box center [115, 167] width 173 height 15
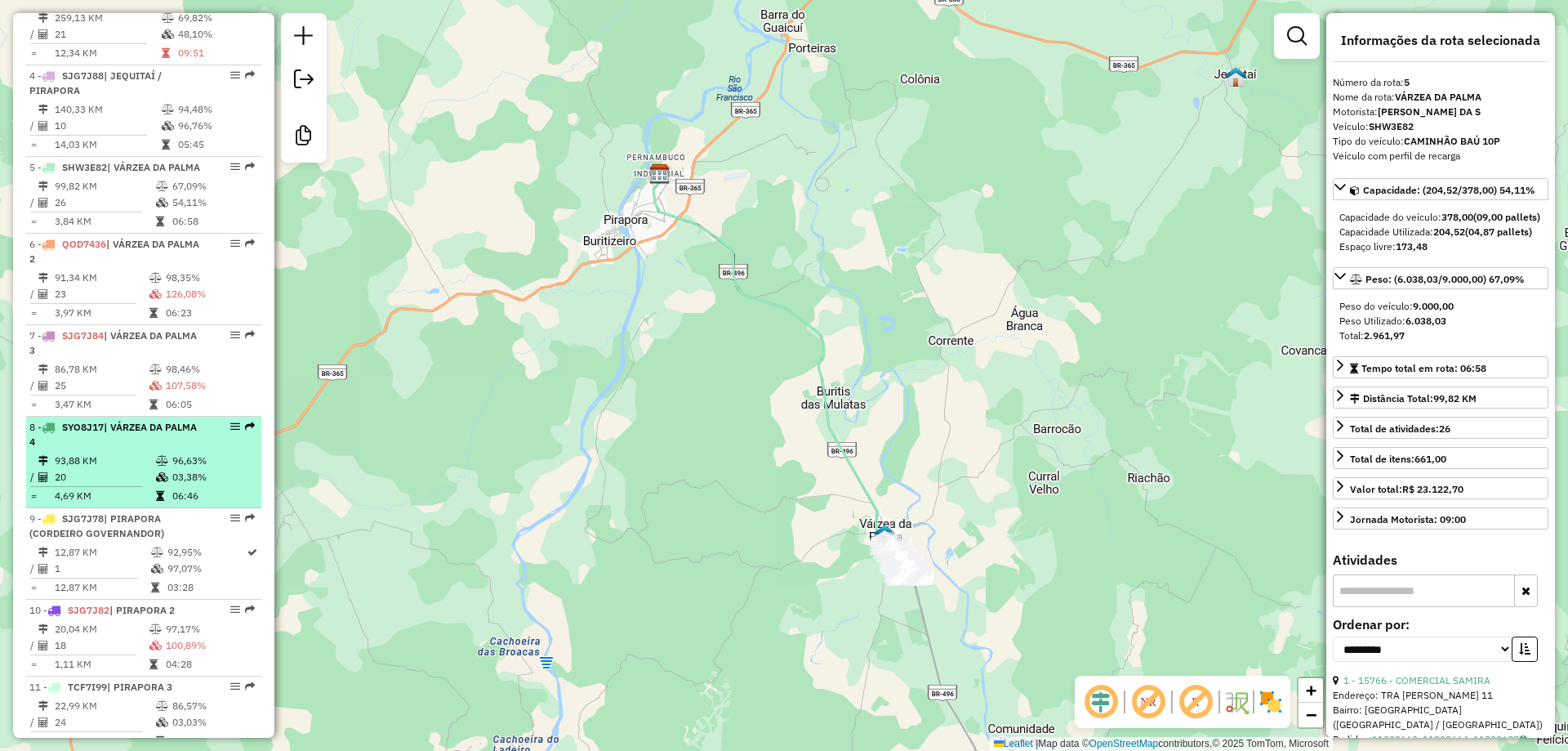
click at [111, 485] on td "20" at bounding box center [105, 476] width 102 height 17
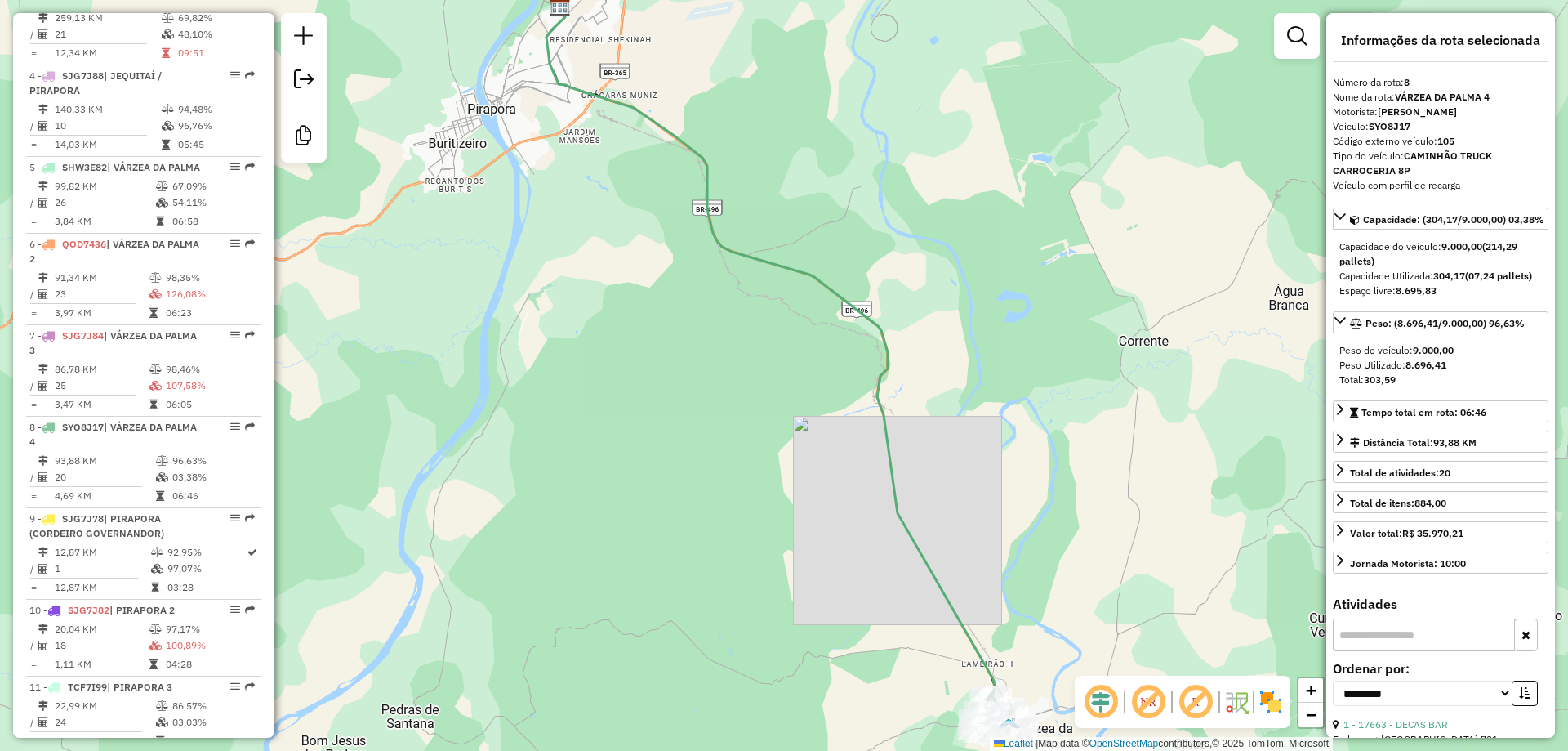
drag, startPoint x: 895, startPoint y: 690, endPoint x: 785, endPoint y: 442, distance: 271.3
click at [780, 441] on div "Janela de atendimento Grade de atendimento Capacidade Transportadoras Veículos …" at bounding box center [784, 376] width 1568 height 751
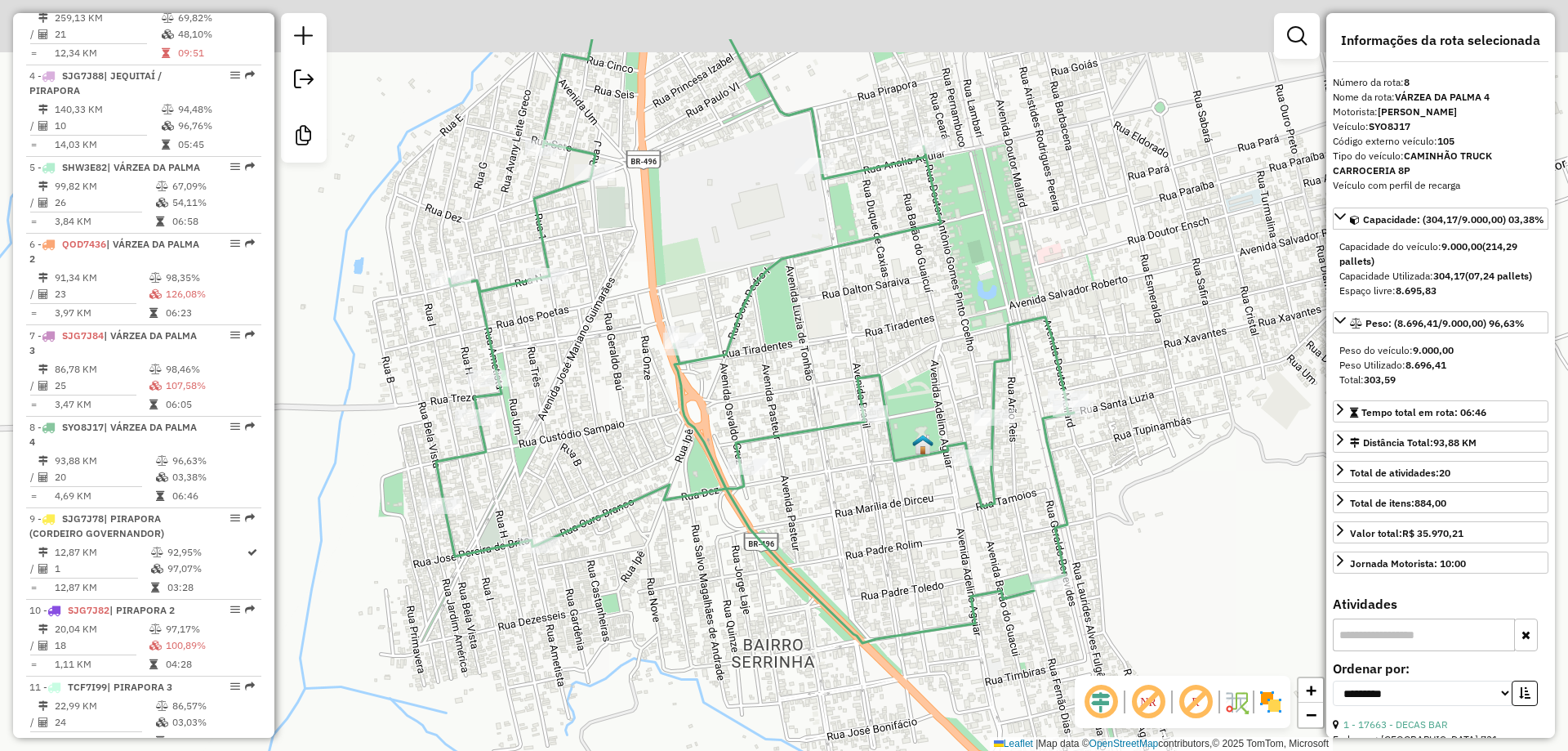
drag, startPoint x: 1091, startPoint y: 508, endPoint x: 1102, endPoint y: 520, distance: 16.3
click at [1102, 520] on div "Janela de atendimento Grade de atendimento Capacidade Transportadoras Veículos …" at bounding box center [784, 376] width 1568 height 751
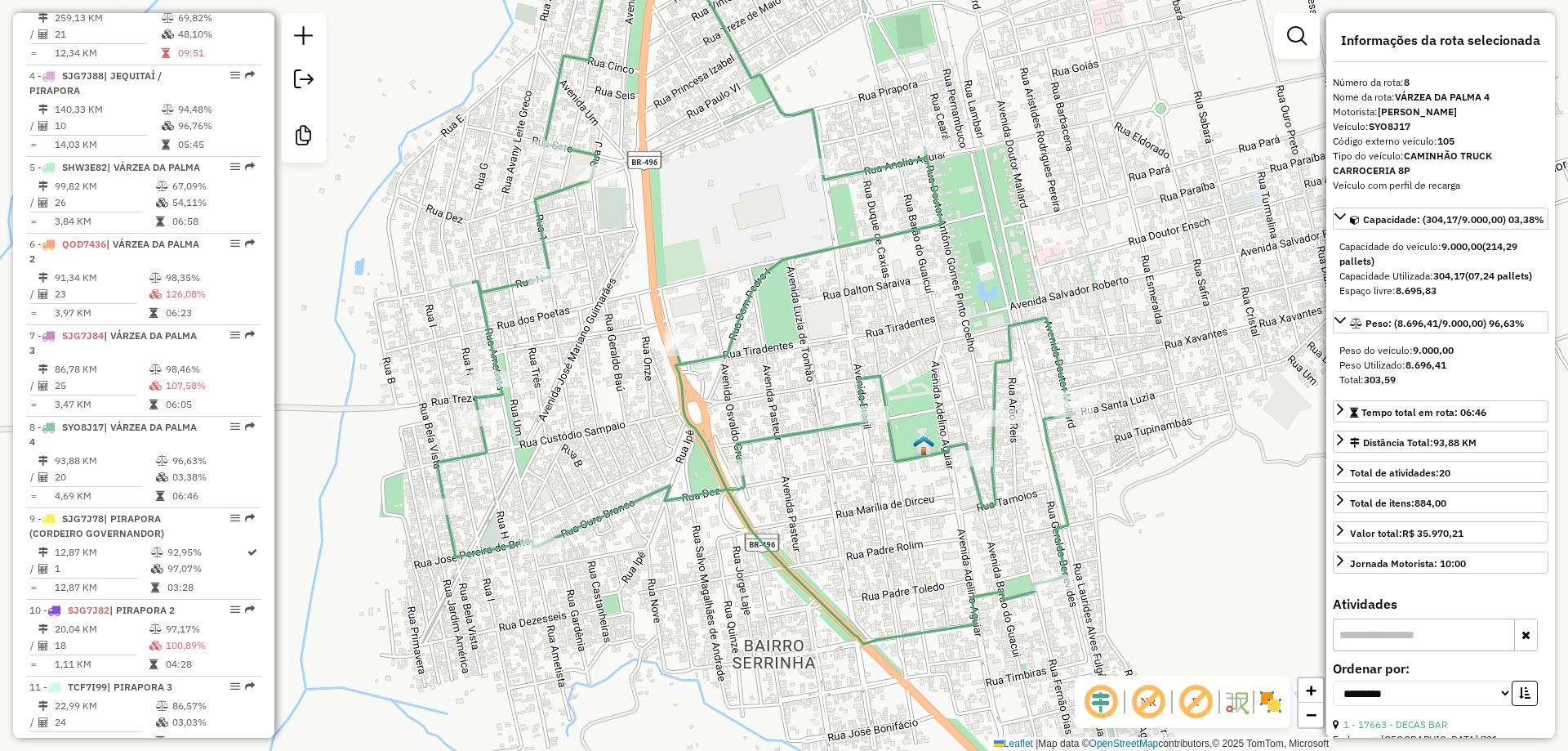
click at [832, 344] on div "Janela de atendimento Grade de atendimento Capacidade Transportadoras Veículos …" at bounding box center [784, 376] width 1568 height 751
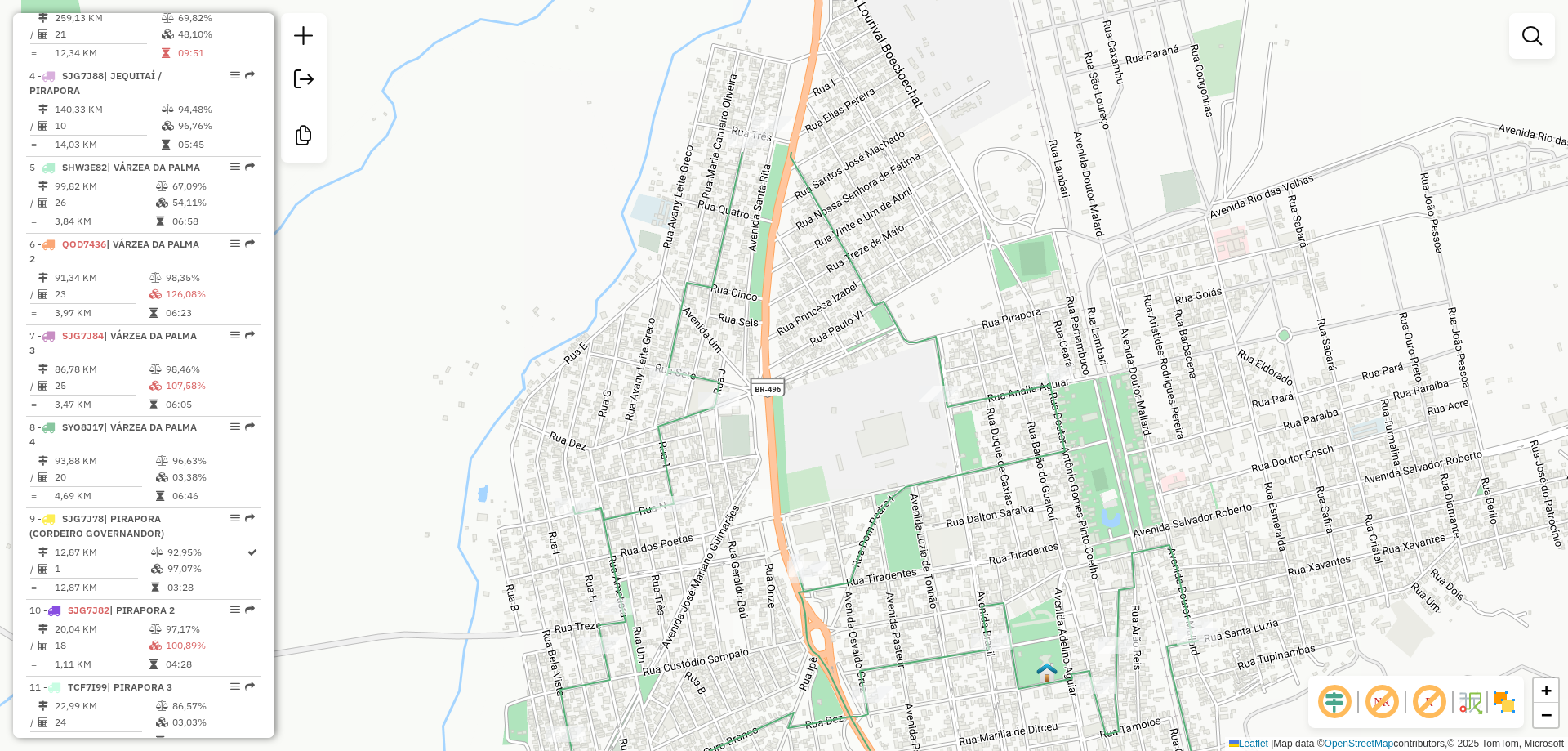
drag, startPoint x: 936, startPoint y: 444, endPoint x: 979, endPoint y: 543, distance: 107.9
click at [981, 545] on div "Janela de atendimento Grade de atendimento Capacidade Transportadoras Veículos …" at bounding box center [784, 376] width 1568 height 751
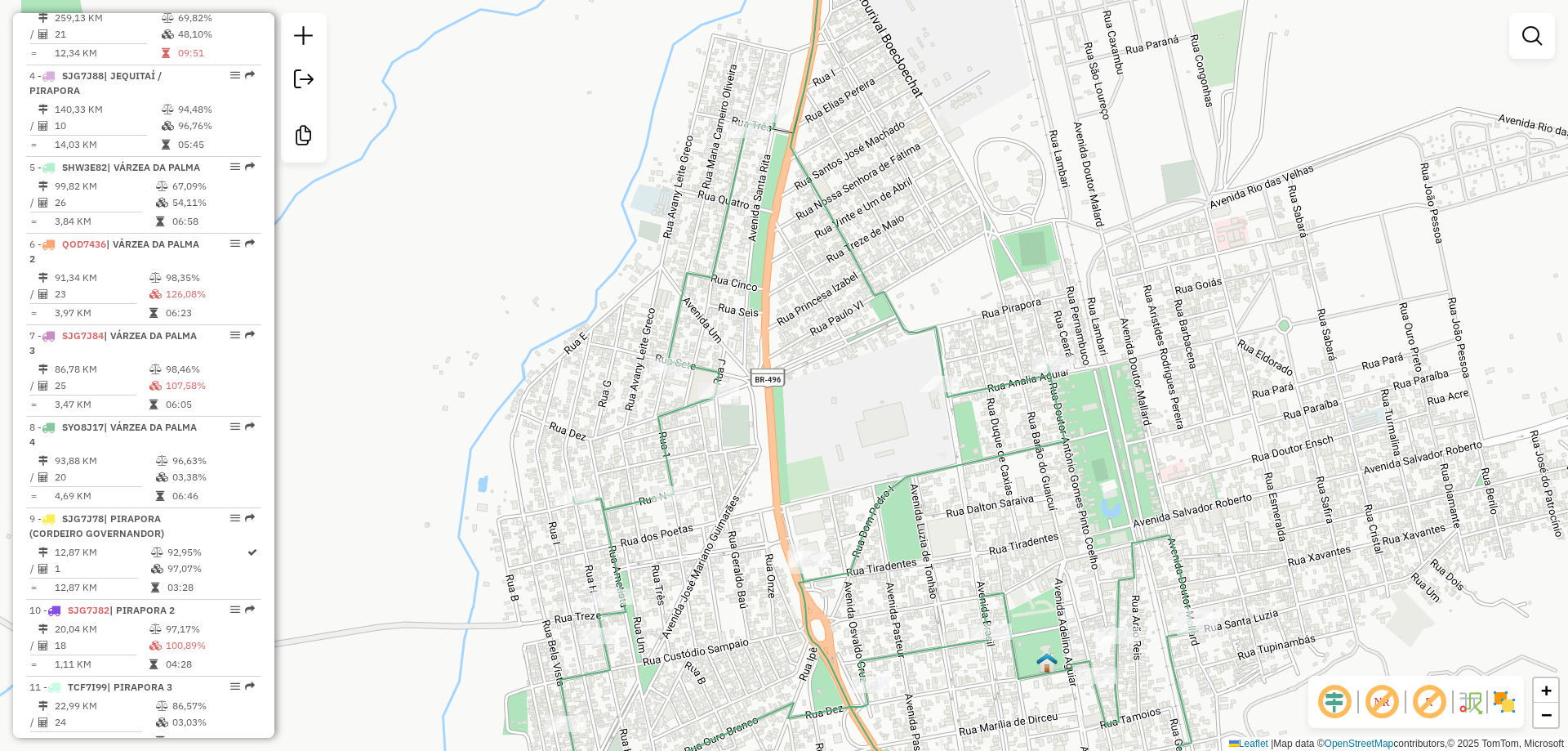
drag, startPoint x: 593, startPoint y: 444, endPoint x: 602, endPoint y: 368, distance: 76.5
click at [602, 368] on div "Janela de atendimento Grade de atendimento Capacidade Transportadoras Veículos …" at bounding box center [784, 376] width 1568 height 751
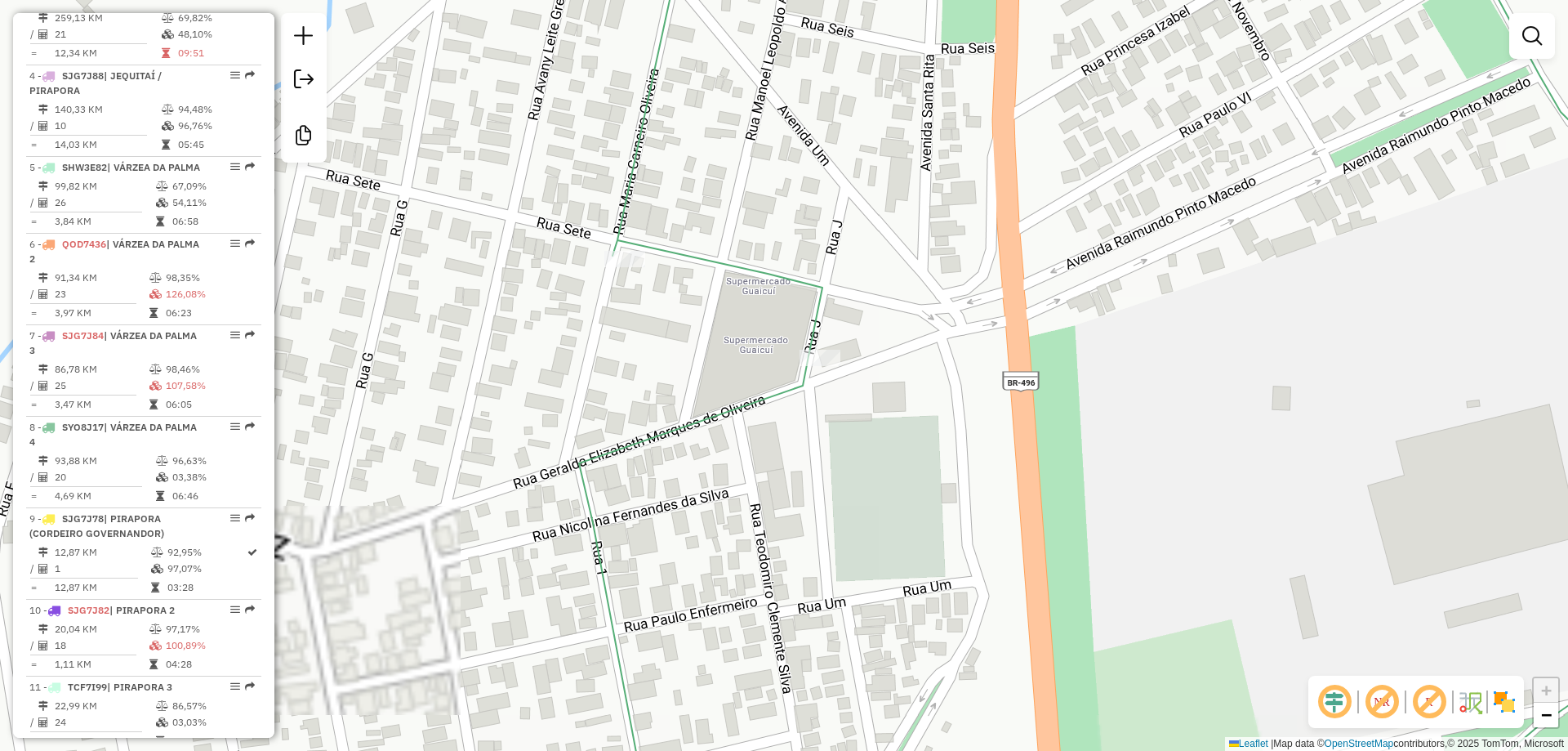
drag, startPoint x: 699, startPoint y: 287, endPoint x: 713, endPoint y: 319, distance: 34.9
click at [713, 319] on div "Janela de atendimento Grade de atendimento Capacidade Transportadoras Veículos …" at bounding box center [784, 376] width 1568 height 751
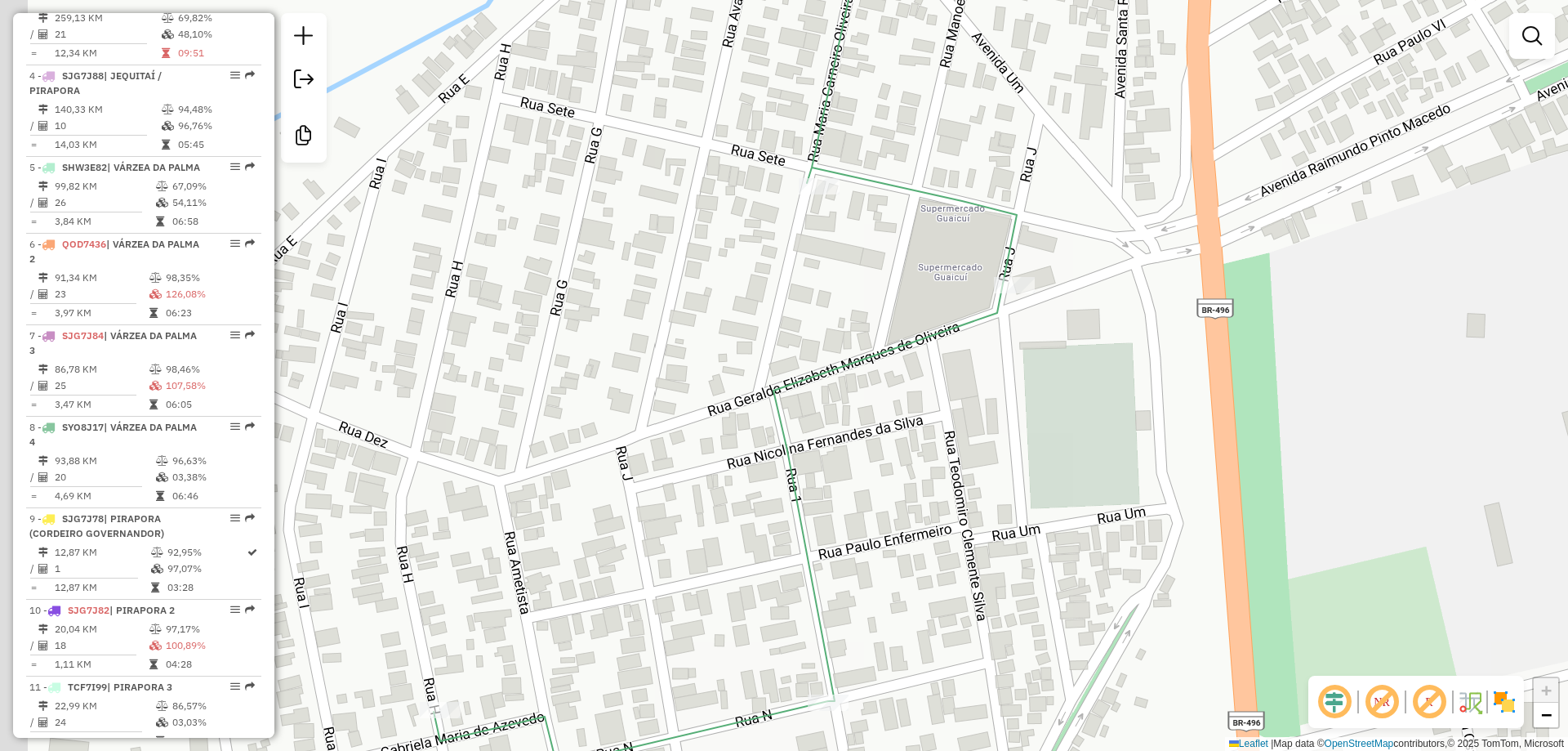
drag, startPoint x: 879, startPoint y: 329, endPoint x: 890, endPoint y: 324, distance: 12.1
click at [890, 324] on div "Janela de atendimento Grade de atendimento Capacidade Transportadoras Veículos …" at bounding box center [784, 376] width 1568 height 751
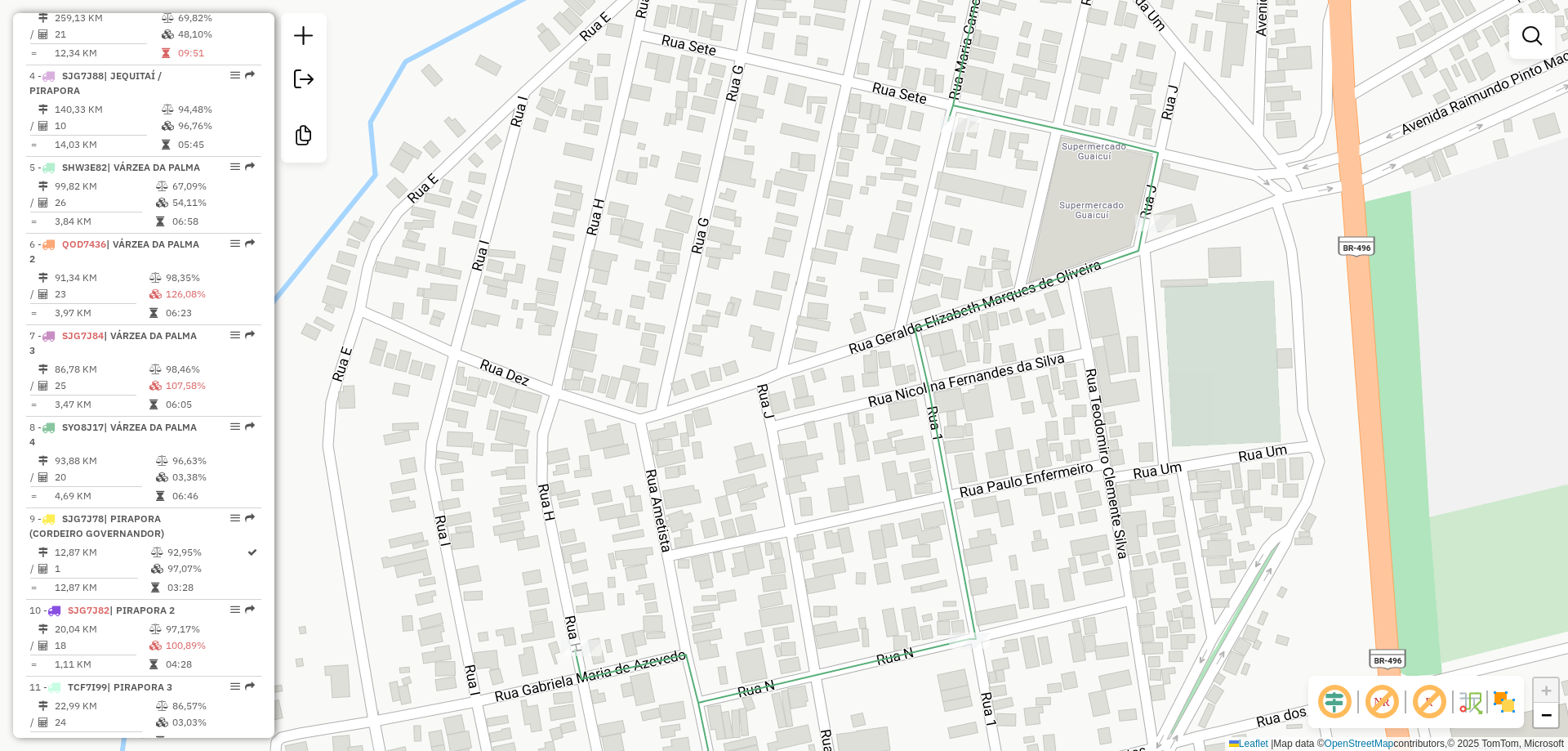
click at [959, 331] on div "Janela de atendimento Grade de atendimento Capacidade Transportadoras Veículos …" at bounding box center [784, 376] width 1568 height 751
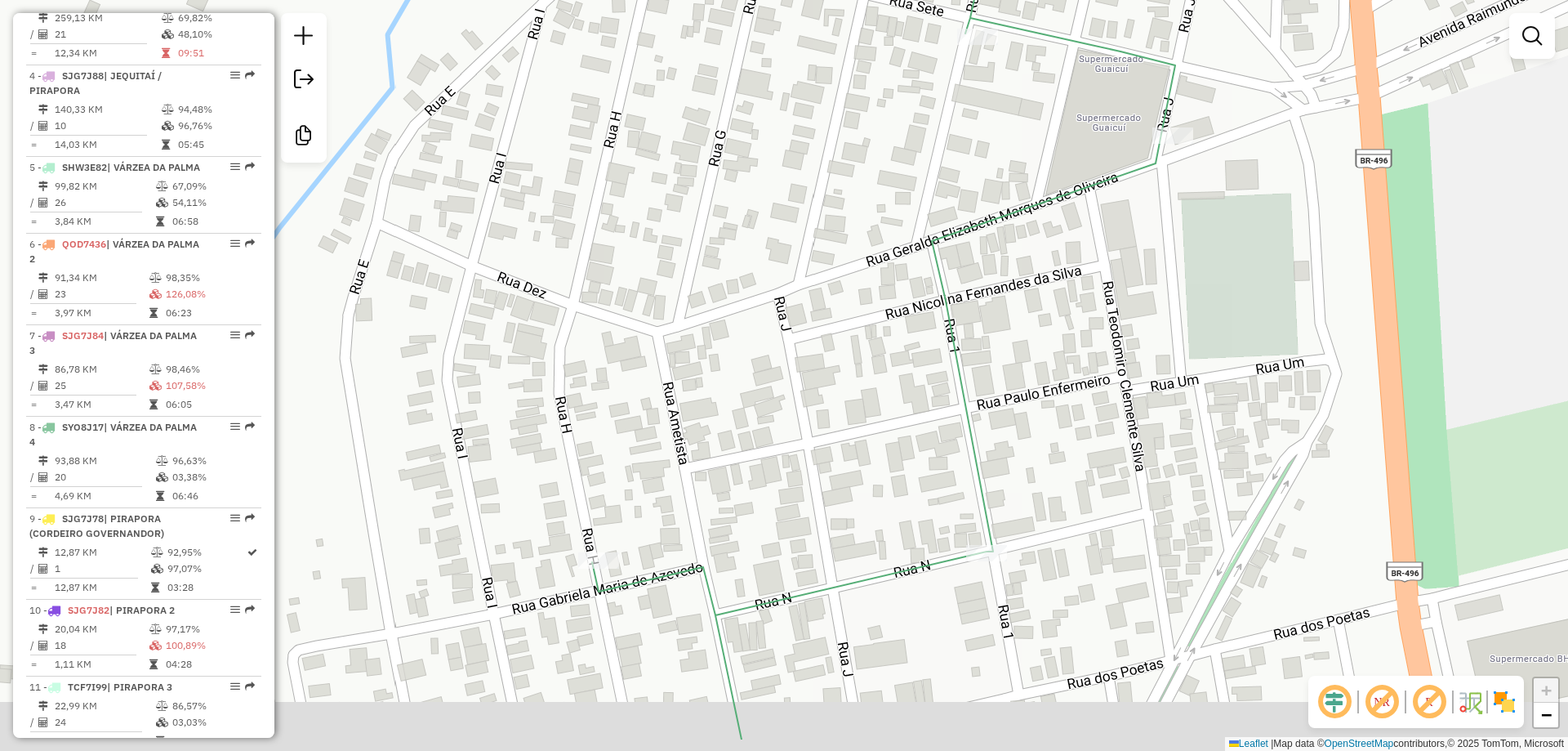
click at [865, 266] on div "Janela de atendimento Grade de atendimento Capacidade Transportadoras Veículos …" at bounding box center [784, 376] width 1568 height 751
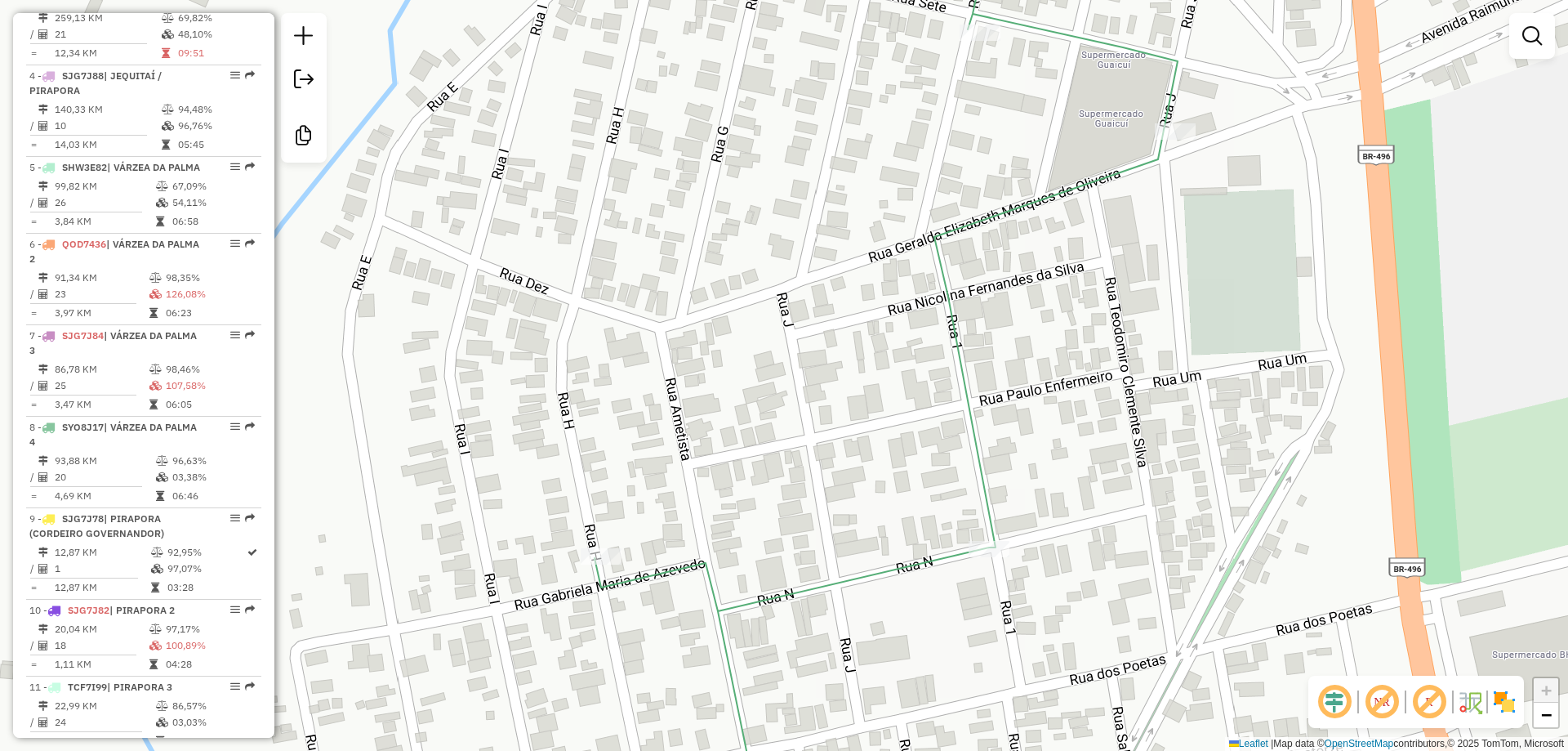
drag, startPoint x: 752, startPoint y: 458, endPoint x: 696, endPoint y: 332, distance: 137.9
click at [710, 360] on div "Janela de atendimento Grade de atendimento Capacidade Transportadoras Veículos …" at bounding box center [784, 376] width 1568 height 751
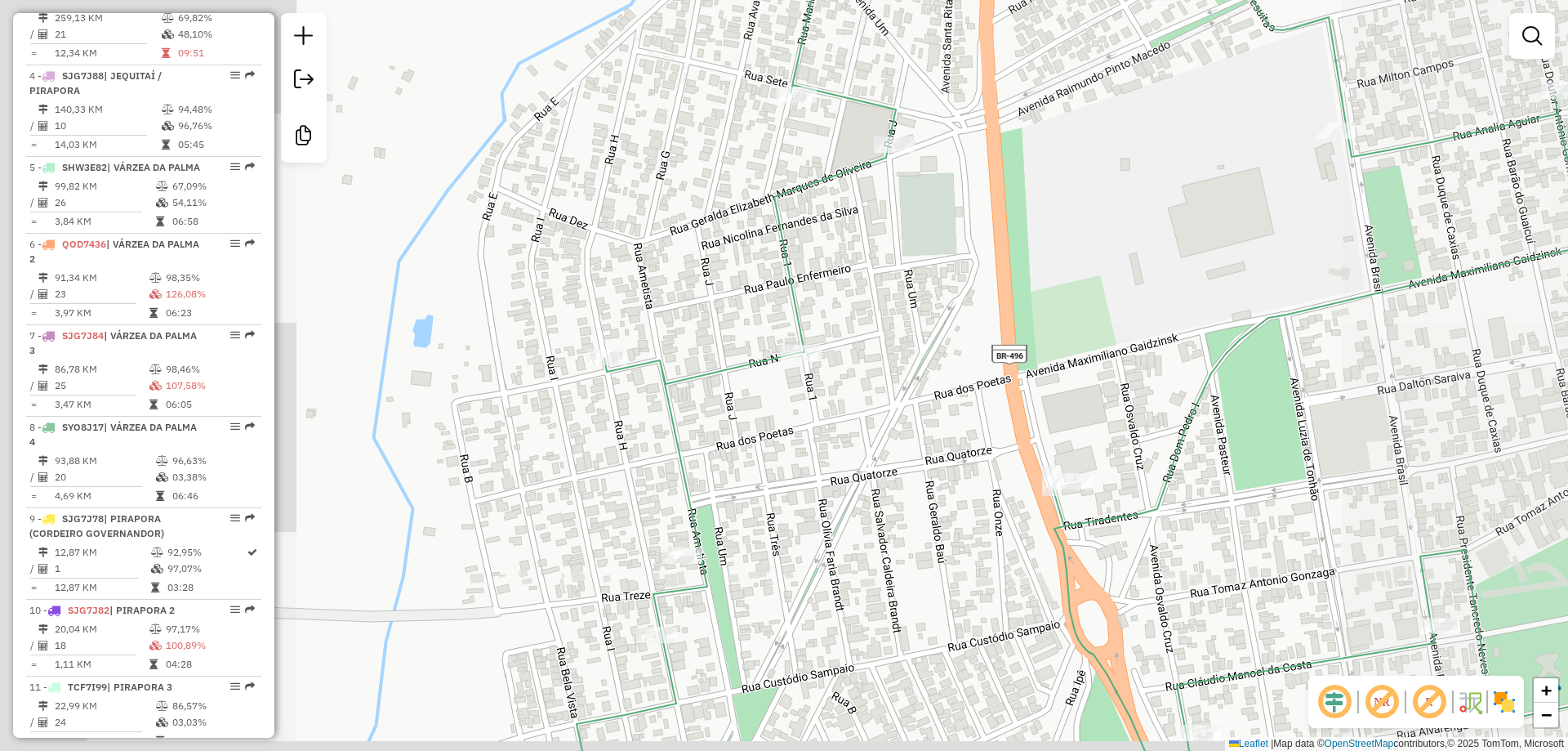
drag, startPoint x: 733, startPoint y: 391, endPoint x: 682, endPoint y: 207, distance: 190.9
click at [682, 207] on icon at bounding box center [1146, 358] width 1138 height 901
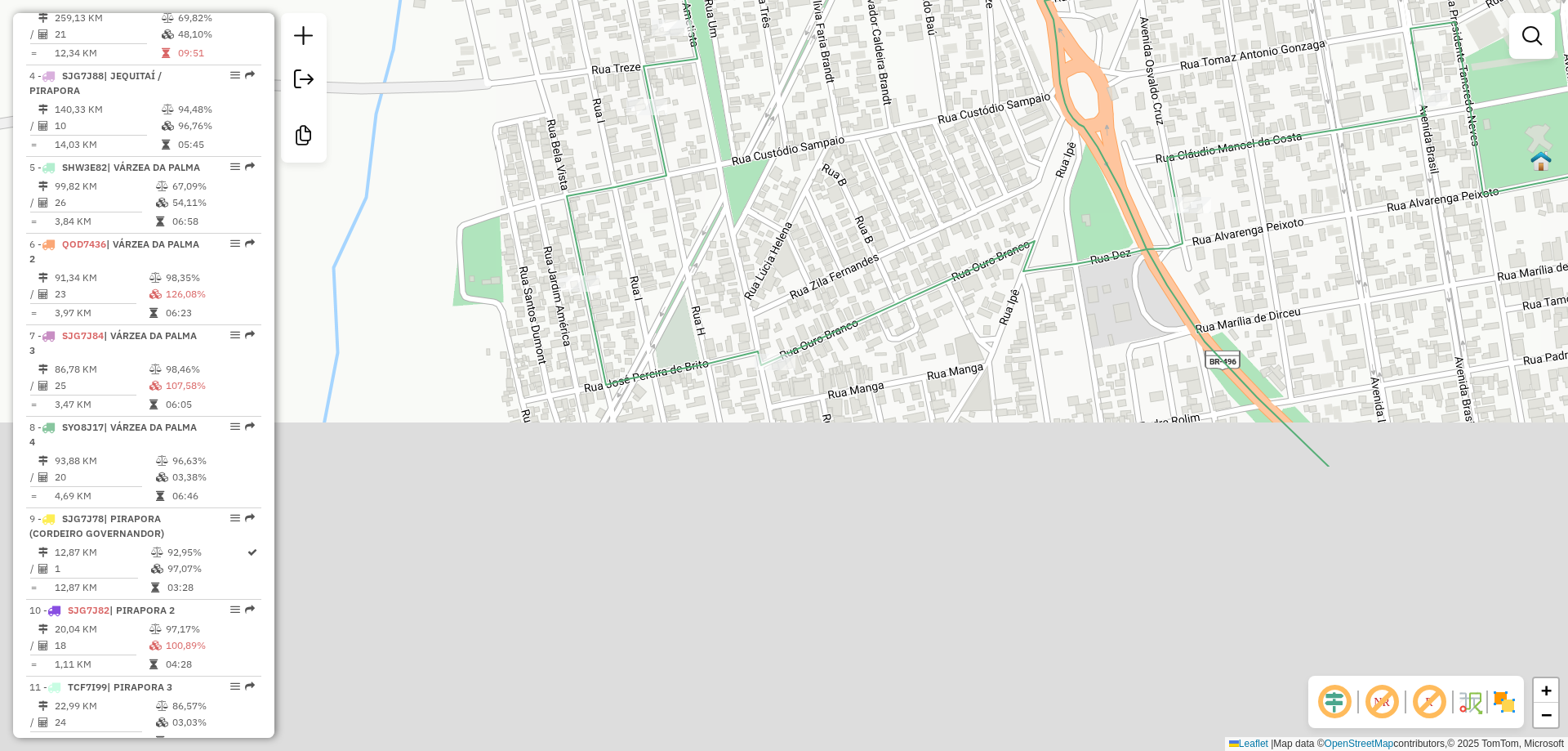
drag, startPoint x: 678, startPoint y: 508, endPoint x: 714, endPoint y: 135, distance: 374.7
click at [714, 135] on div "Janela de atendimento Grade de atendimento Capacidade Transportadoras Veículos …" at bounding box center [784, 376] width 1568 height 751
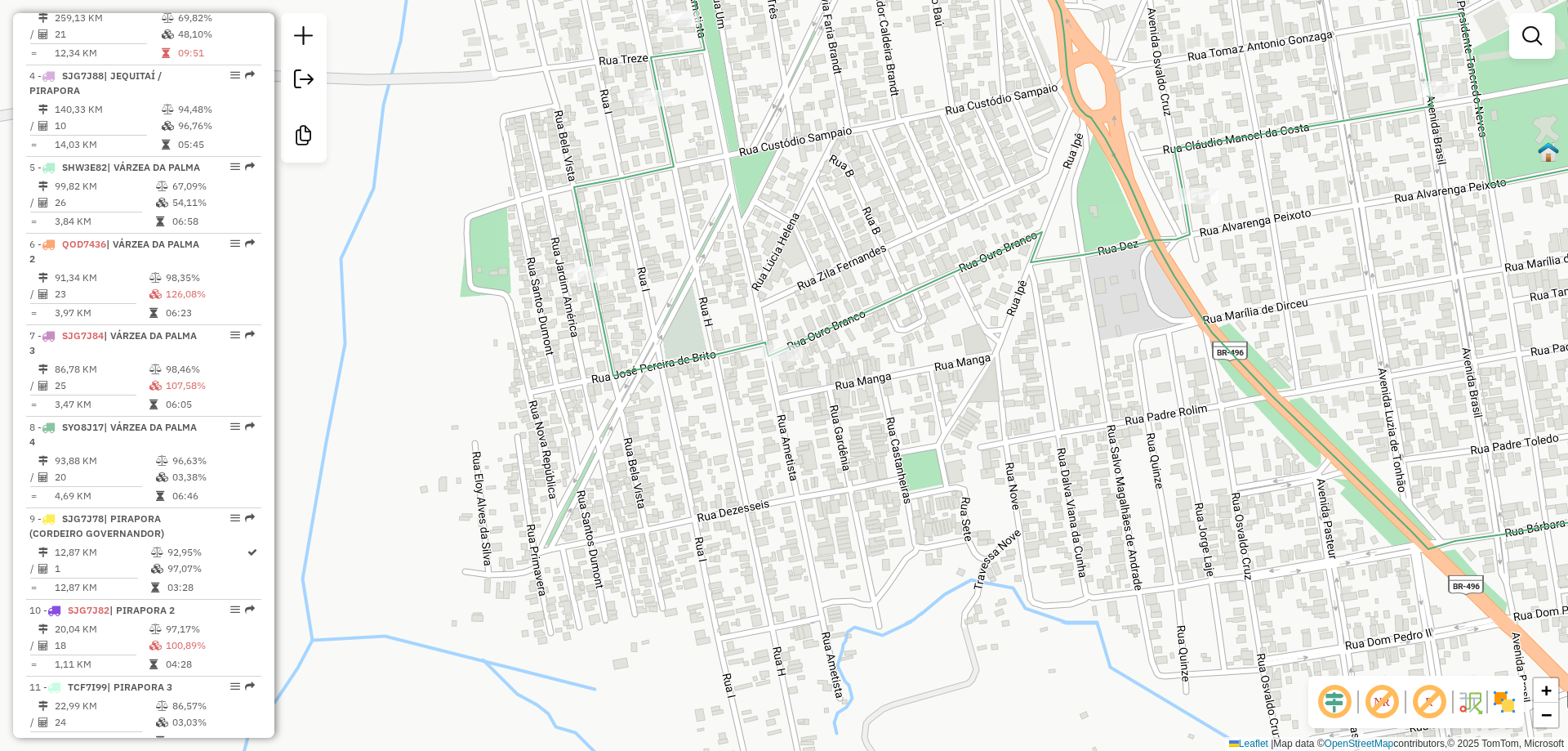
drag, startPoint x: 726, startPoint y: 201, endPoint x: 727, endPoint y: 231, distance: 30.0
click at [727, 231] on div "Janela de atendimento Grade de atendimento Capacidade Transportadoras Veículos …" at bounding box center [784, 376] width 1568 height 751
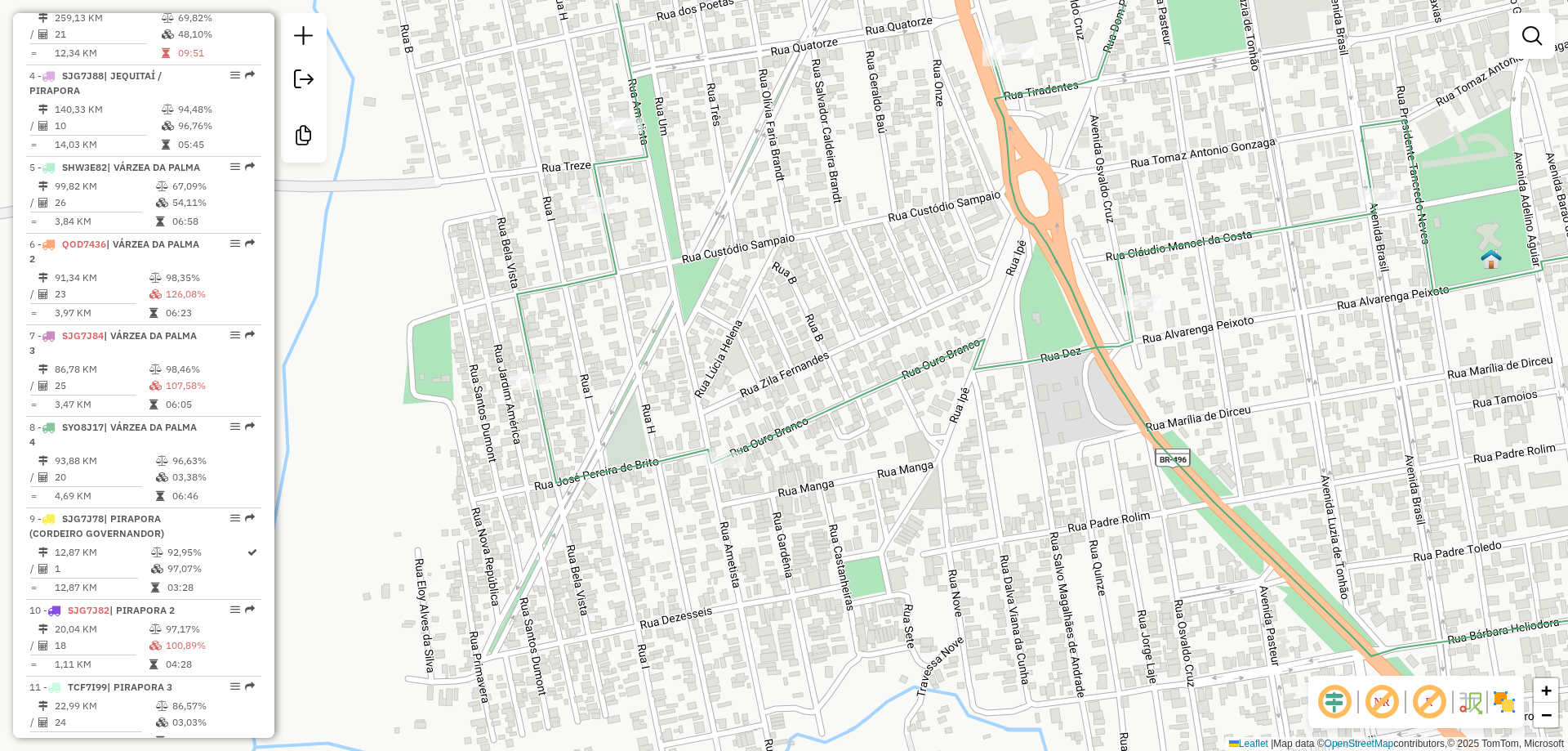
click at [849, 425] on div "Janela de atendimento Grade de atendimento Capacidade Transportadoras Veículos …" at bounding box center [784, 376] width 1568 height 751
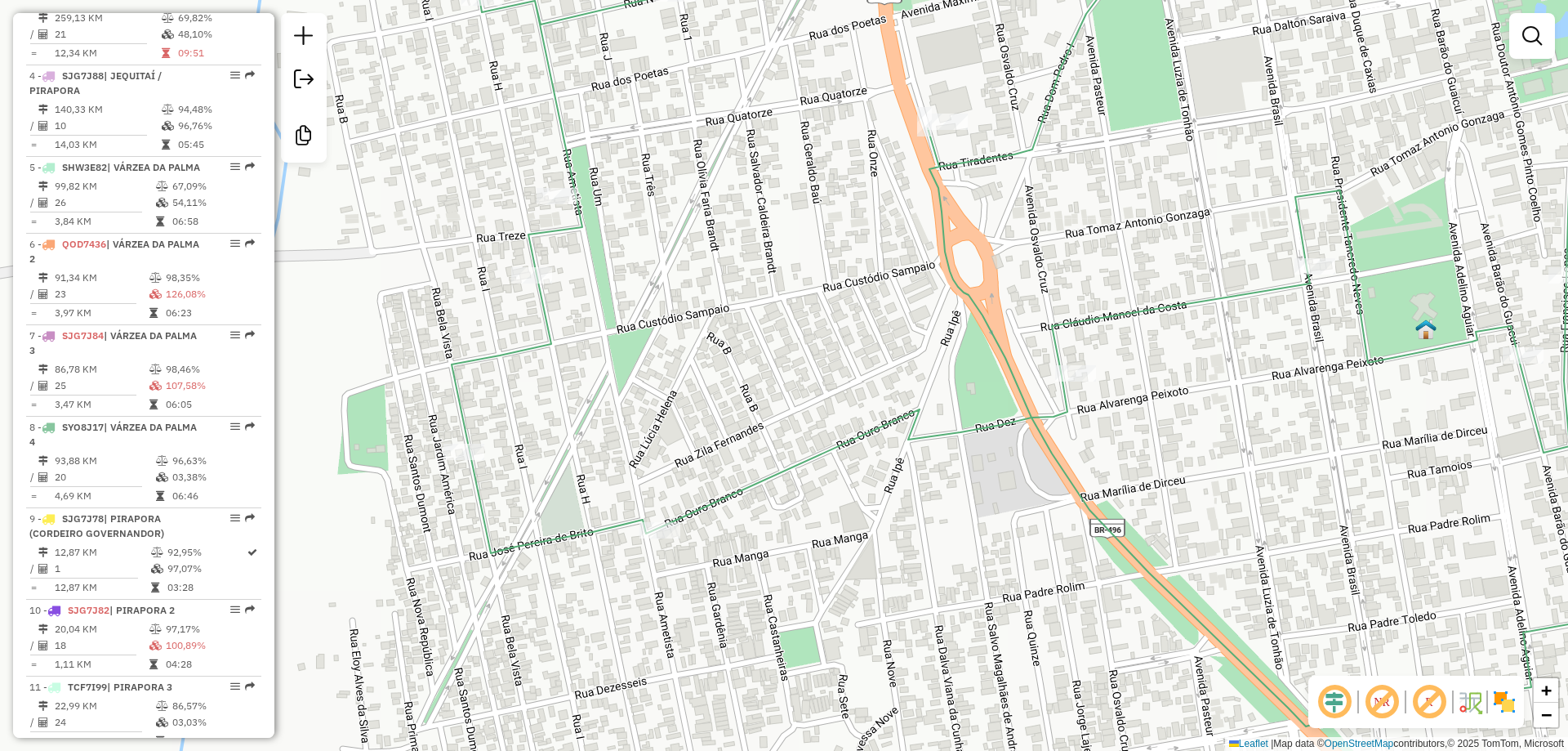
drag, startPoint x: 893, startPoint y: 409, endPoint x: 738, endPoint y: 533, distance: 198.5
click at [739, 533] on div "Janela de atendimento Grade de atendimento Capacidade Transportadoras Veículos …" at bounding box center [784, 376] width 1568 height 751
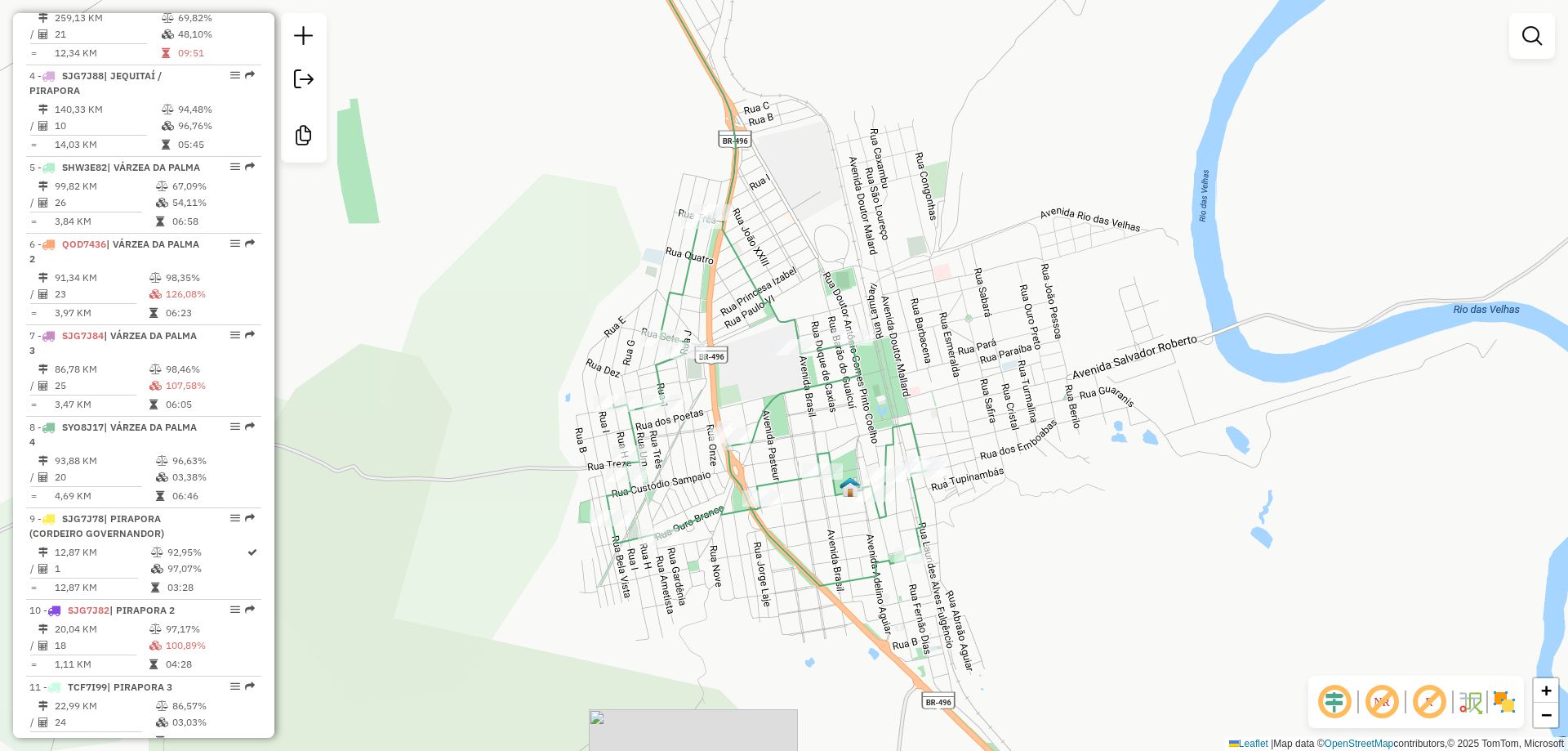
drag, startPoint x: 775, startPoint y: 464, endPoint x: 758, endPoint y: 429, distance: 38.9
click at [761, 436] on div "Janela de atendimento Grade de atendimento Capacidade Transportadoras Veículos …" at bounding box center [784, 376] width 1568 height 751
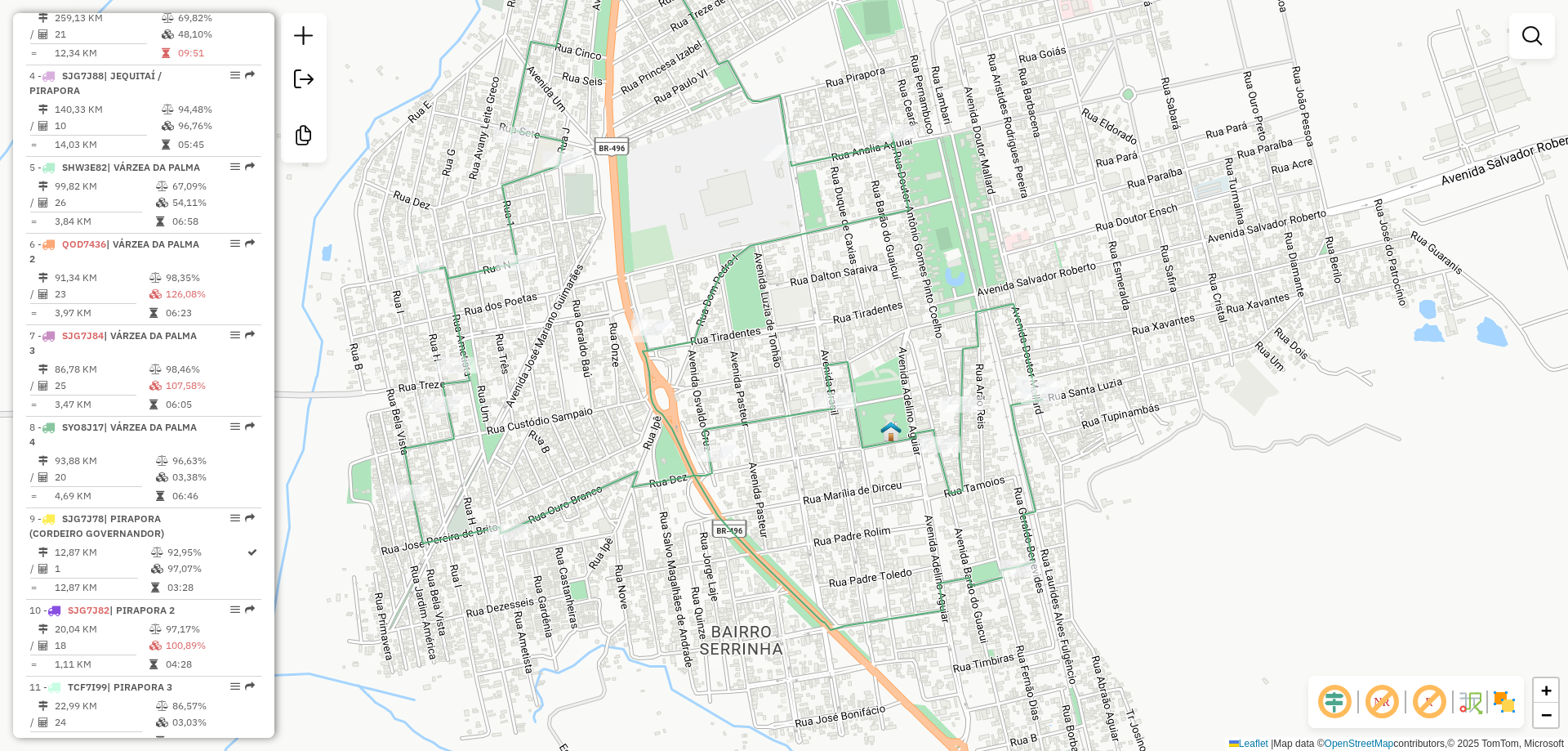
drag, startPoint x: 764, startPoint y: 419, endPoint x: 748, endPoint y: 387, distance: 35.8
click at [748, 387] on div "Janela de atendimento Grade de atendimento Capacidade Transportadoras Veículos …" at bounding box center [784, 376] width 1568 height 751
drag, startPoint x: 948, startPoint y: 432, endPoint x: 919, endPoint y: 341, distance: 95.5
click at [919, 341] on div "Janela de atendimento Grade de atendimento Capacidade Transportadoras Veículos …" at bounding box center [784, 376] width 1568 height 751
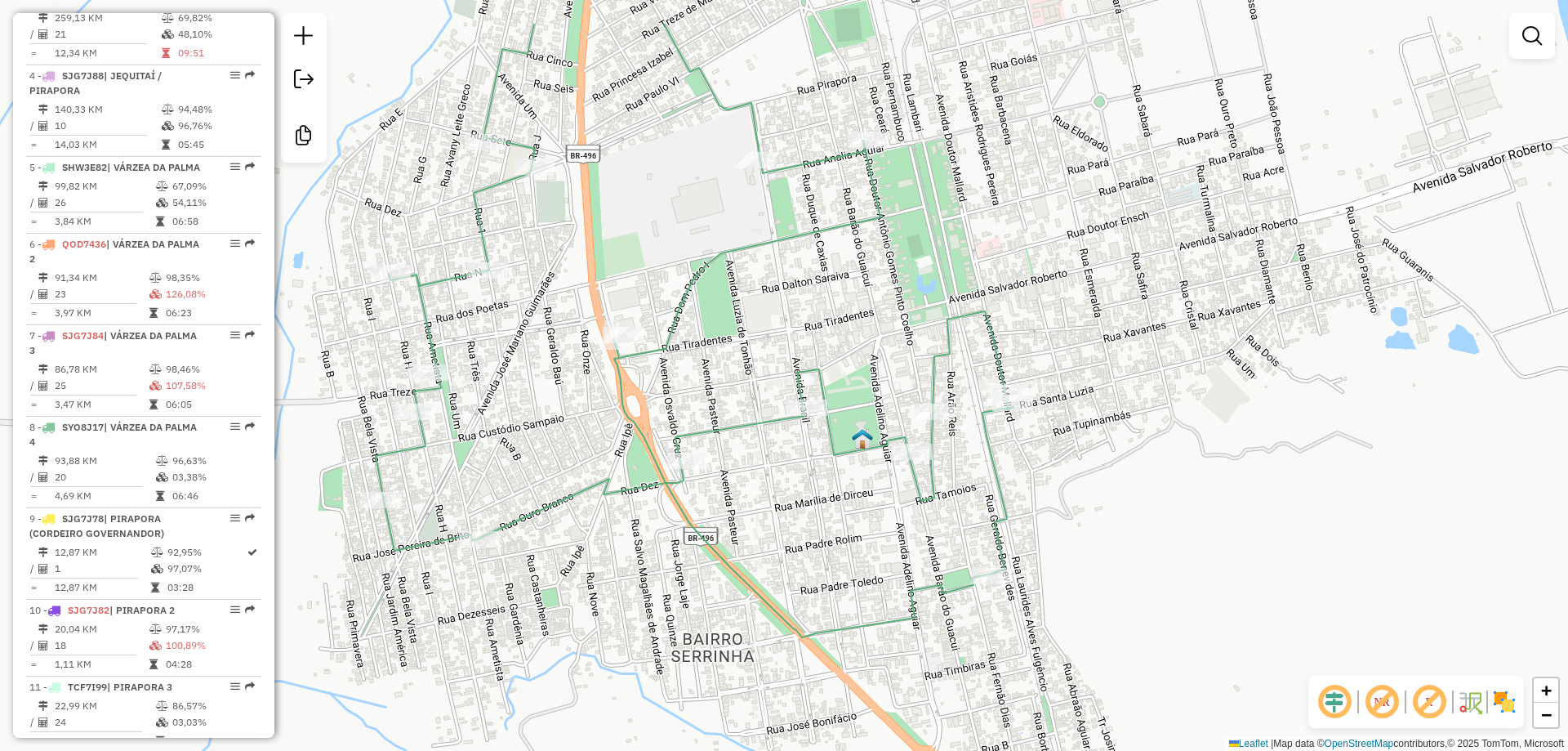
drag, startPoint x: 906, startPoint y: 498, endPoint x: 908, endPoint y: 508, distance: 10.2
click at [909, 615] on div "Janela de atendimento Grade de atendimento Capacidade Transportadoras Veículos …" at bounding box center [784, 376] width 1568 height 751
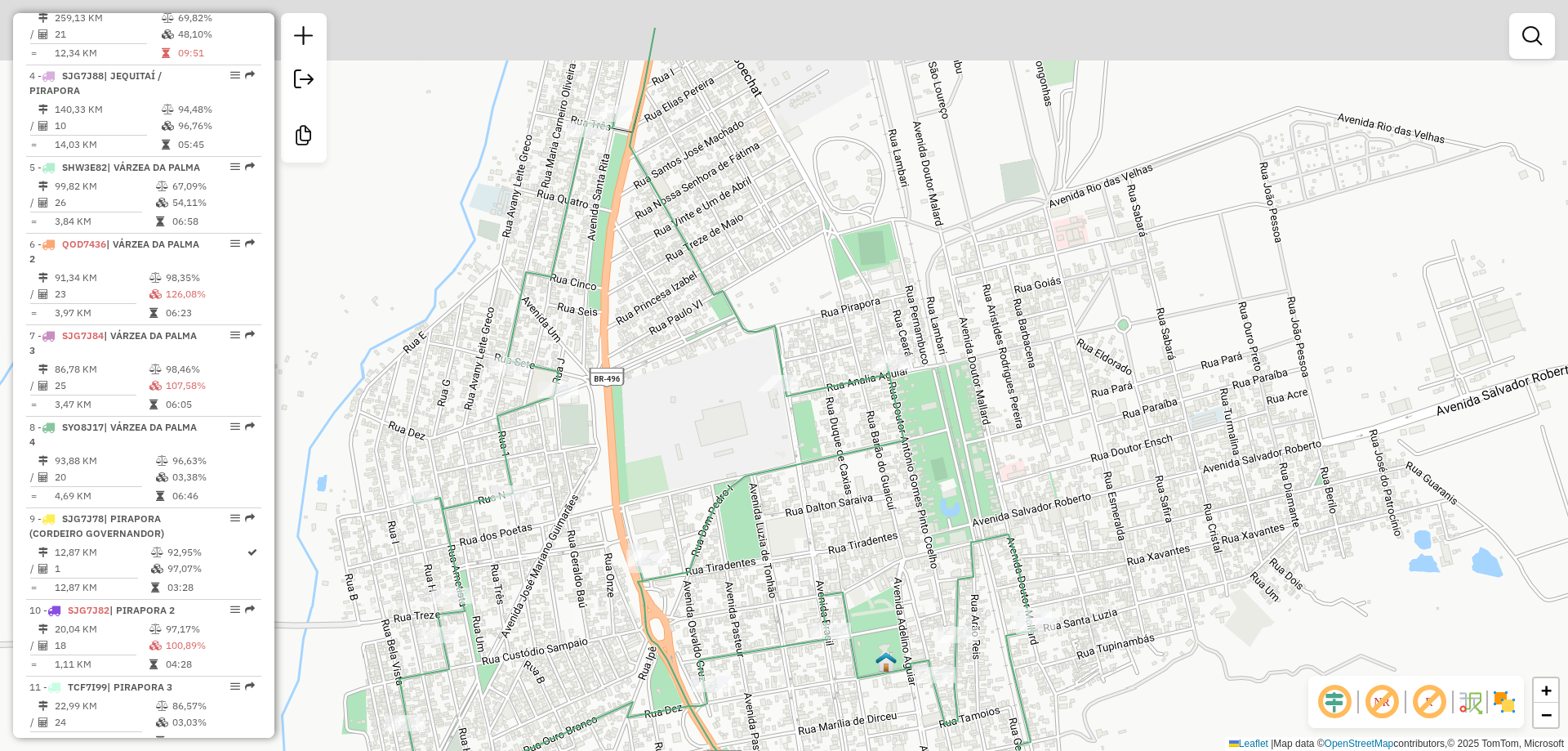
drag, startPoint x: 909, startPoint y: 434, endPoint x: 927, endPoint y: 524, distance: 91.8
click at [927, 524] on div "Janela de atendimento Grade de atendimento Capacidade Transportadoras Veículos …" at bounding box center [784, 376] width 1568 height 751
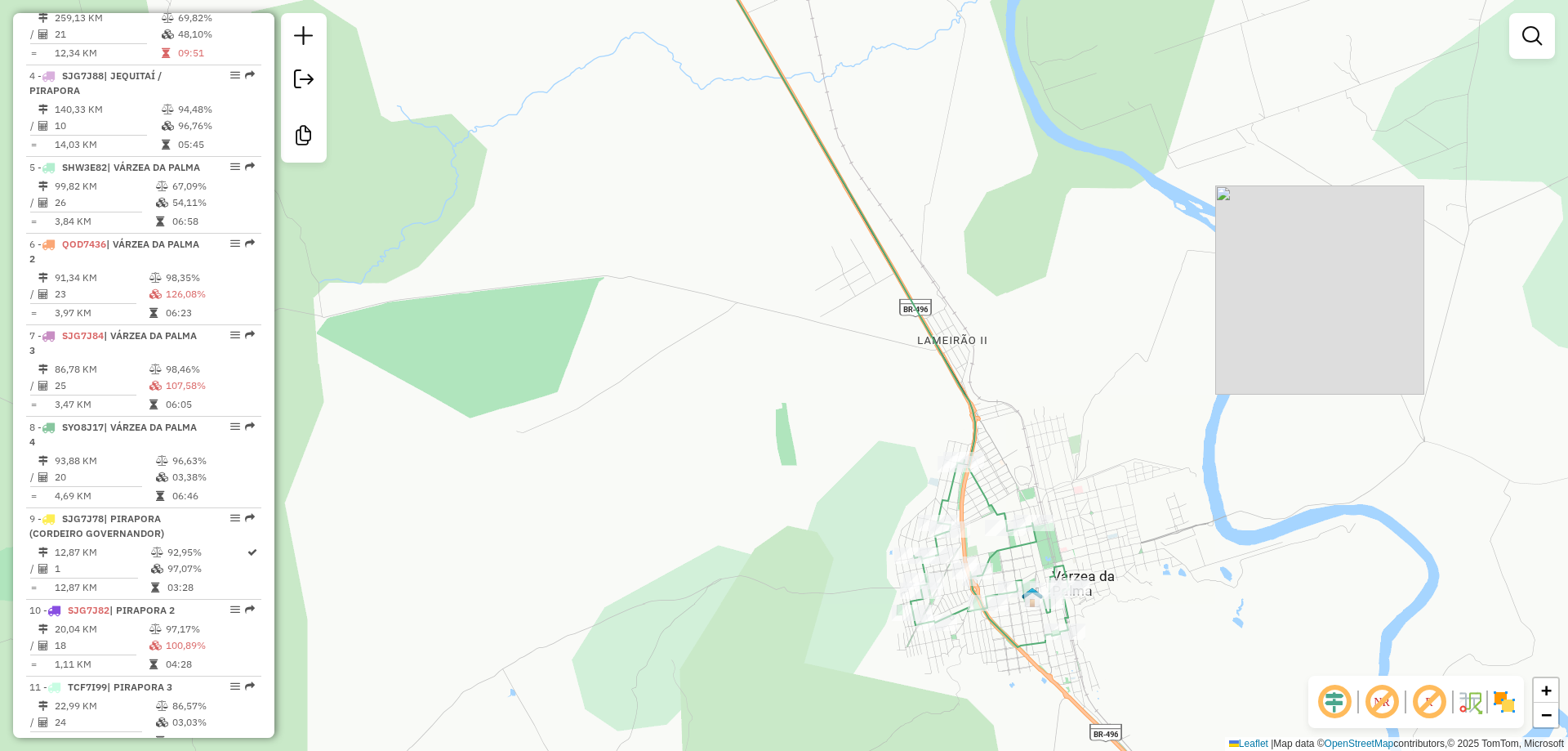
drag, startPoint x: 685, startPoint y: 325, endPoint x: 721, endPoint y: 354, distance: 46.2
click at [727, 356] on div "Janela de atendimento Grade de atendimento Capacidade Transportadoras Veículos …" at bounding box center [784, 376] width 1568 height 751
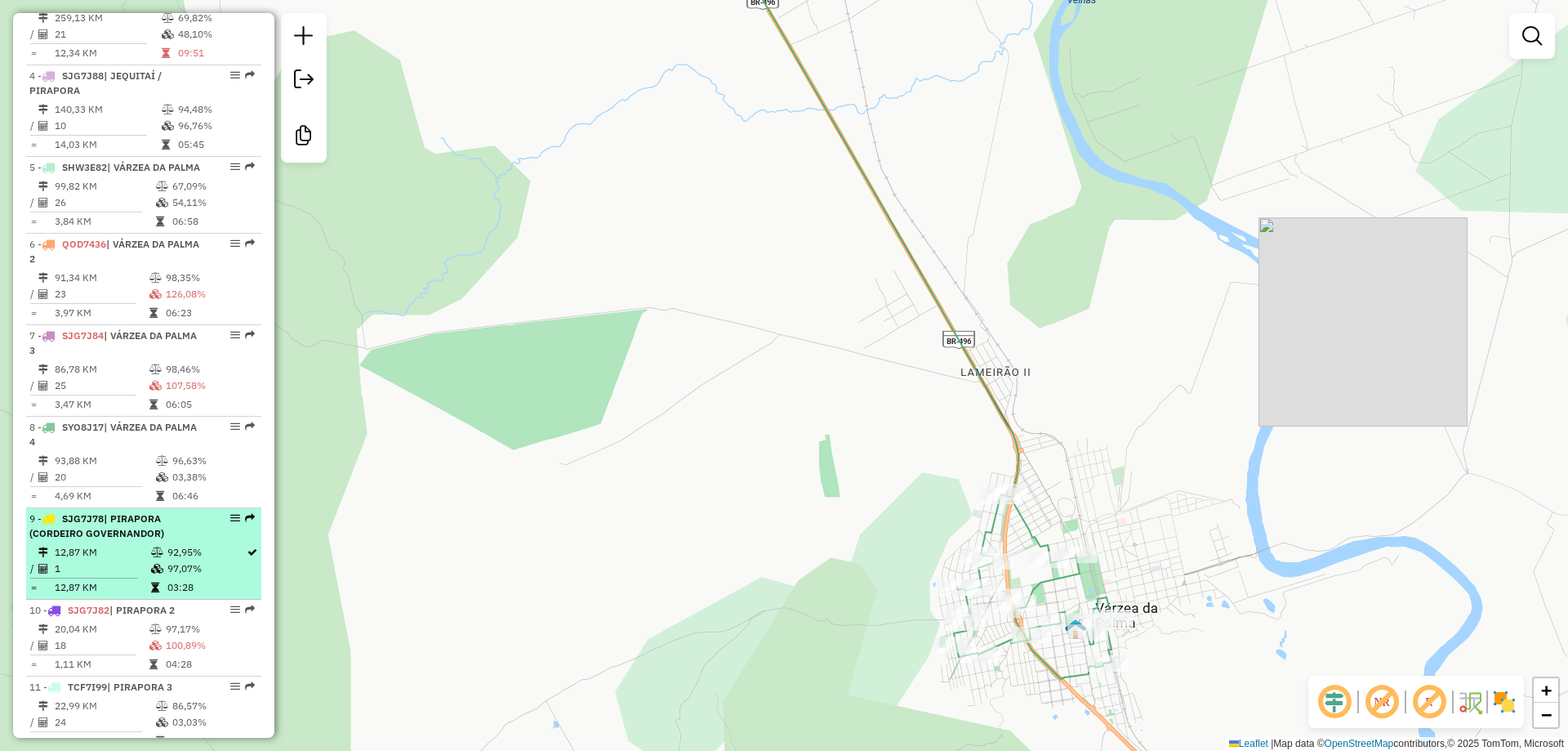
click at [73, 560] on td "12,87 KM" at bounding box center [102, 552] width 97 height 17
select select "**********"
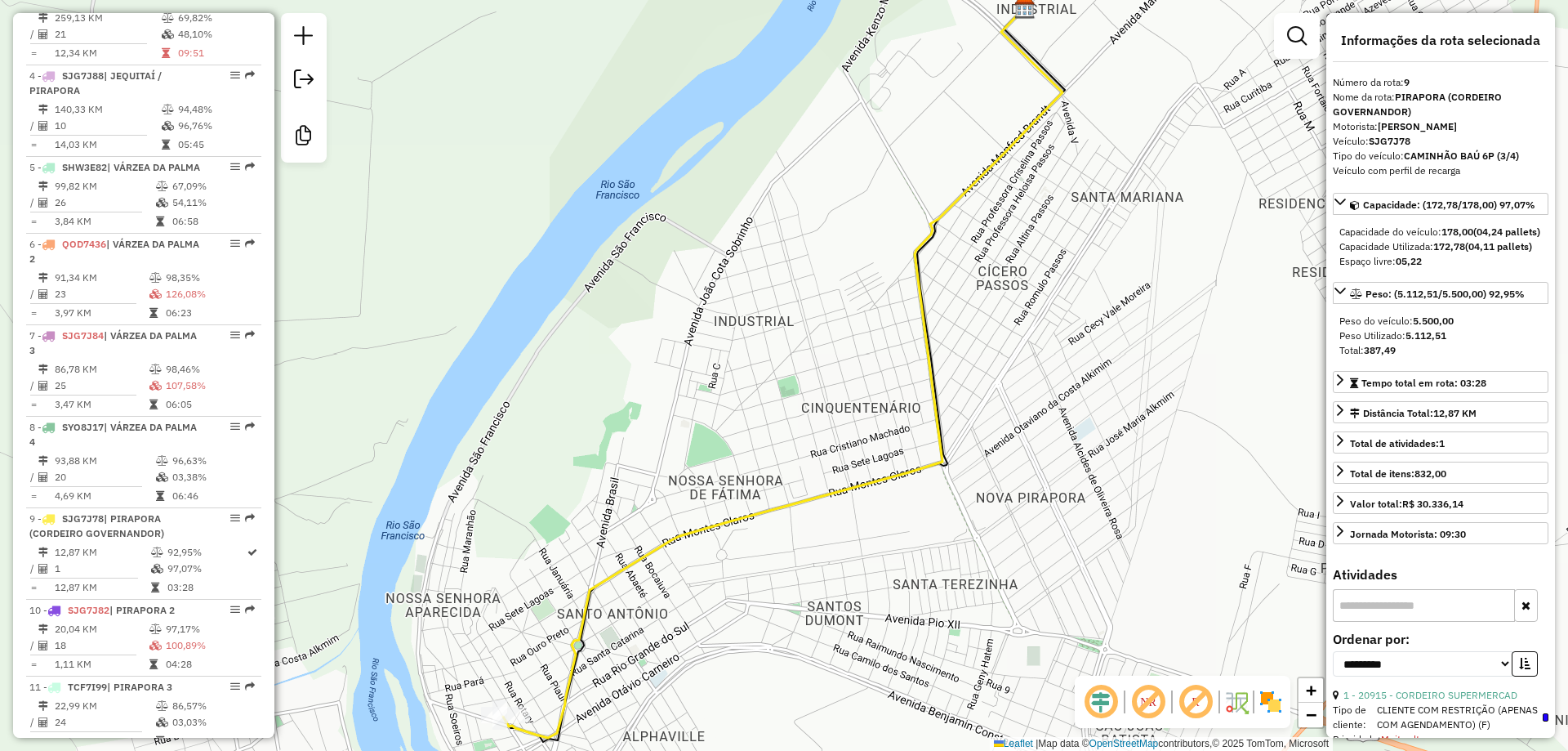
drag, startPoint x: 704, startPoint y: 319, endPoint x: 832, endPoint y: 152, distance: 210.4
click at [823, 90] on div "Janela de atendimento Grade de atendimento Capacidade Transportadoras Veículos …" at bounding box center [784, 376] width 1568 height 751
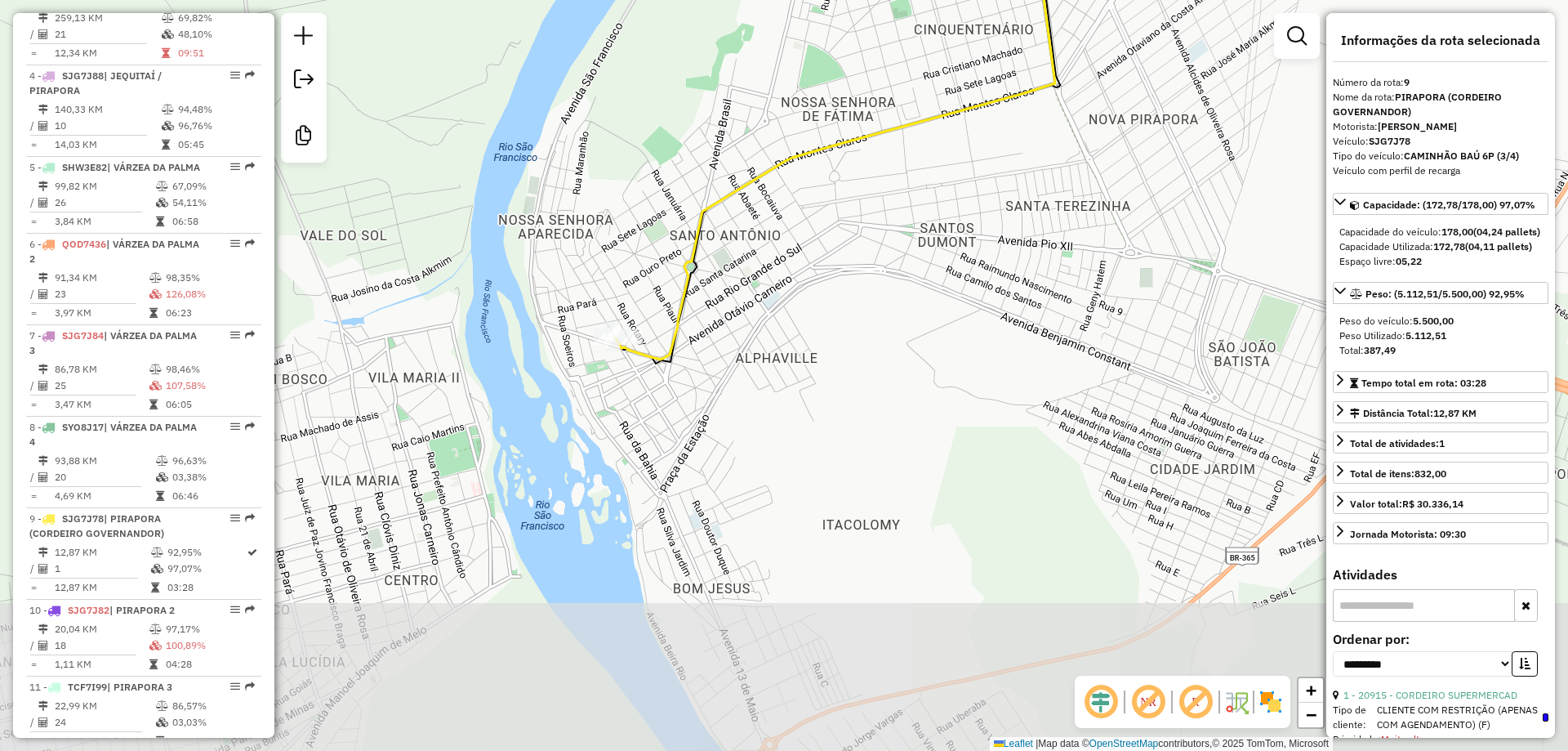
drag, startPoint x: 823, startPoint y: 416, endPoint x: 820, endPoint y: 276, distance: 140.0
click at [820, 276] on div "Janela de atendimento Grade de atendimento Capacidade Transportadoras Veículos …" at bounding box center [784, 376] width 1568 height 751
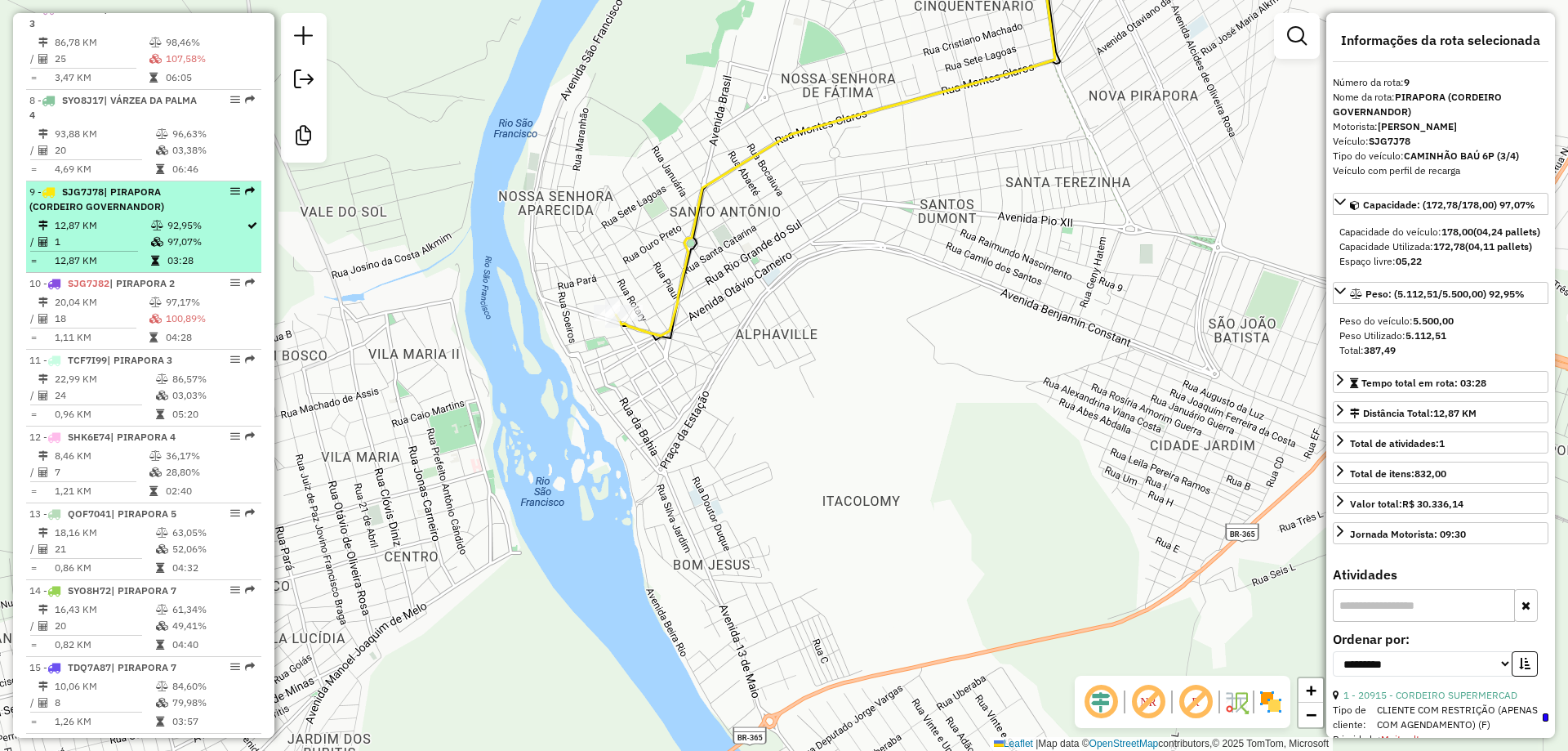
scroll to position [1251, 0]
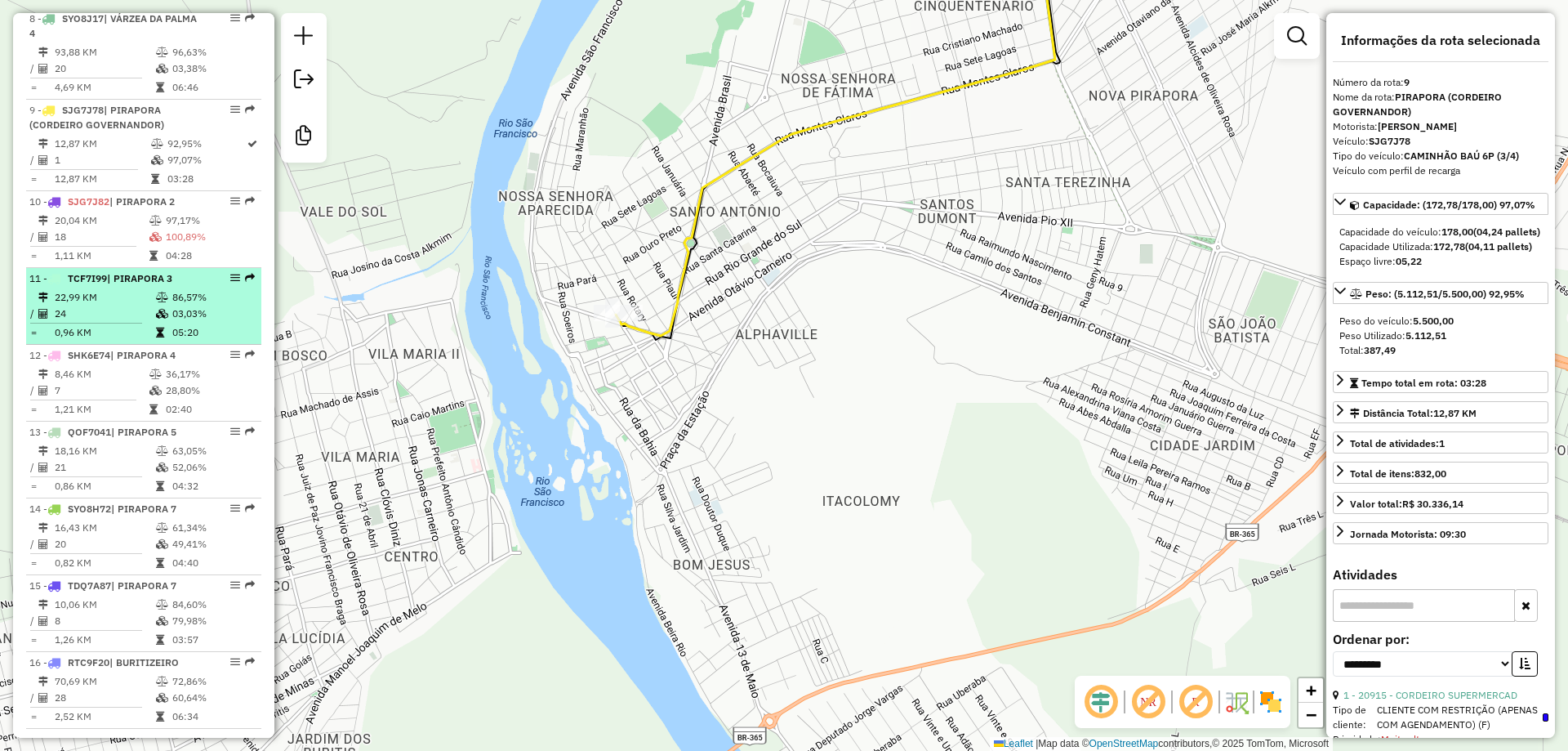
click at [141, 285] on span "| PIRAPORA 3" at bounding box center [139, 278] width 65 height 13
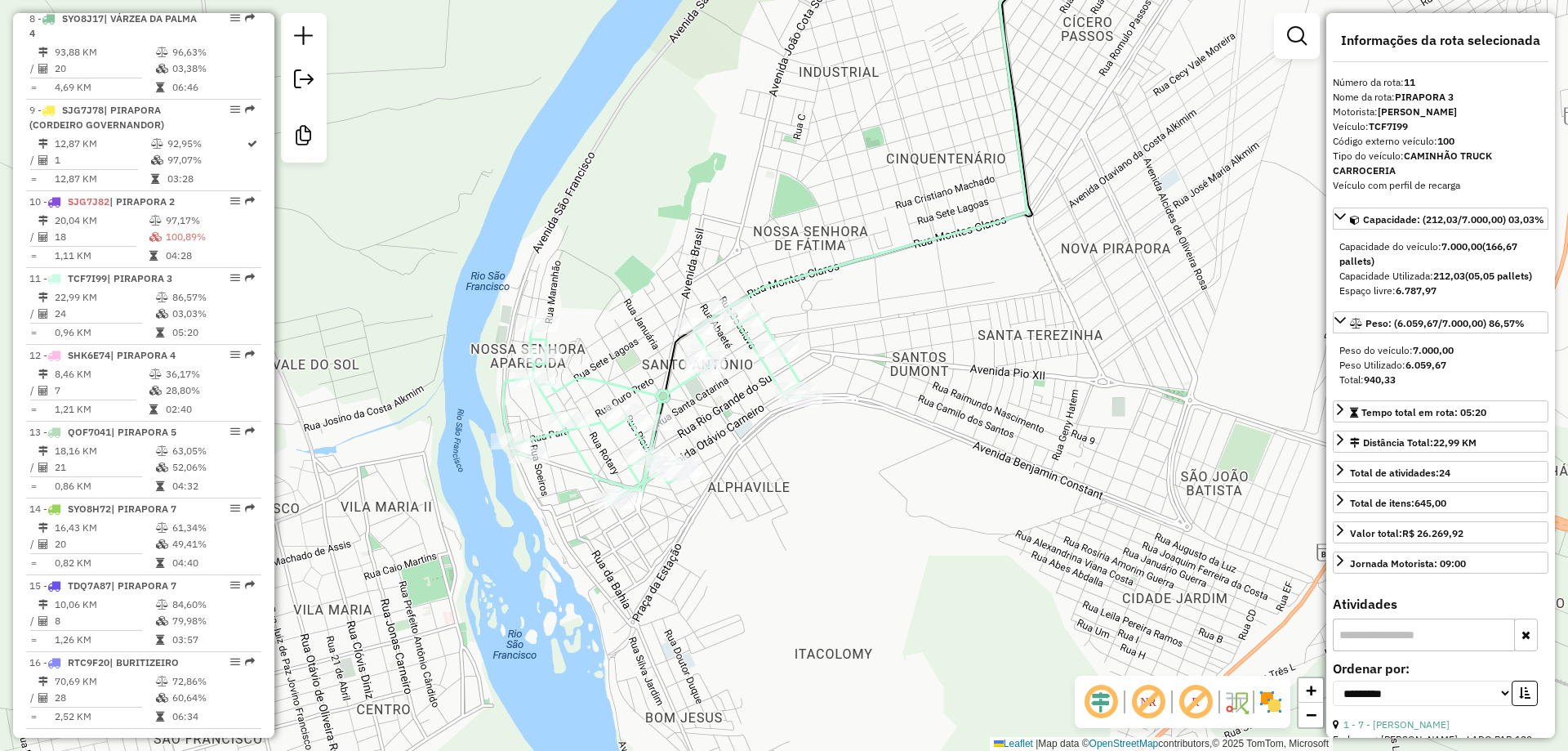
drag, startPoint x: 807, startPoint y: 265, endPoint x: 808, endPoint y: 243, distance: 22.0
click at [808, 243] on div "Janela de atendimento Grade de atendimento Capacidade Transportadoras Veículos …" at bounding box center [784, 376] width 1568 height 751
click at [879, 283] on div "Janela de atendimento Grade de atendimento Capacidade Transportadoras Veículos …" at bounding box center [784, 376] width 1568 height 751
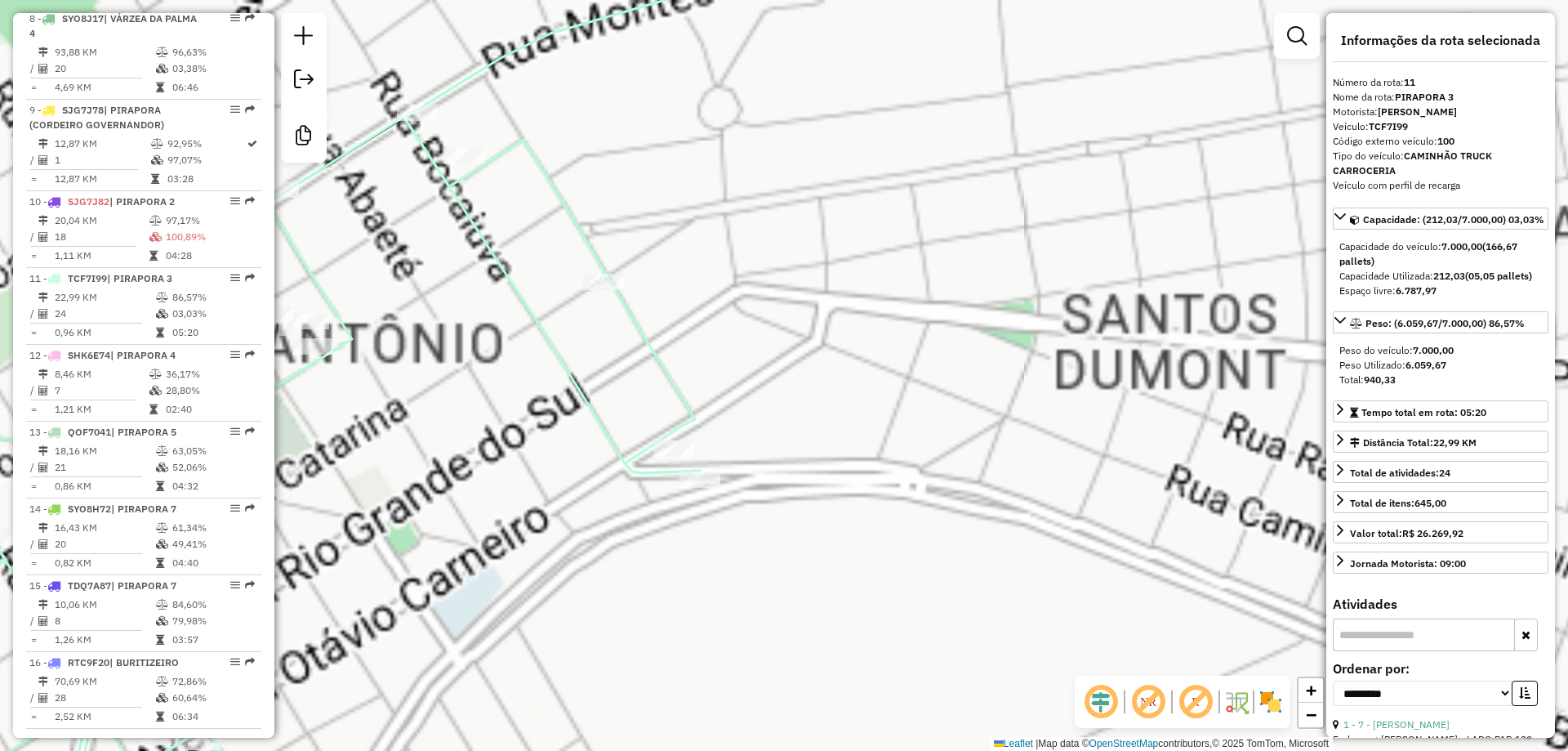
drag, startPoint x: 726, startPoint y: 399, endPoint x: 1287, endPoint y: 262, distance: 577.5
click at [1296, 254] on div "Janela de atendimento Grade de atendimento Capacidade Transportadoras Veículos …" at bounding box center [784, 376] width 1568 height 751
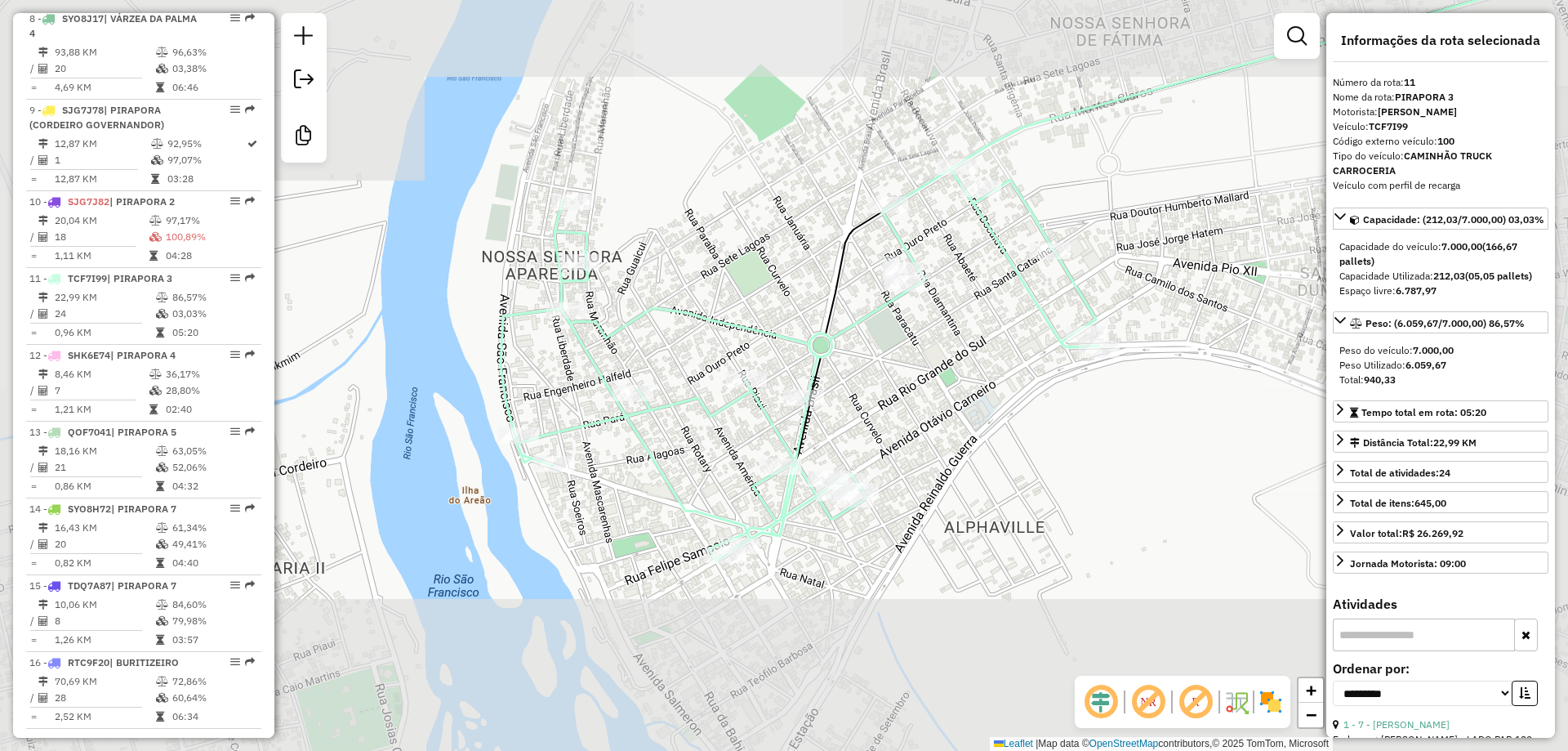
drag, startPoint x: 905, startPoint y: 364, endPoint x: 890, endPoint y: 369, distance: 15.8
click at [892, 369] on div "Janela de atendimento Grade de atendimento Capacidade Transportadoras Veículos …" at bounding box center [784, 376] width 1568 height 751
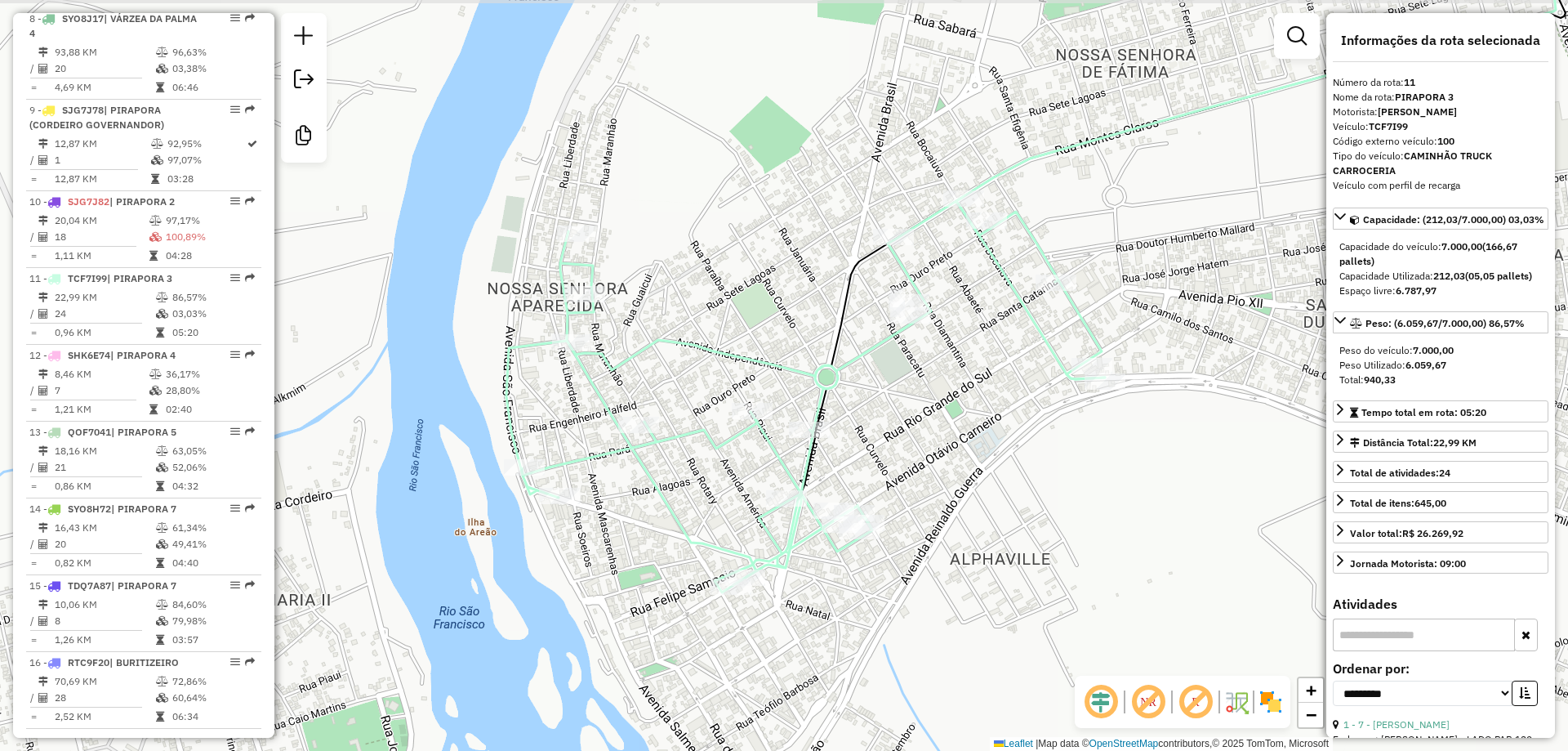
drag, startPoint x: 954, startPoint y: 327, endPoint x: 965, endPoint y: 358, distance: 32.9
click at [966, 358] on div "Janela de atendimento Grade de atendimento Capacidade Transportadoras Veículos …" at bounding box center [784, 376] width 1568 height 751
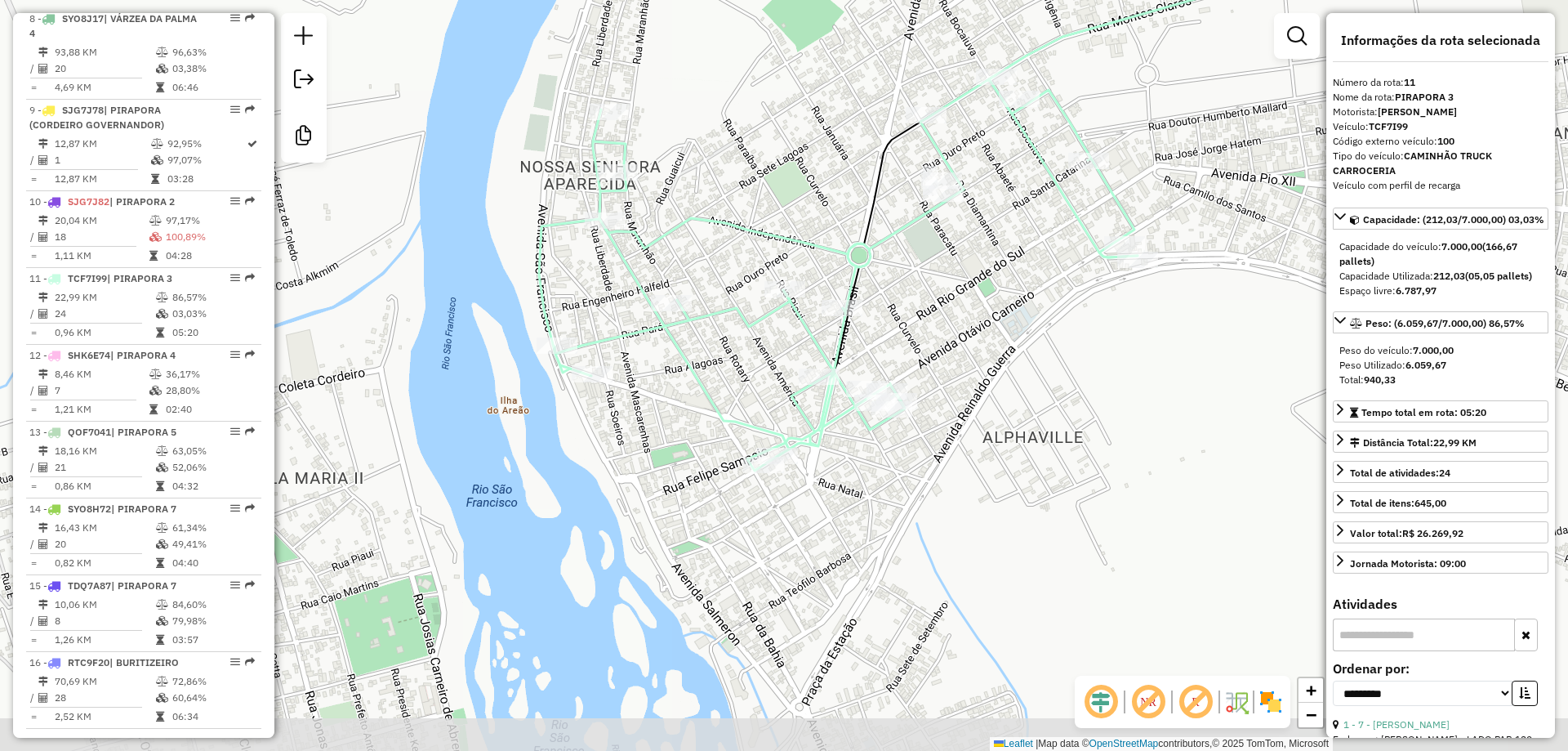
drag, startPoint x: 832, startPoint y: 426, endPoint x: 870, endPoint y: 313, distance: 119.2
click at [870, 313] on div "Janela de atendimento Grade de atendimento Capacidade Transportadoras Veículos …" at bounding box center [784, 376] width 1568 height 751
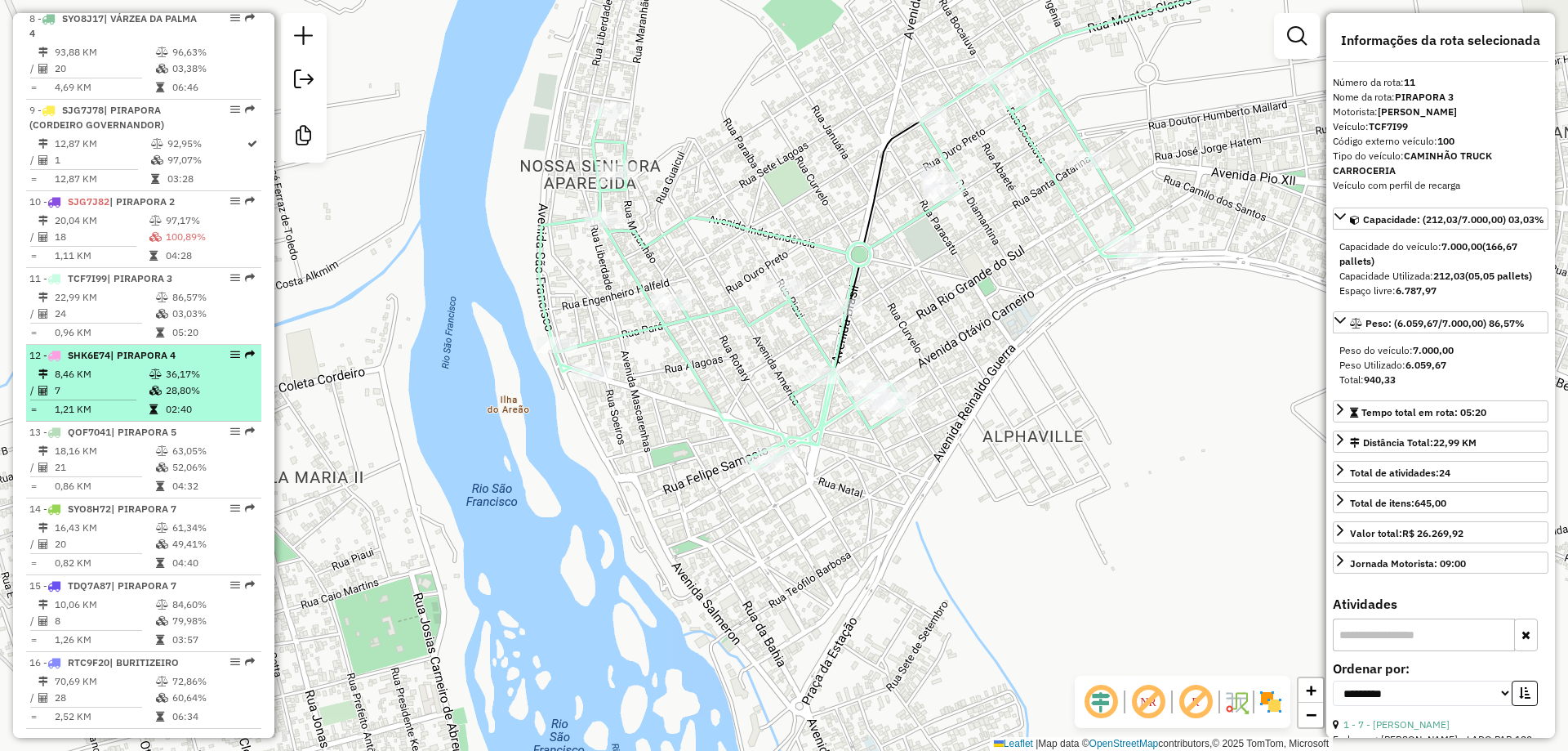
click at [152, 395] on icon at bounding box center [155, 390] width 13 height 10
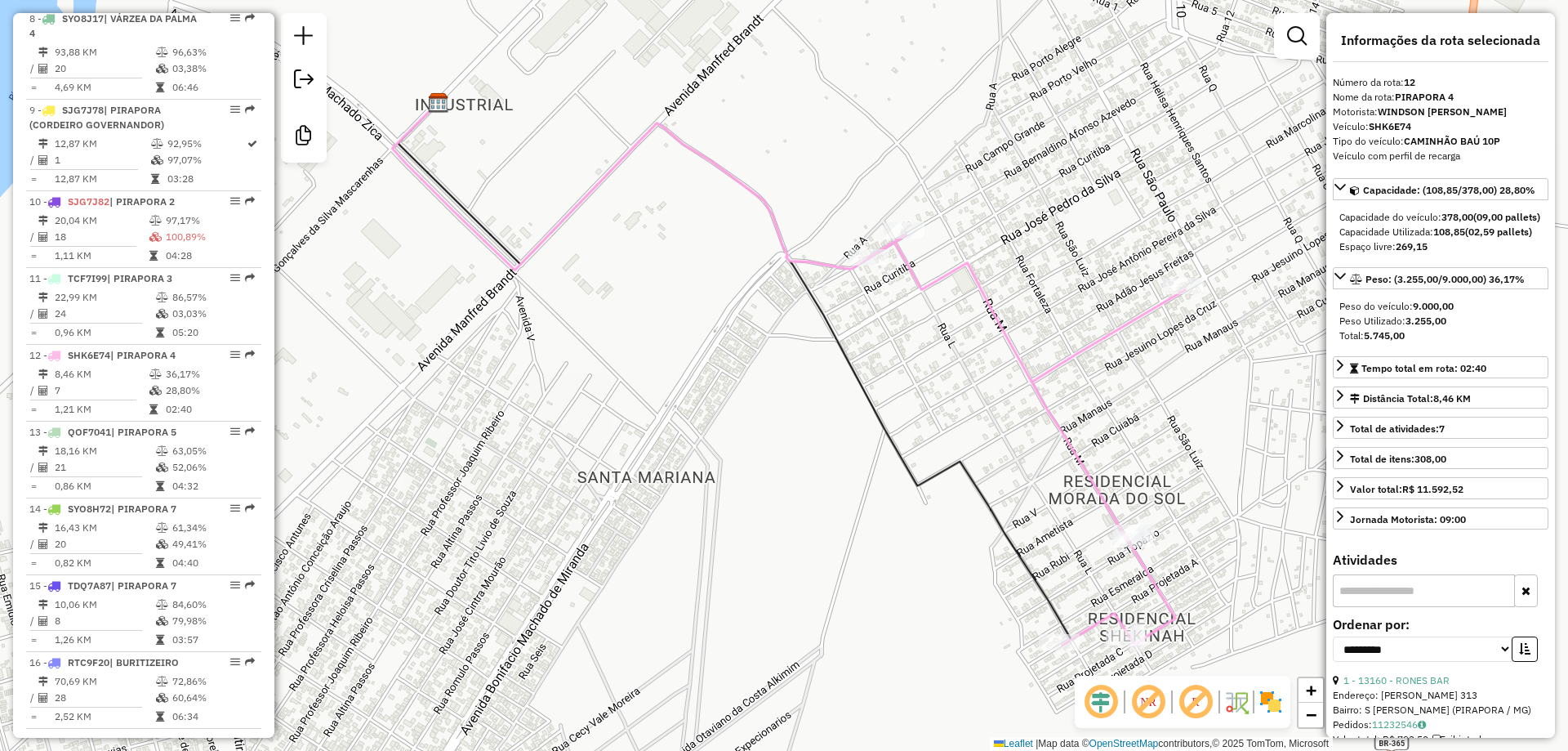
drag, startPoint x: 612, startPoint y: 485, endPoint x: 652, endPoint y: 459, distance: 47.7
click at [658, 465] on div "Janela de atendimento Grade de atendimento Capacidade Transportadoras Veículos …" at bounding box center [784, 376] width 1568 height 751
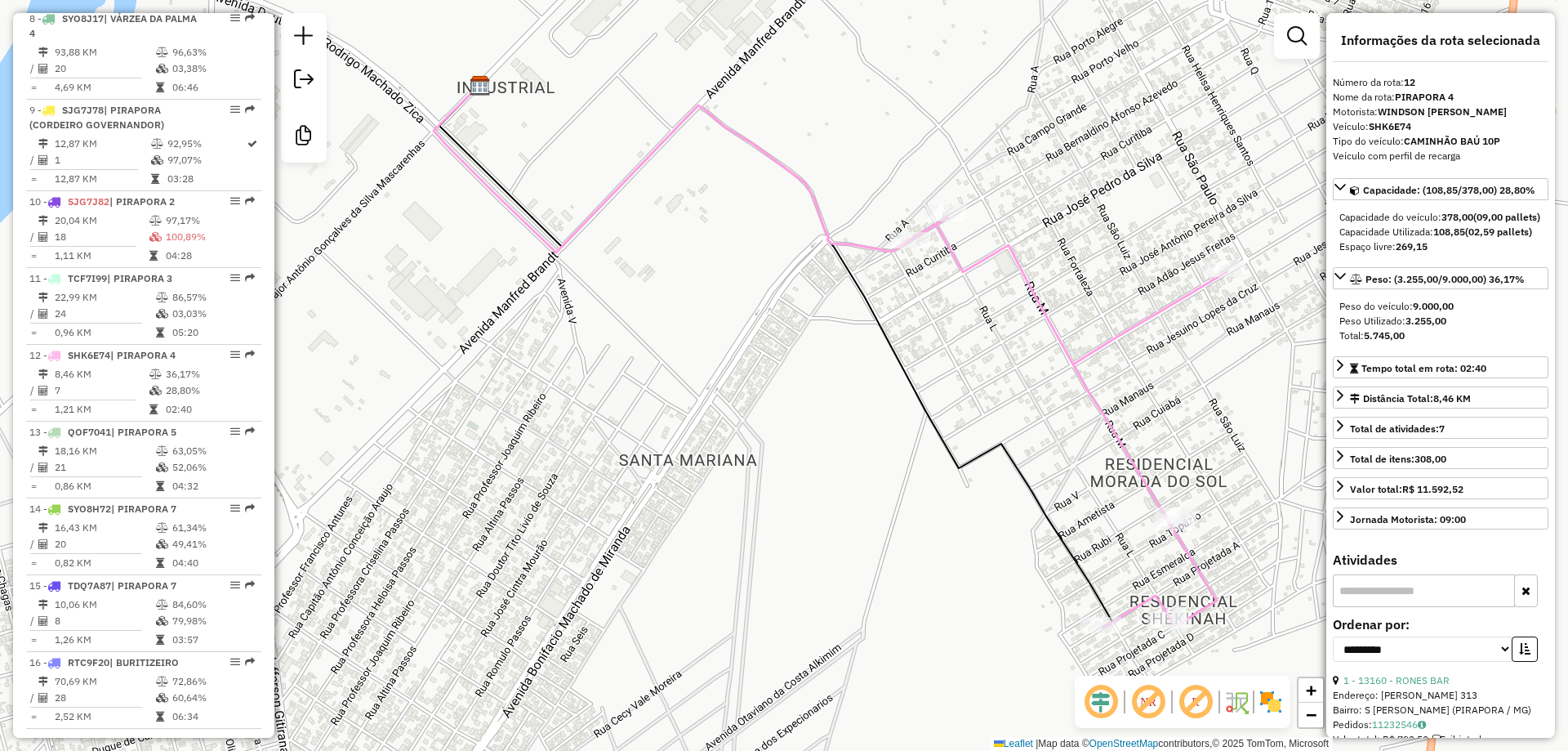
drag, startPoint x: 725, startPoint y: 428, endPoint x: 685, endPoint y: 389, distance: 55.9
click at [685, 389] on div "Janela de atendimento Grade de atendimento Capacidade Transportadoras Veículos …" at bounding box center [784, 376] width 1568 height 751
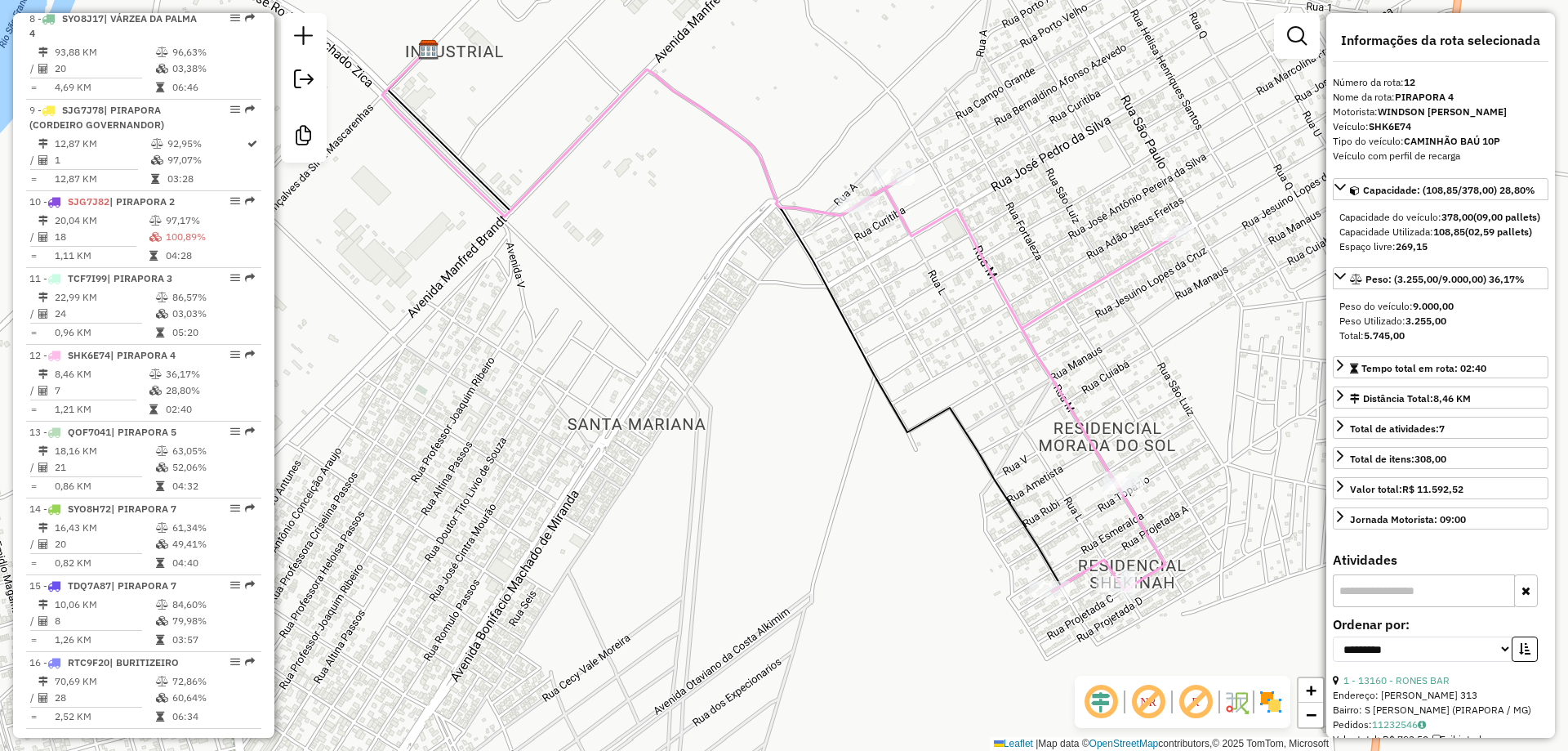
drag, startPoint x: 1094, startPoint y: 210, endPoint x: 930, endPoint y: 231, distance: 165.3
click at [930, 231] on div "Janela de atendimento Grade de atendimento Capacidade Transportadoras Veículos …" at bounding box center [784, 376] width 1568 height 751
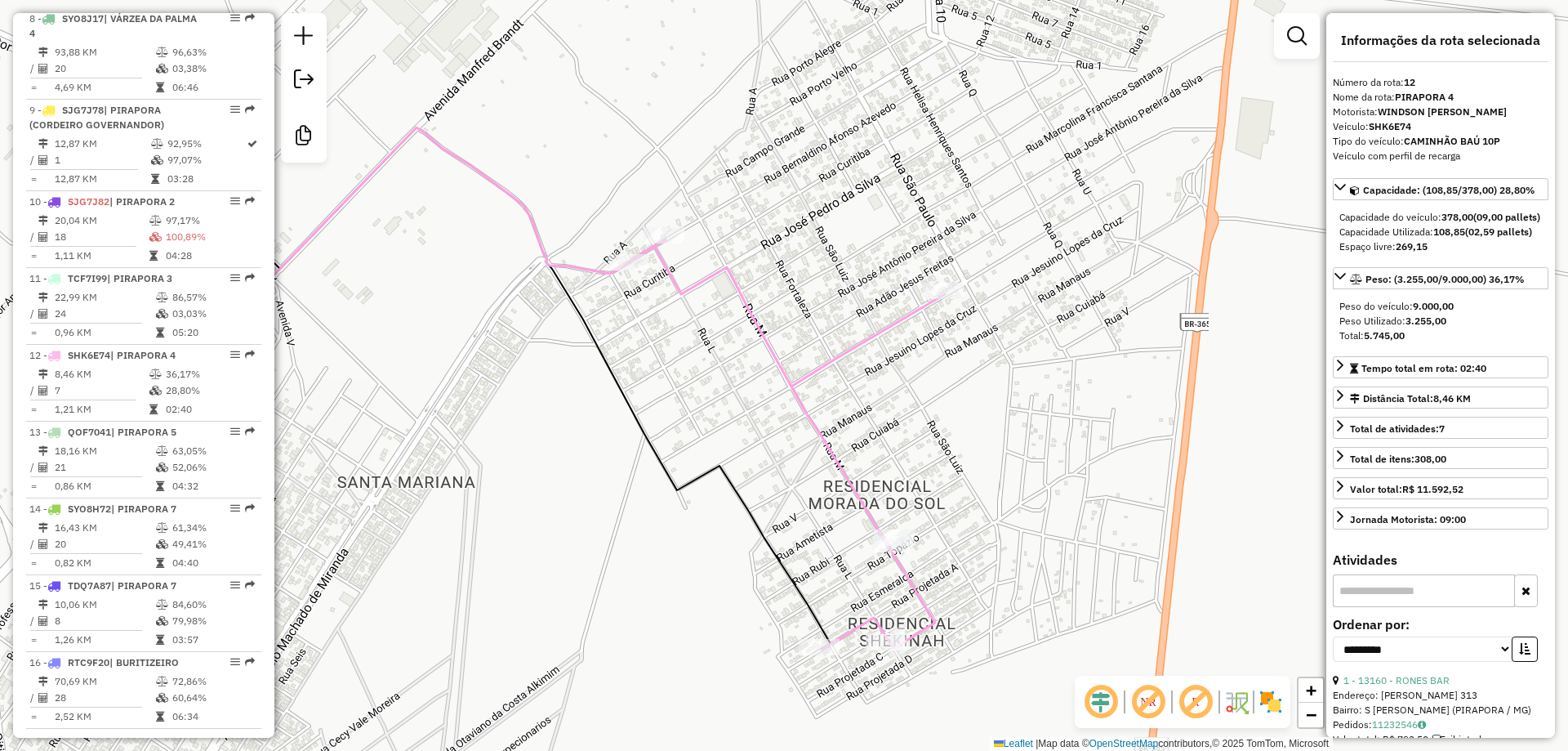
drag, startPoint x: 981, startPoint y: 311, endPoint x: 915, endPoint y: 348, distance: 75.7
click at [915, 348] on div "Janela de atendimento Grade de atendimento Capacidade Transportadoras Veículos …" at bounding box center [784, 376] width 1568 height 751
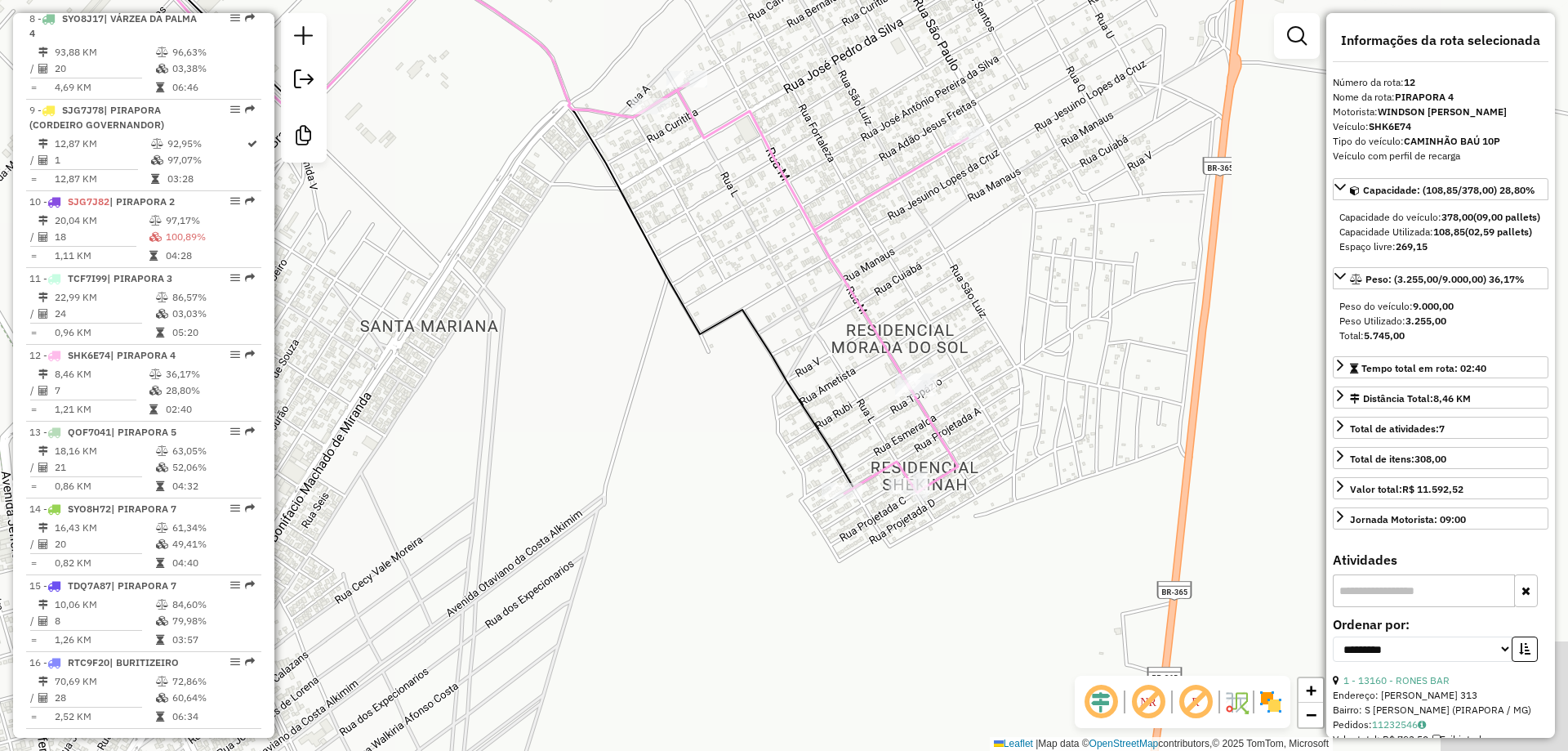
drag, startPoint x: 914, startPoint y: 446, endPoint x: 935, endPoint y: 320, distance: 127.7
click at [935, 320] on div "Janela de atendimento Grade de atendimento Capacidade Transportadoras Veículos …" at bounding box center [784, 376] width 1568 height 751
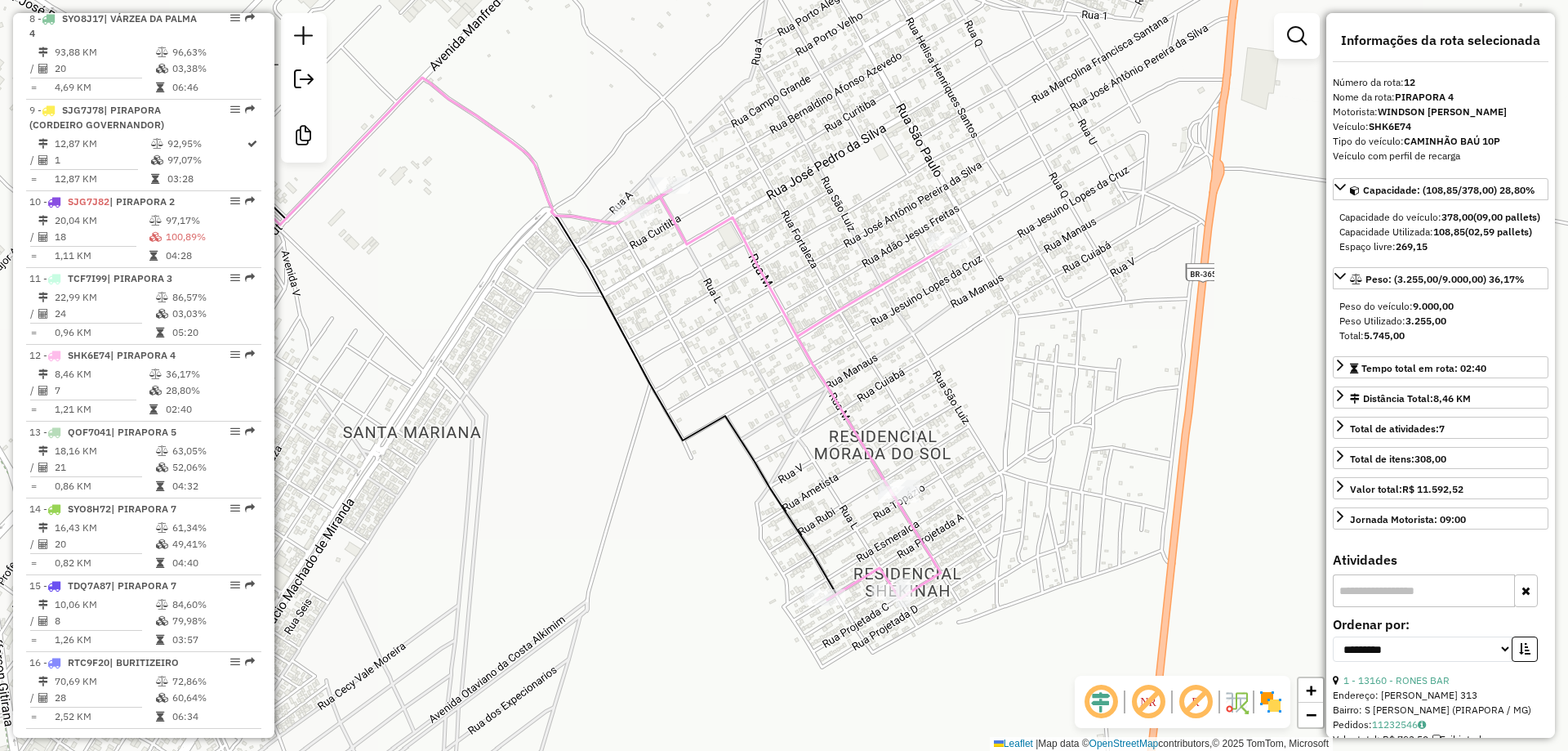
drag, startPoint x: 1098, startPoint y: 430, endPoint x: 1091, endPoint y: 464, distance: 34.7
click at [1091, 464] on div "Janela de atendimento Grade de atendimento Capacidade Transportadoras Veículos …" at bounding box center [784, 376] width 1568 height 751
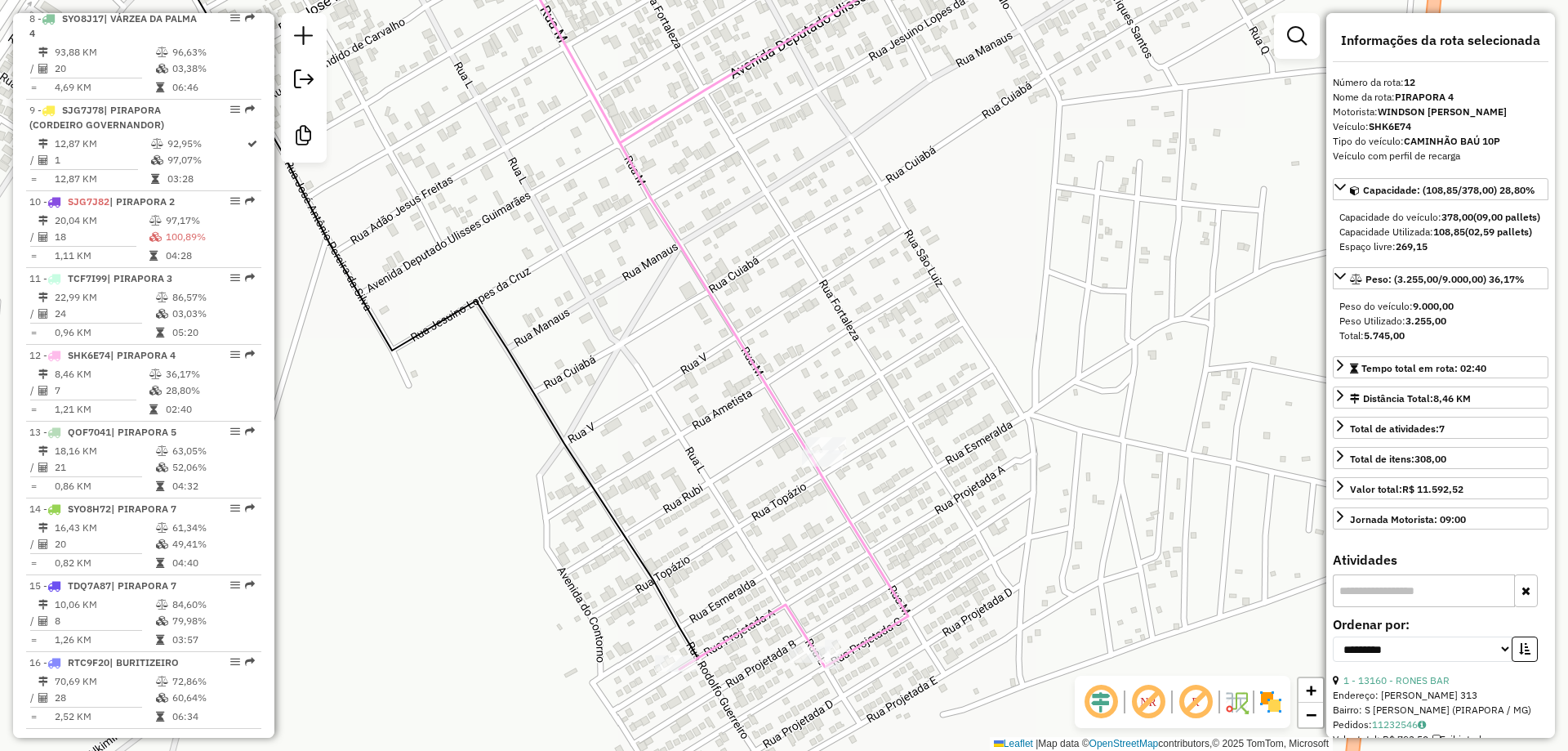
drag, startPoint x: 980, startPoint y: 340, endPoint x: 926, endPoint y: 234, distance: 119.0
click at [926, 234] on div "Janela de atendimento Grade de atendimento Capacidade Transportadoras Veículos …" at bounding box center [784, 376] width 1568 height 751
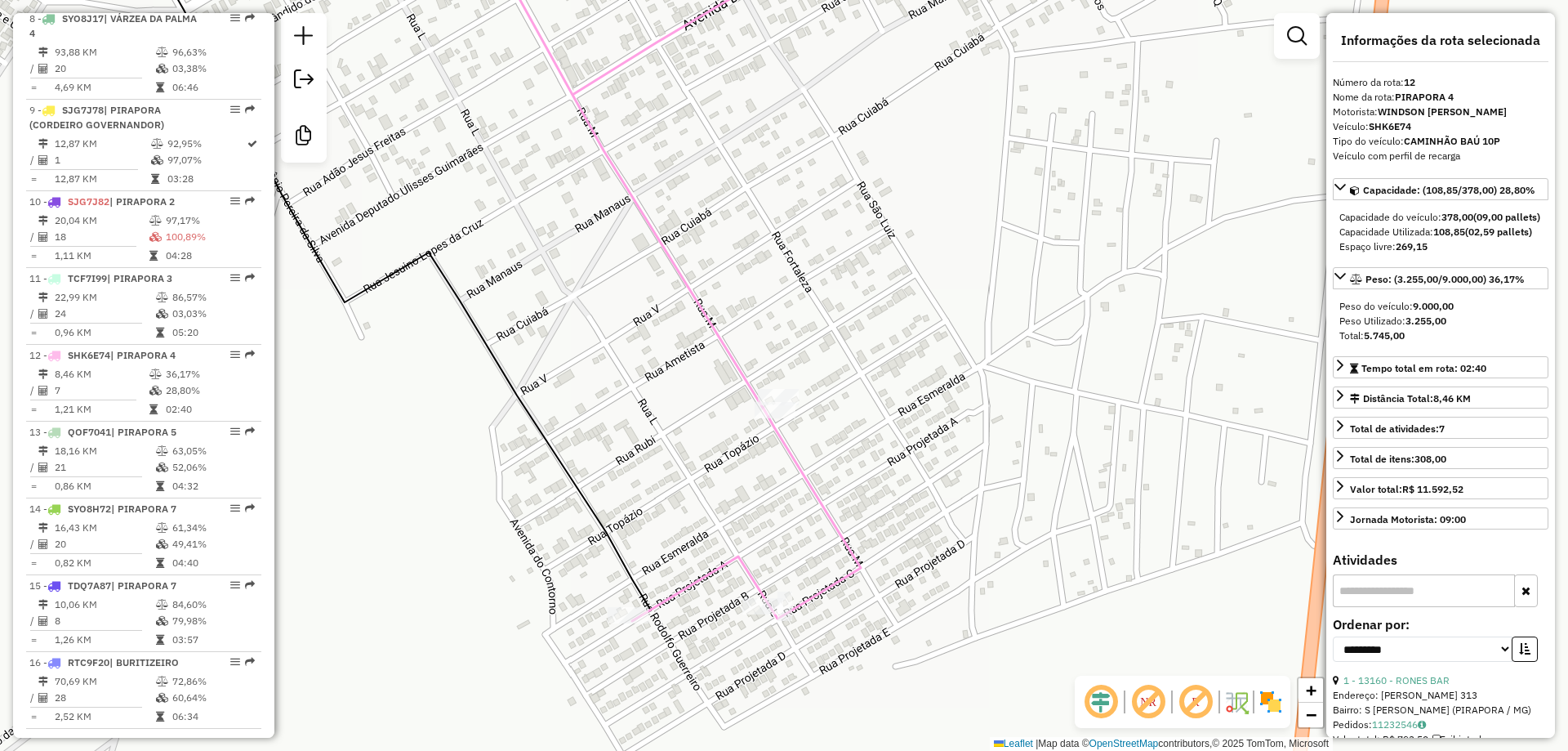
drag, startPoint x: 931, startPoint y: 319, endPoint x: 918, endPoint y: 334, distance: 19.8
click at [918, 334] on div "Janela de atendimento Grade de atendimento Capacidade Transportadoras Veículos …" at bounding box center [784, 376] width 1568 height 751
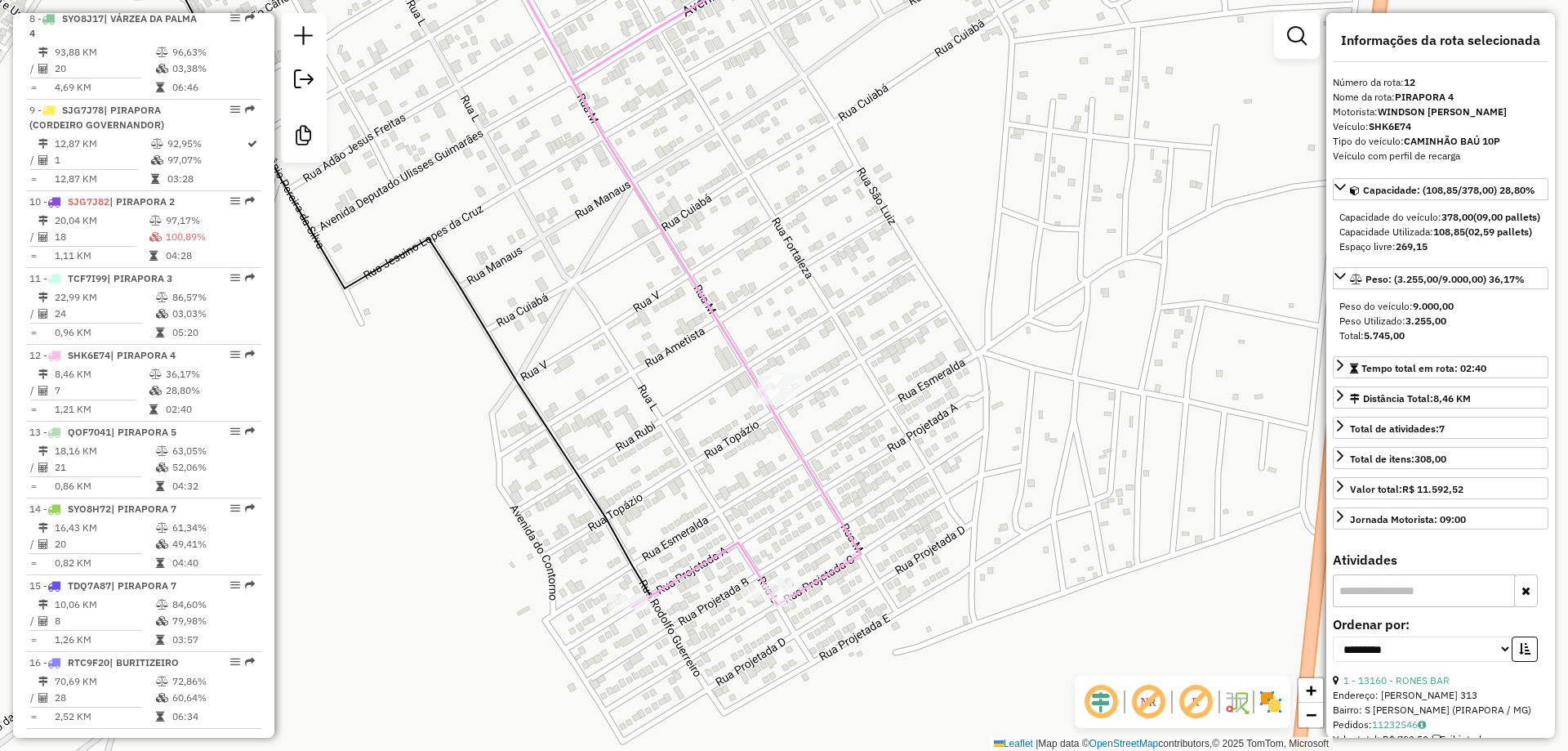
drag, startPoint x: 819, startPoint y: 467, endPoint x: 852, endPoint y: 399, distance: 75.6
click at [852, 399] on icon at bounding box center [670, 259] width 381 height 696
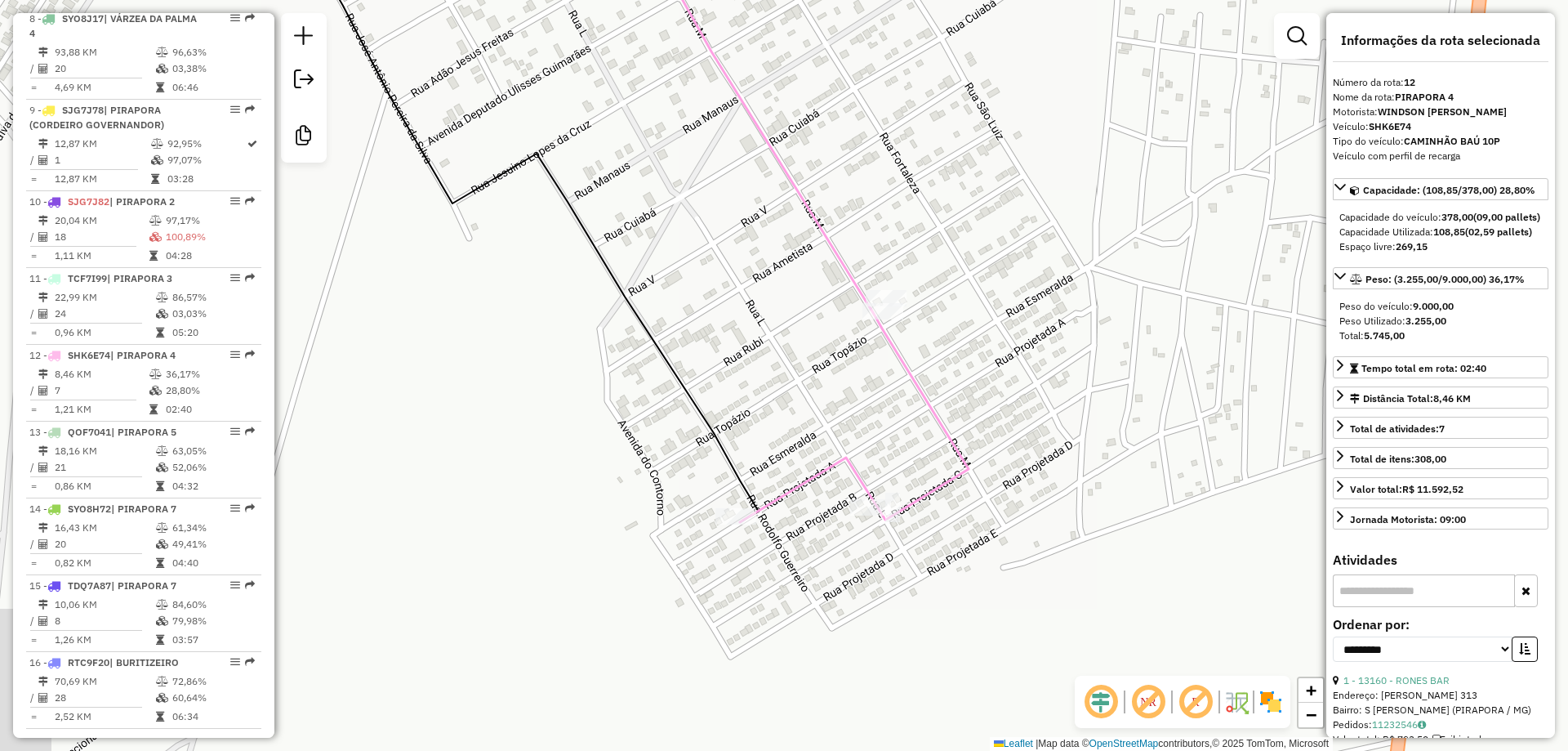
drag, startPoint x: 909, startPoint y: 296, endPoint x: 1064, endPoint y: 252, distance: 161.1
click at [1063, 252] on div "Janela de atendimento Grade de atendimento Capacidade Transportadoras Veículos …" at bounding box center [784, 376] width 1568 height 751
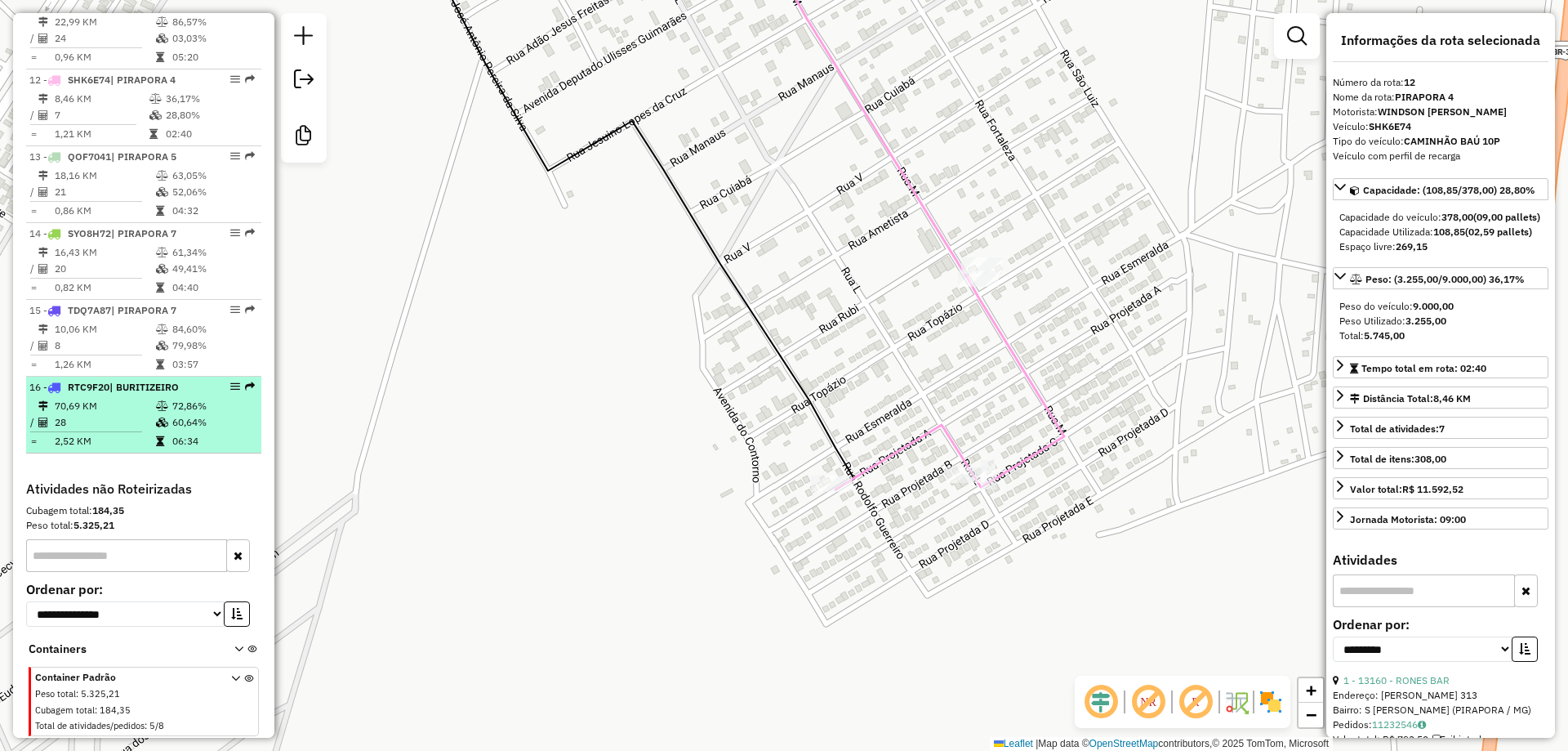
scroll to position [1570, 0]
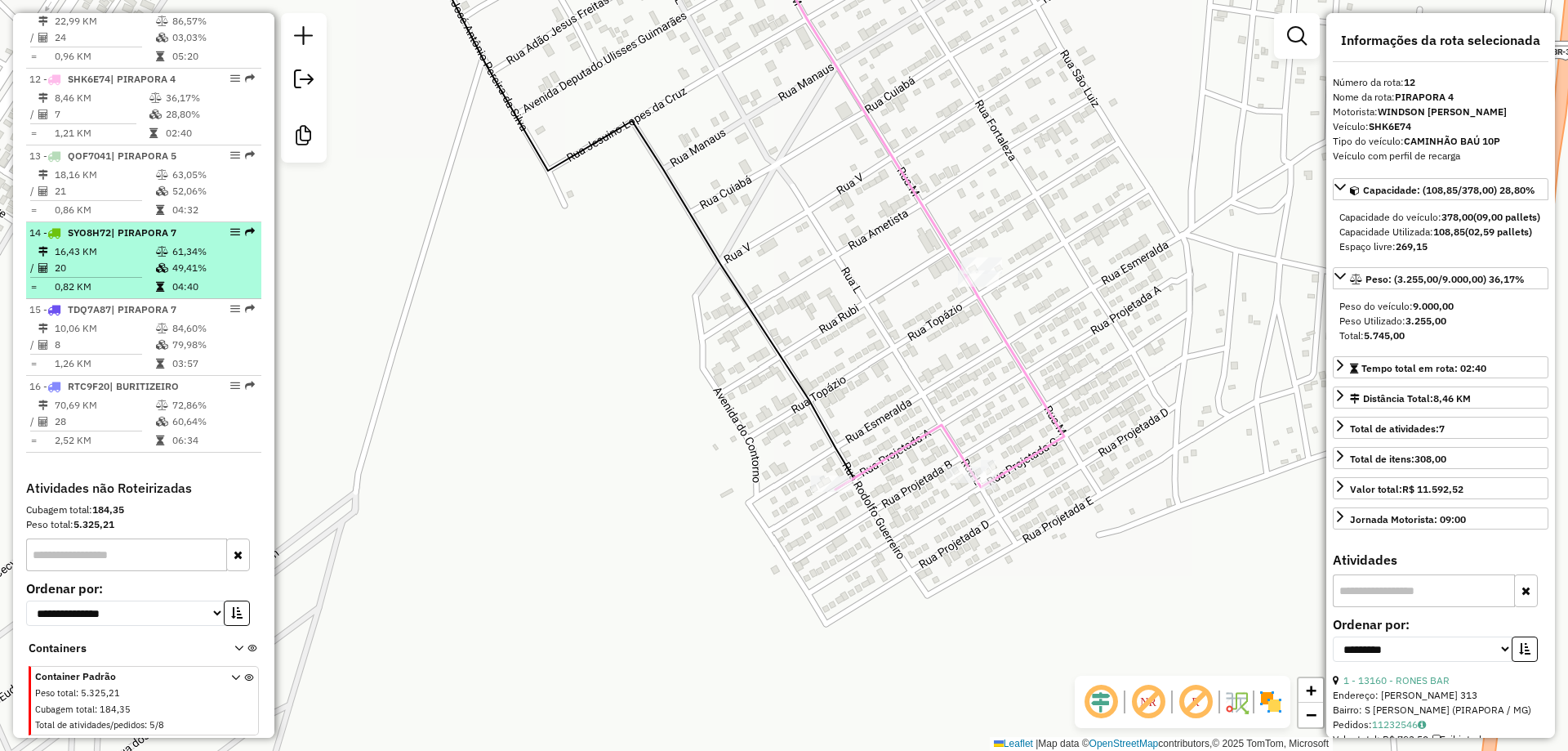
click at [135, 297] on li "14 - SYO8H72 | PIRAPORA 7 16,43 KM 61,34% / 20 49,41% = 0,82 KM 04:40" at bounding box center [144, 260] width 236 height 77
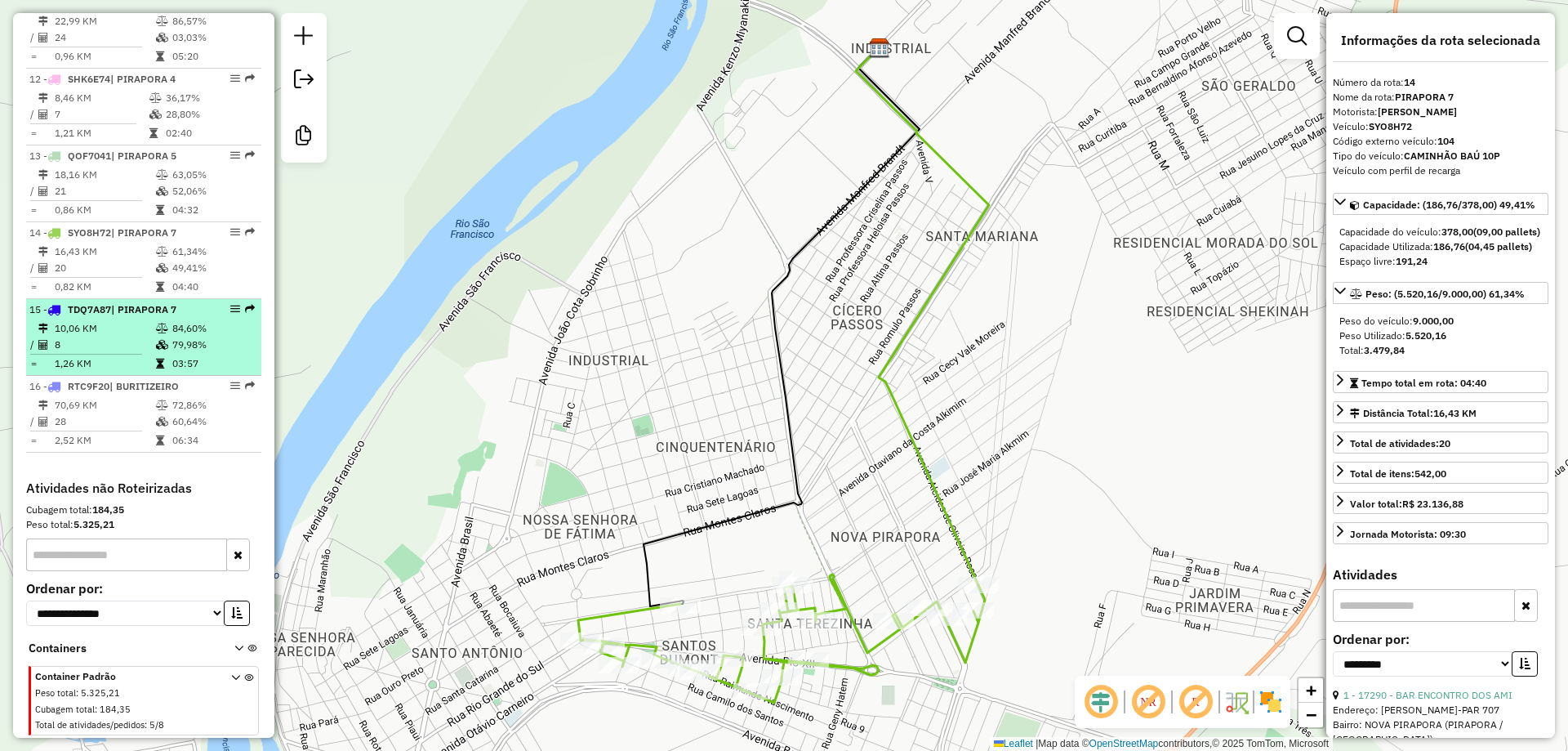
click at [132, 334] on td "10,06 KM" at bounding box center [105, 328] width 102 height 17
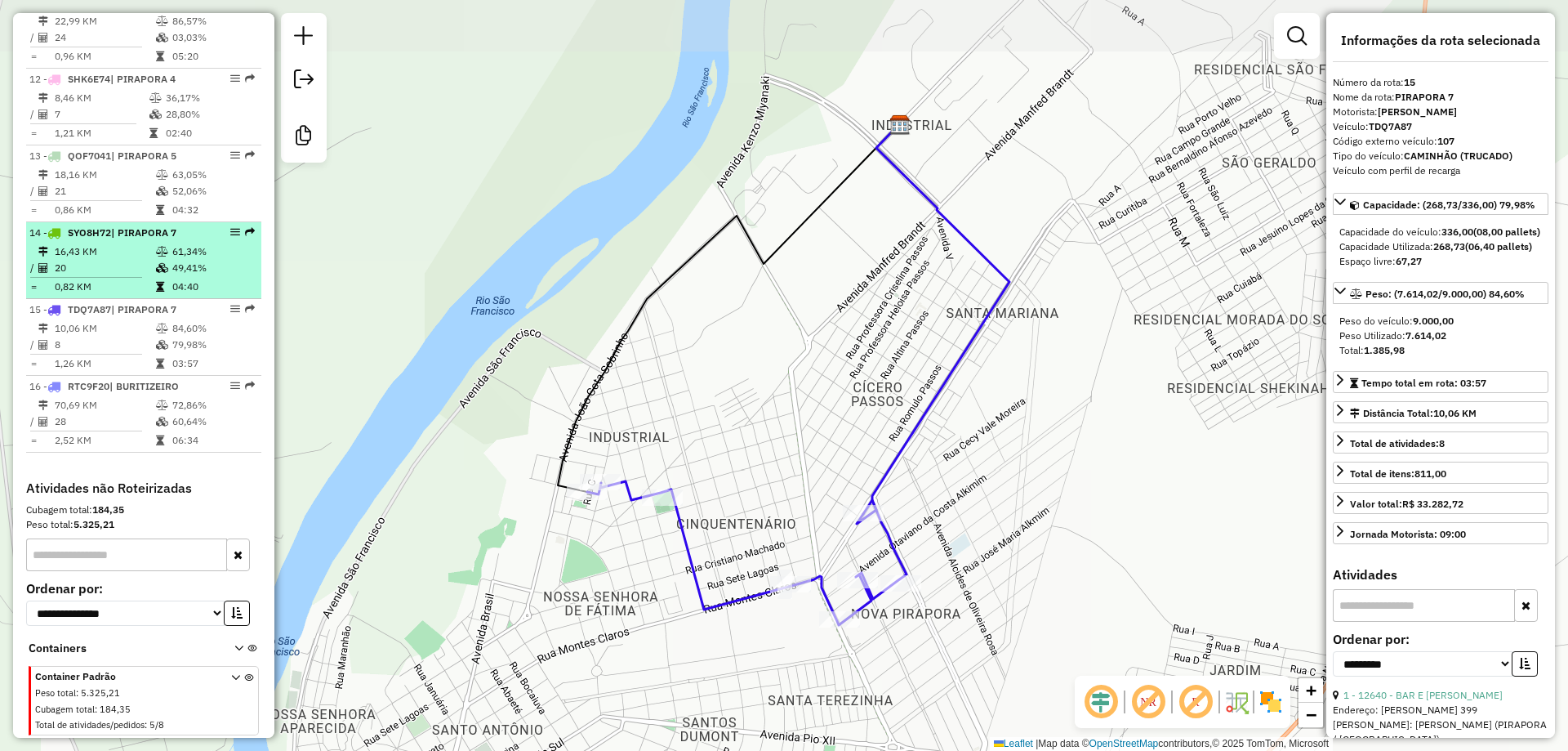
click at [126, 279] on td "0,82 KM" at bounding box center [105, 287] width 102 height 17
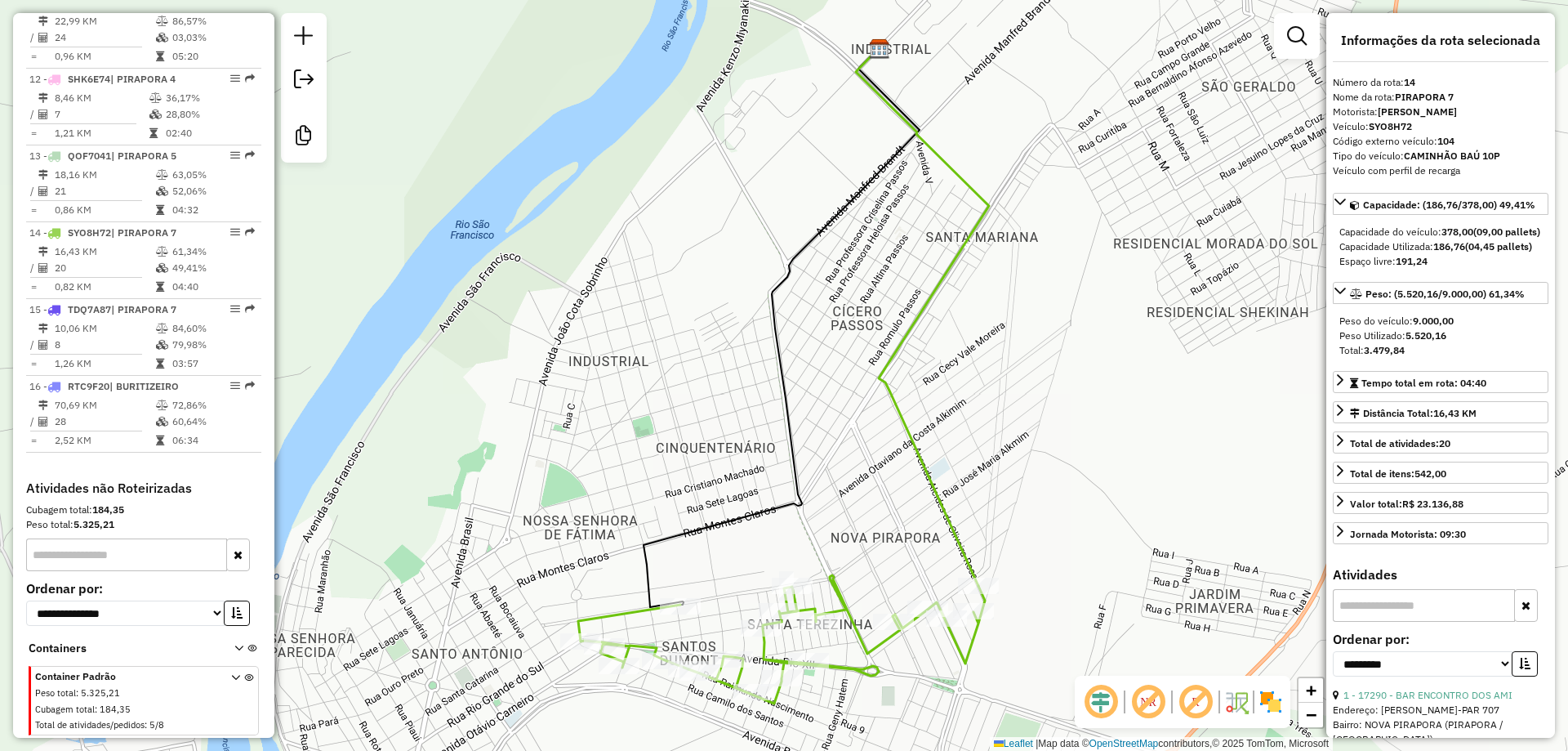
drag, startPoint x: 772, startPoint y: 356, endPoint x: 765, endPoint y: 272, distance: 84.3
click at [765, 272] on div "Janela de atendimento Grade de atendimento Capacidade Transportadoras Veículos …" at bounding box center [784, 376] width 1568 height 751
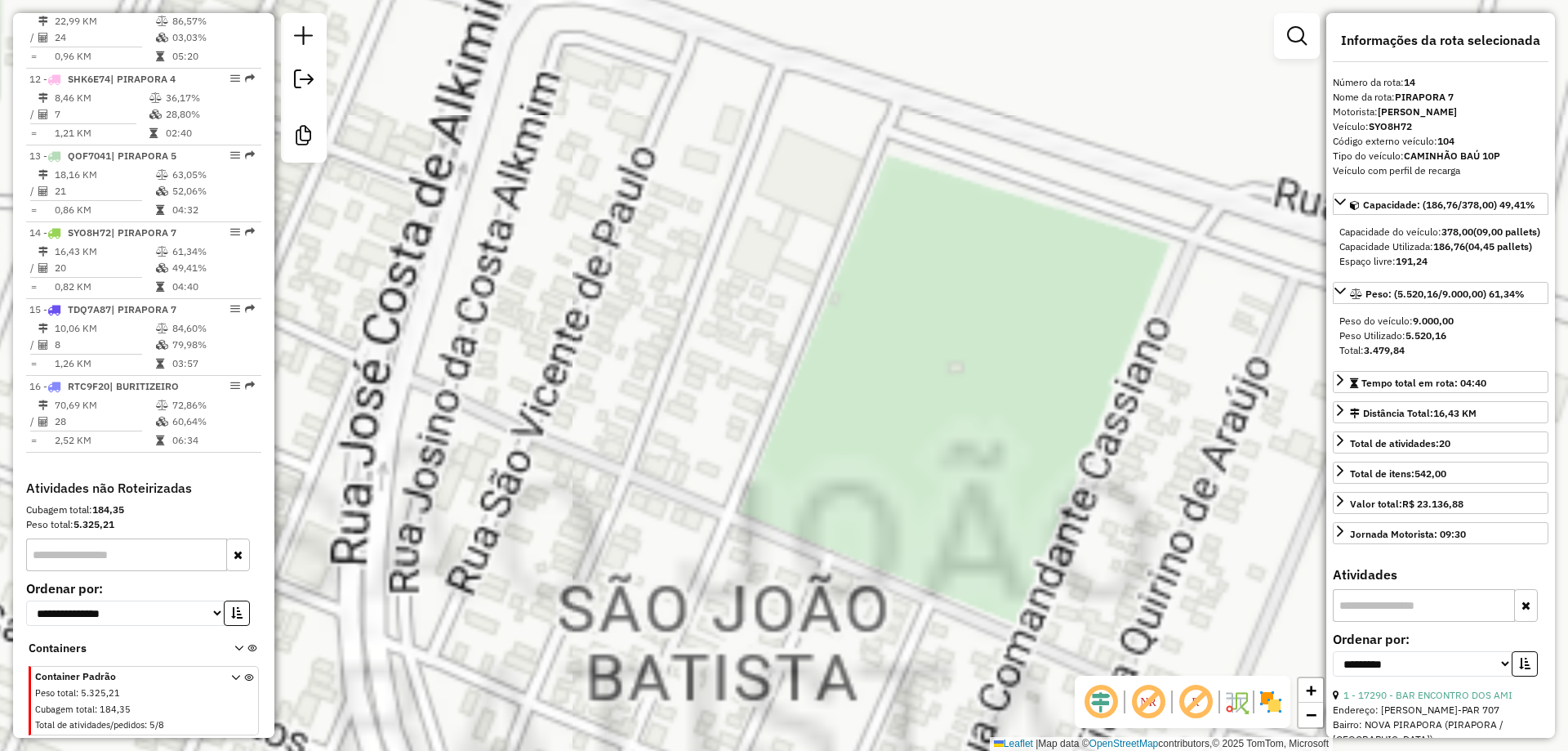
drag, startPoint x: 854, startPoint y: 259, endPoint x: 988, endPoint y: 620, distance: 385.1
click at [988, 618] on div "Janela de atendimento Grade de atendimento Capacidade Transportadoras Veículos …" at bounding box center [784, 376] width 1568 height 751
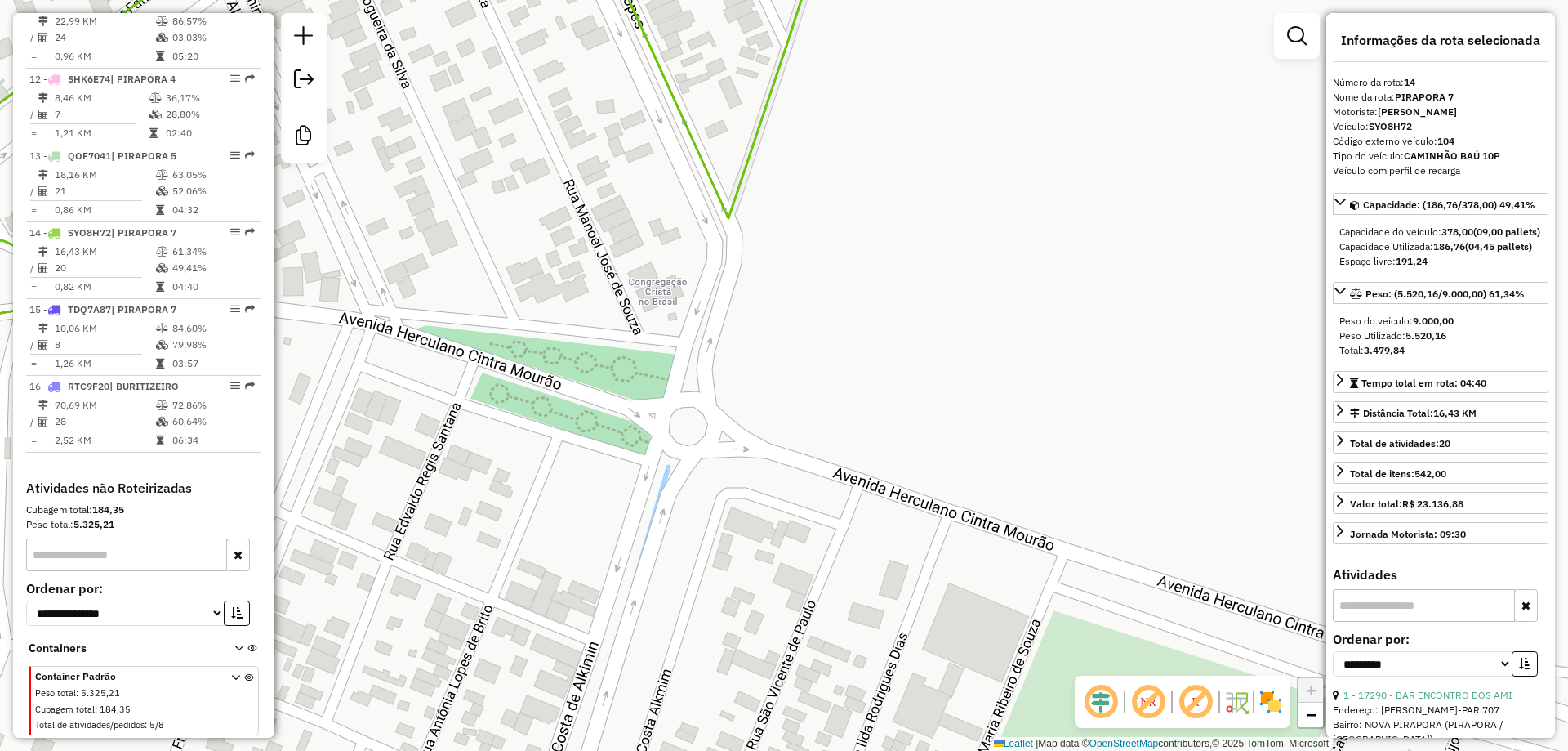
drag, startPoint x: 882, startPoint y: 326, endPoint x: 867, endPoint y: 488, distance: 162.7
click at [882, 436] on div "Janela de atendimento Grade de atendimento Capacidade Transportadoras Veículos …" at bounding box center [784, 376] width 1568 height 751
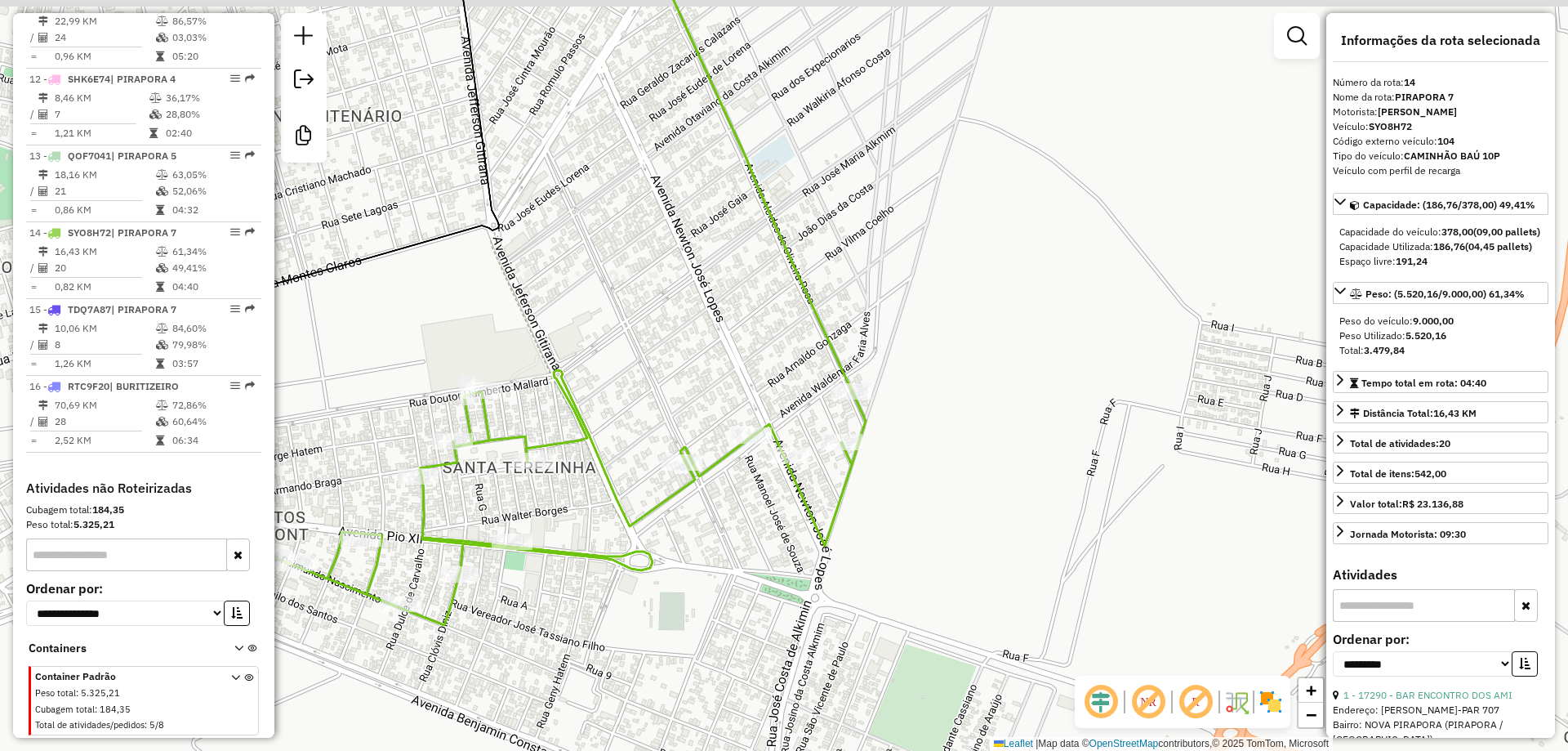
click at [822, 430] on div "Rota 14 - Placa SYO8H72 16334 - ELIENE DOS SANTOS F Janela de atendimento Grade…" at bounding box center [784, 376] width 1568 height 751
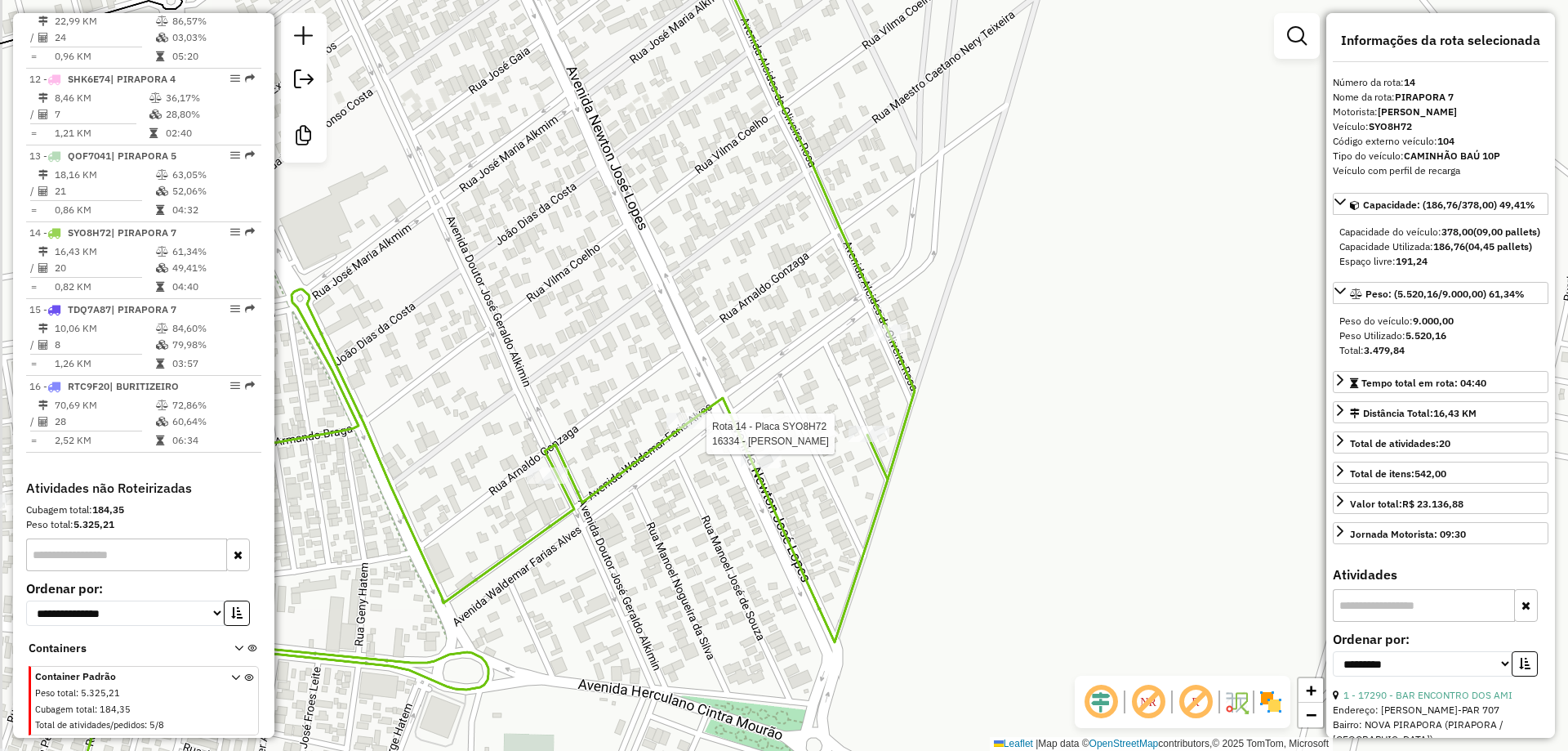
drag, startPoint x: 798, startPoint y: 399, endPoint x: 834, endPoint y: 334, distance: 74.3
click at [833, 335] on div "Rota 14 - Placa SYO8H72 16334 - ELIENE DOS SANTOS F Janela de atendimento Grade…" at bounding box center [784, 376] width 1568 height 751
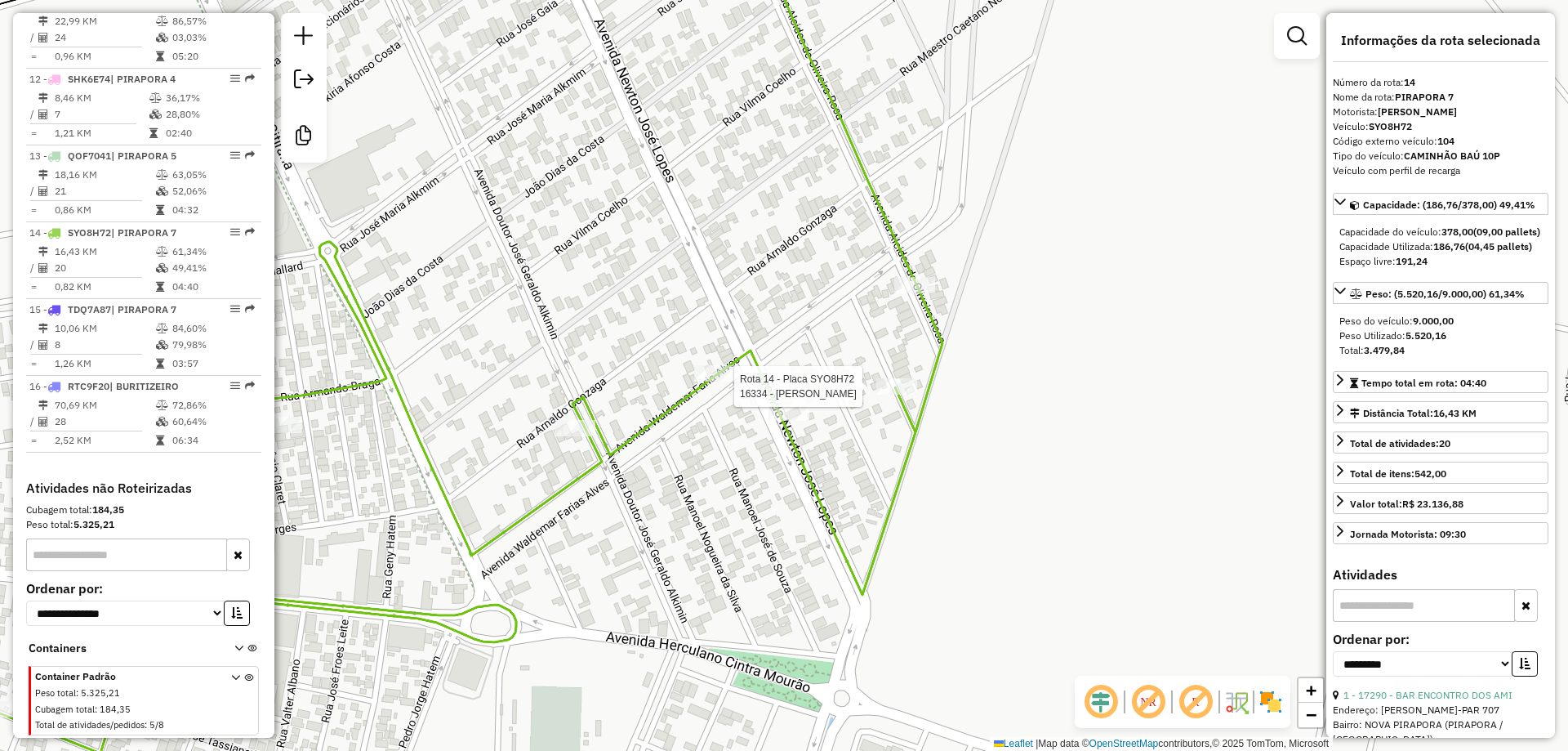
click at [677, 490] on div "Rota 14 - Placa SYO8H72 16334 - ELIENE DOS SANTOS F Janela de atendimento Grade…" at bounding box center [784, 376] width 1568 height 751
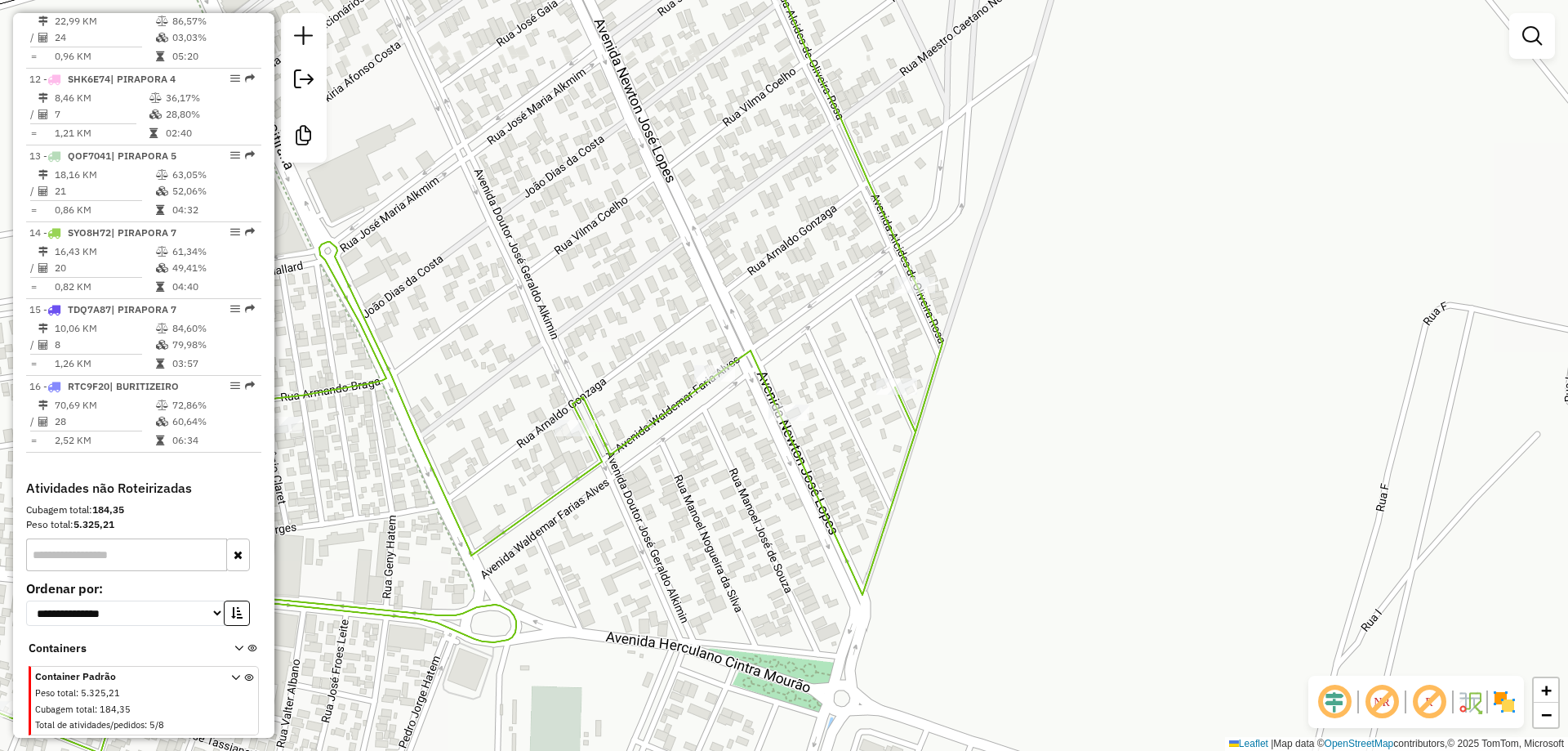
click at [753, 433] on div "Janela de atendimento Grade de atendimento Capacidade Transportadoras Veículos …" at bounding box center [784, 376] width 1568 height 751
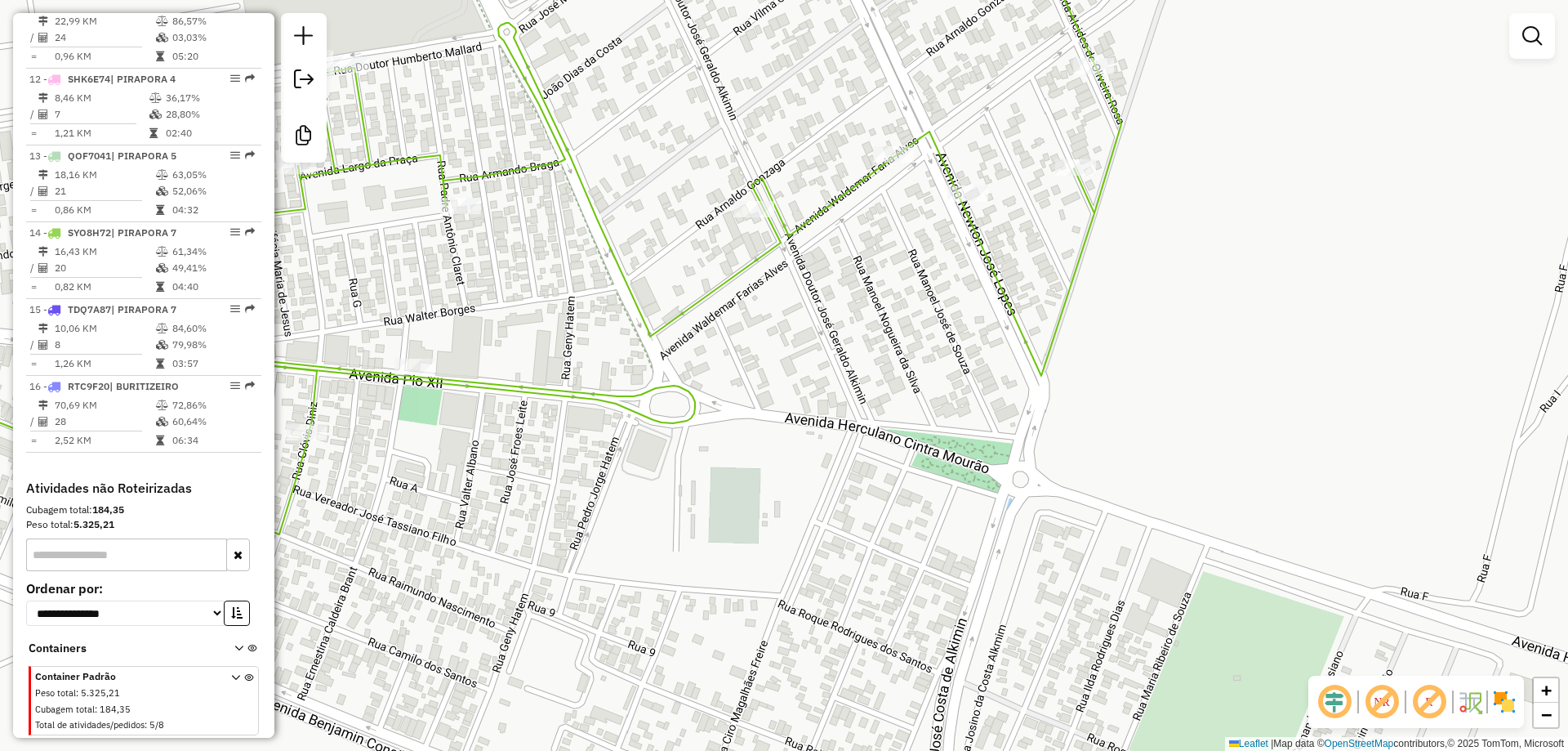
drag, startPoint x: 939, startPoint y: 316, endPoint x: 951, endPoint y: 287, distance: 31.4
click at [950, 288] on div "Janela de atendimento Grade de atendimento Capacidade Transportadoras Veículos …" at bounding box center [784, 376] width 1568 height 751
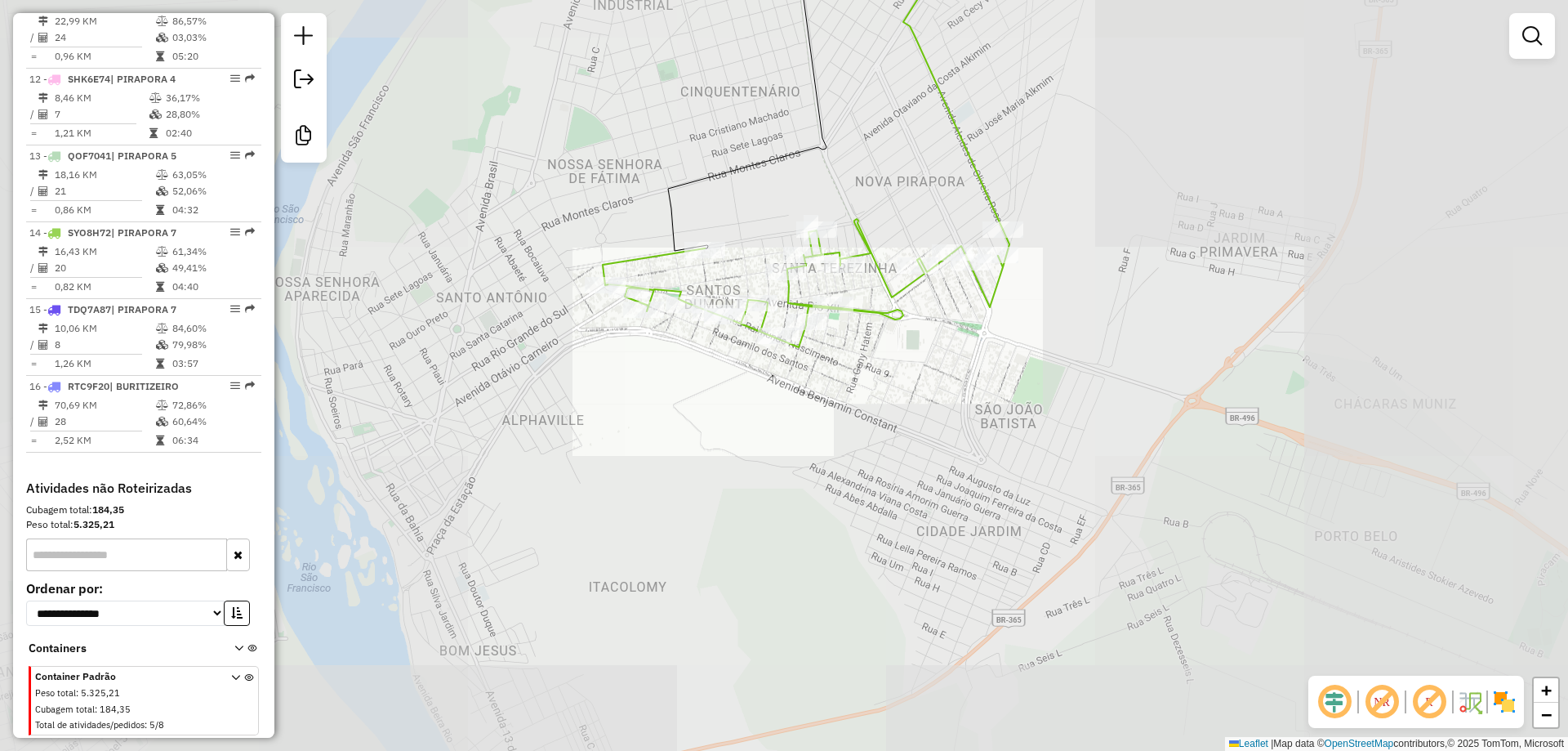
click at [954, 347] on div "Janela de atendimento Grade de atendimento Capacidade Transportadoras Veículos …" at bounding box center [784, 376] width 1568 height 751
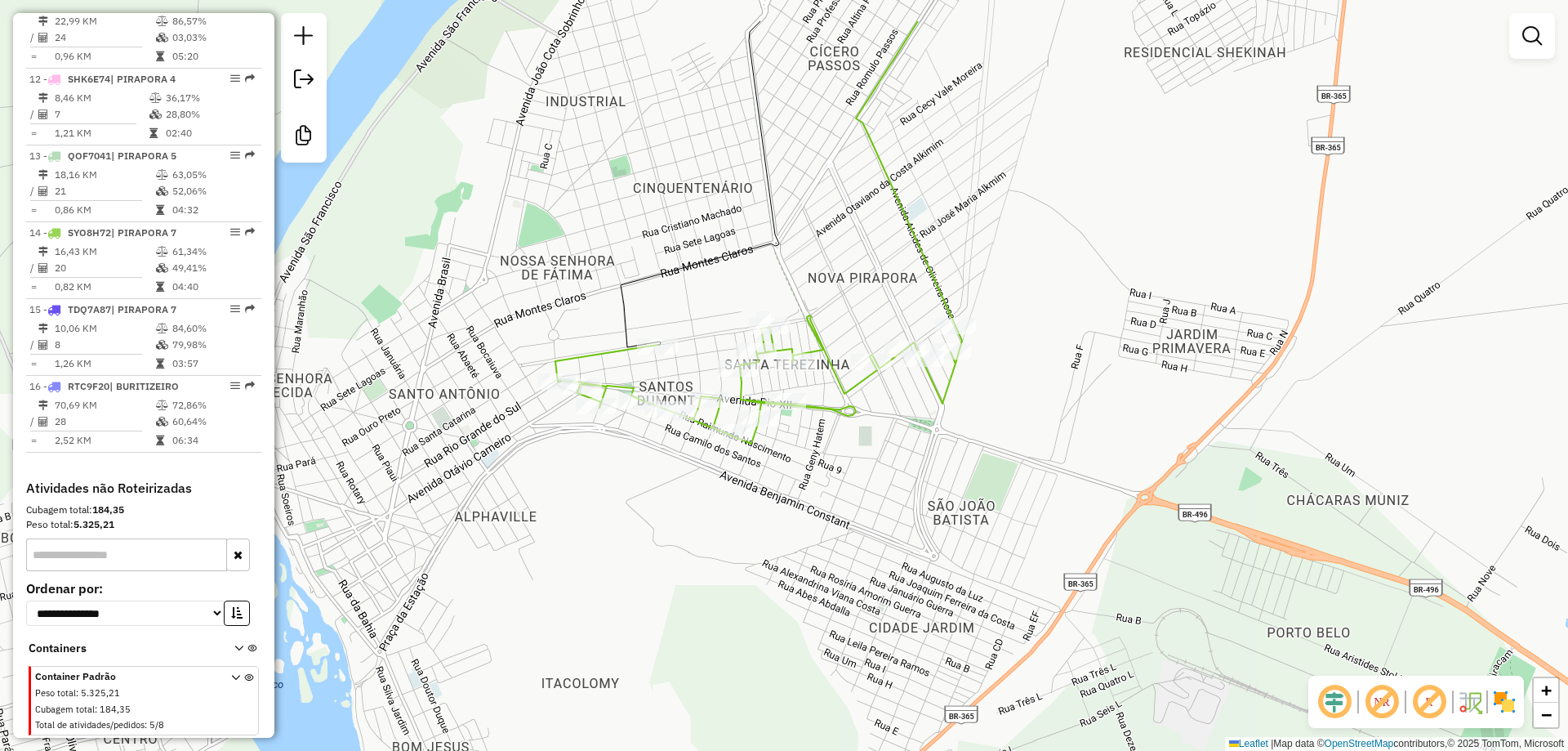
drag, startPoint x: 891, startPoint y: 432, endPoint x: 880, endPoint y: 451, distance: 22.0
click at [880, 451] on div "Janela de atendimento Grade de atendimento Capacidade Transportadoras Veículos …" at bounding box center [784, 376] width 1568 height 751
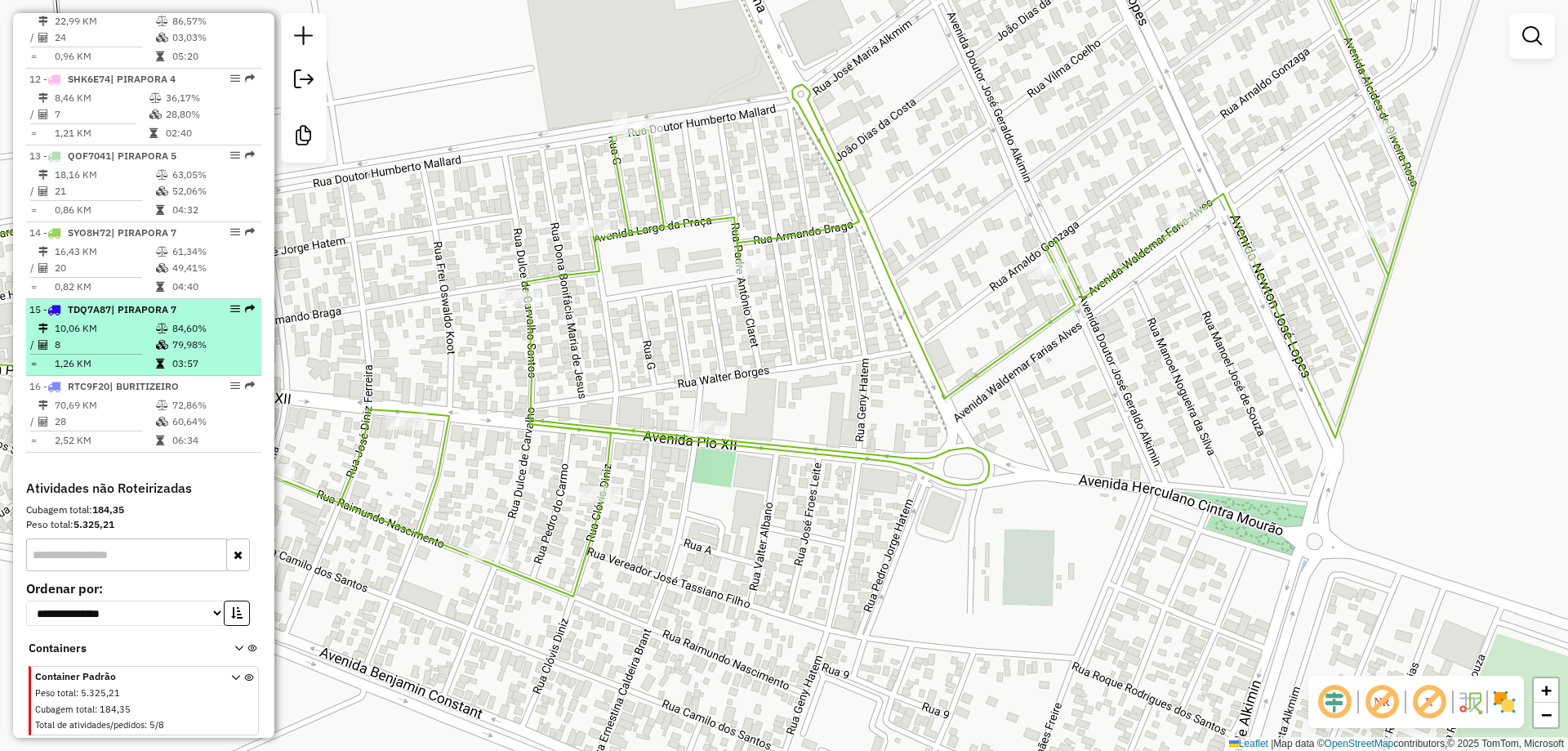
click at [104, 347] on td "8" at bounding box center [105, 344] width 102 height 17
select select "**********"
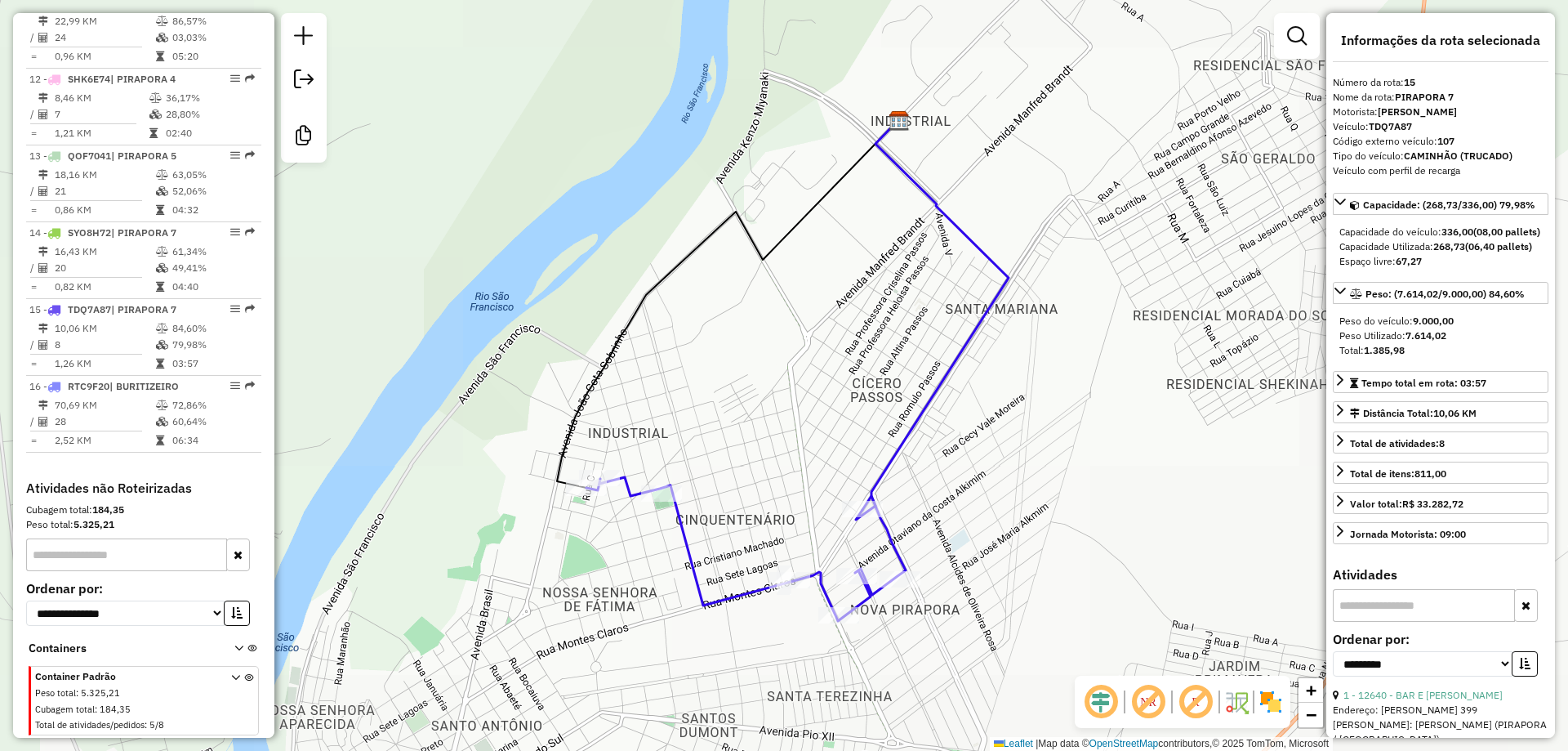
drag, startPoint x: 815, startPoint y: 592, endPoint x: 786, endPoint y: 404, distance: 190.2
click at [786, 477] on icon at bounding box center [746, 549] width 320 height 144
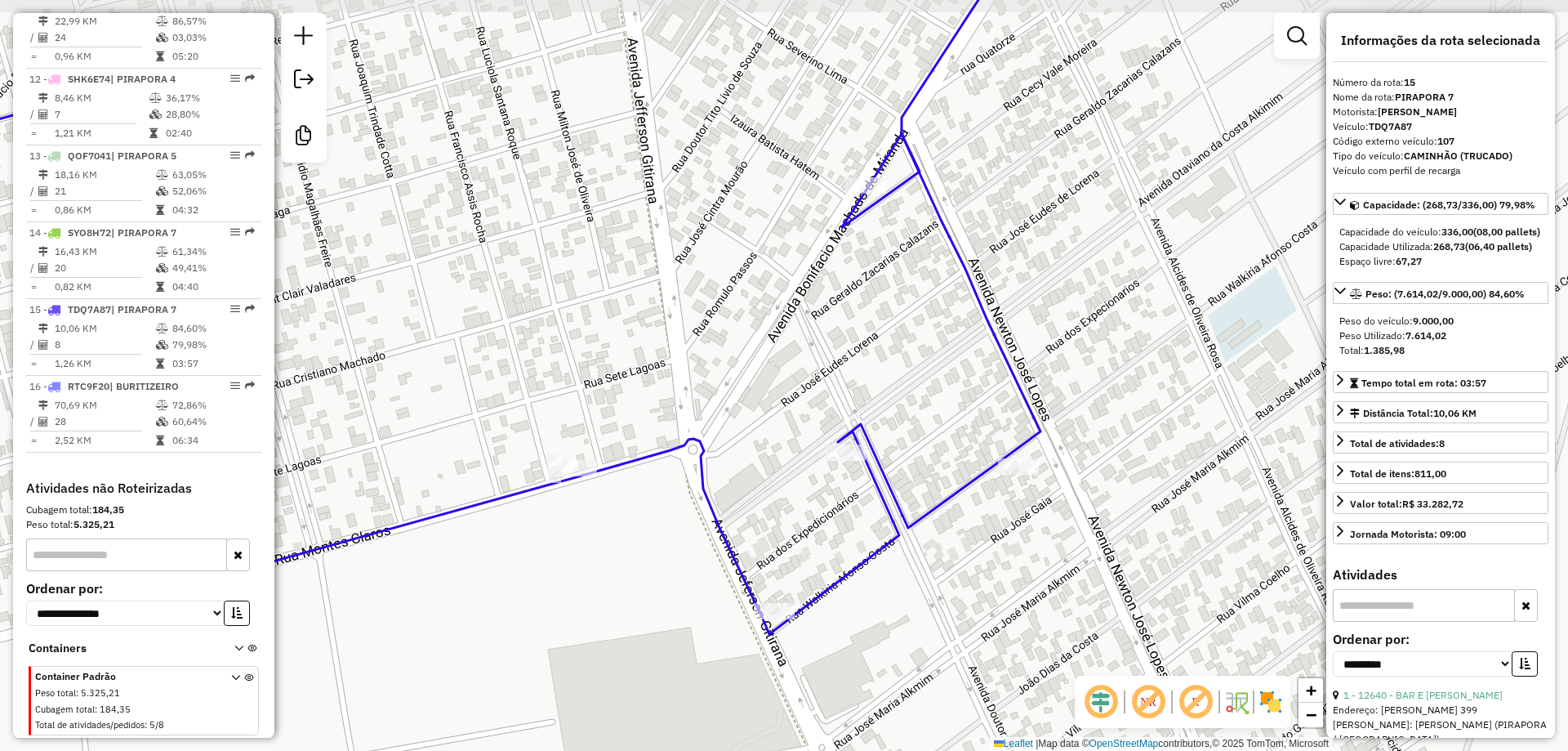
drag, startPoint x: 938, startPoint y: 488, endPoint x: 1028, endPoint y: 508, distance: 92.2
click at [1028, 508] on div "Janela de atendimento Grade de atendimento Capacidade Transportadoras Veículos …" at bounding box center [784, 376] width 1568 height 751
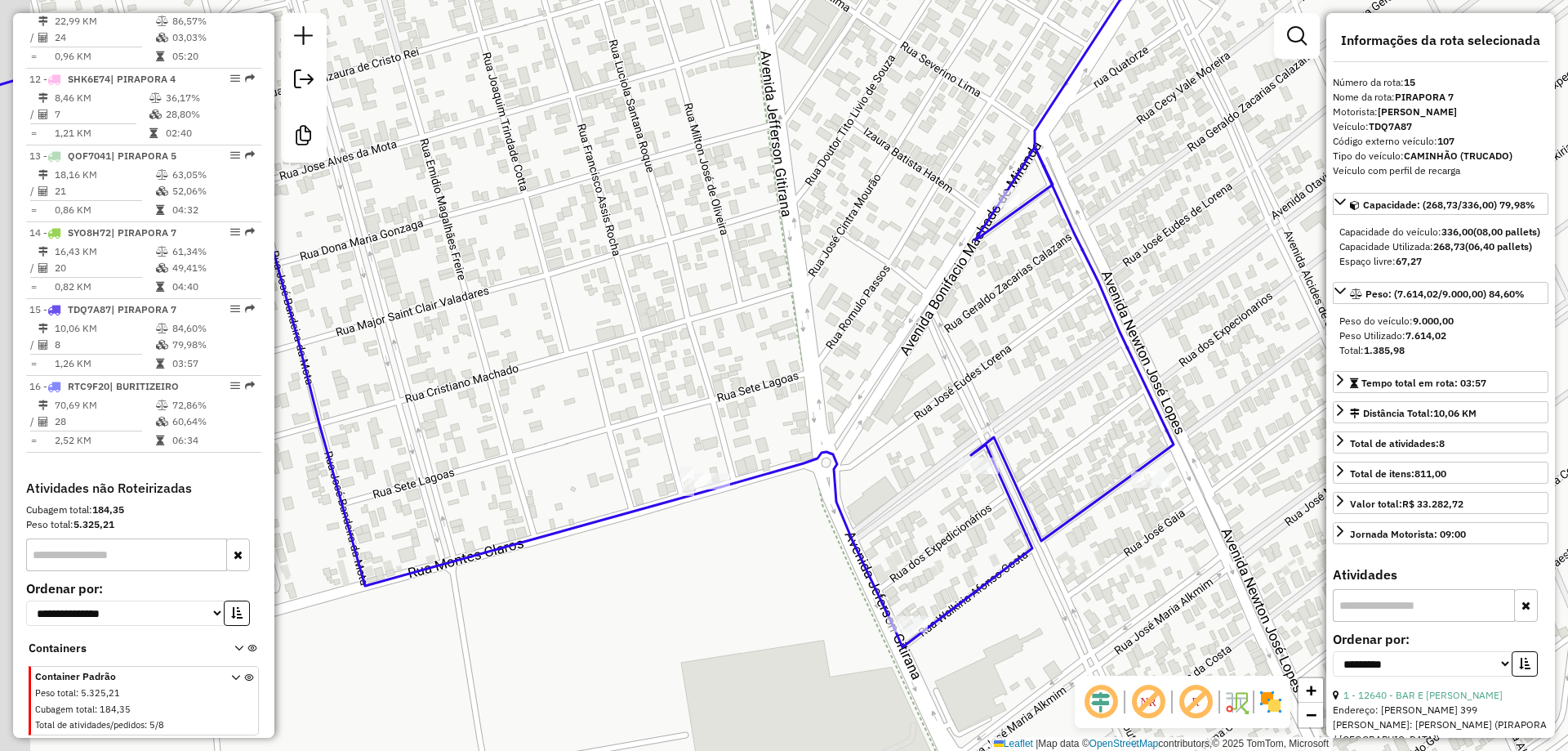
drag, startPoint x: 743, startPoint y: 438, endPoint x: 925, endPoint y: 453, distance: 182.6
click at [956, 484] on div "Janela de atendimento Grade de atendimento Capacidade Transportadoras Veículos …" at bounding box center [784, 376] width 1568 height 751
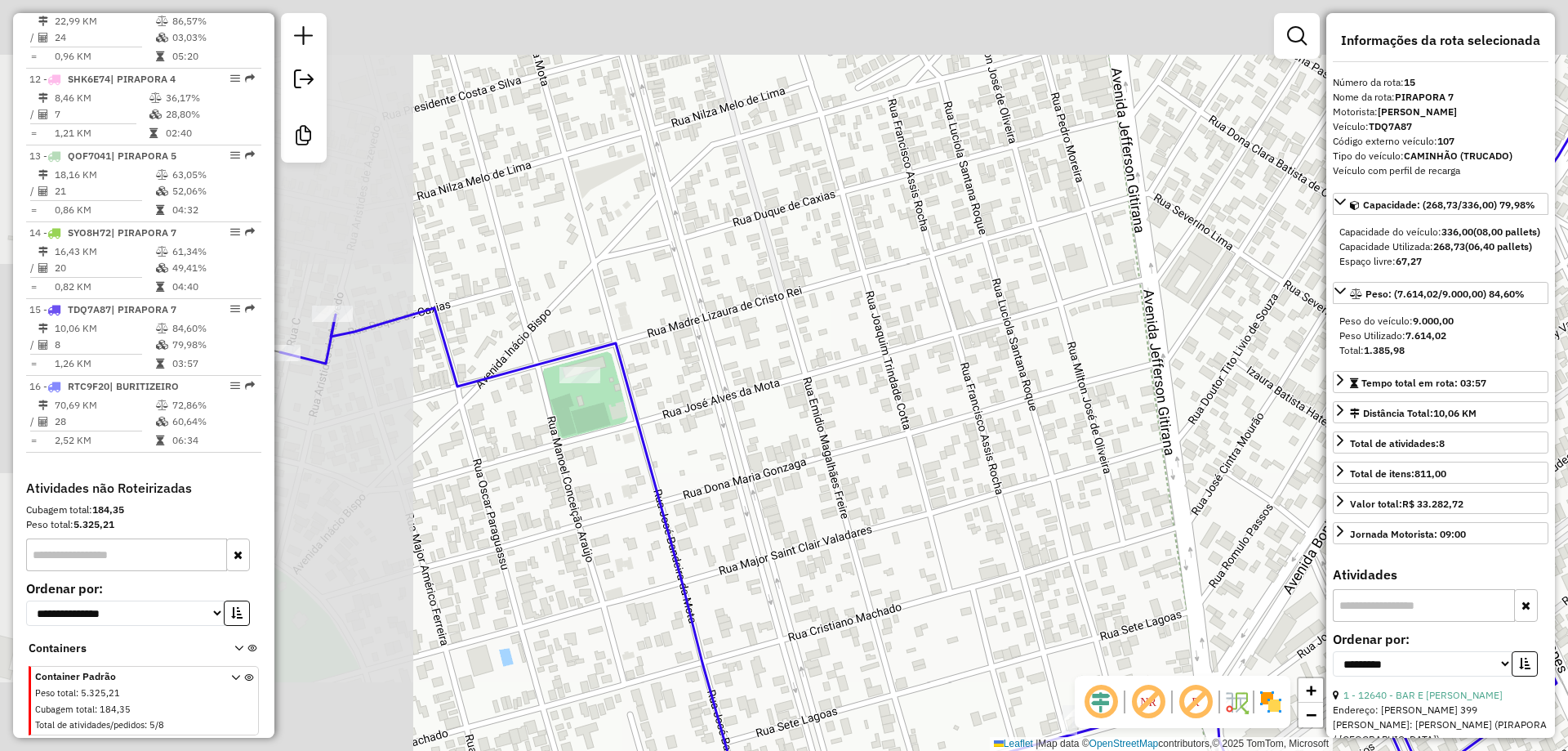
drag, startPoint x: 891, startPoint y: 483, endPoint x: 934, endPoint y: 487, distance: 43.2
click at [934, 487] on div "Janela de atendimento Grade de atendimento Capacidade Transportadoras Veículos …" at bounding box center [784, 376] width 1568 height 751
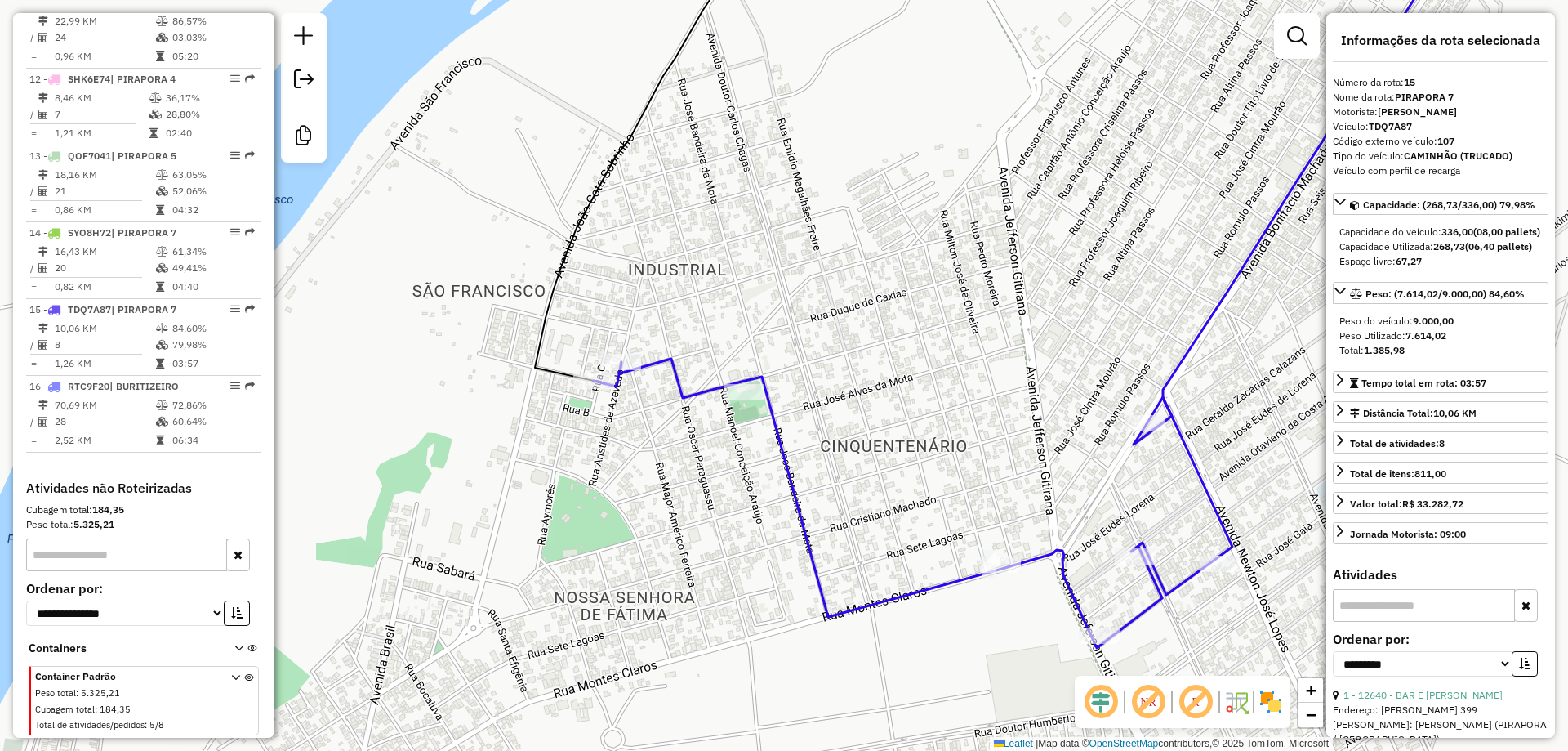
drag, startPoint x: 865, startPoint y: 502, endPoint x: 865, endPoint y: 454, distance: 48.0
click at [865, 454] on div "Janela de atendimento Grade de atendimento Capacidade Transportadoras Veículos …" at bounding box center [784, 376] width 1568 height 751
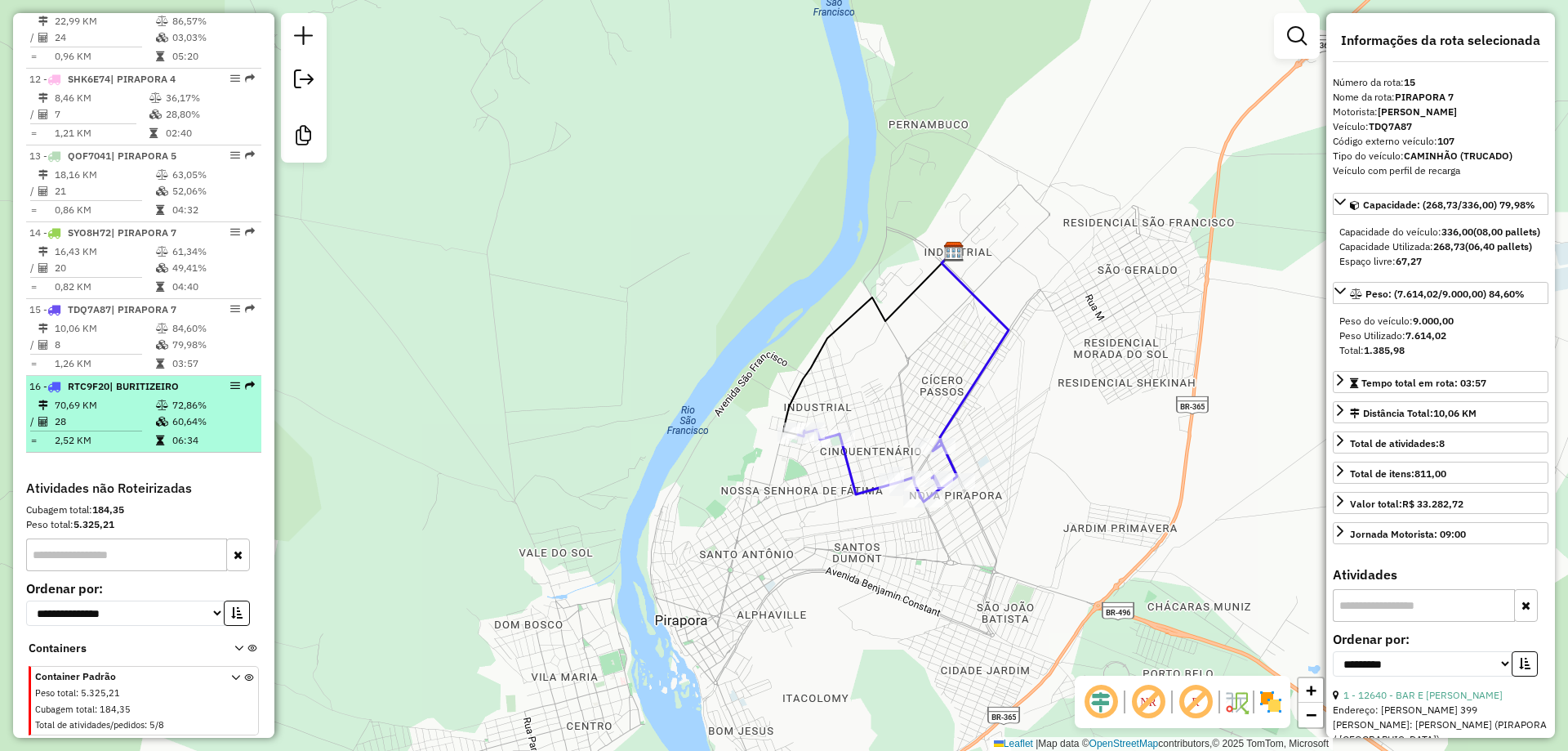
click at [171, 404] on td "72,86%" at bounding box center [212, 405] width 82 height 17
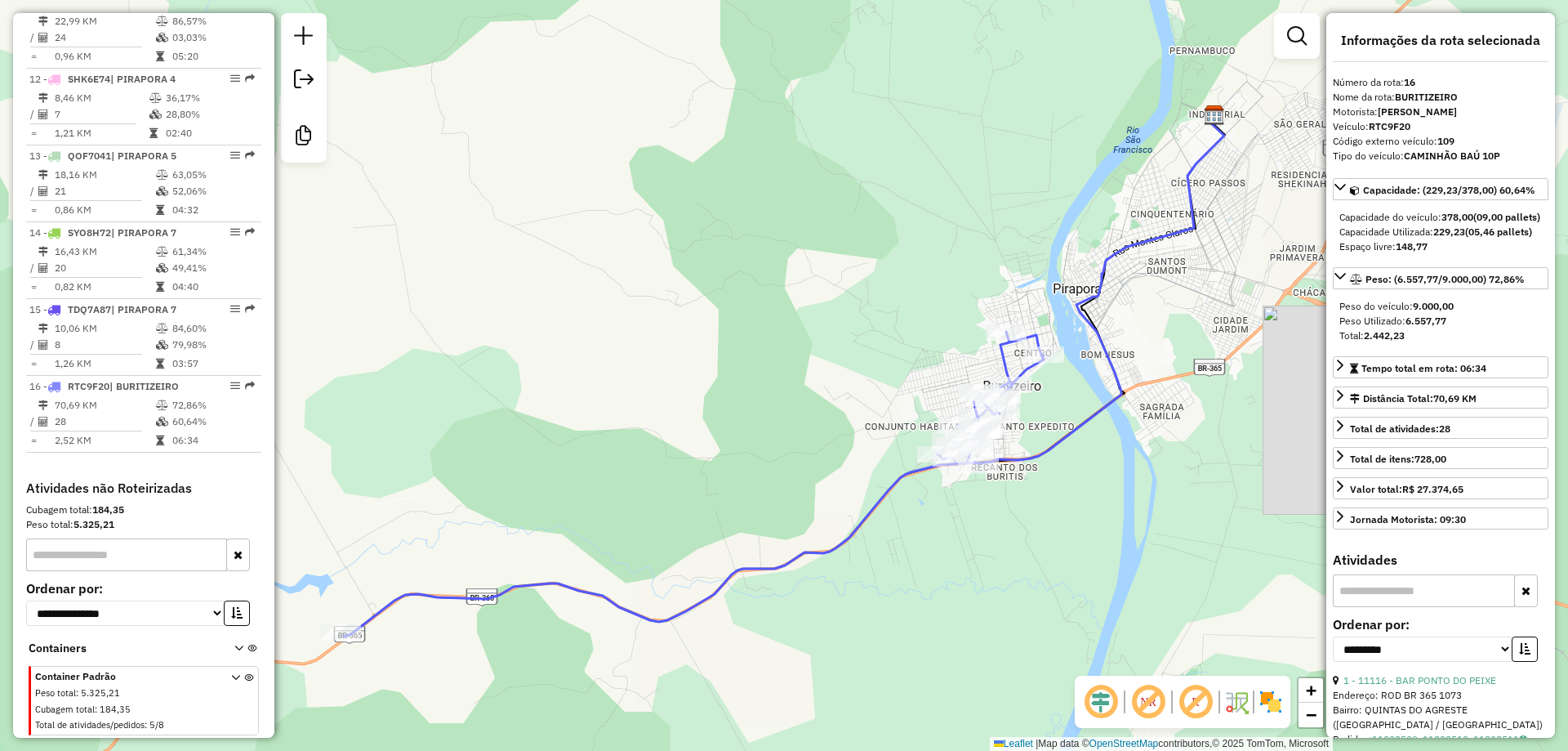
click at [1020, 408] on div "Rota 16 - Placa RTC9F20 11116 - BAR PONTO DO PEIXE Janela de atendimento Grade …" at bounding box center [784, 376] width 1568 height 751
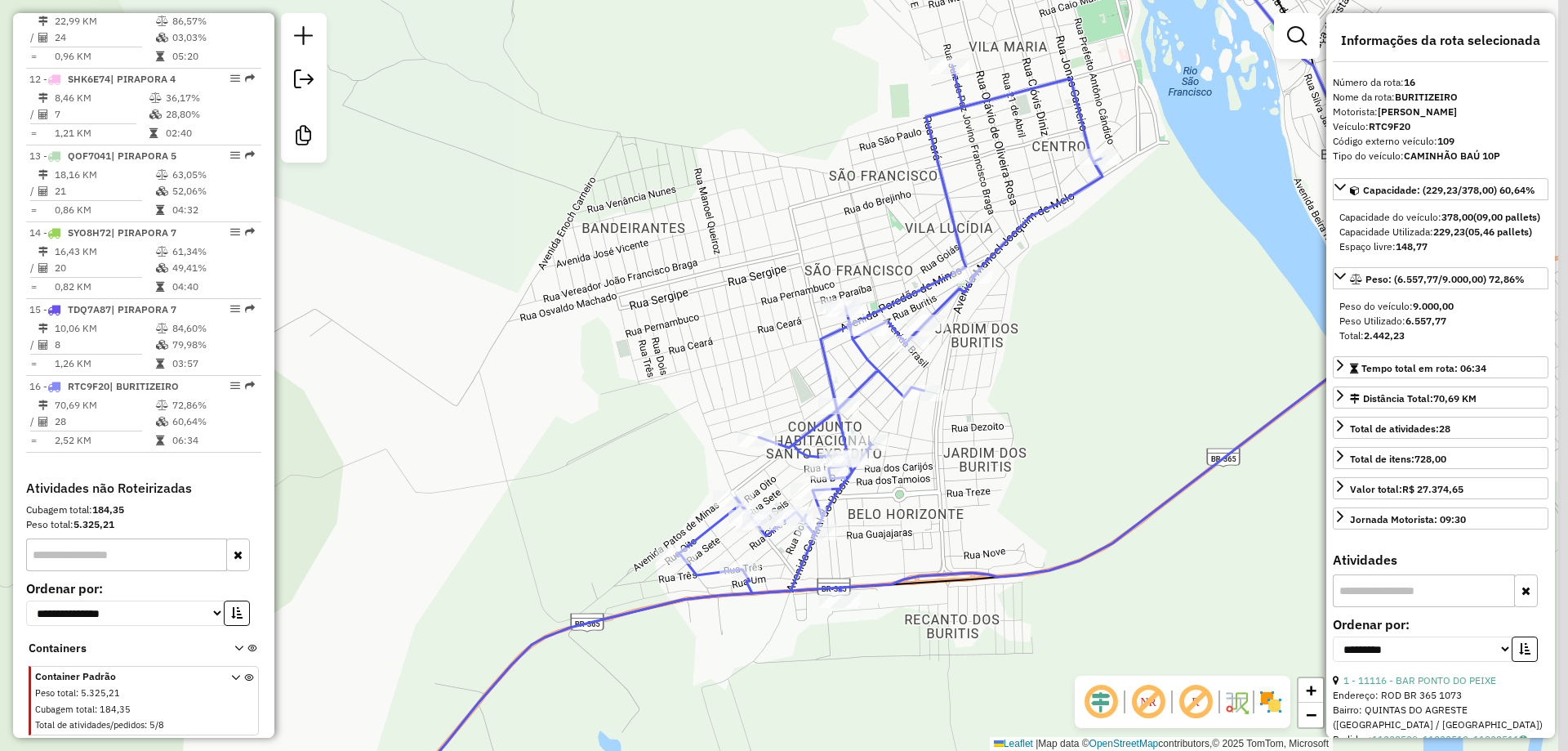
drag, startPoint x: 1016, startPoint y: 414, endPoint x: 1002, endPoint y: 387, distance: 30.4
click at [1002, 387] on div "Janela de atendimento Grade de atendimento Capacidade Transportadoras Veículos …" at bounding box center [784, 376] width 1568 height 751
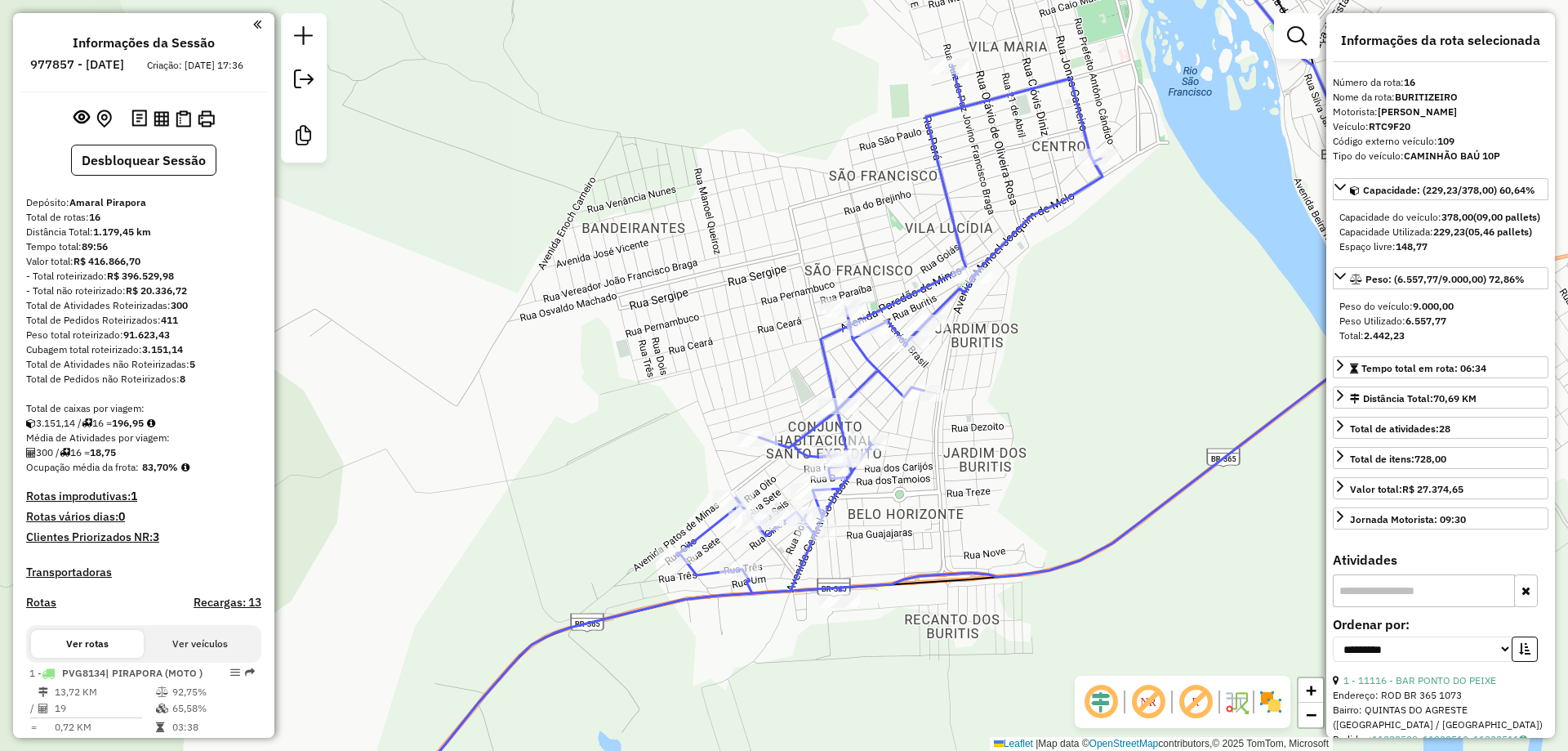
select select "**********"
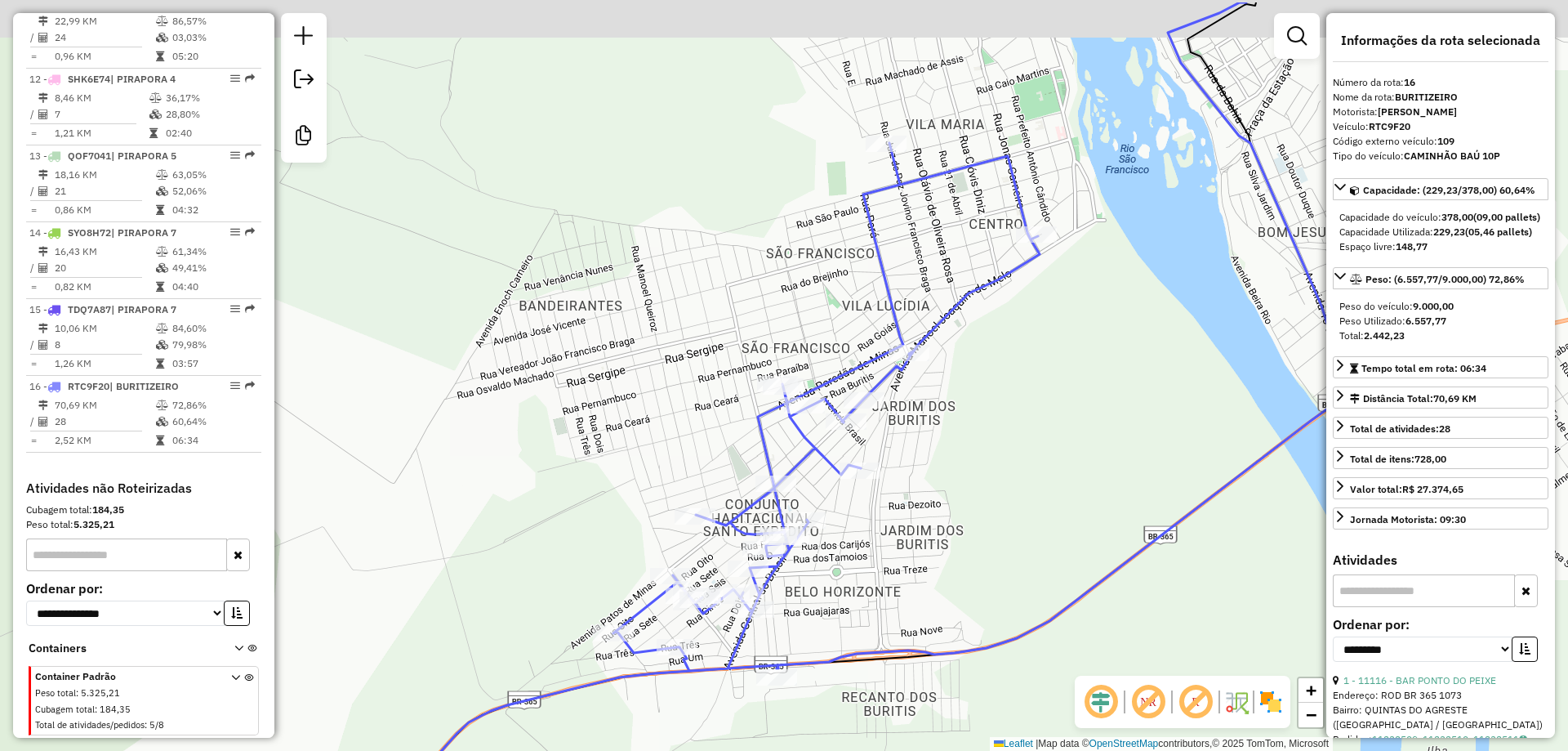
drag, startPoint x: 1104, startPoint y: 335, endPoint x: 1041, endPoint y: 412, distance: 99.5
click at [1041, 412] on div "Janela de atendimento Grade de atendimento Capacidade Transportadoras Veículos …" at bounding box center [784, 376] width 1568 height 751
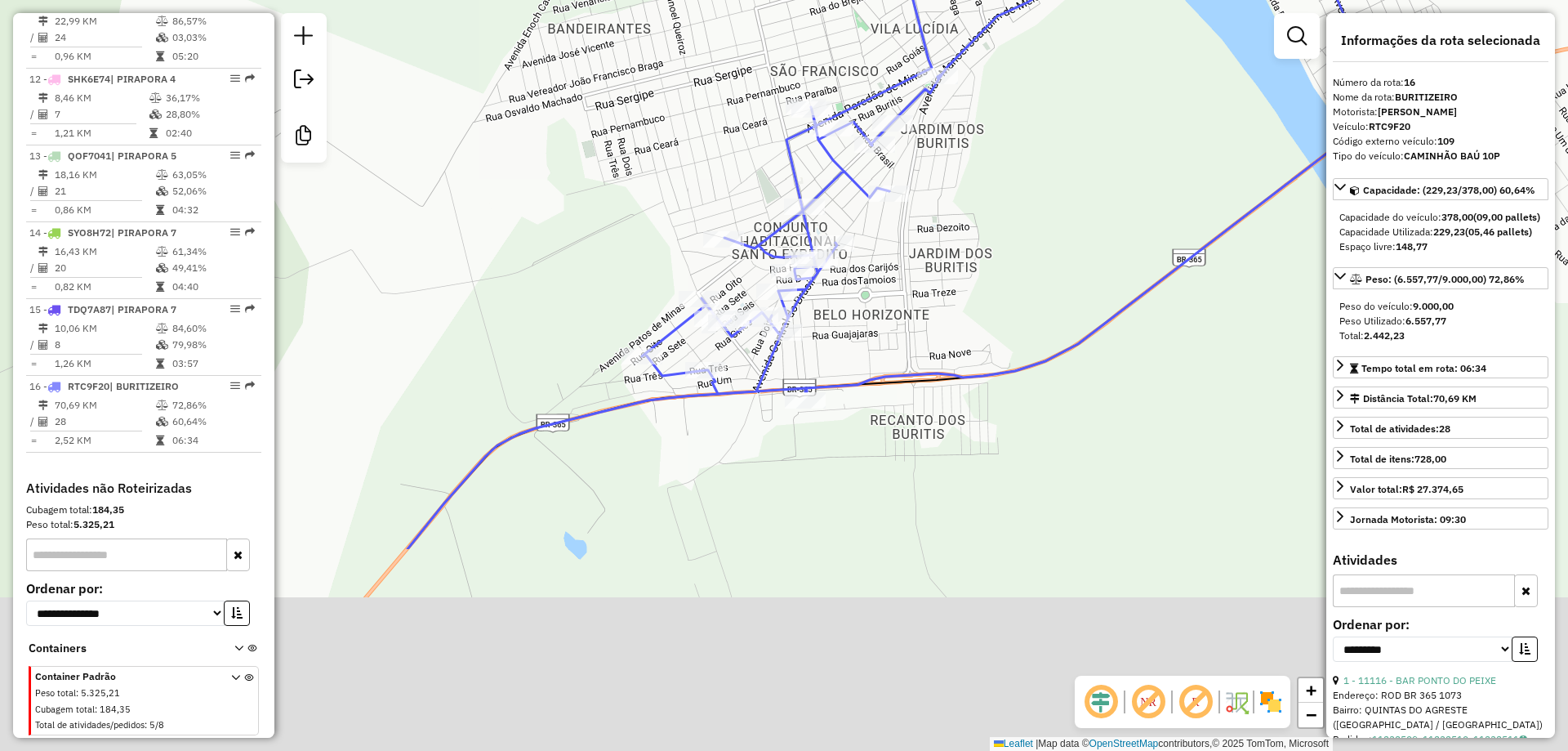
drag, startPoint x: 961, startPoint y: 443, endPoint x: 989, endPoint y: 166, distance: 278.4
click at [989, 166] on div "Janela de atendimento Grade de atendimento Capacidade Transportadoras Veículos …" at bounding box center [784, 376] width 1568 height 751
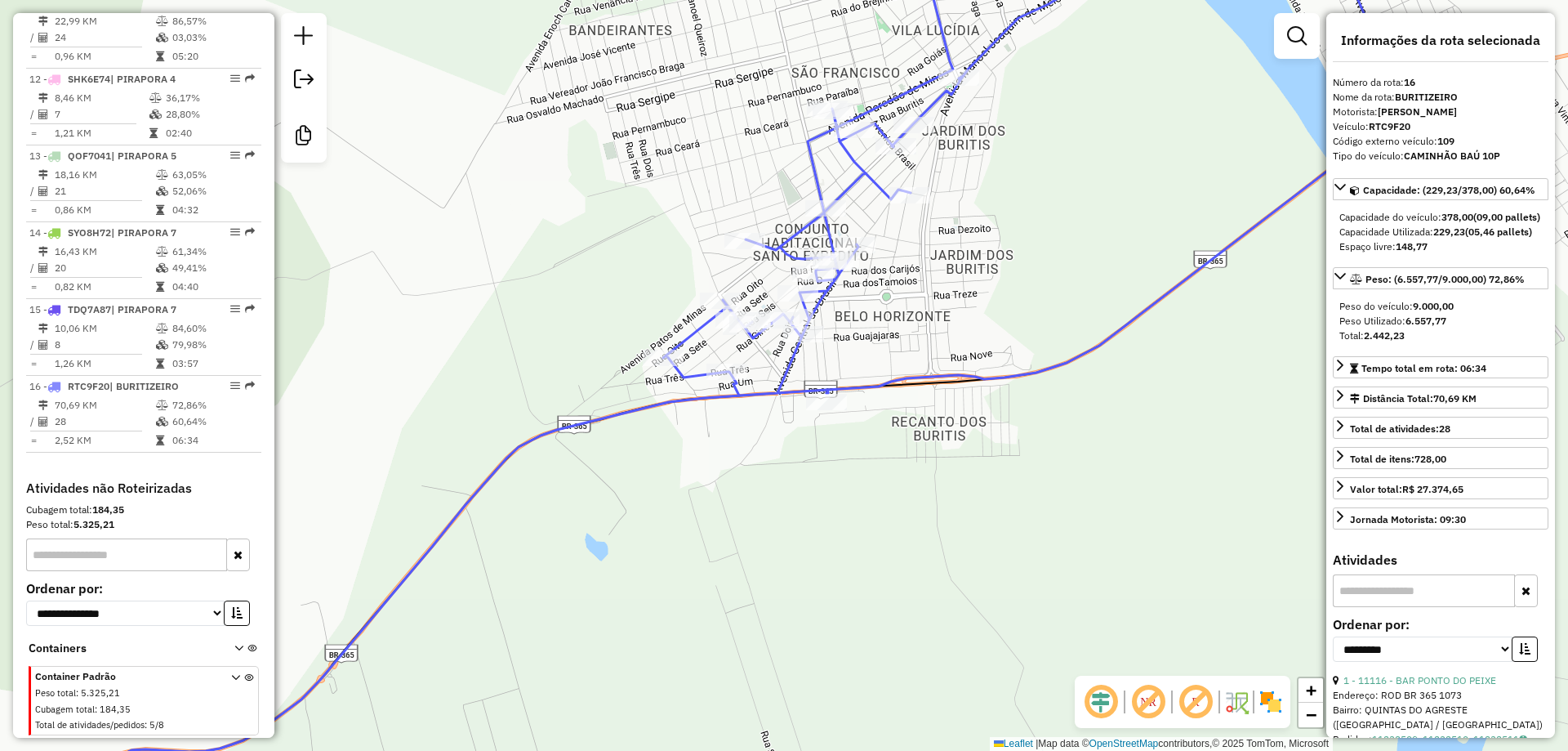
drag, startPoint x: 993, startPoint y: 278, endPoint x: 1017, endPoint y: 278, distance: 24.0
click at [1017, 278] on div "Janela de atendimento Grade de atendimento Capacidade Transportadoras Veículos …" at bounding box center [784, 376] width 1568 height 751
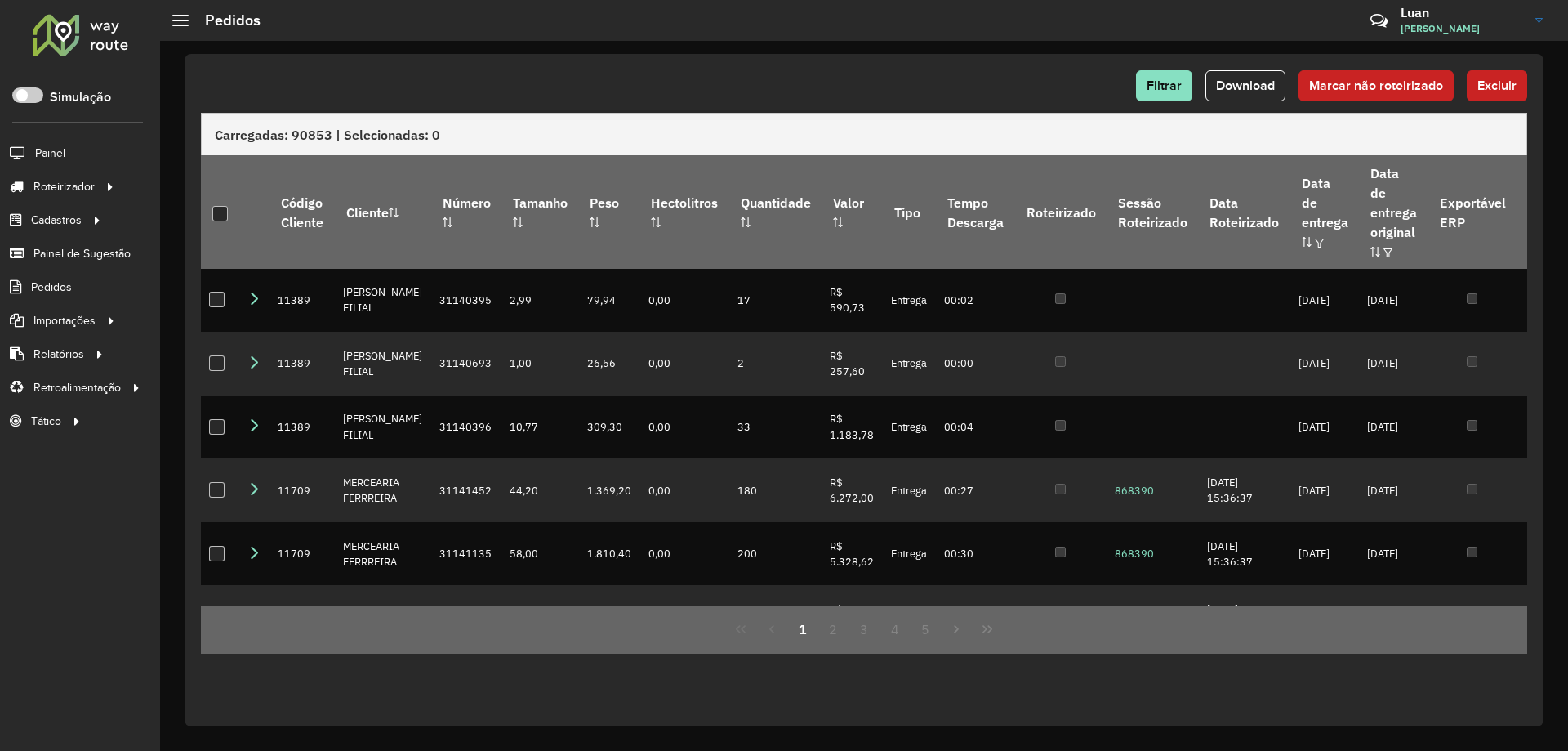
click at [90, 23] on div at bounding box center [80, 33] width 99 height 42
